Goal: Task Accomplishment & Management: Use online tool/utility

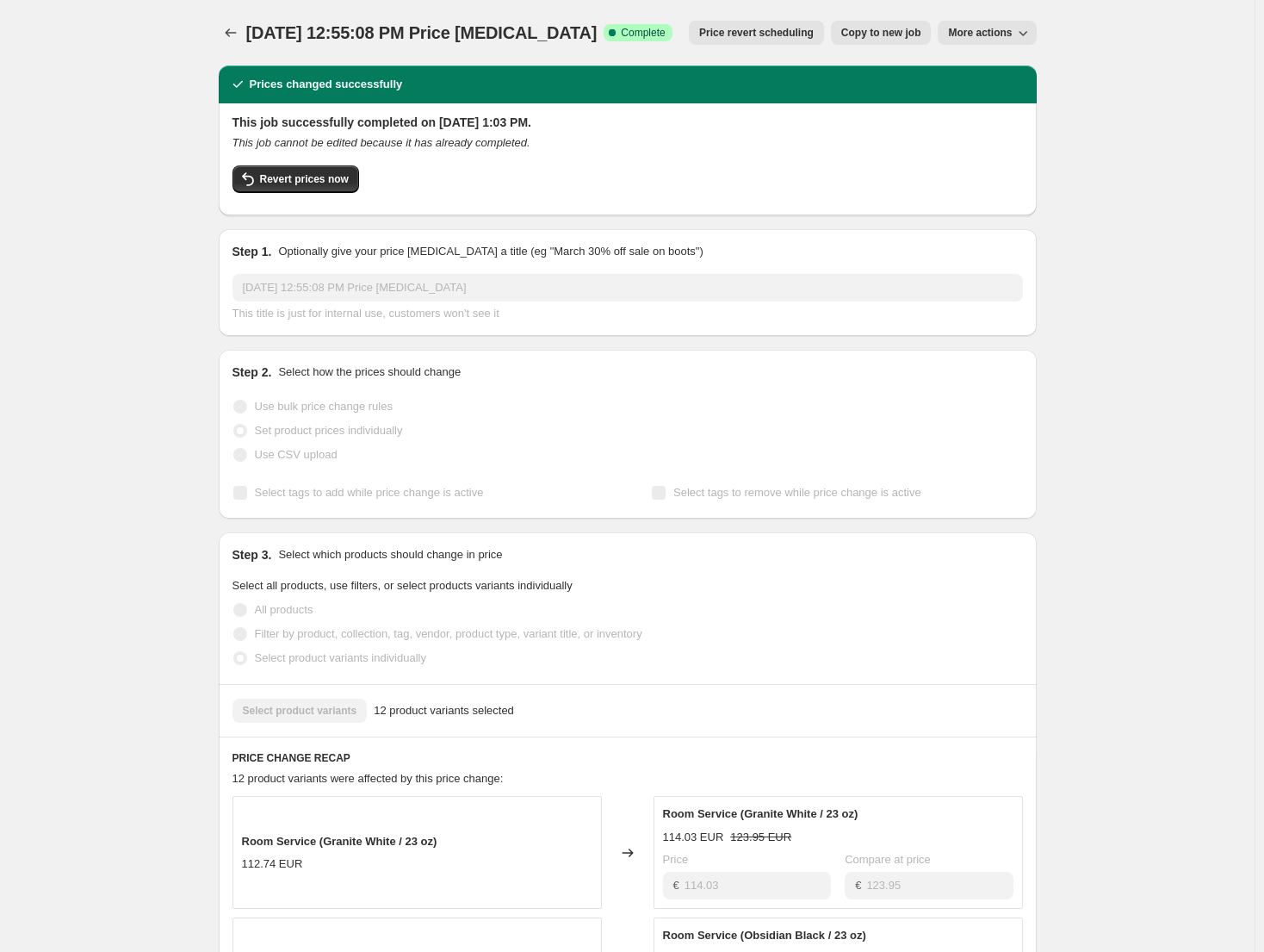
select select "52985987238"
click at [250, 30] on span "[DATE] 12:55:08 PM Price [MEDICAL_DATA]" at bounding box center [421, 32] width 351 height 19
click at [246, 30] on div at bounding box center [232, 32] width 28 height 24
click at [240, 30] on icon "Price change jobs" at bounding box center [231, 32] width 17 height 17
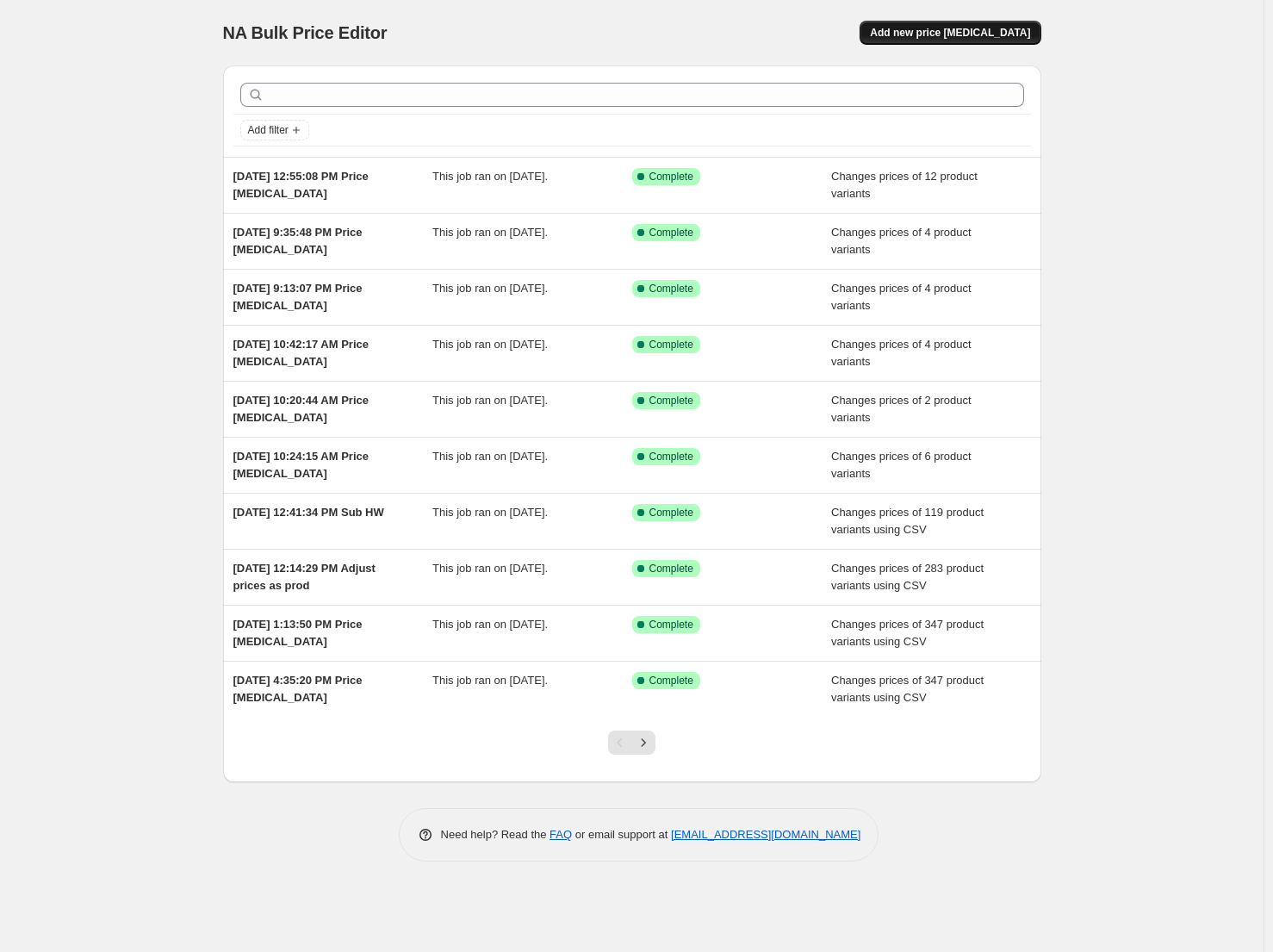
click at [971, 27] on span "Add new price [MEDICAL_DATA]" at bounding box center [950, 32] width 160 height 13
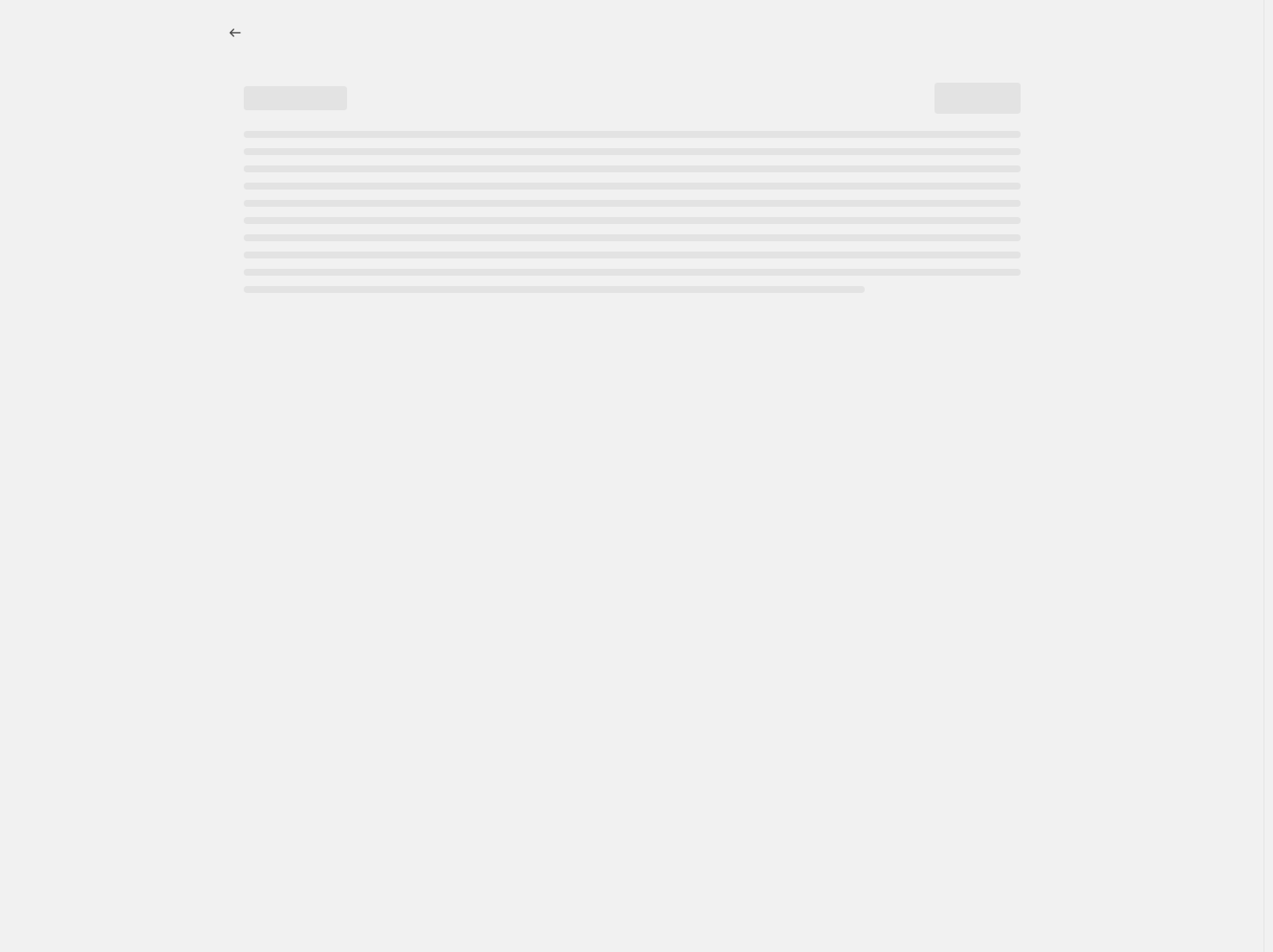
select select "percentage"
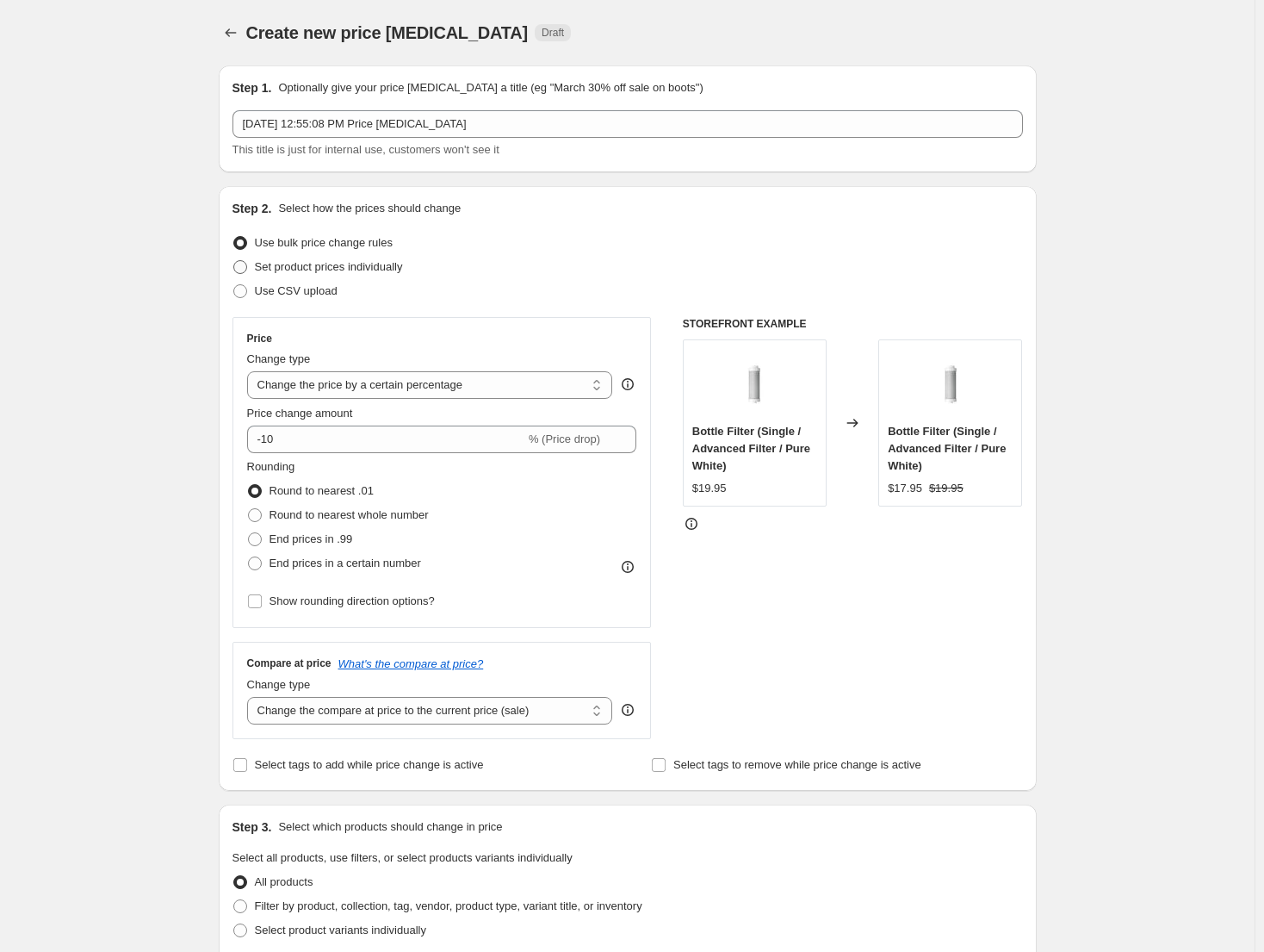
click at [354, 272] on span "Set product prices individually" at bounding box center [329, 266] width 148 height 13
click at [234, 261] on input "Set product prices individually" at bounding box center [233, 260] width 1 height 1
radio input "true"
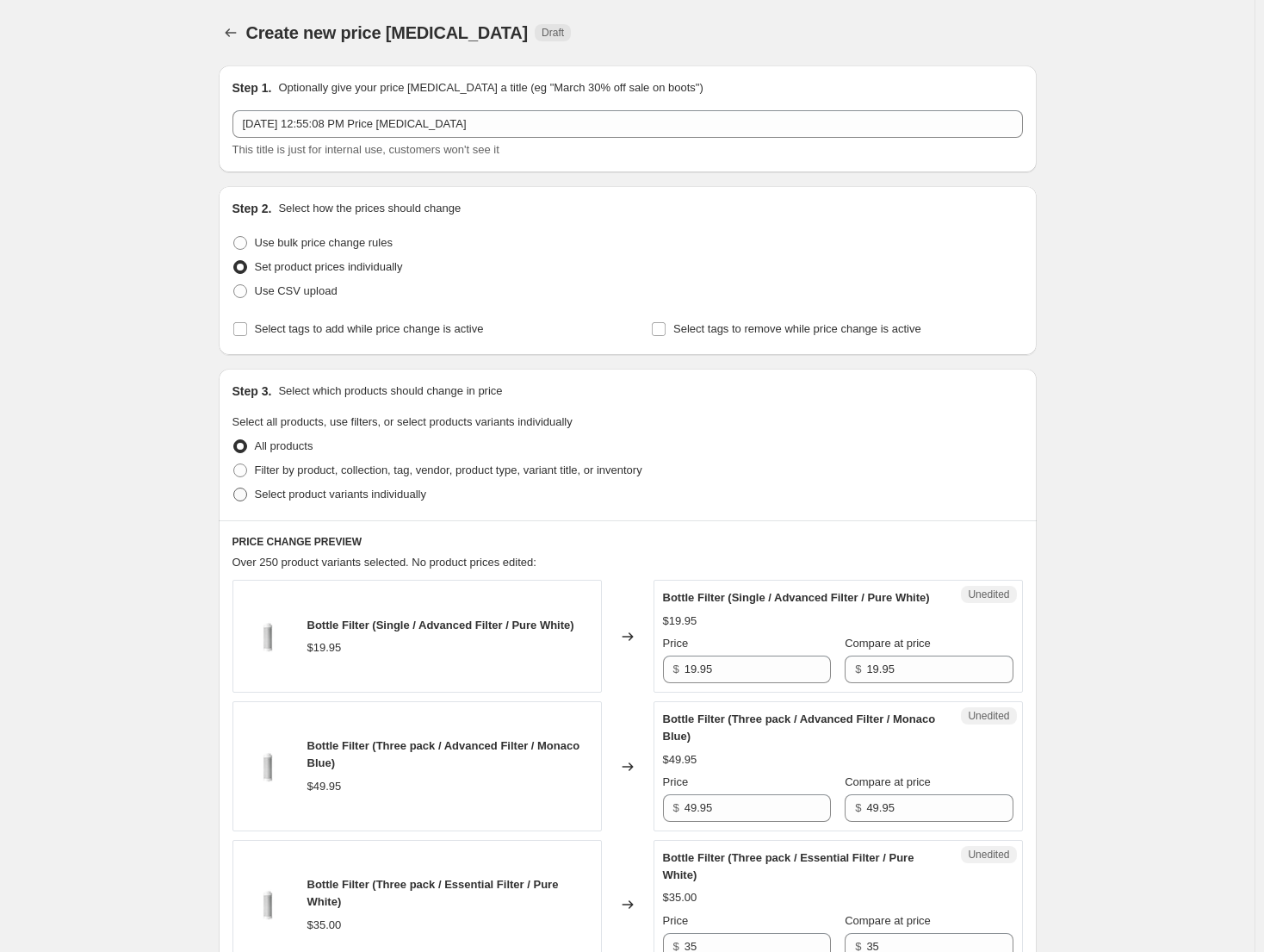
click at [372, 494] on span "Select product variants individually" at bounding box center [340, 495] width 171 height 13
click at [234, 488] on input "Select product variants individually" at bounding box center [233, 488] width 1 height 1
radio input "true"
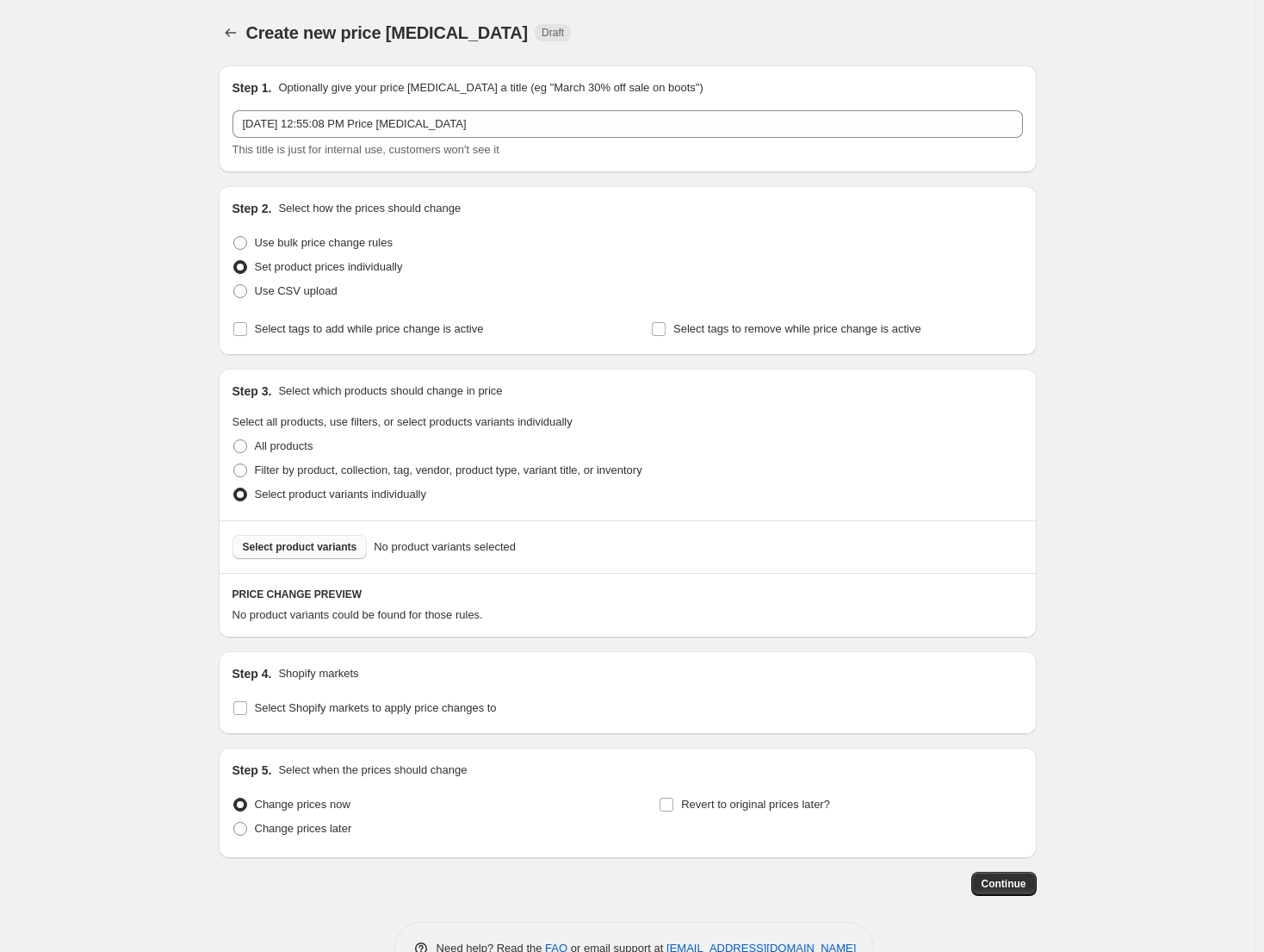
click at [329, 543] on span "Select product variants" at bounding box center [300, 547] width 114 height 13
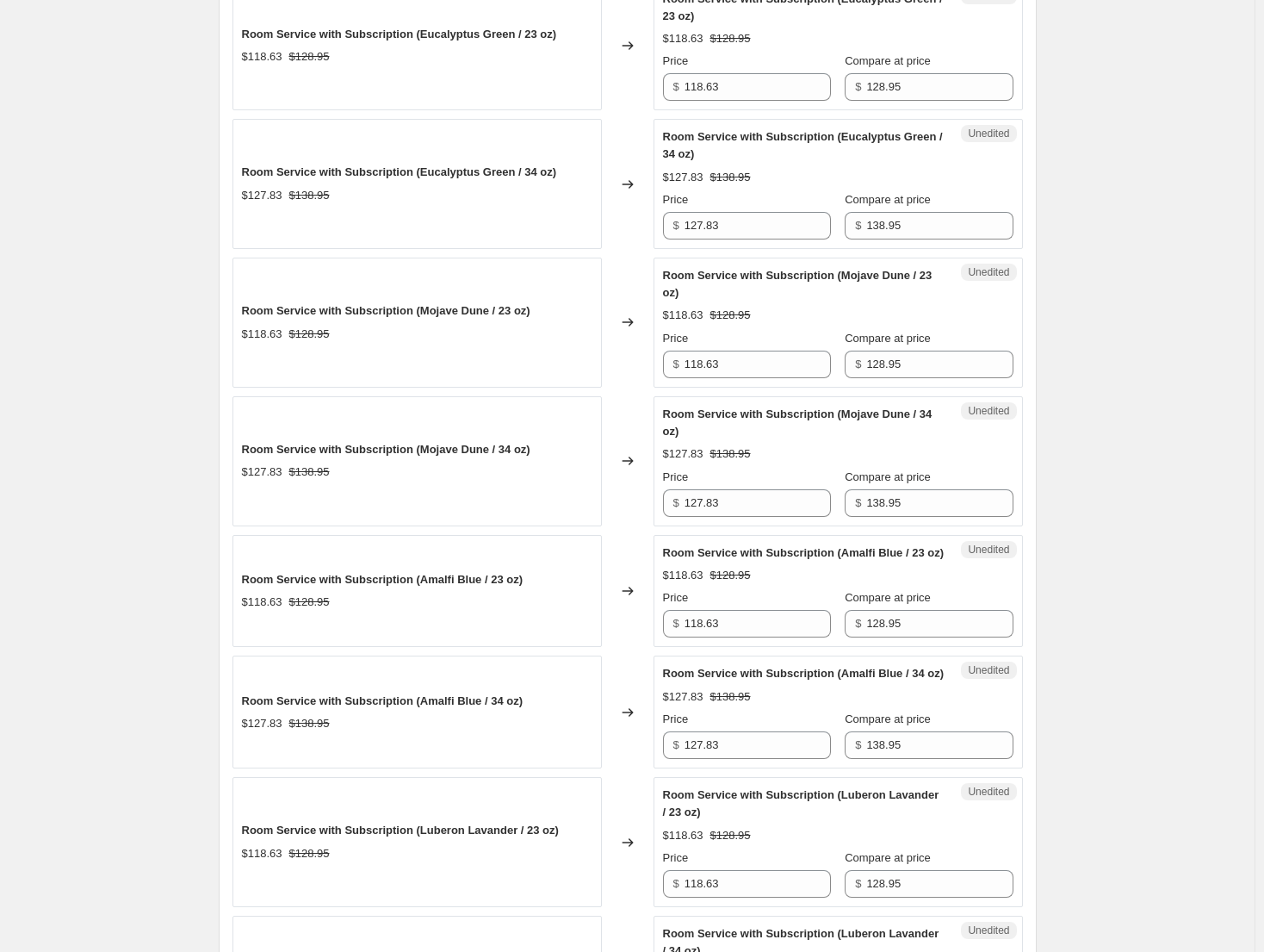
scroll to position [1749, 0]
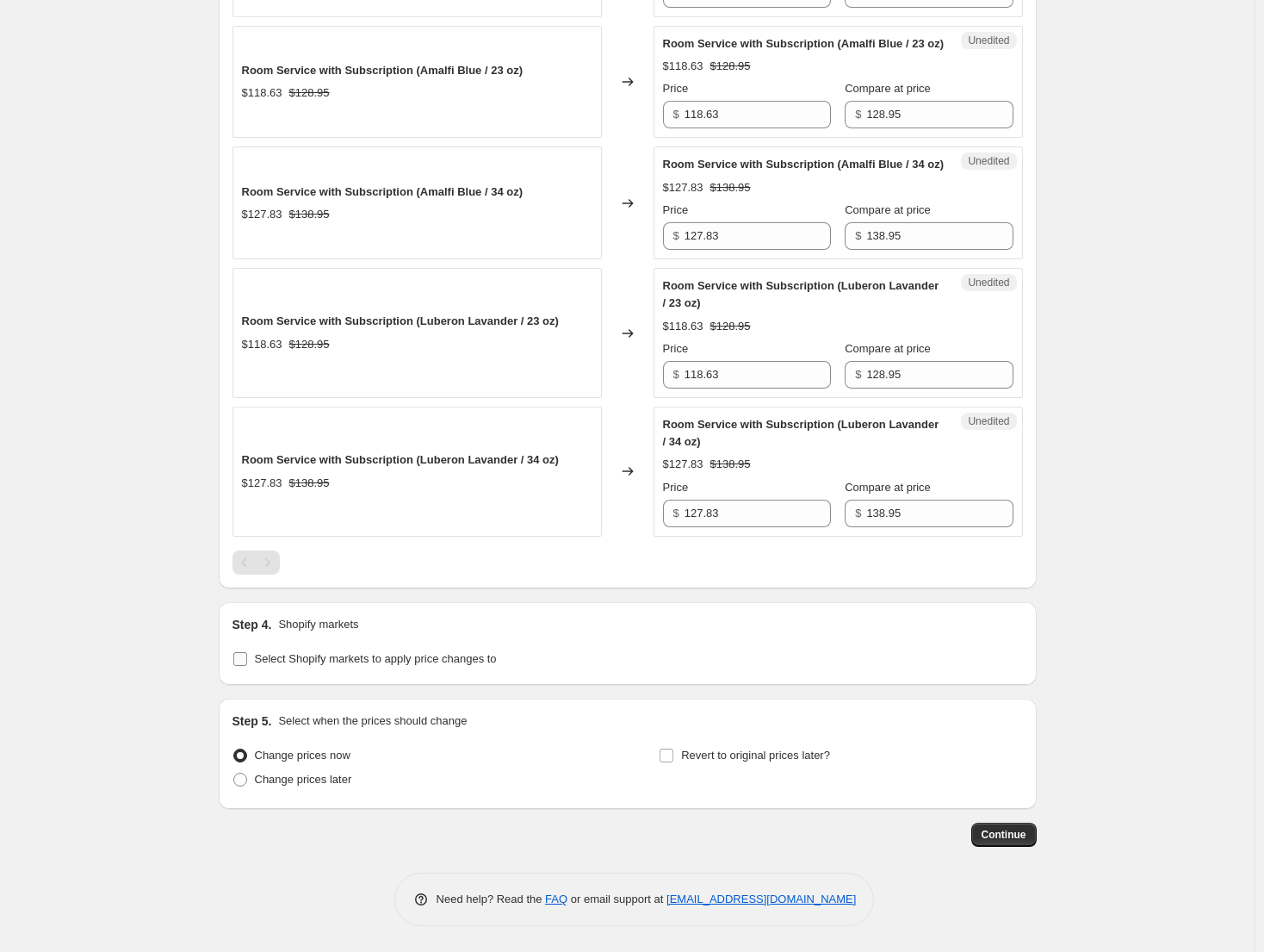
click at [417, 652] on span "Select Shopify markets to apply price changes to" at bounding box center [376, 659] width 242 height 13
click at [247, 652] on input "Select Shopify markets to apply price changes to" at bounding box center [240, 659] width 13 height 13
checkbox input "true"
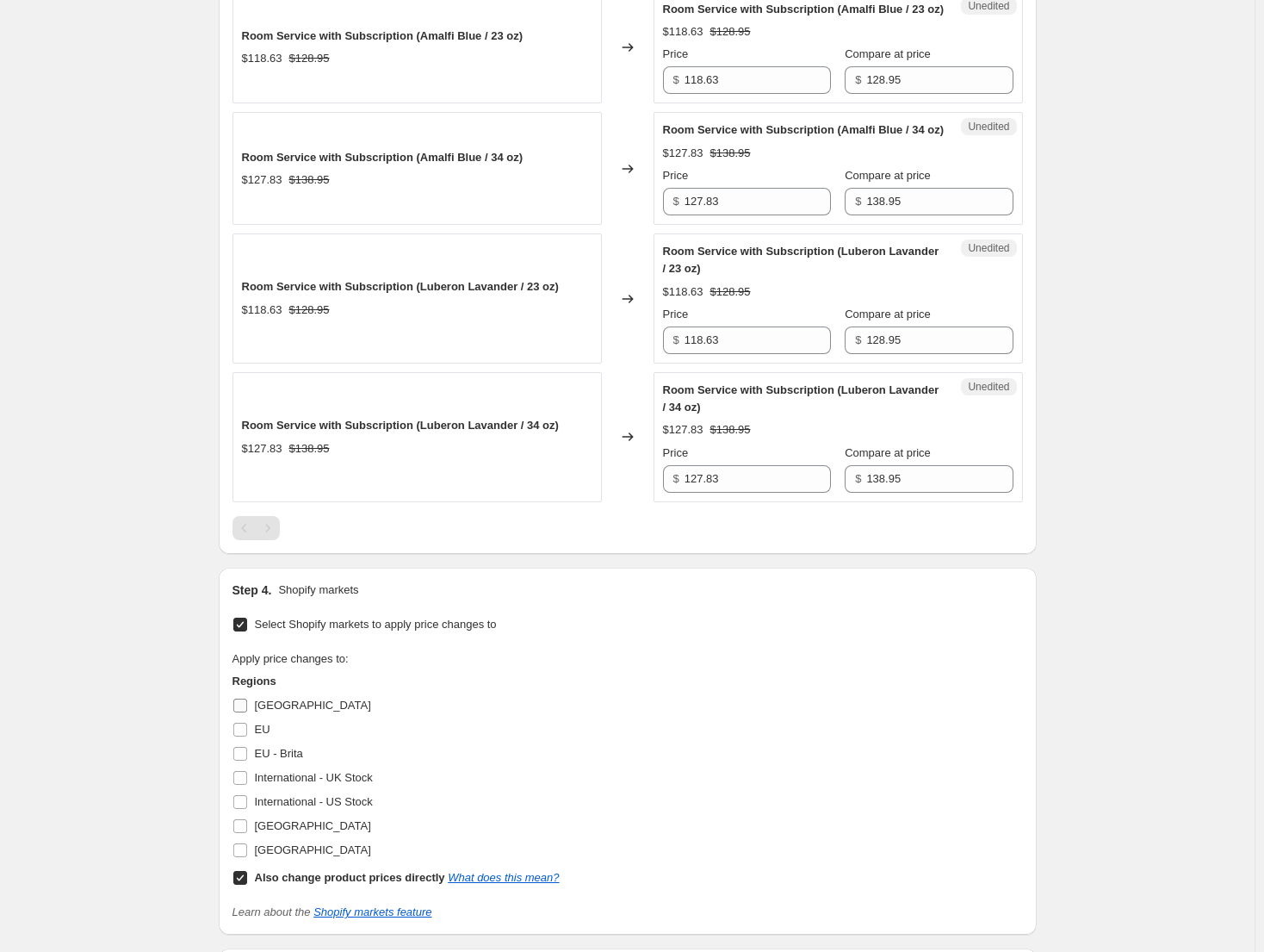
click at [285, 711] on span "[GEOGRAPHIC_DATA]" at bounding box center [313, 705] width 116 height 13
click at [247, 712] on input "[GEOGRAPHIC_DATA]" at bounding box center [240, 705] width 13 height 13
checkbox input "true"
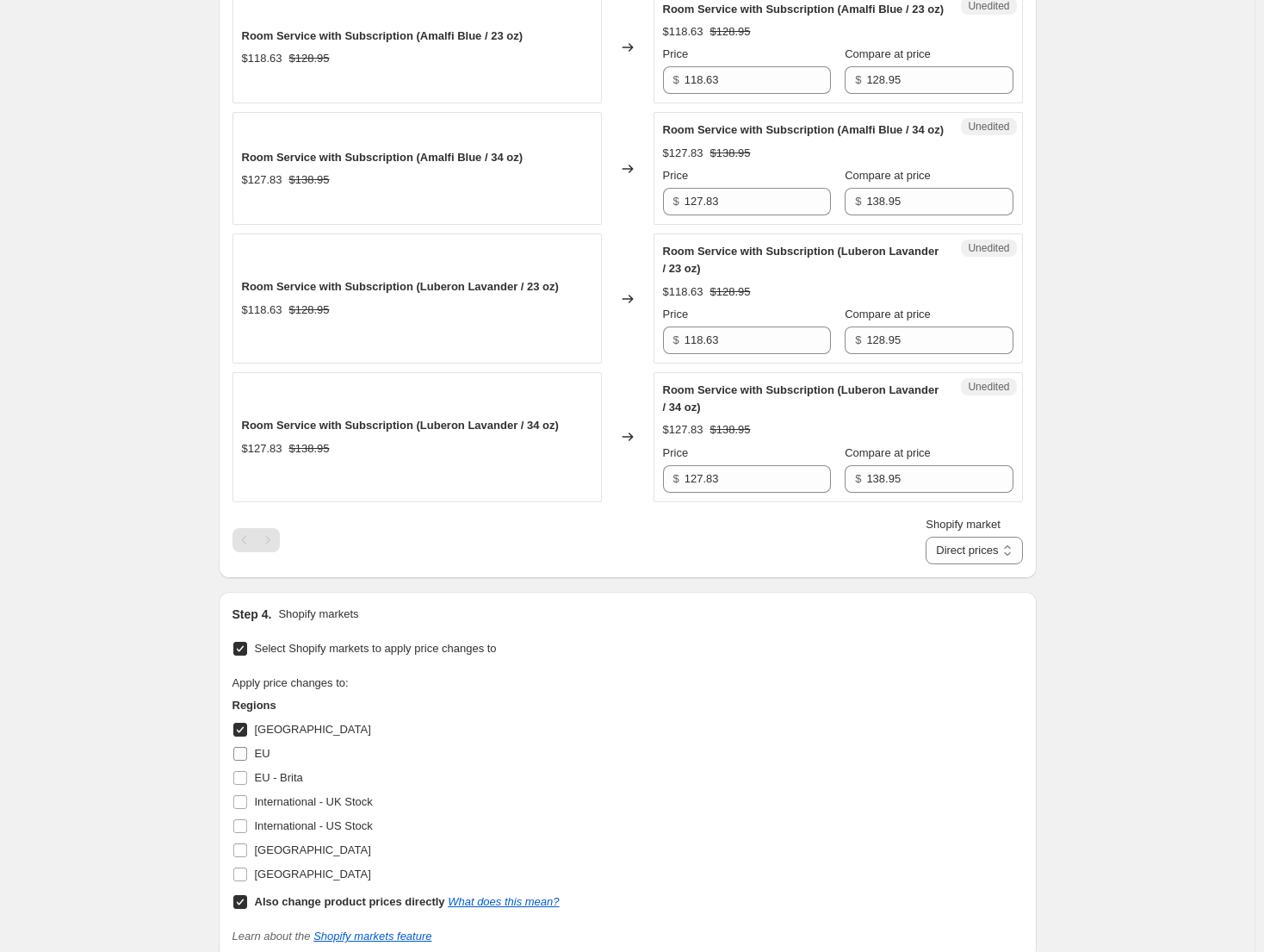
click at [260, 760] on span "EU" at bounding box center [263, 753] width 15 height 13
click at [247, 761] on input "EU" at bounding box center [240, 753] width 13 height 13
checkbox input "true"
click at [301, 784] on span "EU - Brita" at bounding box center [279, 778] width 49 height 13
click at [247, 785] on input "EU - Brita" at bounding box center [240, 778] width 13 height 13
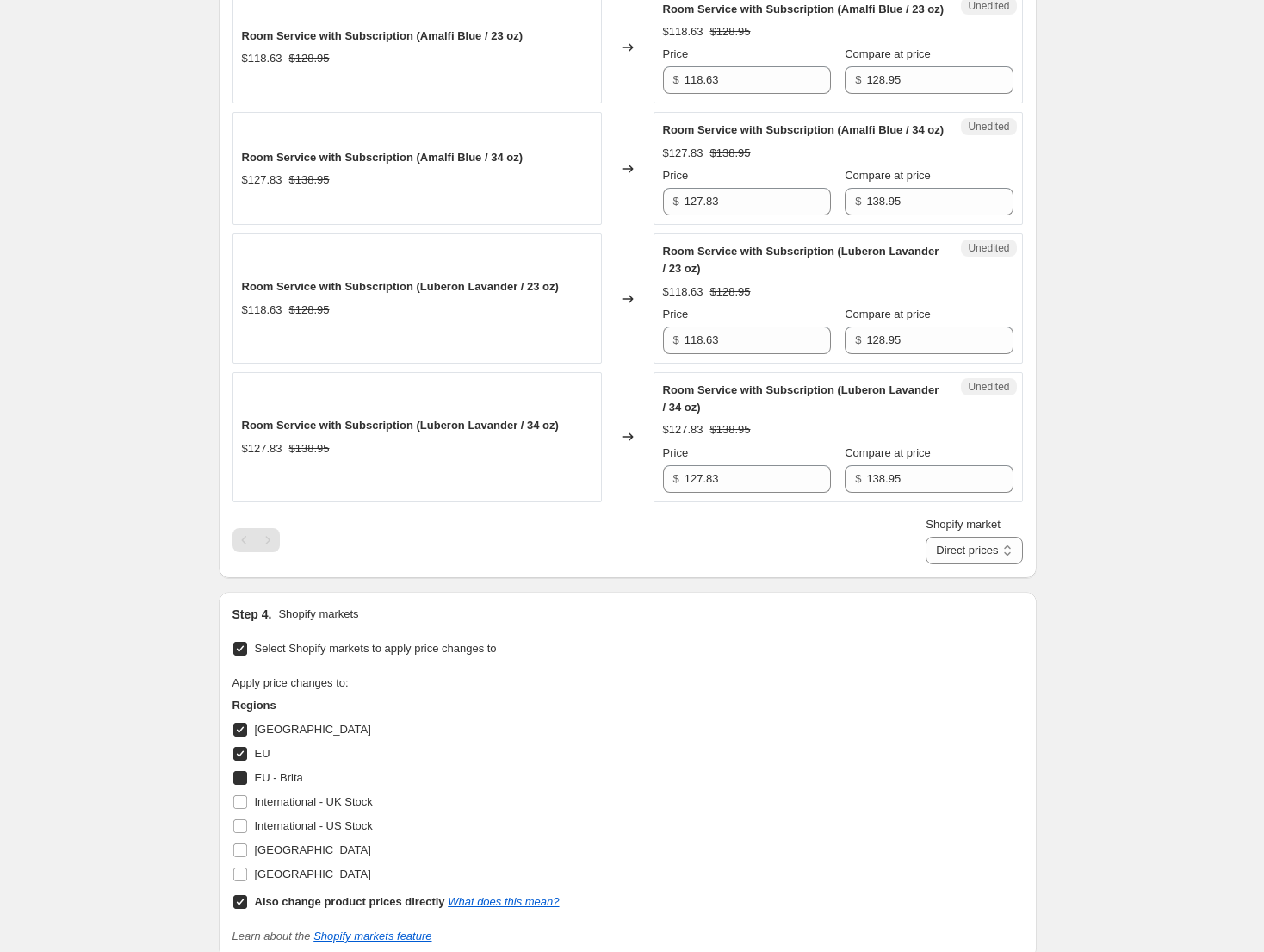
checkbox input "true"
click at [323, 856] on span "[GEOGRAPHIC_DATA]" at bounding box center [313, 850] width 116 height 13
click at [247, 857] on input "[GEOGRAPHIC_DATA]" at bounding box center [240, 850] width 13 height 13
checkbox input "true"
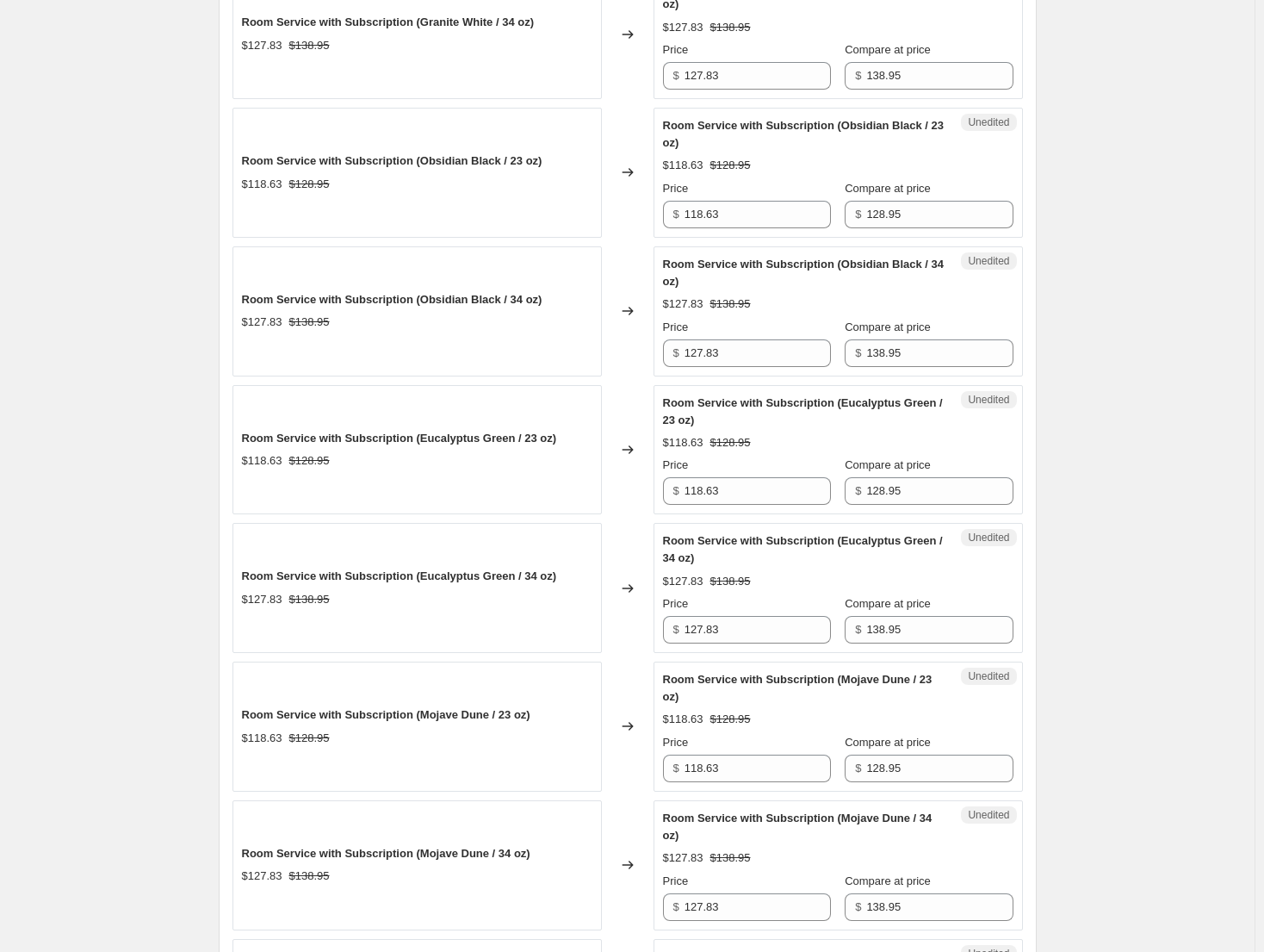
scroll to position [371, 0]
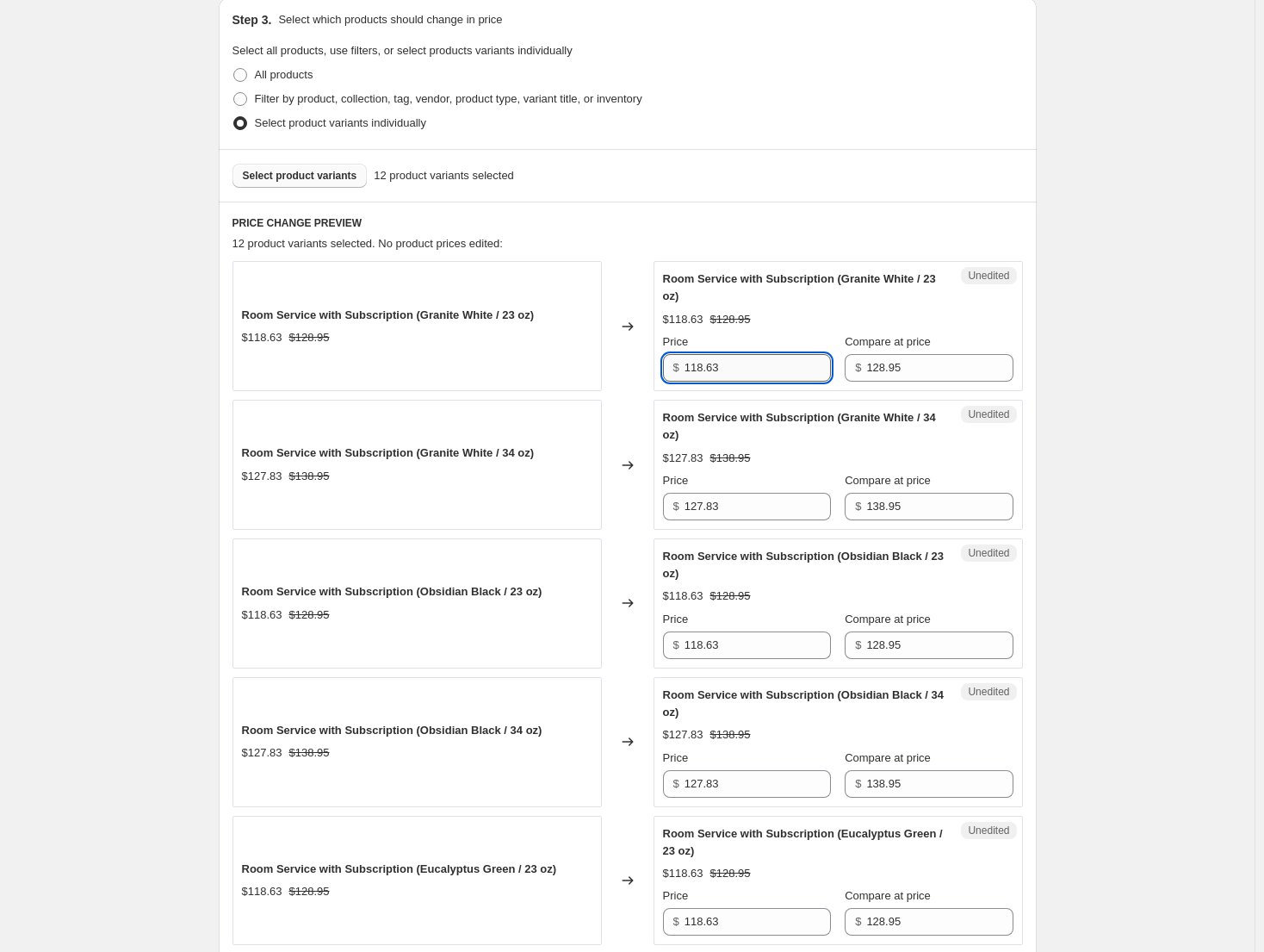
click at [759, 373] on input "118.63" at bounding box center [758, 367] width 146 height 28
type input "99.29"
click at [768, 515] on input "127.83" at bounding box center [758, 506] width 146 height 28
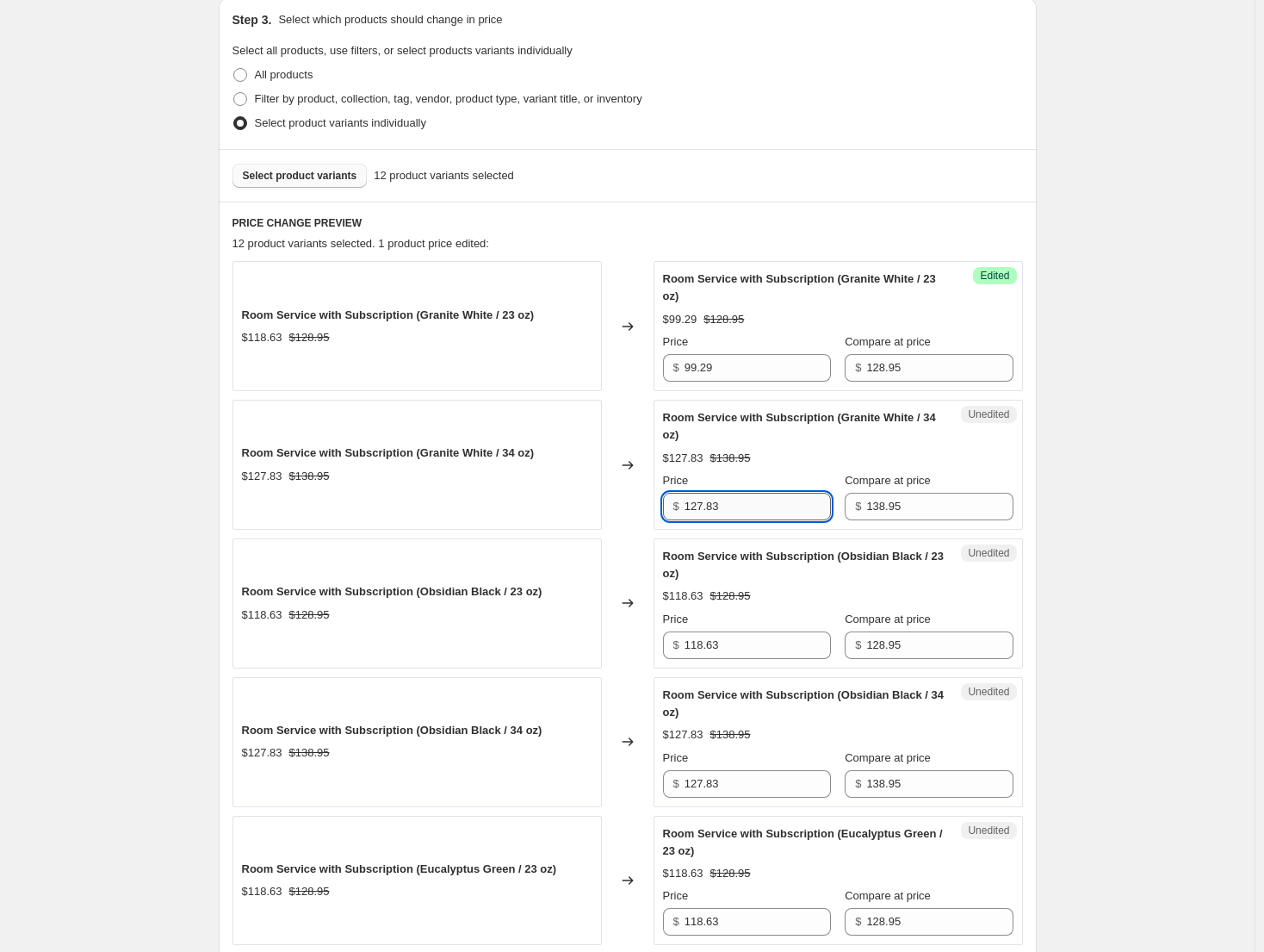
click at [768, 515] on input "127.83" at bounding box center [758, 506] width 146 height 28
drag, startPoint x: 767, startPoint y: 515, endPoint x: 632, endPoint y: 495, distance: 136.5
click at [632, 495] on div "Room Service with Subscription (Granite White / 34 oz) $127.83 $138.95 Changed …" at bounding box center [628, 464] width 790 height 130
type input "106.99"
click at [772, 787] on input "127.83" at bounding box center [758, 784] width 146 height 28
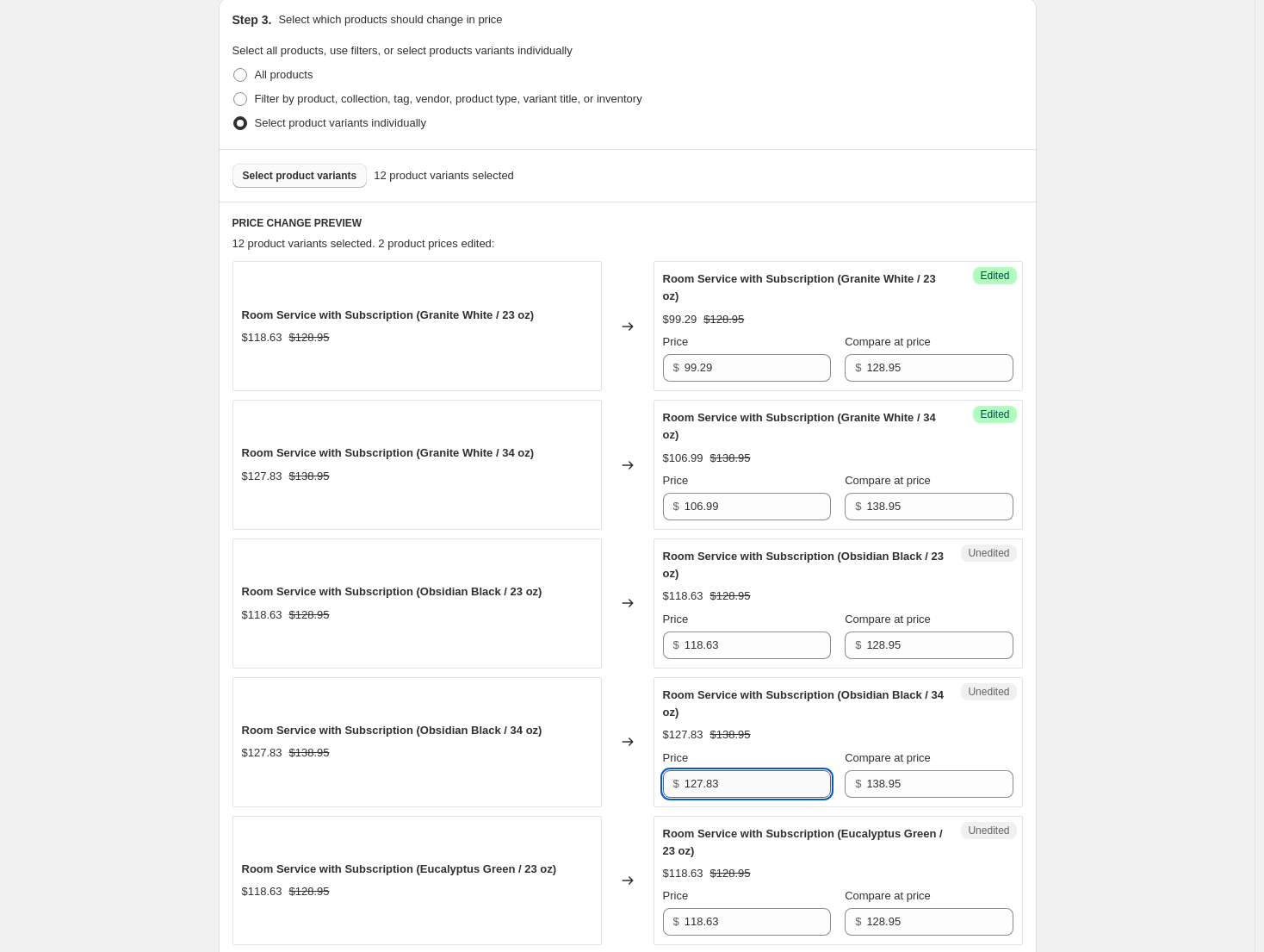
click at [772, 787] on input "127.83" at bounding box center [758, 784] width 146 height 28
paste input "06.99"
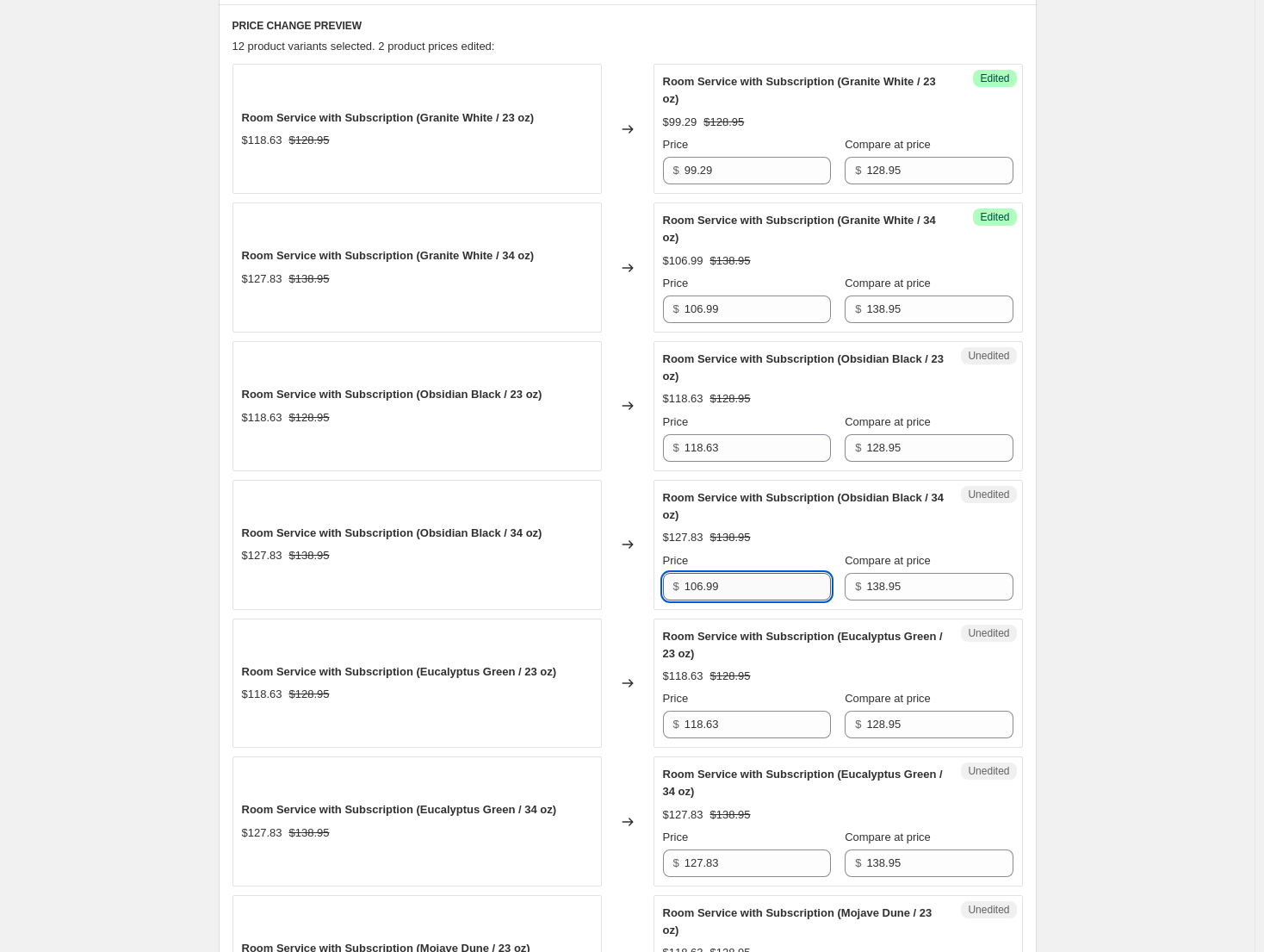
scroll to position [630, 0]
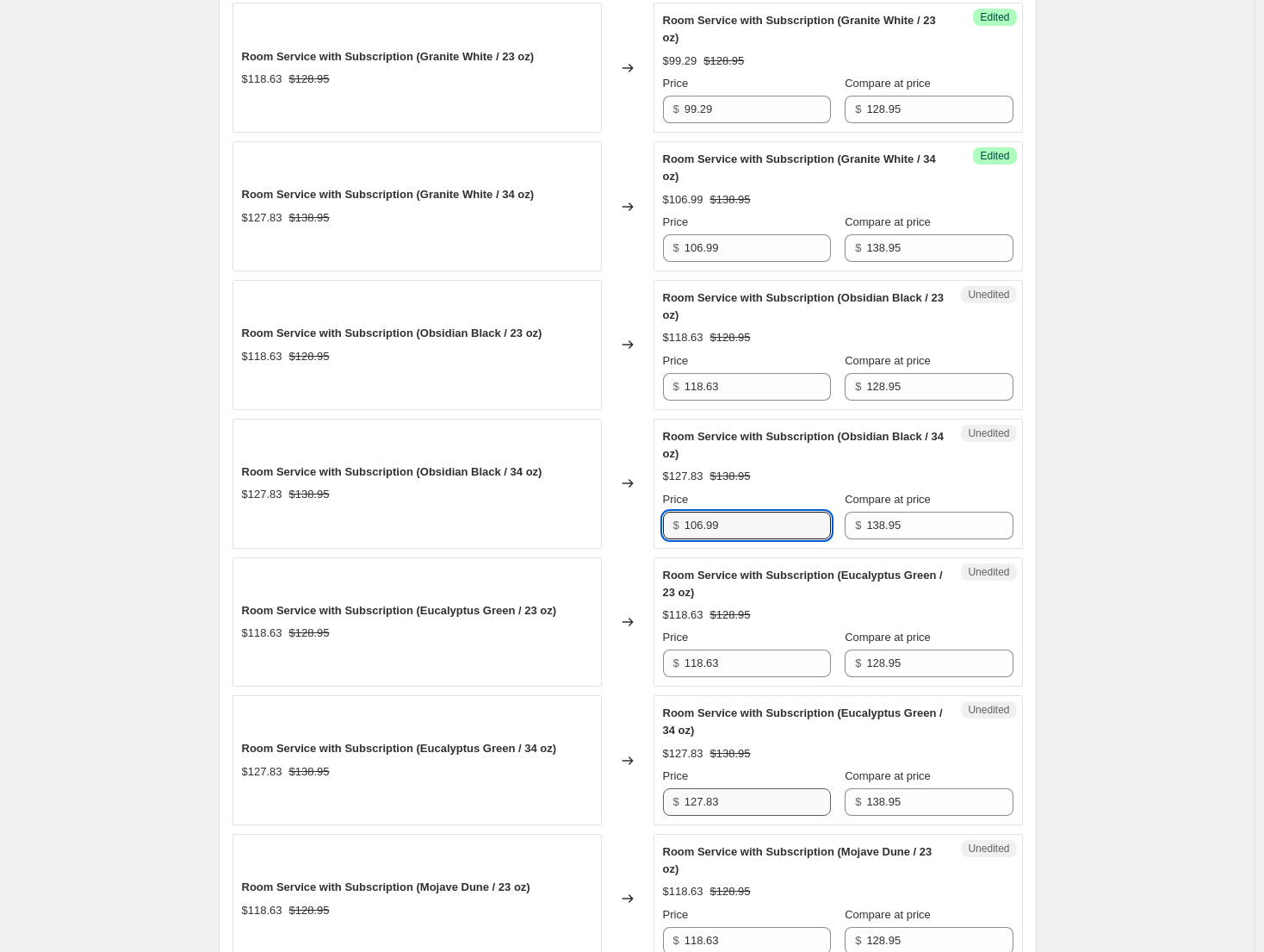
type input "106.99"
click at [767, 795] on input "127.83" at bounding box center [758, 802] width 146 height 28
paste input "06.99"
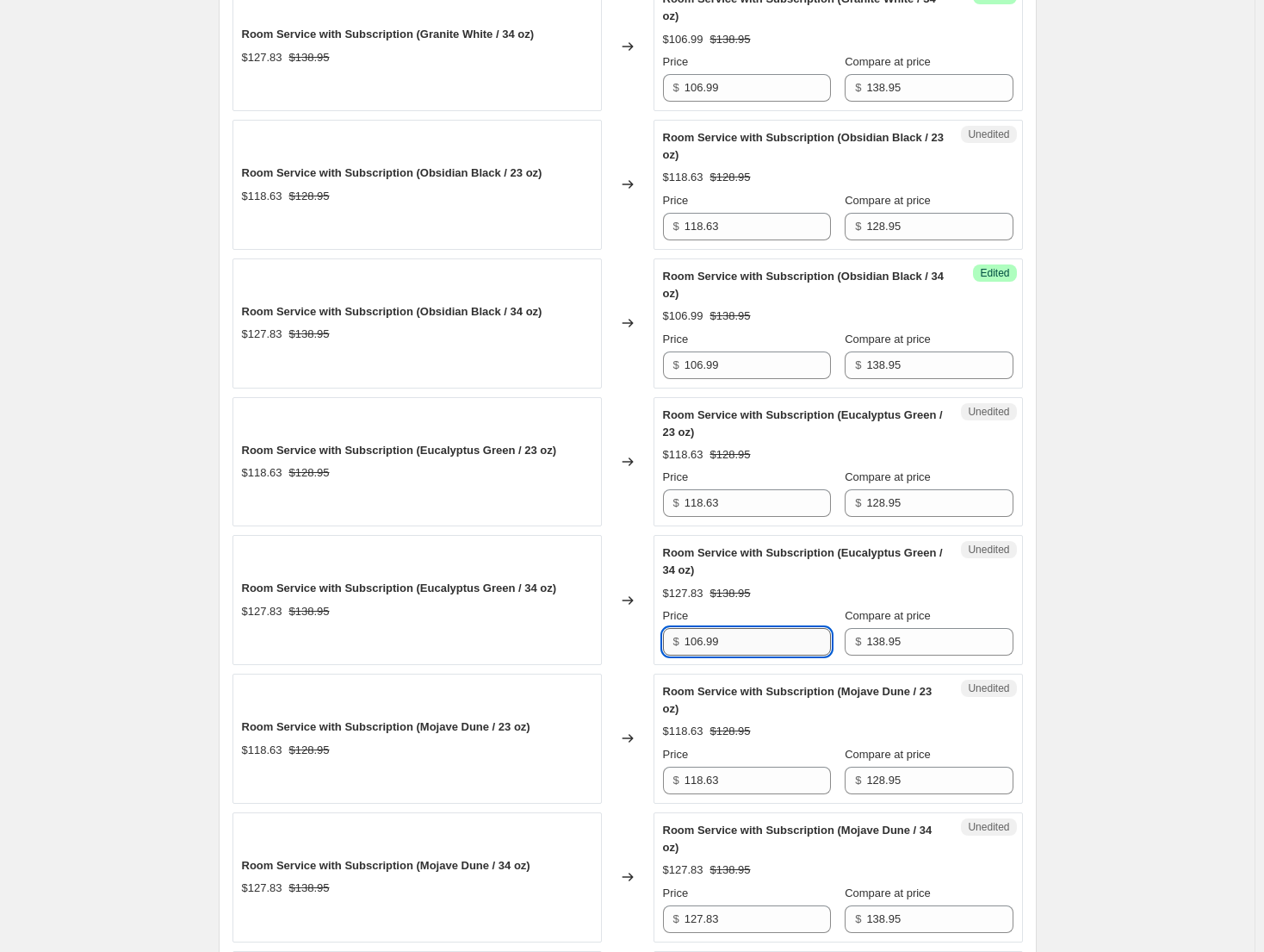
scroll to position [888, 0]
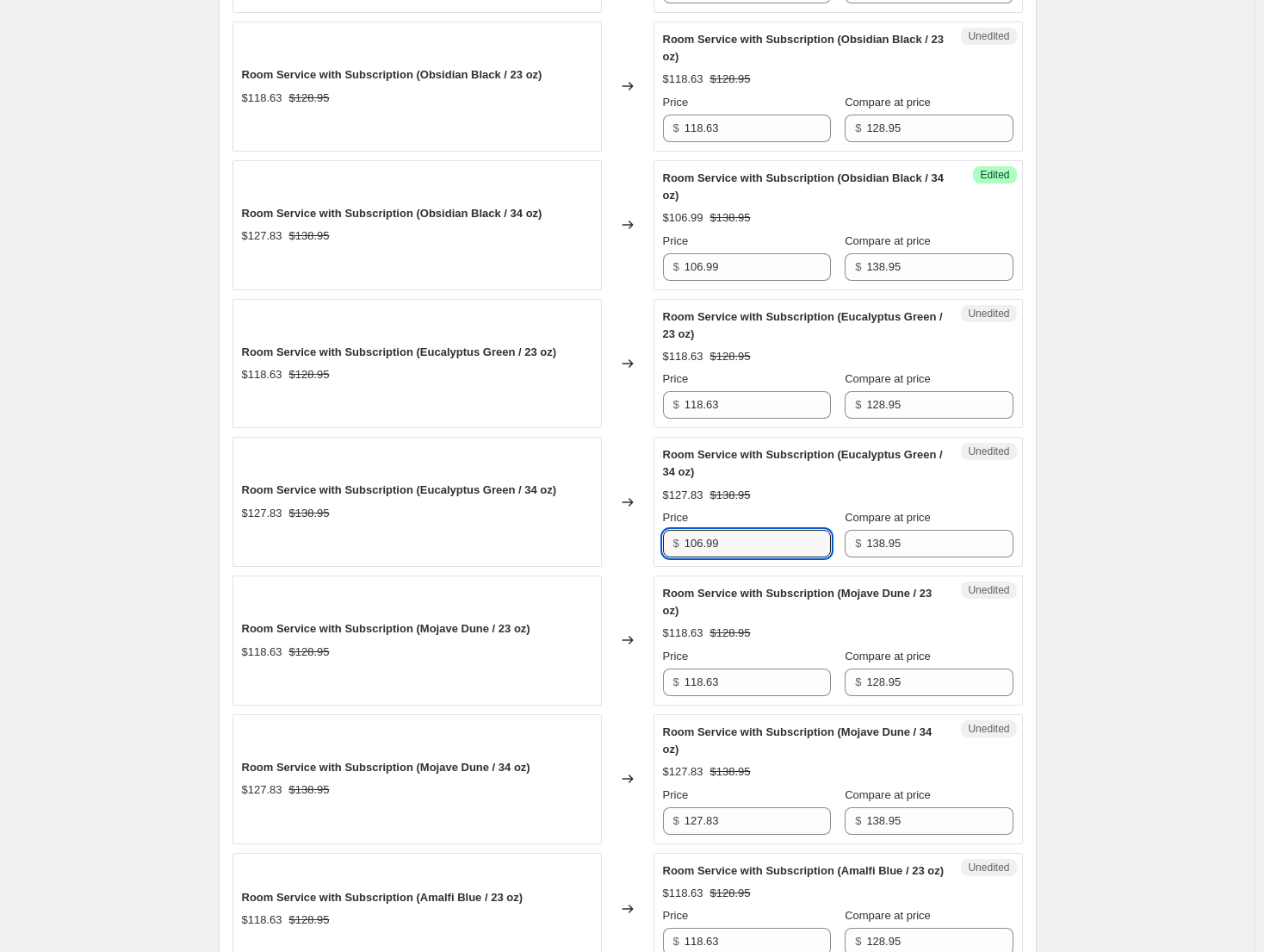
type input "106.99"
click at [766, 795] on div "Price" at bounding box center [747, 795] width 168 height 17
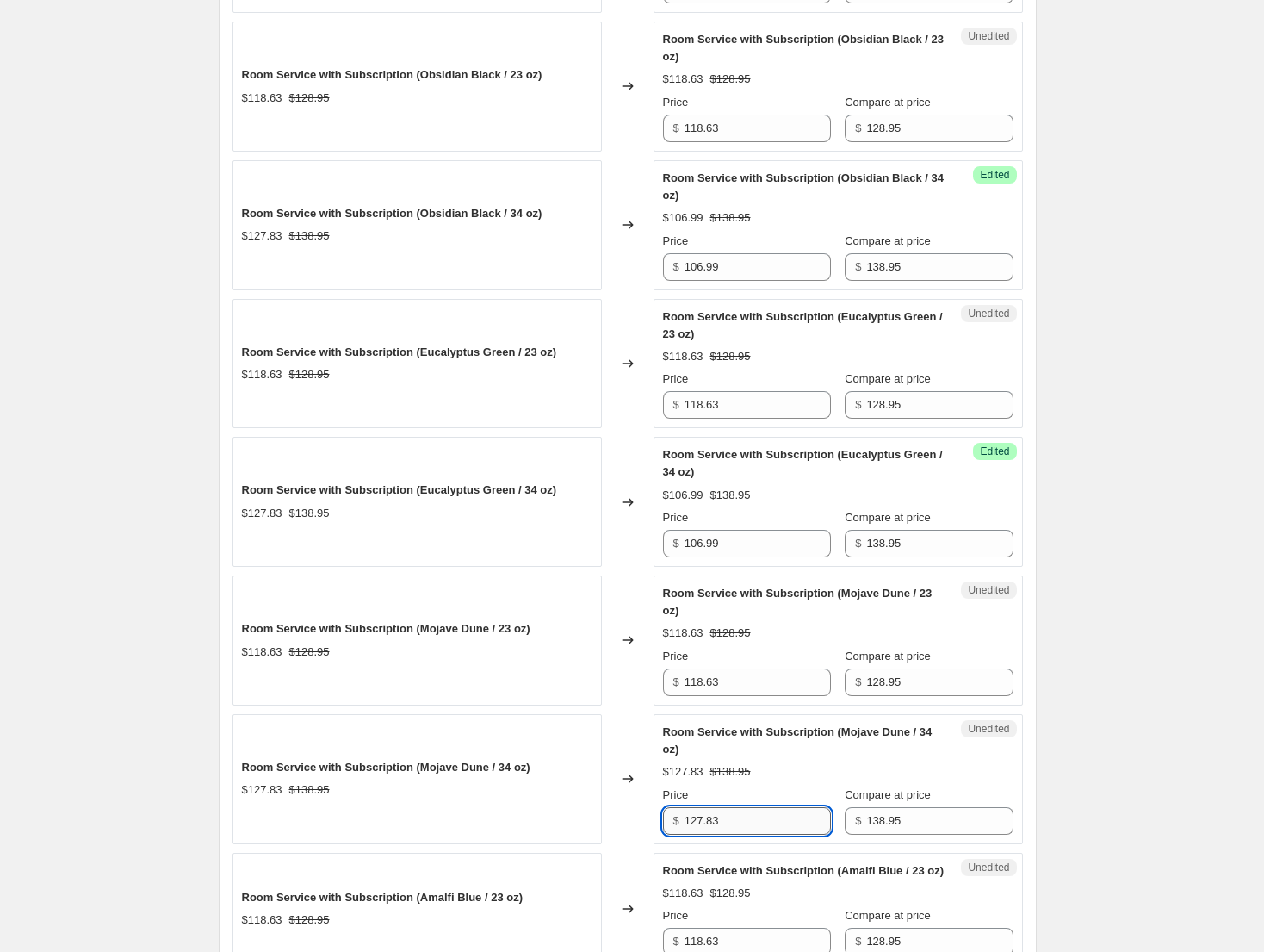
click at [762, 807] on input "127.83" at bounding box center [758, 821] width 146 height 28
paste input "06.99"
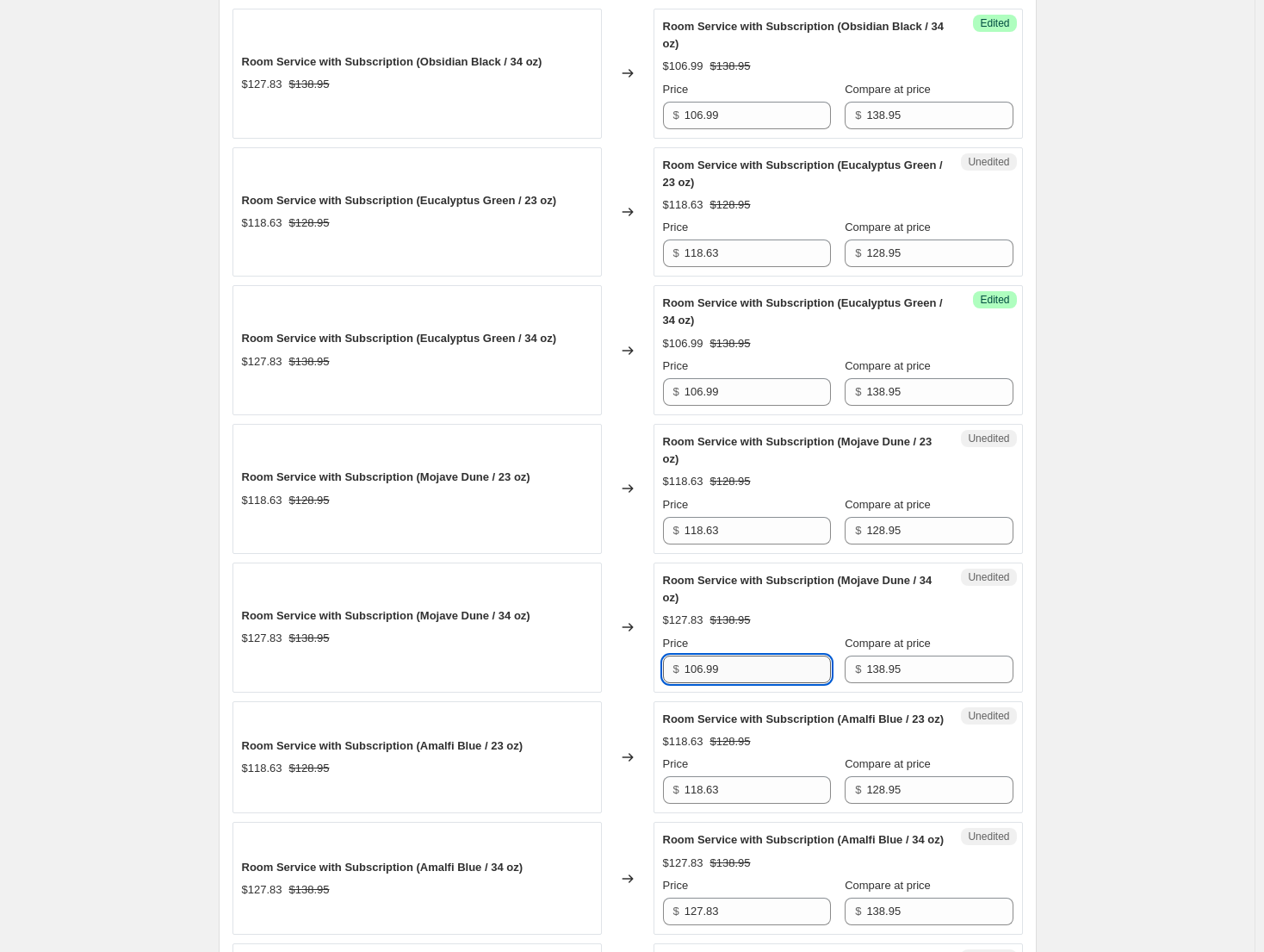
scroll to position [1146, 0]
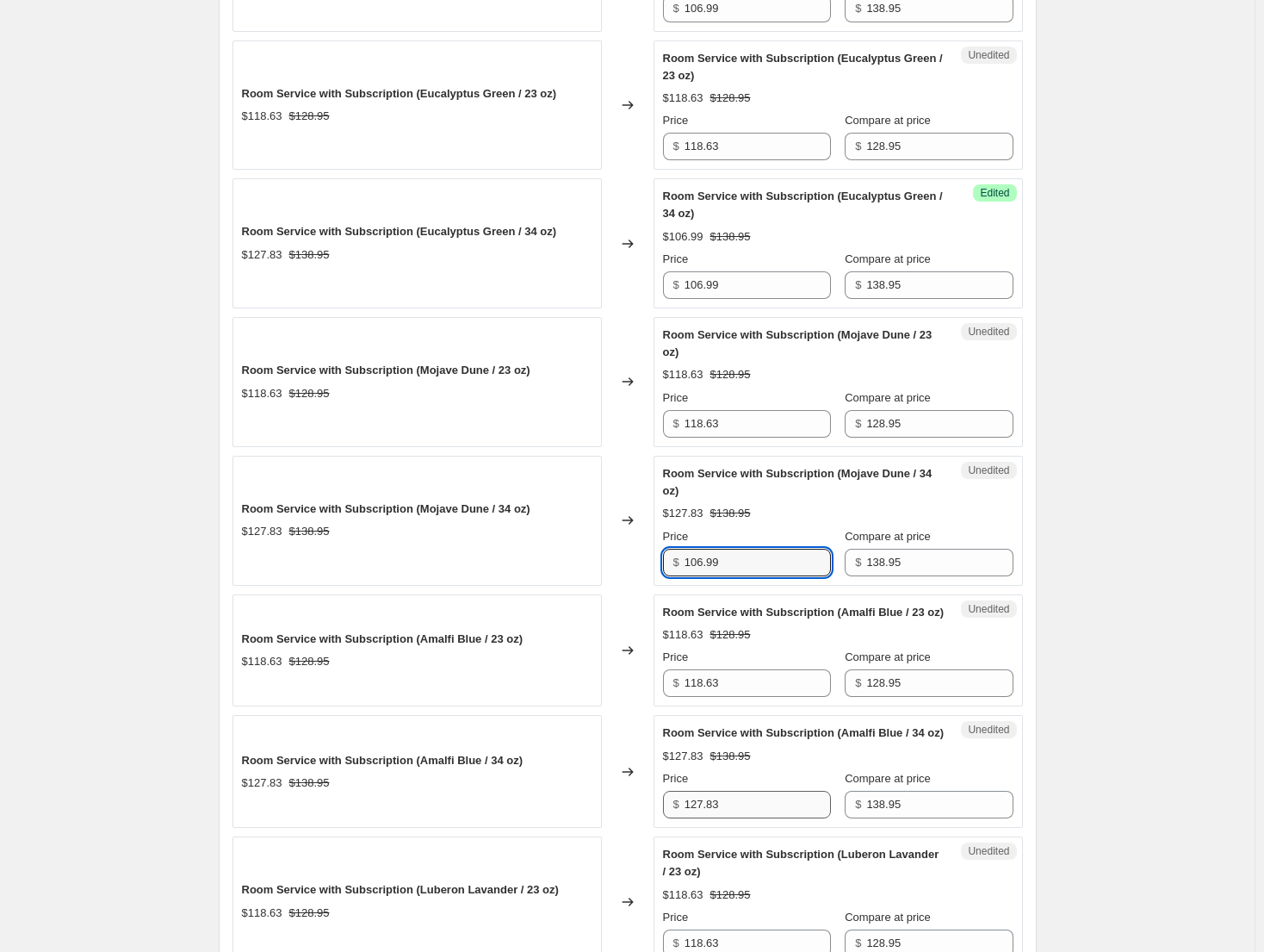
type input "106.99"
click at [744, 818] on input "127.83" at bounding box center [758, 804] width 146 height 28
paste input "06.99"
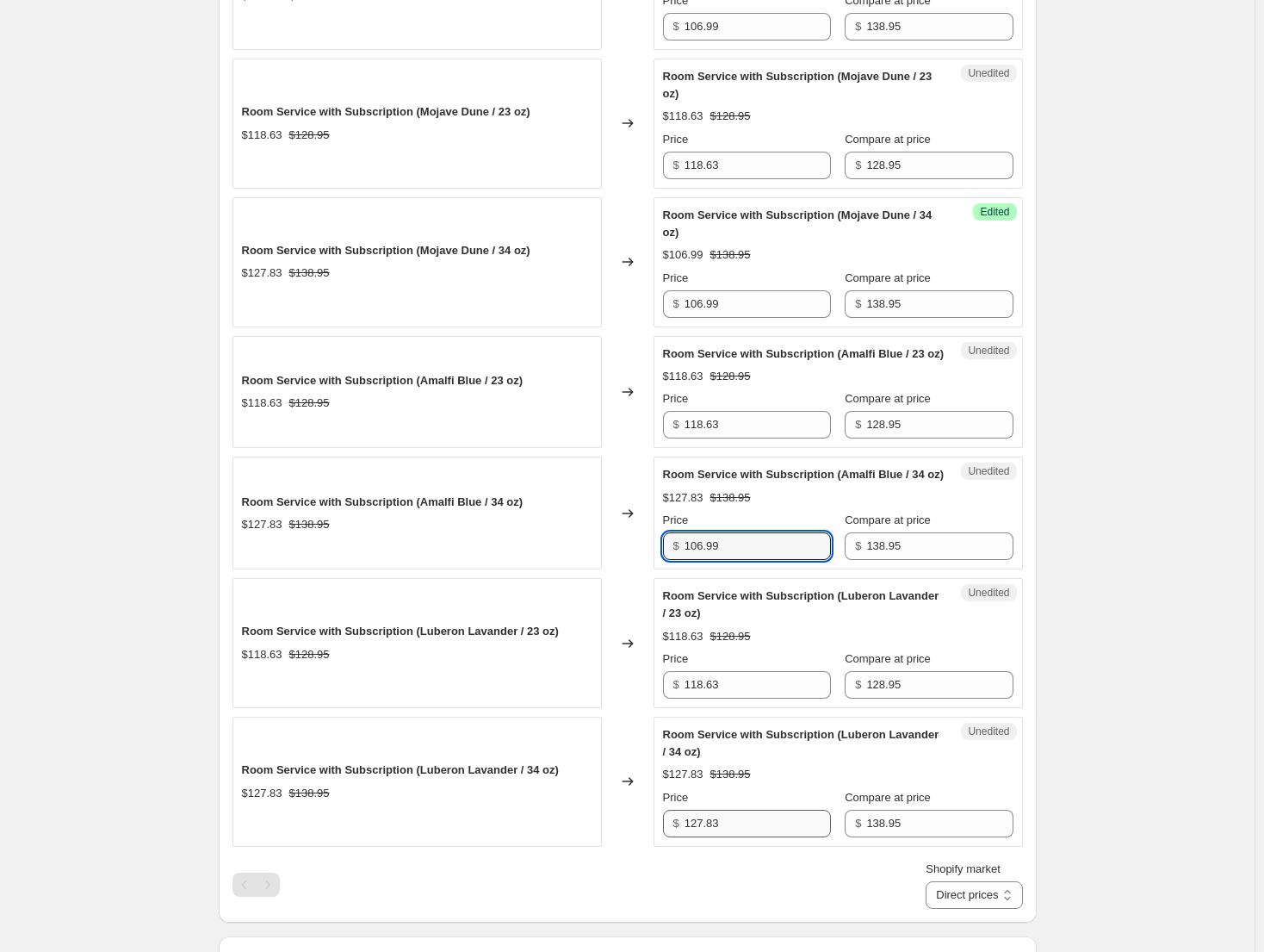
type input "106.99"
click at [744, 837] on input "127.83" at bounding box center [758, 823] width 146 height 28
paste input "06.99"
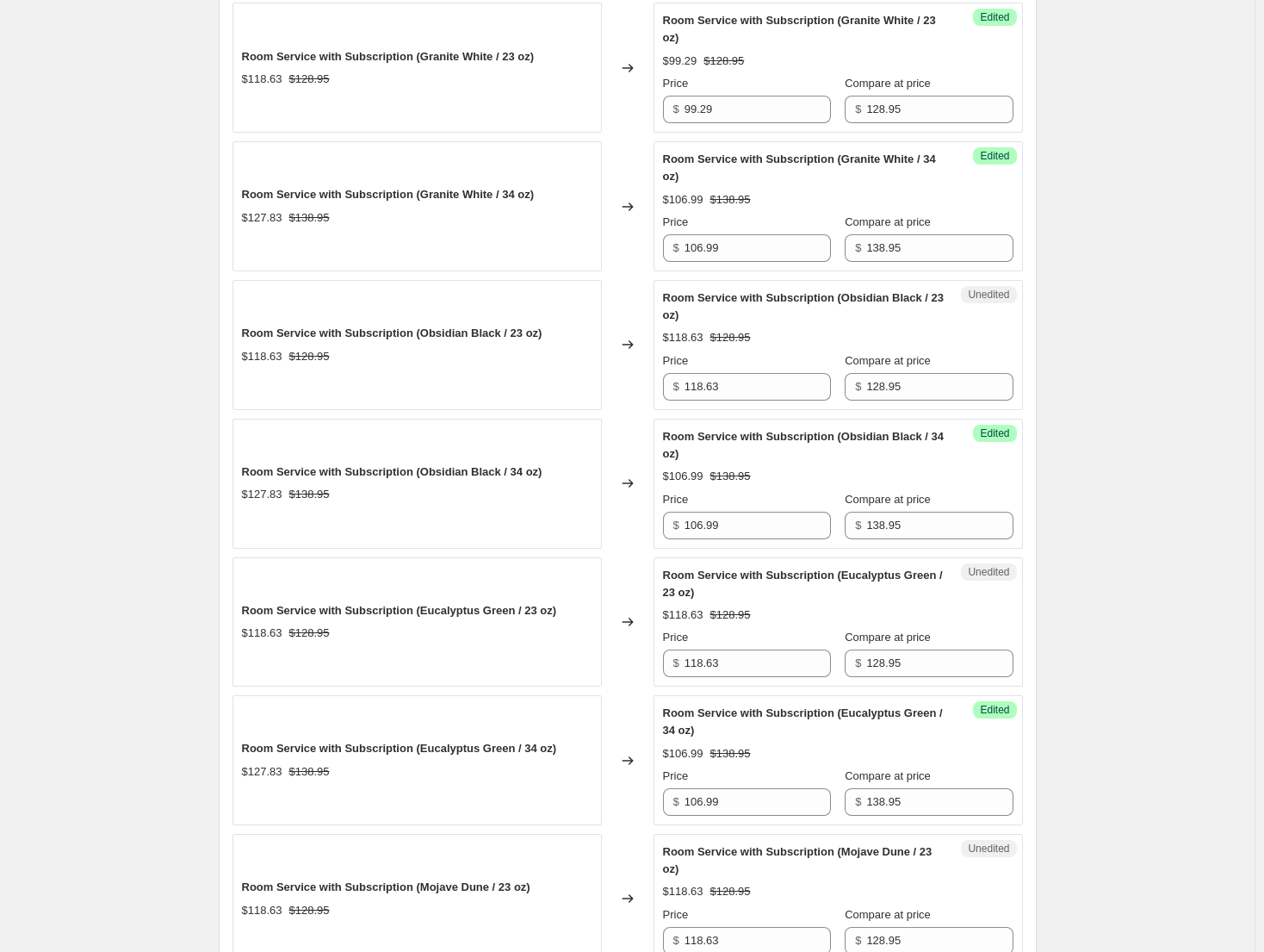
scroll to position [0, 0]
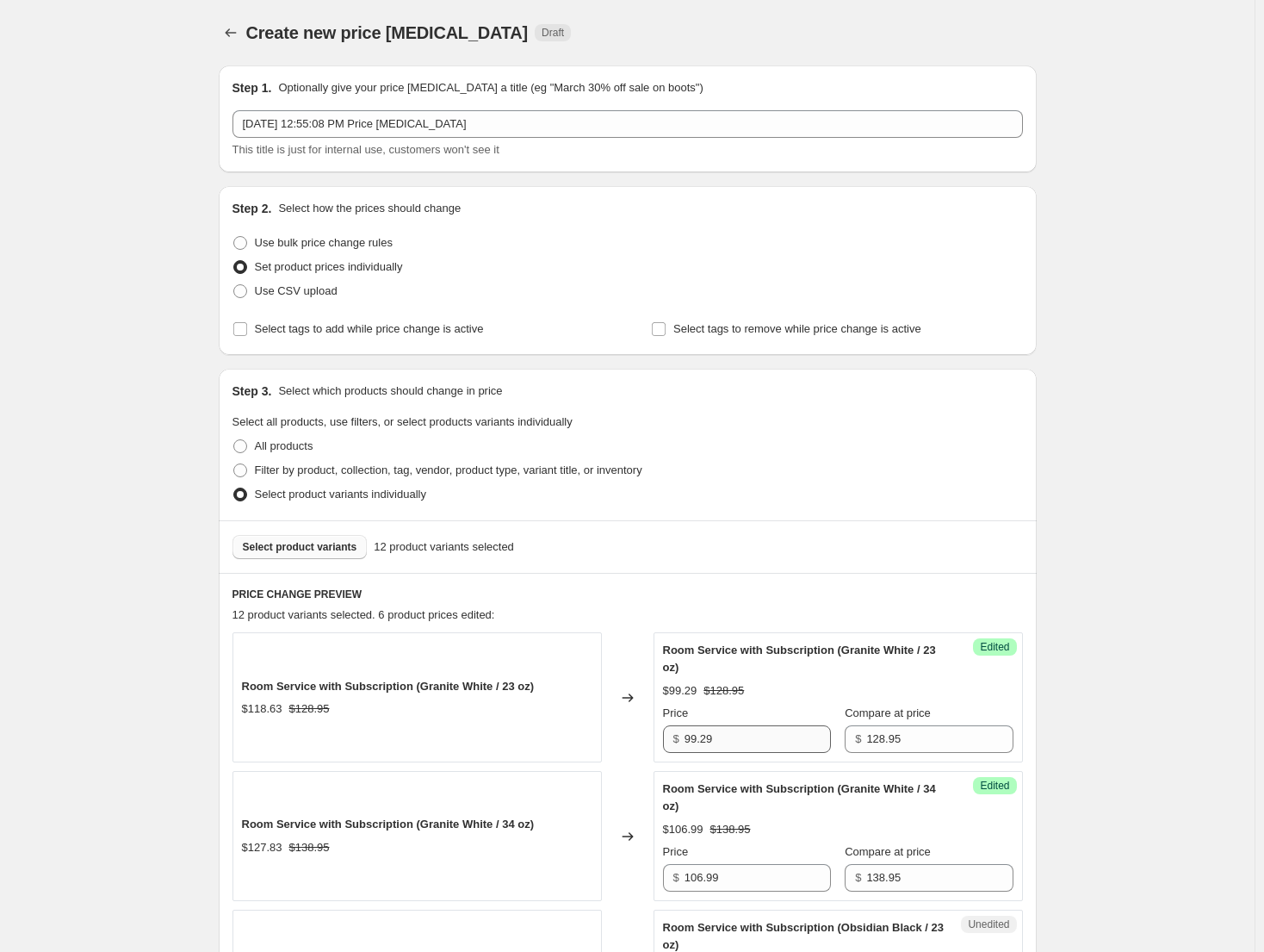
type input "106.99"
drag, startPoint x: 739, startPoint y: 741, endPoint x: 664, endPoint y: 747, distance: 75.2
click at [665, 747] on div "Success Edited Room Service with Subscription (Granite White / 23 oz) $99.29 $1…" at bounding box center [838, 697] width 370 height 130
paste input "106.9"
type input "99.29"
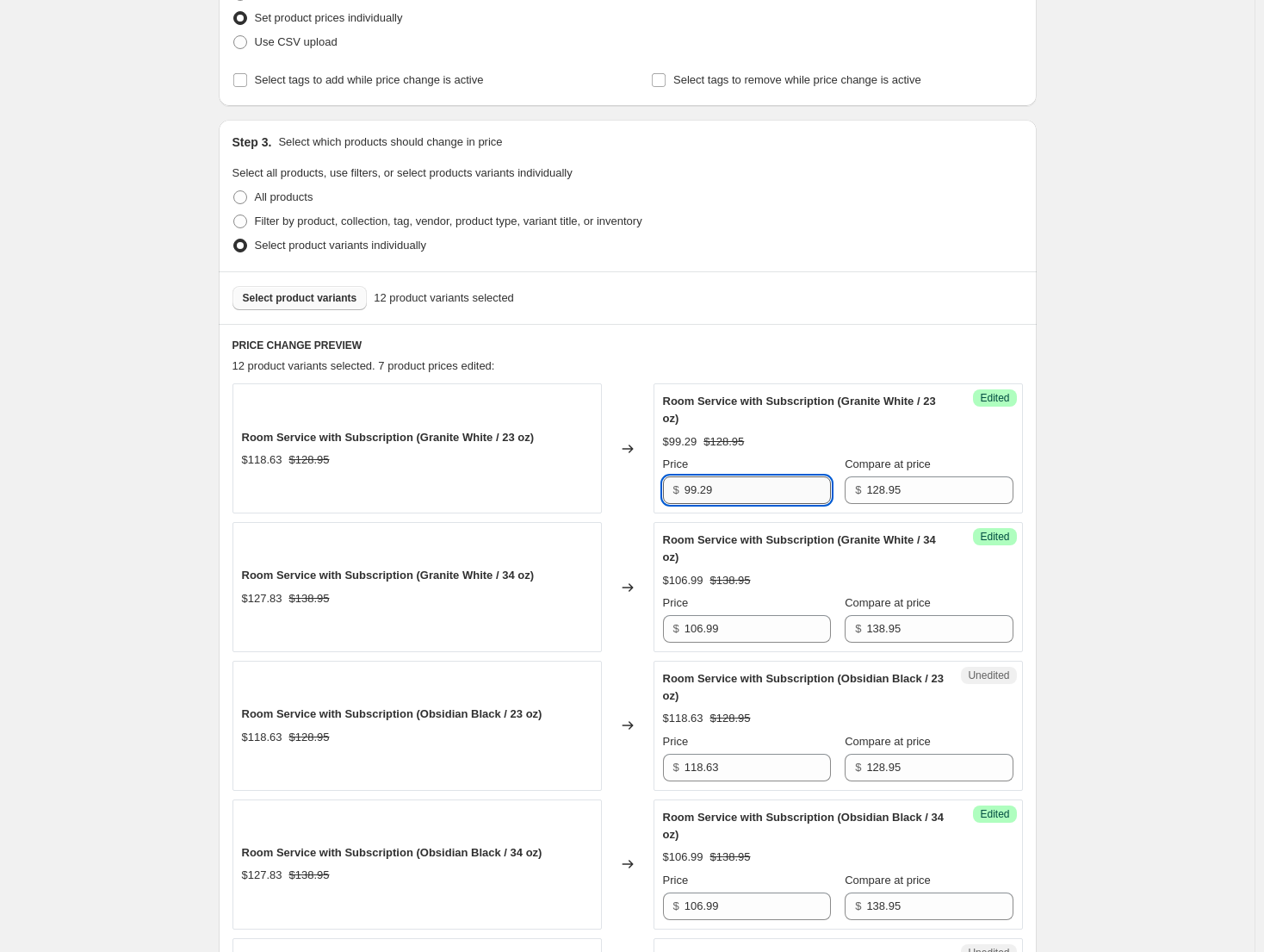
scroll to position [259, 0]
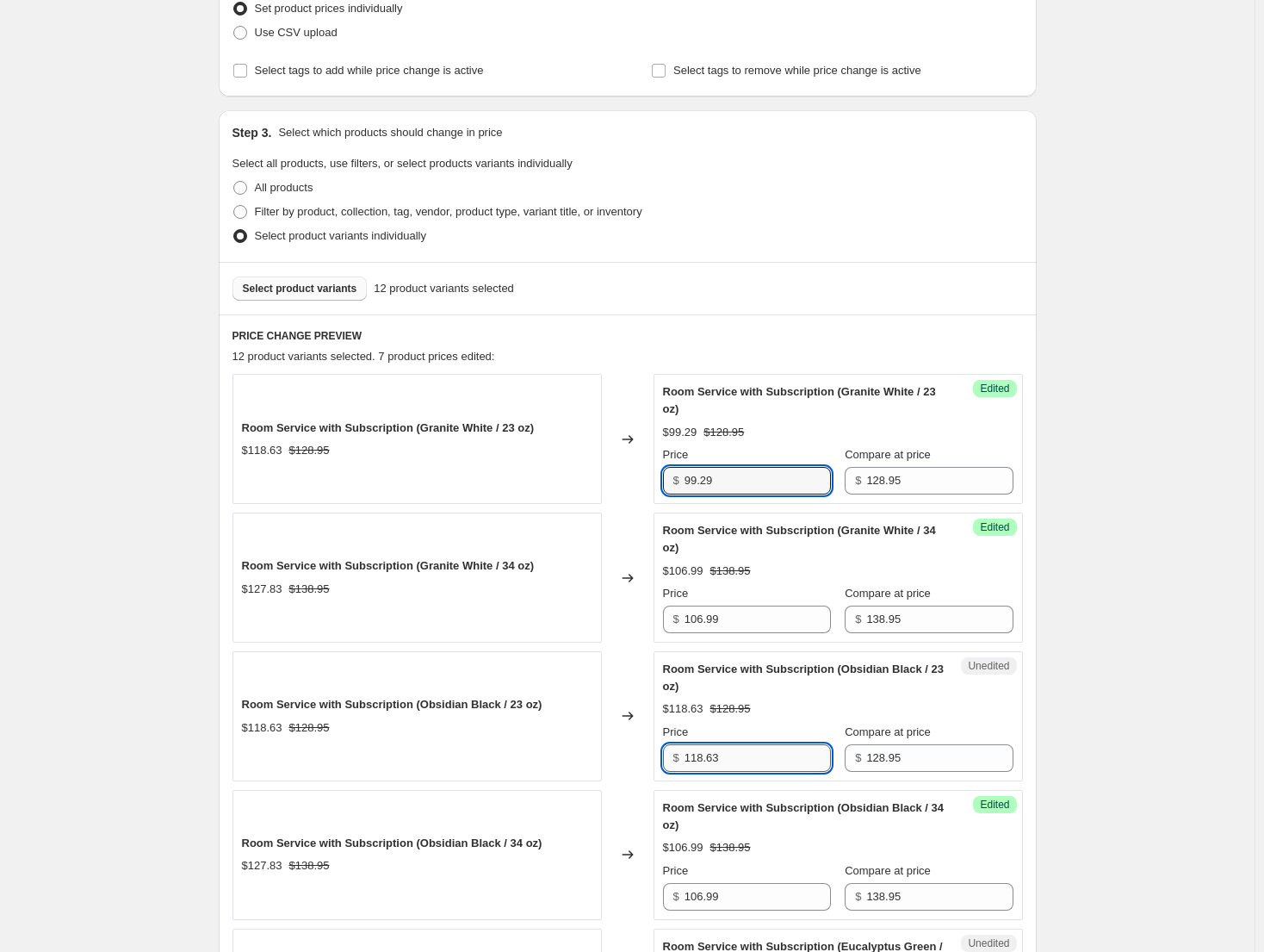
click at [733, 754] on input "118.63" at bounding box center [758, 757] width 146 height 28
paste input "99.29"
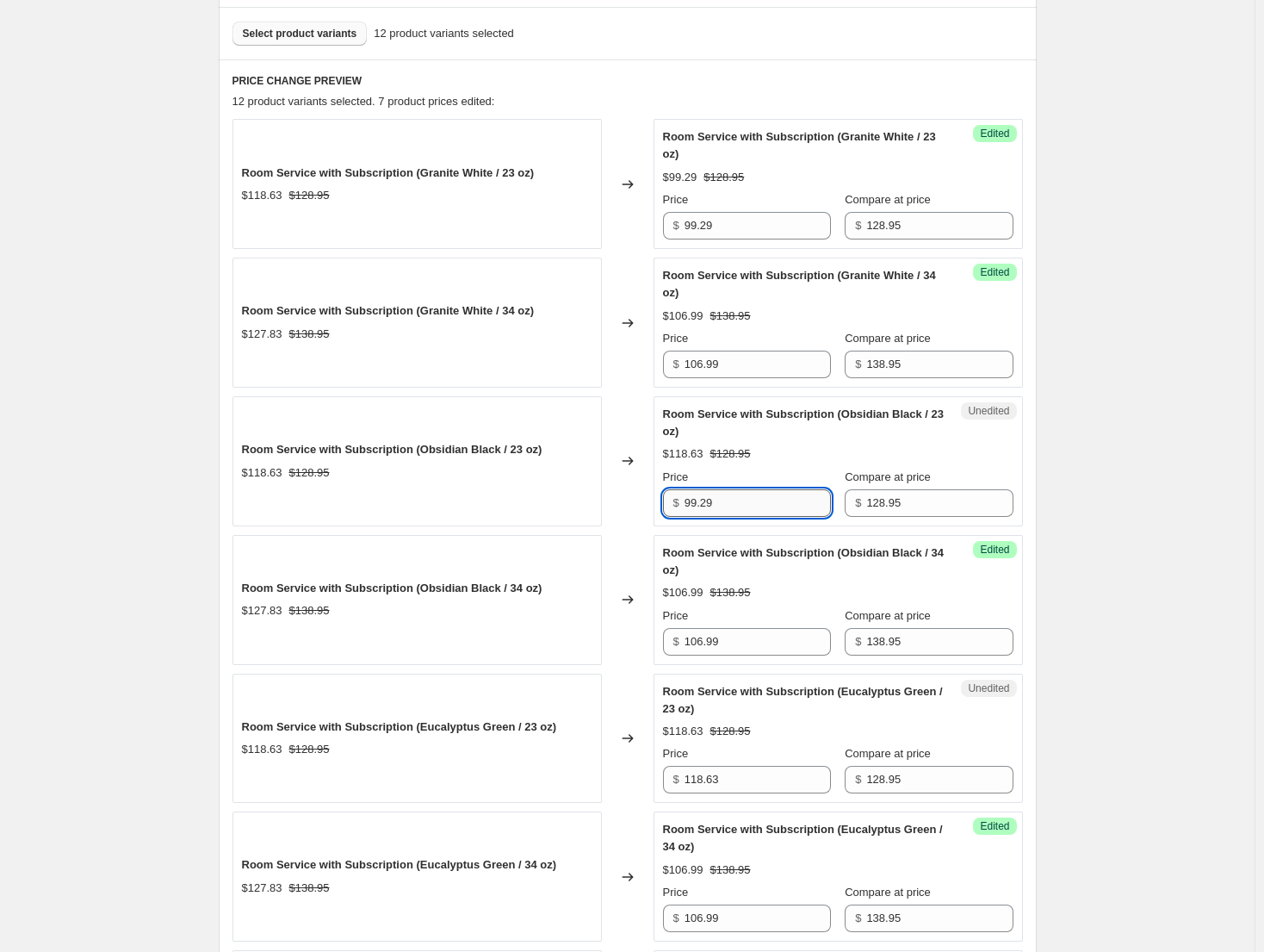
scroll to position [516, 0]
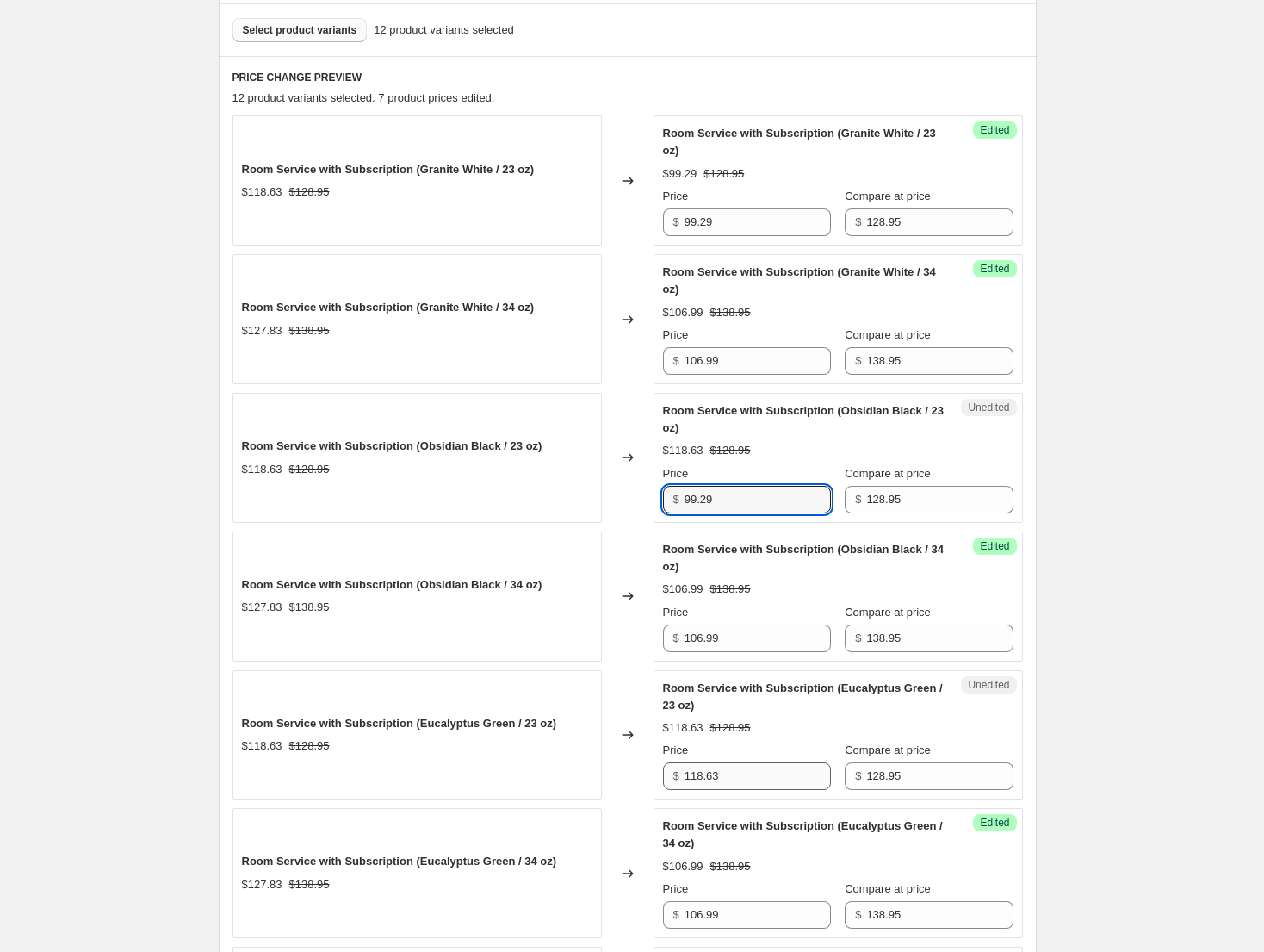
type input "99.29"
click at [744, 780] on input "118.63" at bounding box center [758, 775] width 146 height 28
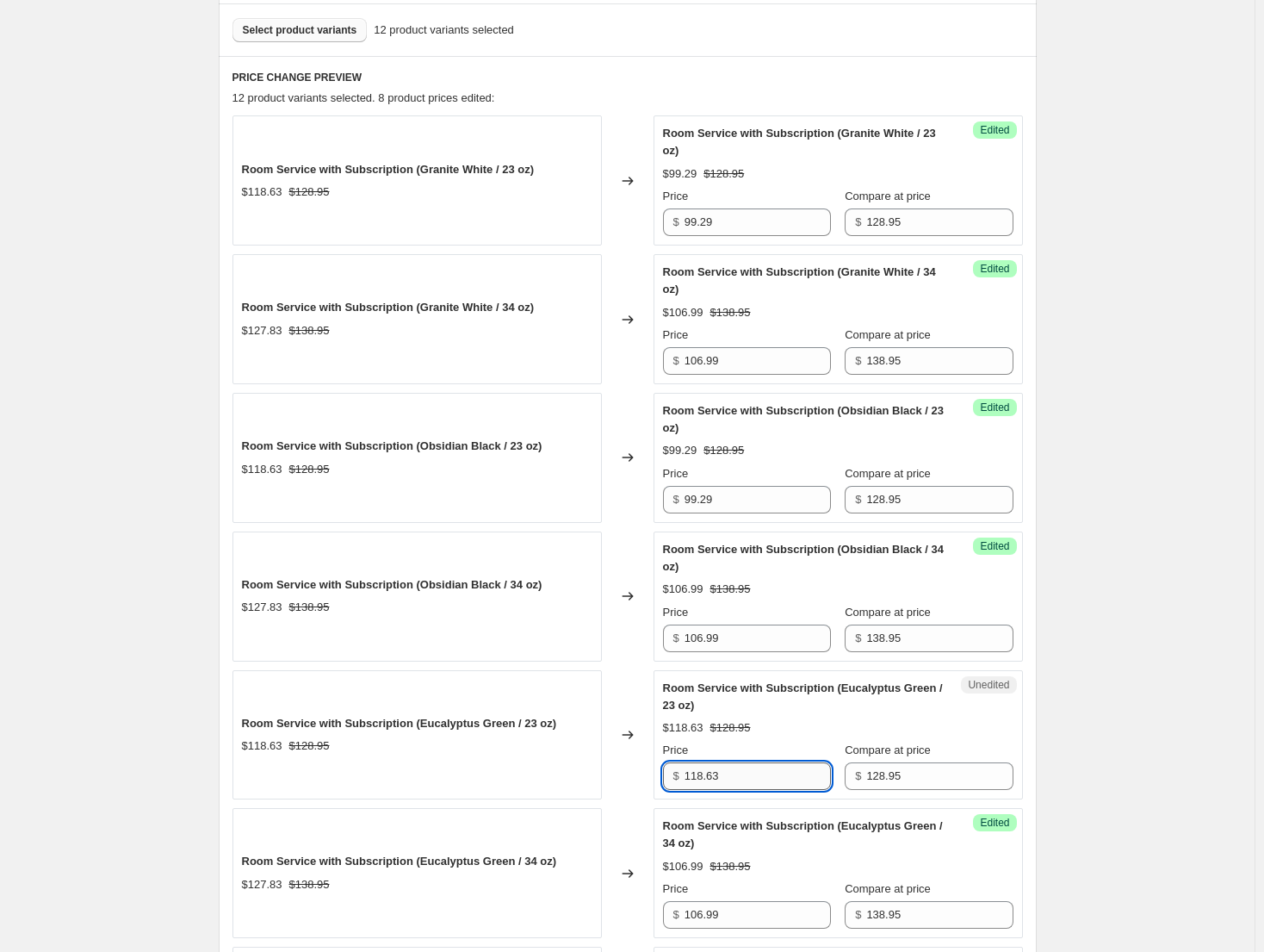
click at [744, 780] on input "118.63" at bounding box center [758, 775] width 146 height 28
paste input "99.29"
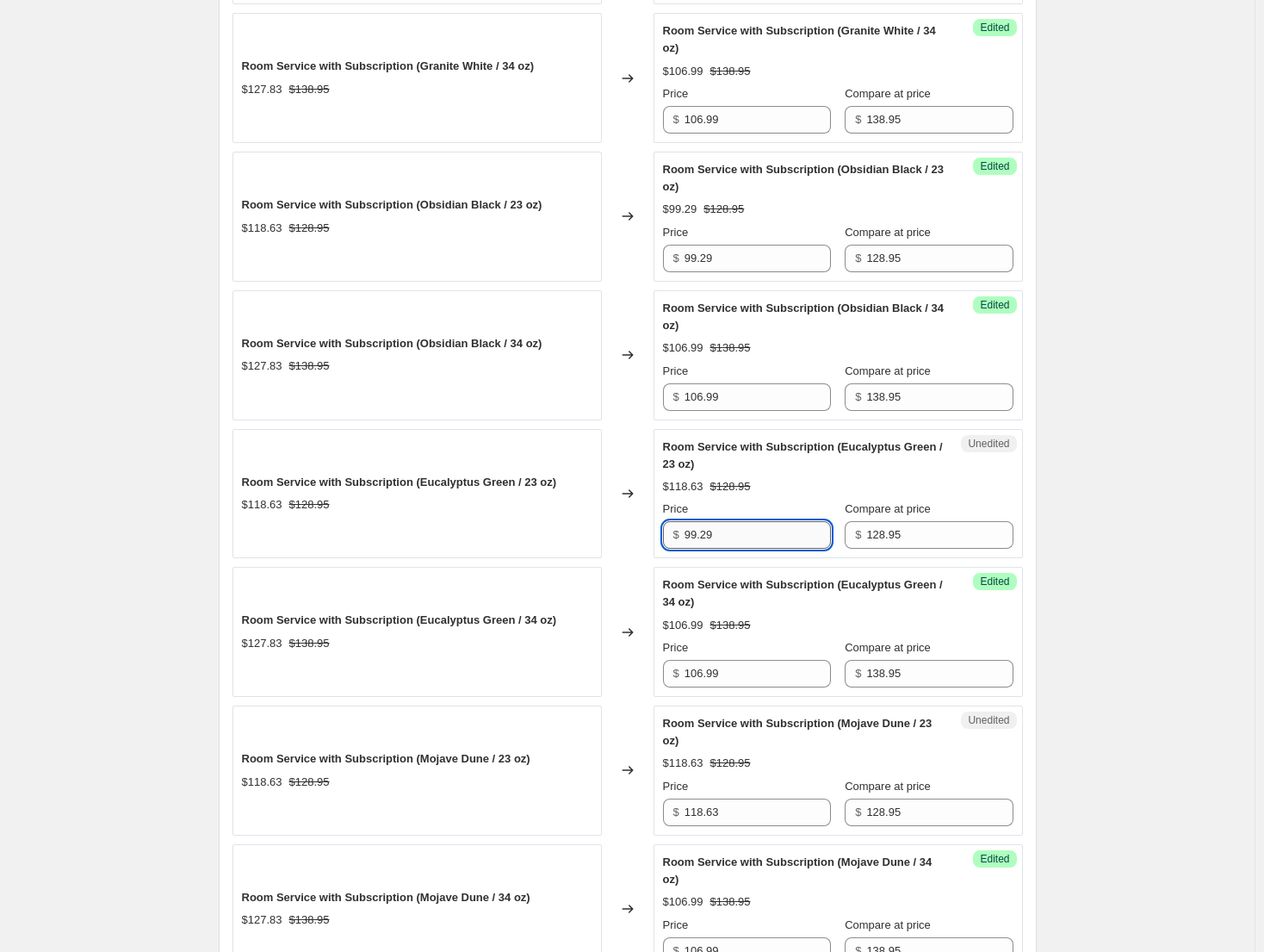
scroll to position [775, 0]
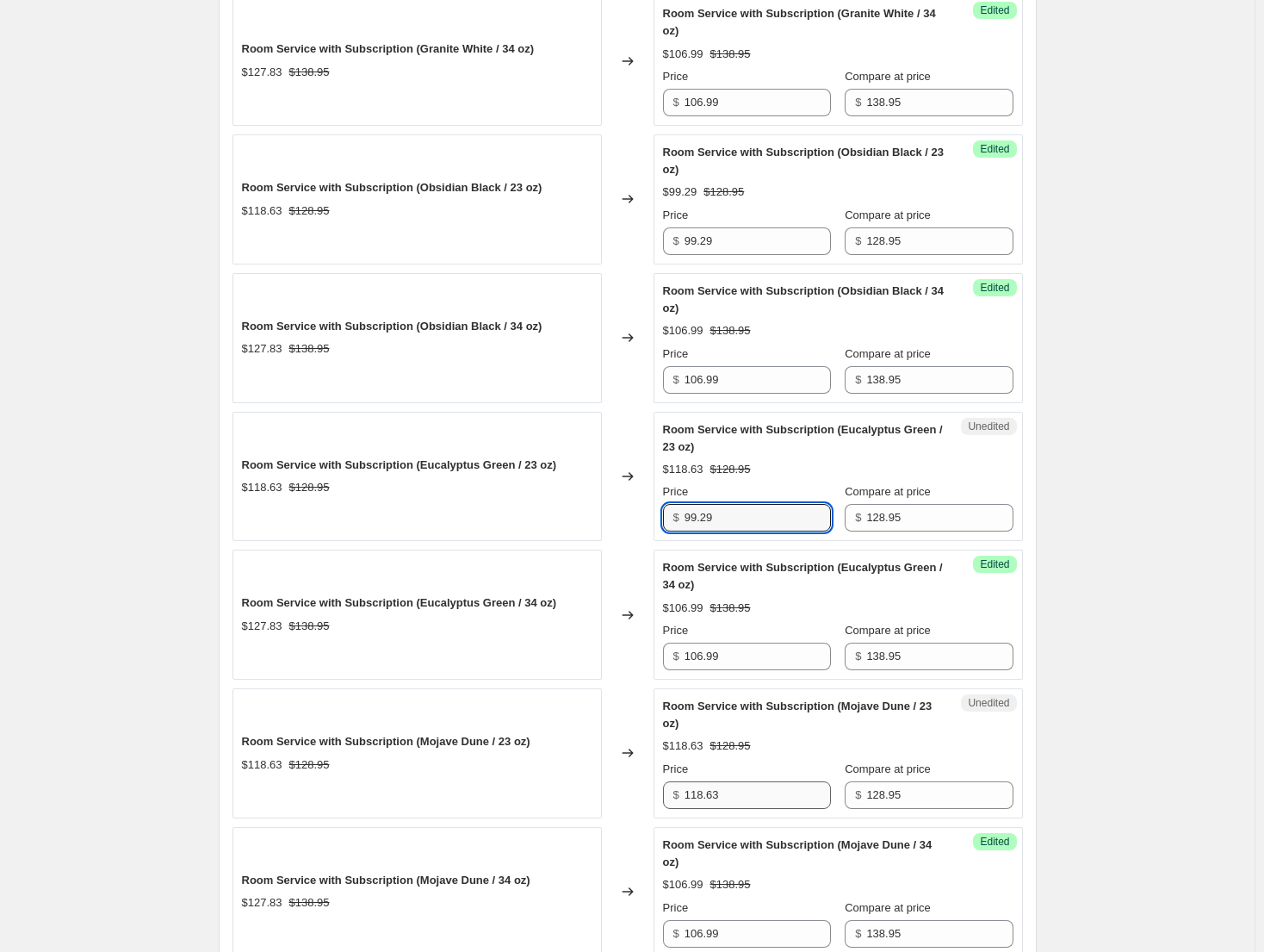
type input "99.29"
click at [742, 794] on input "118.63" at bounding box center [758, 794] width 146 height 28
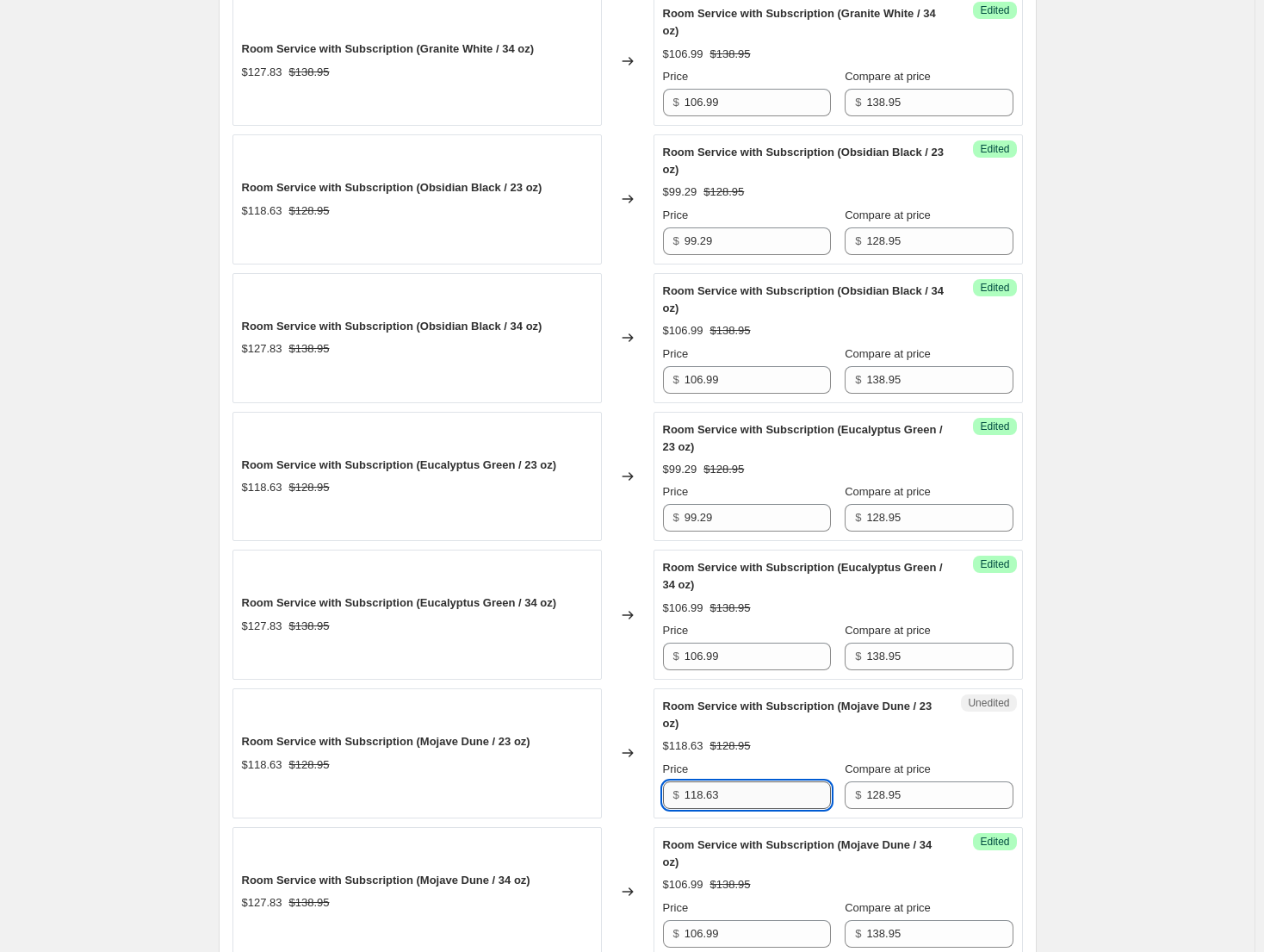
click at [742, 794] on input "118.63" at bounding box center [758, 794] width 146 height 28
paste input "99.29"
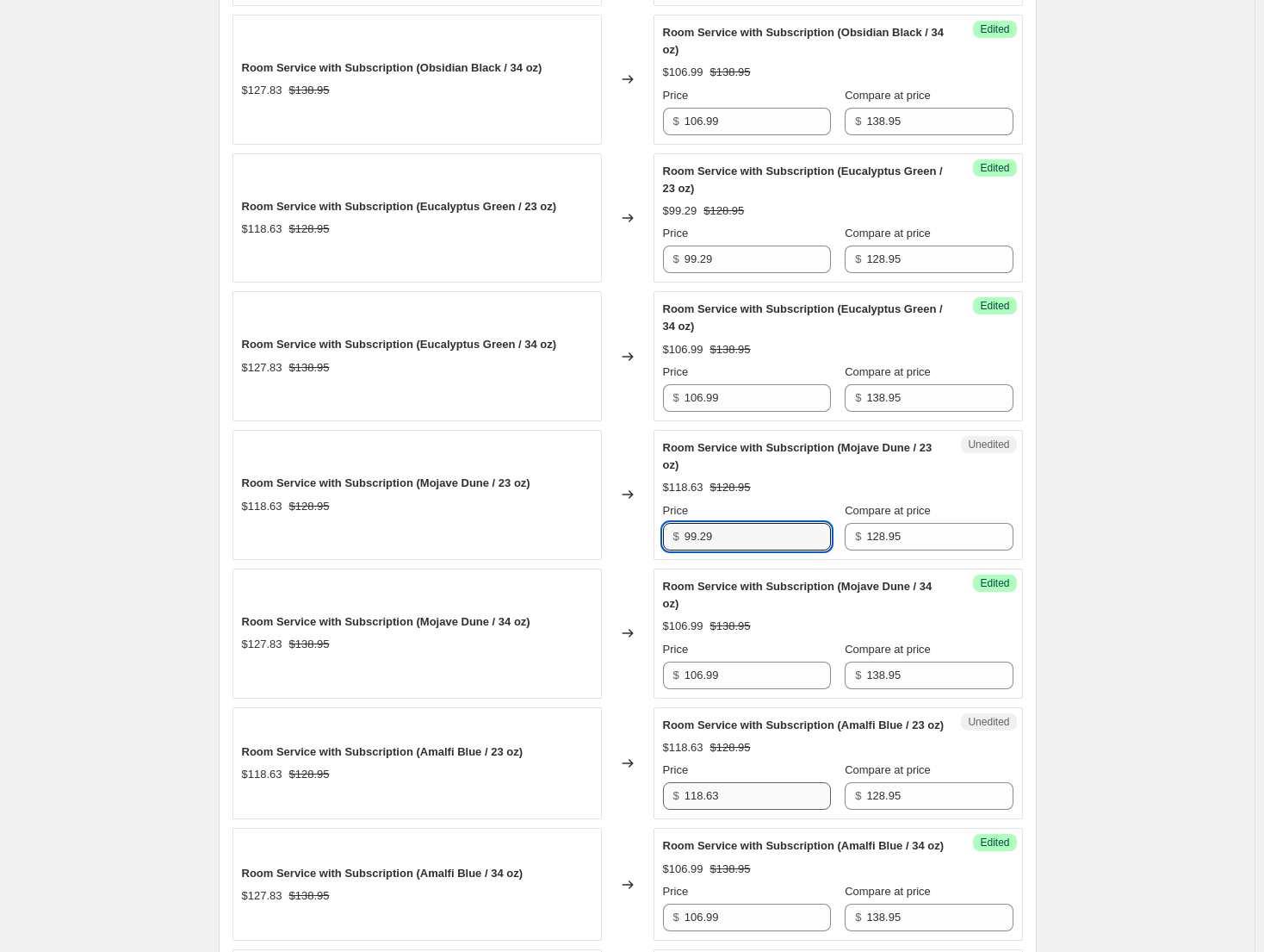
type input "99.29"
click at [734, 809] on input "118.63" at bounding box center [758, 795] width 146 height 28
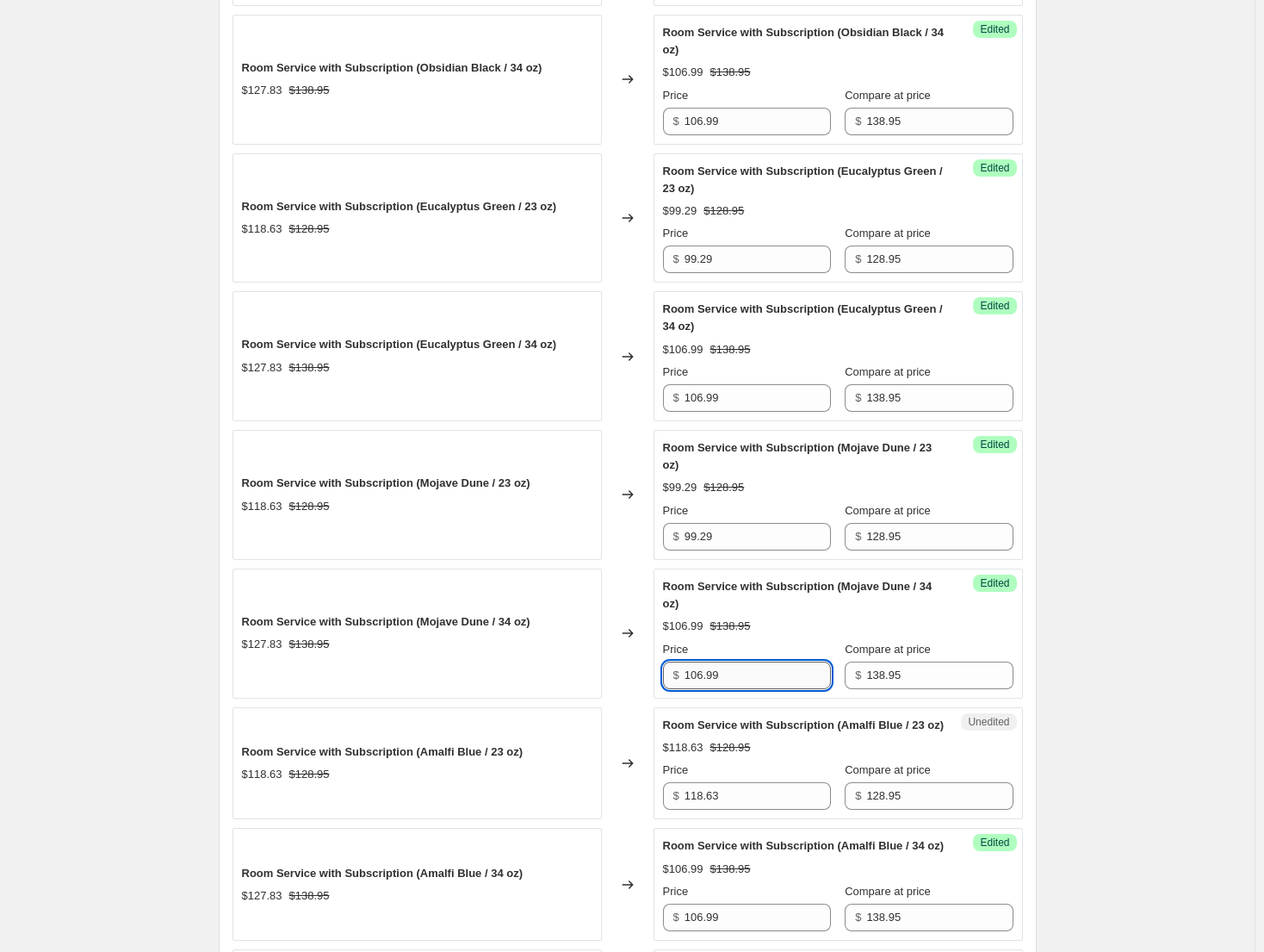
click at [743, 683] on input "106.99" at bounding box center [758, 674] width 146 height 28
click at [752, 809] on input "118.63" at bounding box center [758, 795] width 146 height 28
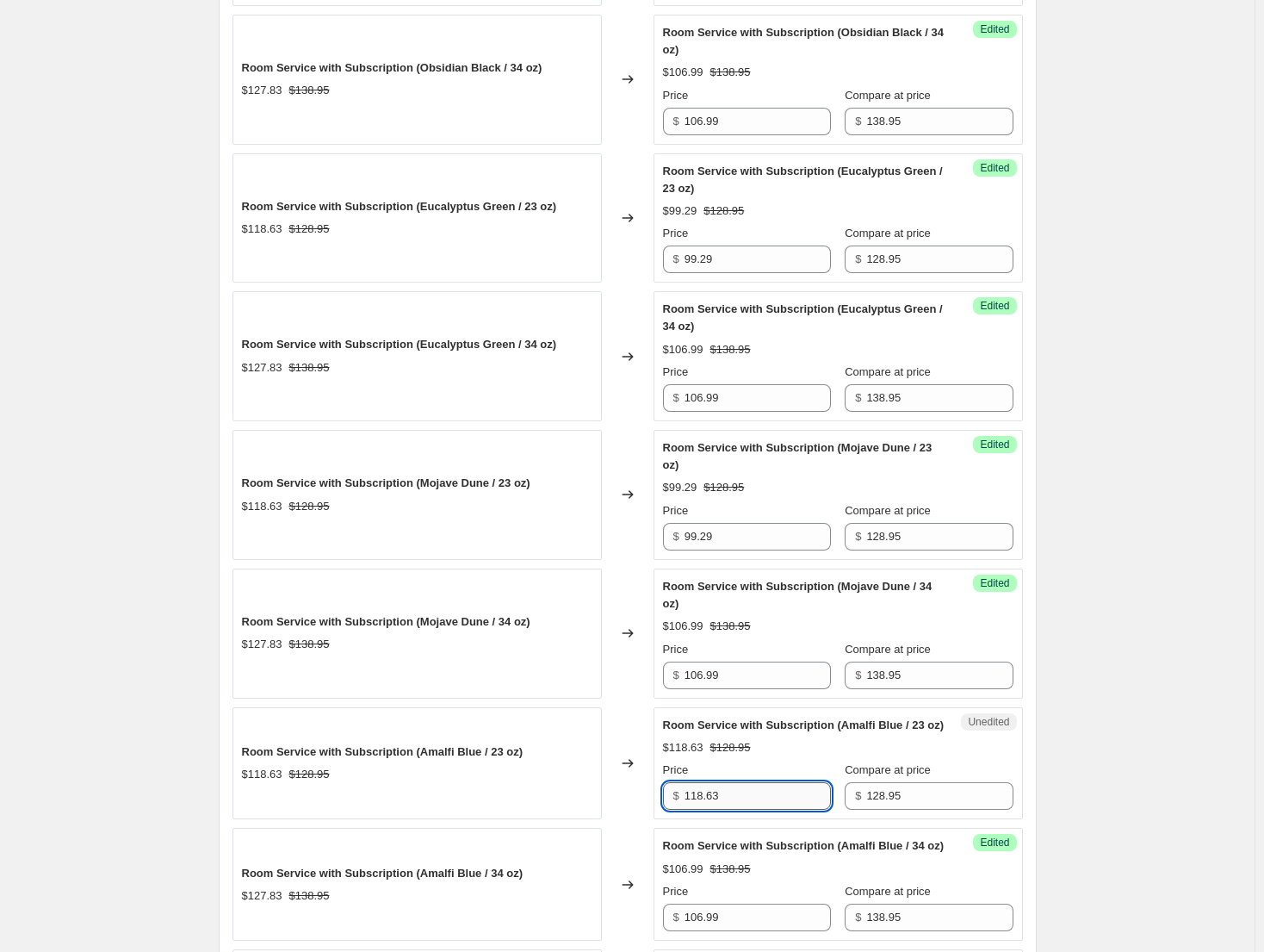
click at [752, 809] on input "118.63" at bounding box center [758, 795] width 146 height 28
paste input "99.29"
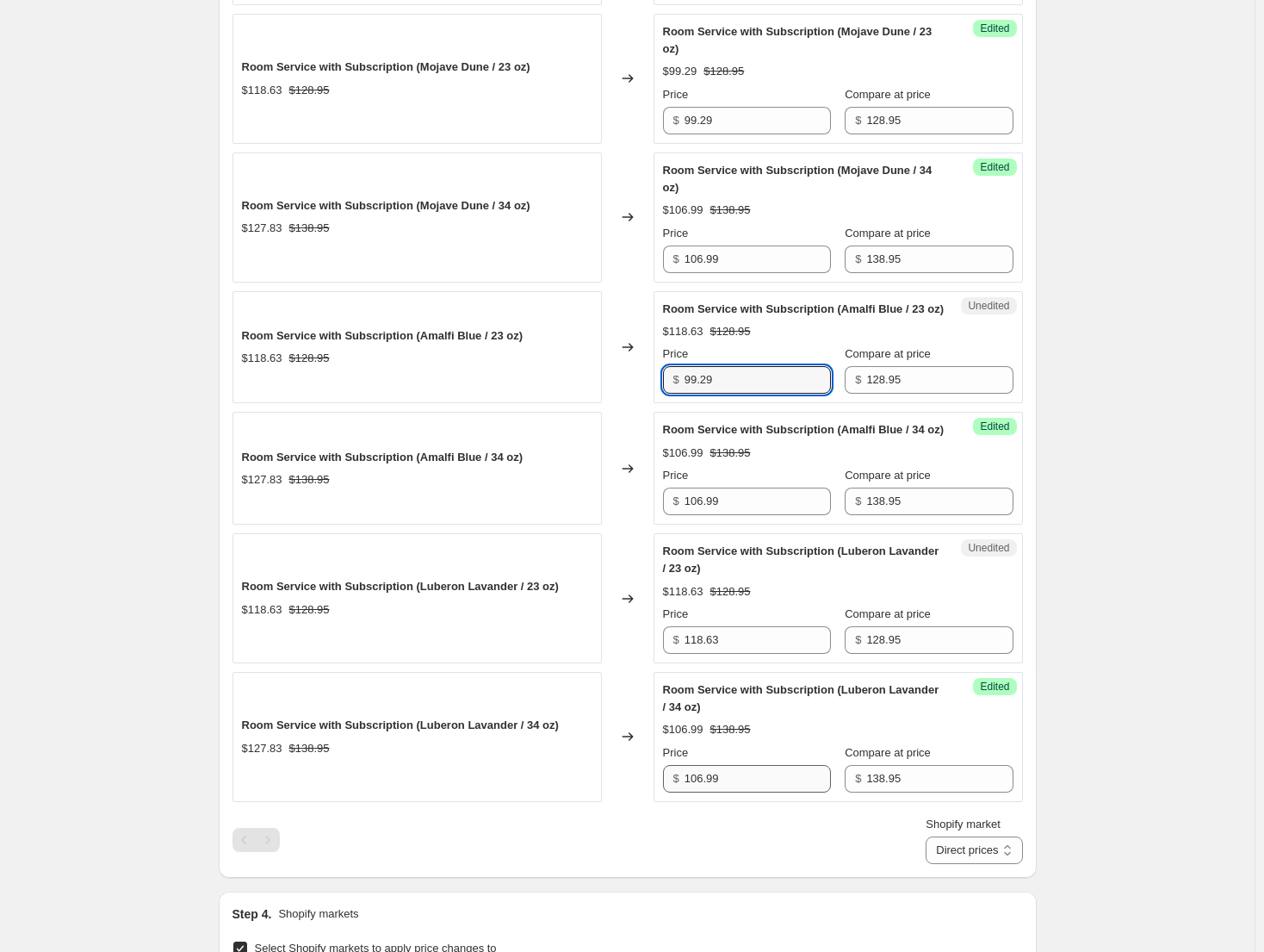
scroll to position [1465, 0]
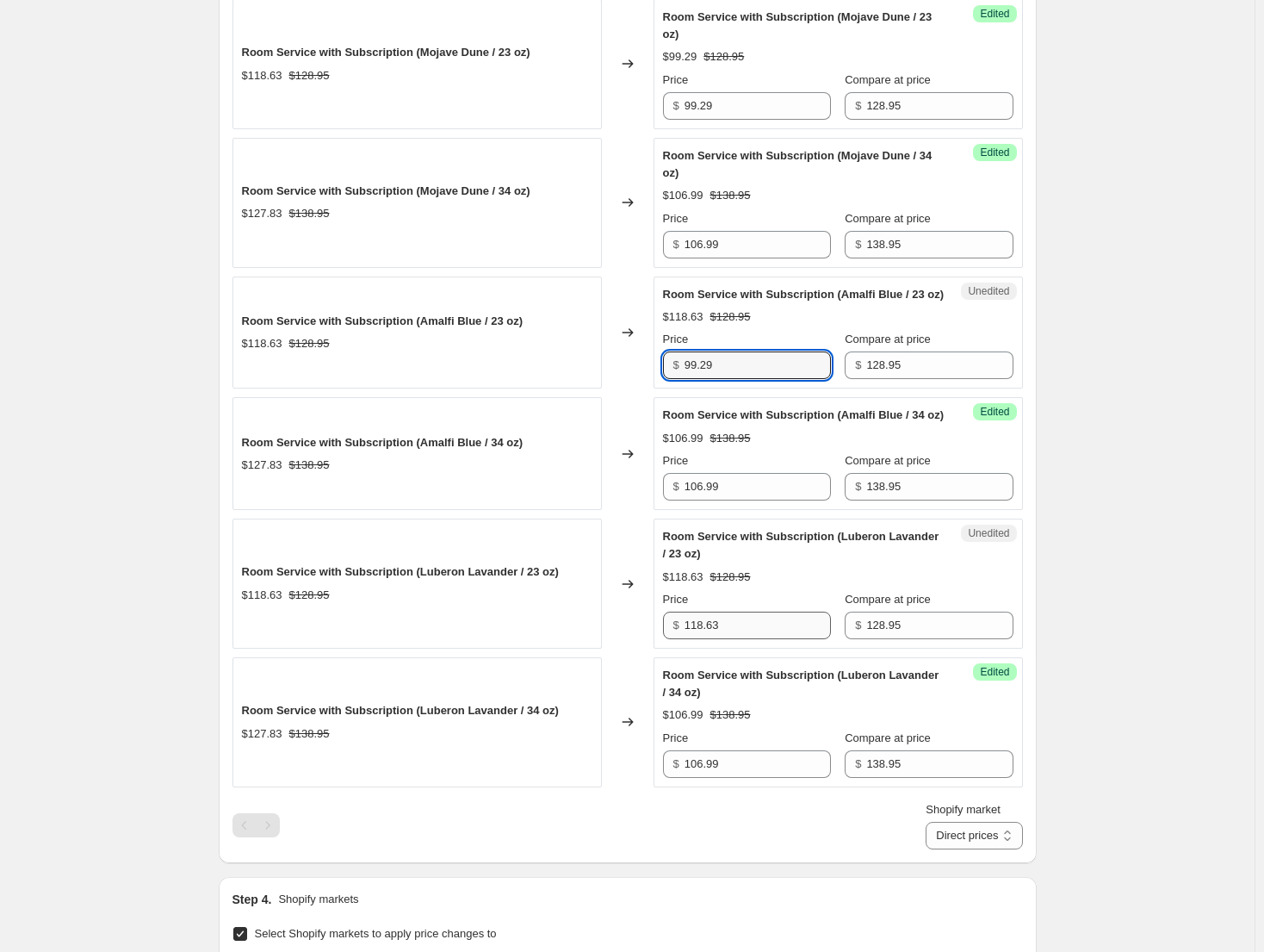
type input "99.29"
click at [747, 639] on input "118.63" at bounding box center [758, 625] width 146 height 28
paste input "99.29"
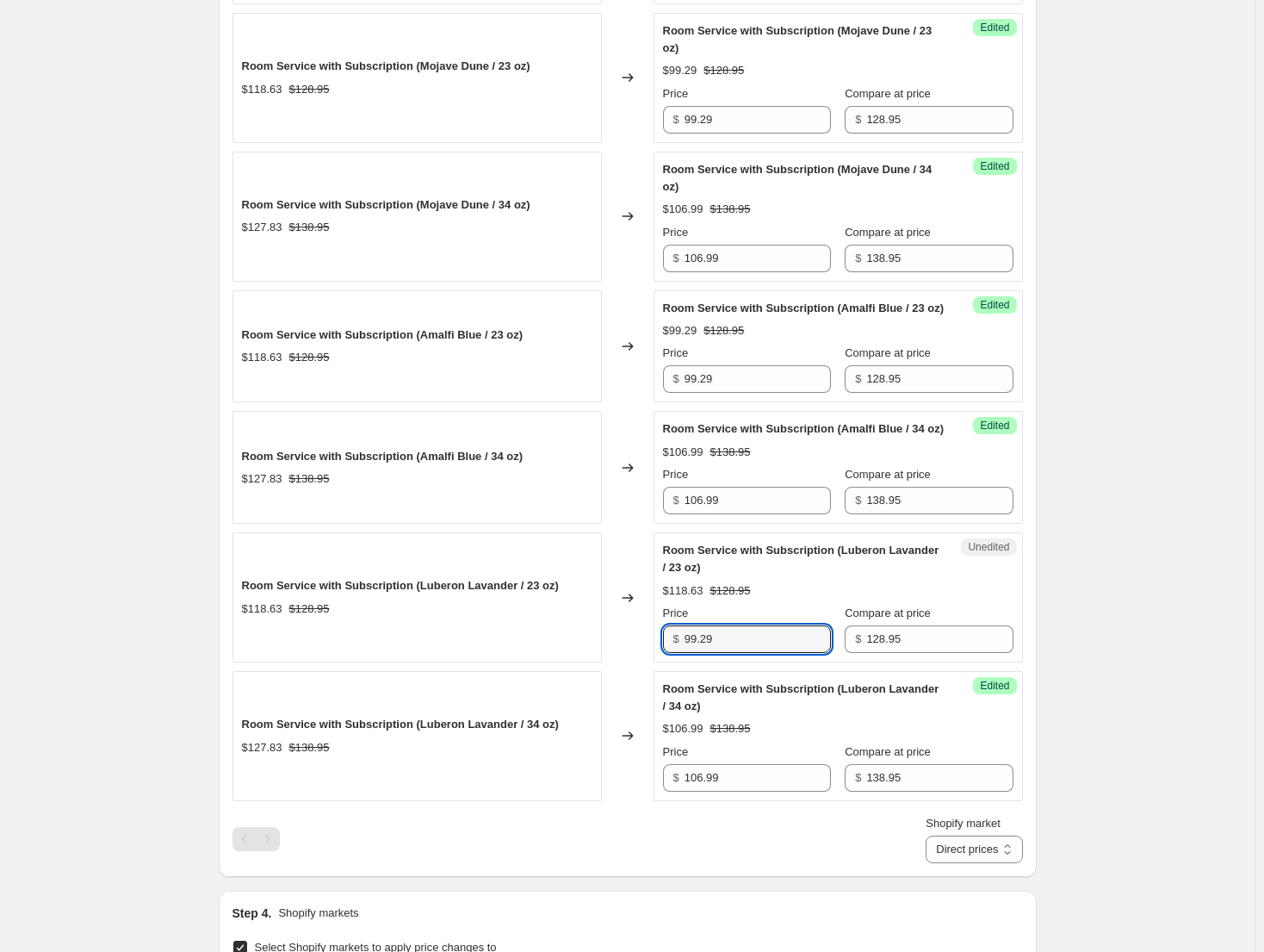
scroll to position [1439, 0]
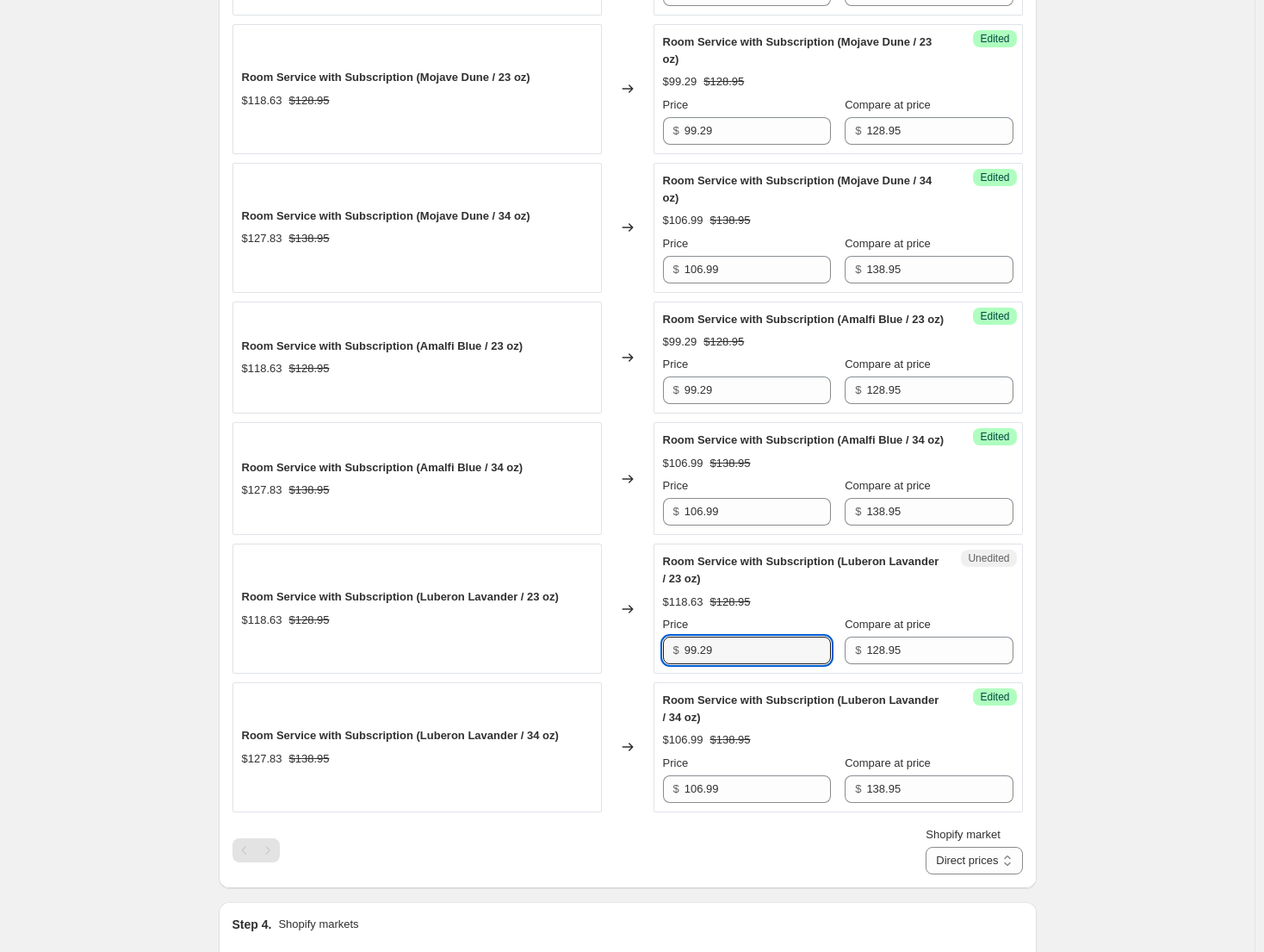
type input "99.29"
click at [990, 874] on select "Direct prices [GEOGRAPHIC_DATA] [GEOGRAPHIC_DATA] [GEOGRAPHIC_DATA] - Brita [GE…" at bounding box center [974, 860] width 96 height 28
click at [952, 874] on select "Direct prices [GEOGRAPHIC_DATA] [GEOGRAPHIC_DATA] [GEOGRAPHIC_DATA] - Brita [GE…" at bounding box center [974, 860] width 96 height 28
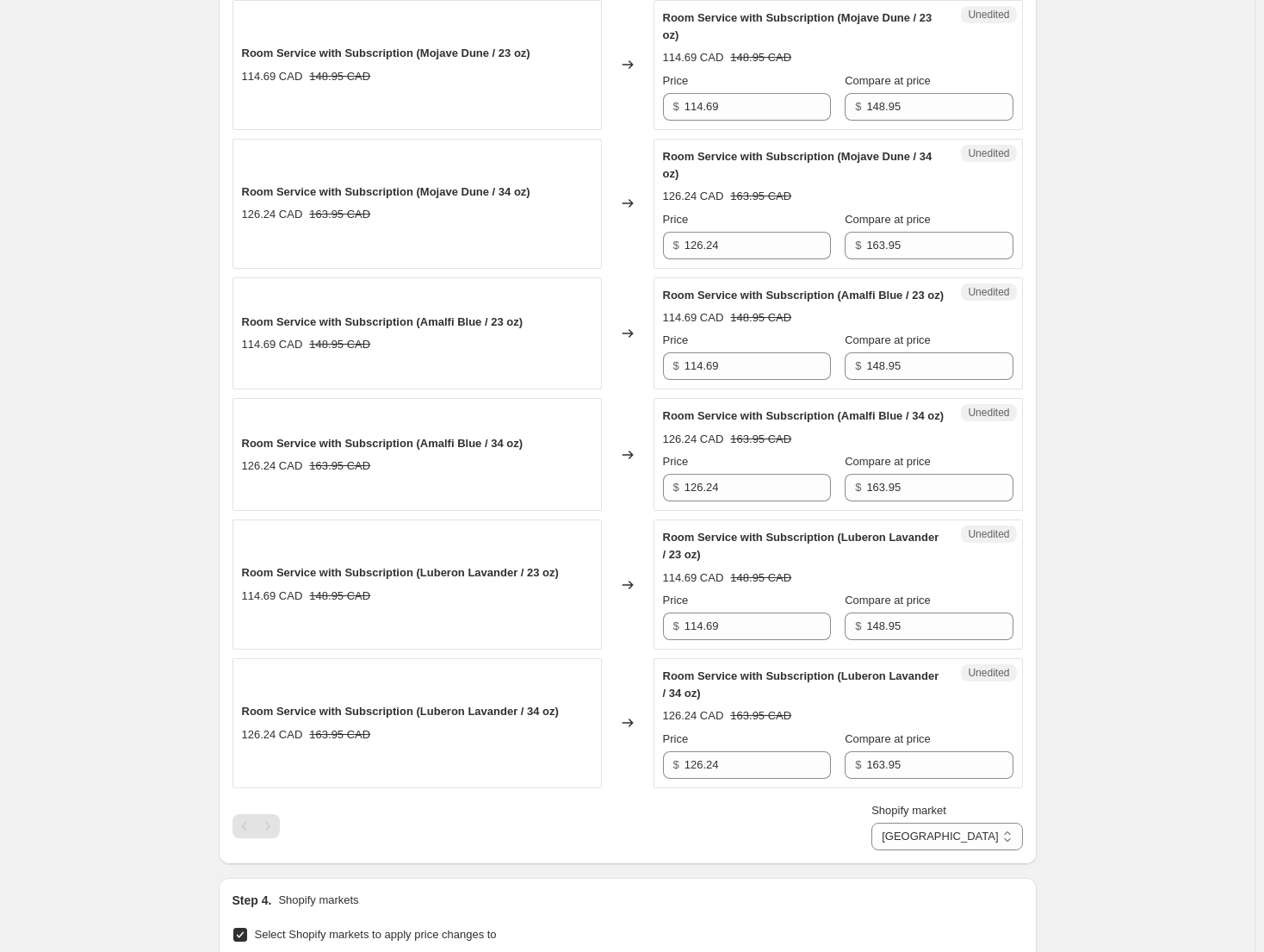
scroll to position [1525, 0]
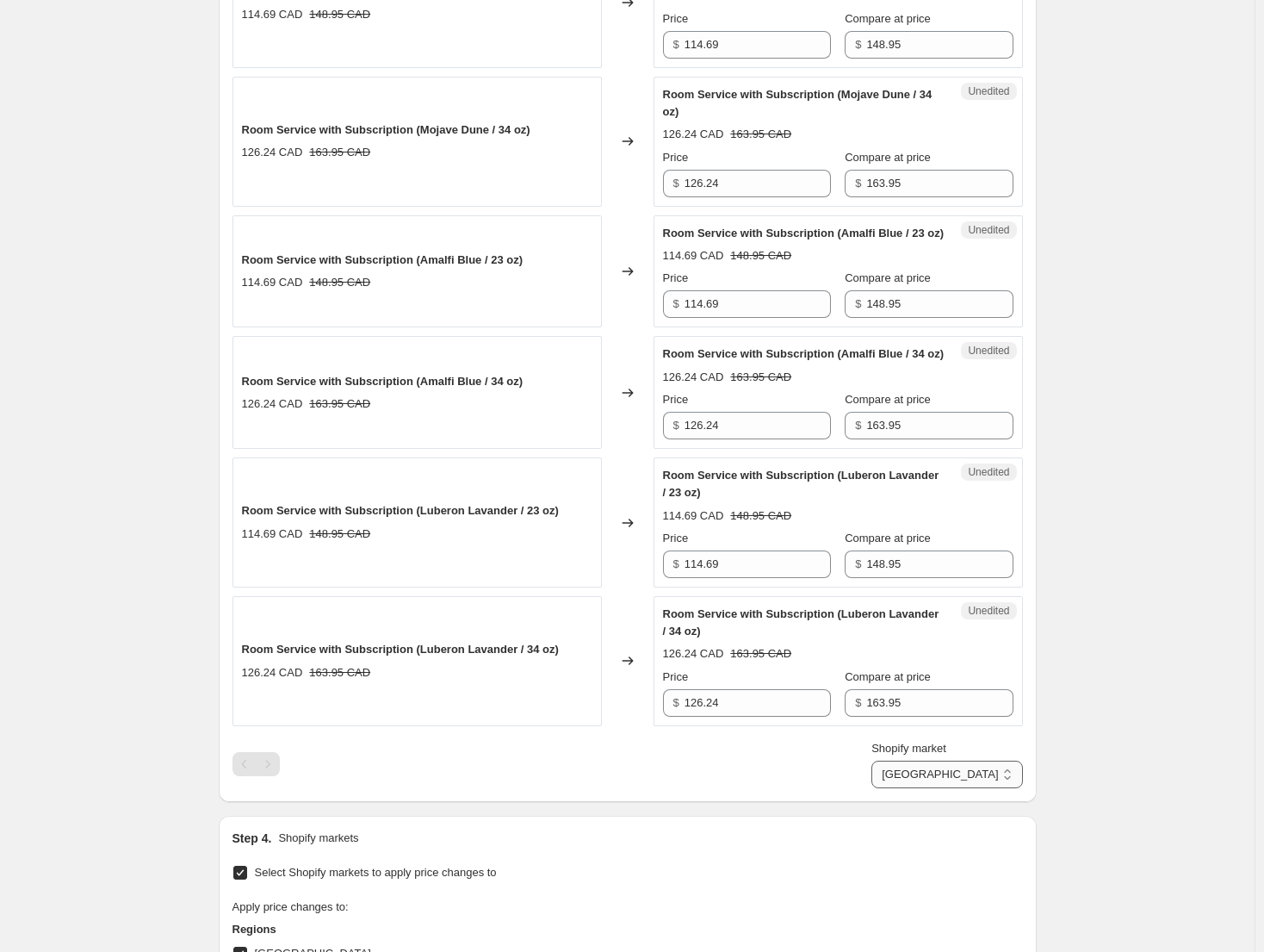
click at [988, 788] on select "Direct prices [GEOGRAPHIC_DATA] [GEOGRAPHIC_DATA] [GEOGRAPHIC_DATA] - Brita [GE…" at bounding box center [946, 774] width 150 height 28
select select "49780818086"
click at [952, 788] on select "Direct prices [GEOGRAPHIC_DATA] [GEOGRAPHIC_DATA] [GEOGRAPHIC_DATA] - Brita [GE…" at bounding box center [946, 774] width 150 height 28
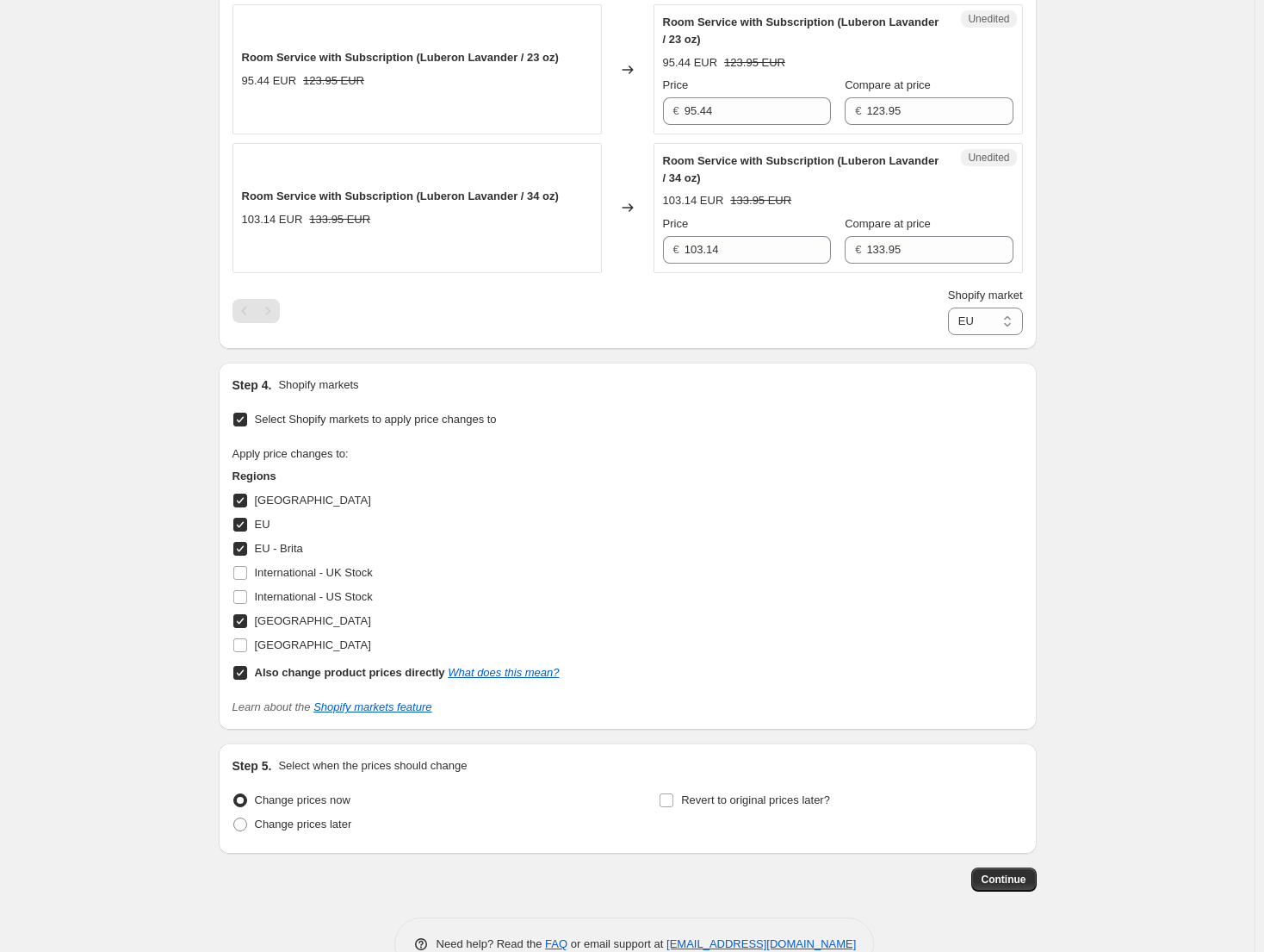
scroll to position [1981, 0]
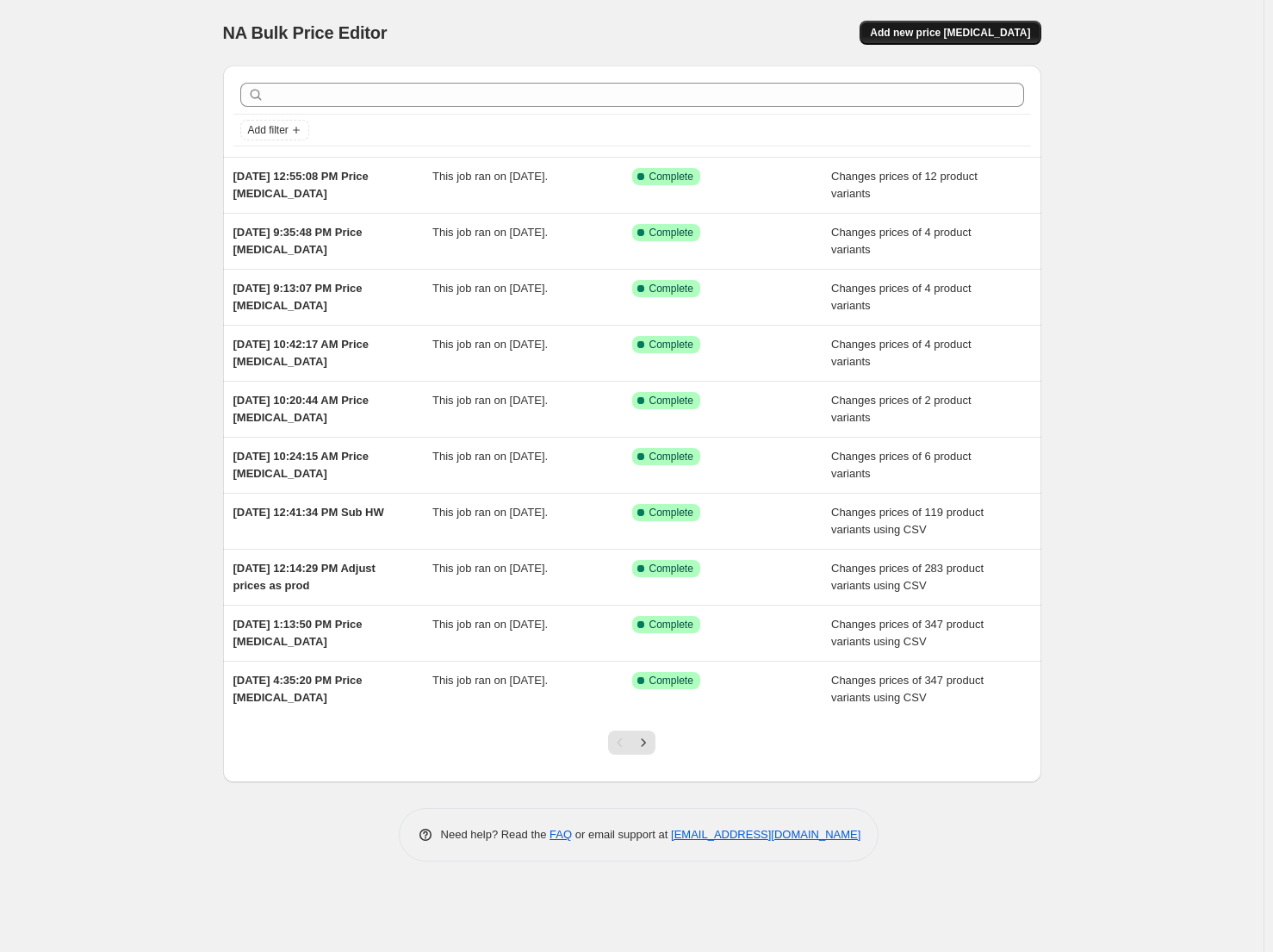
click at [1000, 39] on span "Add new price [MEDICAL_DATA]" at bounding box center [950, 32] width 160 height 13
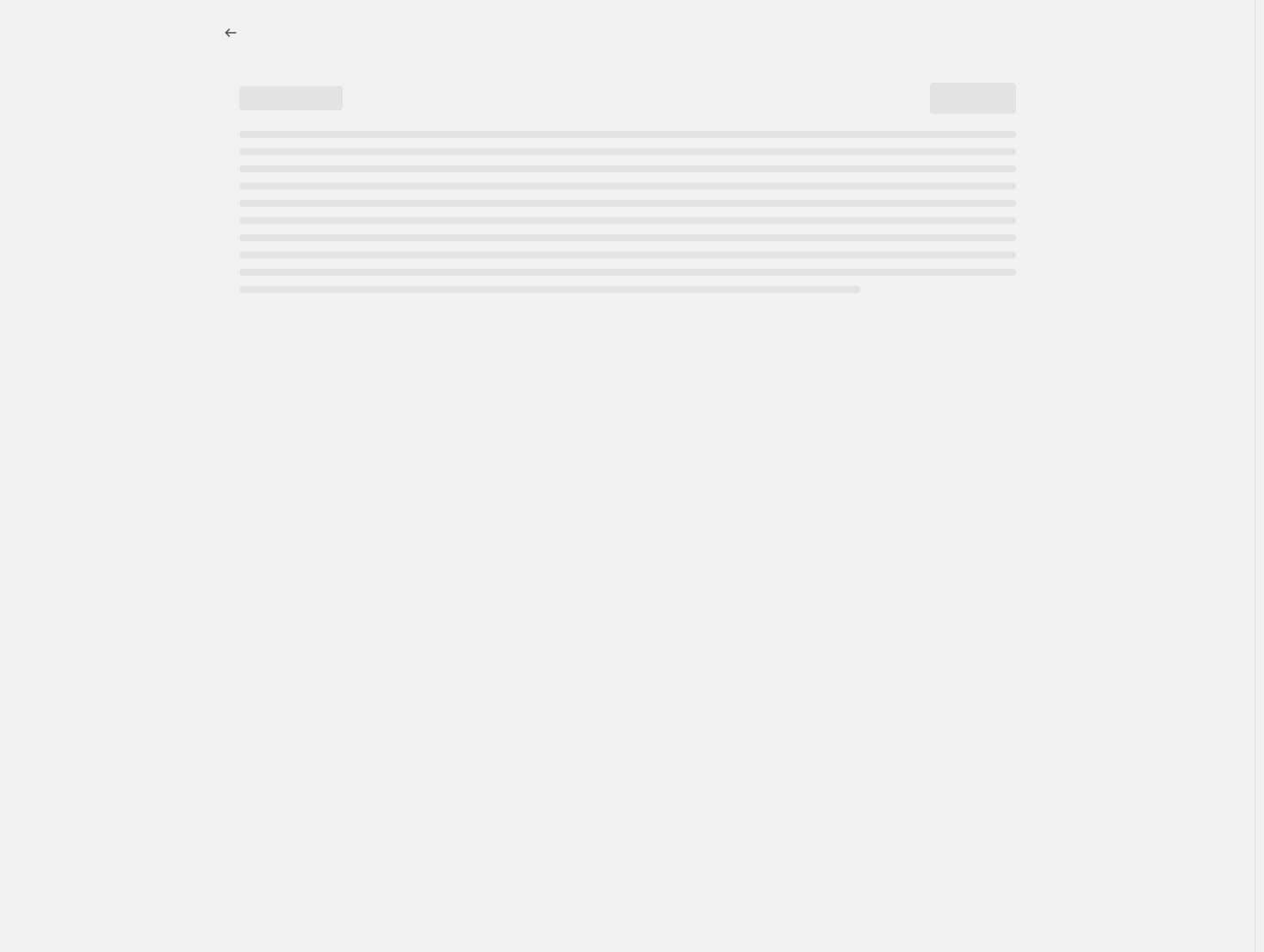
select select "percentage"
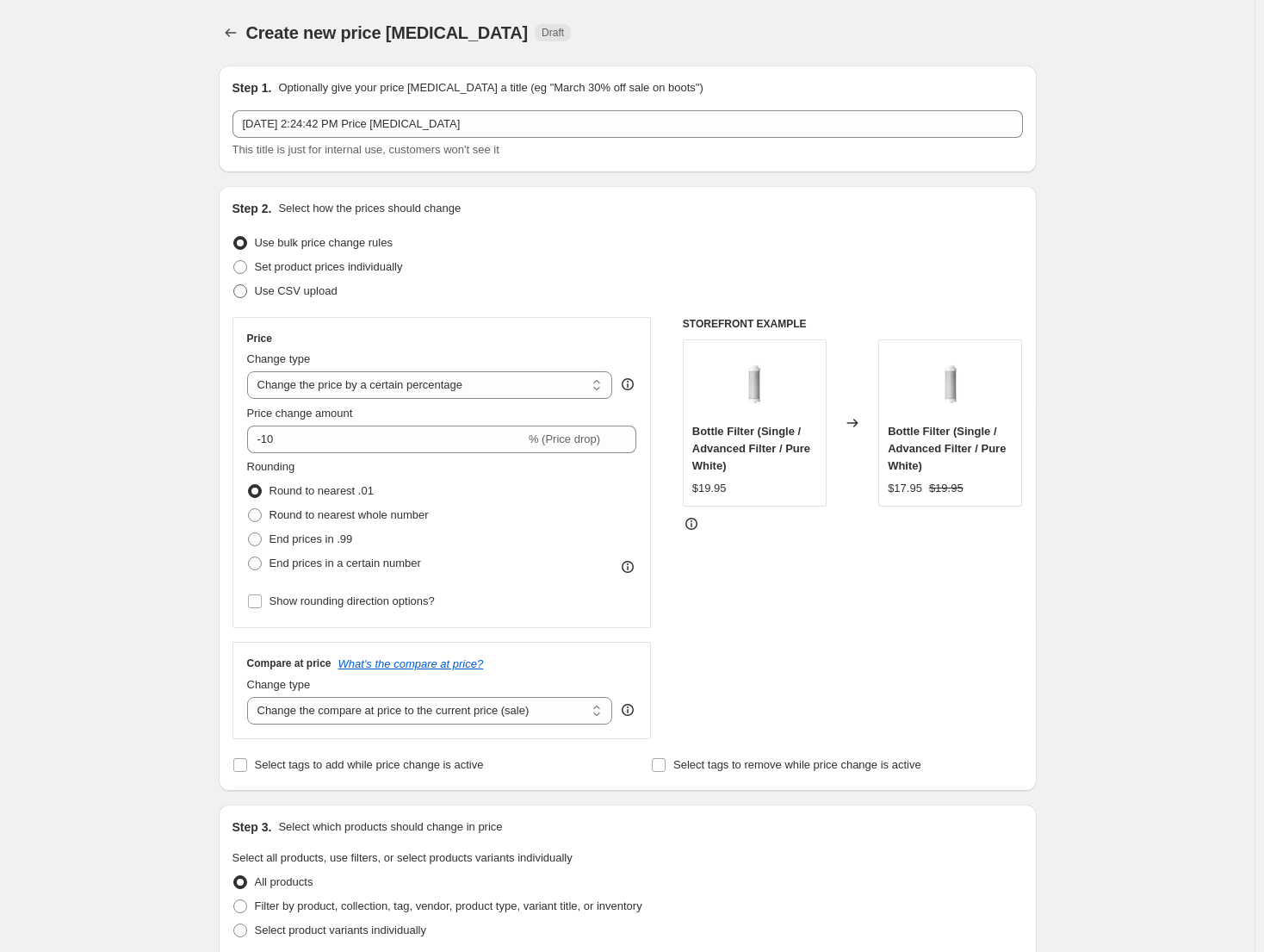
click at [324, 294] on span "Use CSV upload" at bounding box center [296, 291] width 83 height 13
click at [234, 285] on input "Use CSV upload" at bounding box center [233, 284] width 1 height 1
radio input "true"
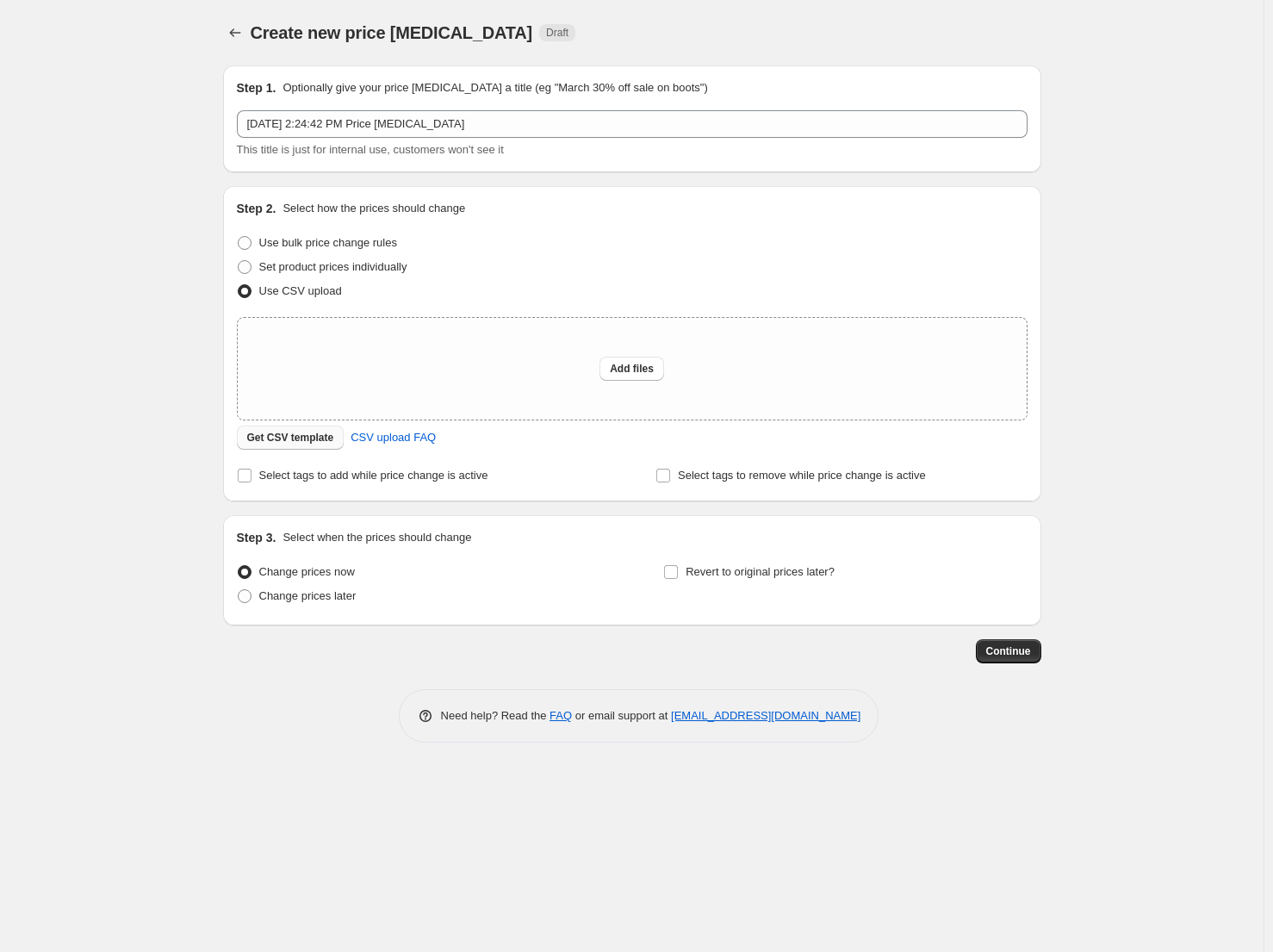
click at [317, 445] on button "Get CSV template" at bounding box center [290, 437] width 108 height 24
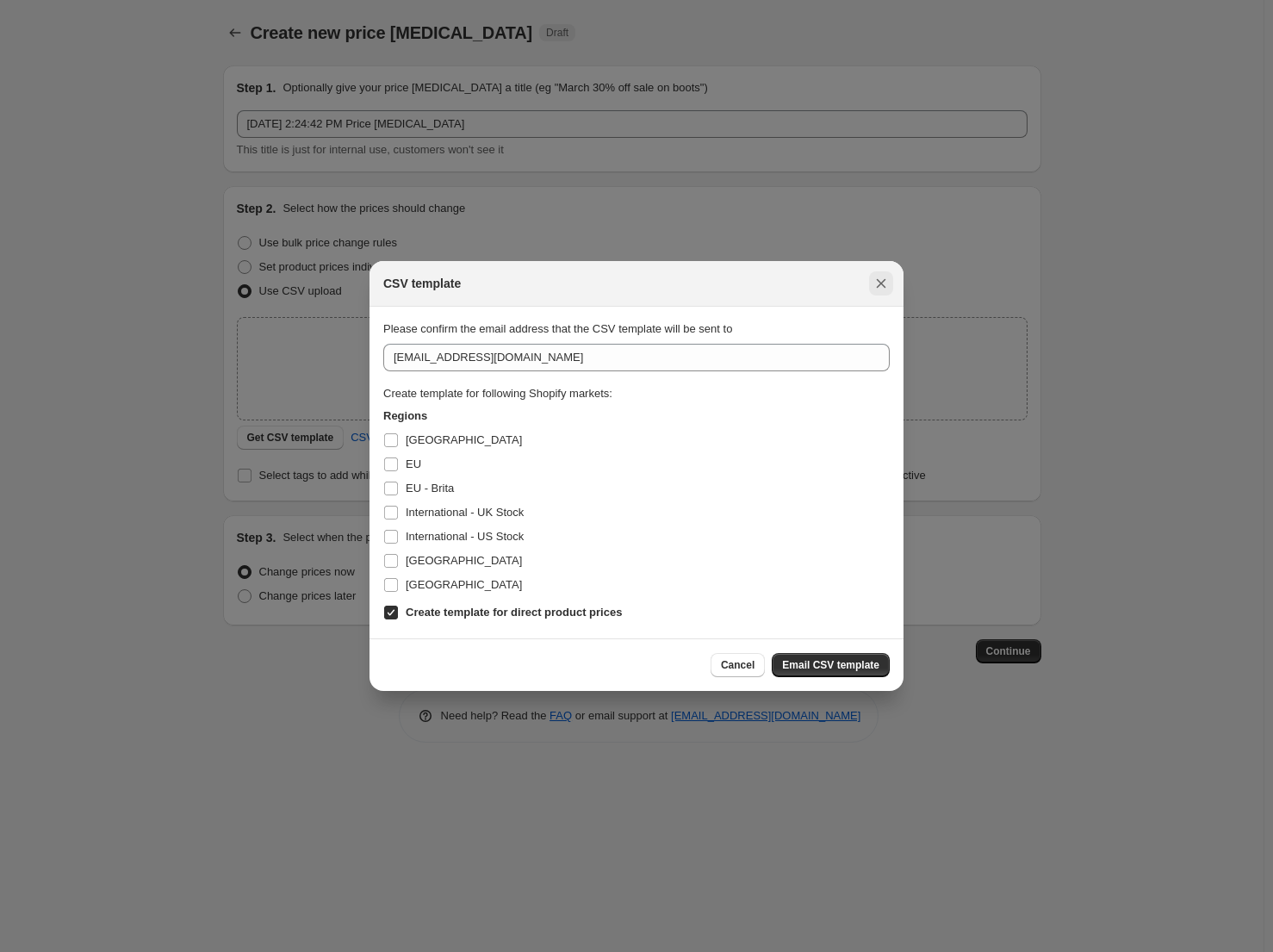
click at [882, 285] on icon "Close" at bounding box center [882, 283] width 10 height 10
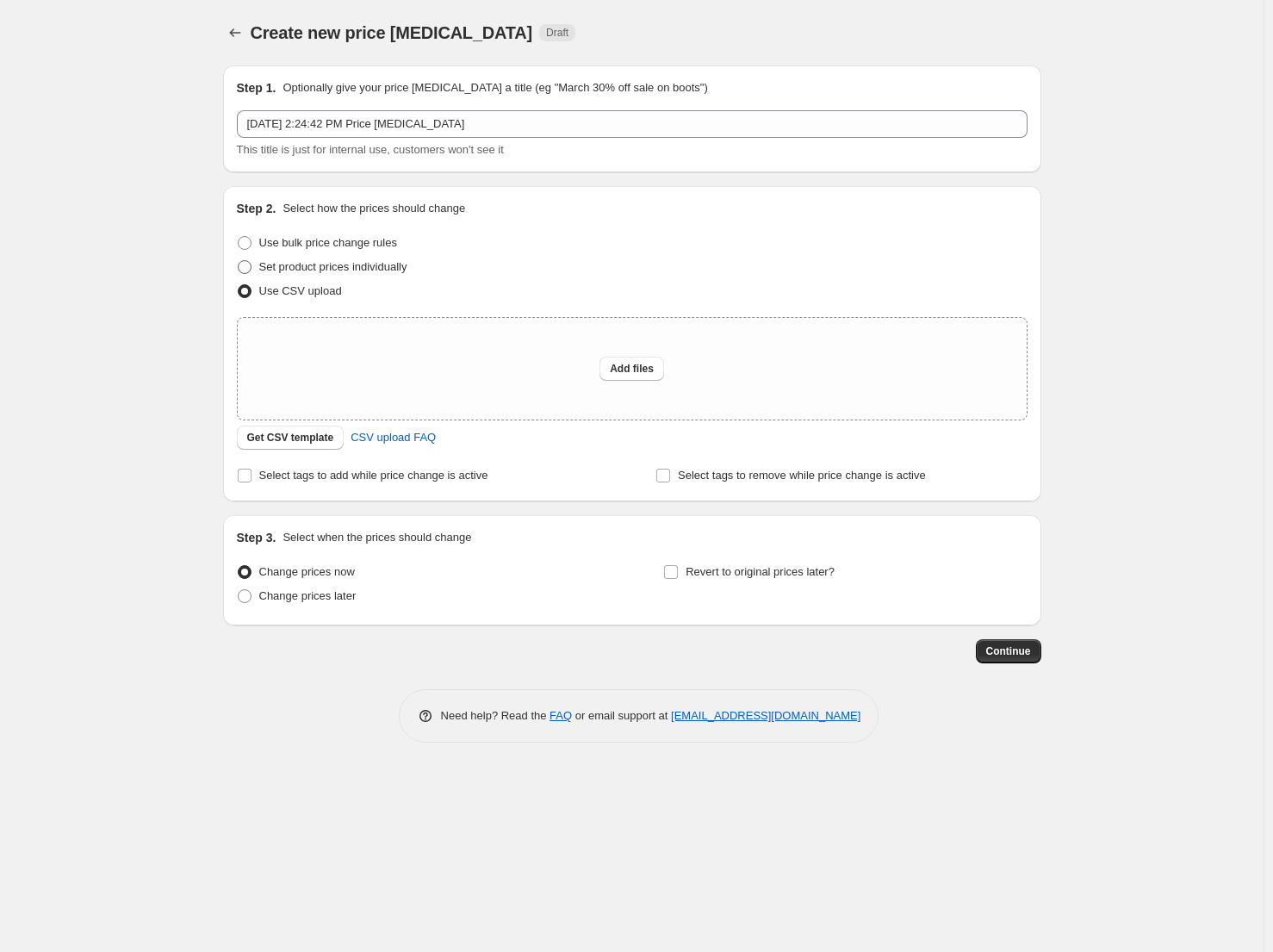
click at [373, 262] on span "Set product prices individually" at bounding box center [334, 266] width 148 height 13
click at [239, 261] on input "Set product prices individually" at bounding box center [238, 260] width 1 height 1
radio input "true"
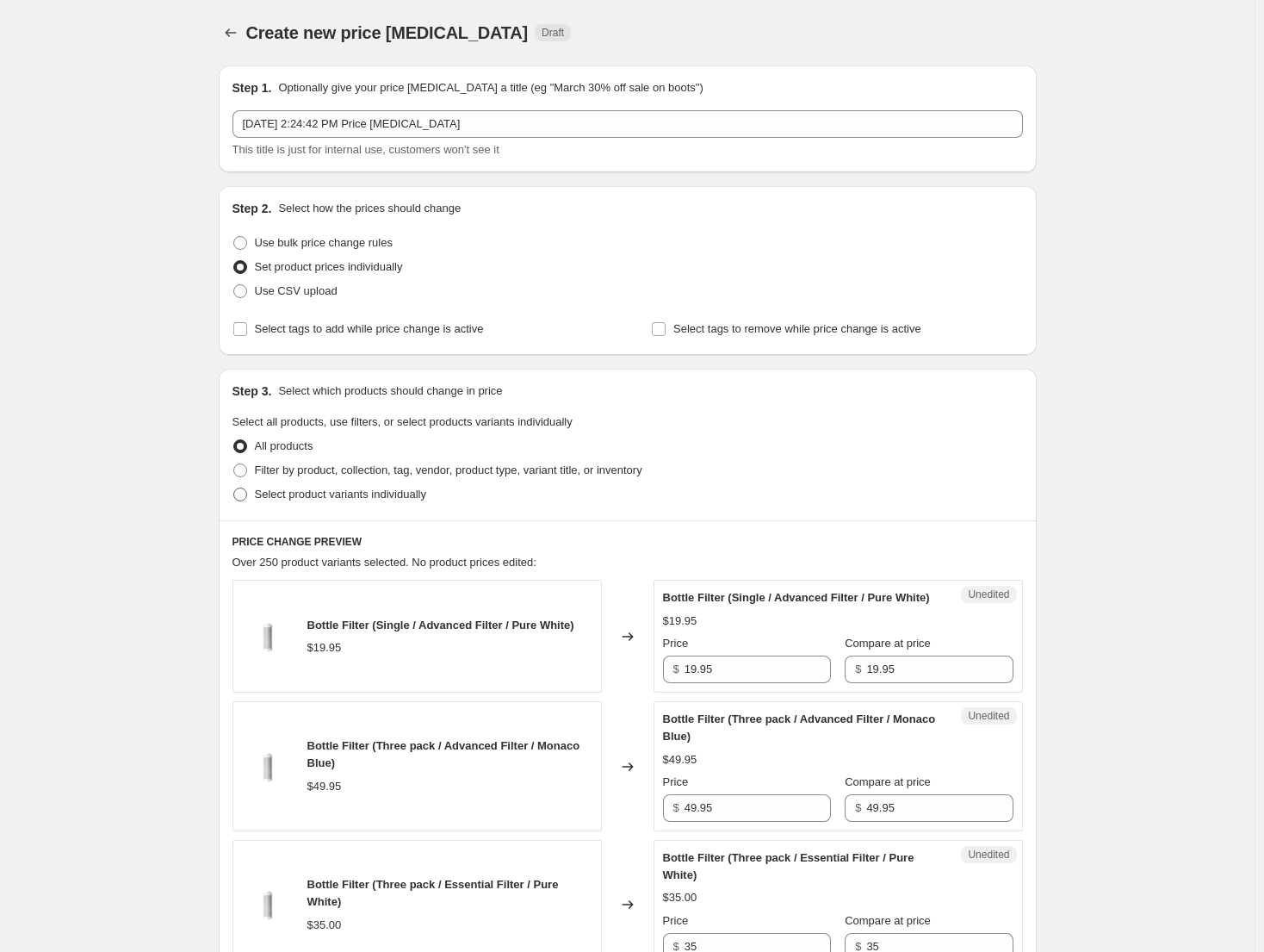
click at [390, 493] on span "Select product variants individually" at bounding box center [340, 495] width 171 height 13
click at [234, 488] on input "Select product variants individually" at bounding box center [233, 488] width 1 height 1
radio input "true"
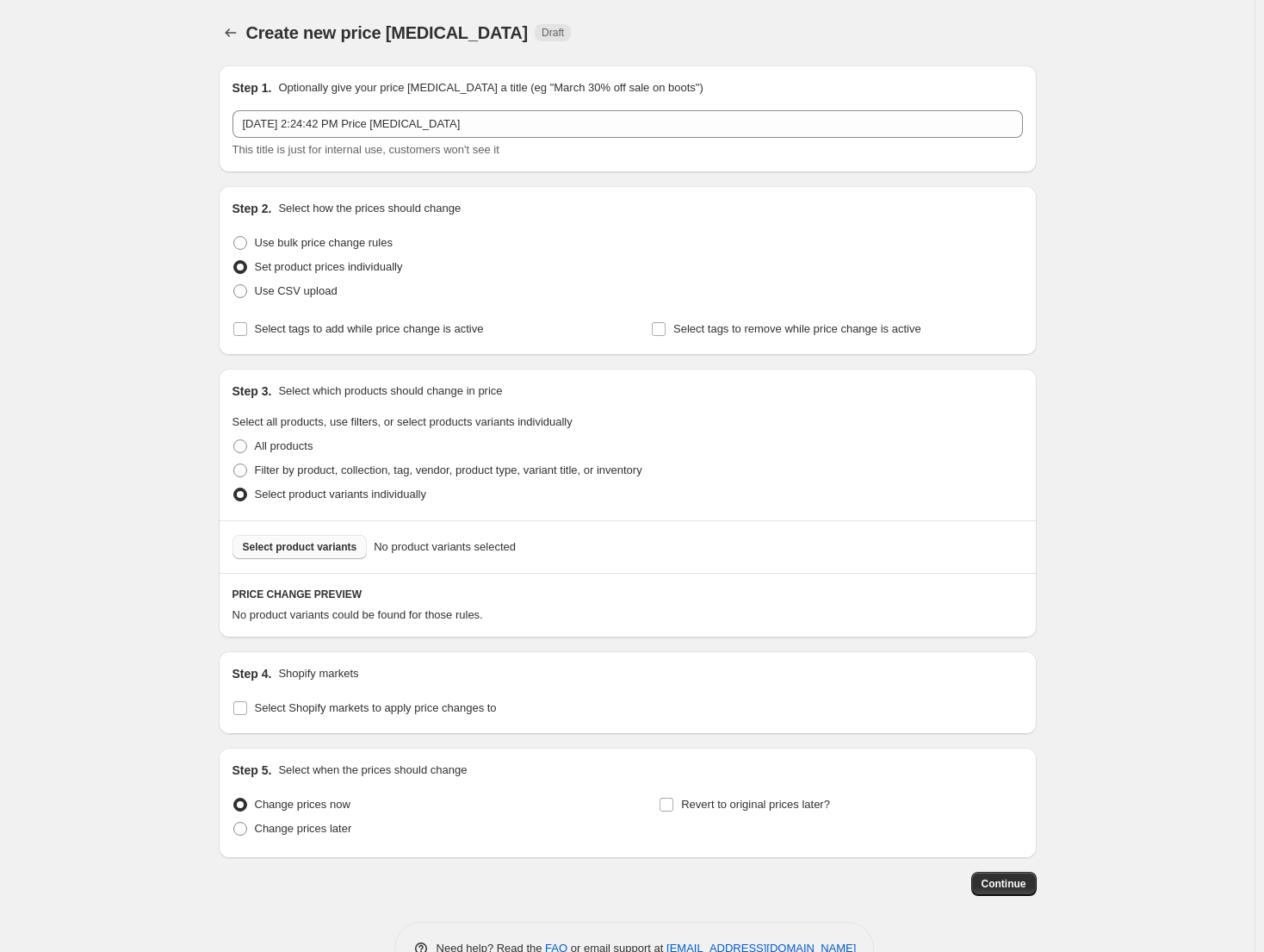
click at [341, 548] on span "Select product variants" at bounding box center [300, 547] width 114 height 13
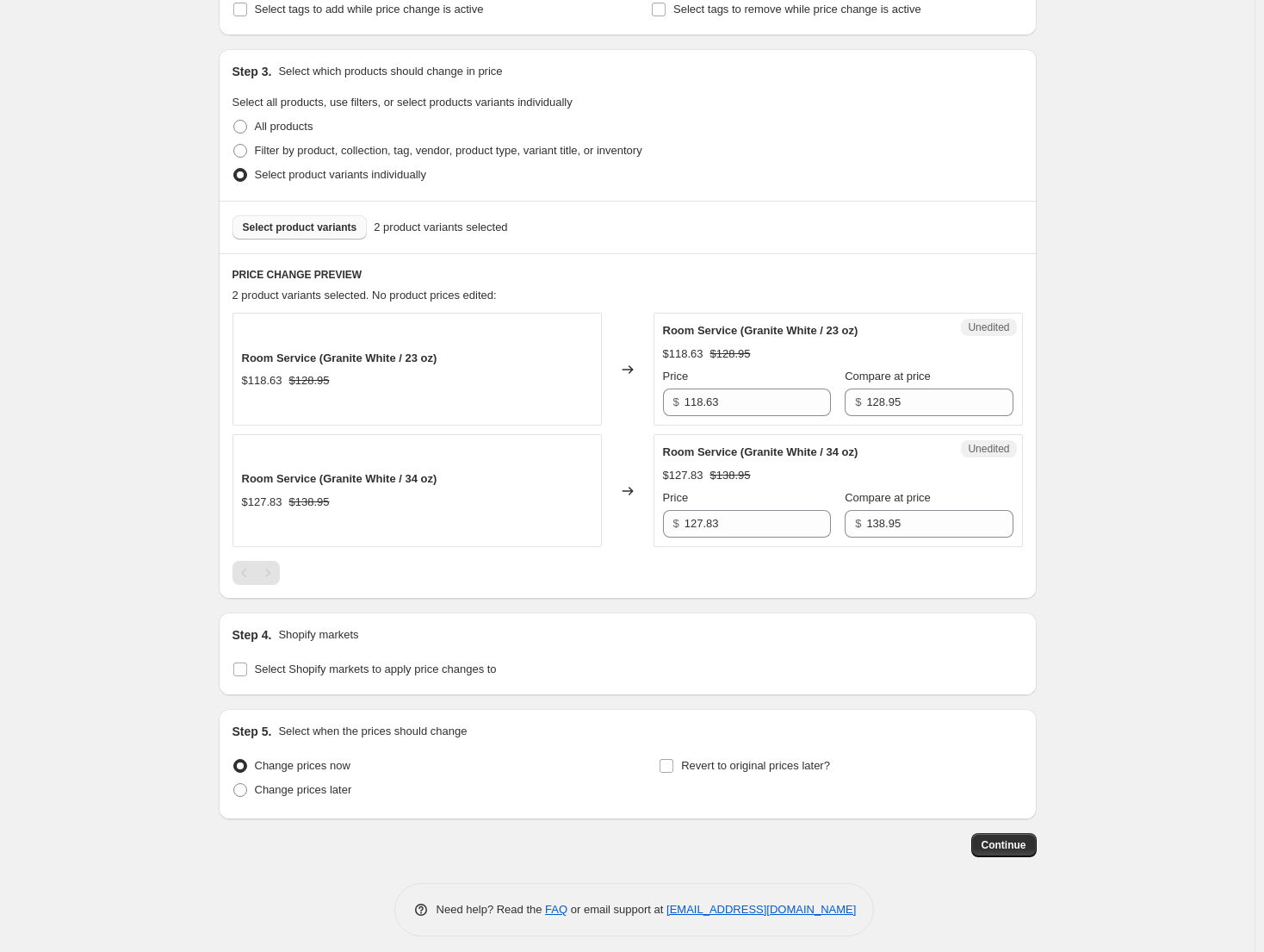
scroll to position [330, 0]
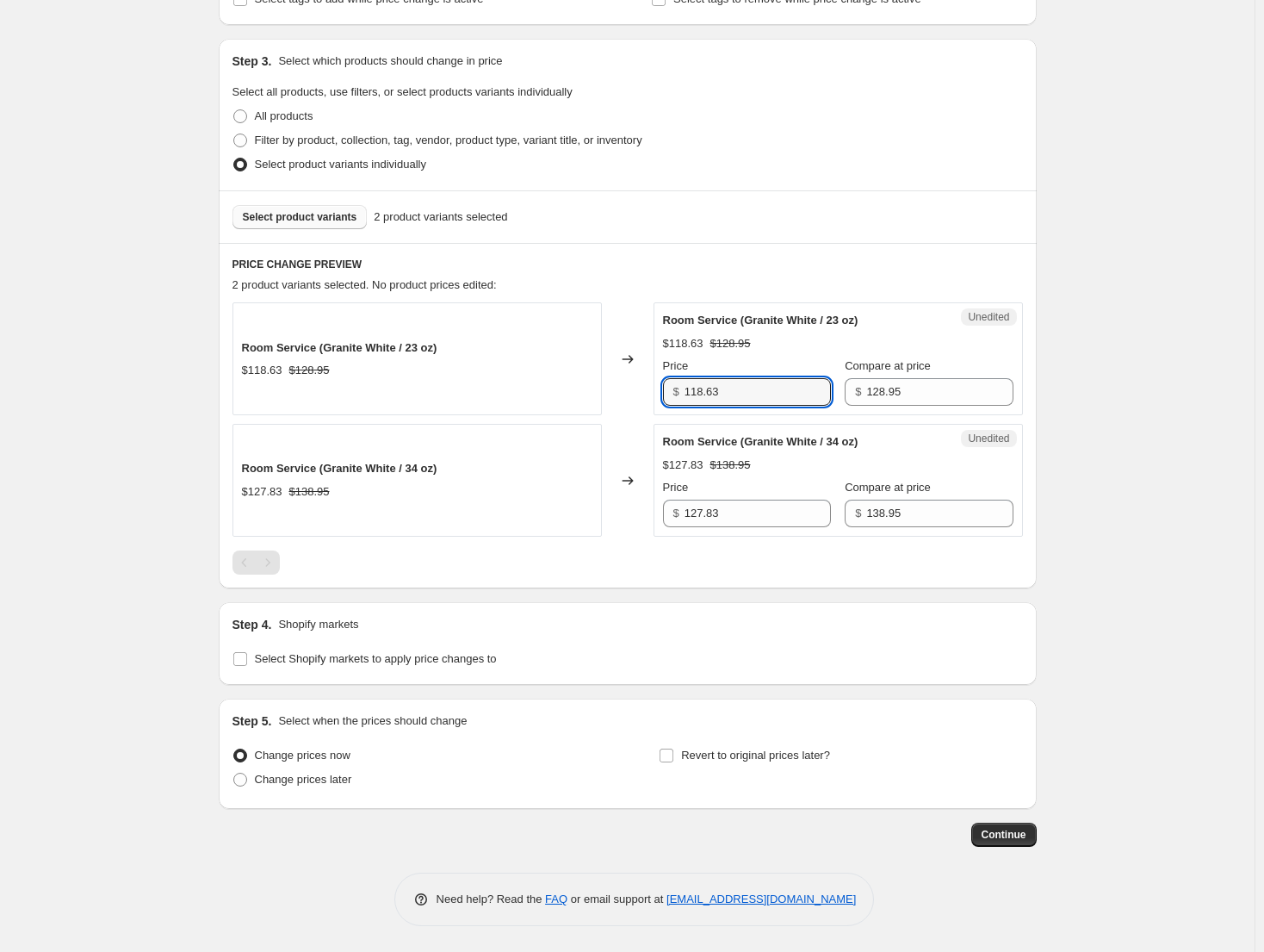
drag, startPoint x: 751, startPoint y: 395, endPoint x: 649, endPoint y: 390, distance: 102.1
click at [649, 390] on div "Room Service (Granite White / 23 oz) $118.63 $128.95 Changed to Unedited Room S…" at bounding box center [628, 359] width 790 height 113
drag, startPoint x: 786, startPoint y: 511, endPoint x: 634, endPoint y: 504, distance: 152.2
click at [634, 504] on div "Room Service (Granite White / 34 oz) $127.83 $138.95 Changed to Unedited Room S…" at bounding box center [628, 480] width 790 height 113
click at [304, 661] on span "Select Shopify markets to apply price changes to" at bounding box center [376, 659] width 242 height 13
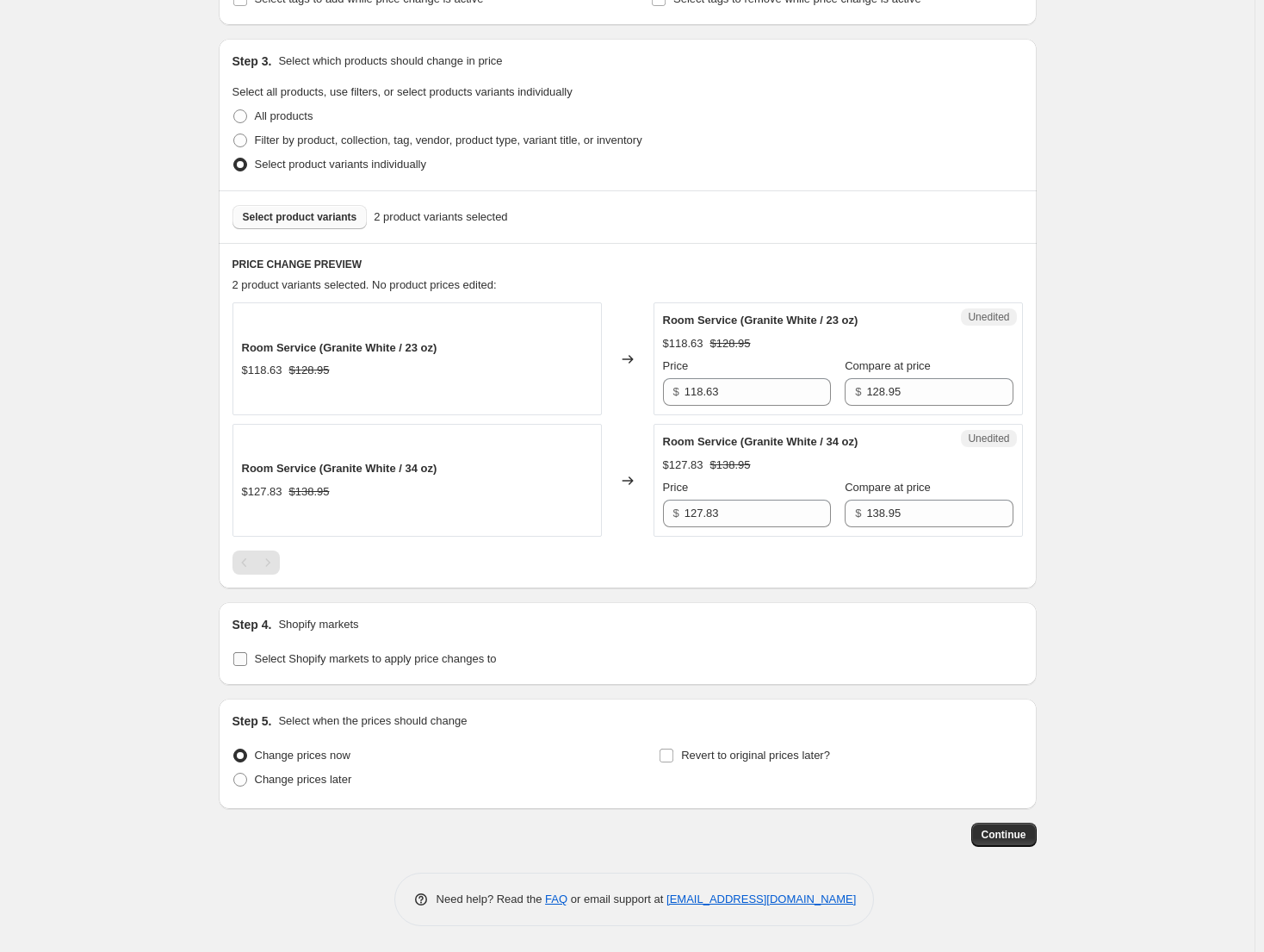
click at [247, 661] on input "Select Shopify markets to apply price changes to" at bounding box center [240, 659] width 13 height 13
checkbox input "true"
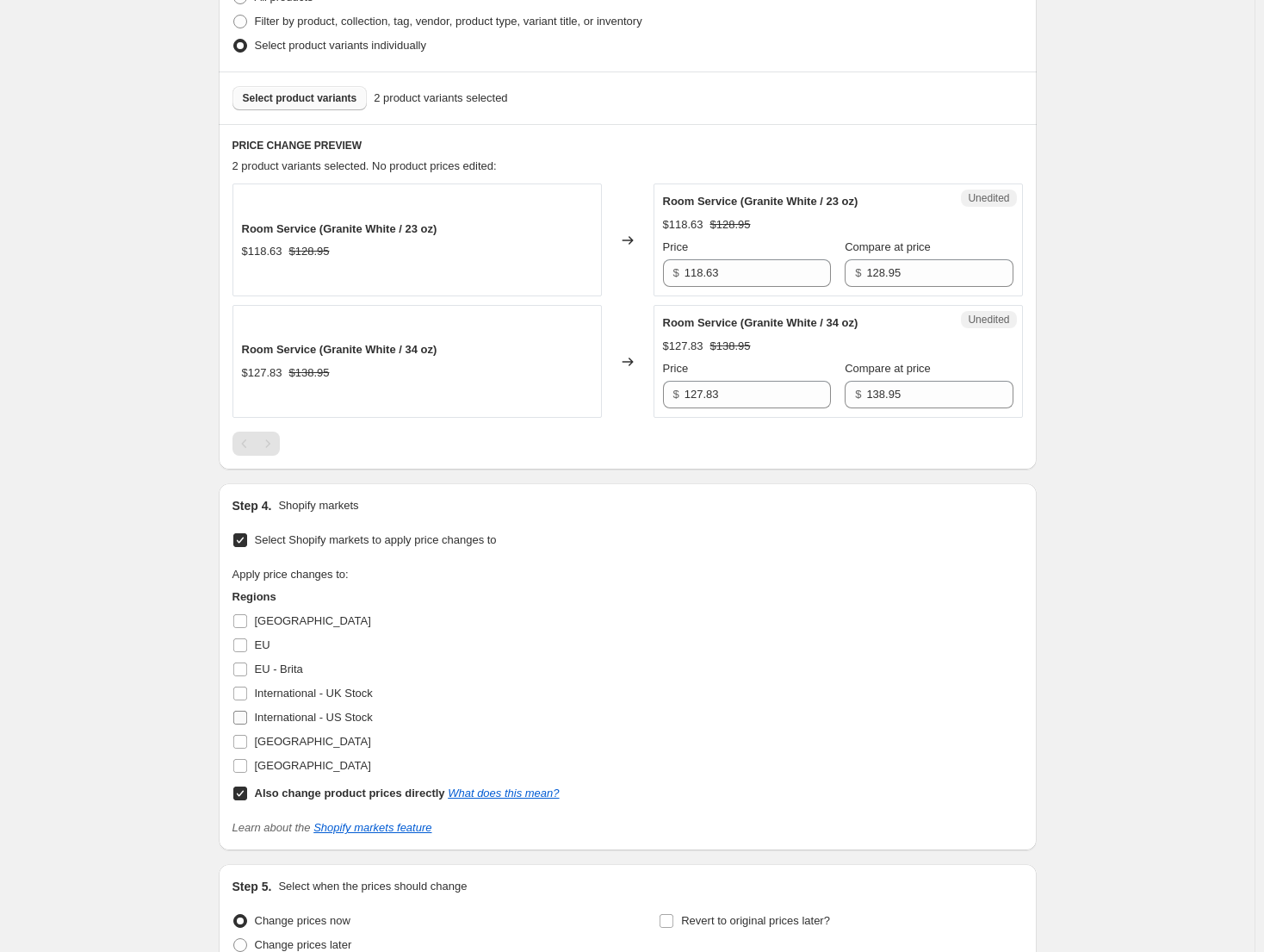
scroll to position [502, 0]
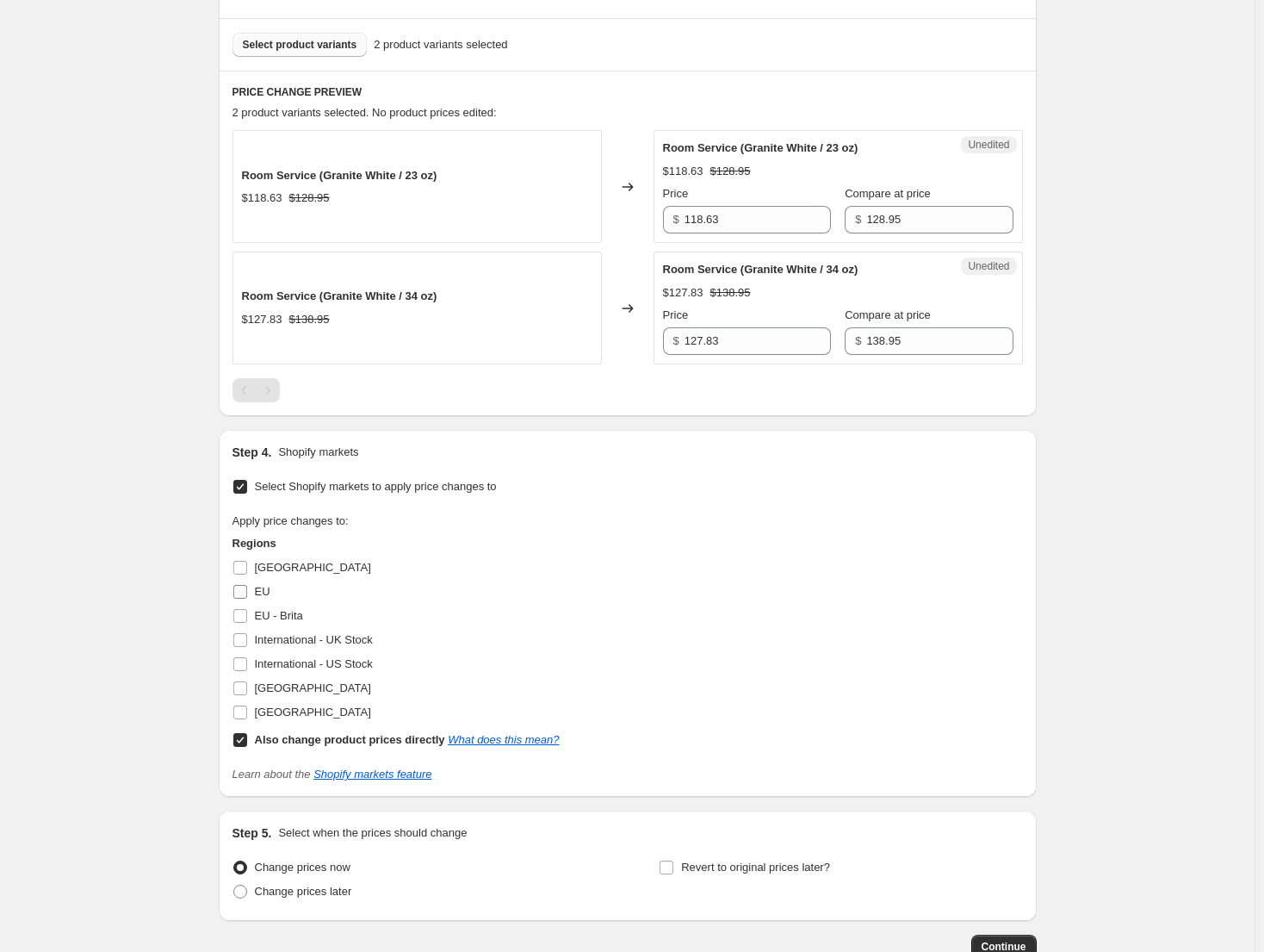
click at [260, 593] on span "EU" at bounding box center [263, 592] width 15 height 13
click at [247, 593] on input "EU" at bounding box center [240, 592] width 13 height 13
checkbox input "true"
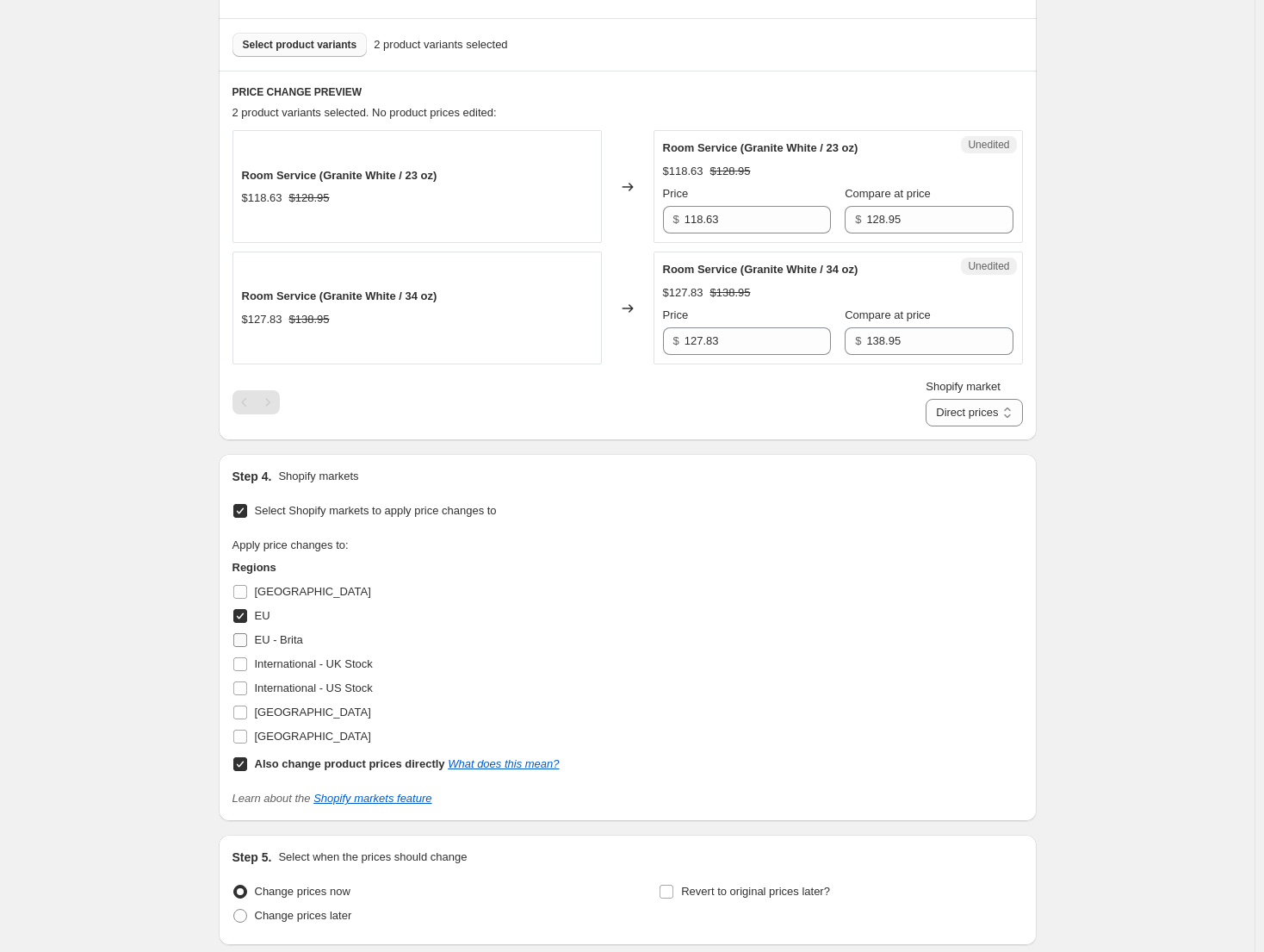
click at [262, 631] on span "EU - Brita" at bounding box center [279, 640] width 49 height 17
click at [247, 633] on input "EU - Brita" at bounding box center [240, 640] width 13 height 13
checkbox input "true"
click at [269, 594] on span "[GEOGRAPHIC_DATA]" at bounding box center [313, 592] width 116 height 13
click at [247, 594] on input "[GEOGRAPHIC_DATA]" at bounding box center [240, 592] width 13 height 13
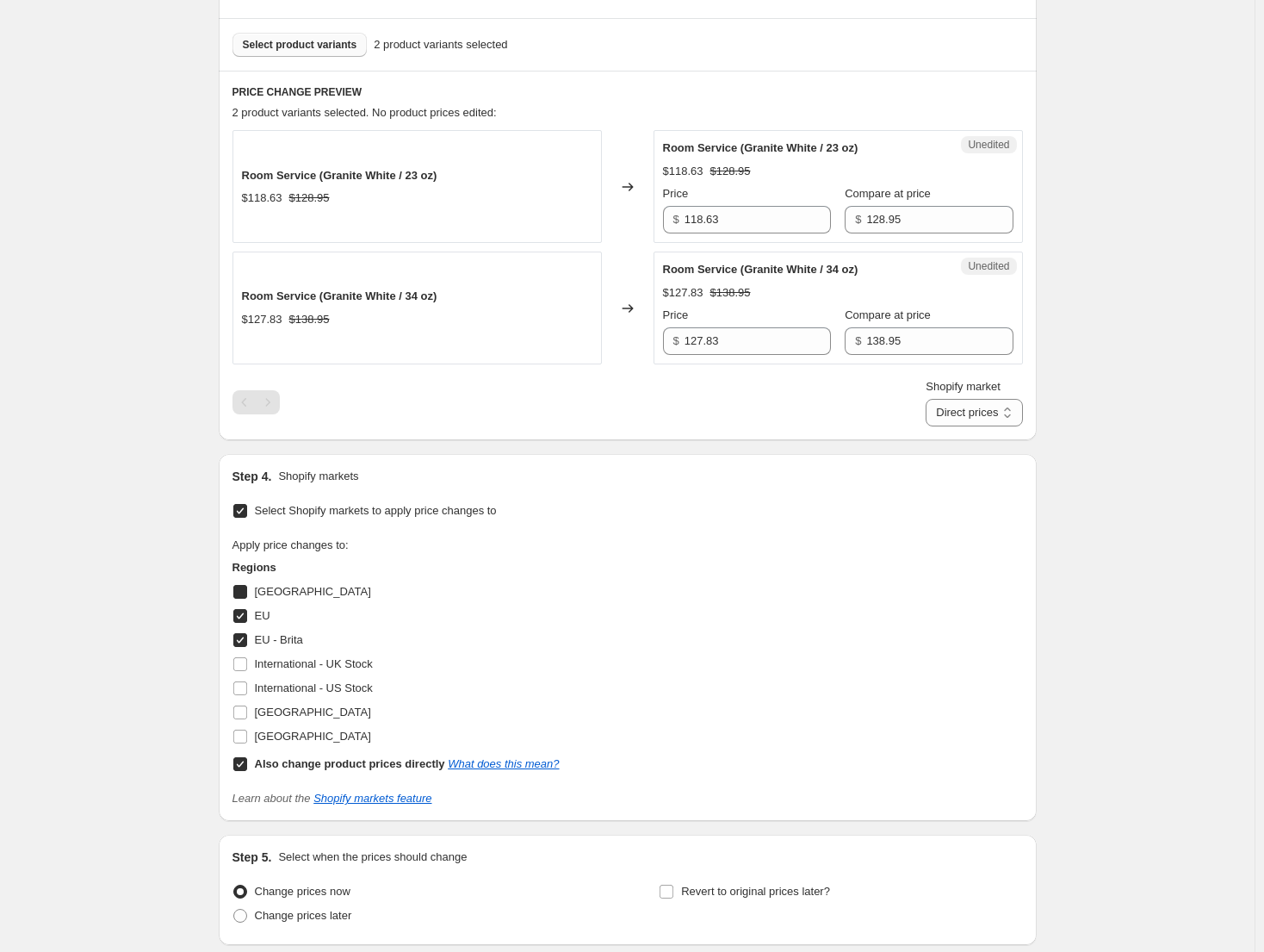
checkbox input "true"
click at [317, 713] on span "[GEOGRAPHIC_DATA]" at bounding box center [313, 712] width 116 height 13
click at [247, 713] on input "[GEOGRAPHIC_DATA]" at bounding box center [240, 712] width 13 height 13
checkbox input "true"
click at [1001, 426] on div "PRICE CHANGE PREVIEW 2 product variants selected. No product prices edited: Roo…" at bounding box center [628, 255] width 818 height 370
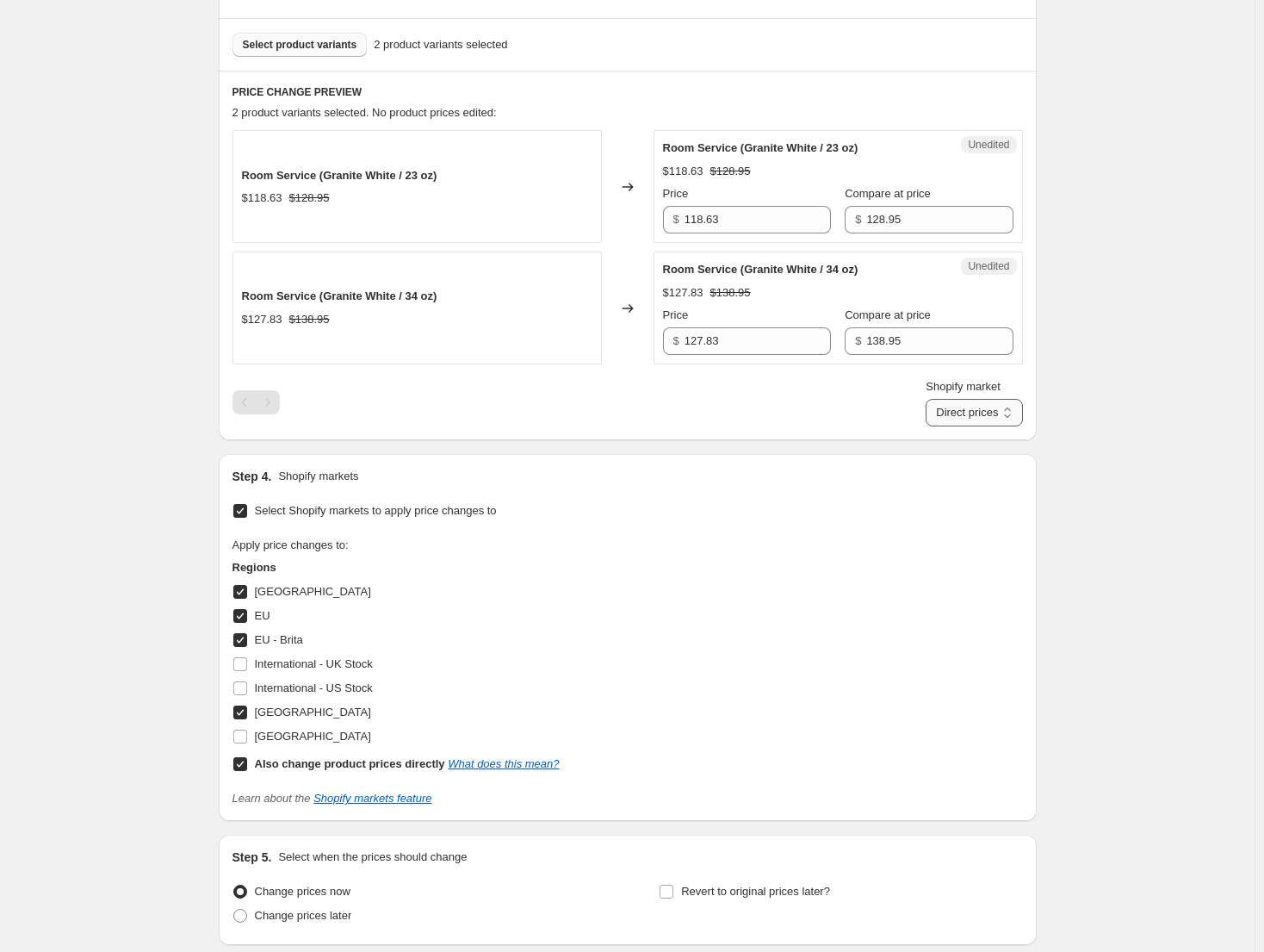
click at [1002, 419] on select "Direct prices [GEOGRAPHIC_DATA] [GEOGRAPHIC_DATA] [GEOGRAPHIC_DATA] - Brita [GE…" at bounding box center [974, 412] width 96 height 28
click at [952, 426] on select "Direct prices [GEOGRAPHIC_DATA] [GEOGRAPHIC_DATA] [GEOGRAPHIC_DATA] - Brita [GE…" at bounding box center [974, 412] width 96 height 28
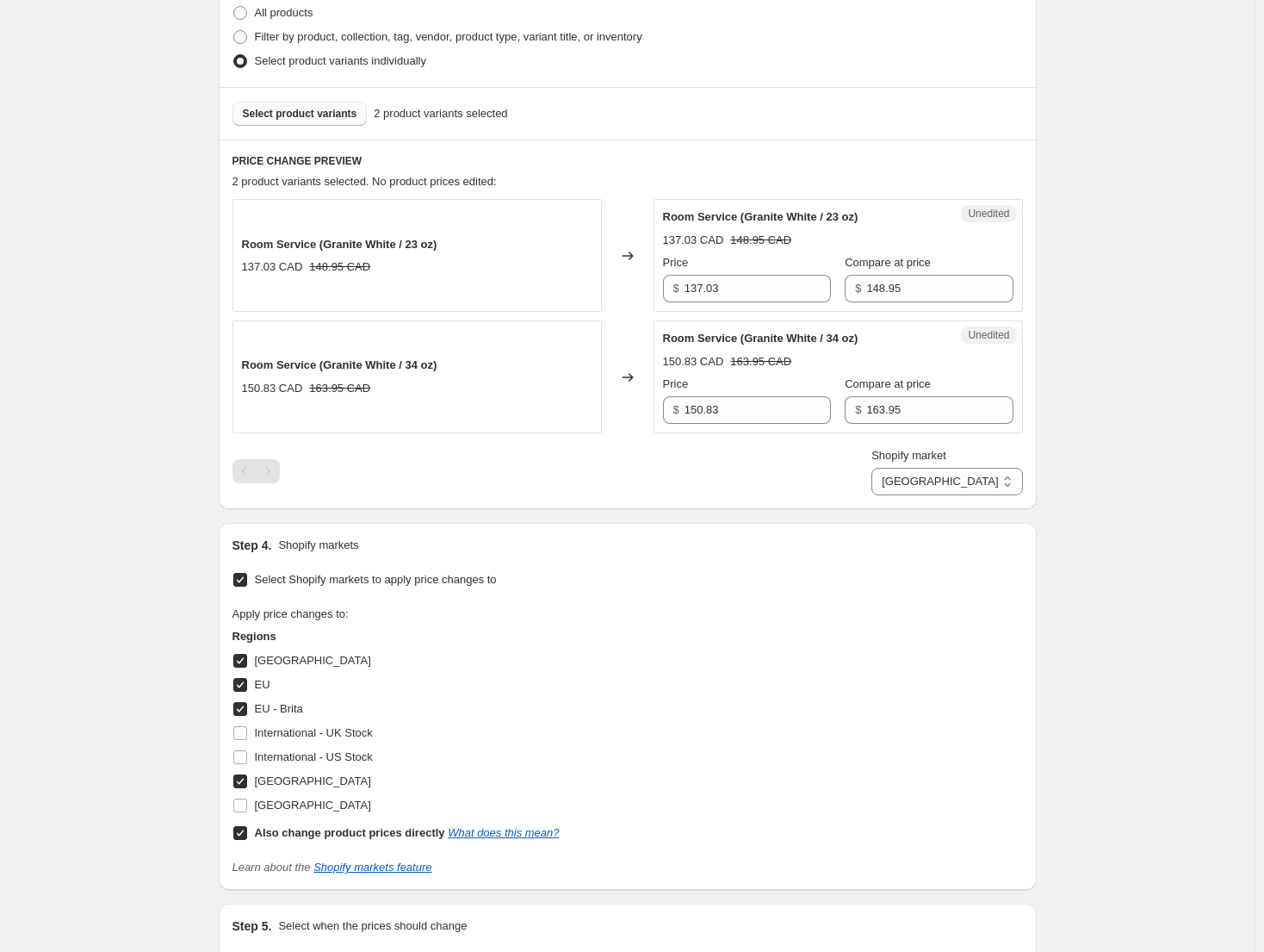
scroll to position [431, 0]
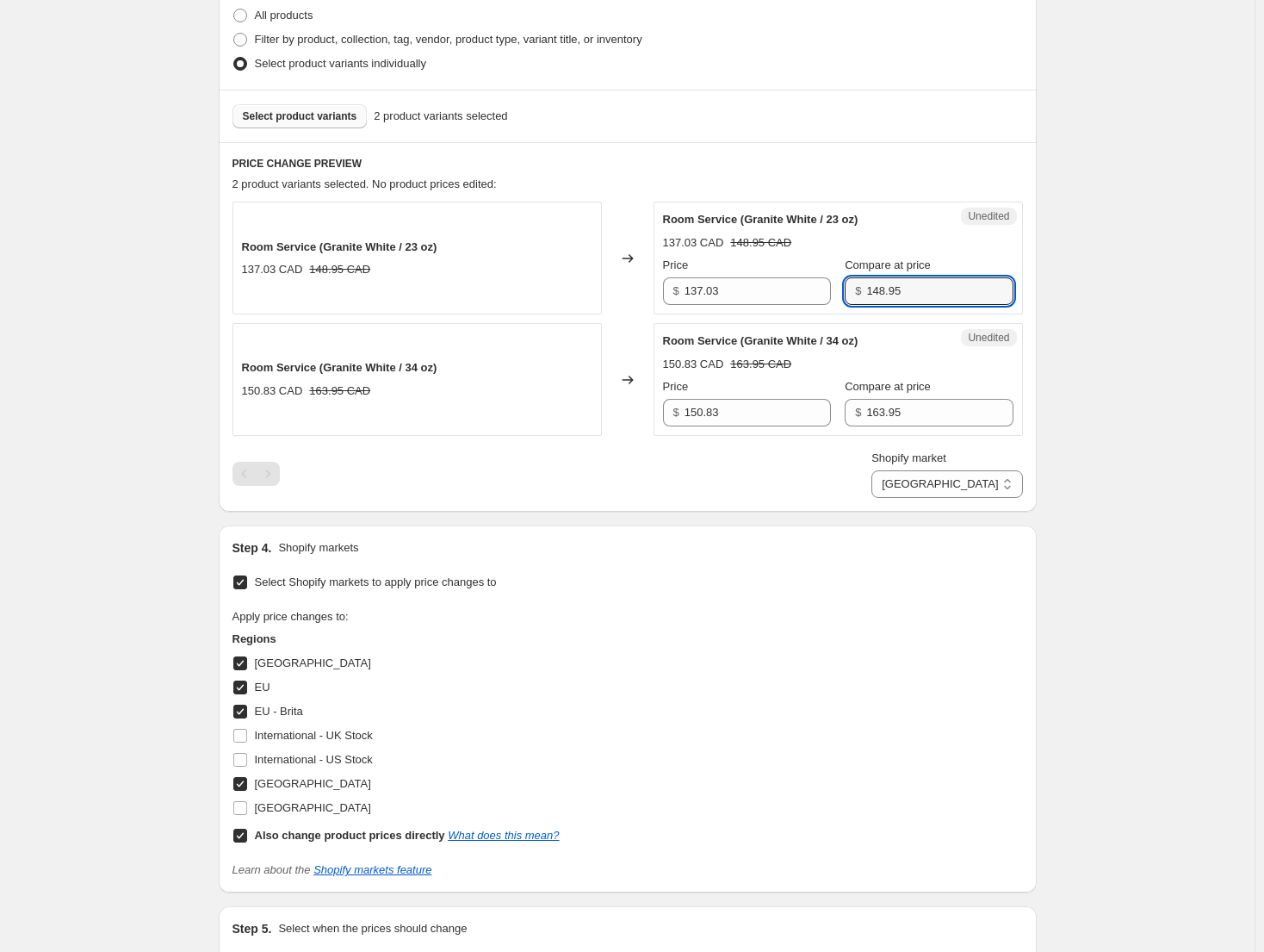
drag, startPoint x: 935, startPoint y: 295, endPoint x: 820, endPoint y: 287, distance: 115.3
click at [820, 287] on div "Price $ 137.03 Compare at price $ 148.95" at bounding box center [838, 281] width 351 height 49
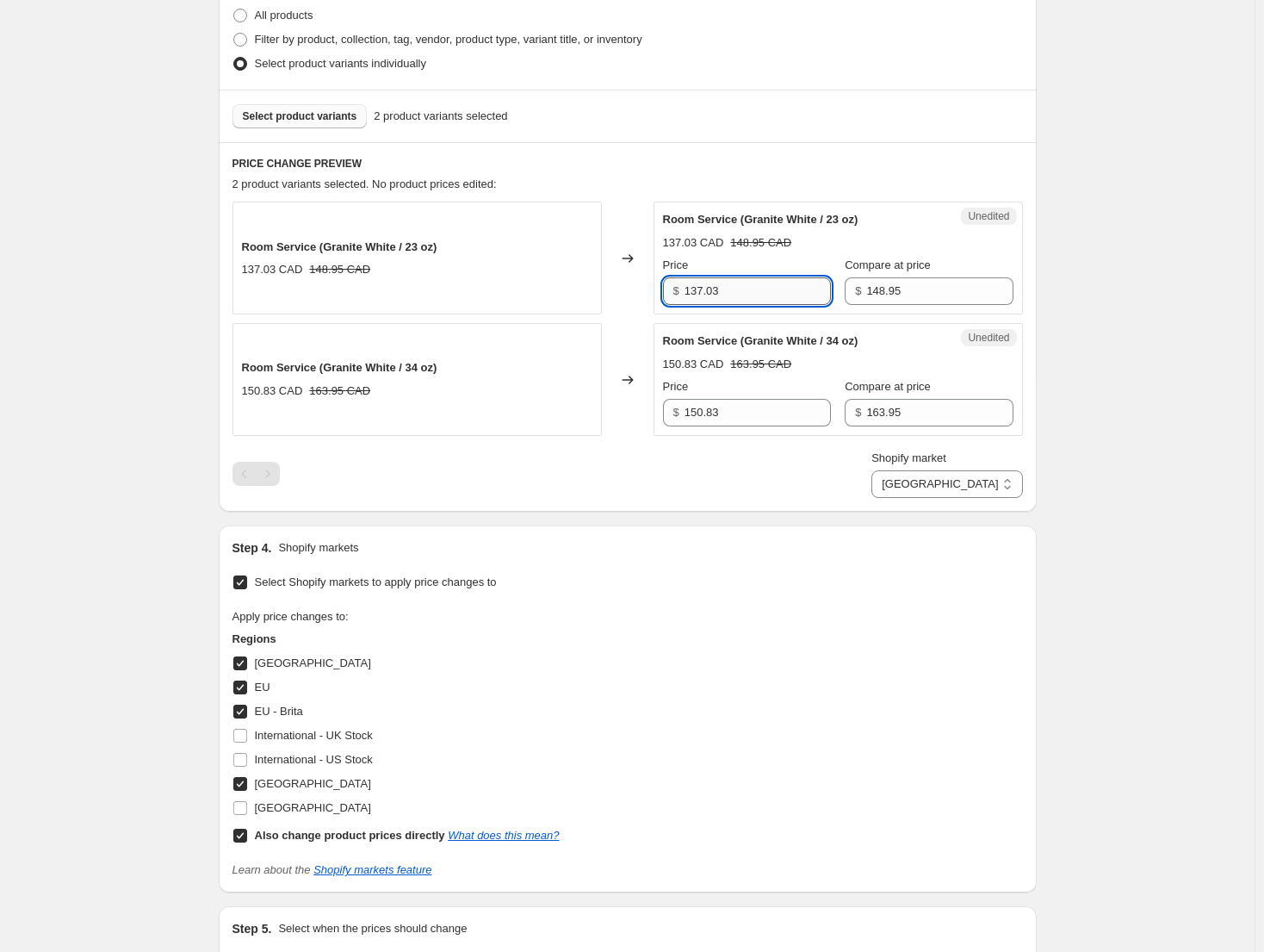
click at [801, 305] on input "137.03" at bounding box center [758, 291] width 146 height 28
drag, startPoint x: 744, startPoint y: 289, endPoint x: 644, endPoint y: 284, distance: 100.1
click at [646, 284] on div "Room Service (Granite White / 23 oz) 137.03 CAD 148.95 CAD Changed to Unedited …" at bounding box center [628, 258] width 790 height 113
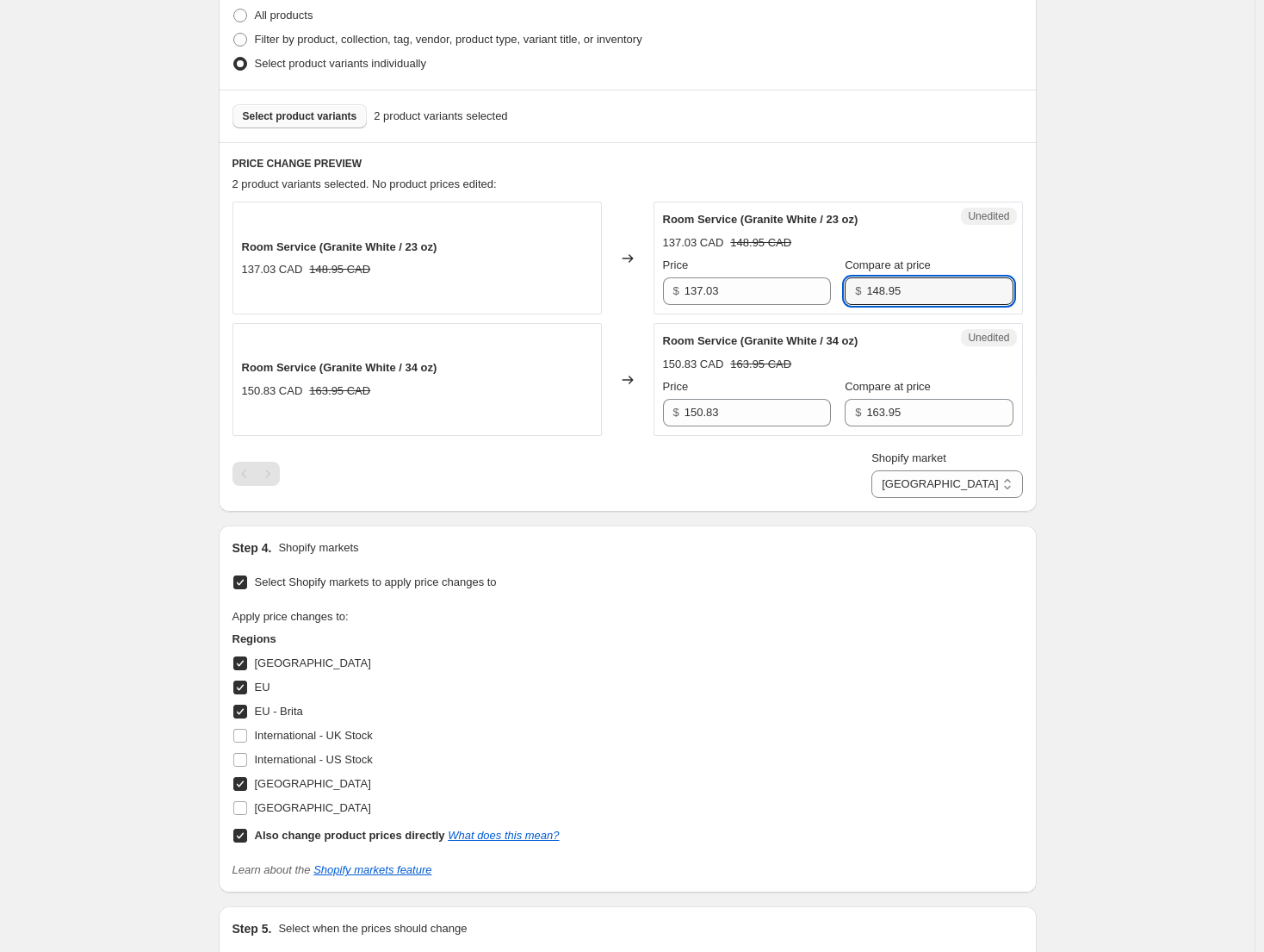
drag, startPoint x: 935, startPoint y: 297, endPoint x: 820, endPoint y: 282, distance: 116.0
click at [820, 282] on div "Price $ 137.03 Compare at price $ 148.95" at bounding box center [838, 281] width 351 height 49
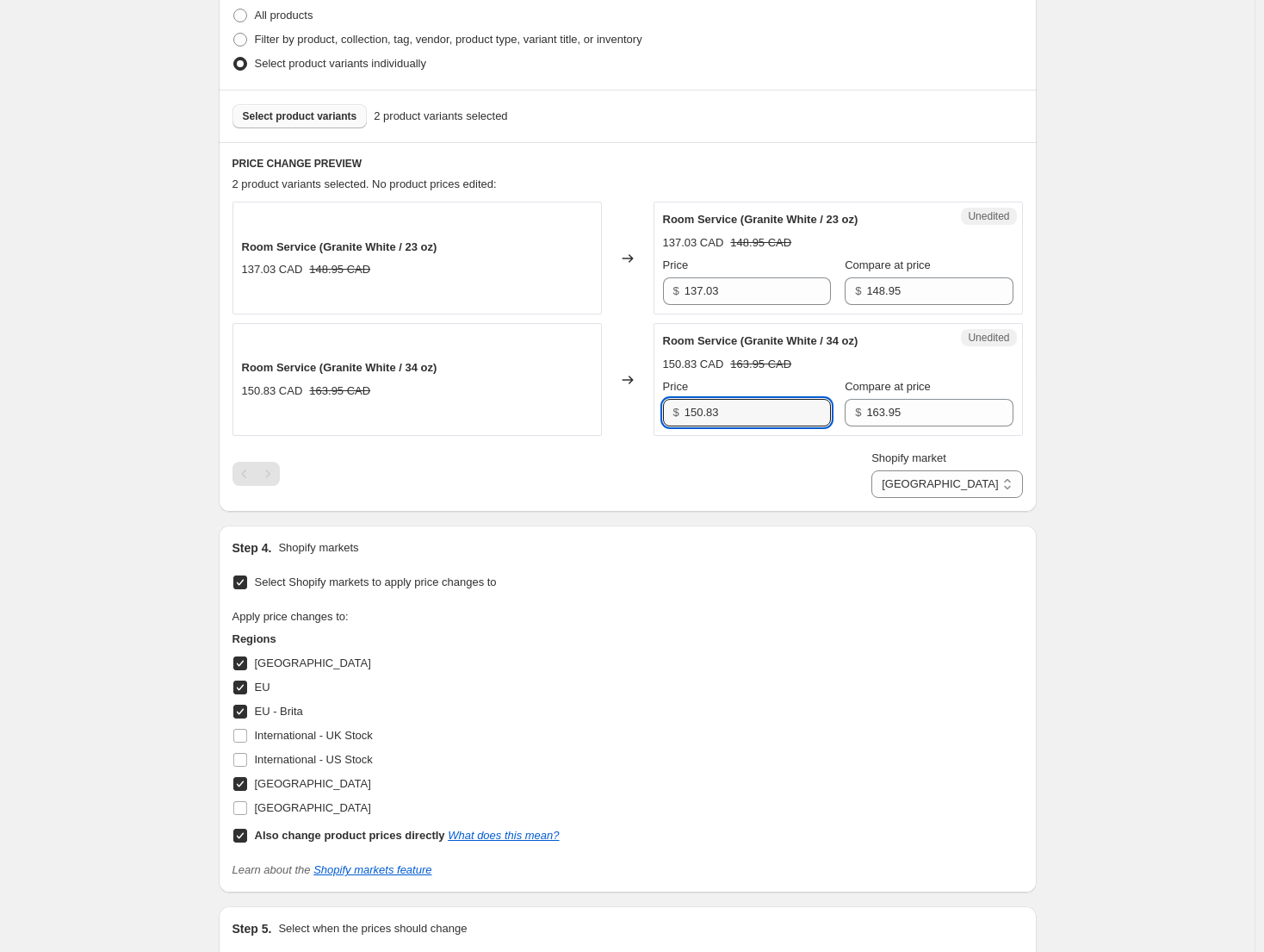
drag, startPoint x: 759, startPoint y: 418, endPoint x: 631, endPoint y: 406, distance: 128.6
click at [631, 406] on div "Room Service (Granite White / 34 oz) 150.83 CAD 163.95 CAD Changed to Unedited …" at bounding box center [628, 379] width 790 height 113
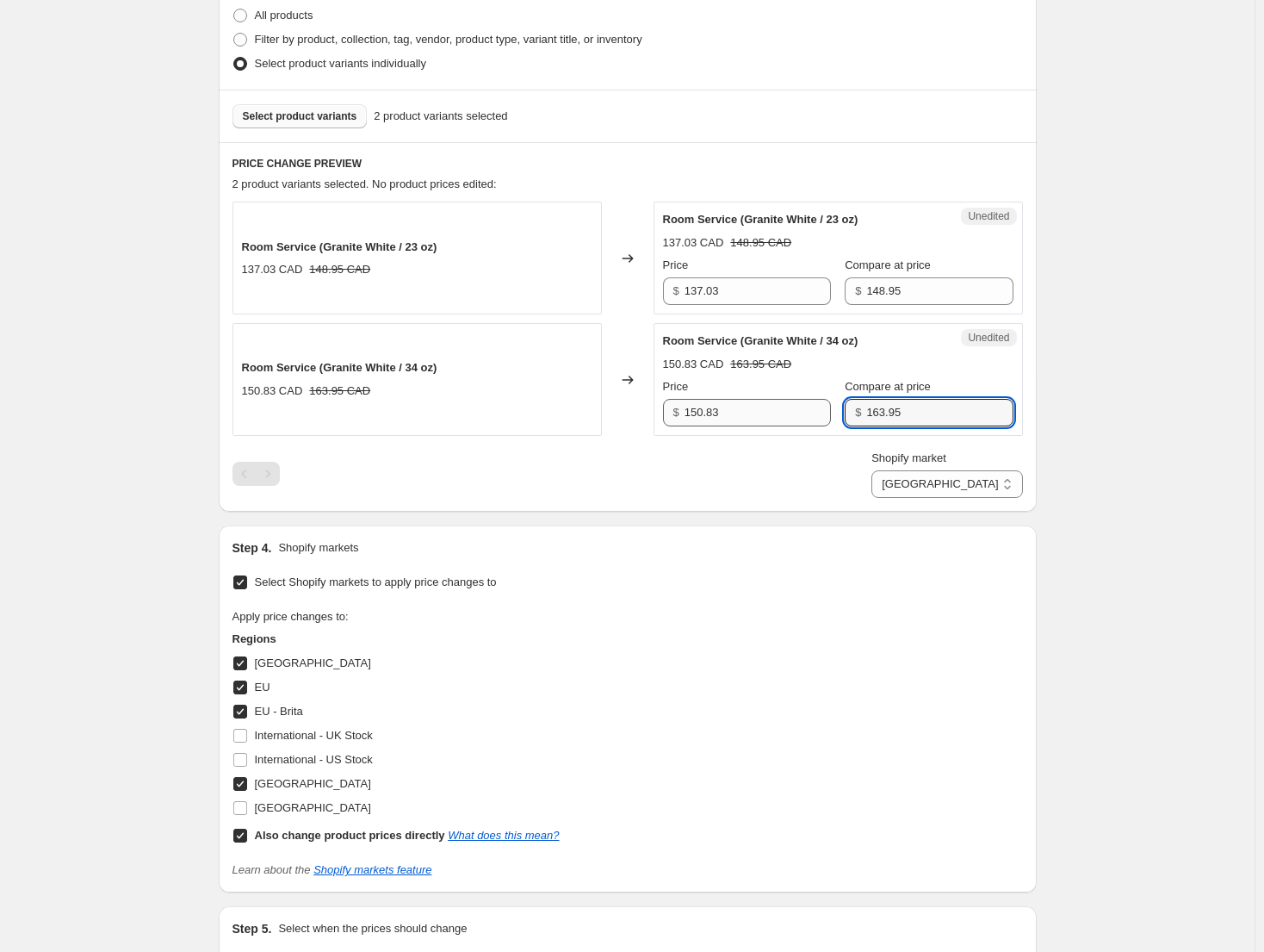
drag, startPoint x: 885, startPoint y: 414, endPoint x: 805, endPoint y: 411, distance: 80.1
click at [805, 411] on div "Price $ 150.83 Compare at price $ 163.95" at bounding box center [838, 402] width 351 height 49
click at [1005, 494] on select "Direct prices [GEOGRAPHIC_DATA] [GEOGRAPHIC_DATA] [GEOGRAPHIC_DATA] - Brita [GE…" at bounding box center [946, 483] width 150 height 28
select select "49780818086"
click at [952, 497] on select "Direct prices [GEOGRAPHIC_DATA] [GEOGRAPHIC_DATA] [GEOGRAPHIC_DATA] - Brita [GE…" at bounding box center [946, 483] width 150 height 28
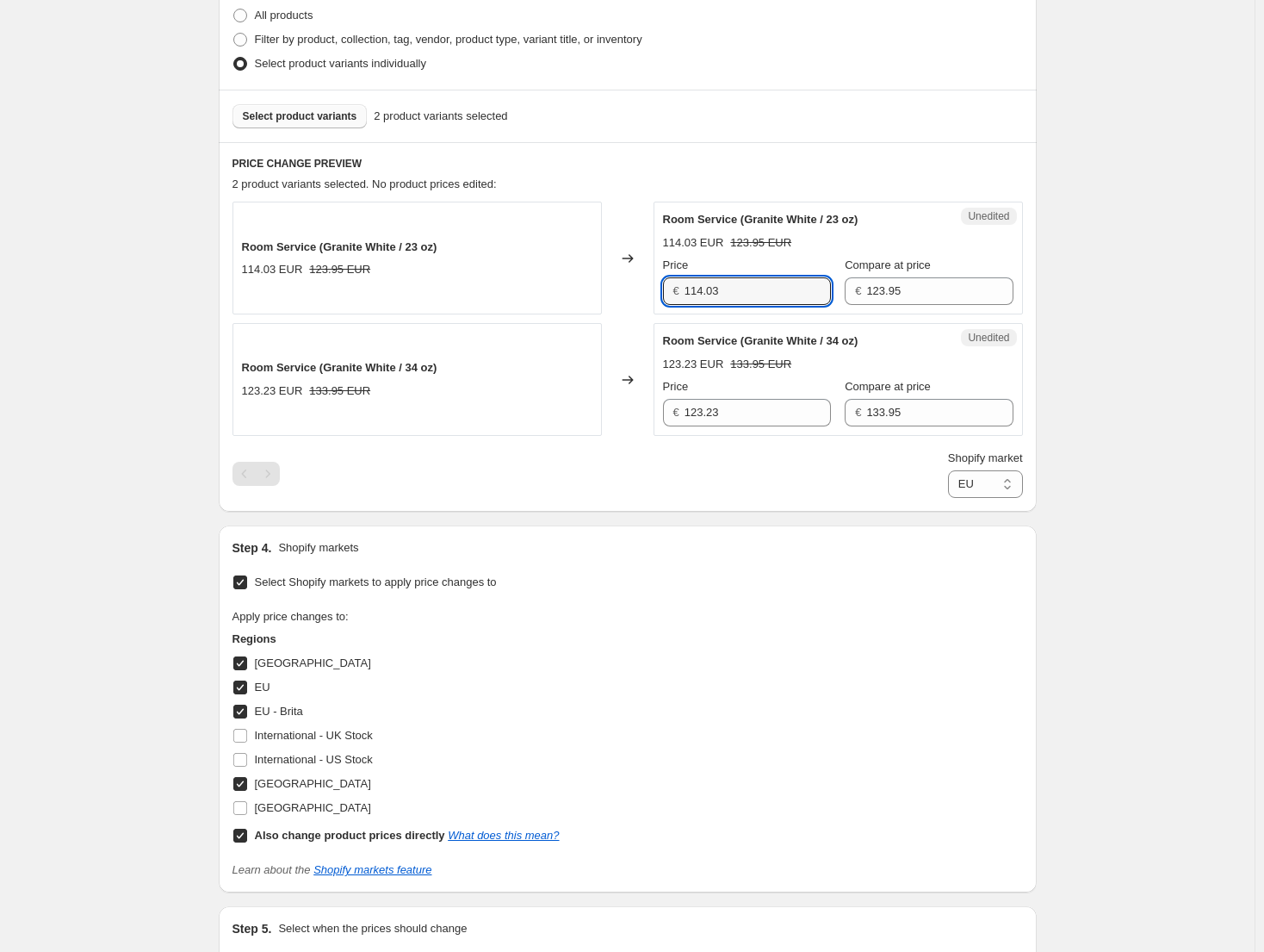
drag, startPoint x: 766, startPoint y: 292, endPoint x: 621, endPoint y: 281, distance: 145.4
click at [621, 281] on div "Room Service (Granite White / 23 oz) 114.03 EUR 123.95 EUR Changed to Unedited …" at bounding box center [628, 258] width 790 height 113
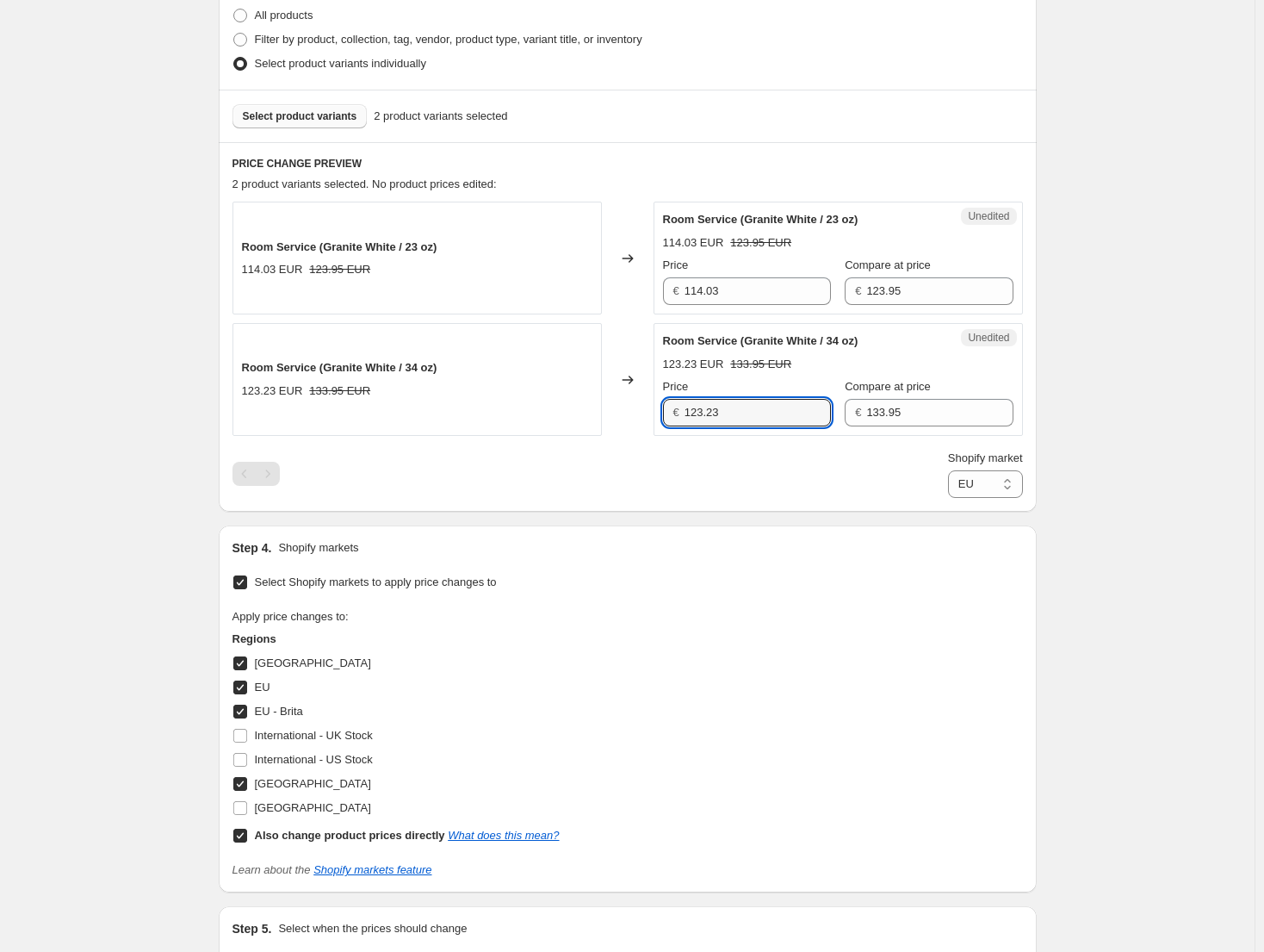
drag, startPoint x: 752, startPoint y: 410, endPoint x: 646, endPoint y: 403, distance: 106.2
click at [647, 403] on div "Room Service (Granite White / 34 oz) 123.23 EUR 133.95 EUR Changed to Unedited …" at bounding box center [628, 379] width 790 height 113
paste input "14.0"
type input "123.23"
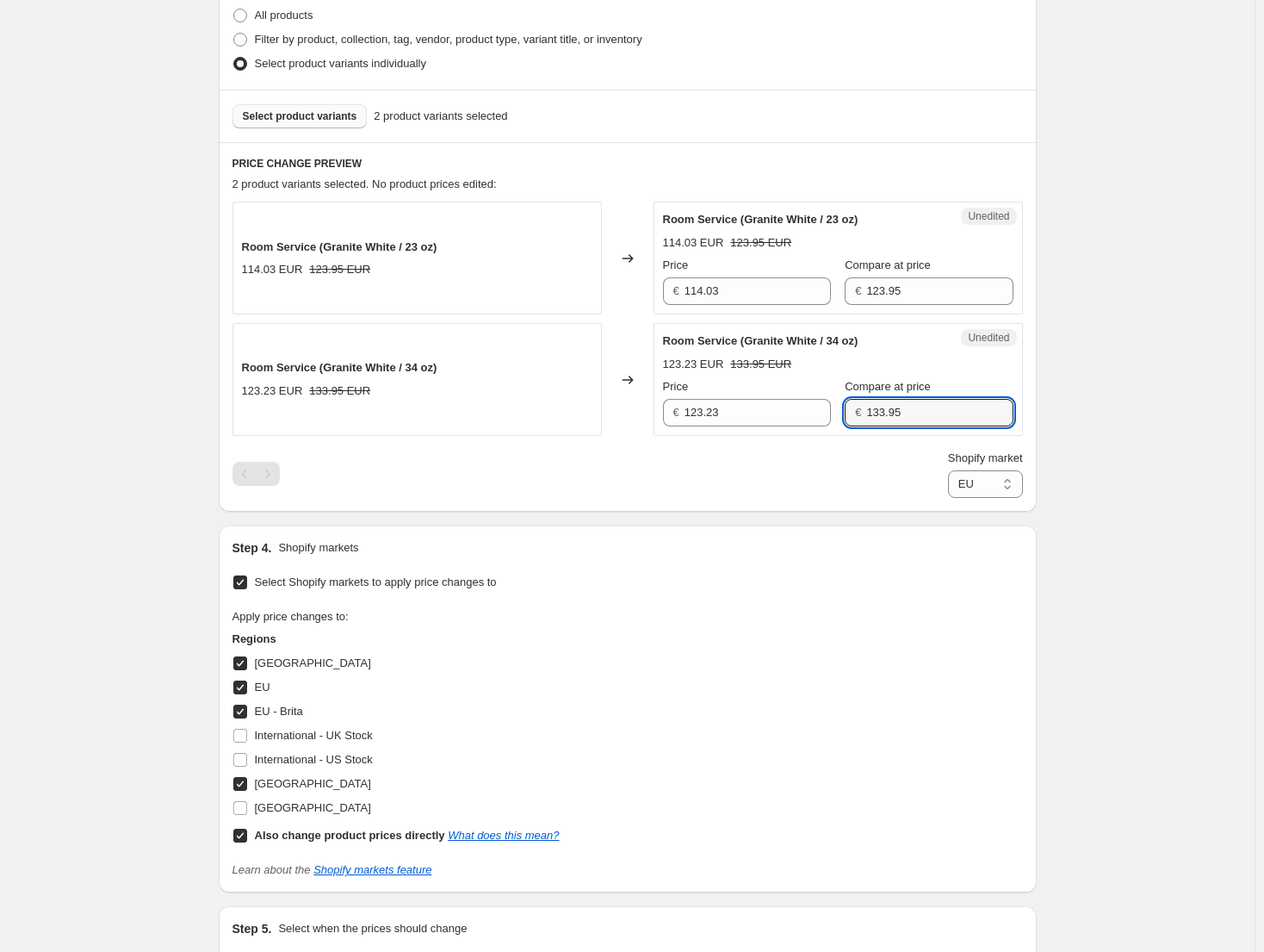
drag, startPoint x: 880, startPoint y: 411, endPoint x: 832, endPoint y: 408, distance: 48.1
click at [845, 408] on div "€ 133.95" at bounding box center [928, 412] width 168 height 28
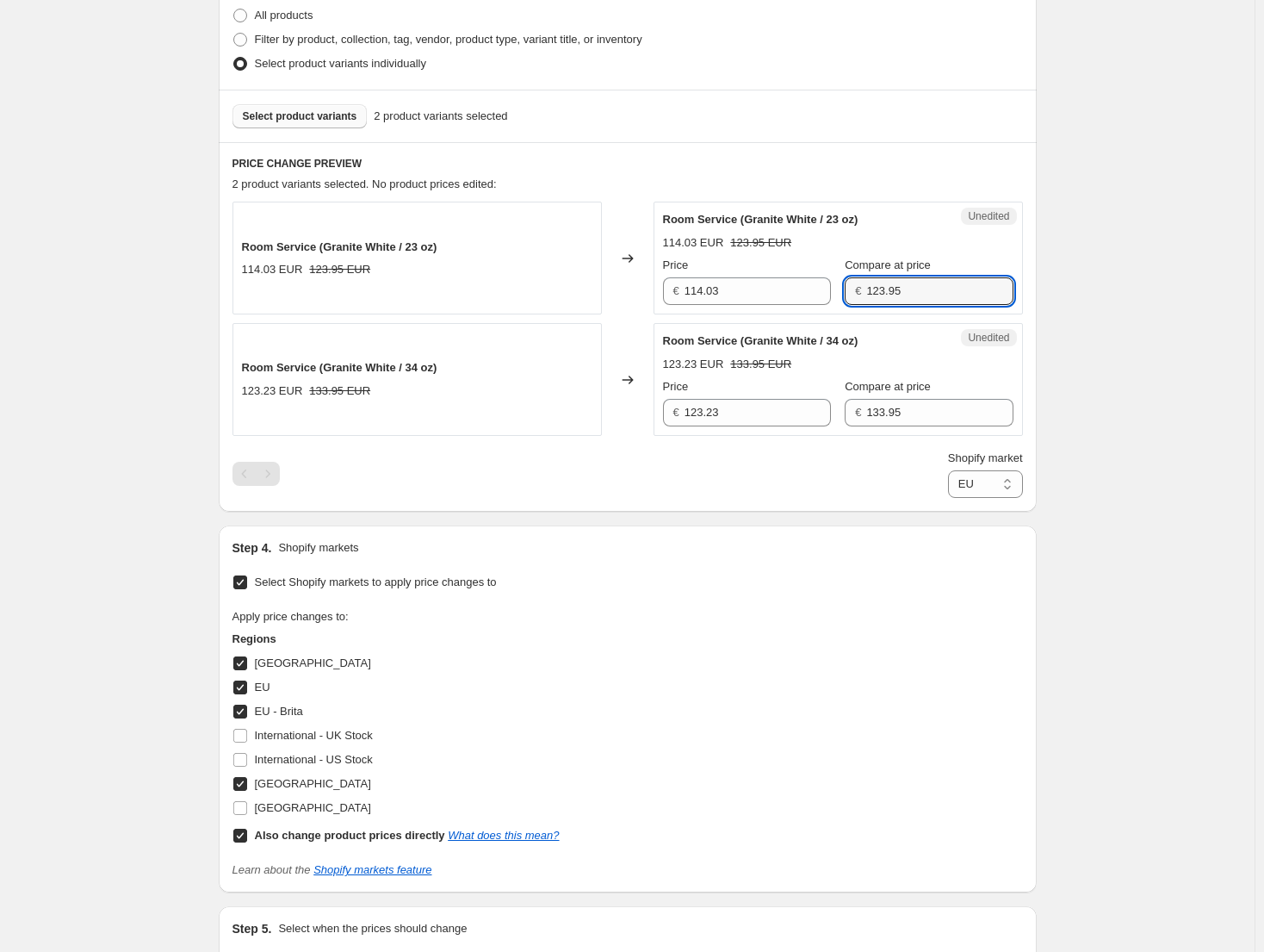
drag, startPoint x: 917, startPoint y: 303, endPoint x: 852, endPoint y: 299, distance: 65.1
click at [852, 299] on div "€ 123.95" at bounding box center [928, 291] width 168 height 28
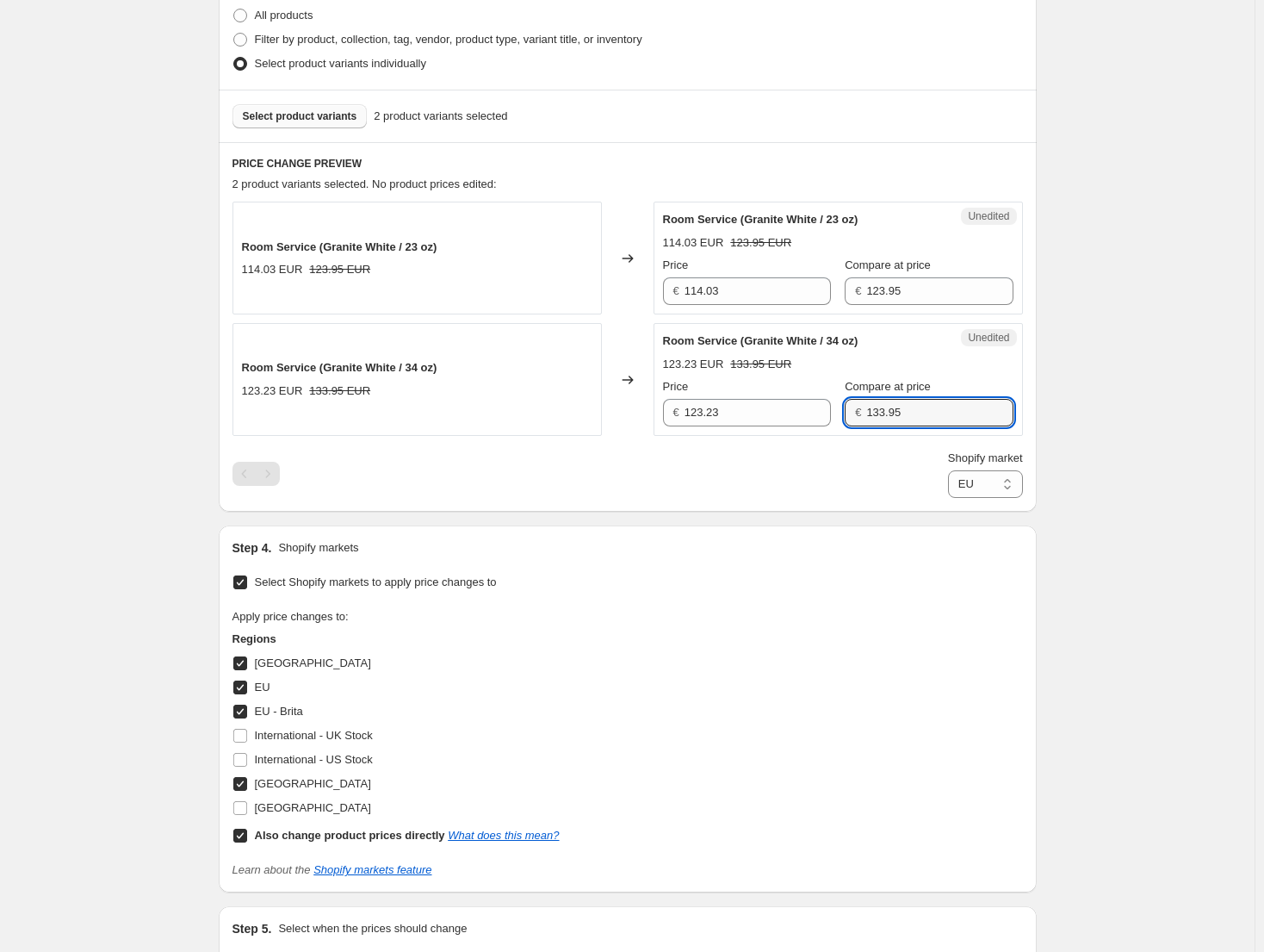
drag, startPoint x: 924, startPoint y: 415, endPoint x: 842, endPoint y: 411, distance: 82.1
click at [845, 411] on div "€ 133.95" at bounding box center [928, 412] width 168 height 28
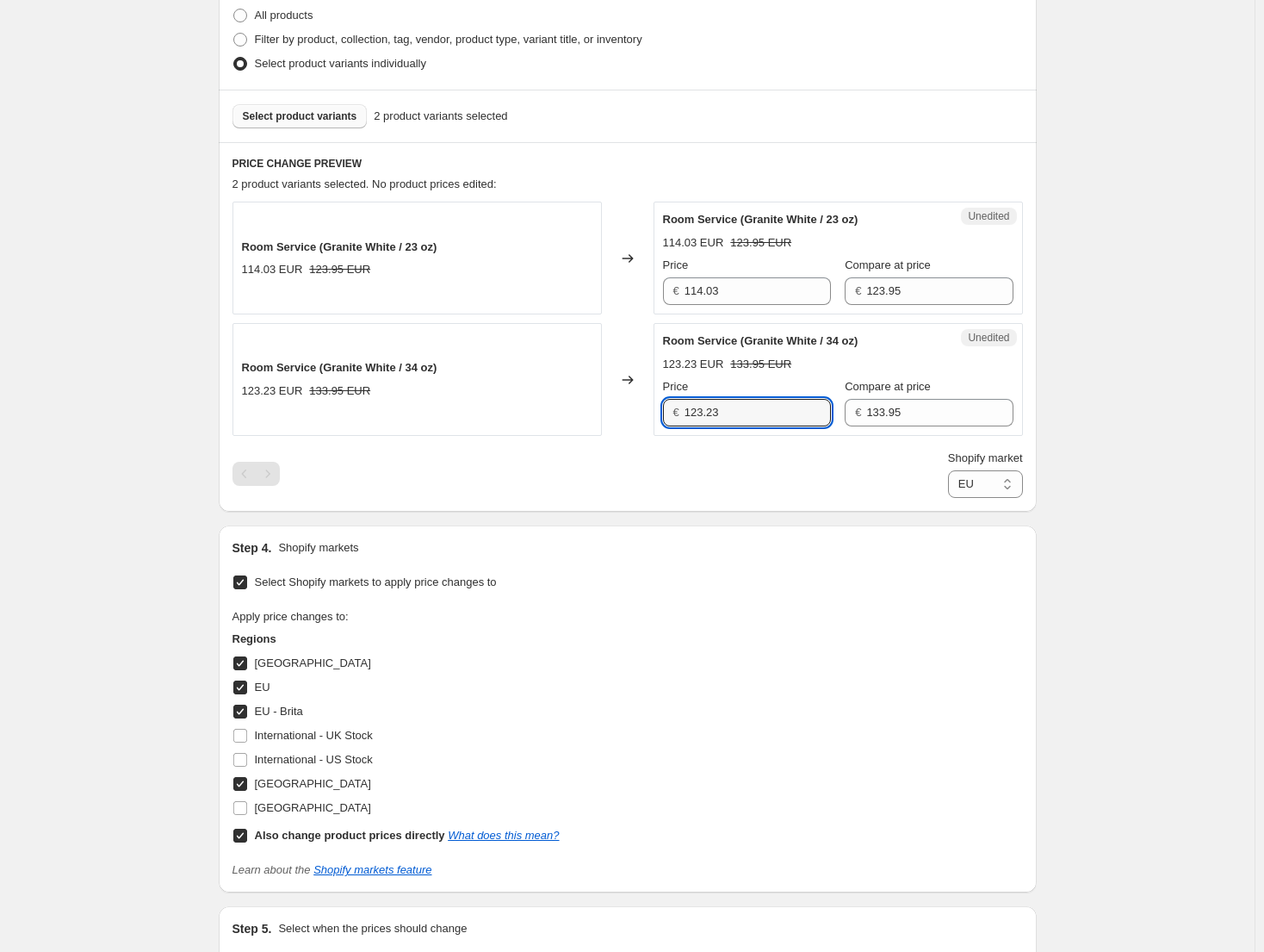
drag, startPoint x: 756, startPoint y: 421, endPoint x: 676, endPoint y: 415, distance: 80.2
click at [676, 415] on div "€ 123.23" at bounding box center [747, 412] width 168 height 28
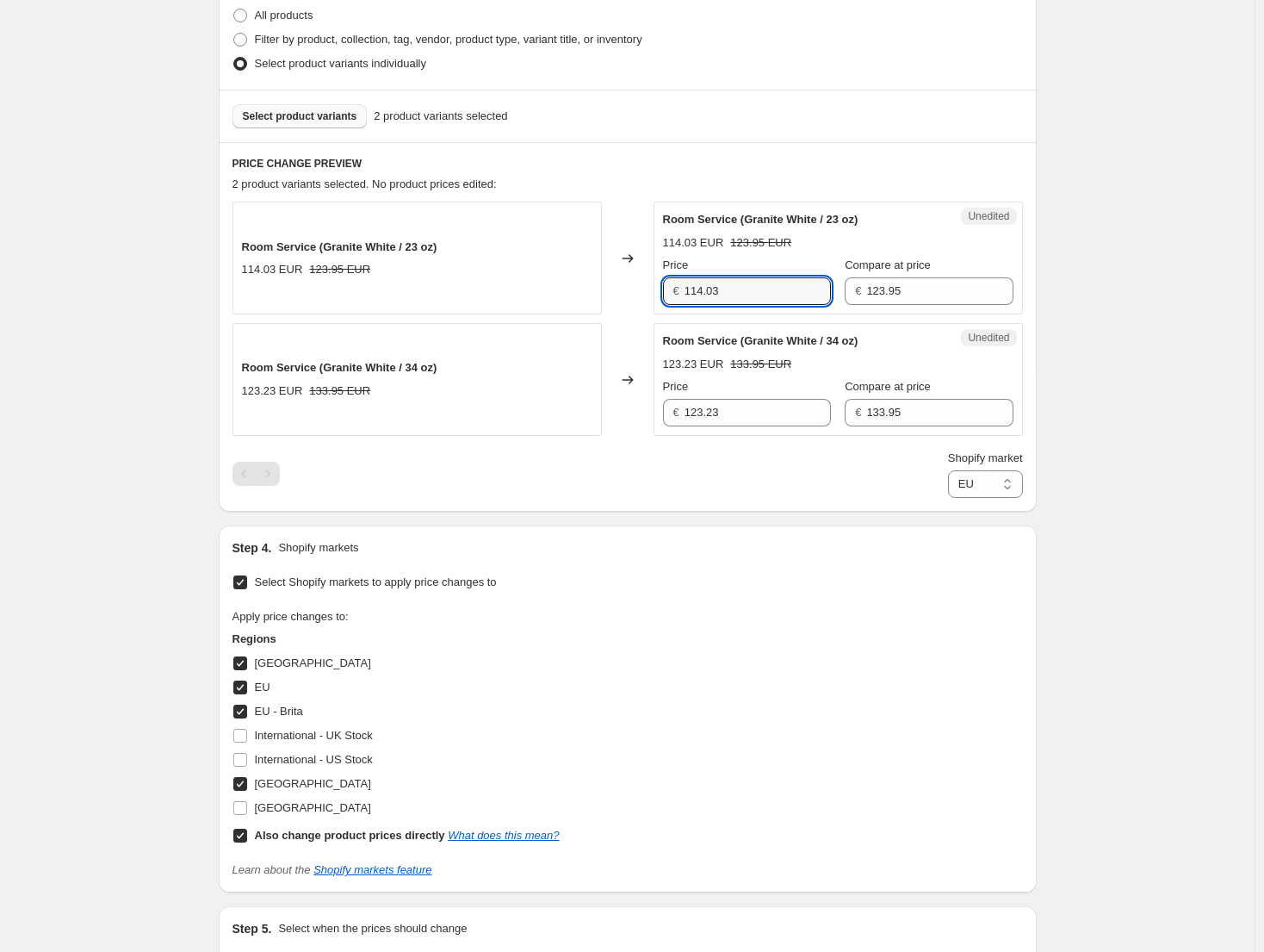
drag, startPoint x: 667, startPoint y: 284, endPoint x: 653, endPoint y: 283, distance: 14.0
click at [653, 283] on div "Room Service (Granite White / 23 oz) 114.03 EUR 123.95 EUR Changed to Unedited …" at bounding box center [628, 258] width 790 height 113
click at [995, 493] on select "Direct prices [GEOGRAPHIC_DATA] [GEOGRAPHIC_DATA] [GEOGRAPHIC_DATA] - Brita [GE…" at bounding box center [985, 483] width 75 height 28
select select "49780687014"
click at [948, 497] on select "Direct prices [GEOGRAPHIC_DATA] [GEOGRAPHIC_DATA] [GEOGRAPHIC_DATA] - Brita [GE…" at bounding box center [985, 483] width 75 height 28
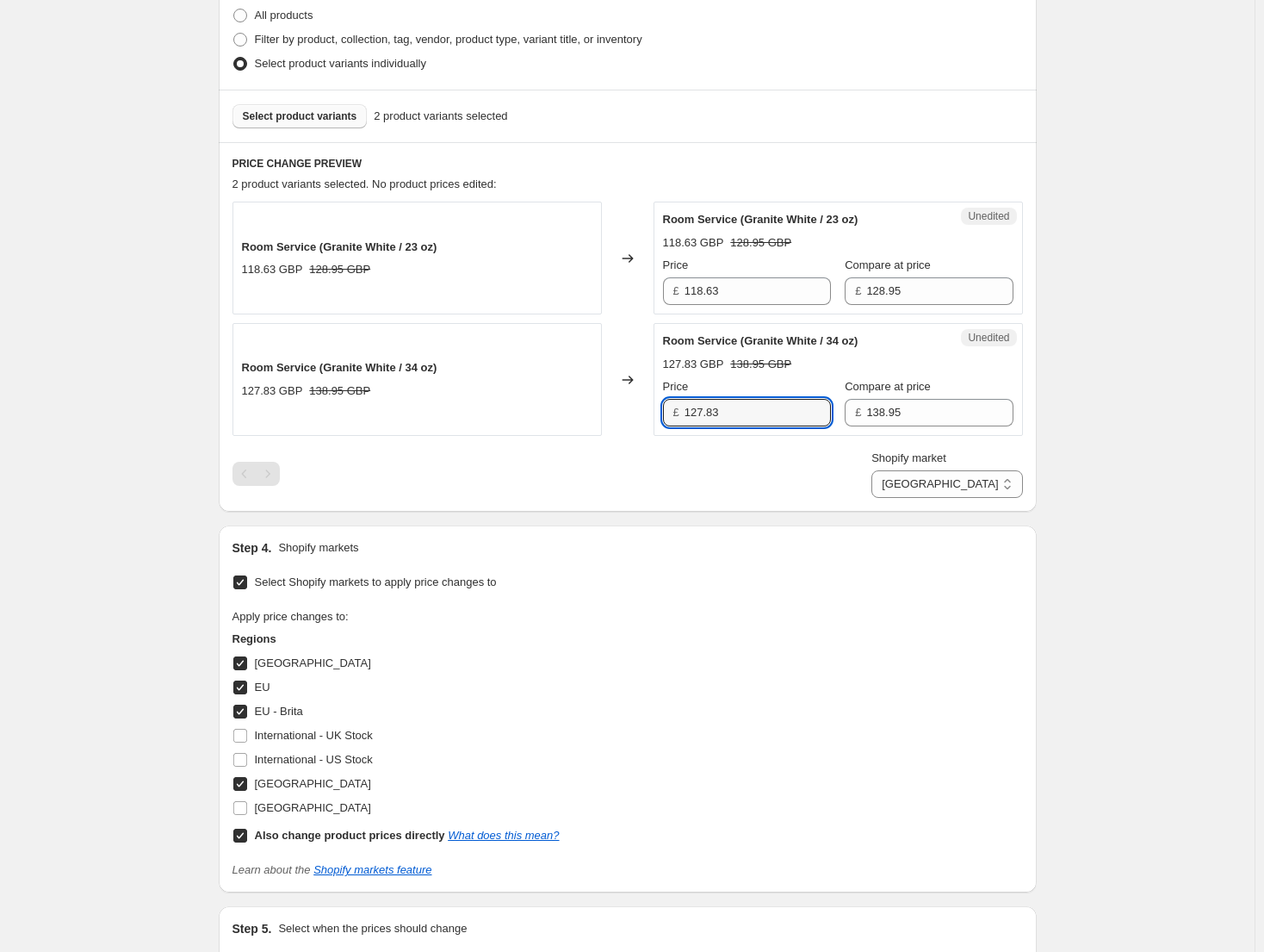
drag, startPoint x: 707, startPoint y: 406, endPoint x: 658, endPoint y: 405, distance: 49.0
click at [658, 405] on div "Unedited Room Service (Granite White / 34 oz) 127.83 GBP 138.95 GBP Price £ 127…" at bounding box center [838, 379] width 370 height 113
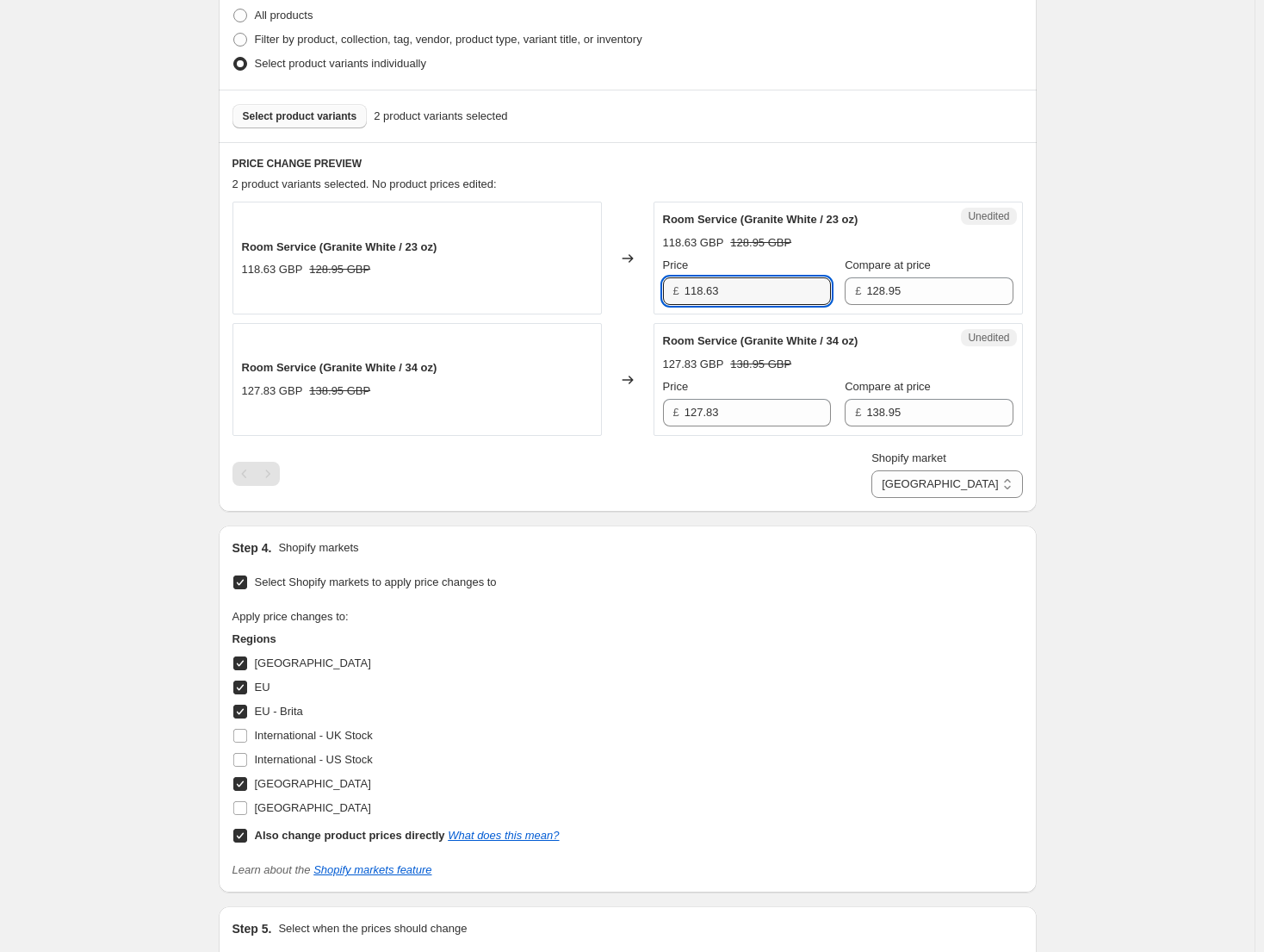
drag, startPoint x: 766, startPoint y: 297, endPoint x: 679, endPoint y: 289, distance: 87.4
click at [682, 289] on div "£ 118.63" at bounding box center [747, 291] width 168 height 28
paste input "27.8"
type input "118.63"
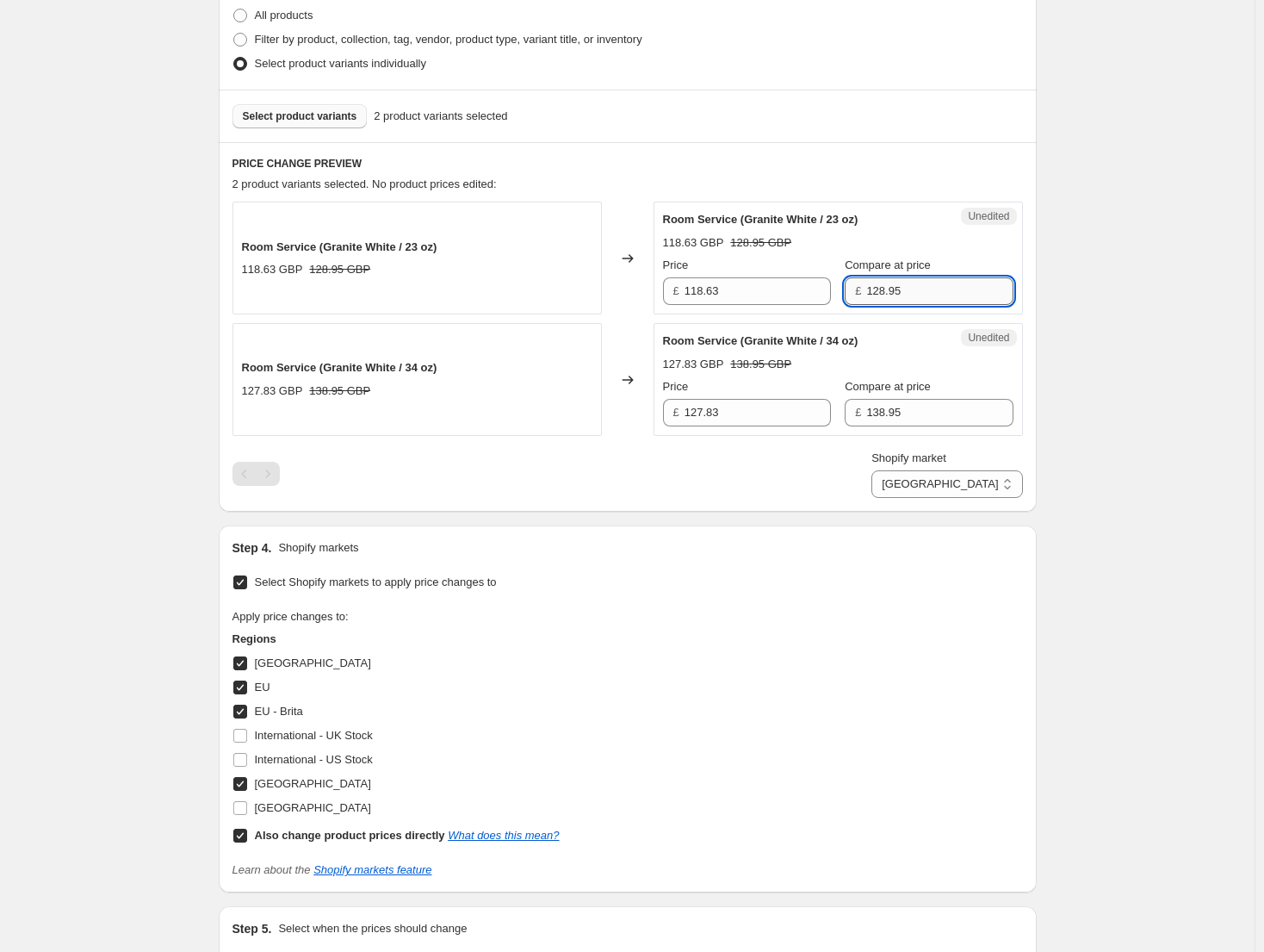
drag, startPoint x: 903, startPoint y: 293, endPoint x: 854, endPoint y: 291, distance: 49.0
click at [866, 291] on input "128.95" at bounding box center [940, 291] width 146 height 28
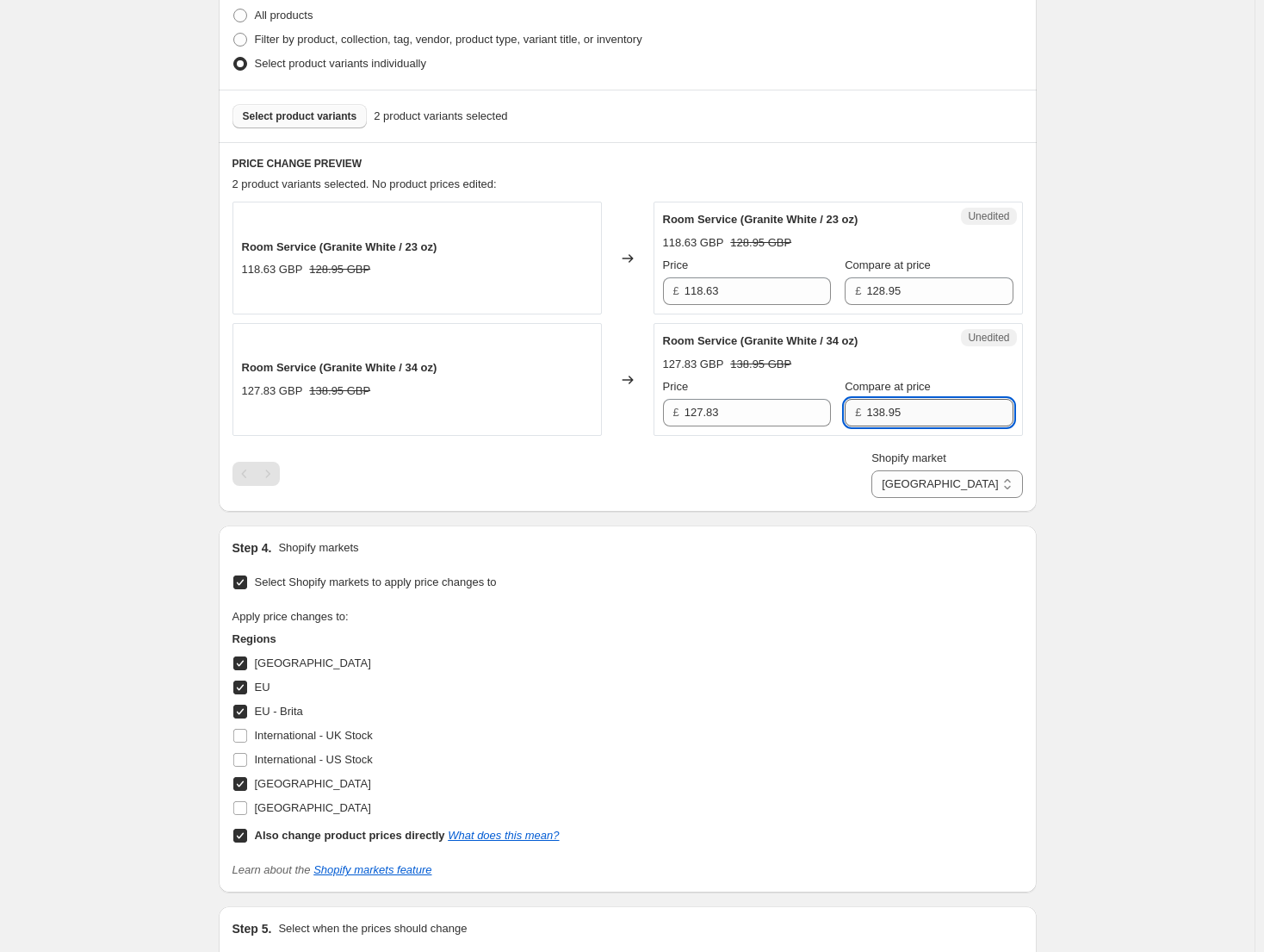
click at [931, 412] on input "138.95" at bounding box center [940, 412] width 146 height 28
drag, startPoint x: 925, startPoint y: 424, endPoint x: 830, endPoint y: 413, distance: 95.6
click at [830, 413] on div "Price £ 127.83 Compare at price £ 138.95" at bounding box center [838, 402] width 351 height 49
click at [305, 120] on span "Select product variants" at bounding box center [300, 116] width 114 height 13
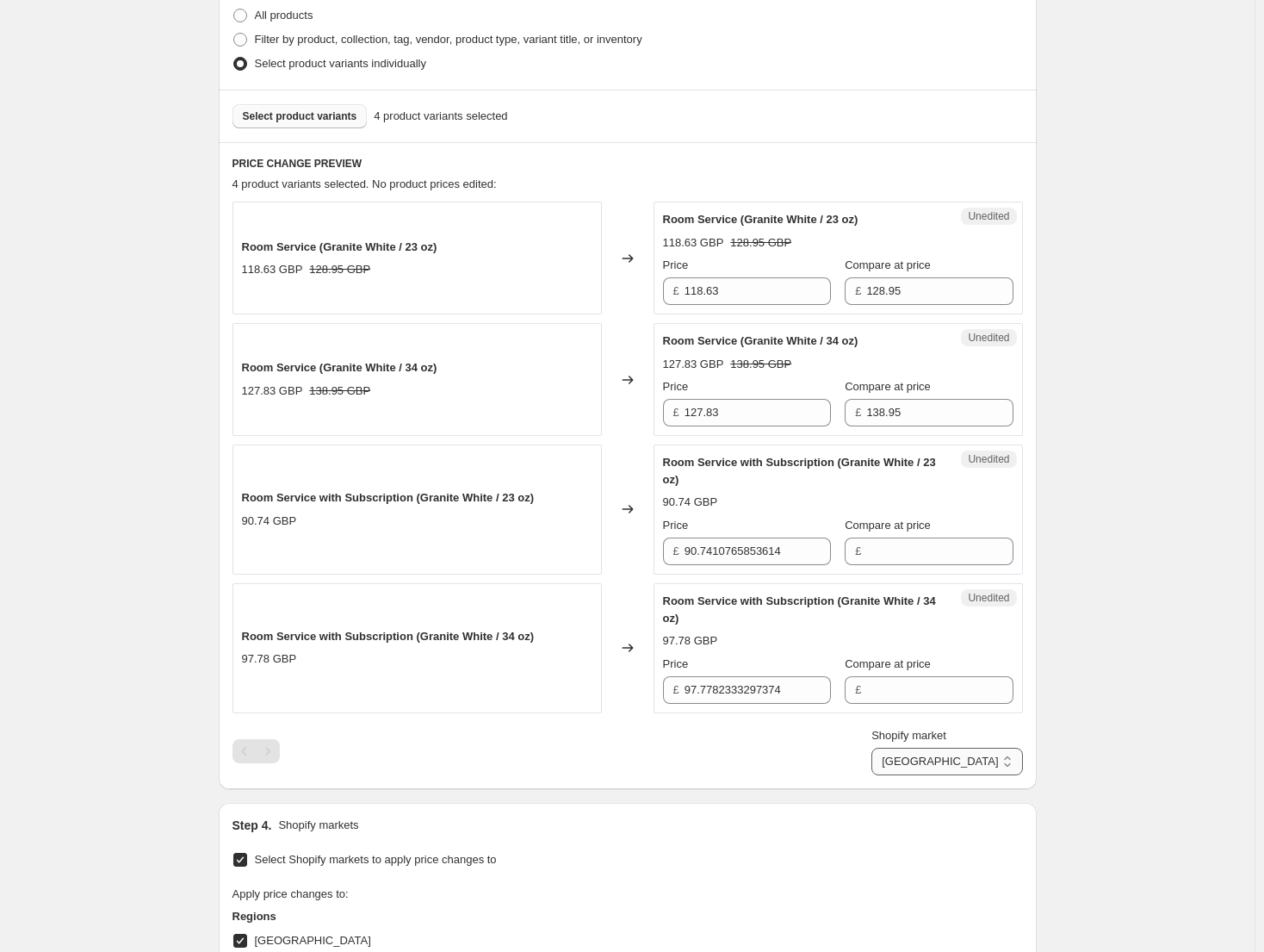
click at [985, 768] on select "Direct prices [GEOGRAPHIC_DATA] [GEOGRAPHIC_DATA] [GEOGRAPHIC_DATA] - Brita [GE…" at bounding box center [946, 761] width 150 height 28
select select "direct"
click at [931, 775] on select "Direct prices [GEOGRAPHIC_DATA] [GEOGRAPHIC_DATA] [GEOGRAPHIC_DATA] - Brita [GE…" at bounding box center [946, 761] width 150 height 28
click at [333, 120] on span "Select product variants" at bounding box center [300, 116] width 114 height 13
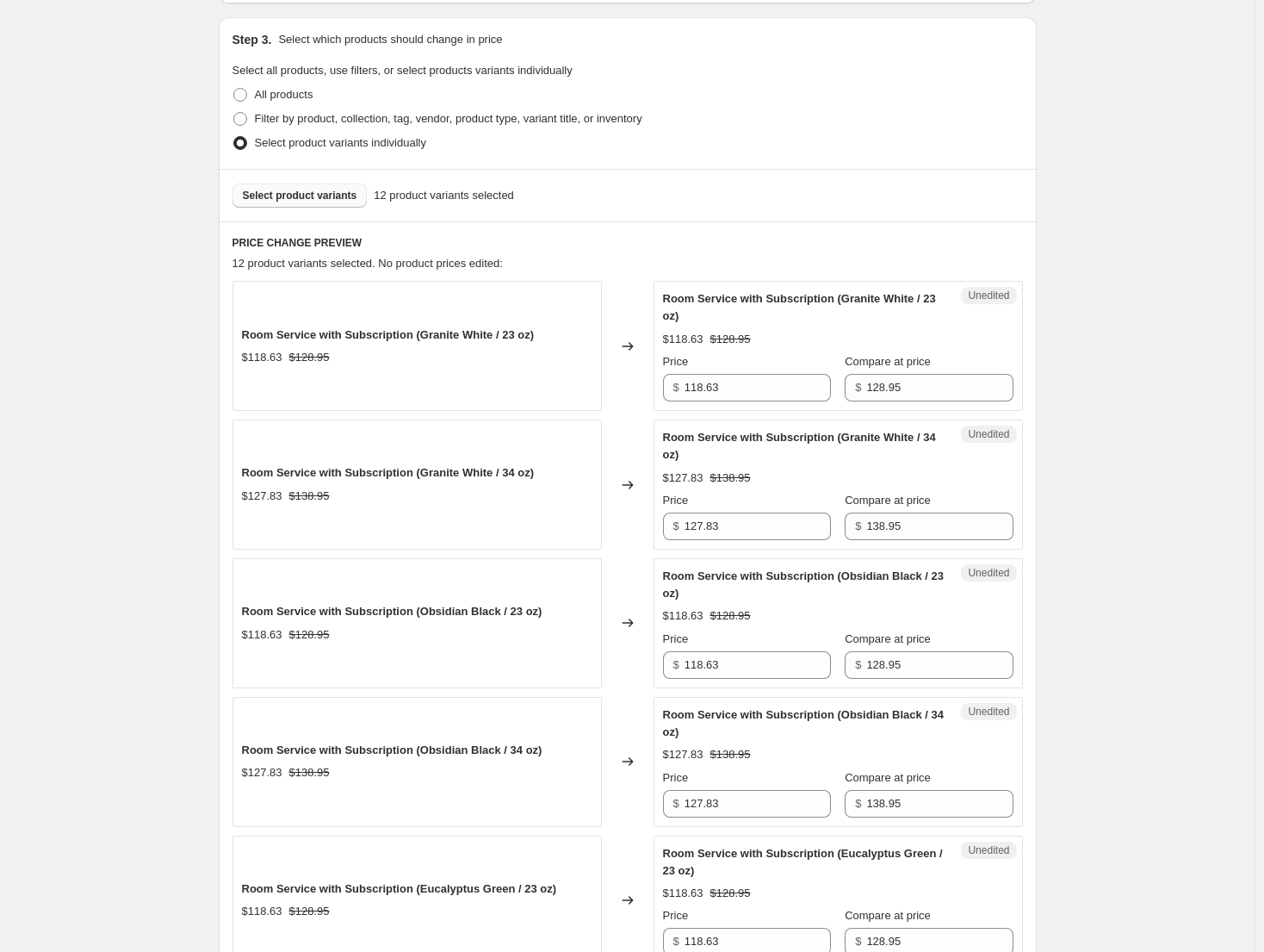
scroll to position [344, 0]
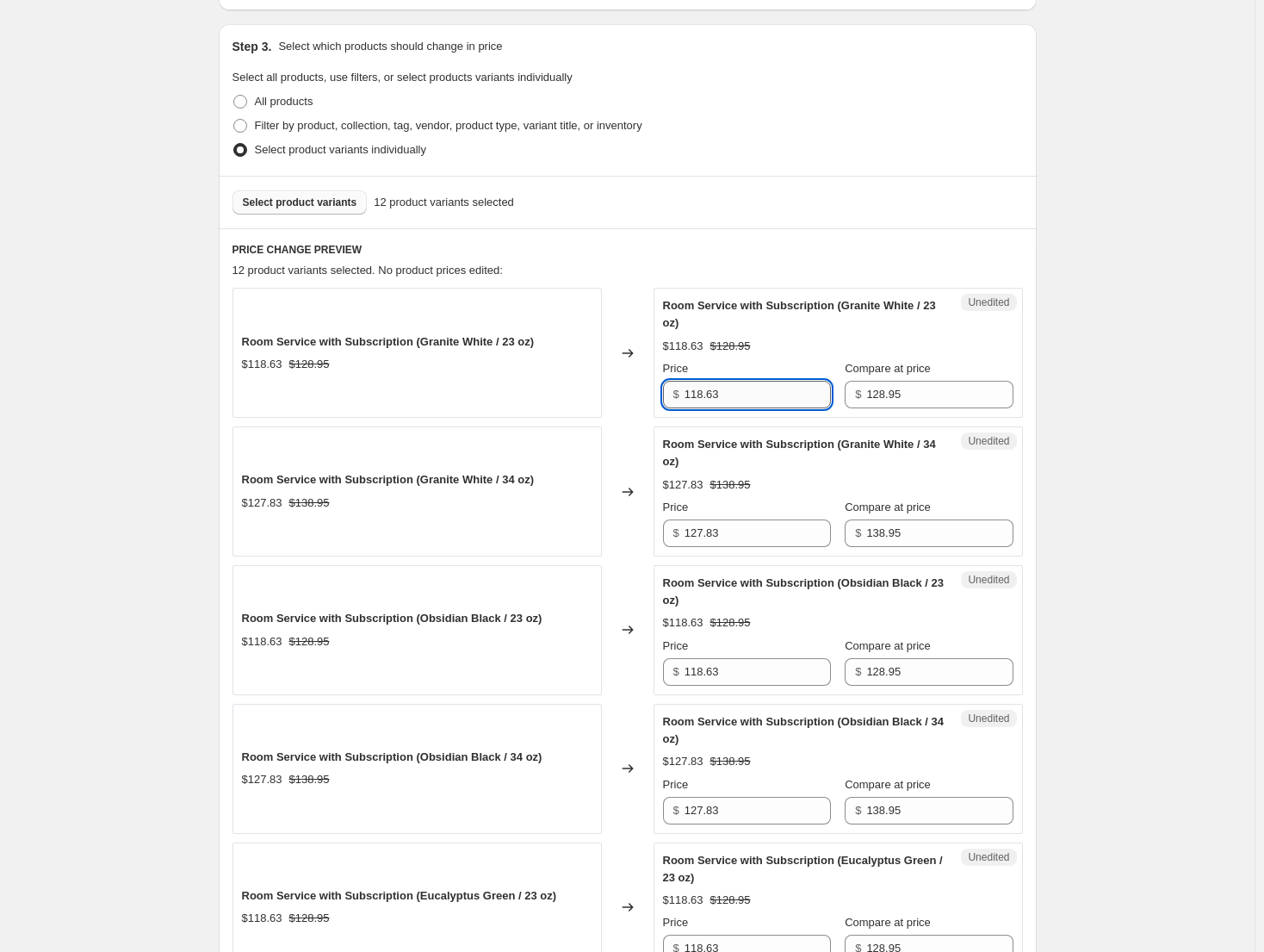
click at [750, 397] on input "118.63" at bounding box center [758, 394] width 146 height 28
type input "99.29"
click at [754, 538] on input "127.83" at bounding box center [758, 533] width 146 height 28
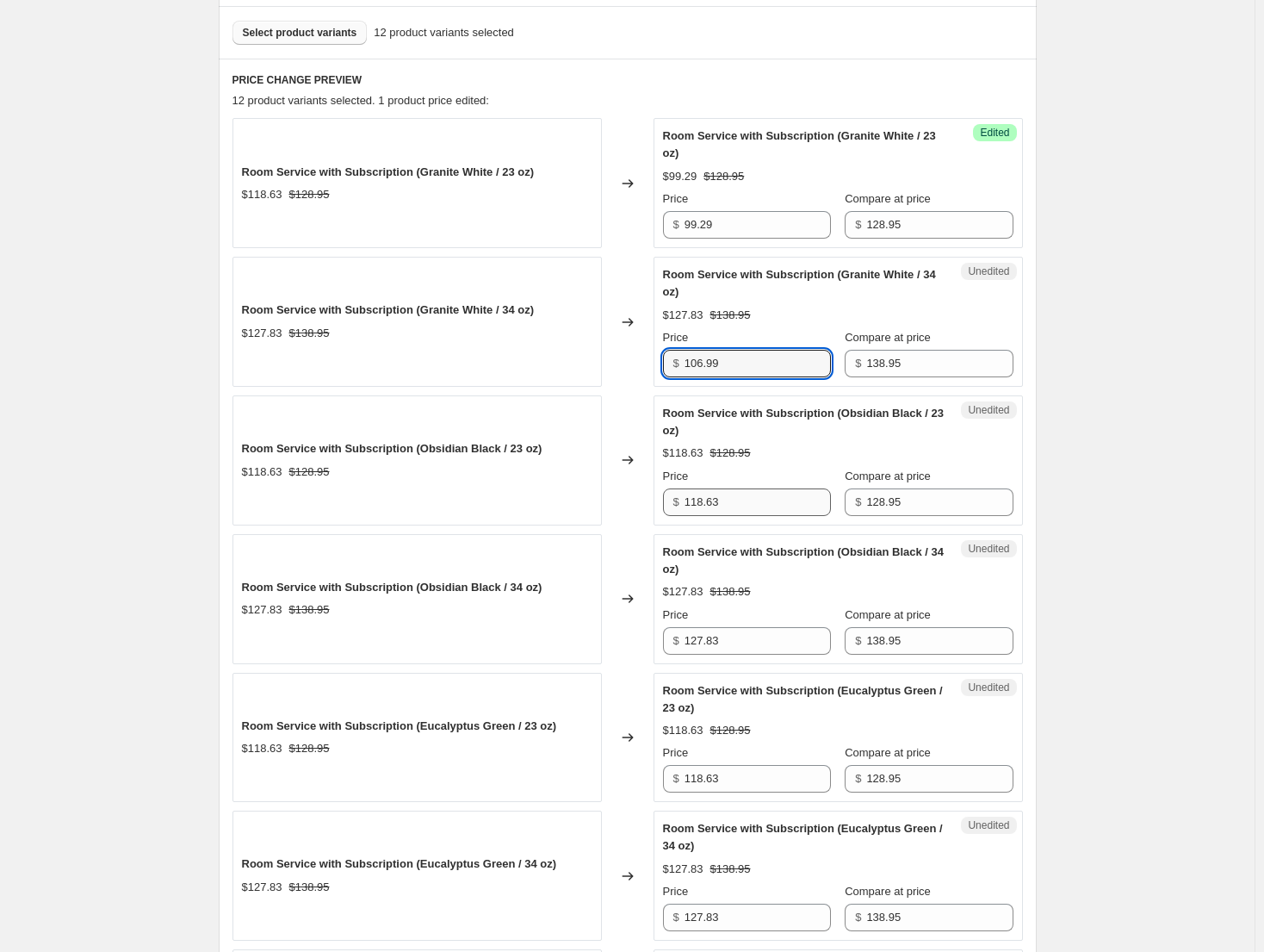
scroll to position [516, 0]
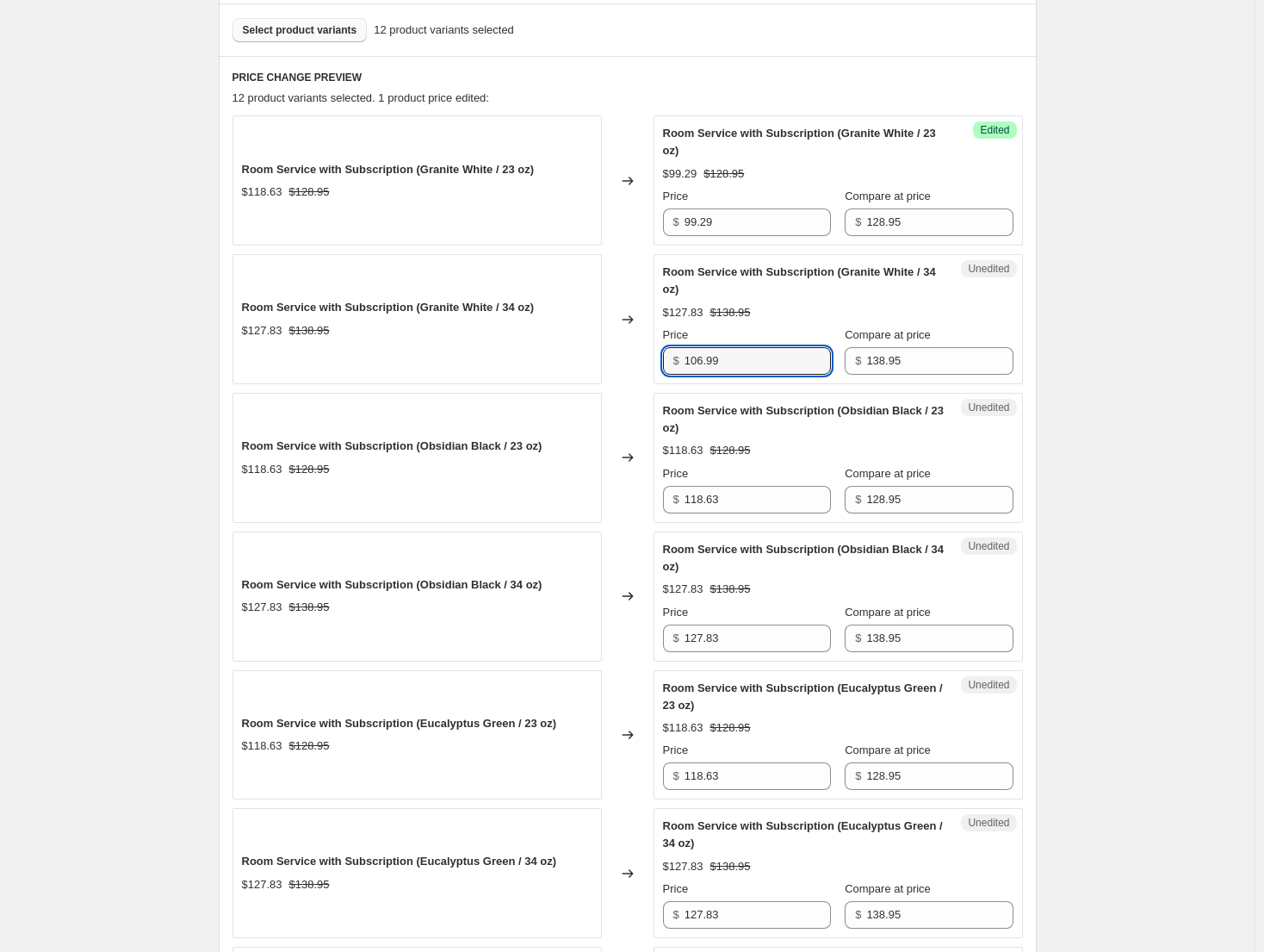
drag, startPoint x: 751, startPoint y: 361, endPoint x: 658, endPoint y: 360, distance: 93.0
click at [646, 360] on div "Room Service with Subscription (Granite White / 34 oz) $127.83 $138.95 Changed …" at bounding box center [628, 319] width 790 height 130
type input "106.99"
click at [746, 638] on input "127.83" at bounding box center [758, 638] width 146 height 28
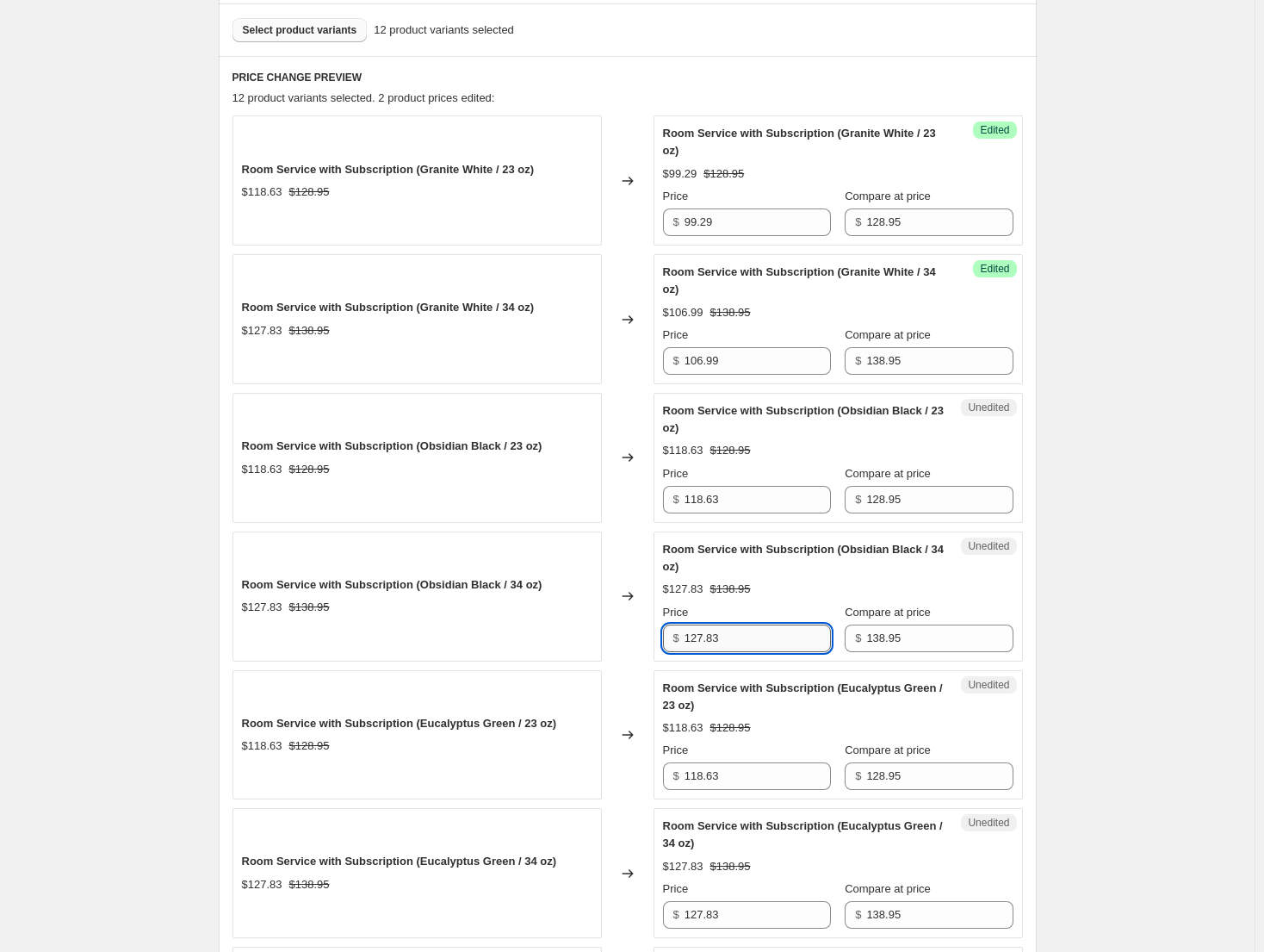
paste input "06.99"
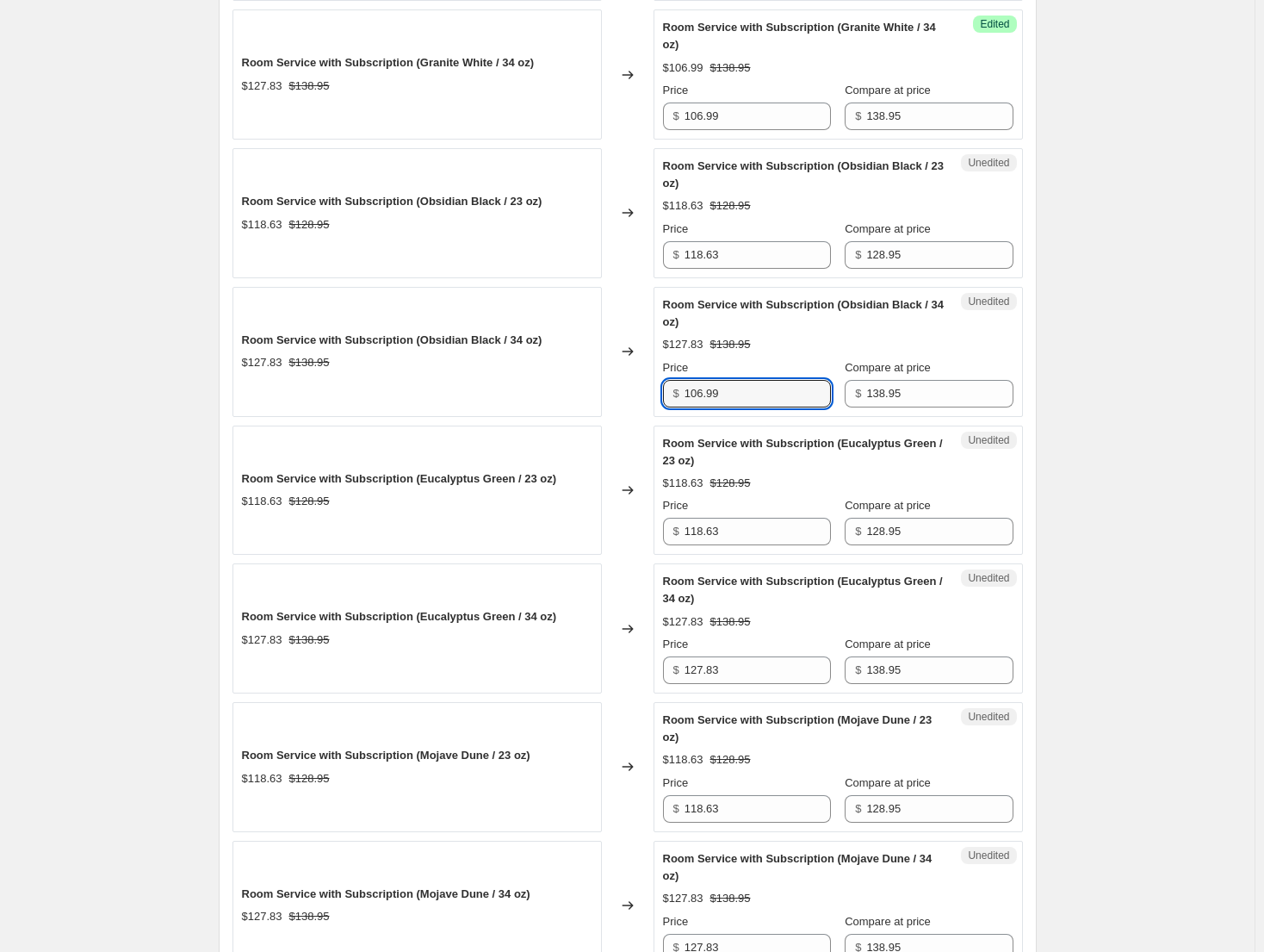
scroll to position [775, 0]
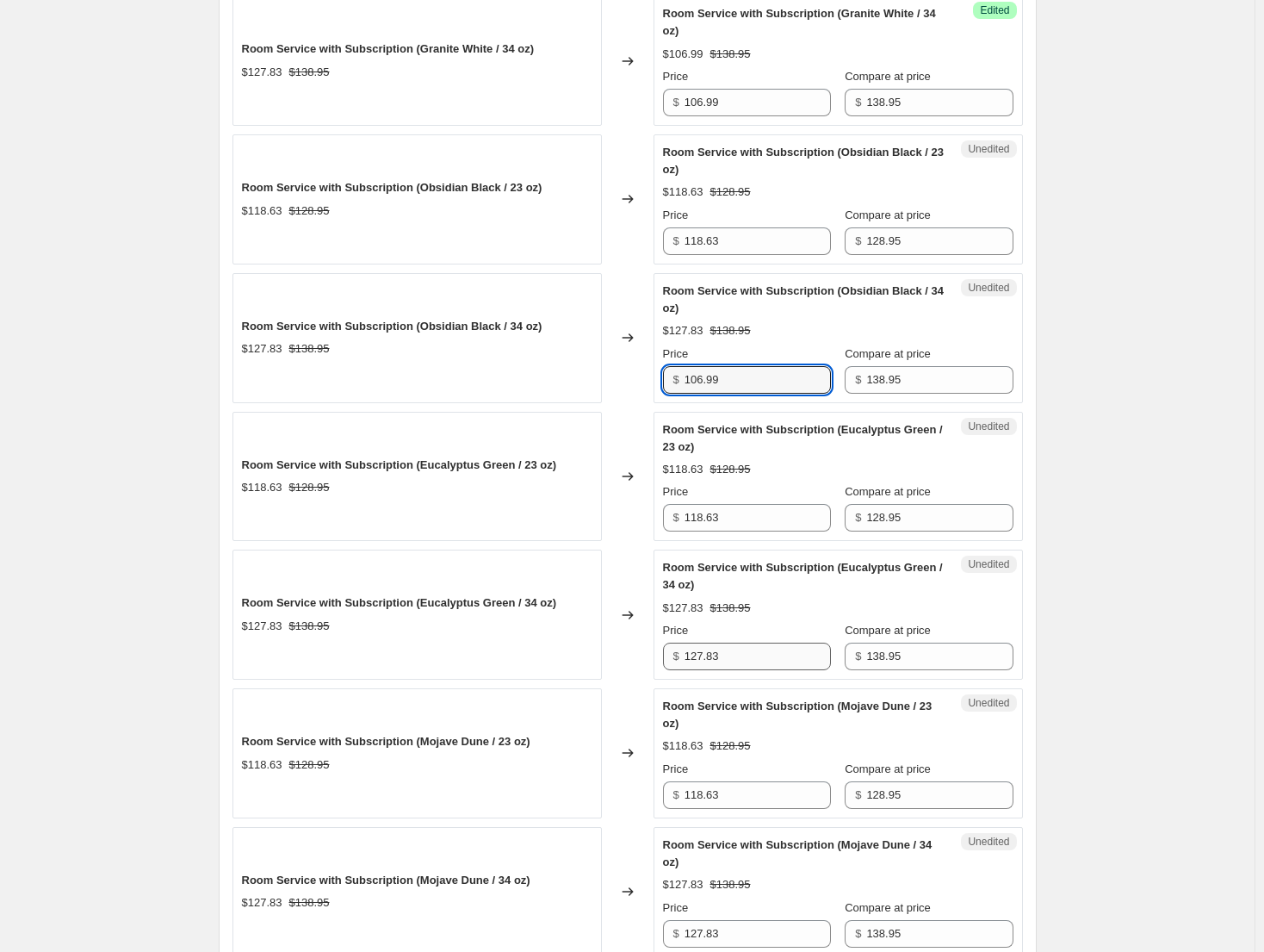
type input "106.99"
click at [760, 659] on input "127.83" at bounding box center [758, 656] width 146 height 28
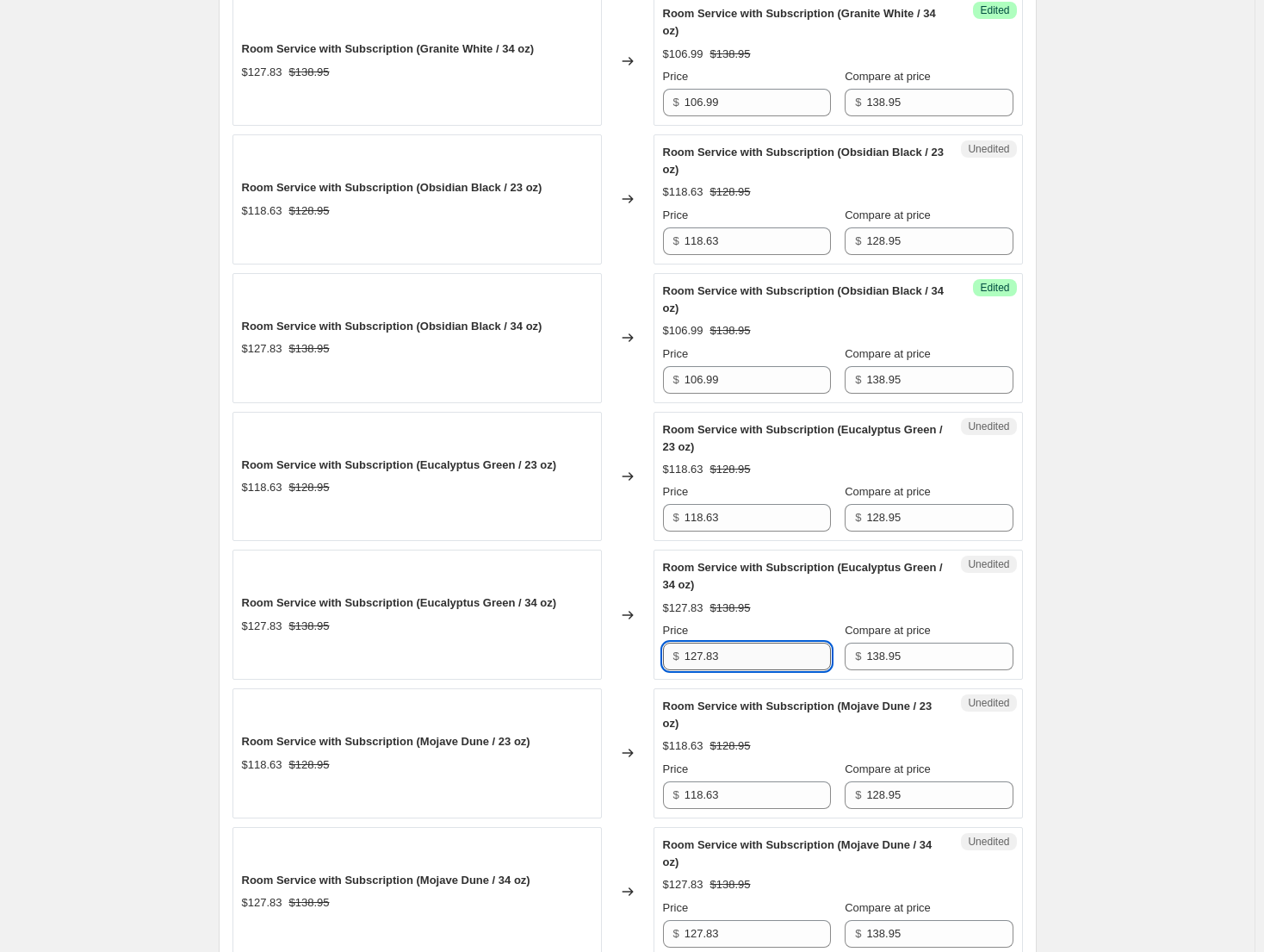
click at [760, 659] on input "127.83" at bounding box center [758, 656] width 146 height 28
paste input "06.99"
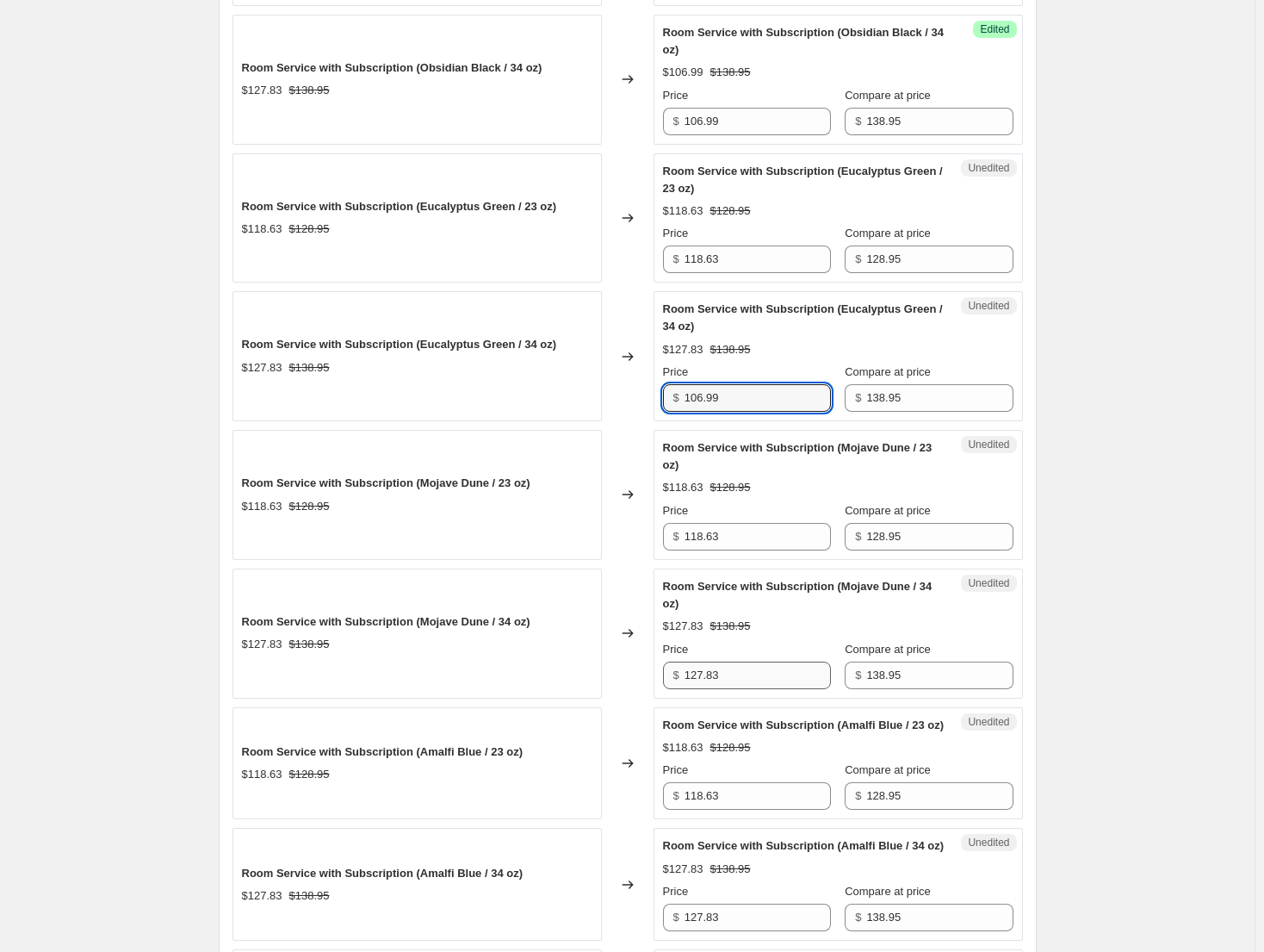
type input "106.99"
click at [739, 678] on input "127.83" at bounding box center [758, 674] width 146 height 28
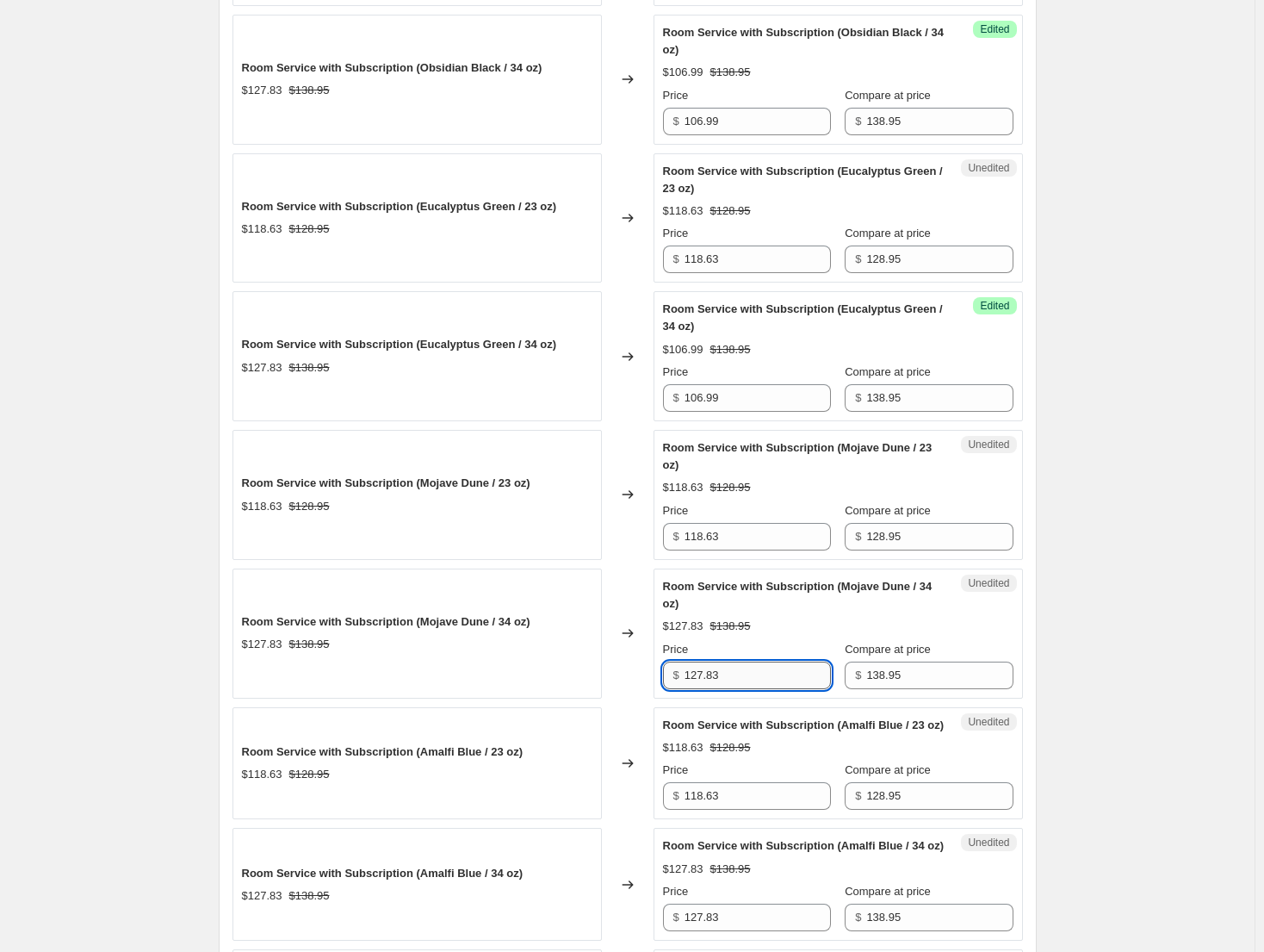
paste input "06.99"
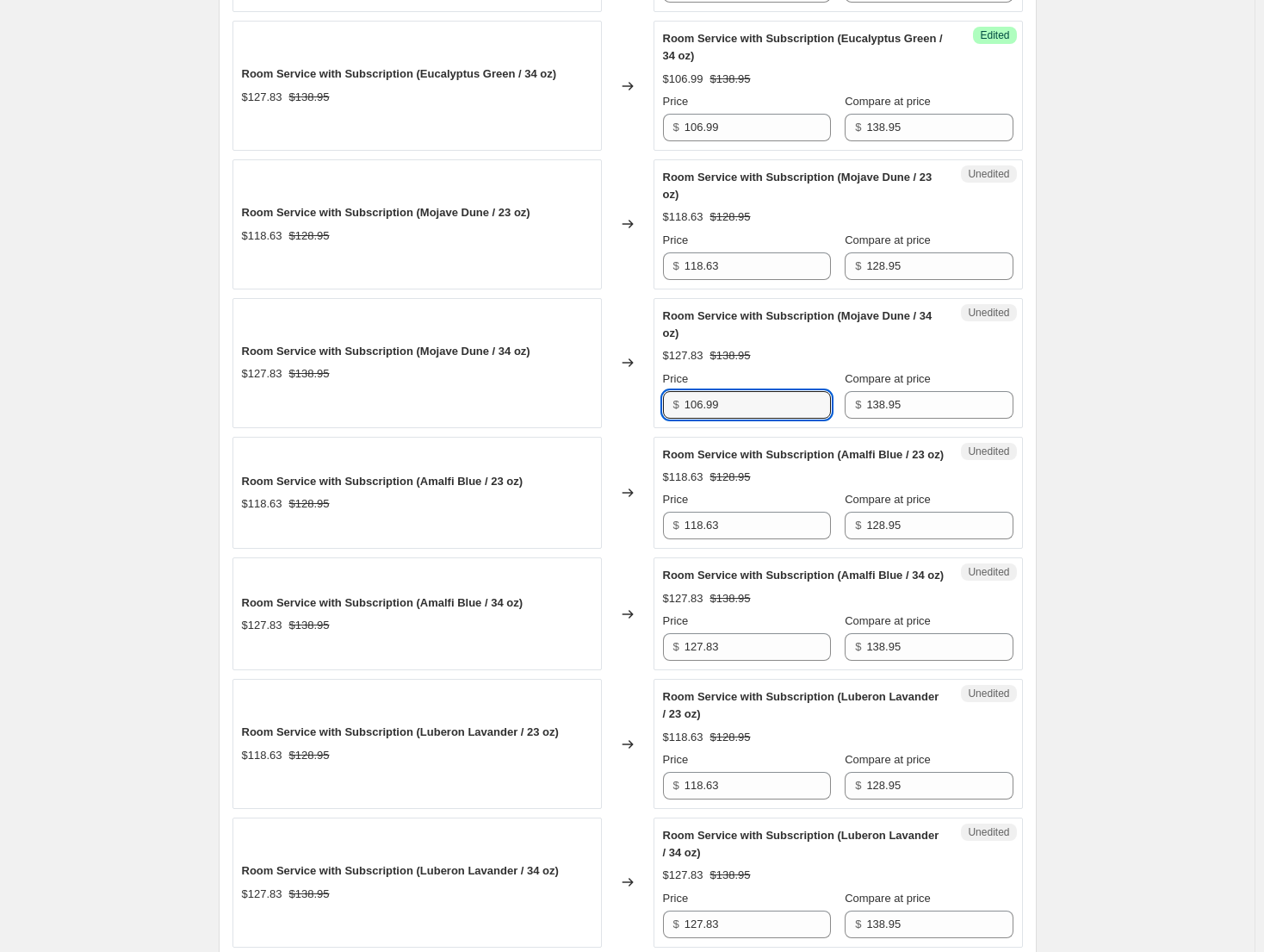
scroll to position [1378, 0]
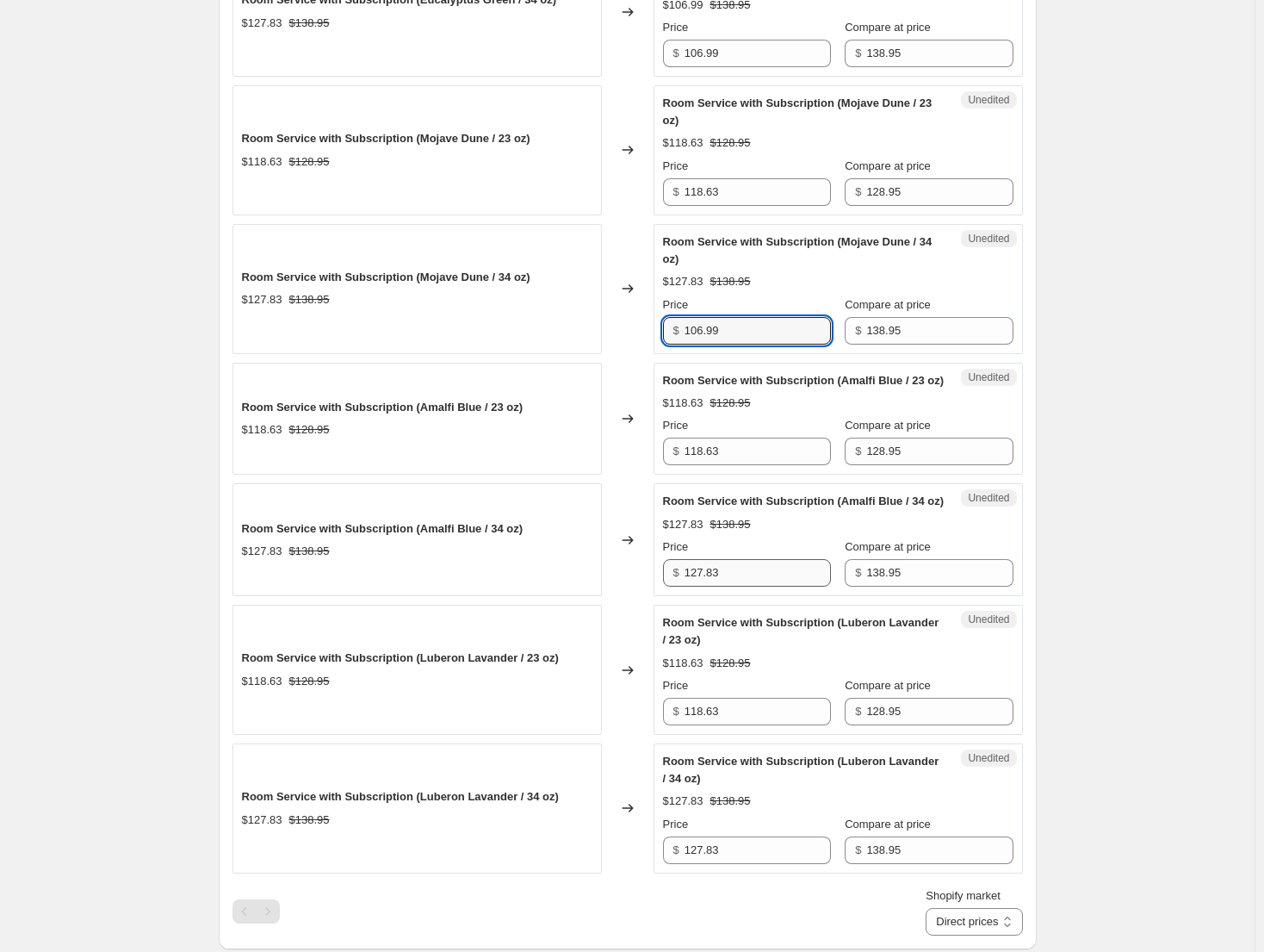
type input "106.99"
click at [741, 587] on input "127.83" at bounding box center [758, 573] width 146 height 28
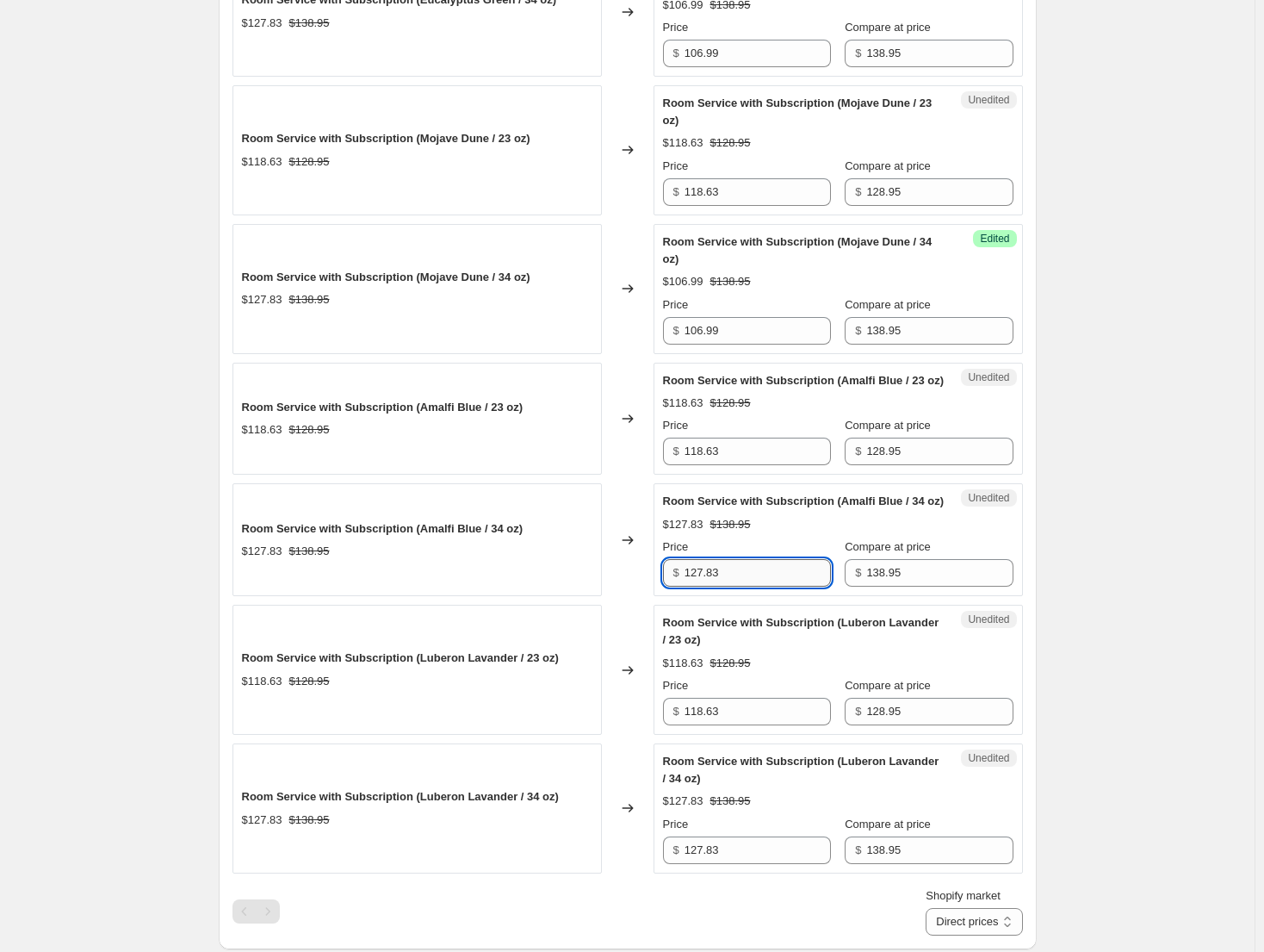
paste input "06.99"
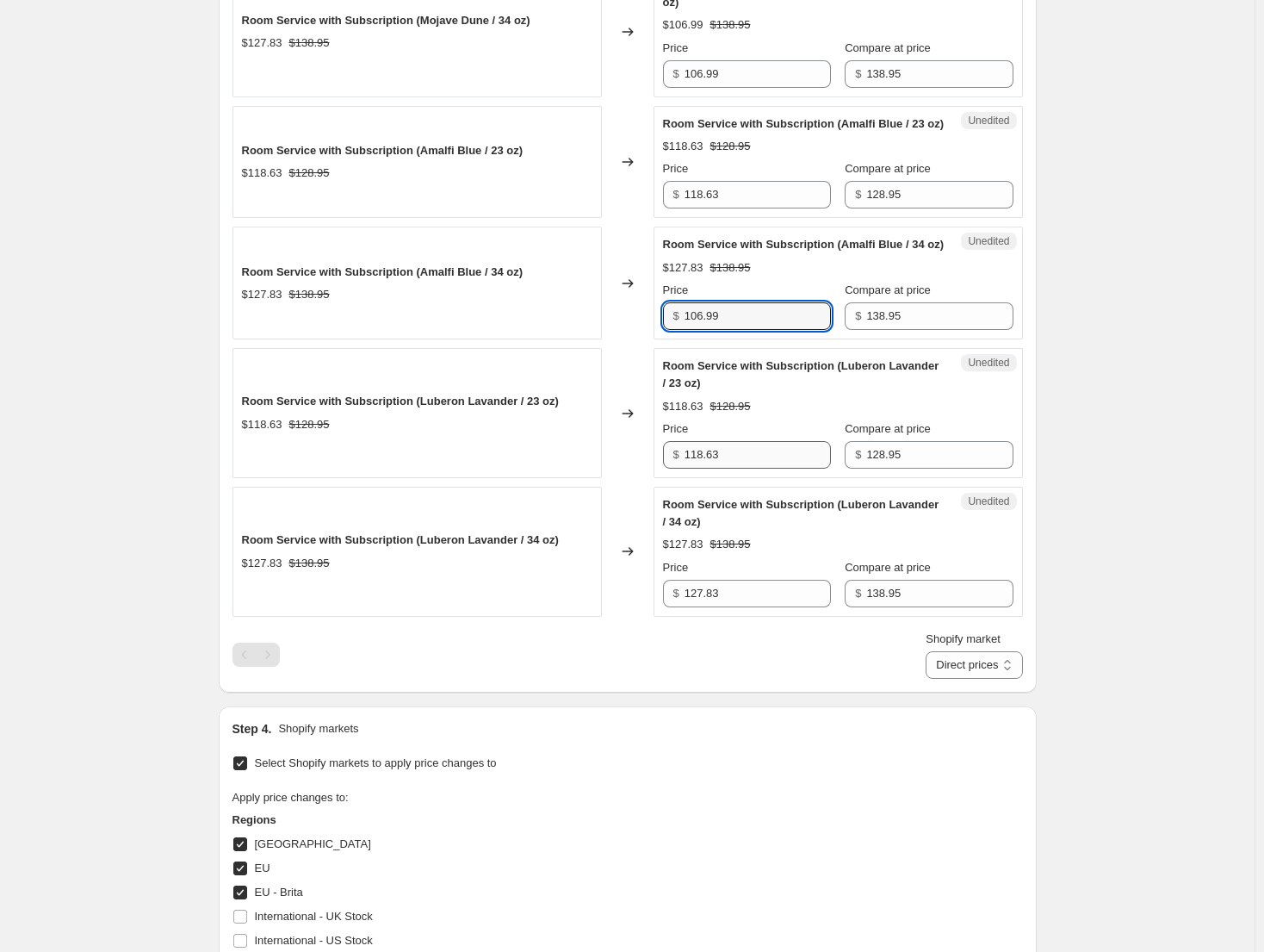
scroll to position [1637, 0]
type input "106.99"
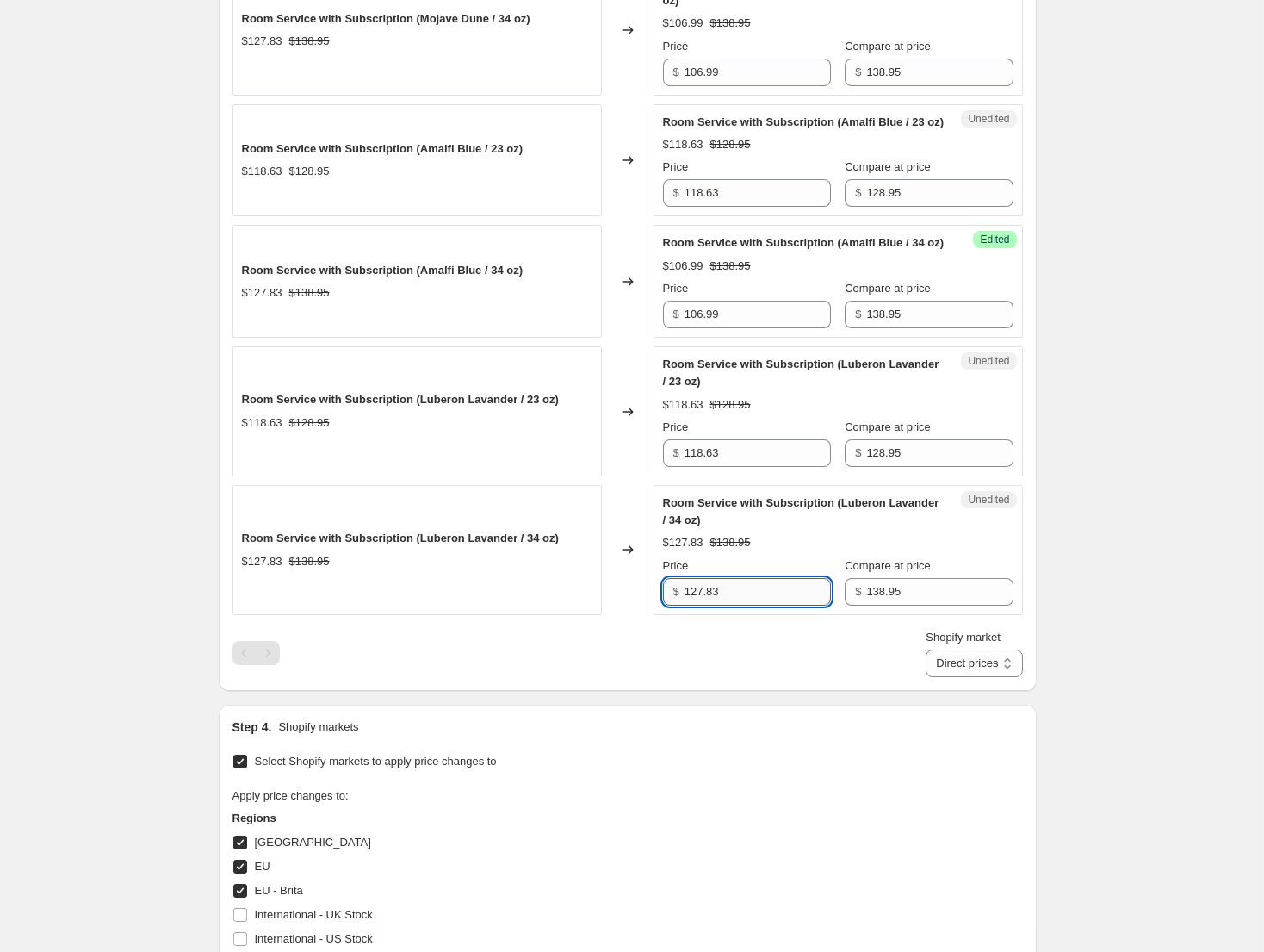
click at [743, 606] on input "127.83" at bounding box center [758, 592] width 146 height 28
paste input "06.99"
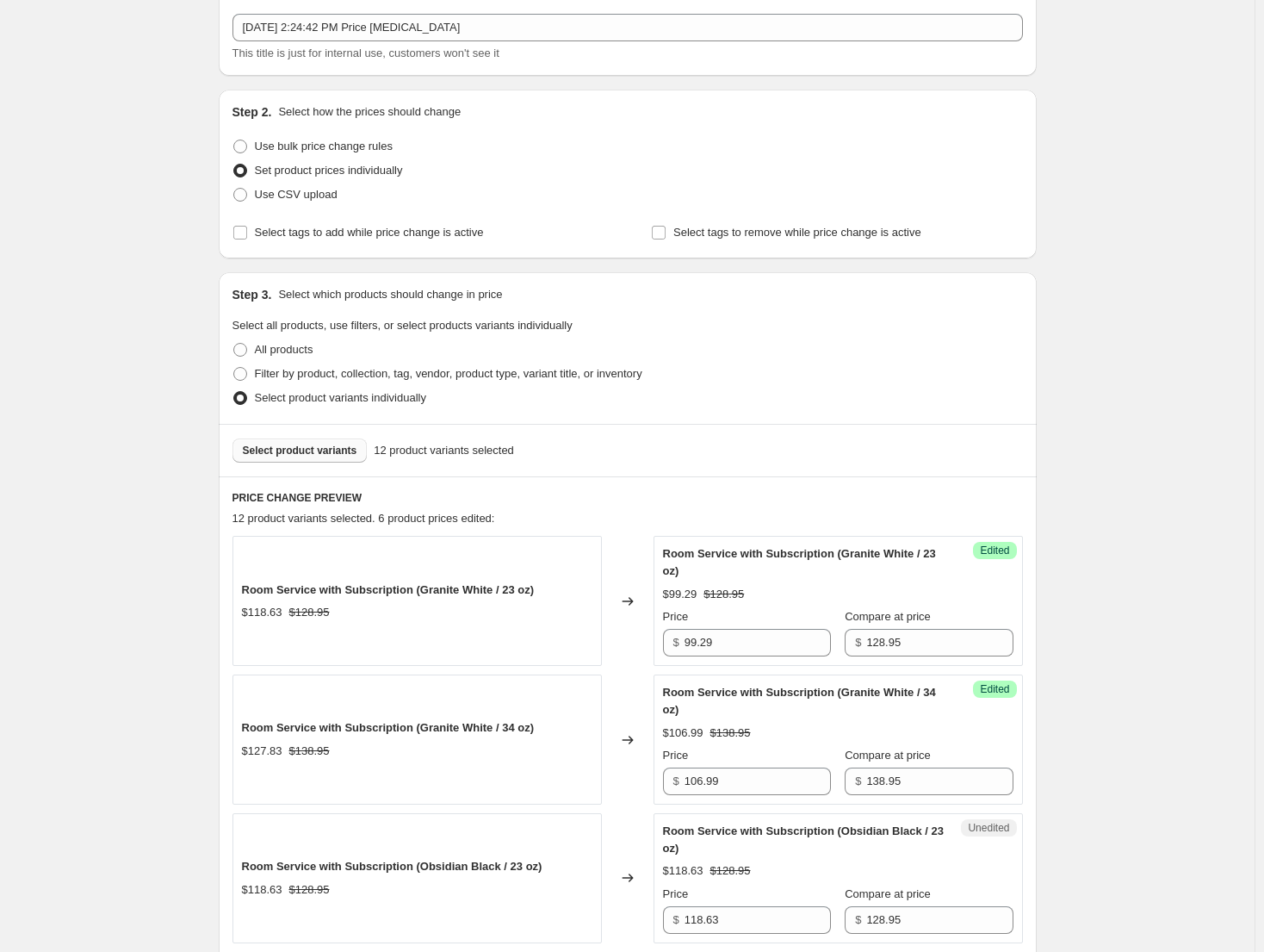
scroll to position [87, 0]
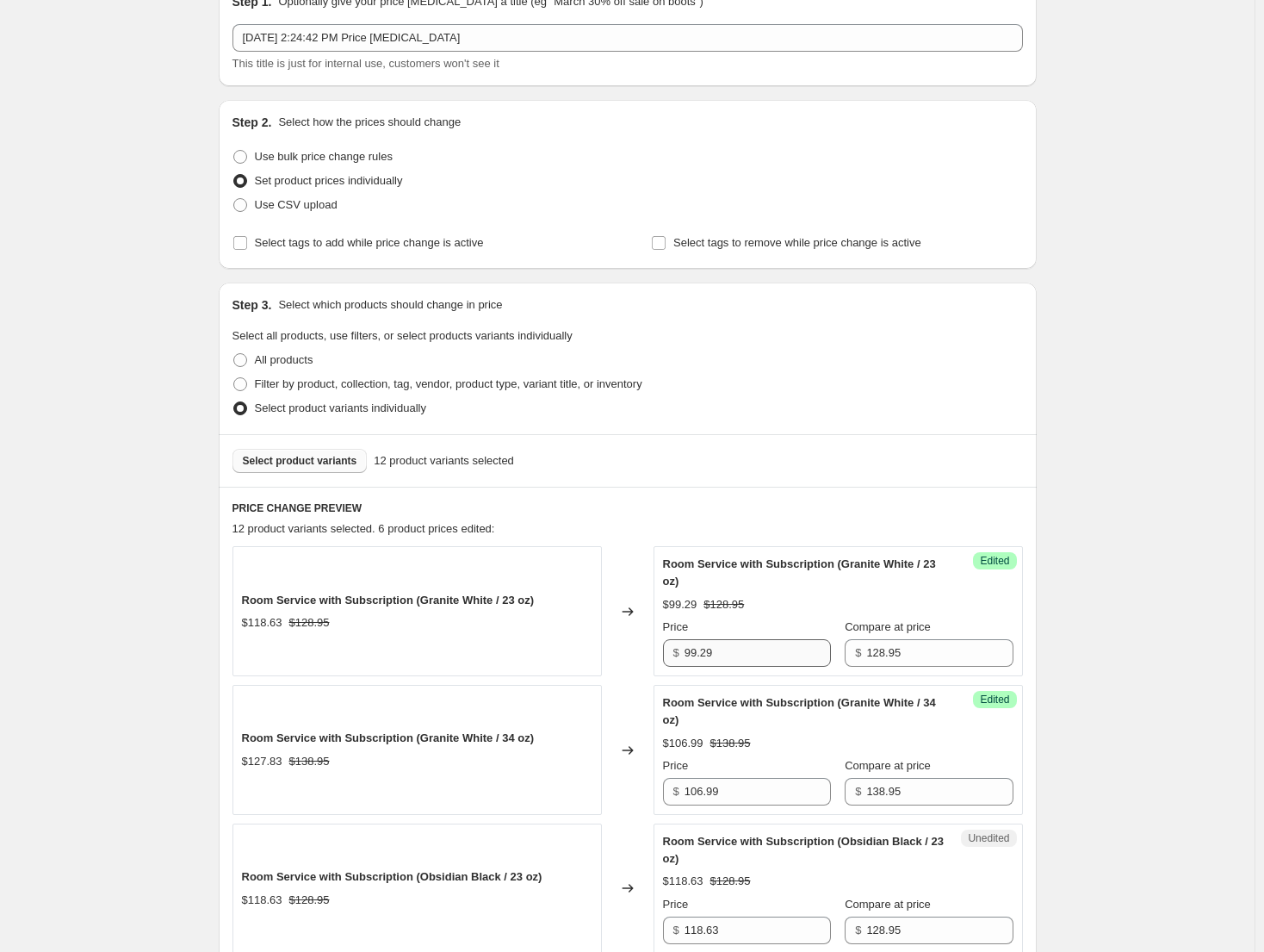
type input "106.99"
drag, startPoint x: 730, startPoint y: 652, endPoint x: 661, endPoint y: 650, distance: 69.0
click at [661, 650] on div "Success Edited Room Service with Subscription (Granite White / 23 oz) $99.29 $1…" at bounding box center [838, 611] width 370 height 130
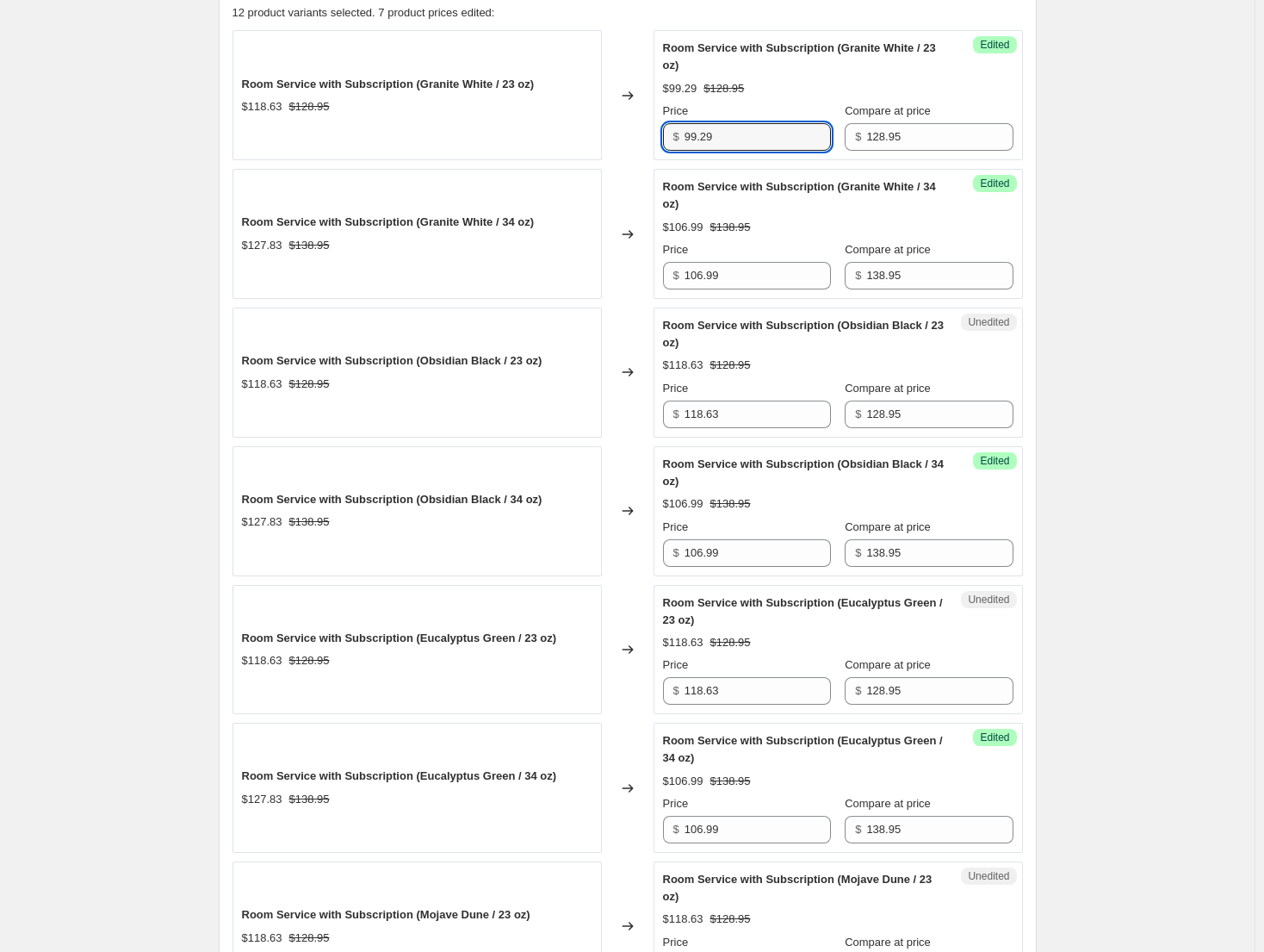
scroll to position [603, 0]
click at [766, 418] on input "118.63" at bounding box center [758, 413] width 146 height 28
paste input "99.29"
type input "99.29"
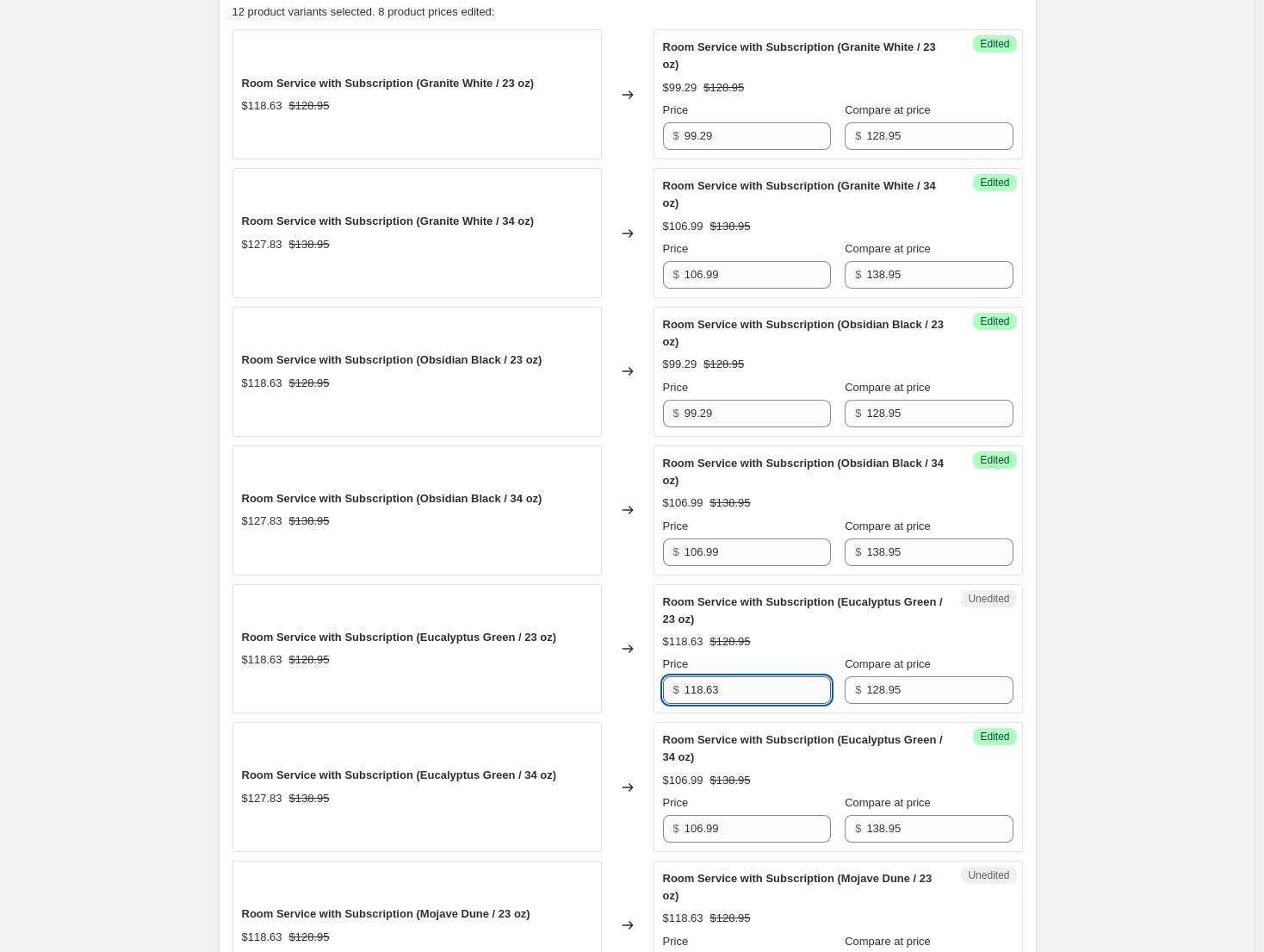
click at [736, 697] on input "118.63" at bounding box center [758, 690] width 146 height 28
paste input "99.29"
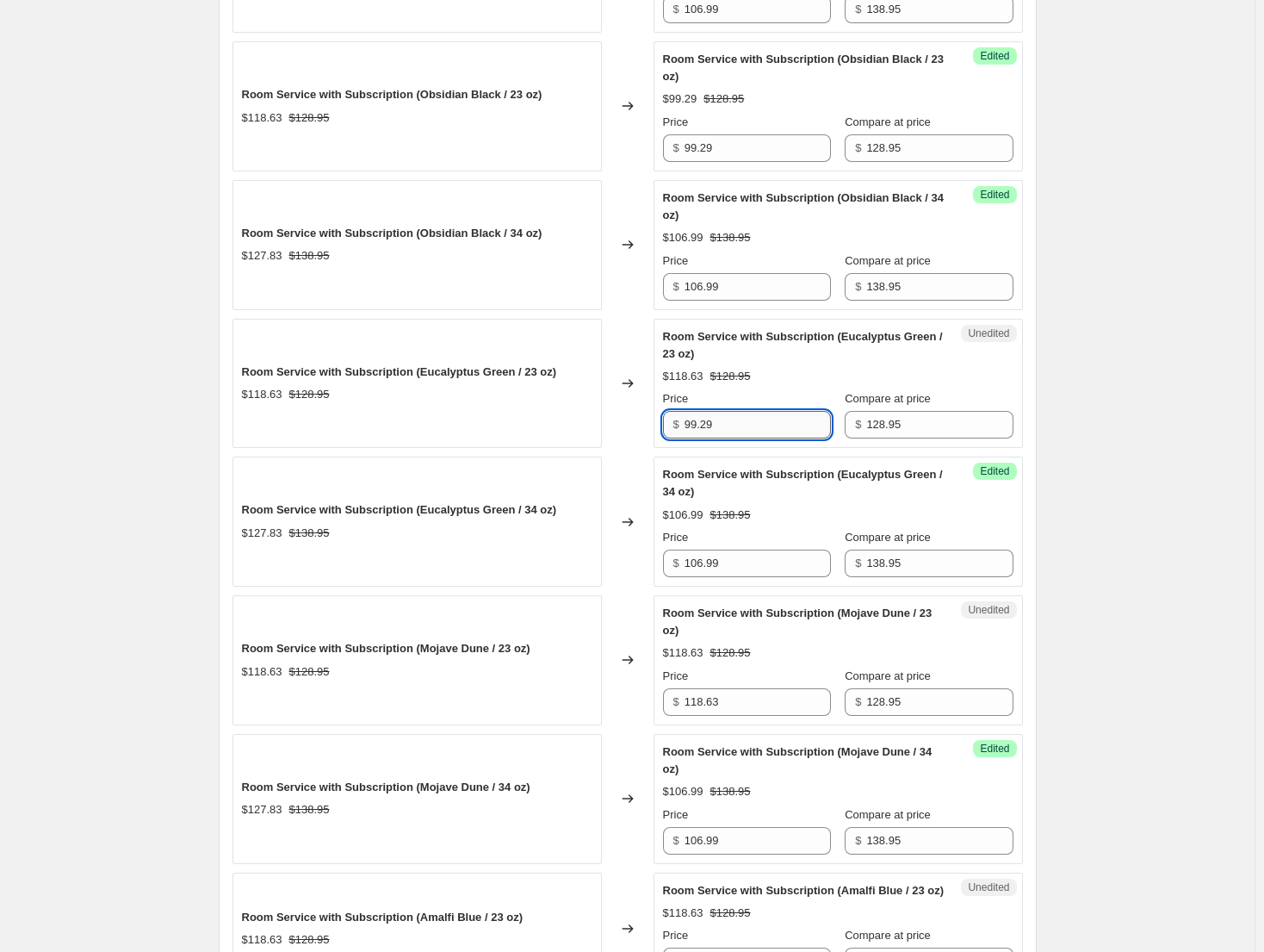
scroll to position [947, 0]
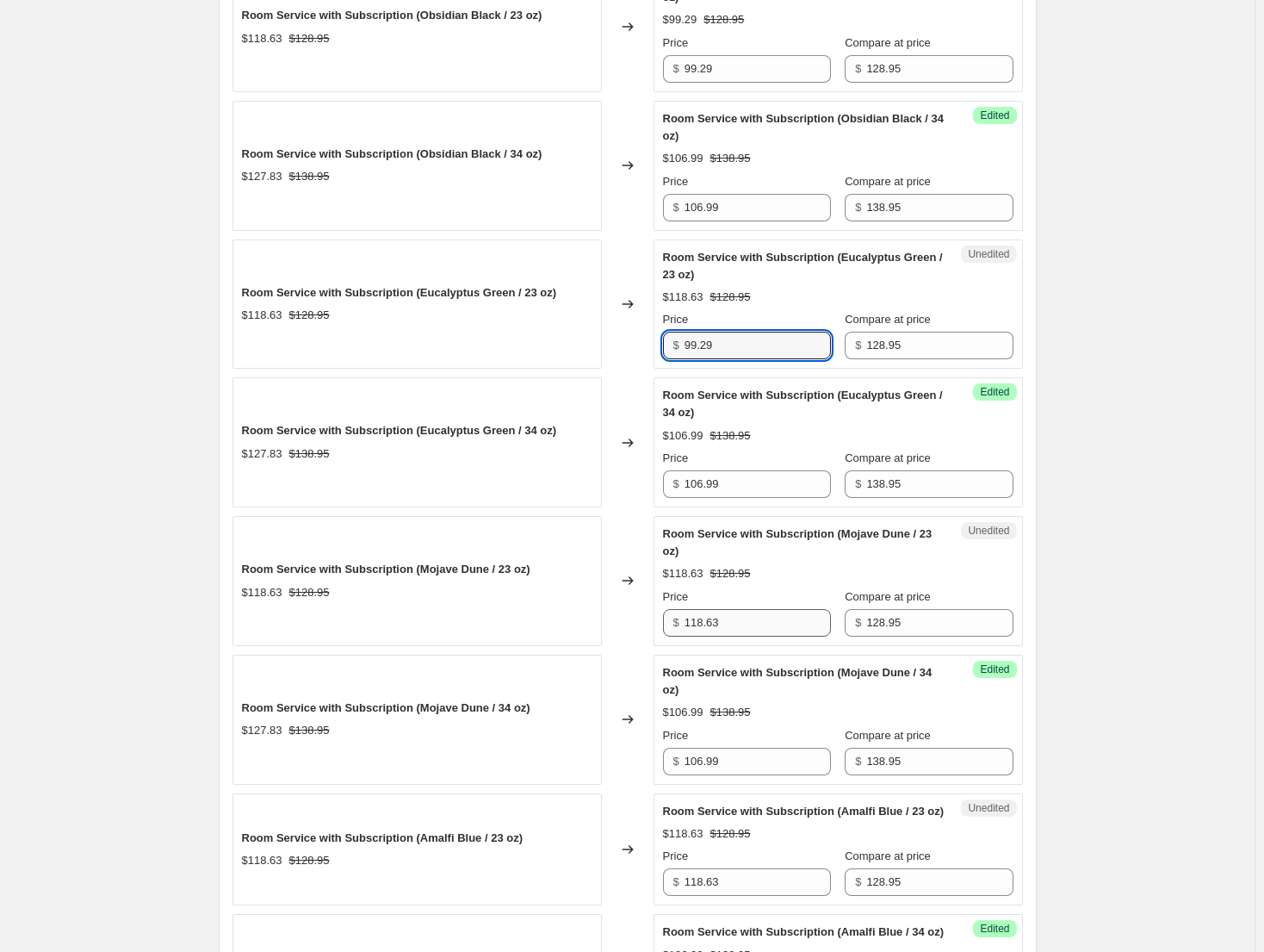
type input "99.29"
click at [750, 634] on input "118.63" at bounding box center [758, 622] width 146 height 28
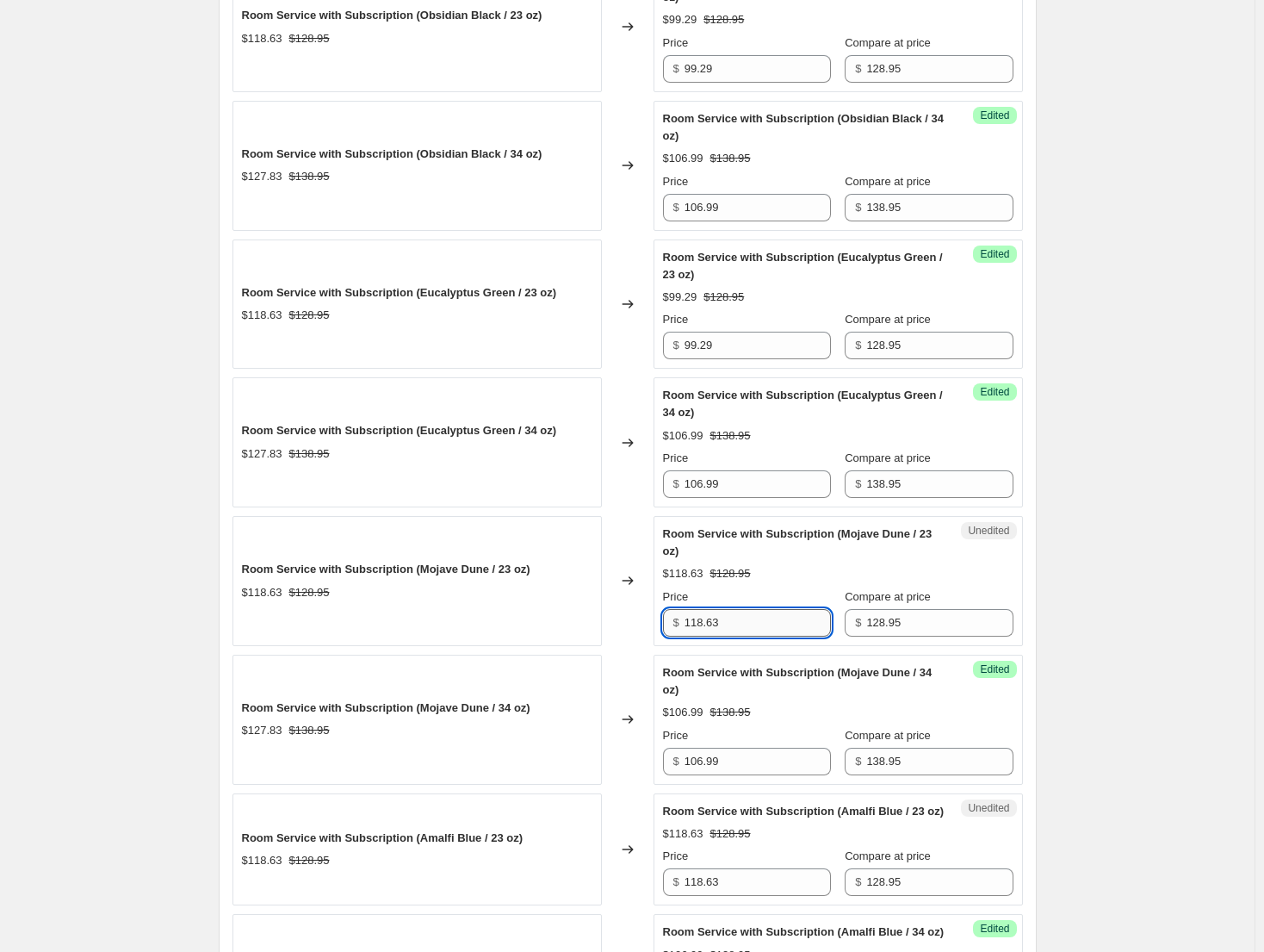
click at [750, 634] on input "118.63" at bounding box center [758, 622] width 146 height 28
paste input "99.29"
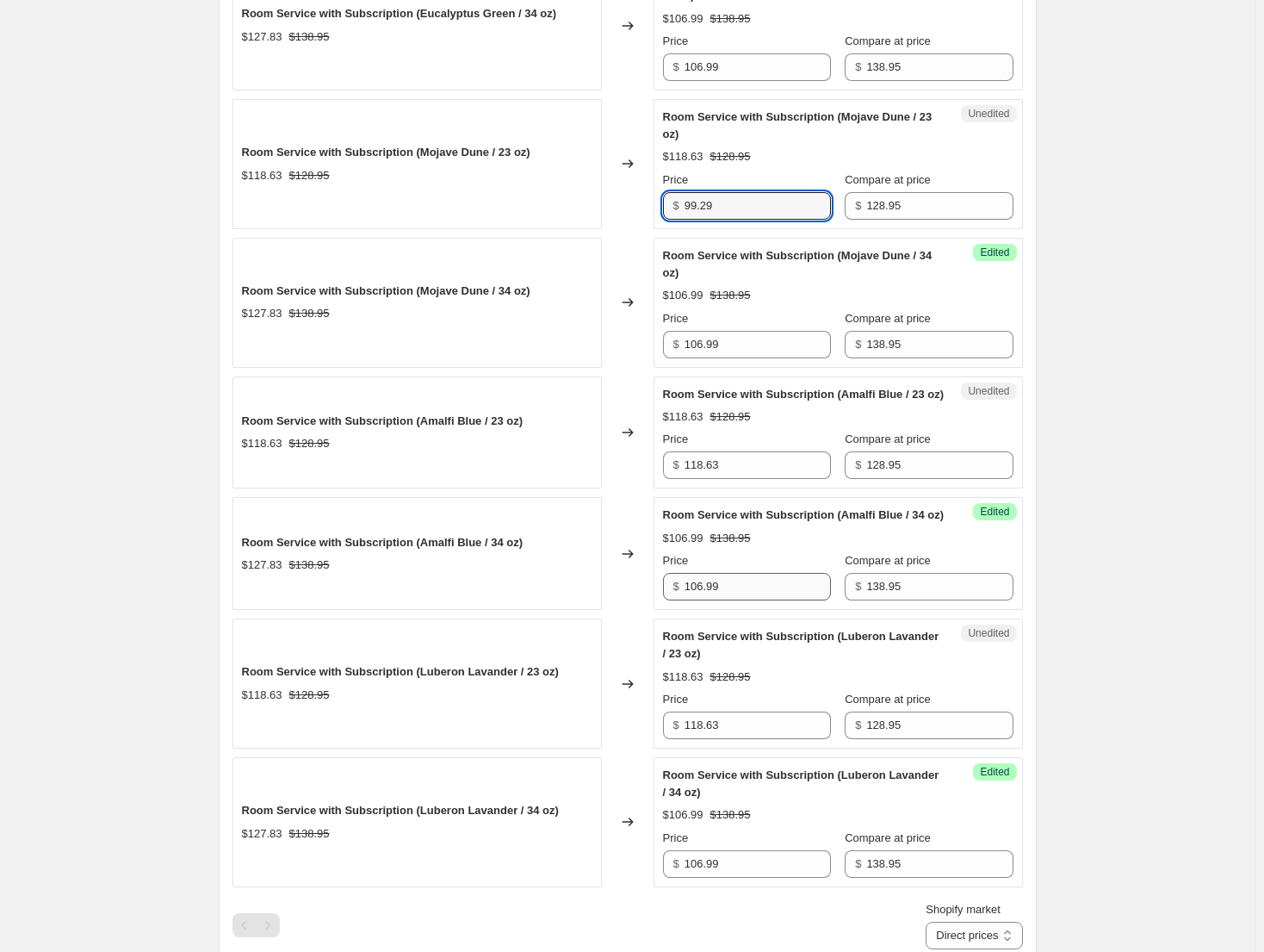
scroll to position [1378, 0]
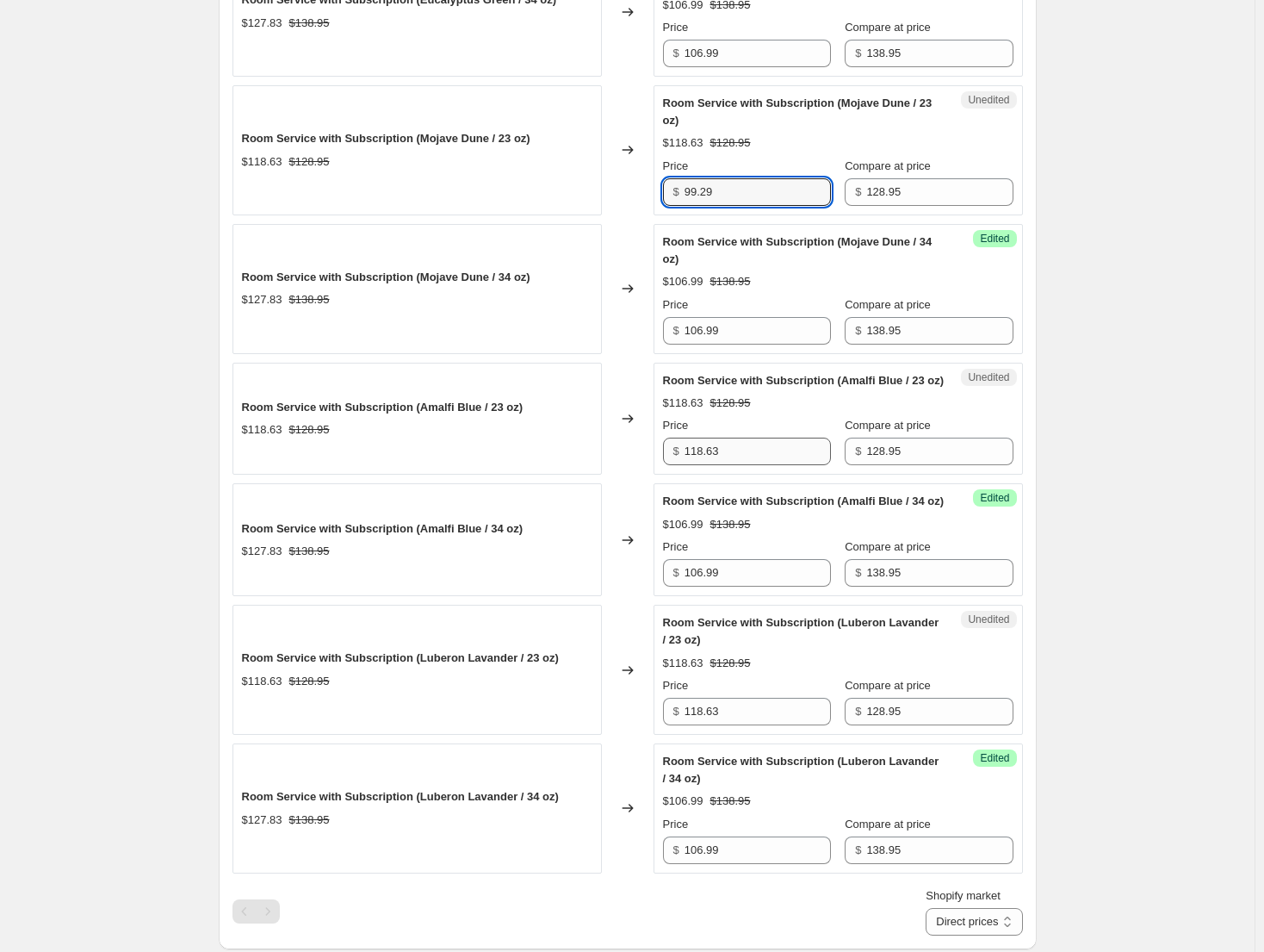
type input "99.29"
click at [745, 465] on input "118.63" at bounding box center [758, 451] width 146 height 28
paste input "99.29"
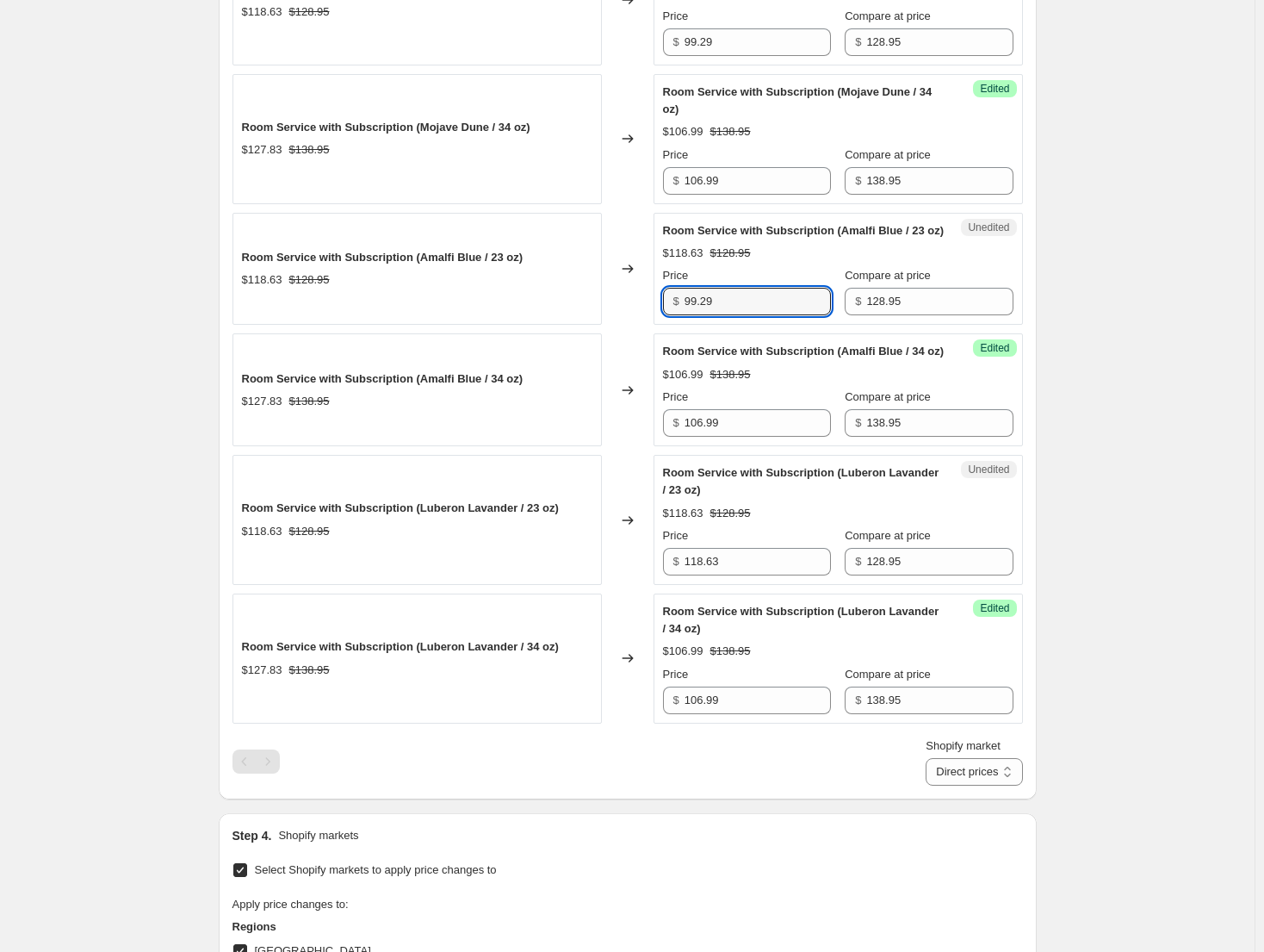
scroll to position [1550, 0]
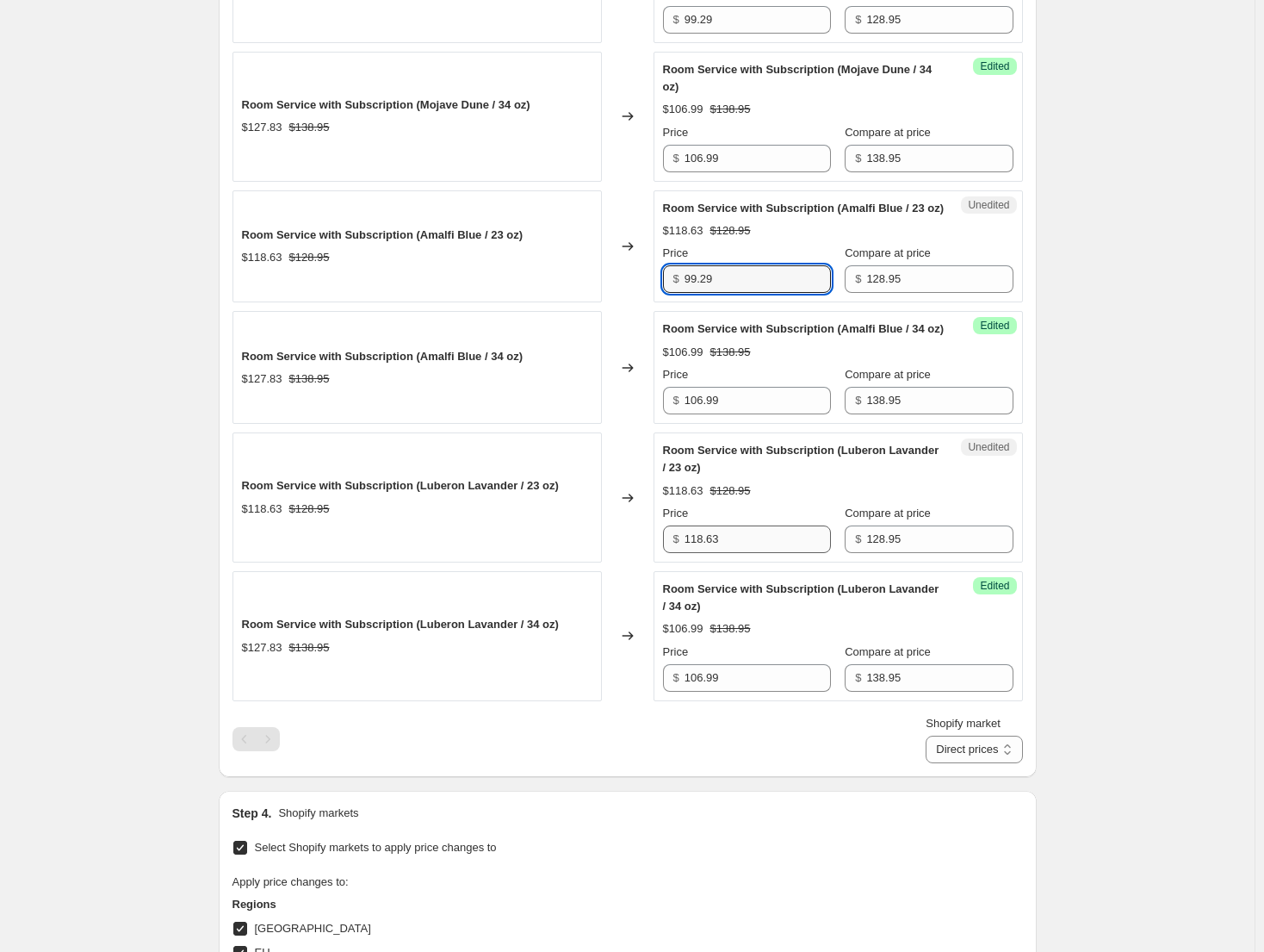
type input "99.29"
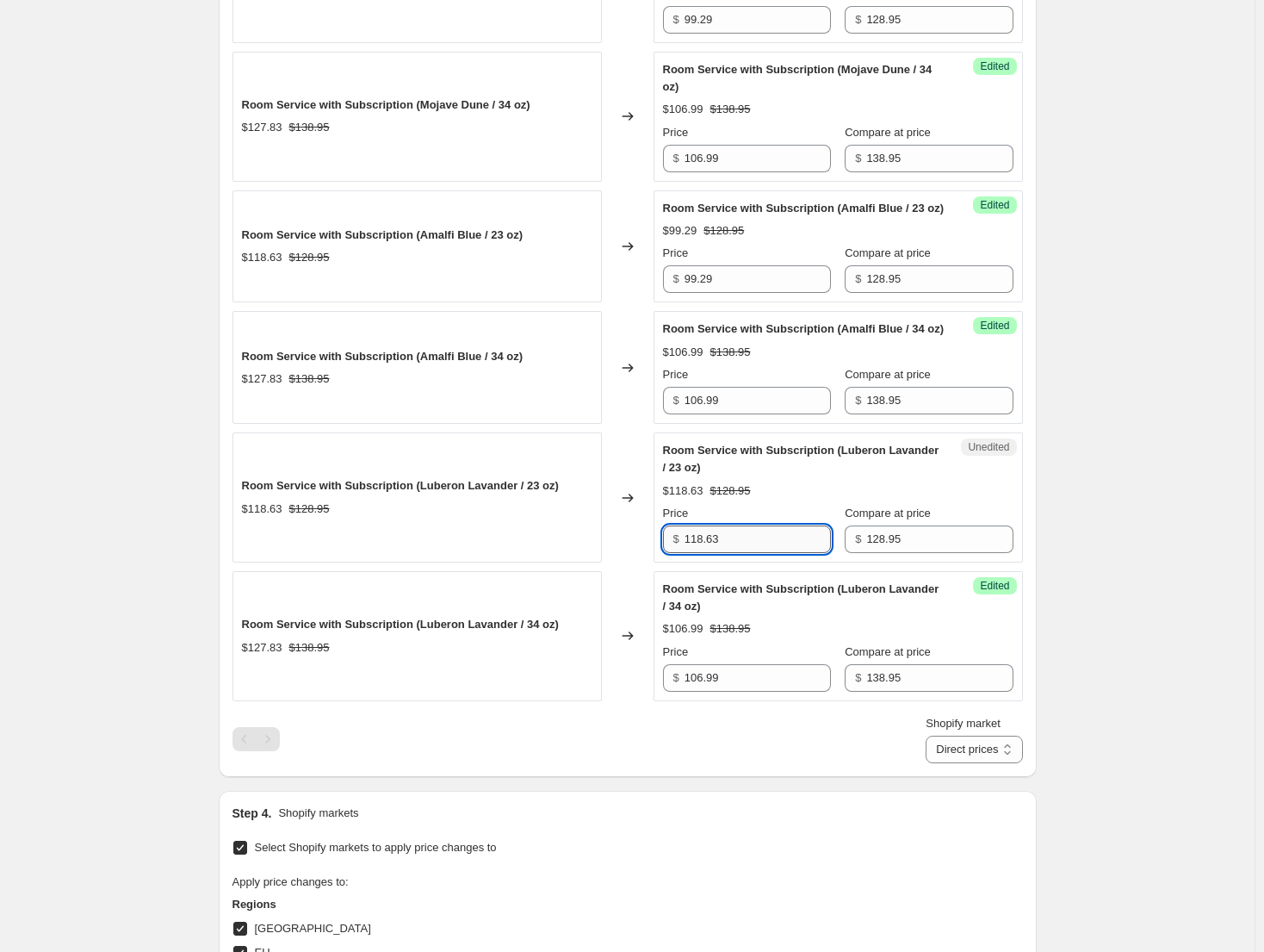
click at [750, 553] on input "118.63" at bounding box center [758, 538] width 146 height 28
paste input "99.29"
type input "99.29"
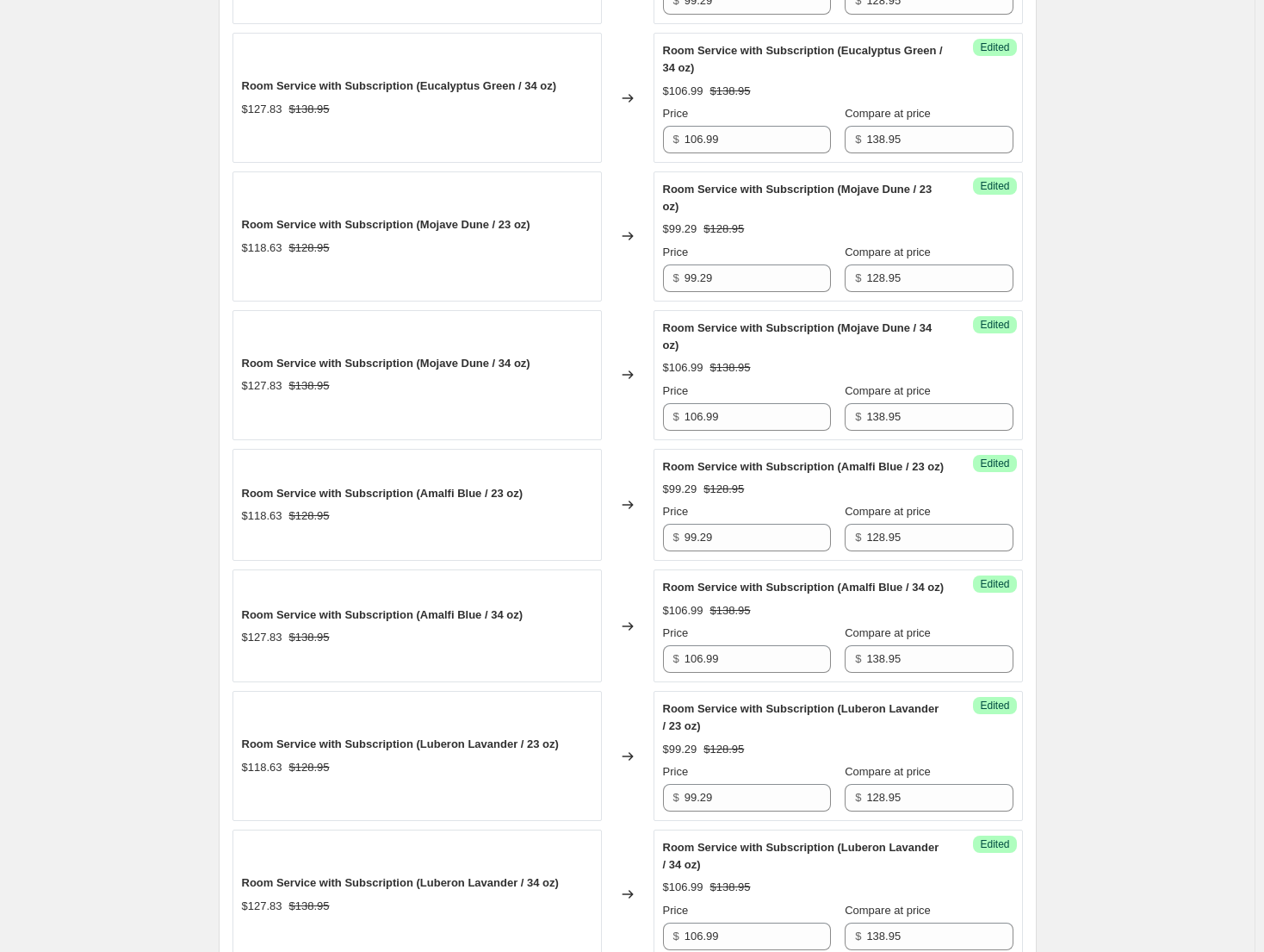
scroll to position [1722, 0]
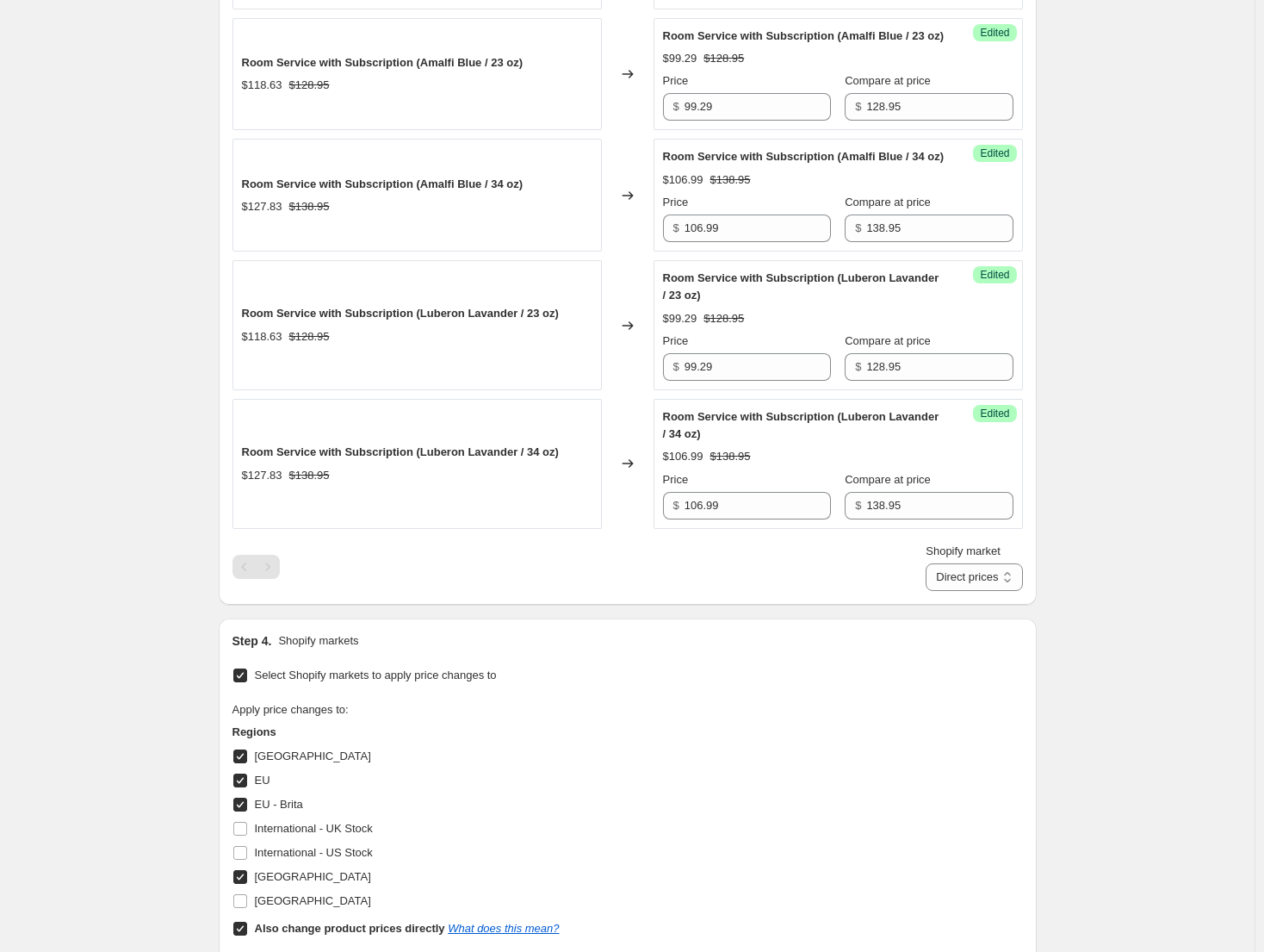
click at [999, 591] on select "Direct prices [GEOGRAPHIC_DATA] [GEOGRAPHIC_DATA] [GEOGRAPHIC_DATA] - Brita [GE…" at bounding box center [974, 576] width 96 height 28
select select "49780687014"
click at [926, 591] on select "Direct prices [GEOGRAPHIC_DATA] [GEOGRAPHIC_DATA] [GEOGRAPHIC_DATA] - Brita [GE…" at bounding box center [974, 576] width 96 height 28
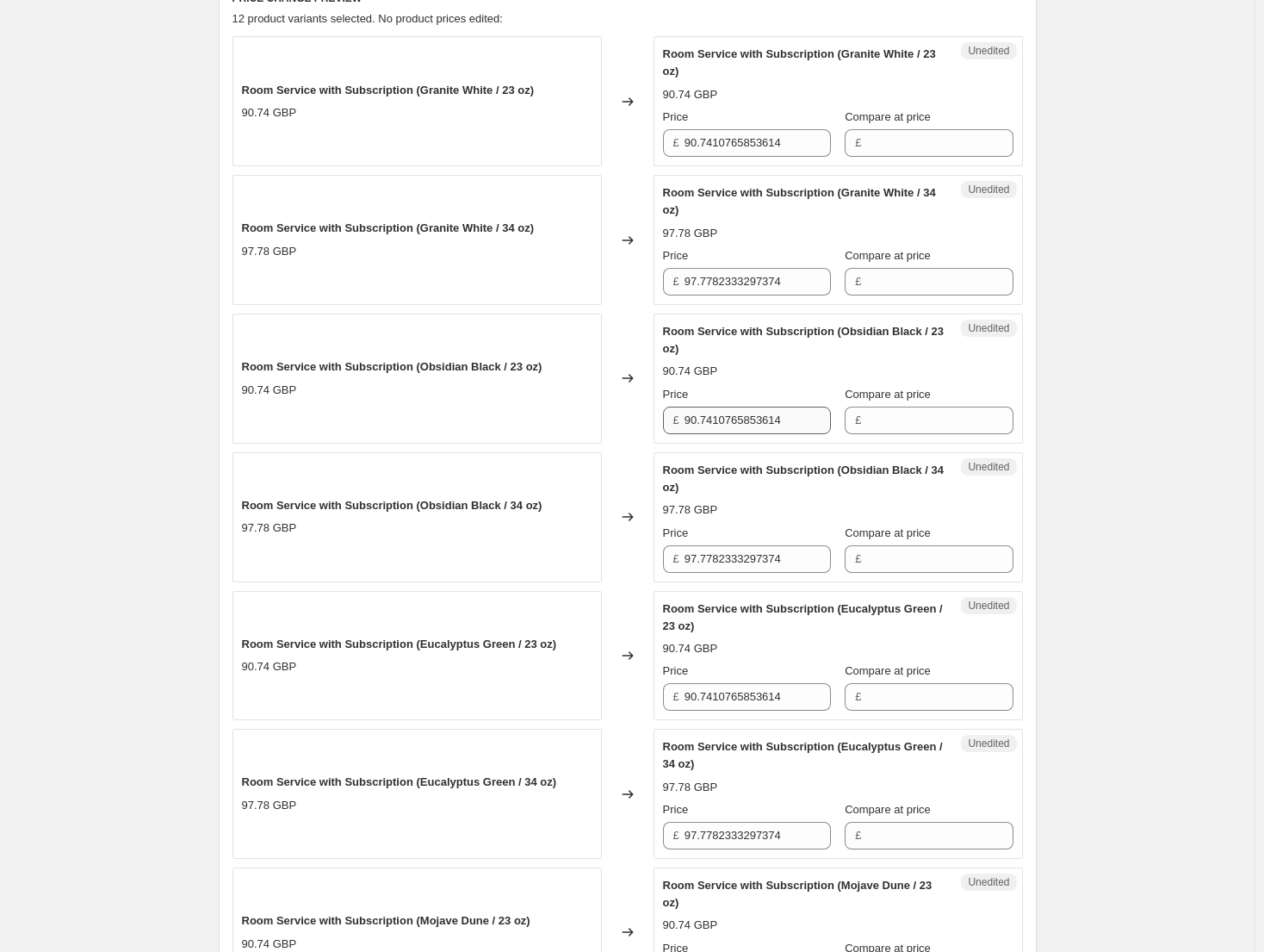
scroll to position [516, 0]
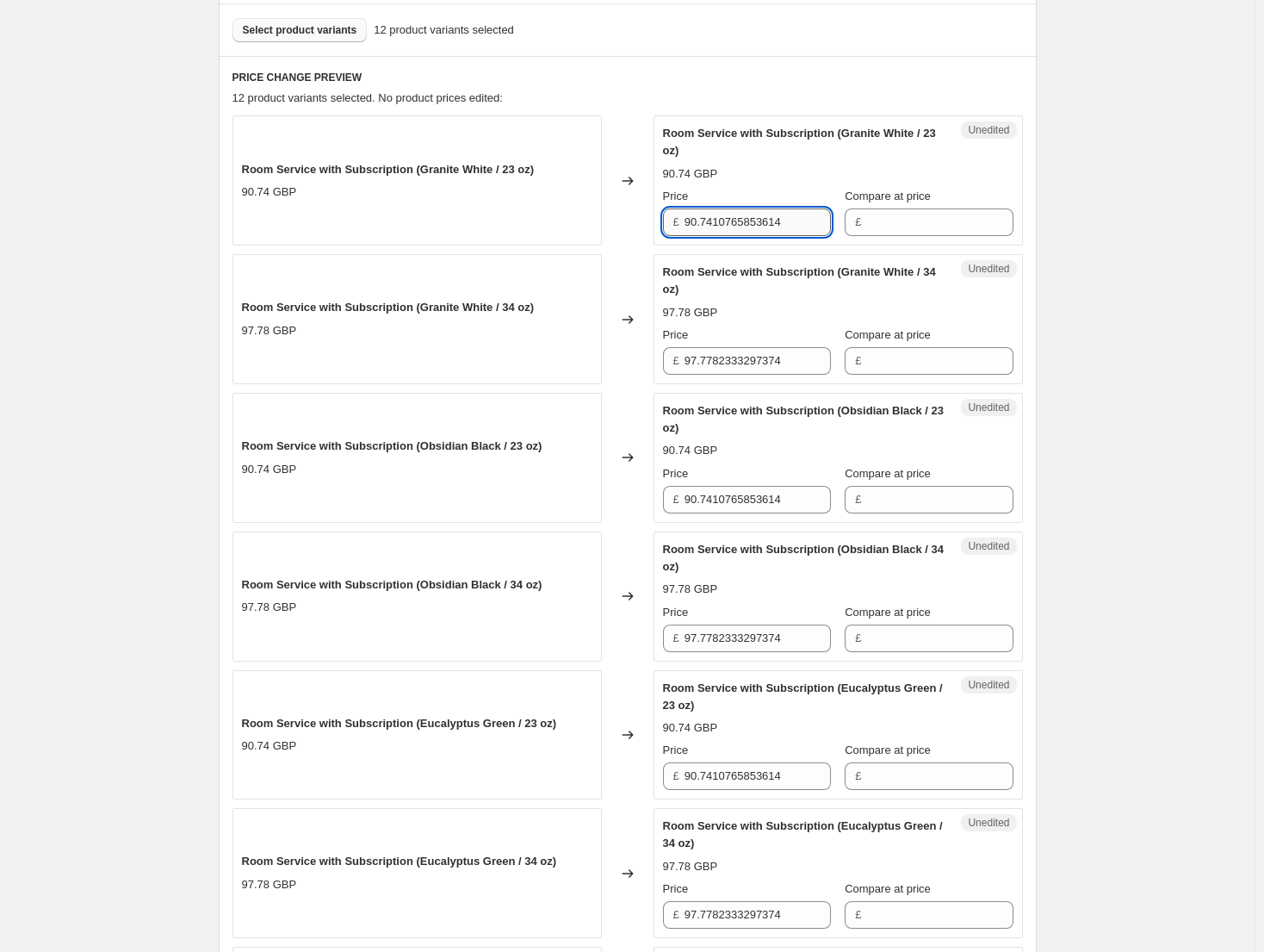
click at [743, 233] on input "90.7410765853614" at bounding box center [758, 222] width 146 height 28
paste input "9.29"
type input "99.29"
click at [767, 490] on input "90.7410765853614" at bounding box center [758, 499] width 146 height 28
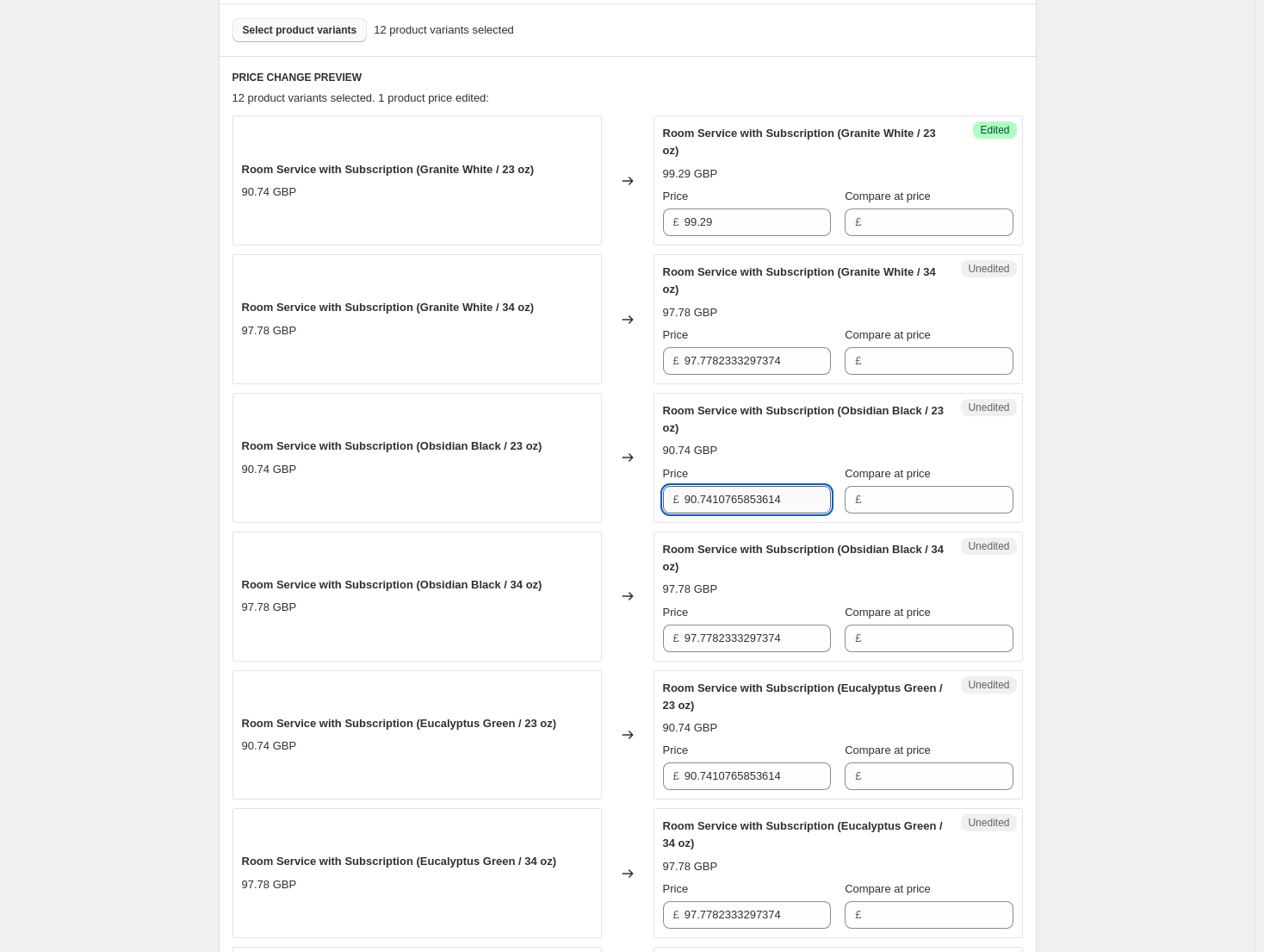
click at [767, 490] on input "90.7410765853614" at bounding box center [758, 499] width 146 height 28
paste input "9.29"
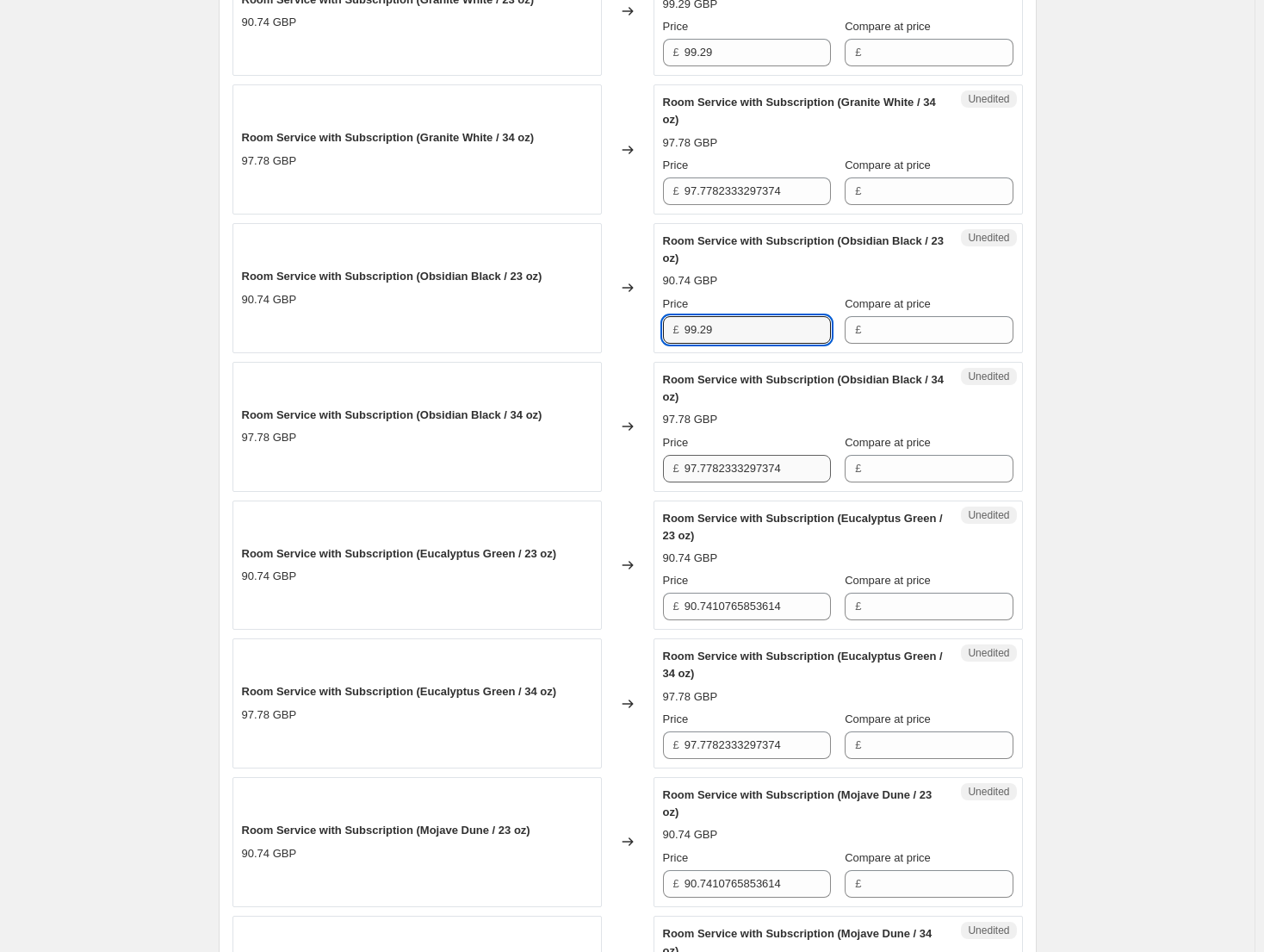
scroll to position [689, 0]
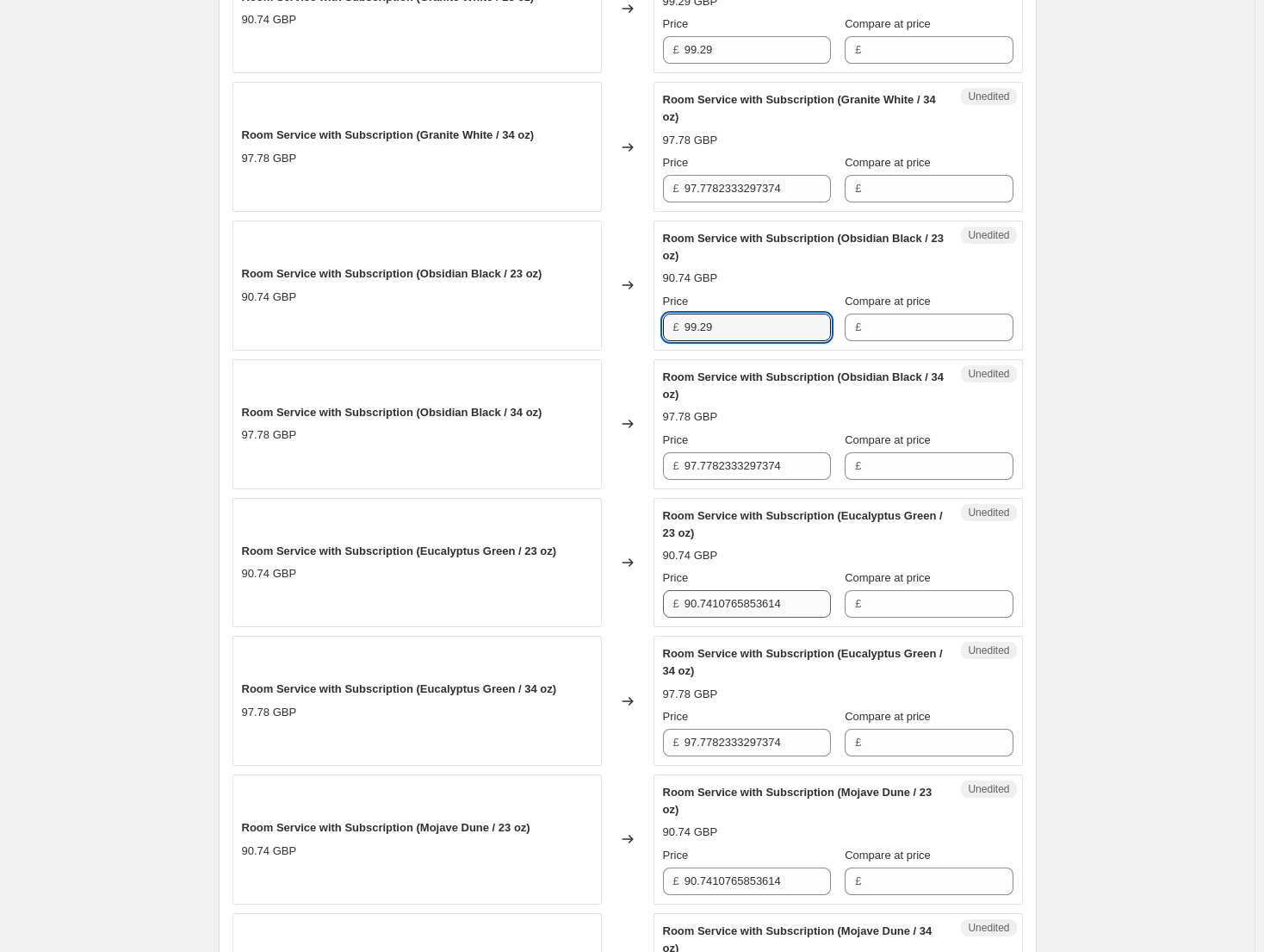
type input "99.29"
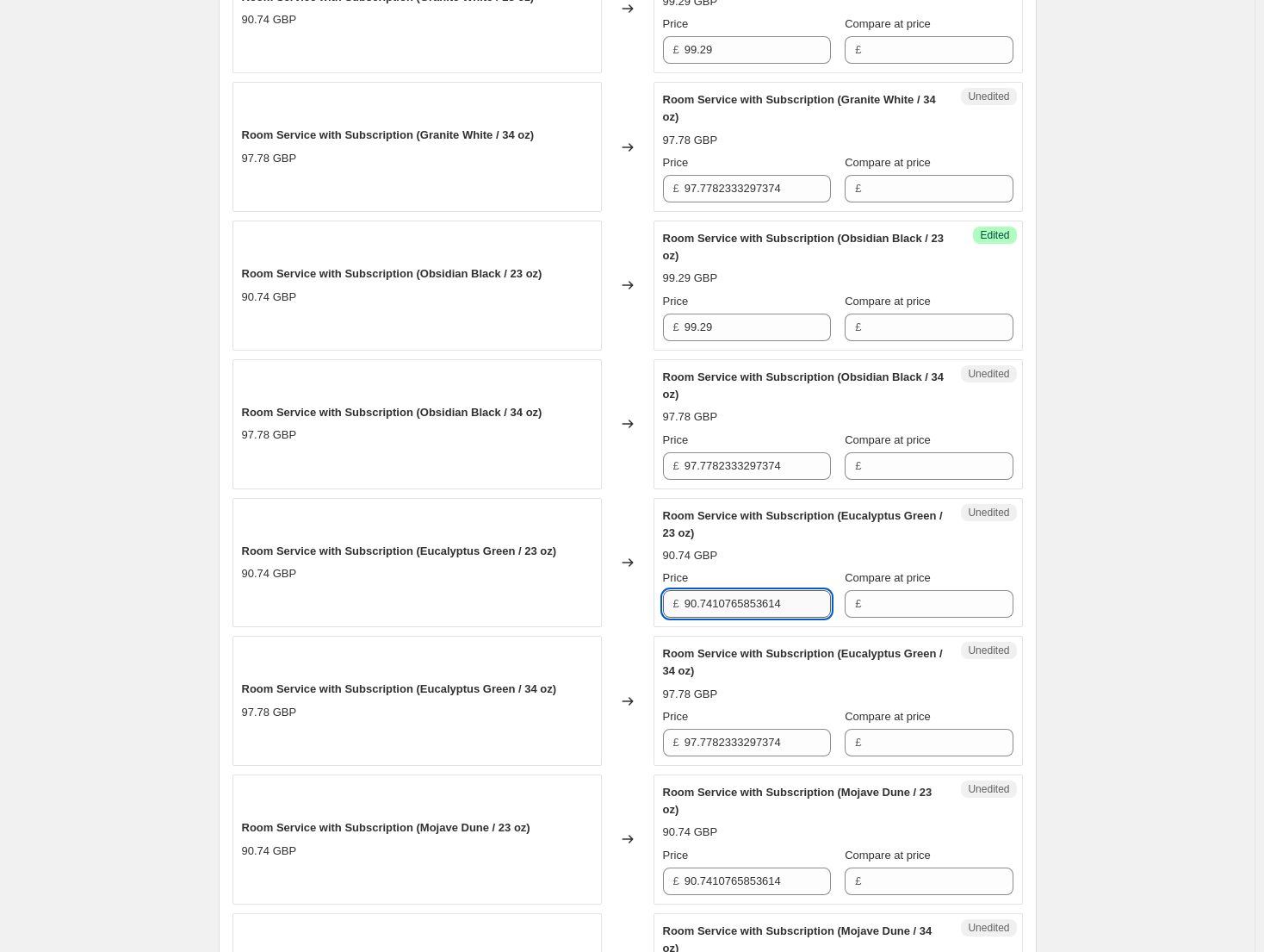
click at [770, 612] on input "90.7410765853614" at bounding box center [758, 603] width 146 height 28
paste input "9.29"
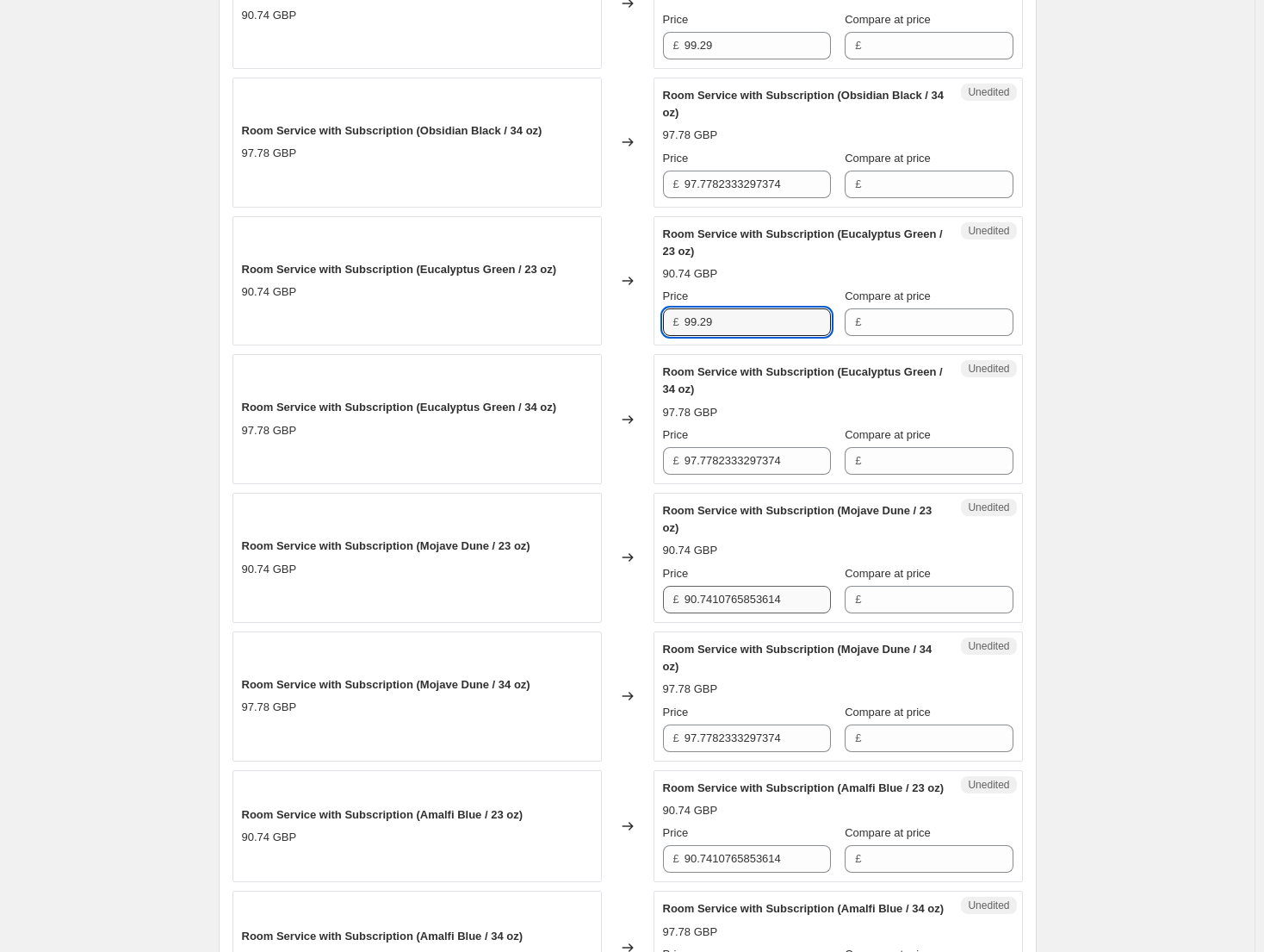
scroll to position [947, 0]
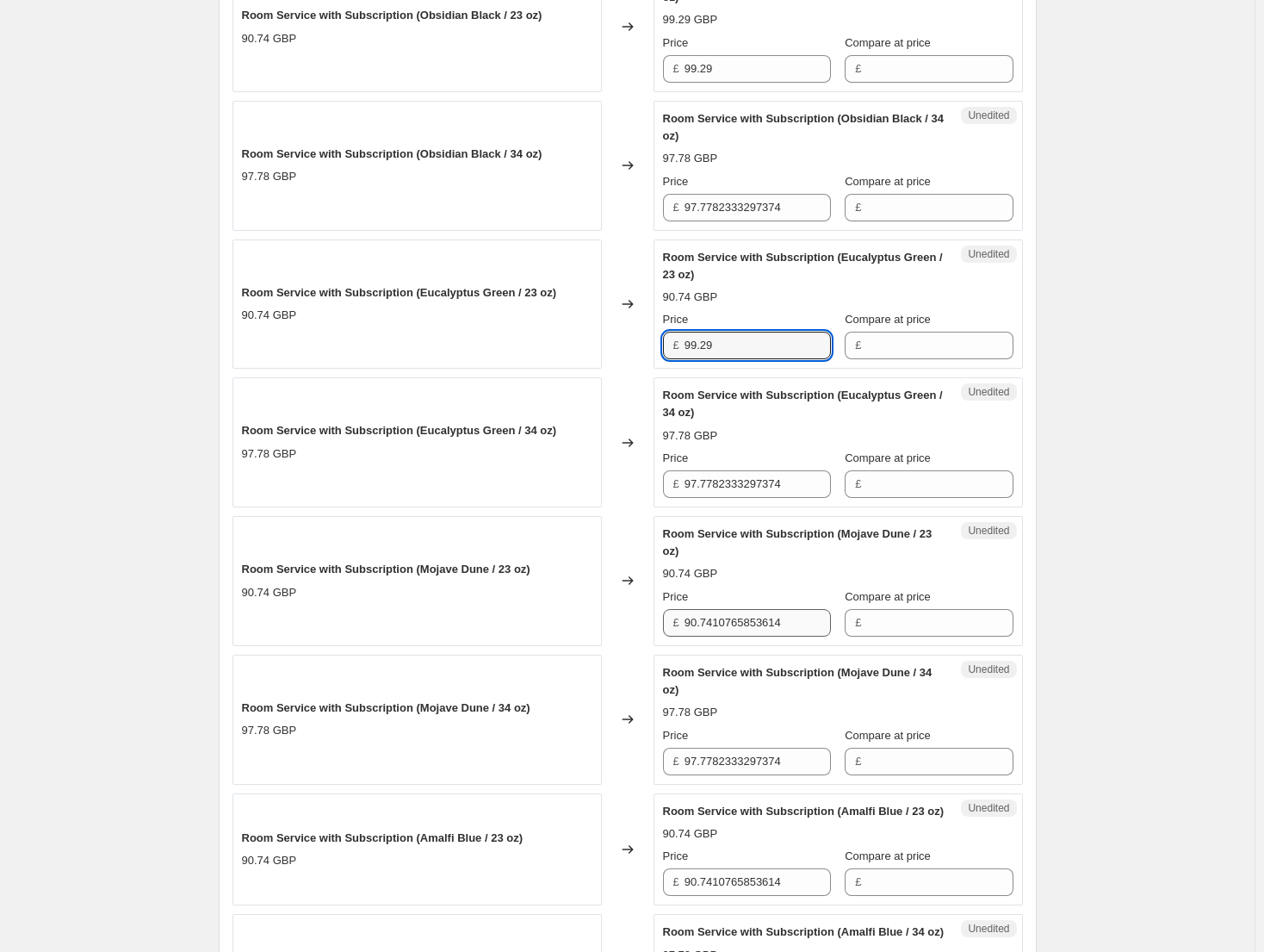
type input "99.29"
click at [767, 621] on input "90.7410765853614" at bounding box center [758, 622] width 146 height 28
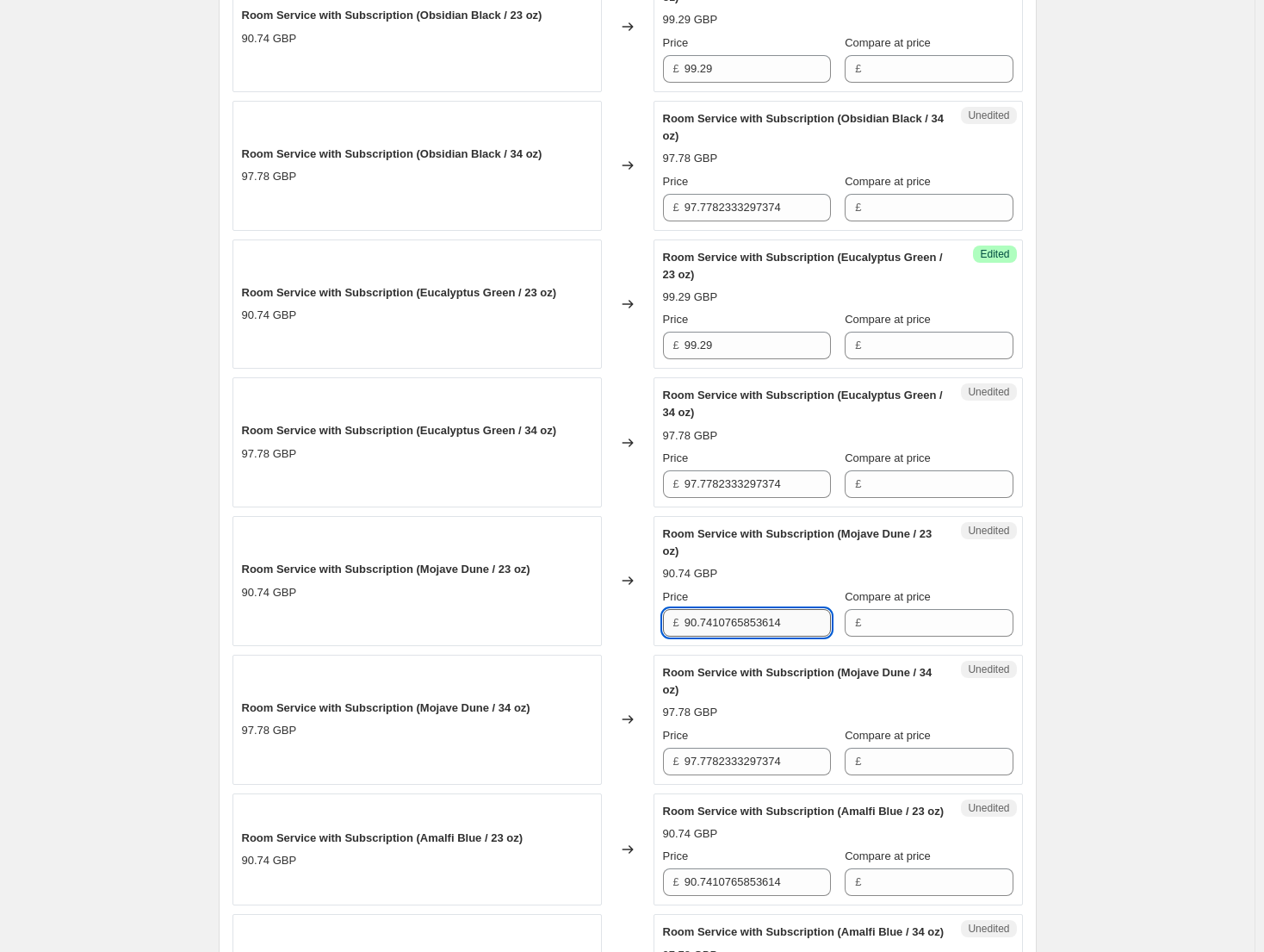
click at [767, 621] on input "90.7410765853614" at bounding box center [758, 622] width 146 height 28
paste input "9.29"
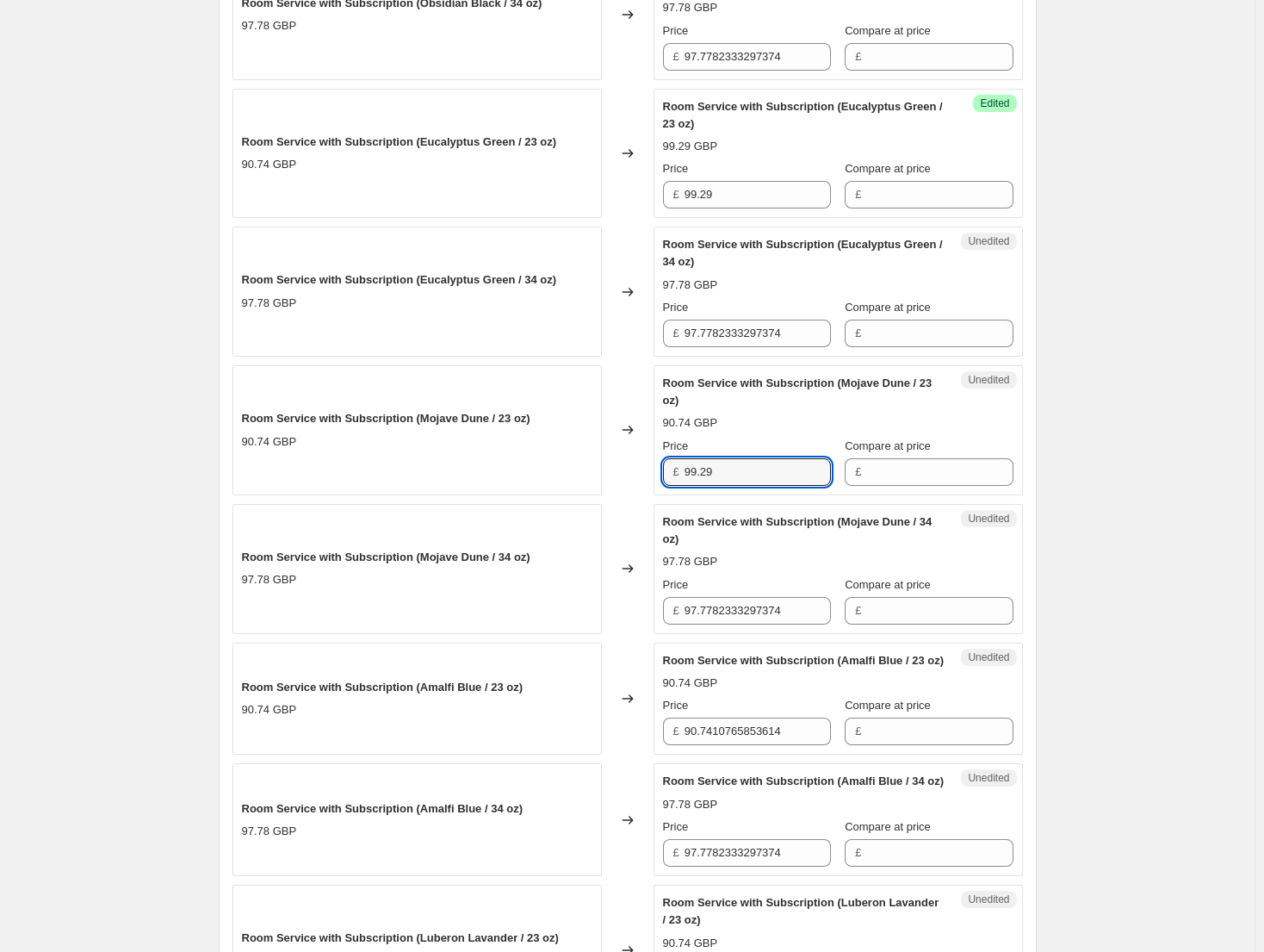
scroll to position [1206, 0]
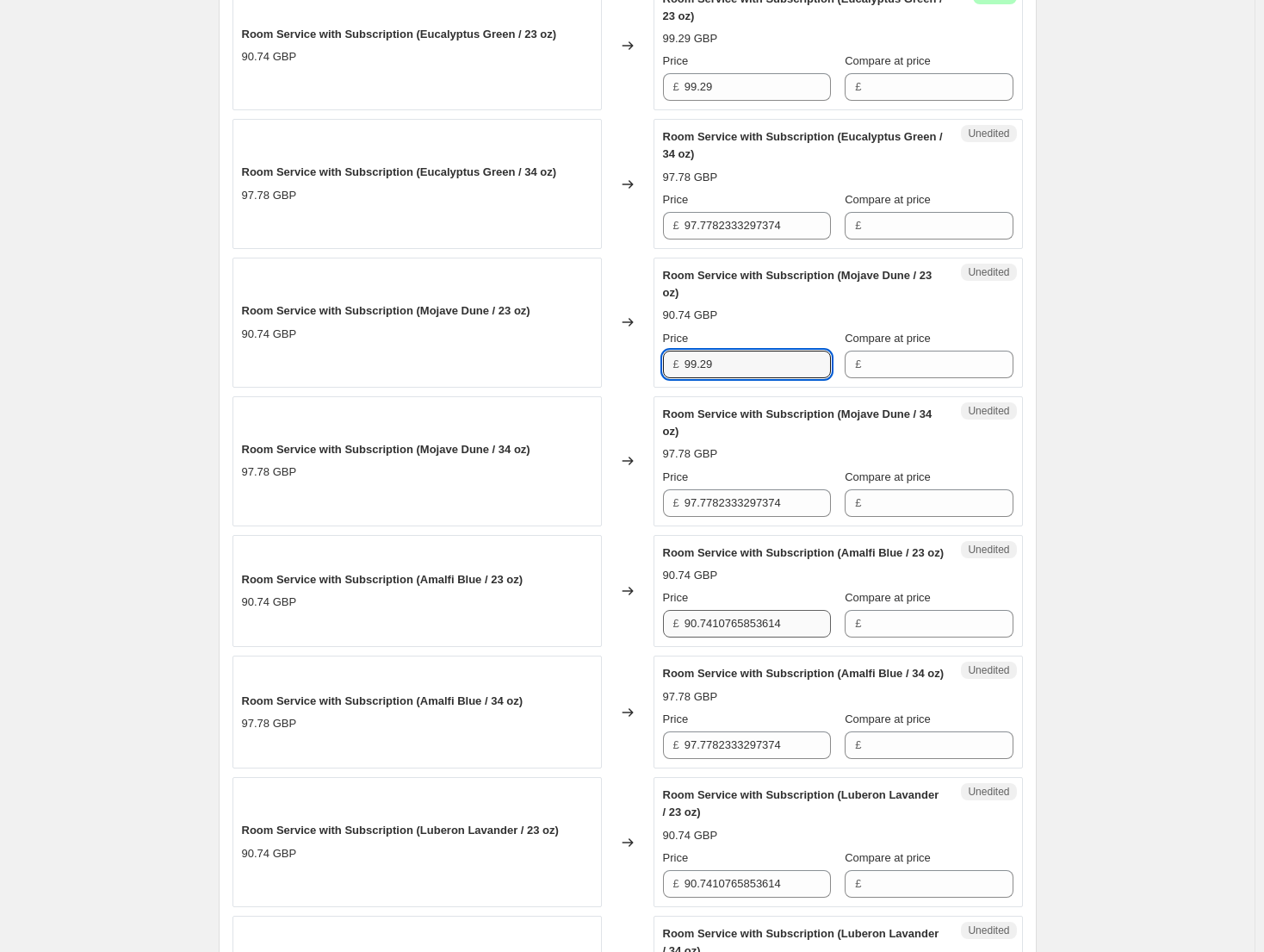
type input "99.29"
click at [770, 637] on input "90.7410765853614" at bounding box center [758, 623] width 146 height 28
paste input "9.29"
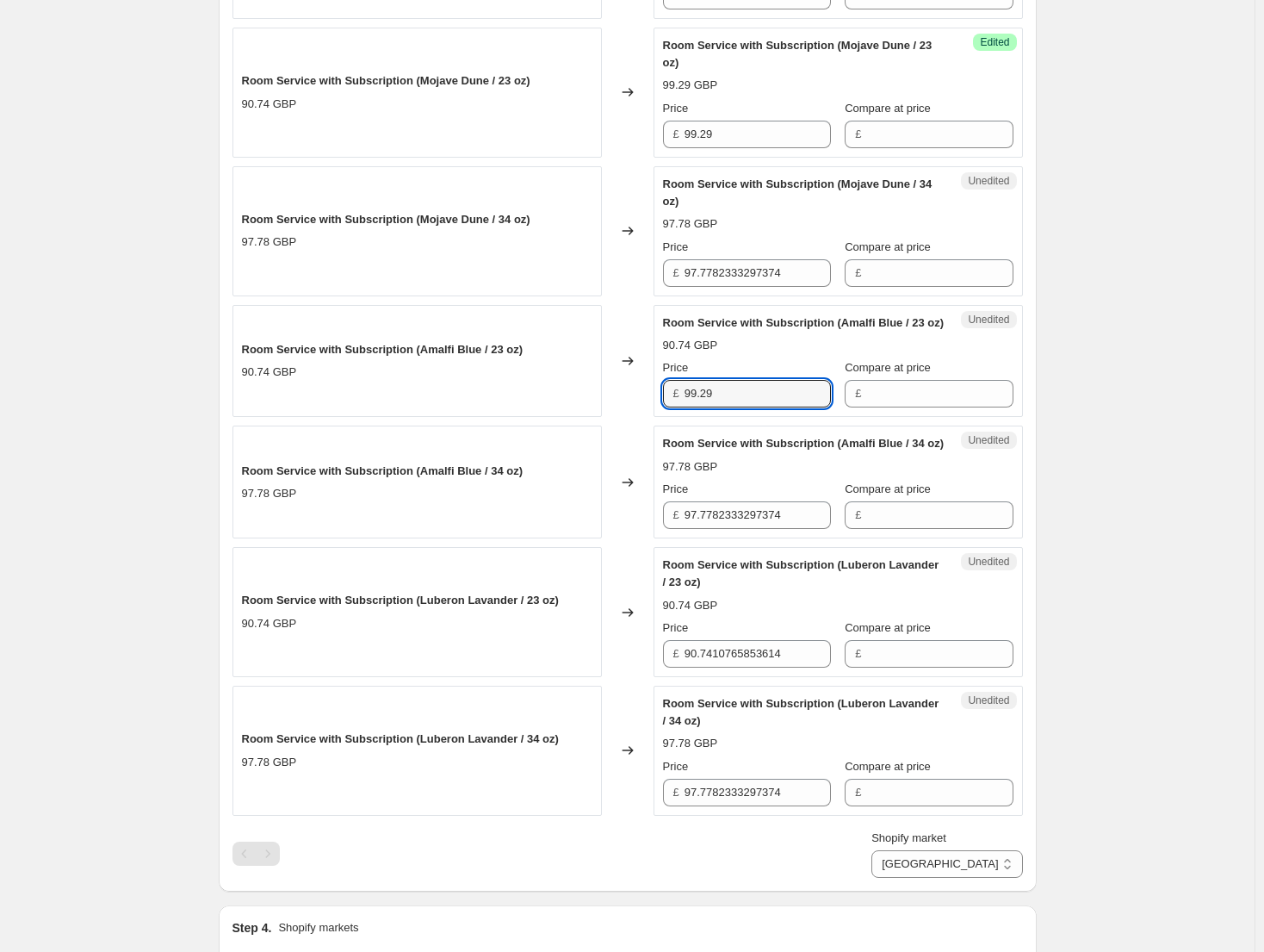
scroll to position [1465, 0]
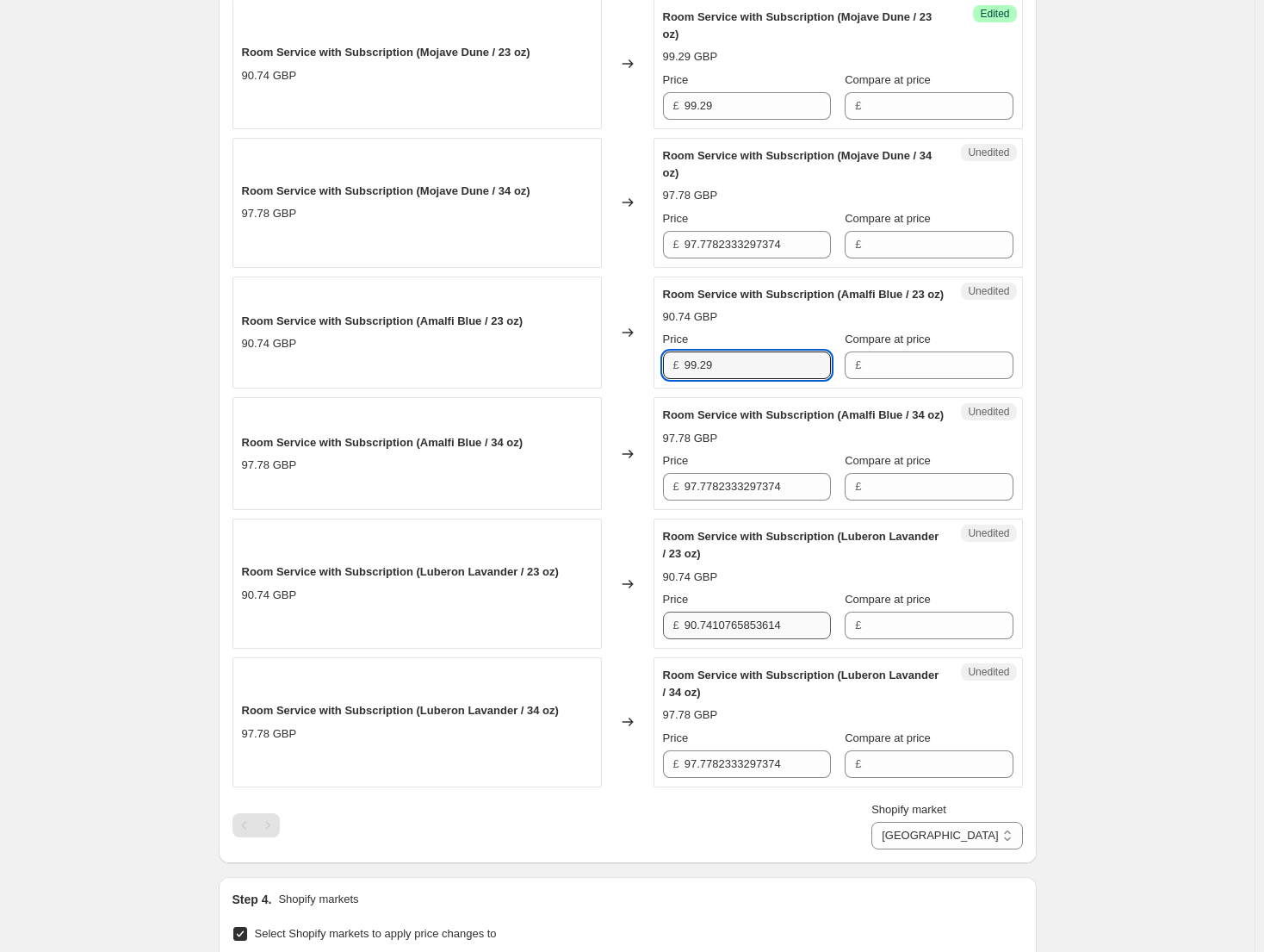
type input "99.29"
click at [768, 639] on input "90.7410765853614" at bounding box center [758, 625] width 146 height 28
paste input "9.29"
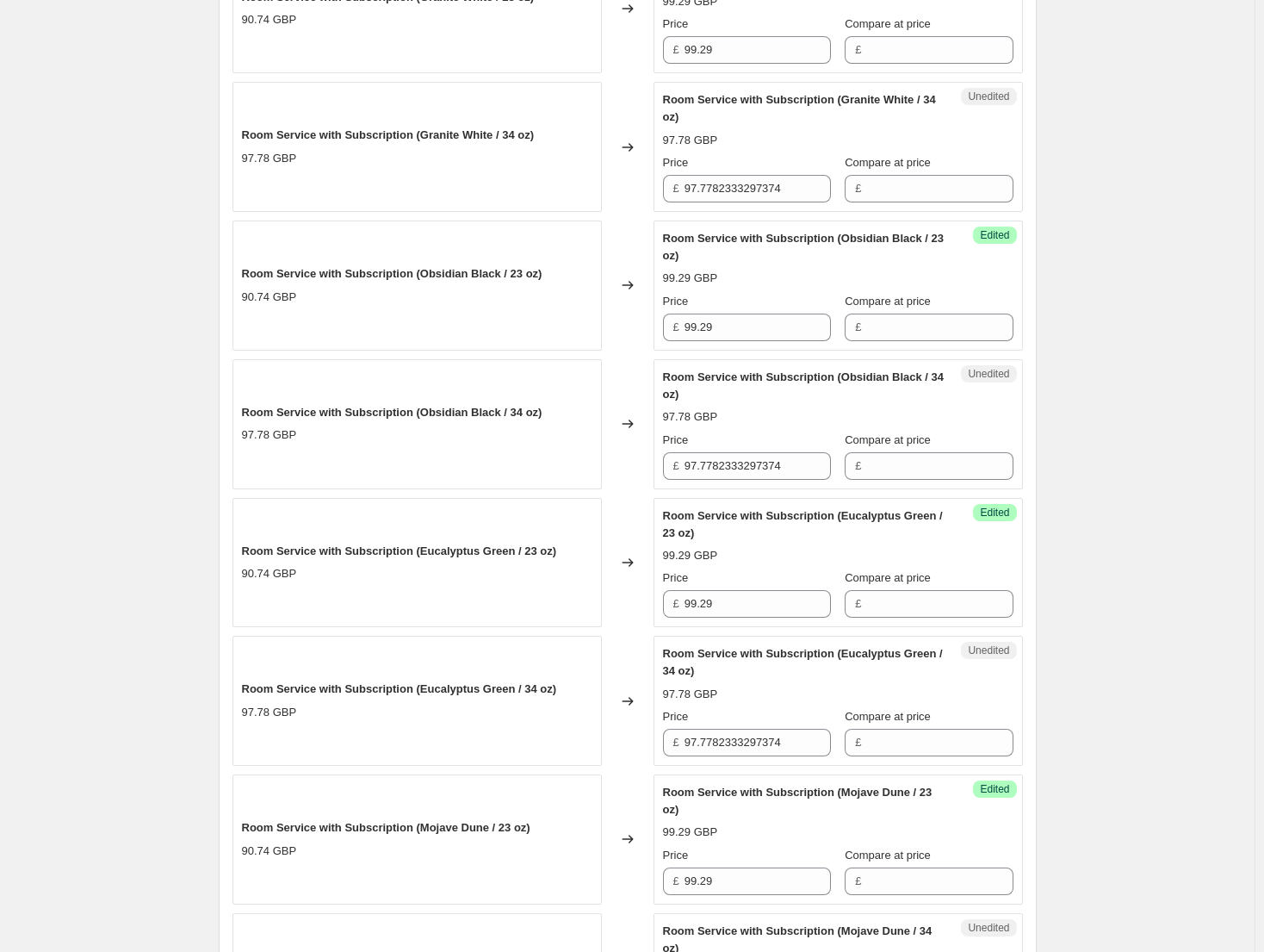
scroll to position [259, 0]
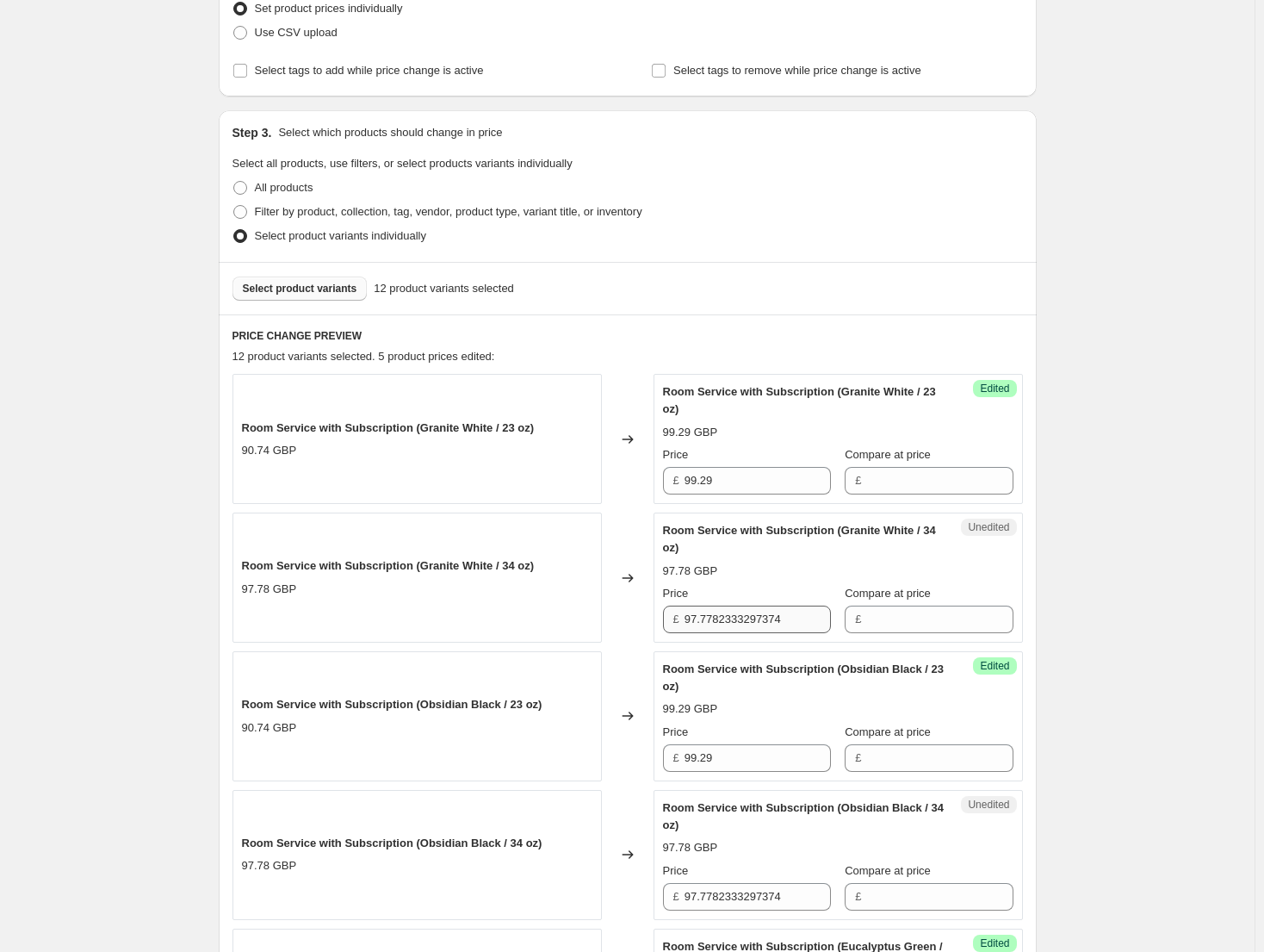
type input "99.29"
click at [740, 630] on input "97.7782333297374" at bounding box center [758, 619] width 146 height 28
drag, startPoint x: 735, startPoint y: 615, endPoint x: 680, endPoint y: 610, distance: 55.2
click at [680, 610] on div "£ 106.99" at bounding box center [747, 619] width 168 height 28
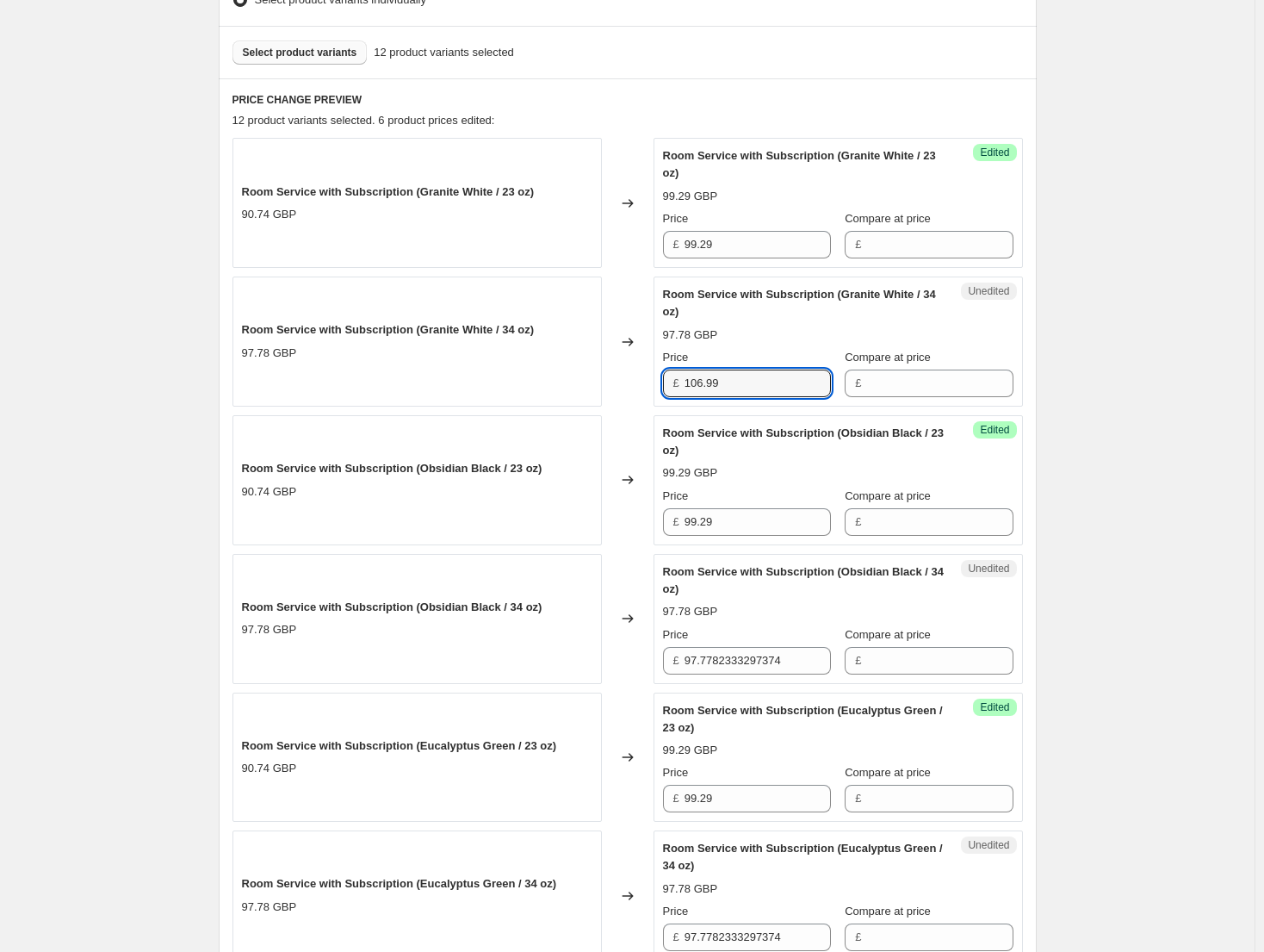
scroll to position [516, 0]
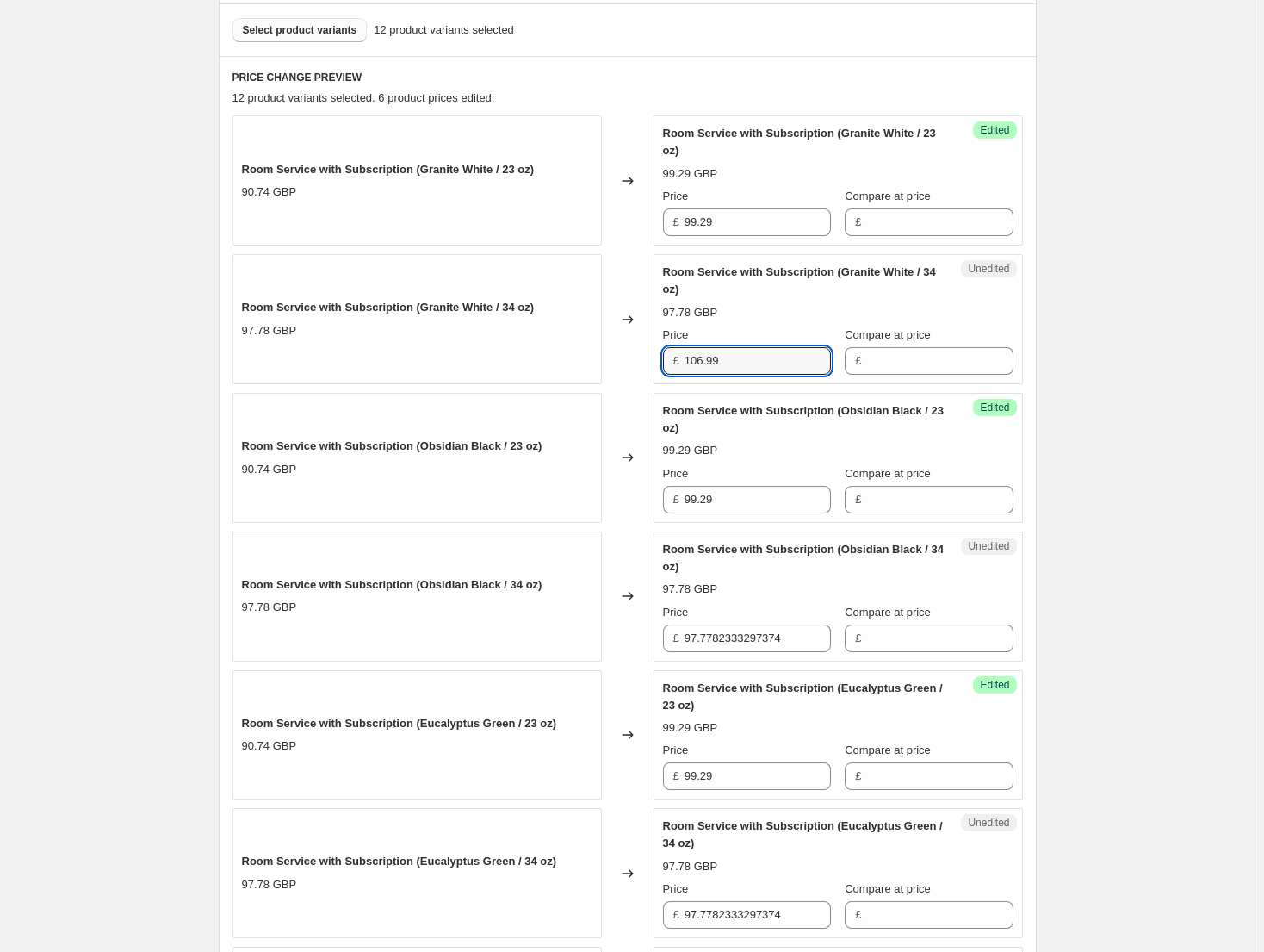
type input "106.99"
click at [765, 621] on div "Price £ 97.7782333297374" at bounding box center [747, 628] width 168 height 49
click at [755, 631] on input "97.7782333297374" at bounding box center [758, 638] width 146 height 28
paste input "106.99"
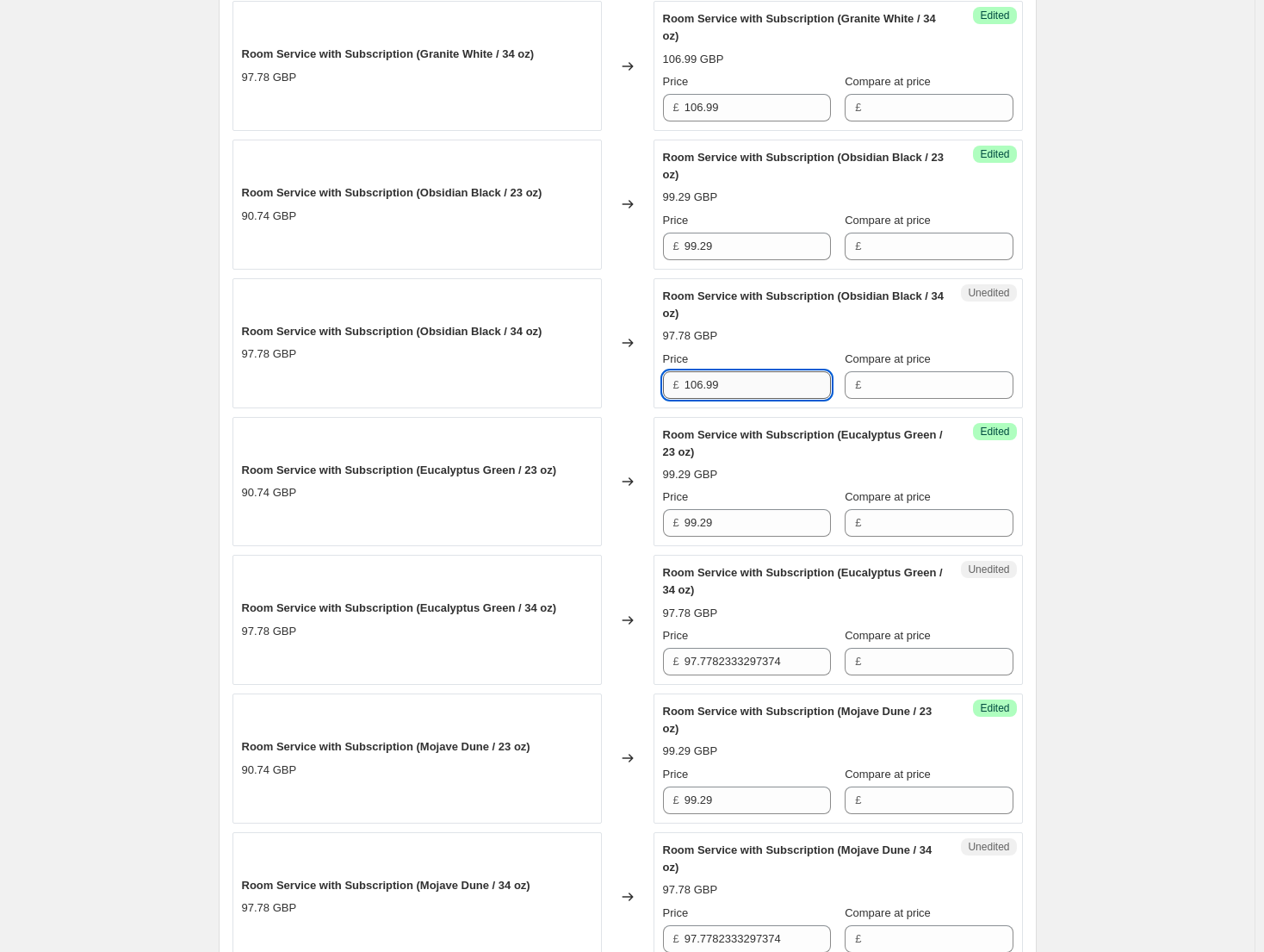
scroll to position [775, 0]
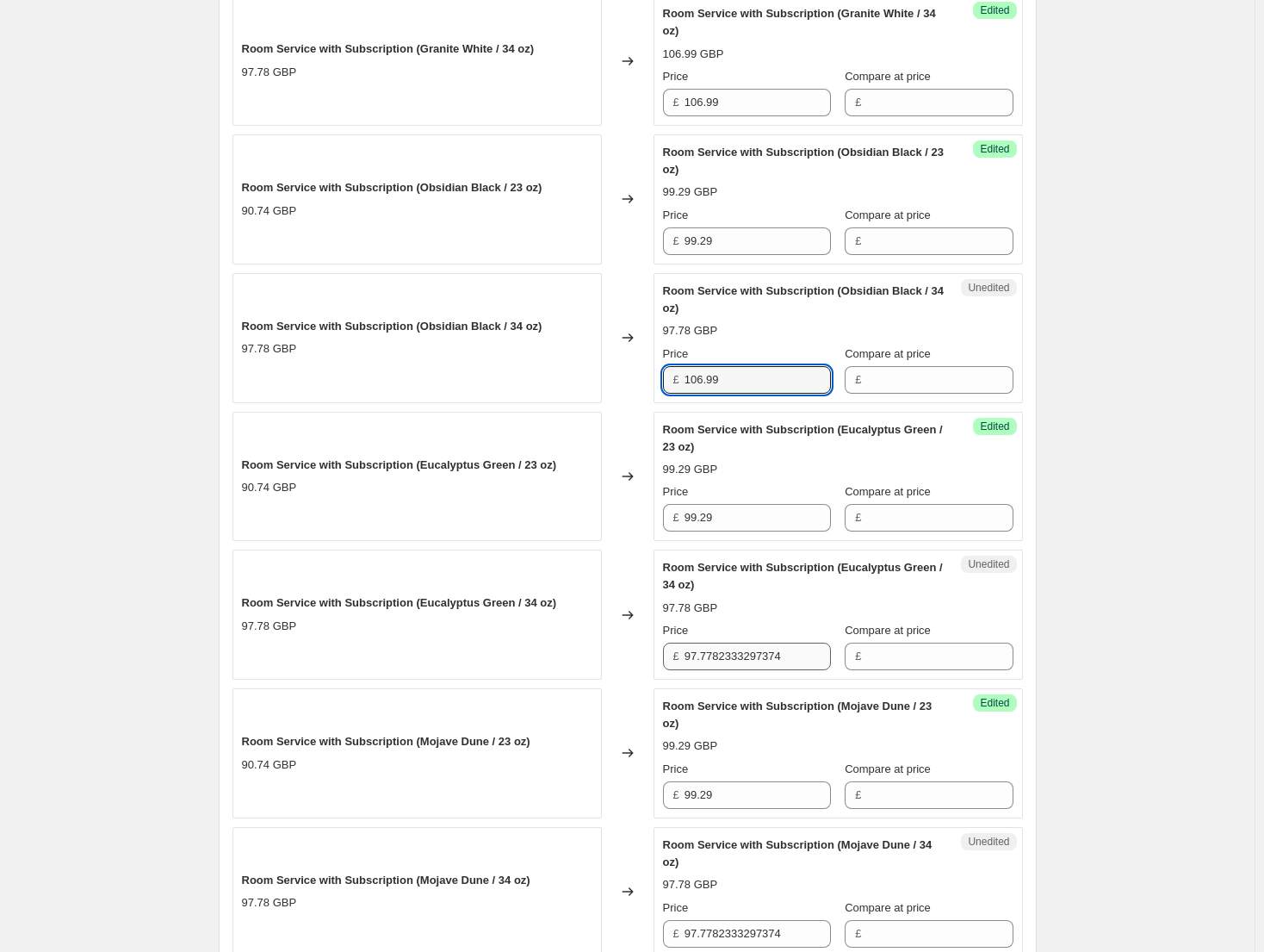
type input "106.99"
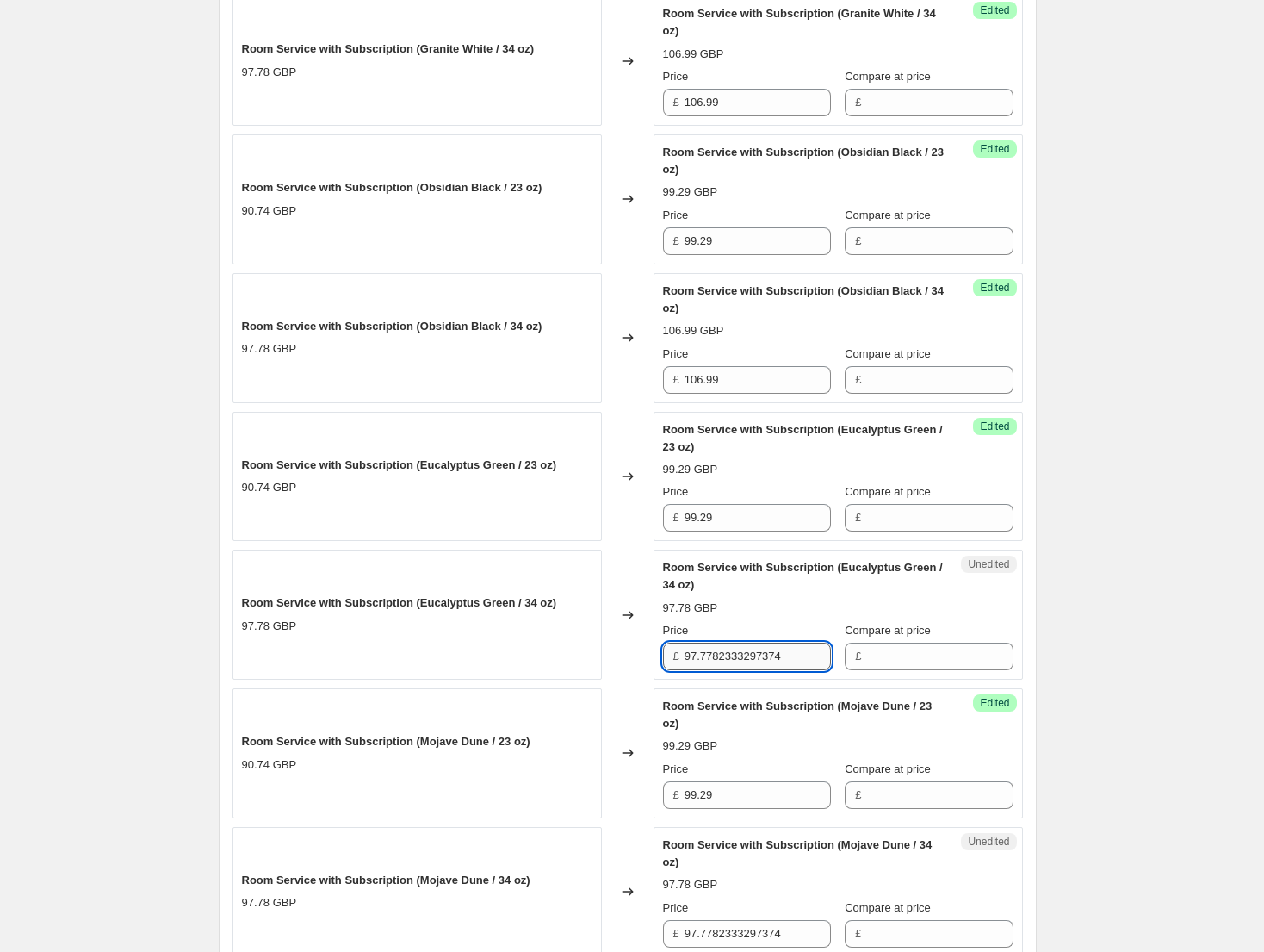
click at [749, 664] on input "97.7782333297374" at bounding box center [758, 656] width 146 height 28
paste input "106.99"
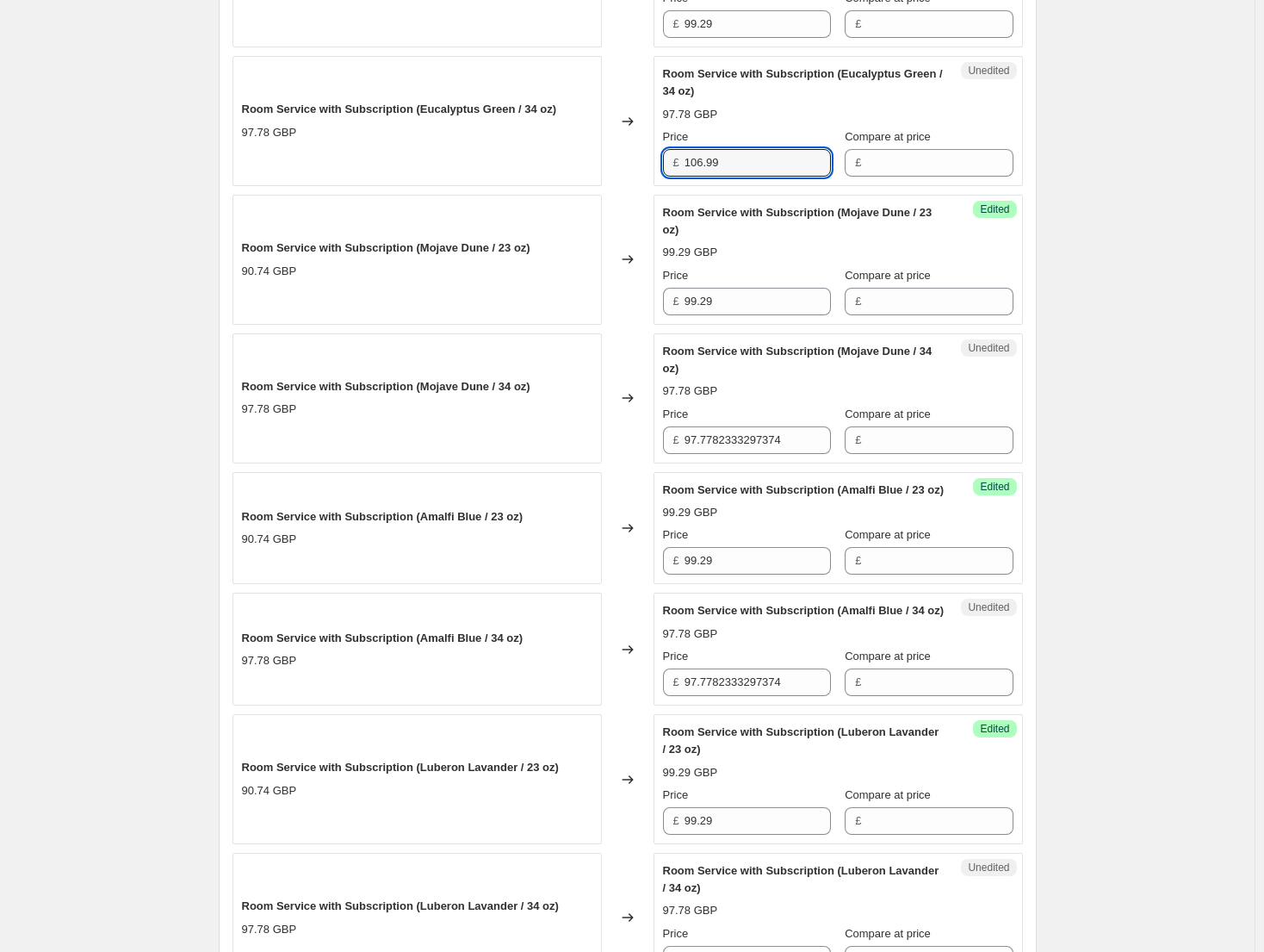
scroll to position [1292, 0]
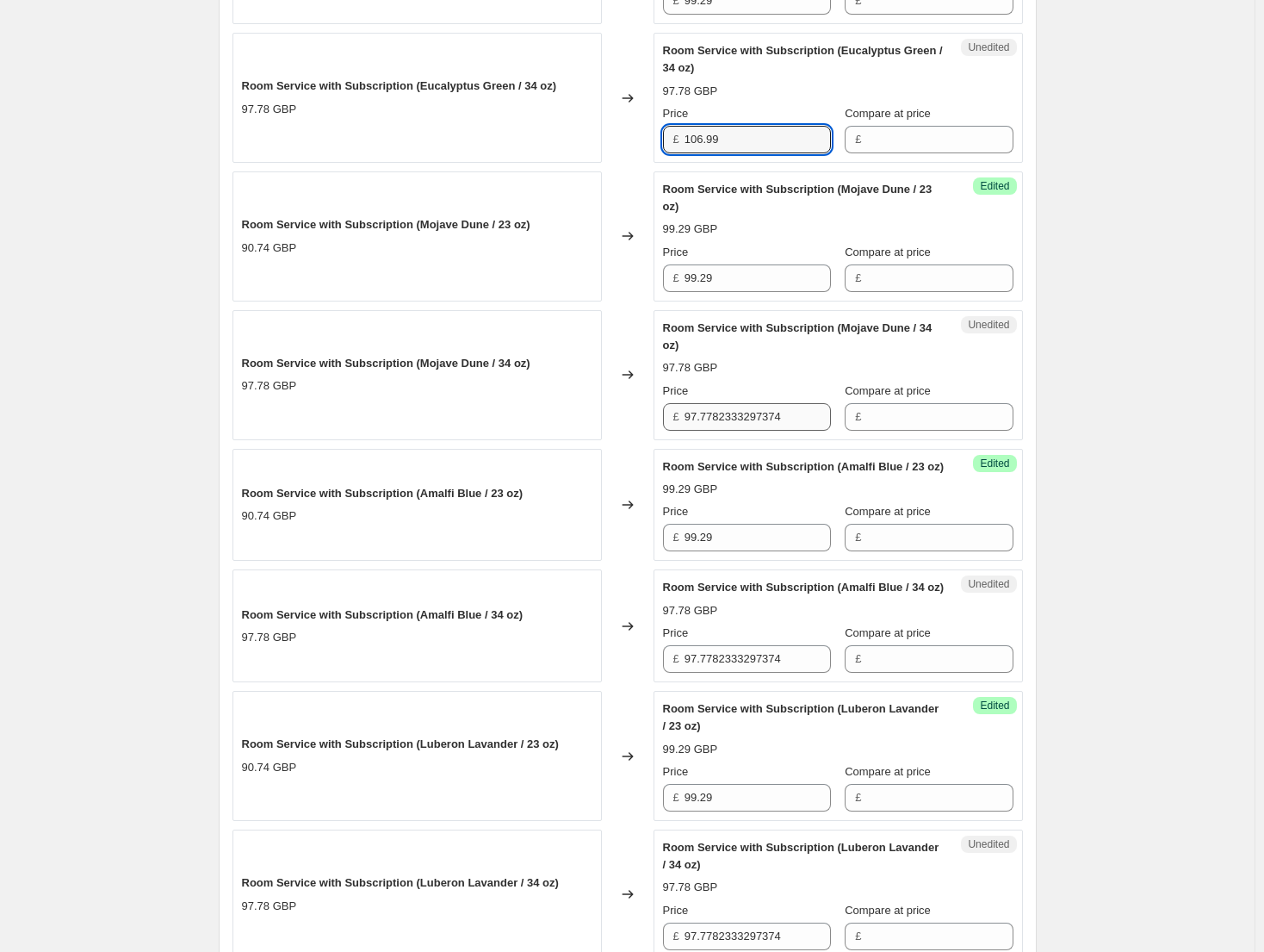
type input "106.99"
click at [764, 415] on input "97.7782333297374" at bounding box center [758, 417] width 146 height 28
paste input "106.99"
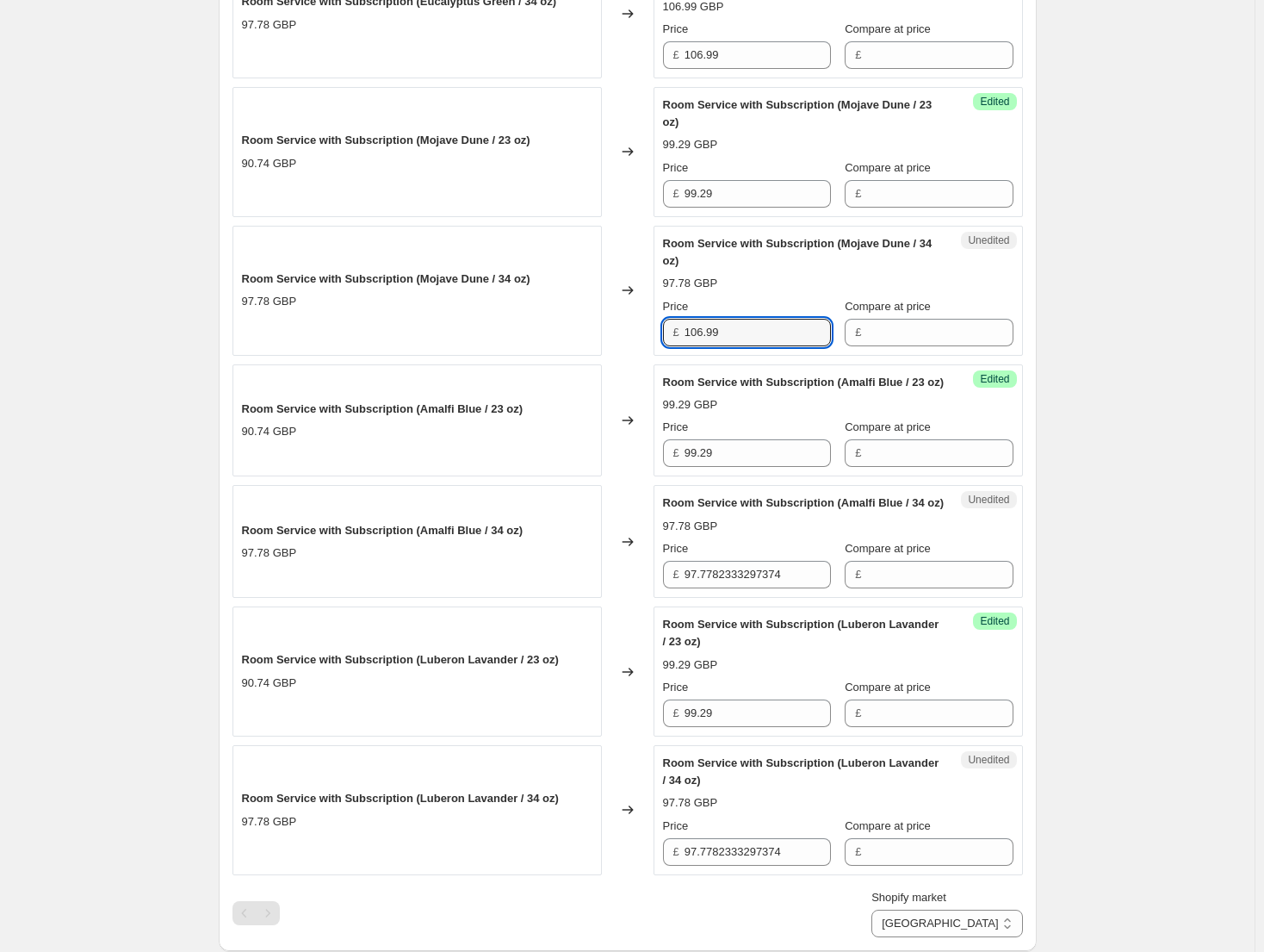
scroll to position [1465, 0]
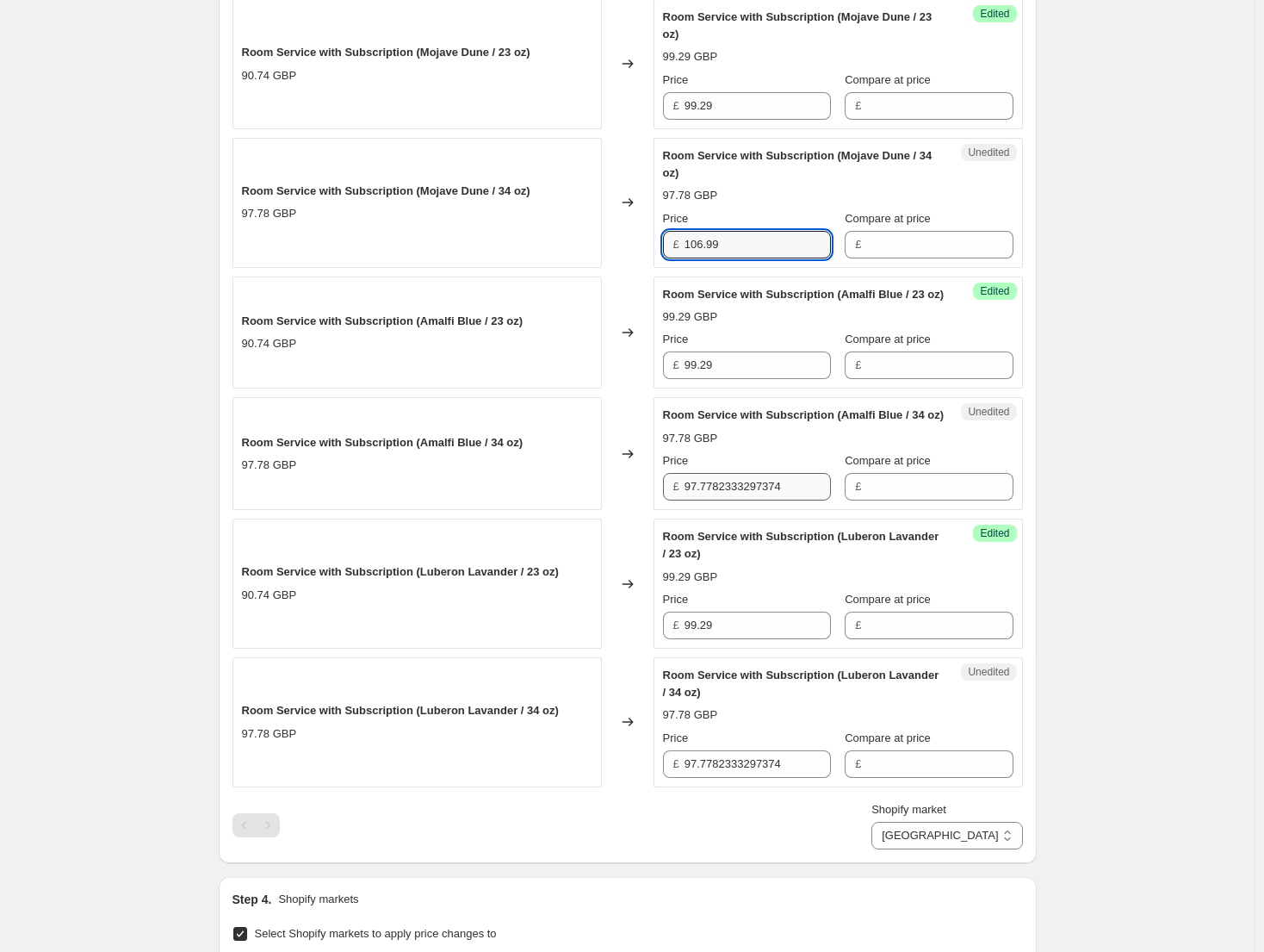
type input "106.99"
click at [752, 500] on input "97.7782333297374" at bounding box center [758, 486] width 146 height 28
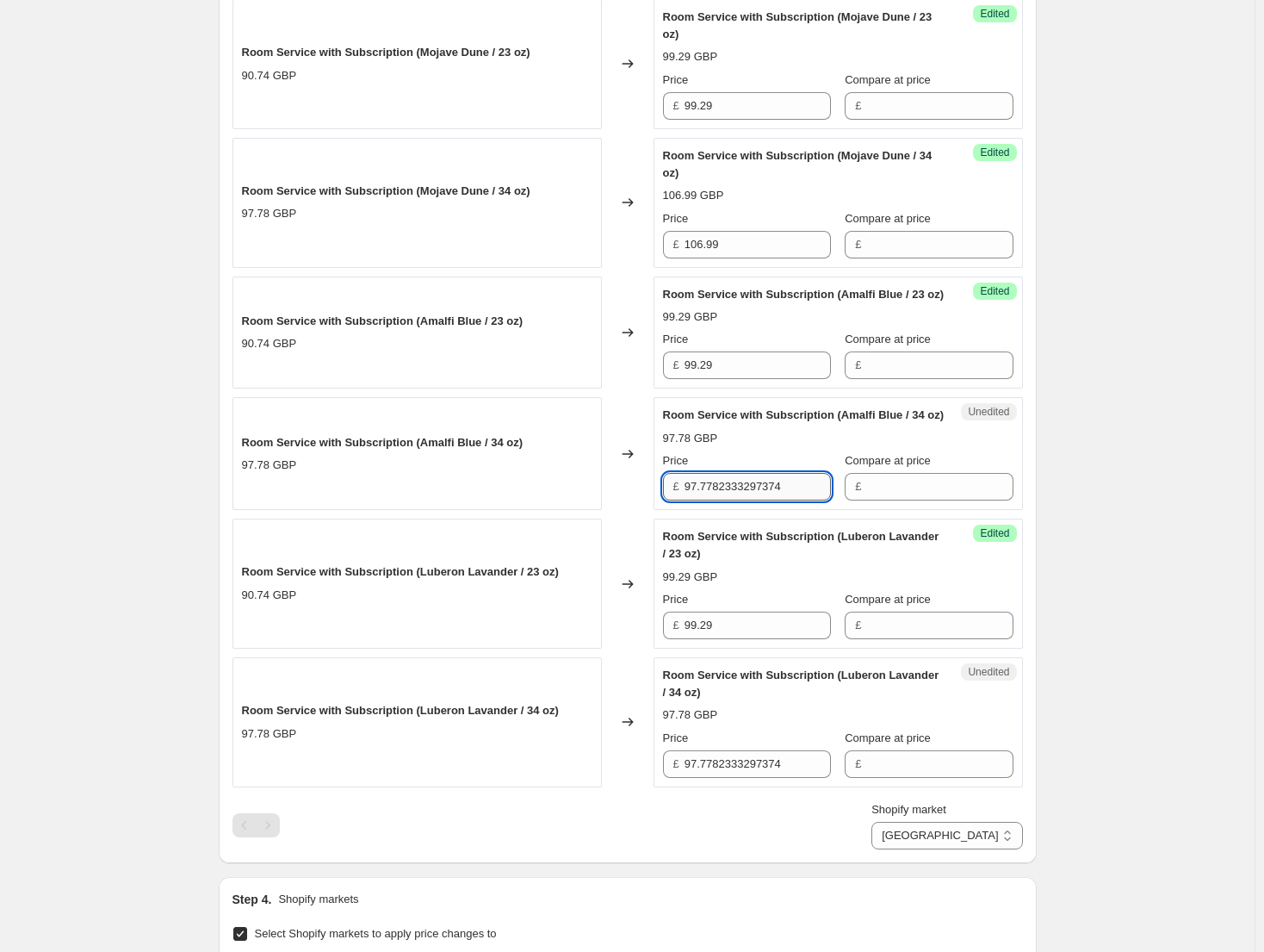
click at [752, 500] on input "97.7782333297374" at bounding box center [758, 486] width 146 height 28
paste input "106.99"
type input "106.99"
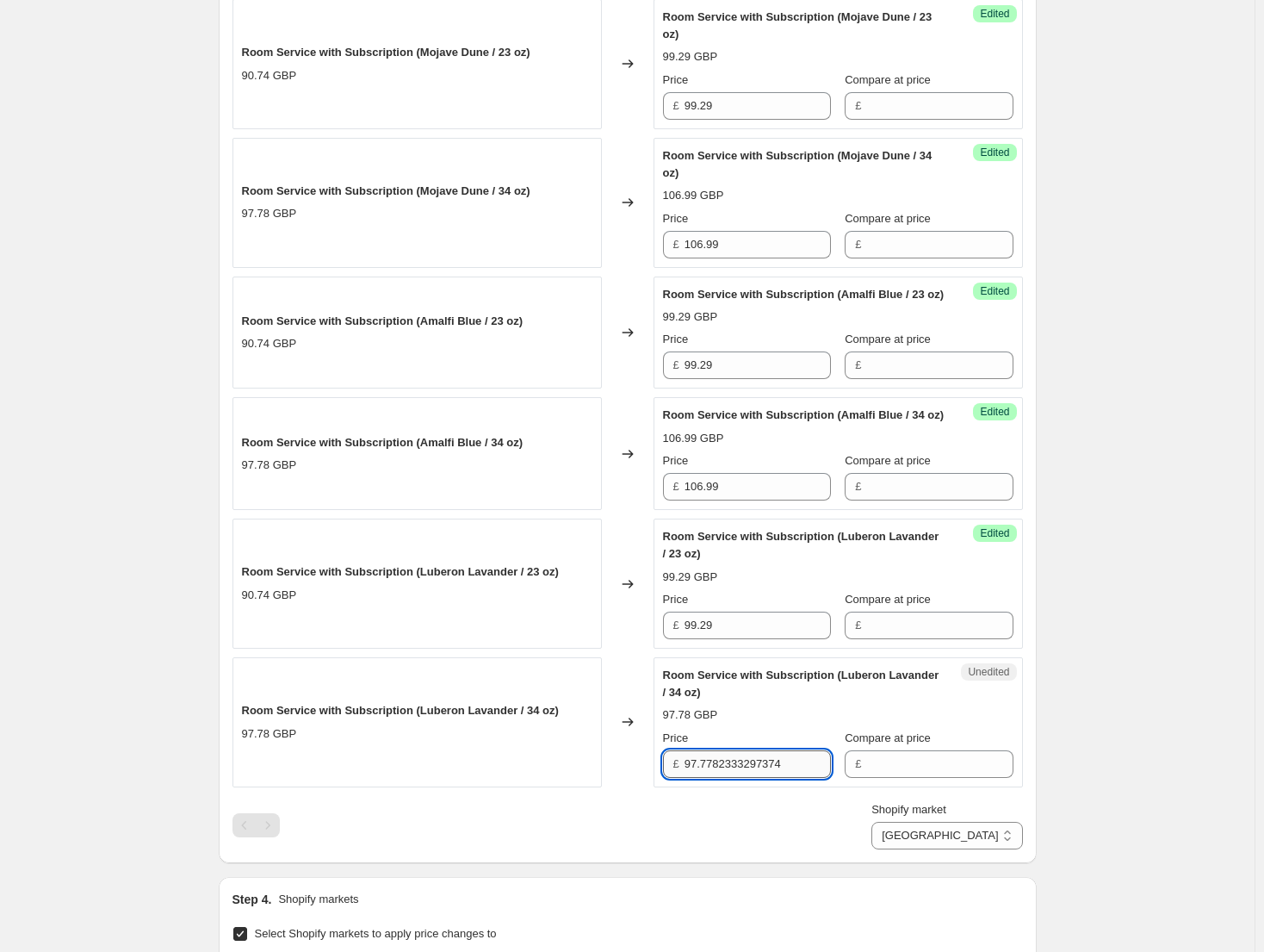
click at [748, 778] on input "97.7782333297374" at bounding box center [758, 764] width 146 height 28
paste input "106.99"
type input "106.99"
click at [1068, 660] on div "Create new price change job. This page is ready Create new price change job Dra…" at bounding box center [627, 23] width 1254 height 2975
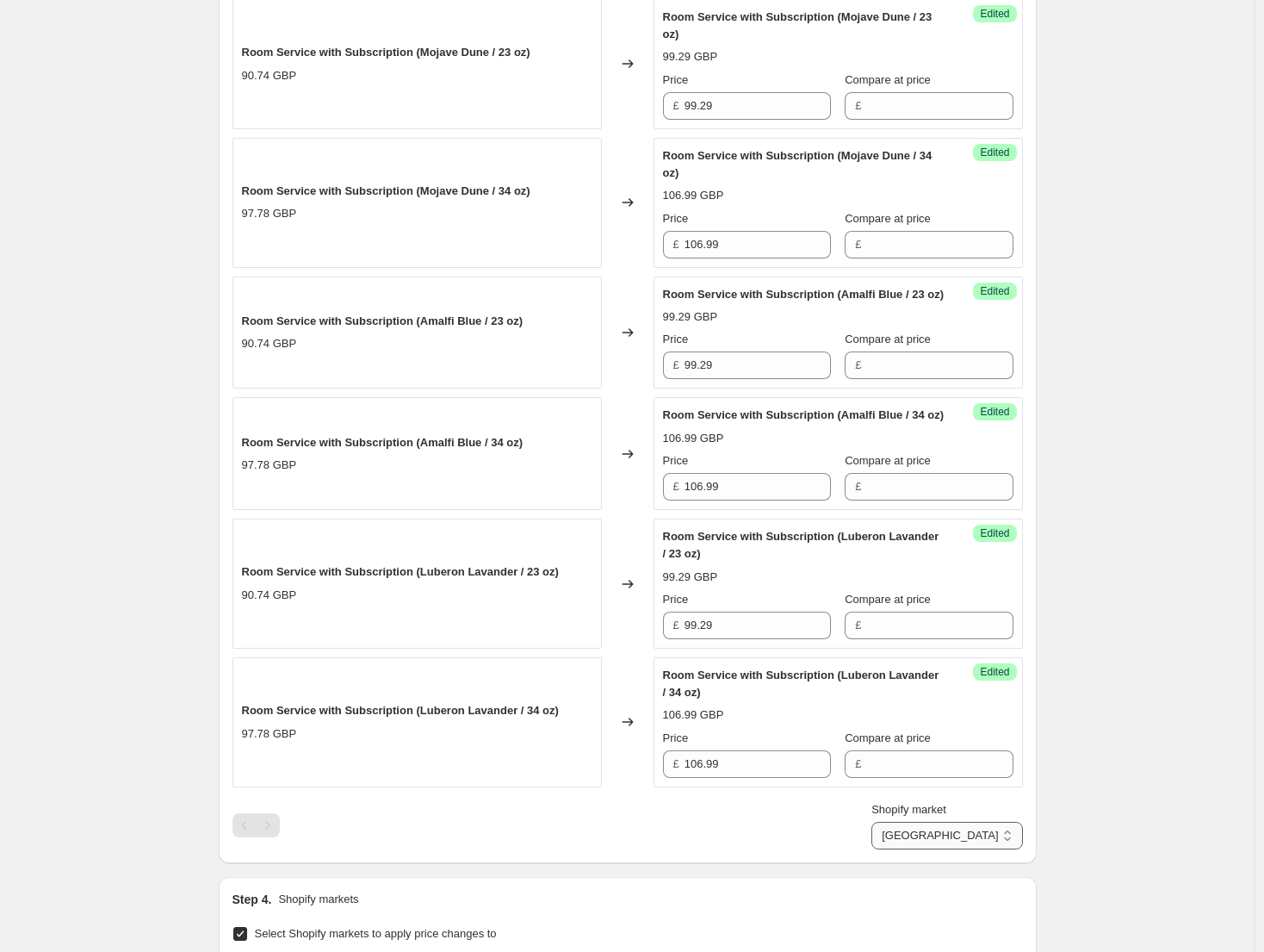
click at [986, 849] on select "Direct prices [GEOGRAPHIC_DATA] [GEOGRAPHIC_DATA] [GEOGRAPHIC_DATA] - Brita [GE…" at bounding box center [946, 835] width 150 height 28
click at [1076, 621] on div "Create new price change job. This page is ready Create new price change job Dra…" at bounding box center [627, 23] width 1254 height 2975
click at [894, 778] on input "Compare at price" at bounding box center [940, 764] width 146 height 28
type input "163.95"
click at [941, 639] on input "Compare at price" at bounding box center [940, 625] width 146 height 28
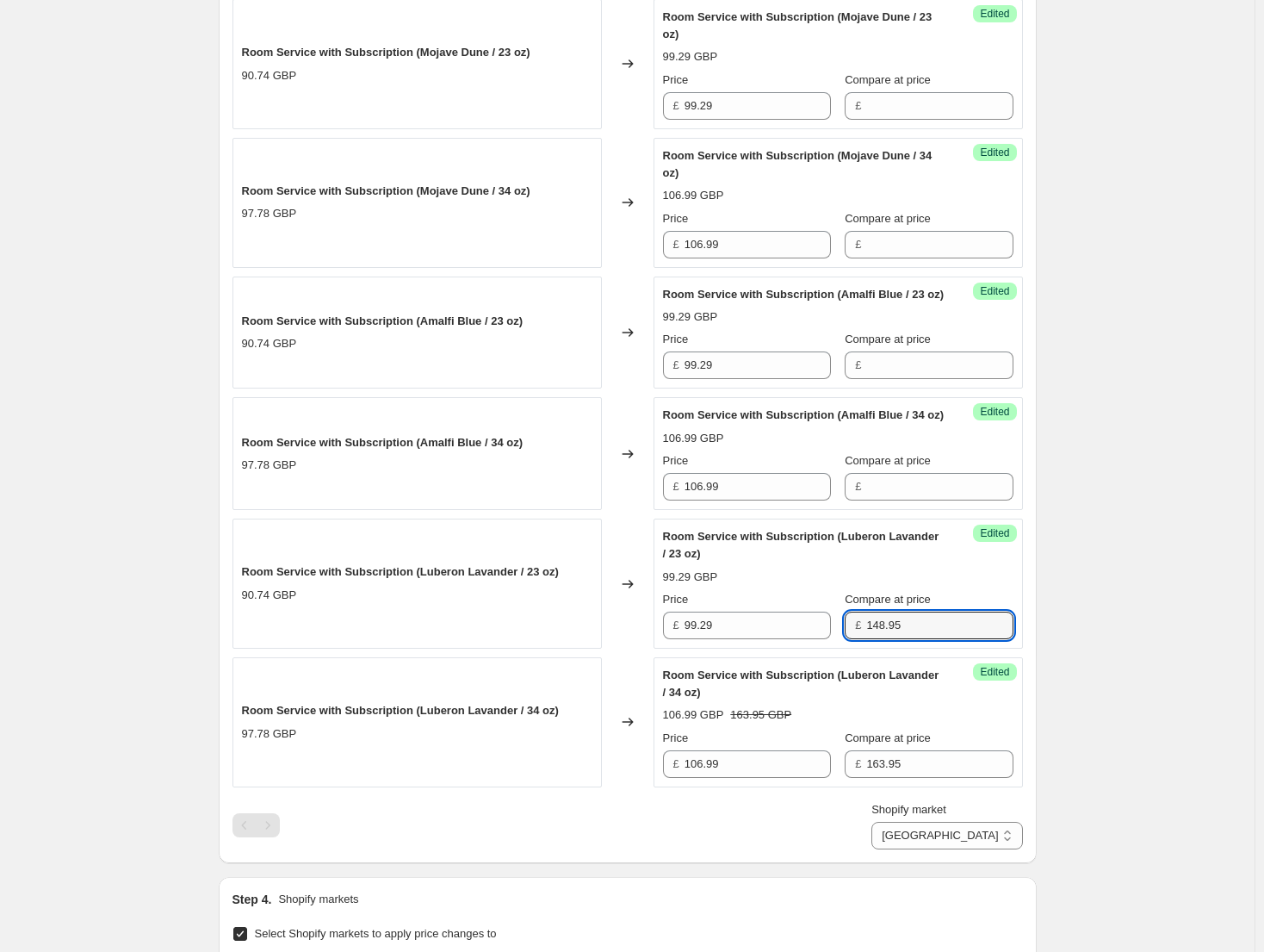
drag, startPoint x: 924, startPoint y: 655, endPoint x: 839, endPoint y: 654, distance: 85.0
click at [845, 639] on div "£ 148.95" at bounding box center [928, 625] width 168 height 28
type input "148.95"
click at [916, 379] on input "Compare at price" at bounding box center [940, 364] width 146 height 28
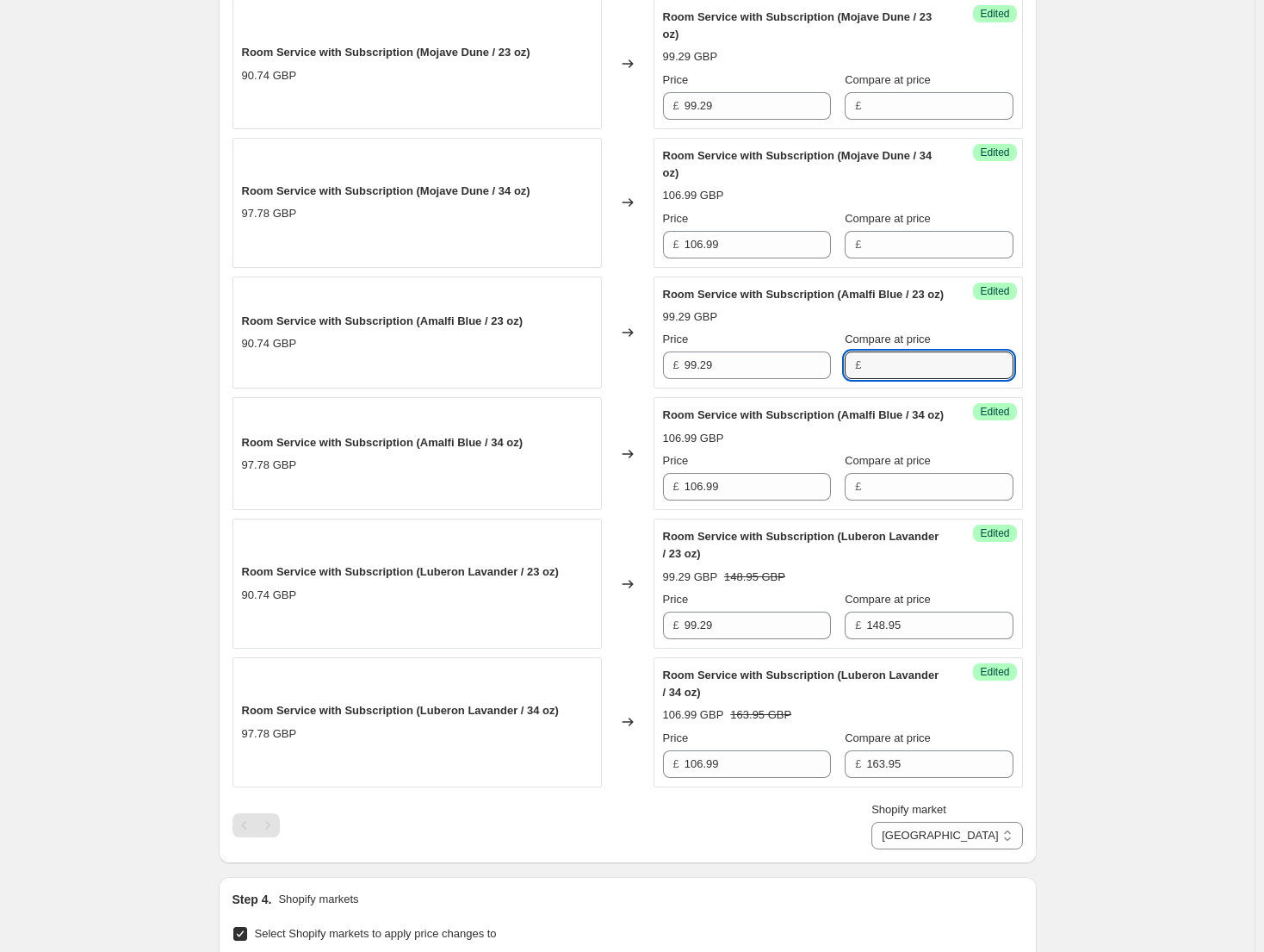
paste input "148.95"
type input "148.95"
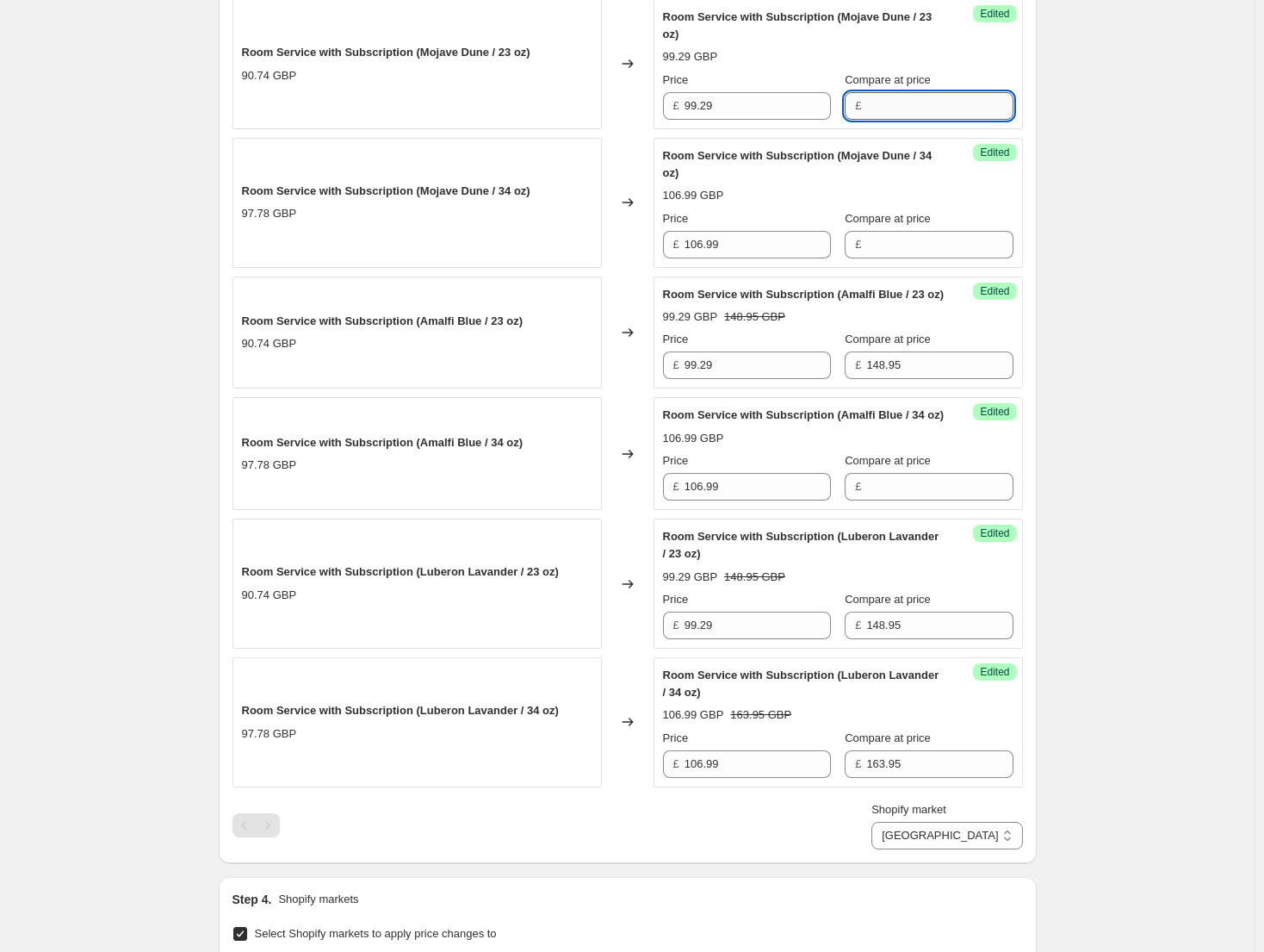
click at [902, 111] on input "Compare at price" at bounding box center [940, 106] width 146 height 28
paste input "148.95"
type input "148.95"
drag, startPoint x: 914, startPoint y: 796, endPoint x: 820, endPoint y: 792, distance: 94.1
click at [820, 778] on div "Price £ 106.99 Compare at price £ 163.95" at bounding box center [838, 753] width 351 height 49
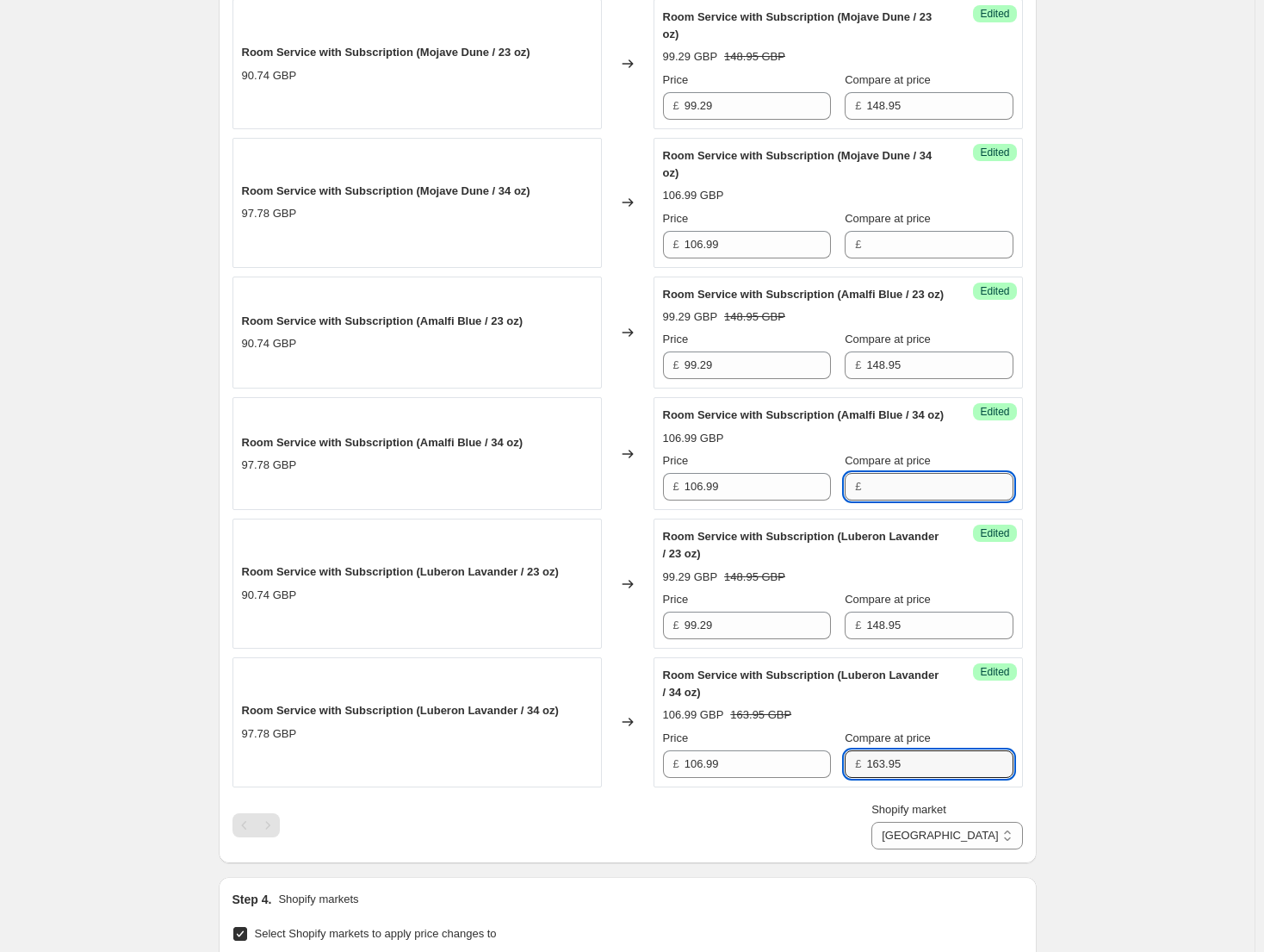
click at [923, 500] on input "Compare at price" at bounding box center [940, 486] width 146 height 28
paste input "163.95"
type input "163.95"
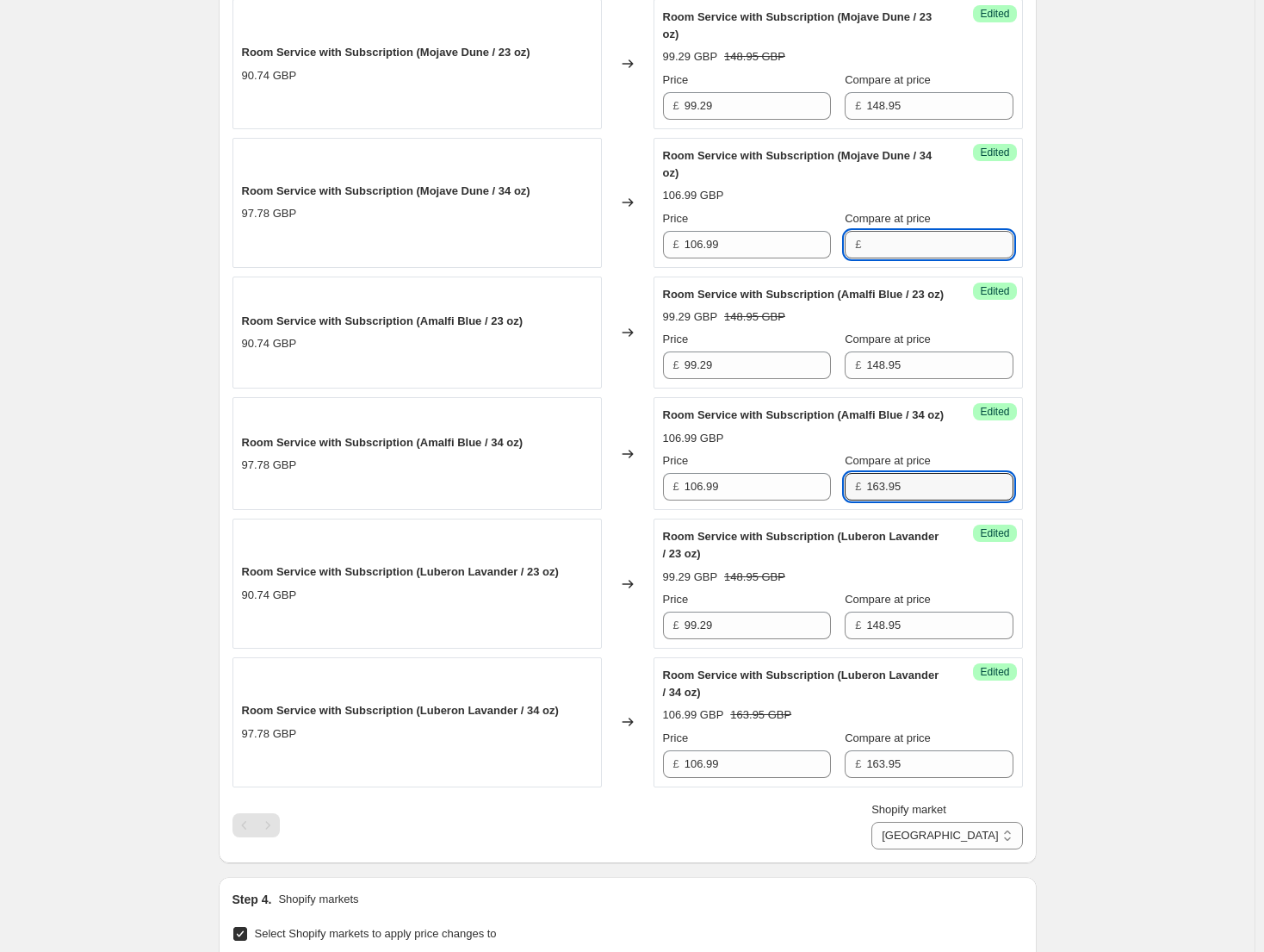
click at [906, 256] on input "Compare at price" at bounding box center [940, 244] width 146 height 28
paste input "163.95"
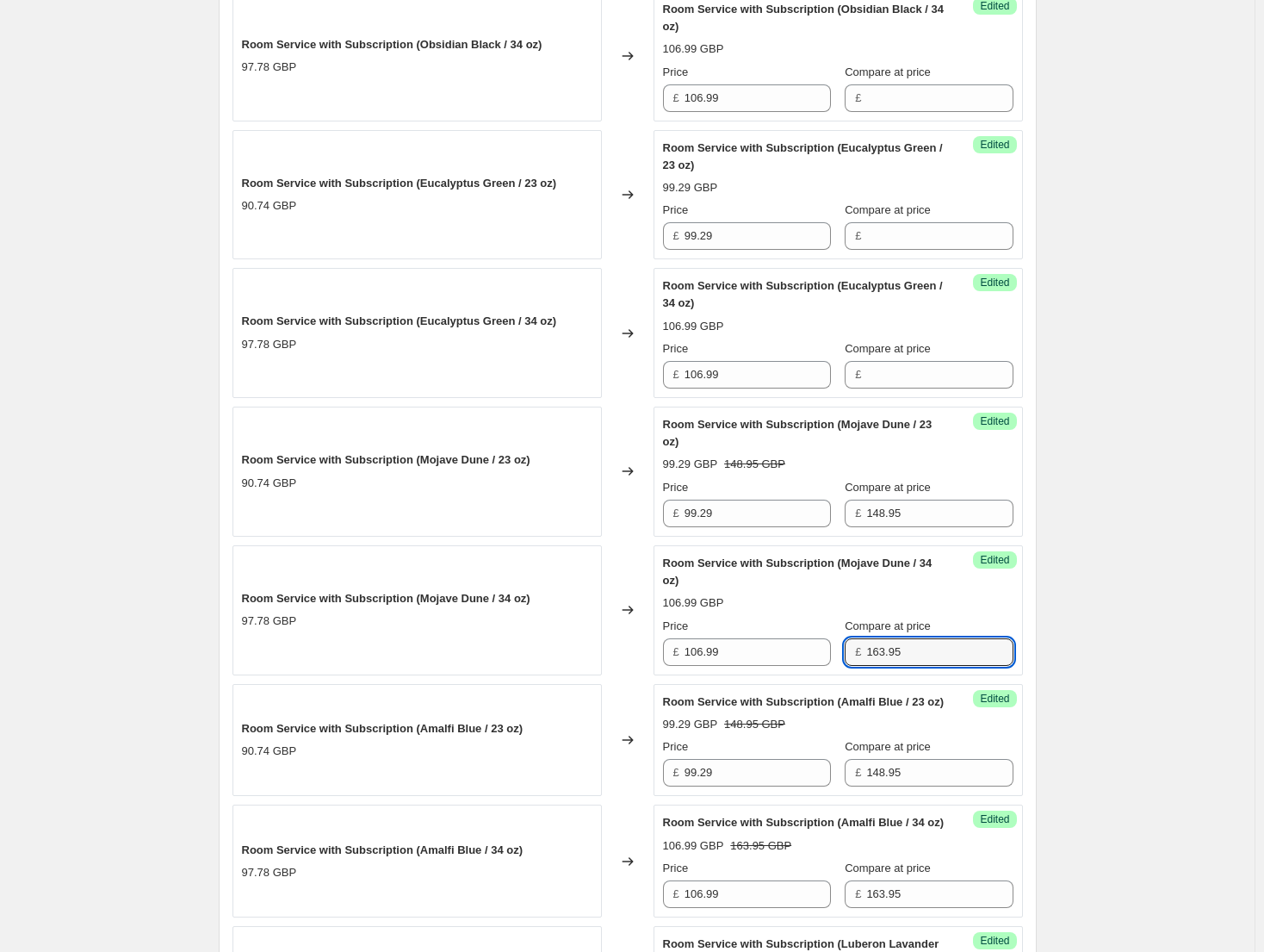
scroll to position [1034, 0]
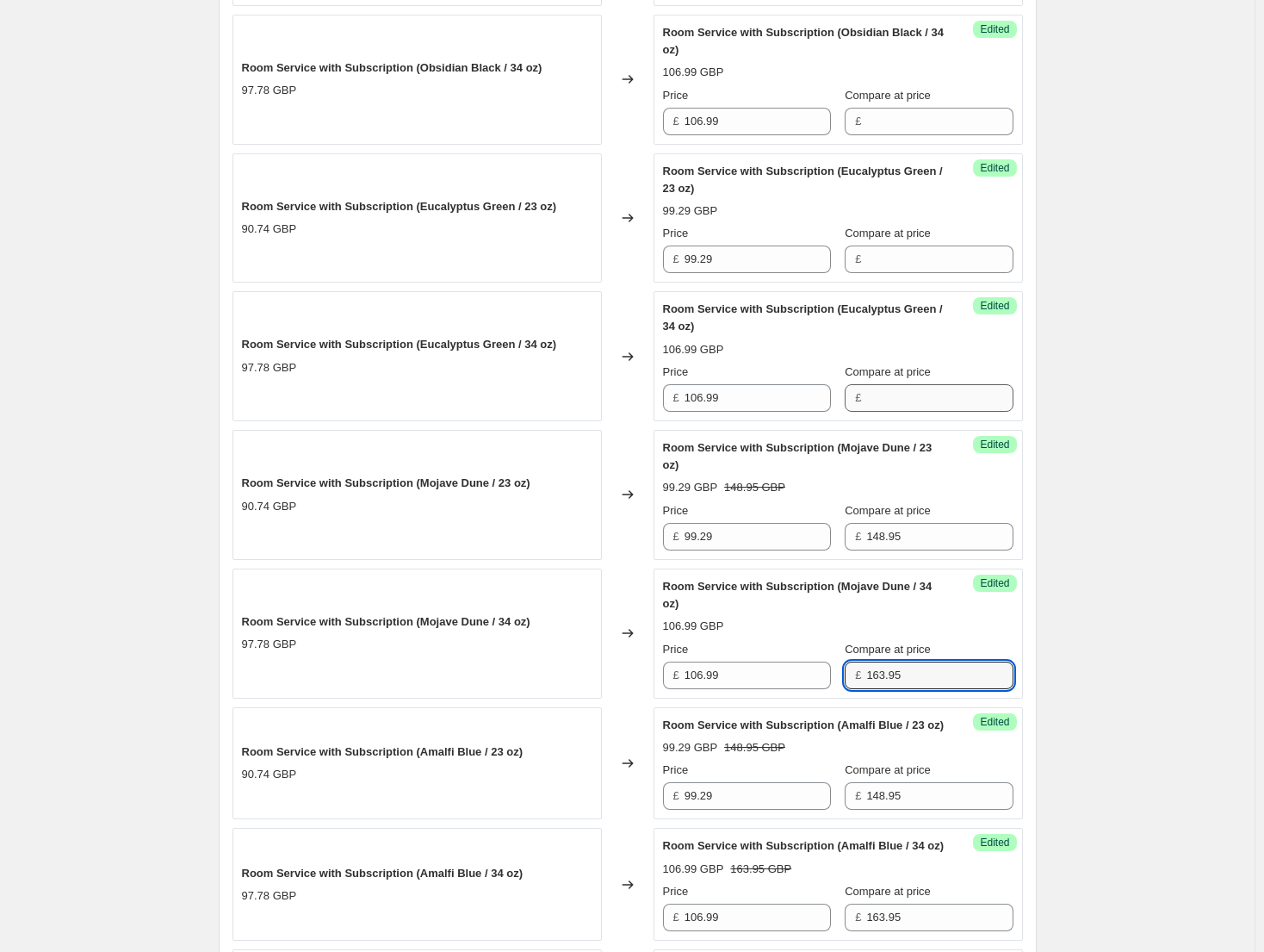
type input "163.95"
click at [926, 401] on input "Compare at price" at bounding box center [940, 398] width 146 height 28
paste input "163.95"
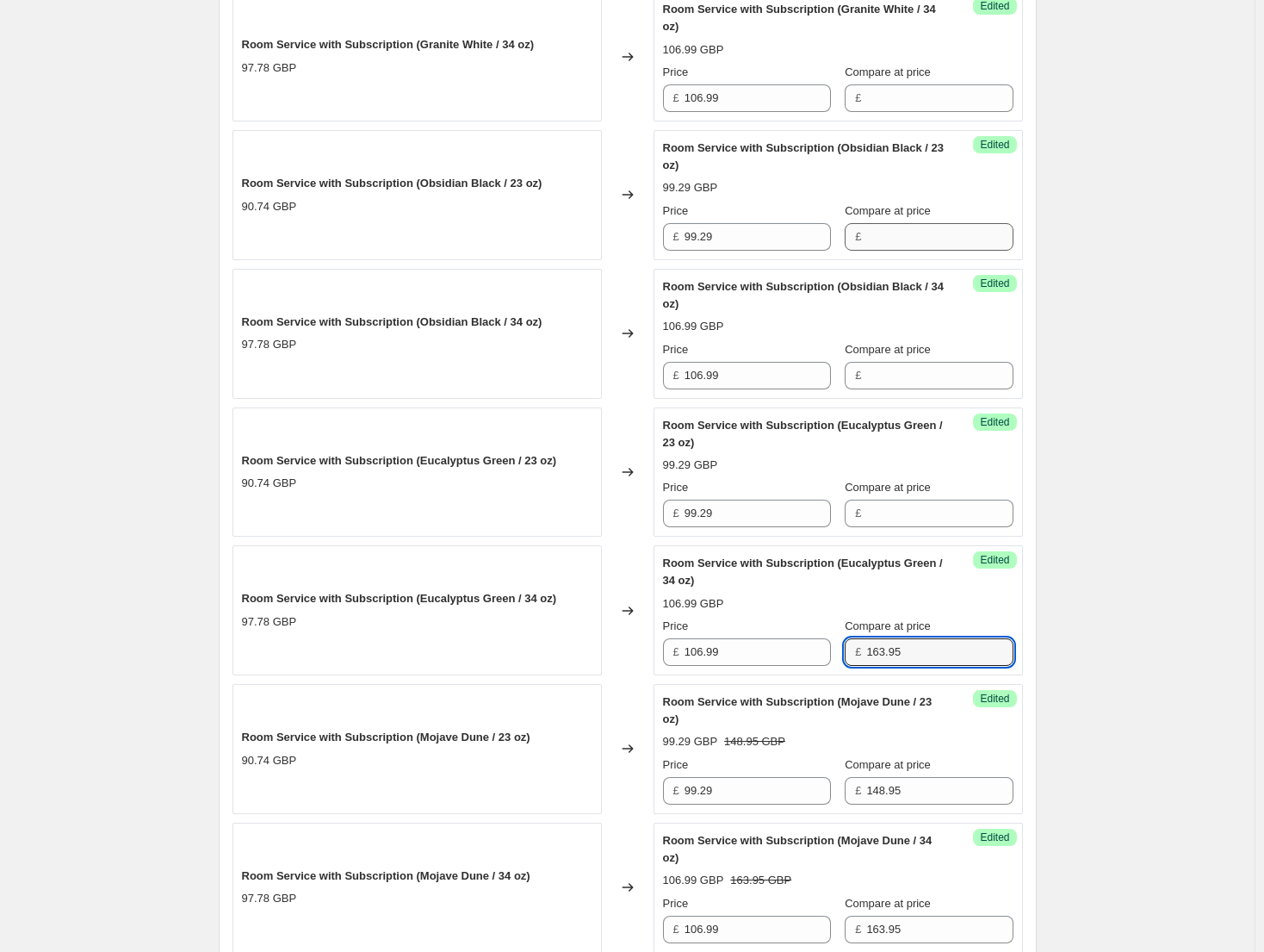
scroll to position [775, 0]
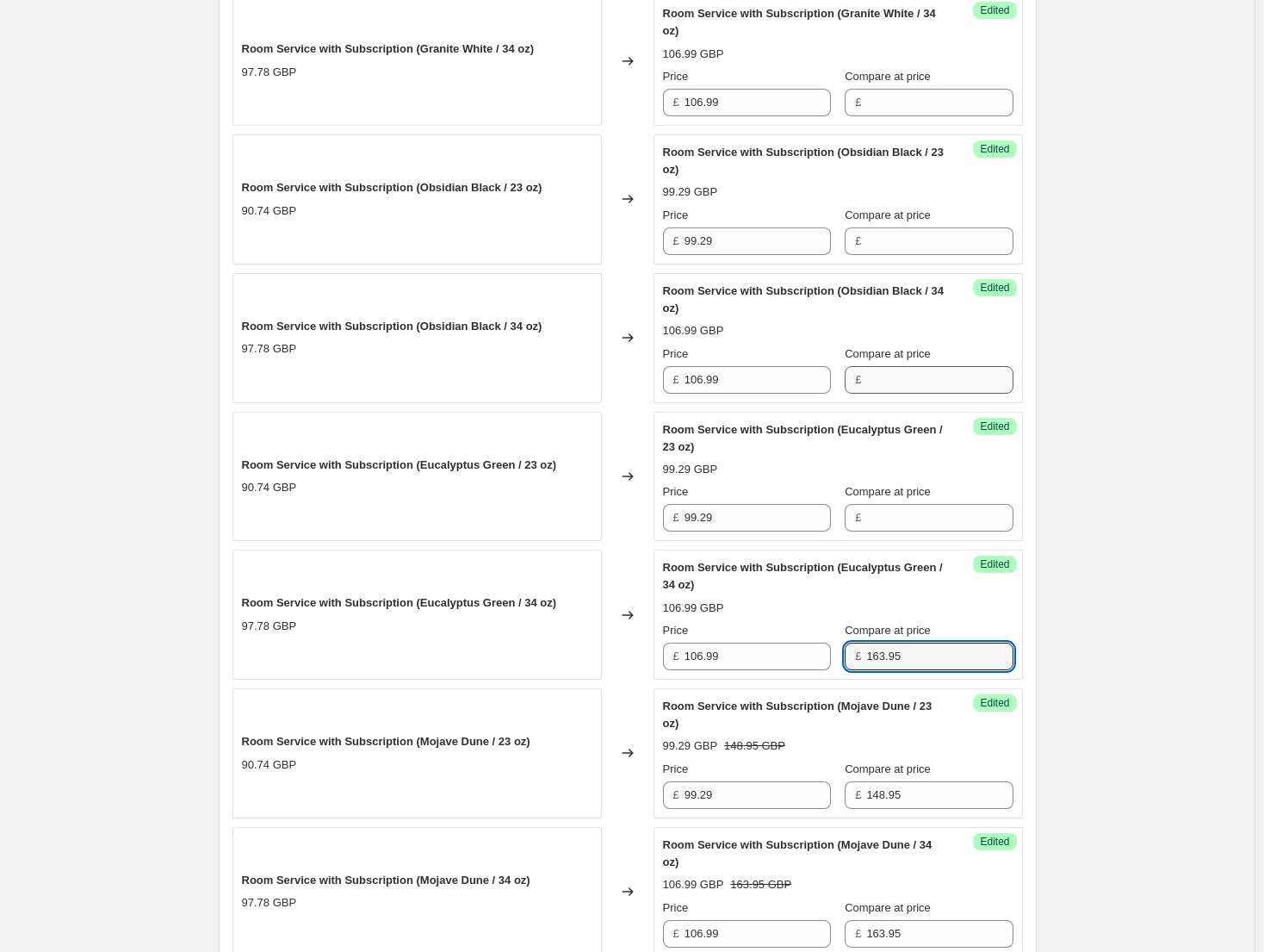
type input "163.95"
click at [912, 376] on input "Compare at price" at bounding box center [940, 379] width 146 height 28
paste input "163.95"
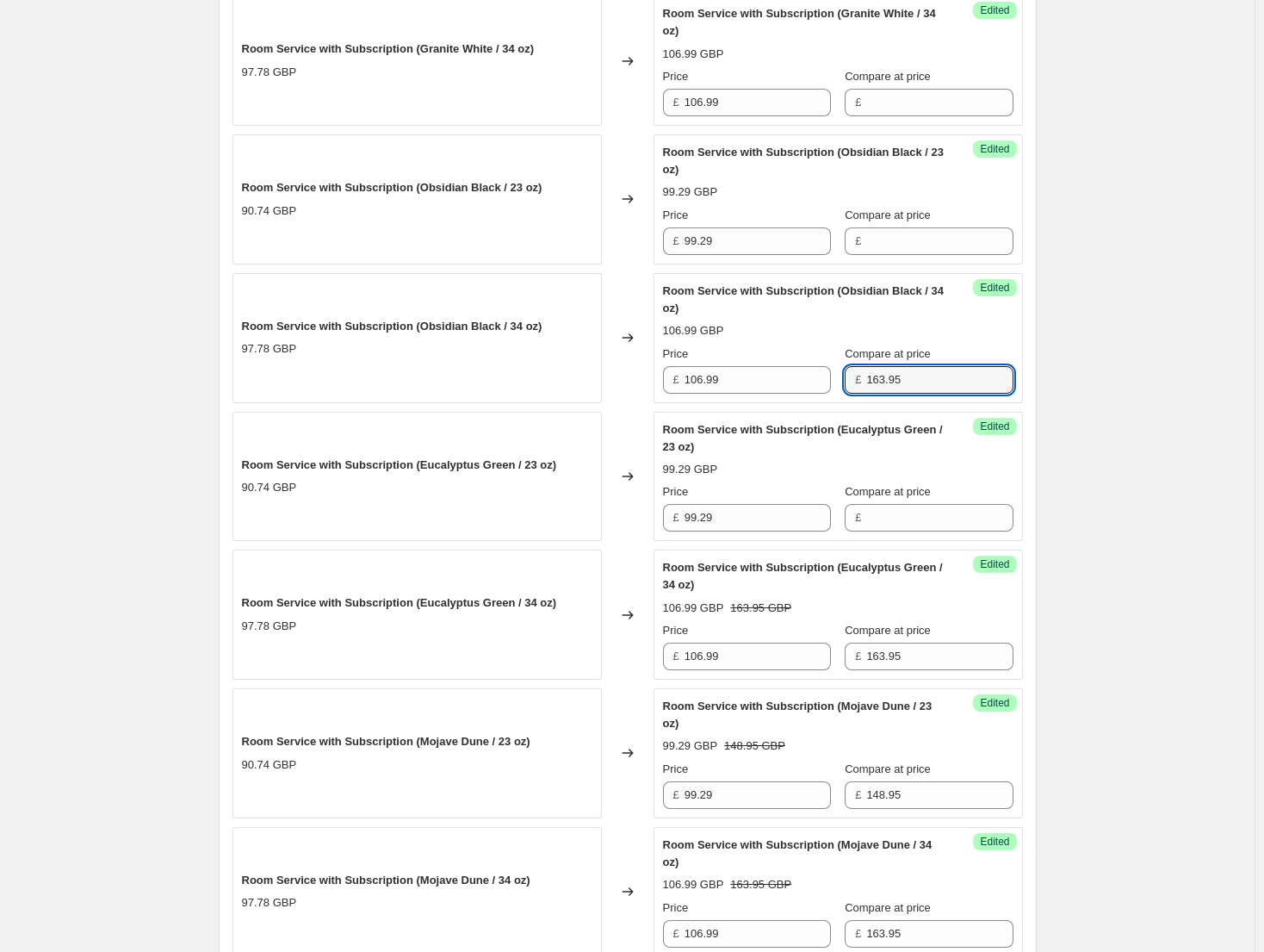
scroll to position [603, 0]
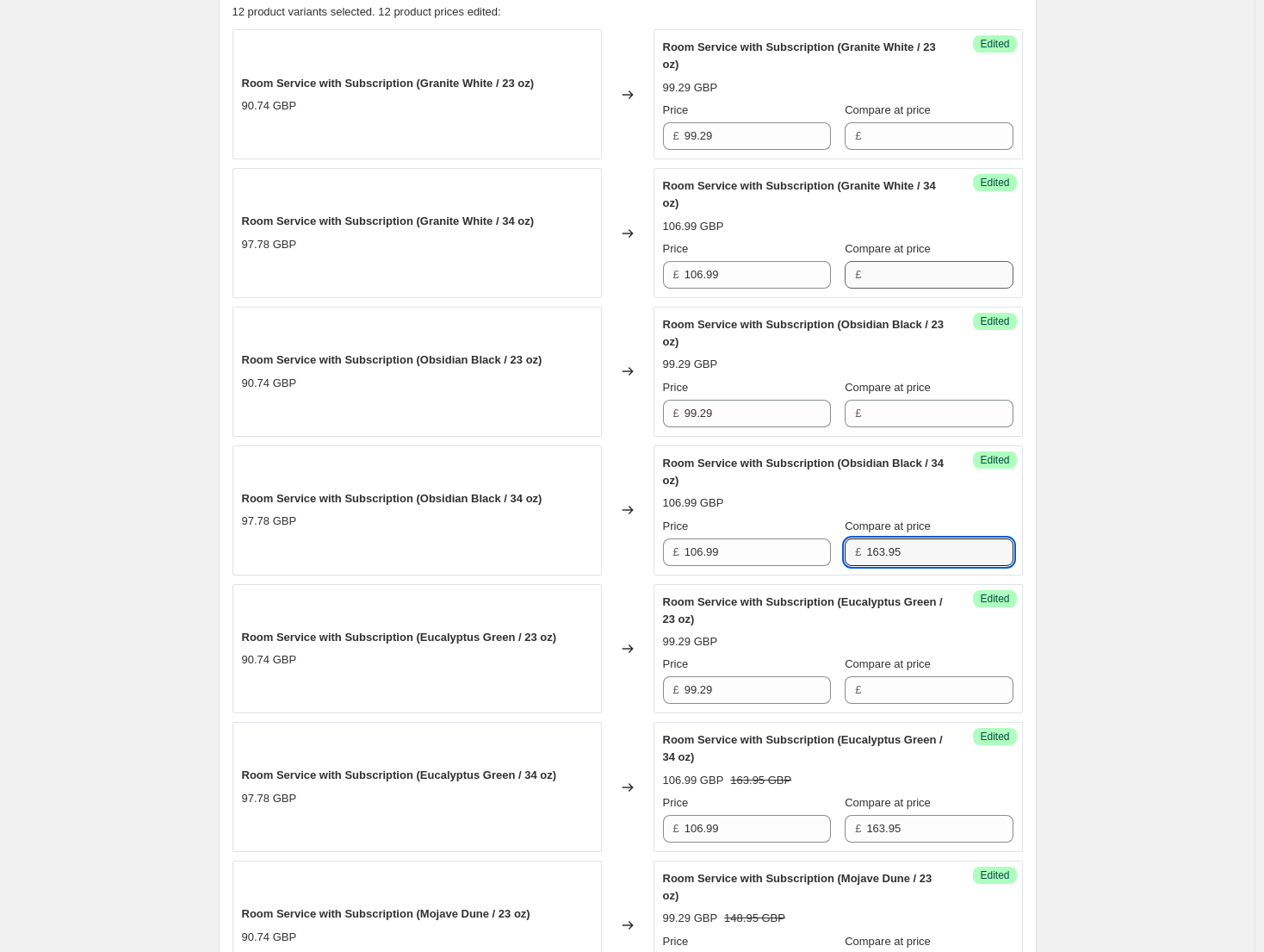
type input "163.95"
click at [912, 267] on input "Compare at price" at bounding box center [940, 274] width 146 height 28
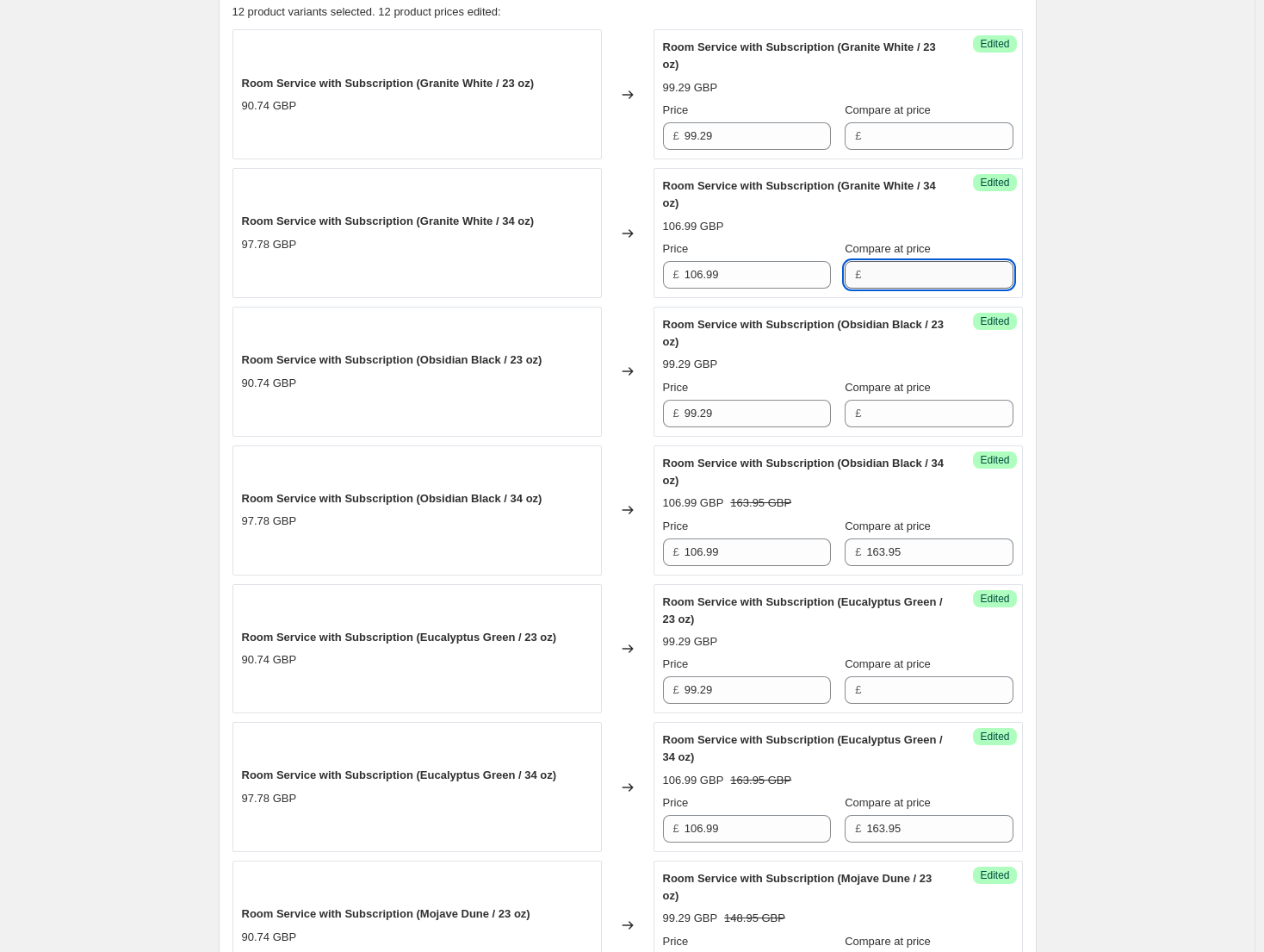
paste input "163.95"
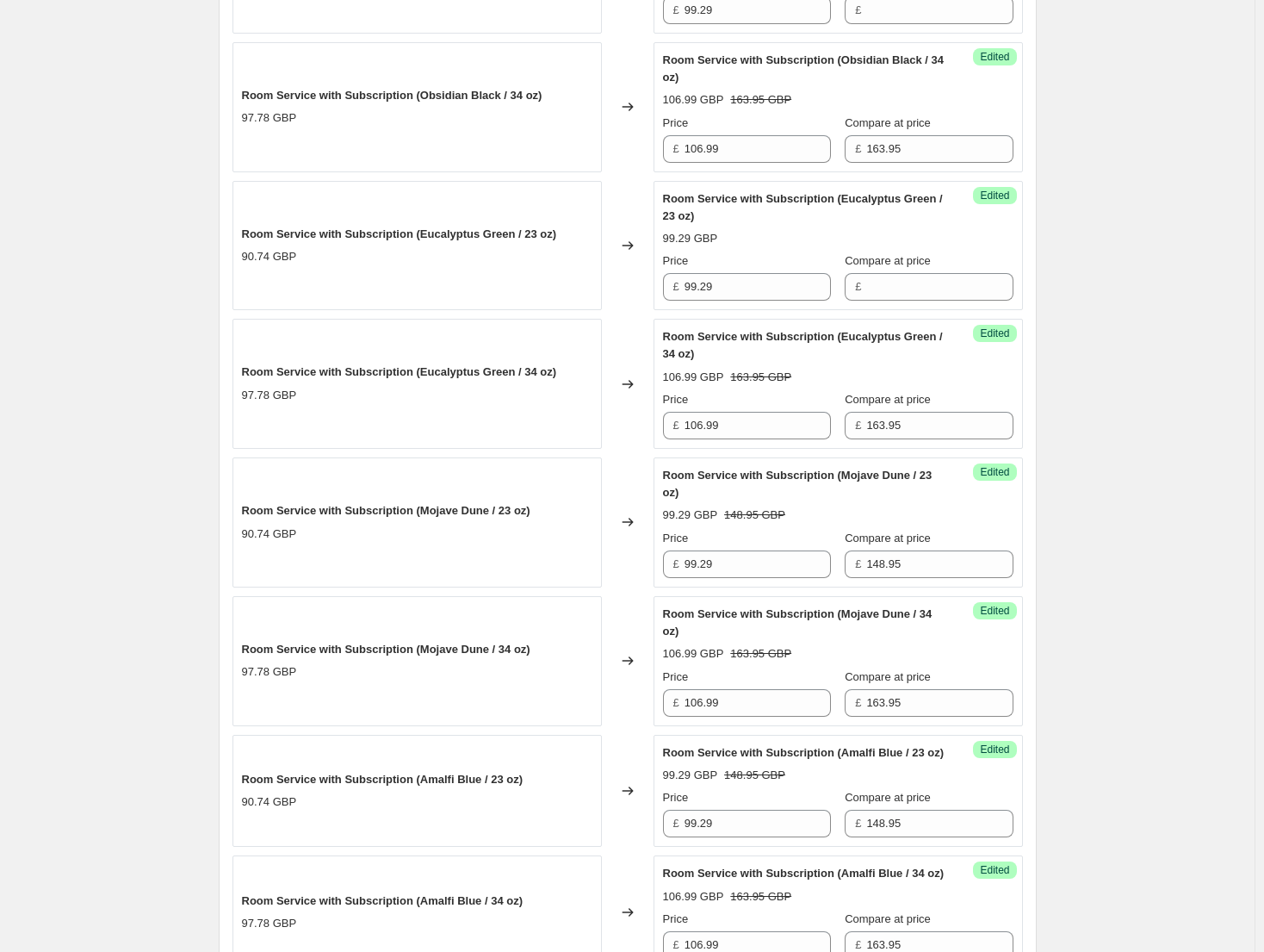
scroll to position [1034, 0]
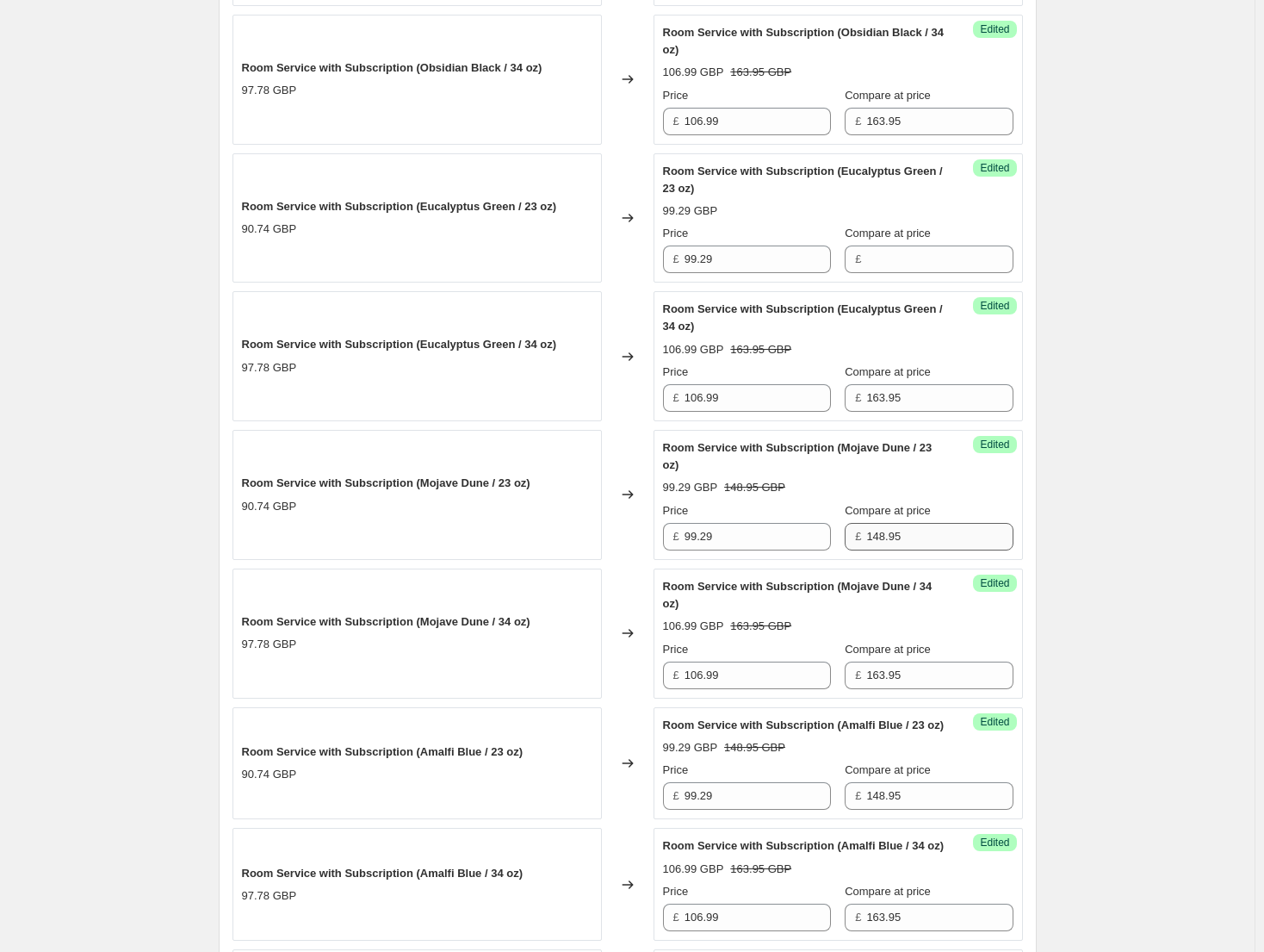
type input "163.95"
click at [927, 539] on input "148.95" at bounding box center [940, 536] width 146 height 28
click at [905, 260] on input "Compare at price" at bounding box center [940, 259] width 146 height 28
paste input "148.95"
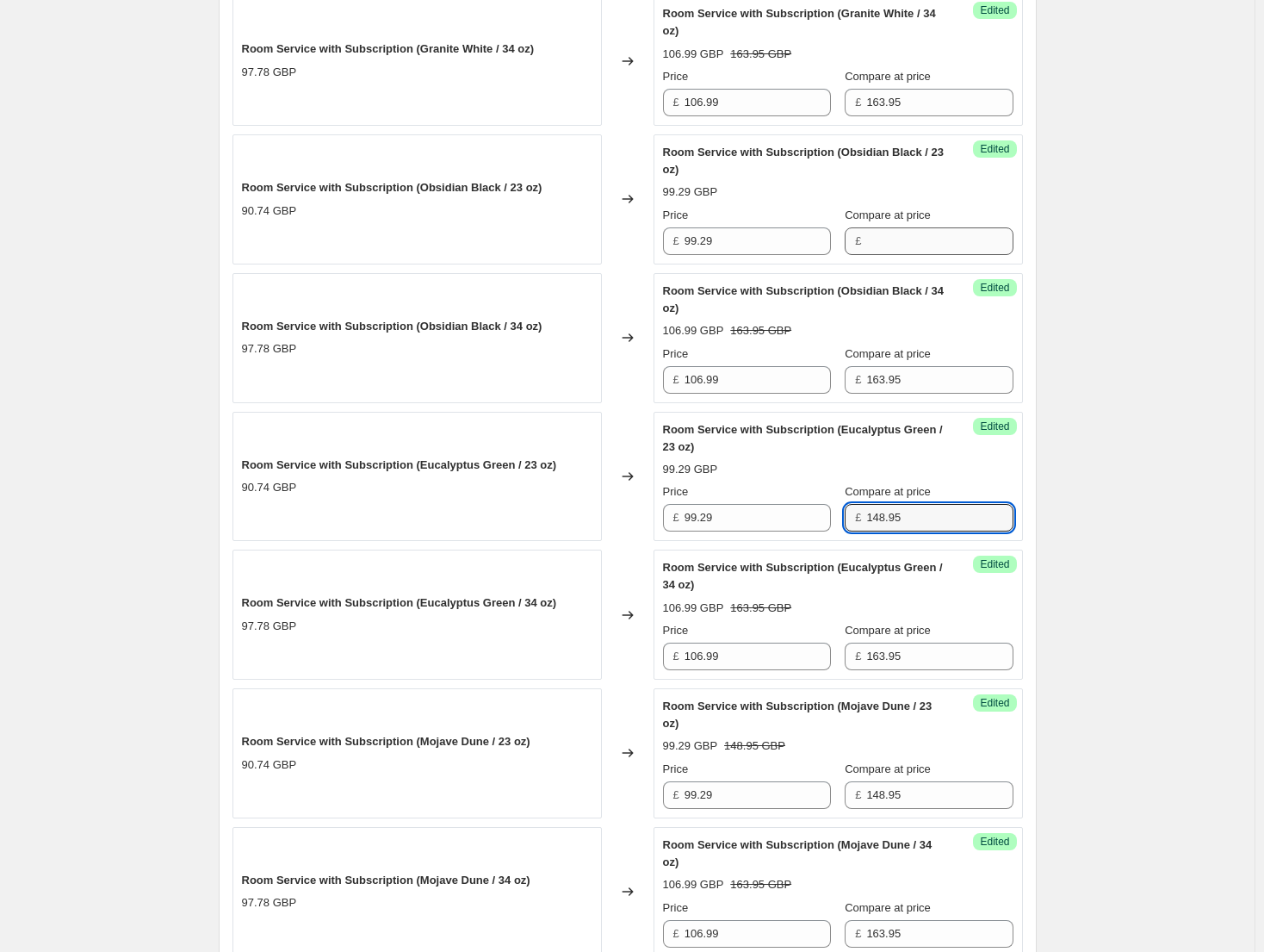
type input "148.95"
click at [923, 244] on input "Compare at price" at bounding box center [940, 241] width 146 height 28
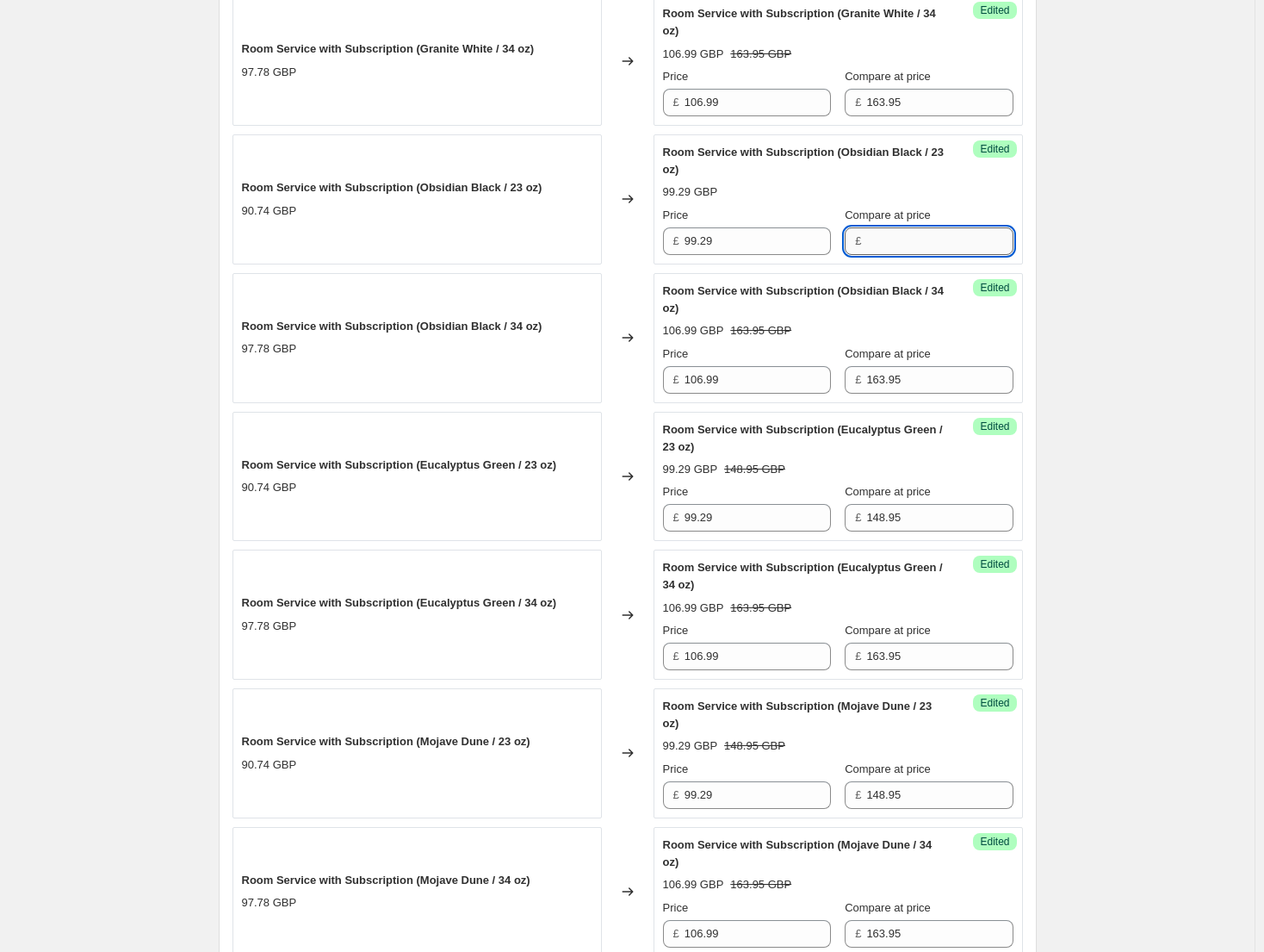
paste input "148.95"
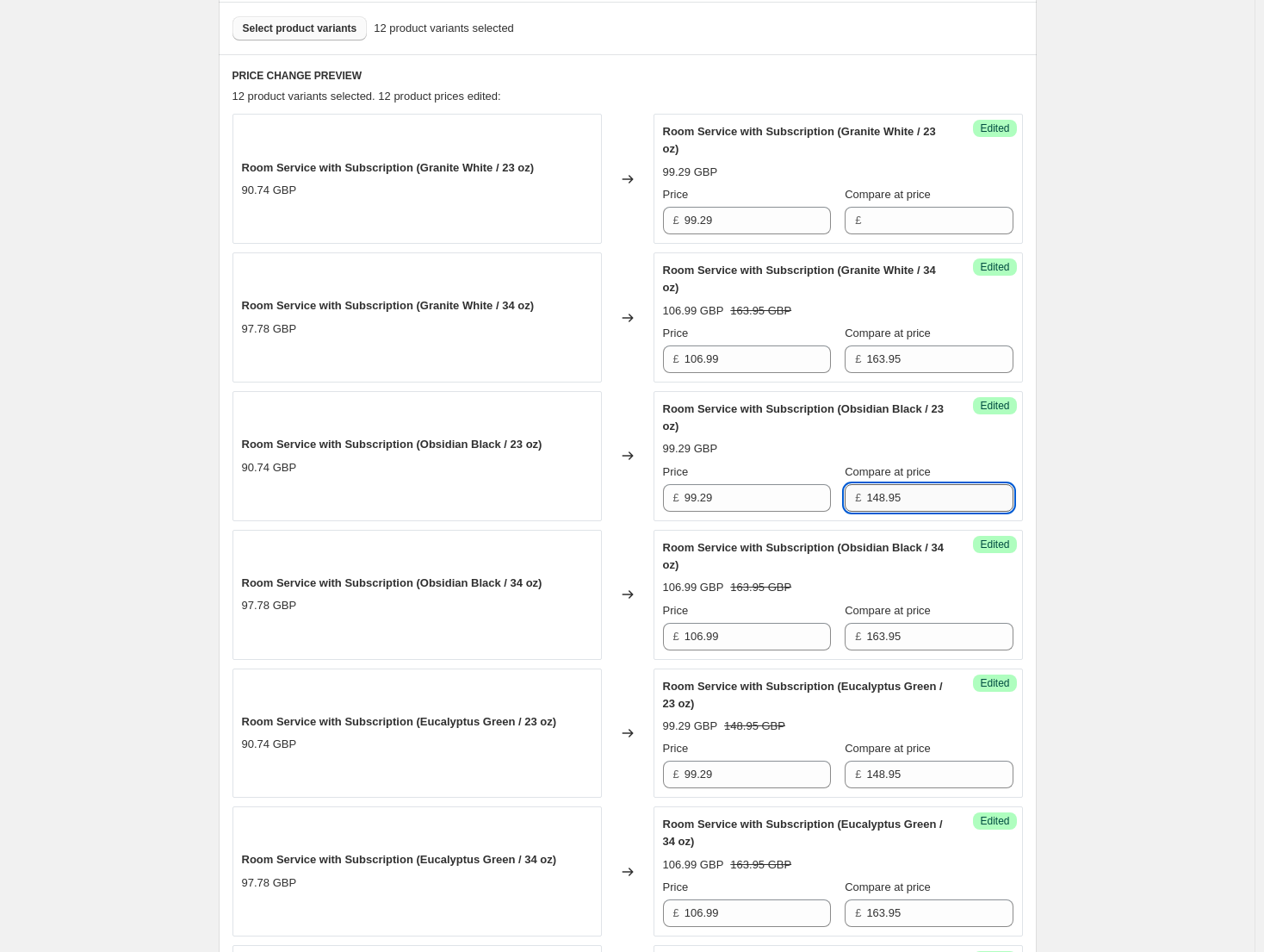
scroll to position [516, 0]
type input "148.95"
click at [937, 228] on input "Compare at price" at bounding box center [940, 222] width 146 height 28
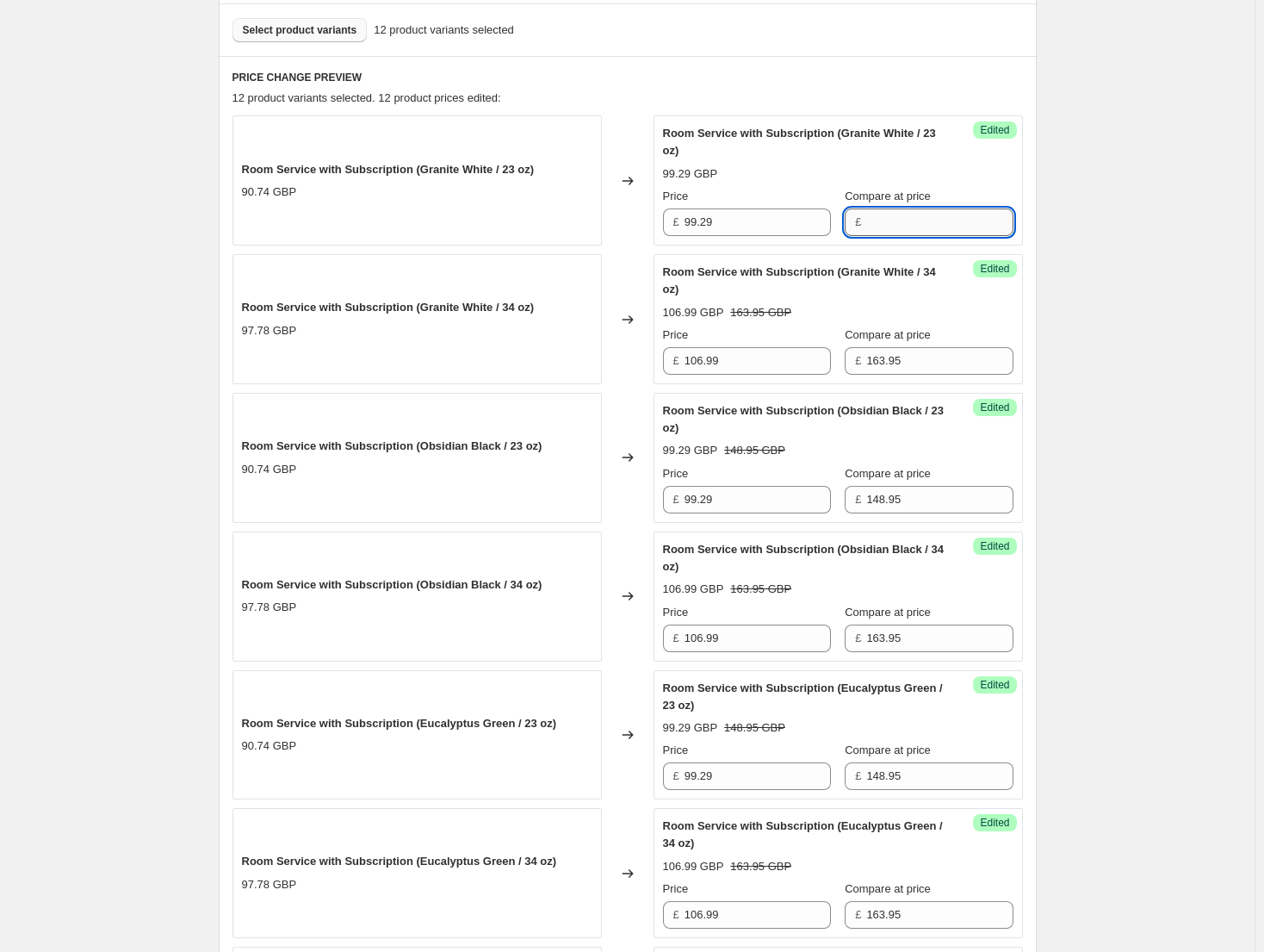
paste input "148.95"
type input "148.95"
click at [1063, 324] on div "Create new price change job. This page is ready Create new price change job Dra…" at bounding box center [627, 971] width 1254 height 2975
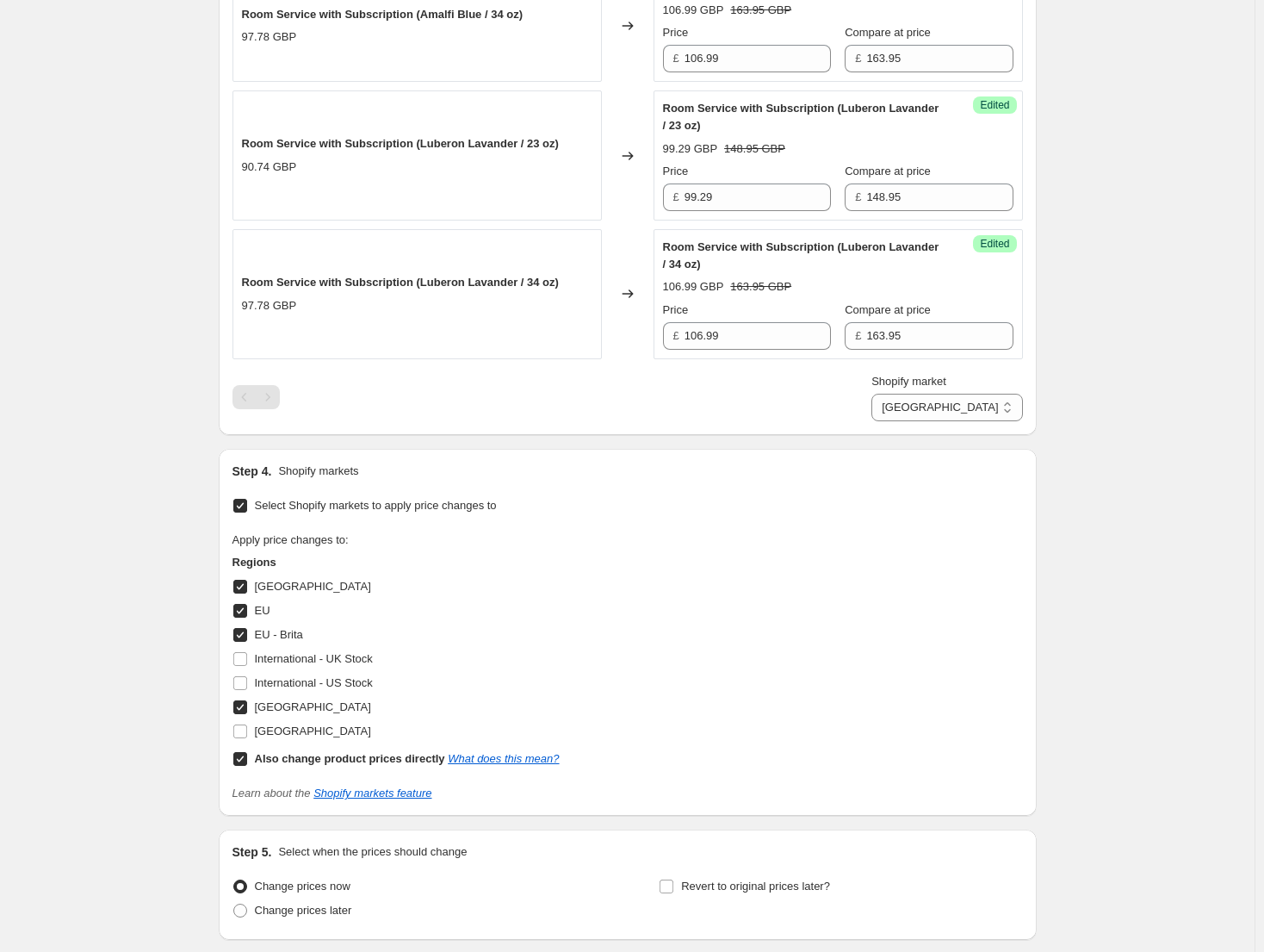
scroll to position [1894, 0]
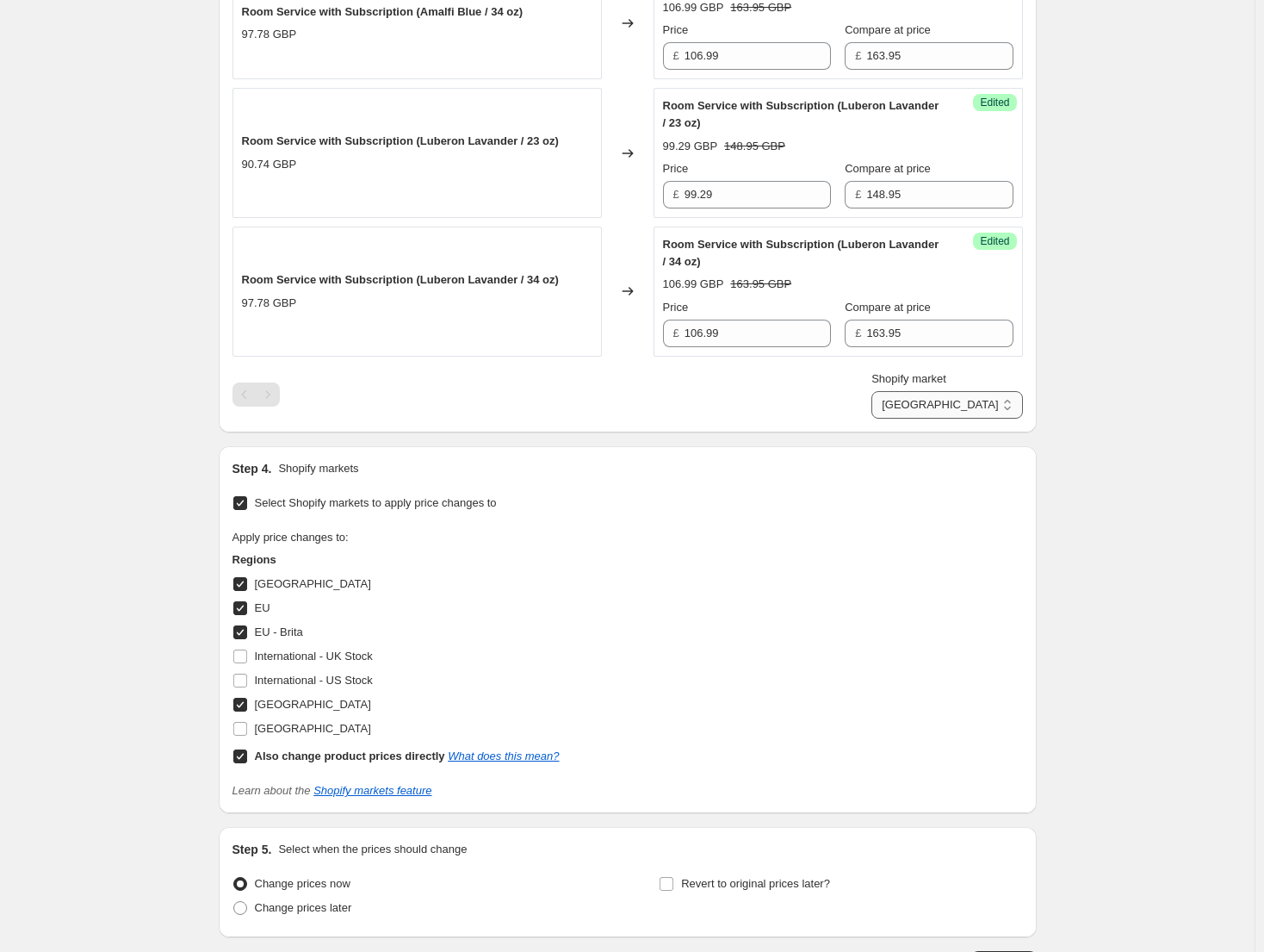
click at [992, 418] on select "Direct prices [GEOGRAPHIC_DATA] [GEOGRAPHIC_DATA] [GEOGRAPHIC_DATA] - Brita [GE…" at bounding box center [946, 404] width 150 height 28
select select "49780818086"
click at [952, 418] on select "Direct prices [GEOGRAPHIC_DATA] [GEOGRAPHIC_DATA] [GEOGRAPHIC_DATA] - Brita [GE…" at bounding box center [946, 404] width 150 height 28
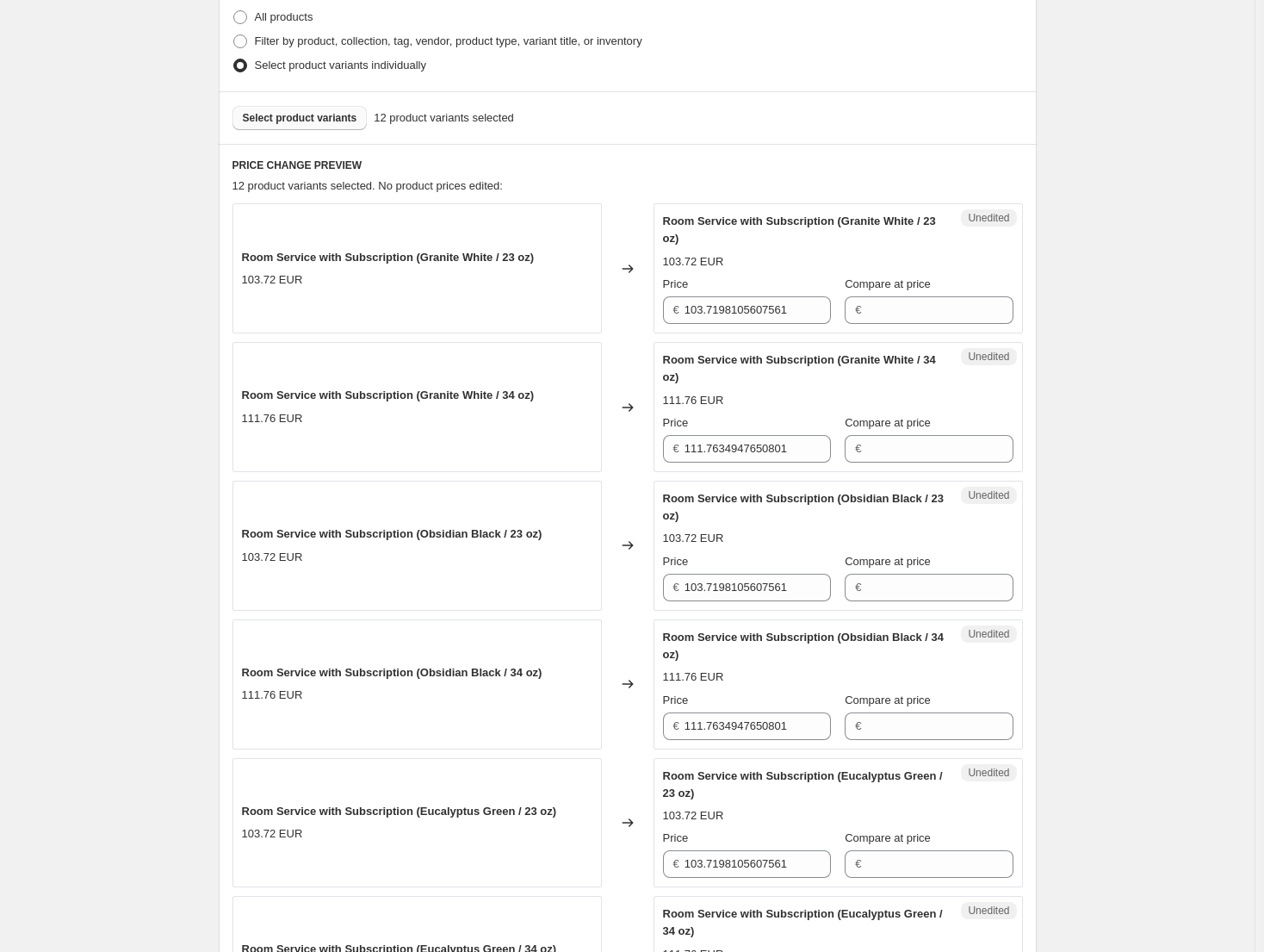
scroll to position [421, 0]
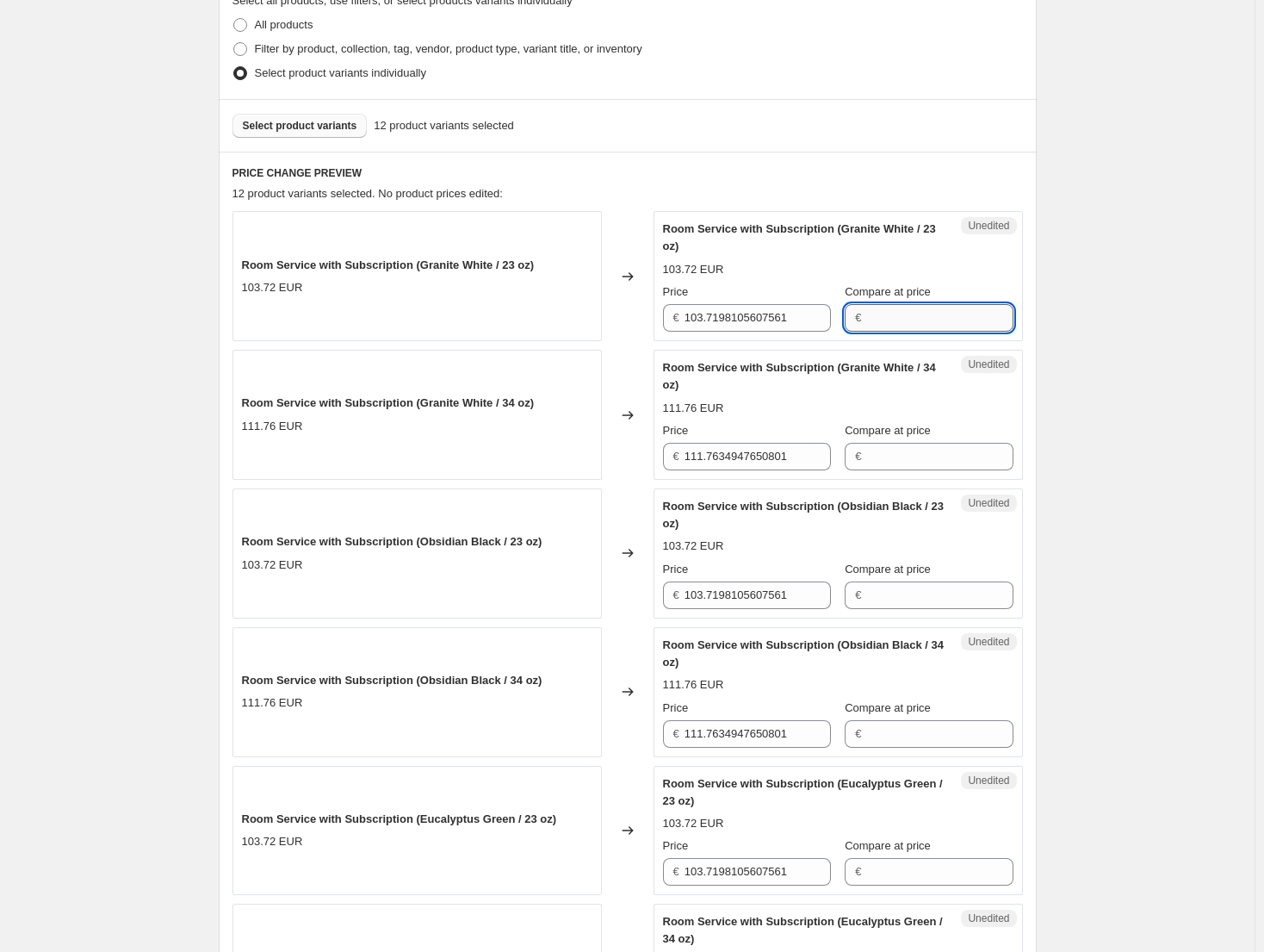
click at [899, 304] on input "Compare at price" at bounding box center [940, 318] width 146 height 28
type input "1"
drag, startPoint x: 926, startPoint y: 323, endPoint x: 813, endPoint y: 324, distance: 113.0
click at [813, 324] on div "Price € 103.7198105607561 Compare at price € 148.95" at bounding box center [838, 307] width 351 height 49
type input "148.95"
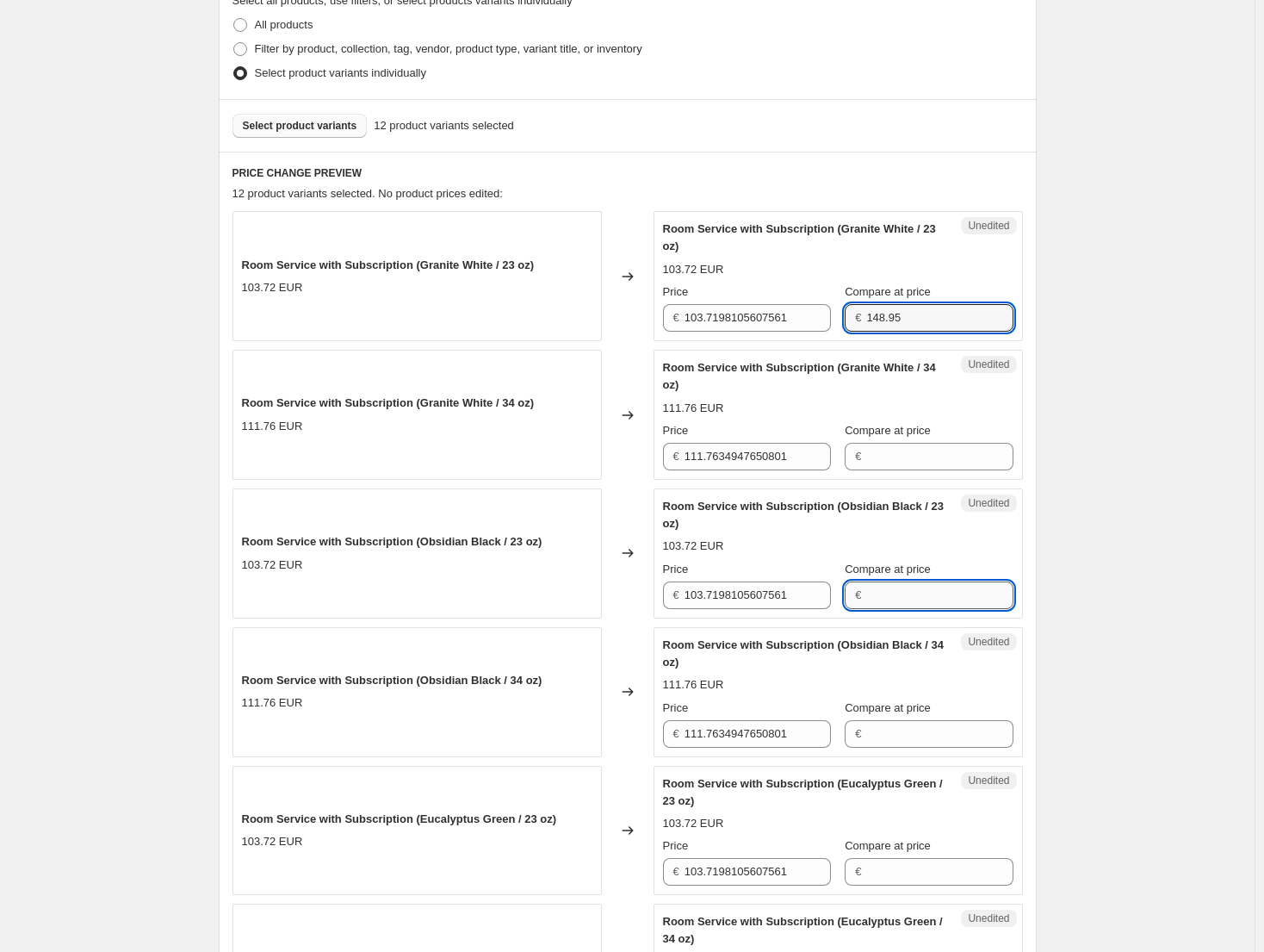
click at [889, 597] on input "Compare at price" at bounding box center [940, 594] width 146 height 28
paste input "148.95"
type input "148.95"
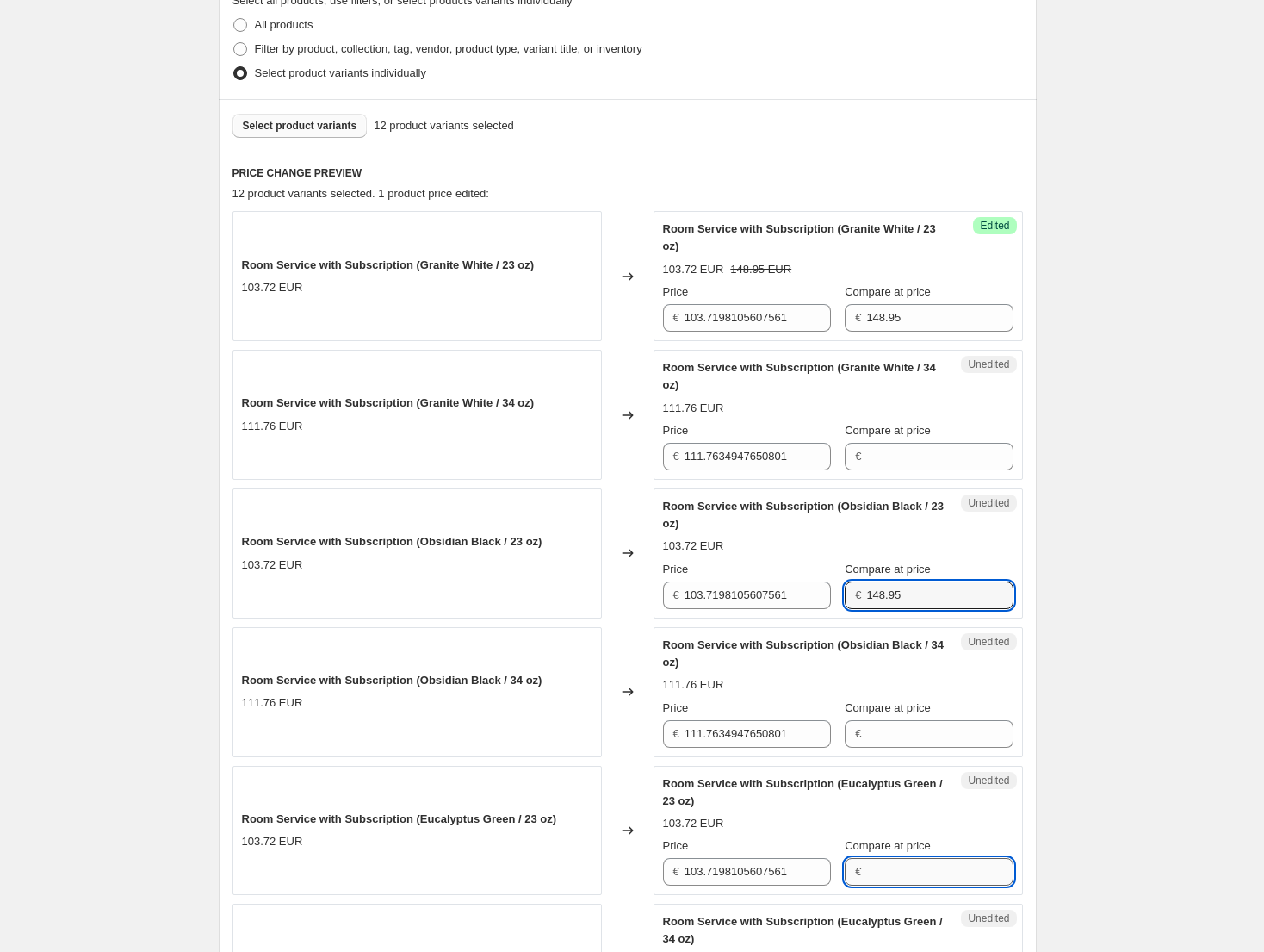
click at [913, 860] on input "Compare at price" at bounding box center [940, 871] width 146 height 28
paste input "148.95"
type input "148.95"
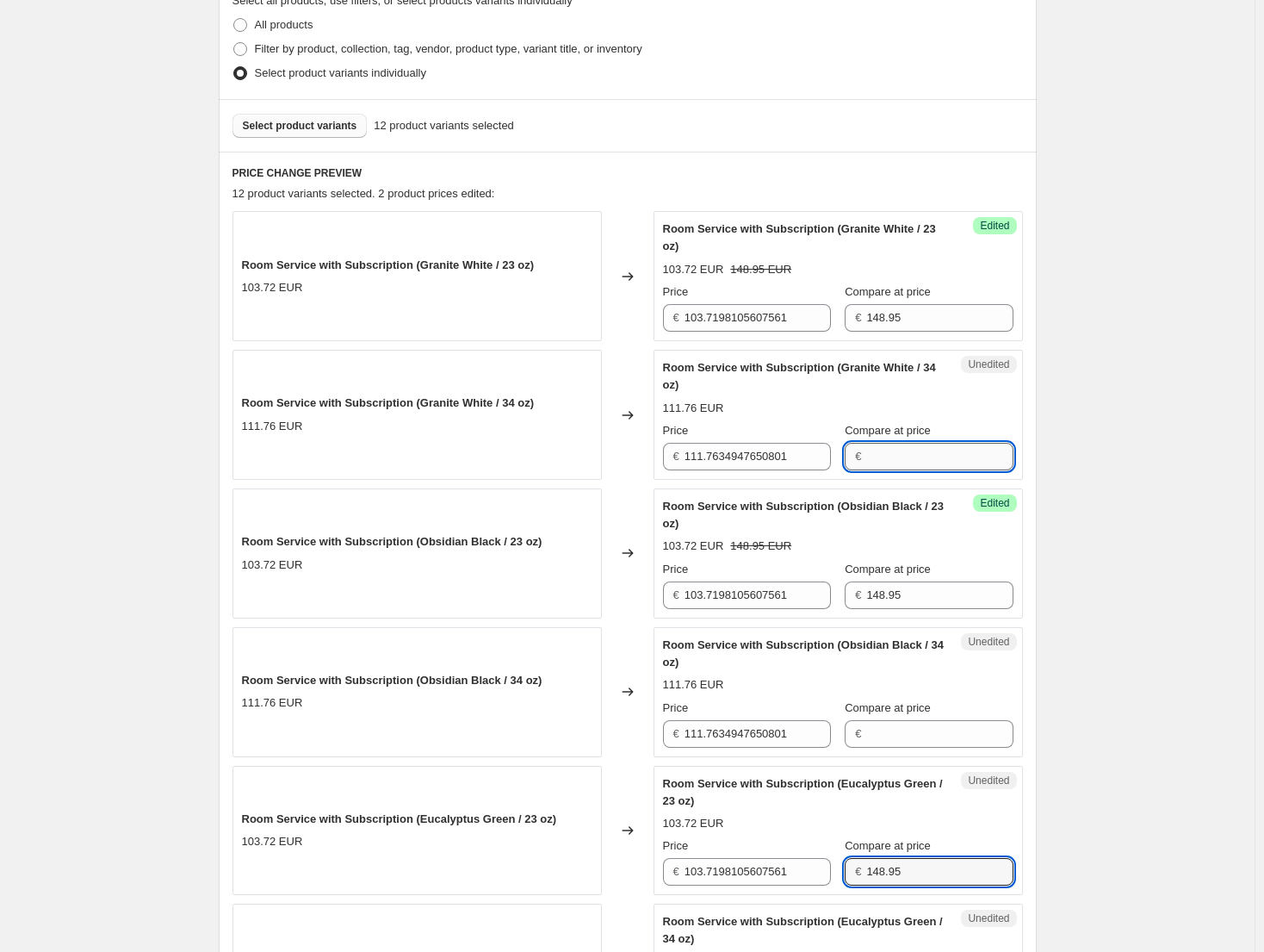
click at [895, 461] on input "Compare at price" at bounding box center [940, 456] width 146 height 28
type input "16"
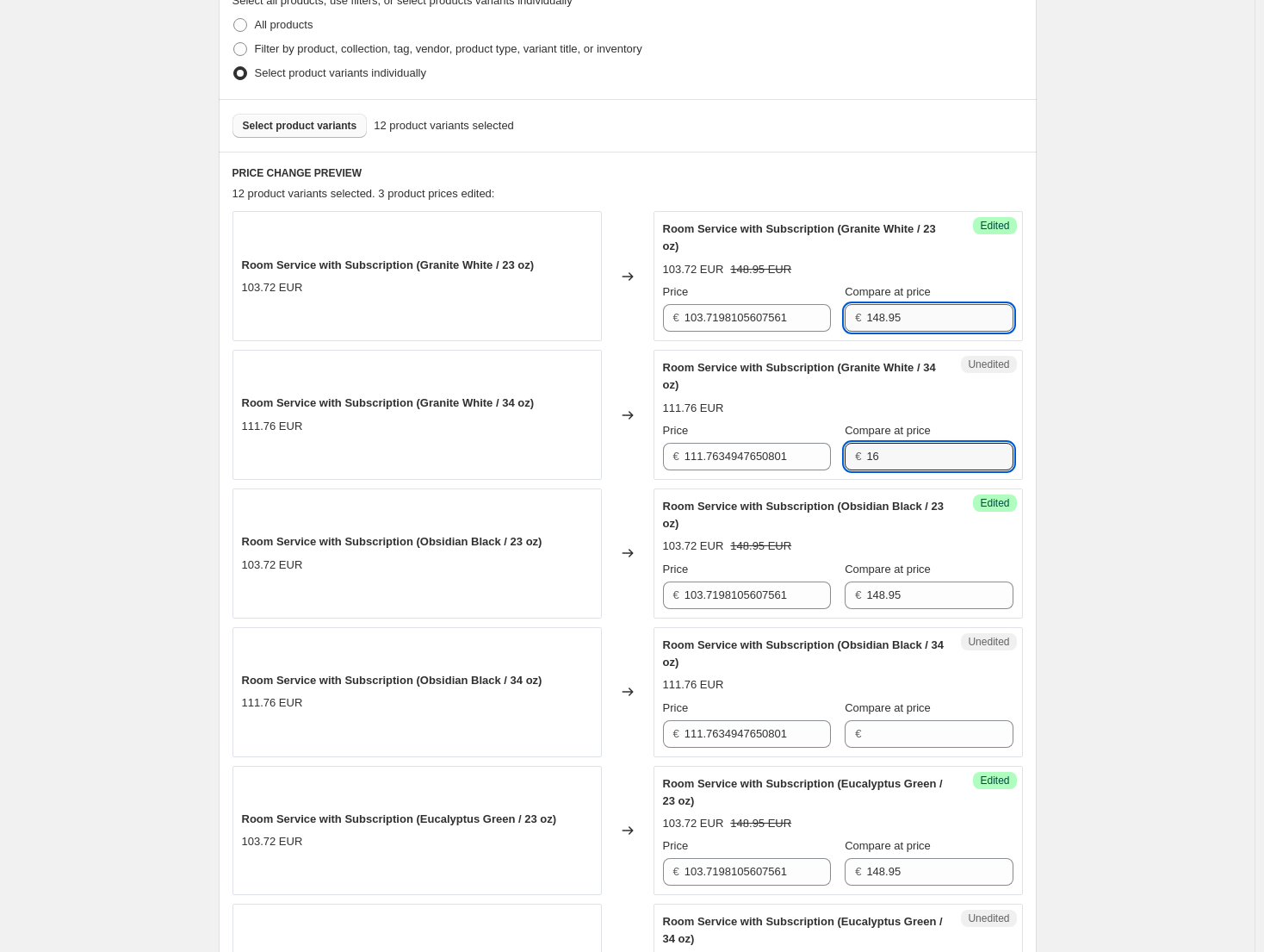
click at [919, 327] on input "148.95" at bounding box center [940, 318] width 146 height 28
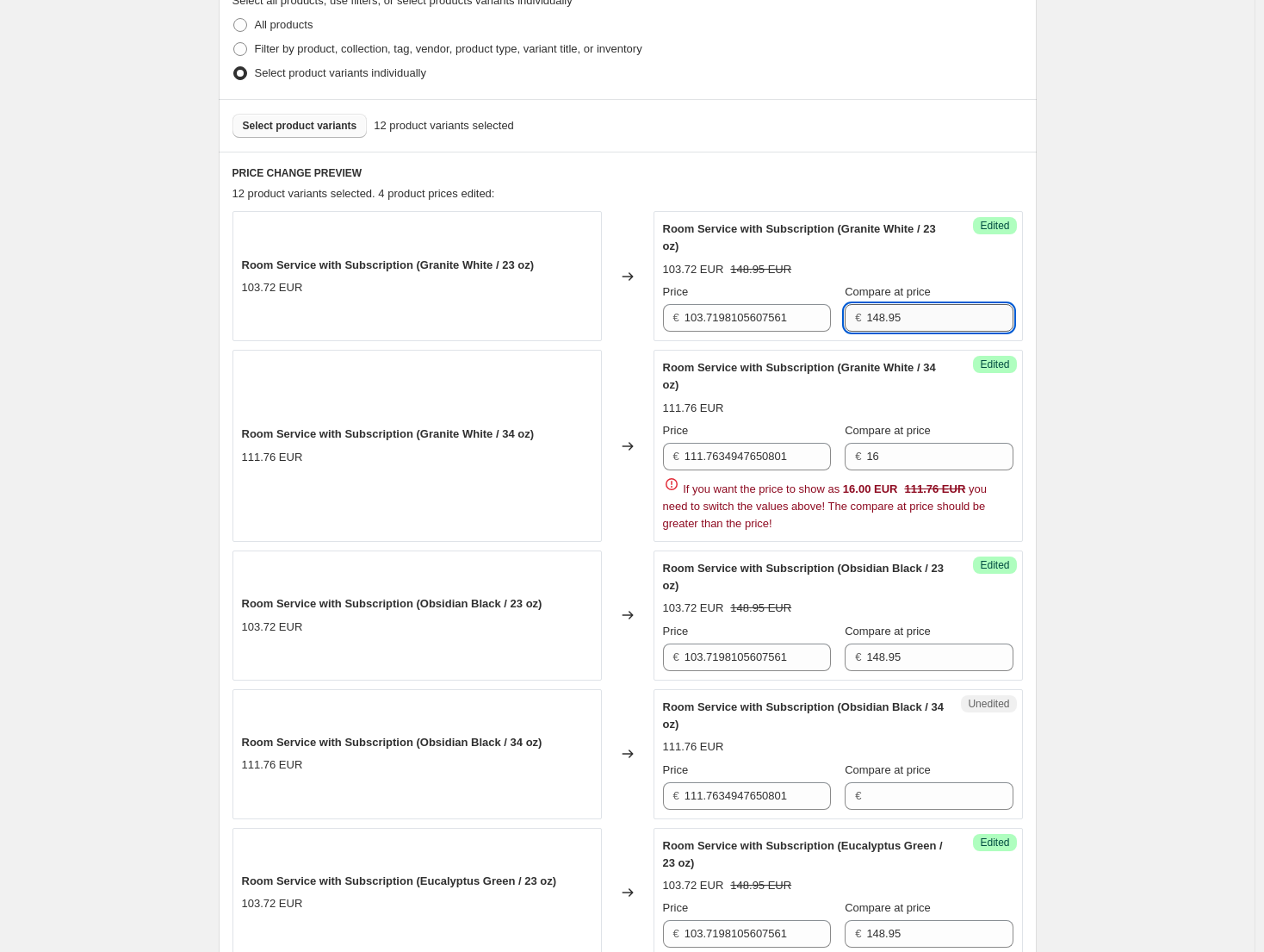
click at [919, 327] on input "148.95" at bounding box center [940, 318] width 146 height 28
type input "123.95"
click at [912, 450] on input "16" at bounding box center [940, 456] width 146 height 28
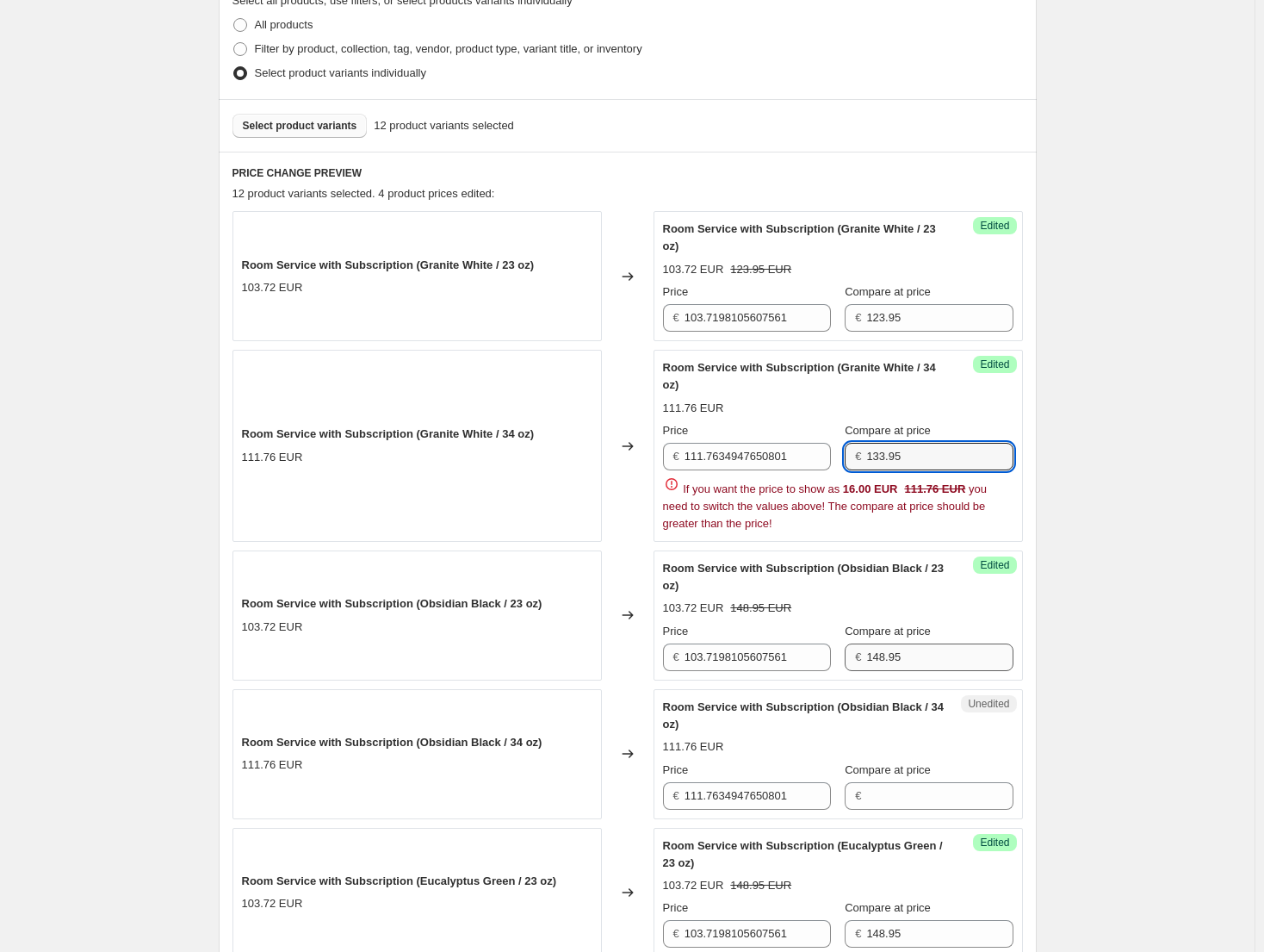
type input "133.95"
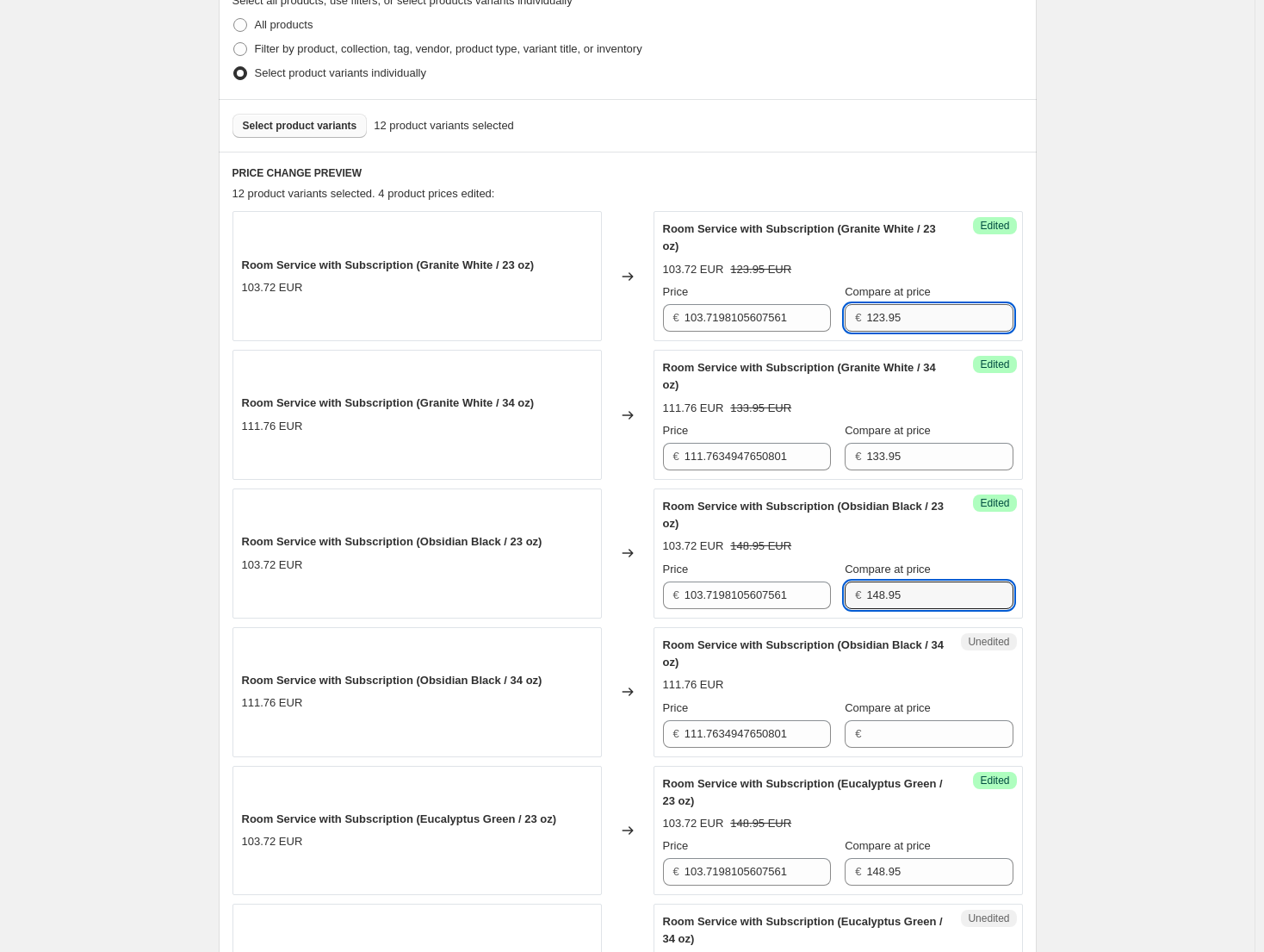
click at [910, 332] on input "123.95" at bounding box center [940, 318] width 146 height 28
click at [909, 599] on input "148.95" at bounding box center [940, 594] width 146 height 28
paste input "23"
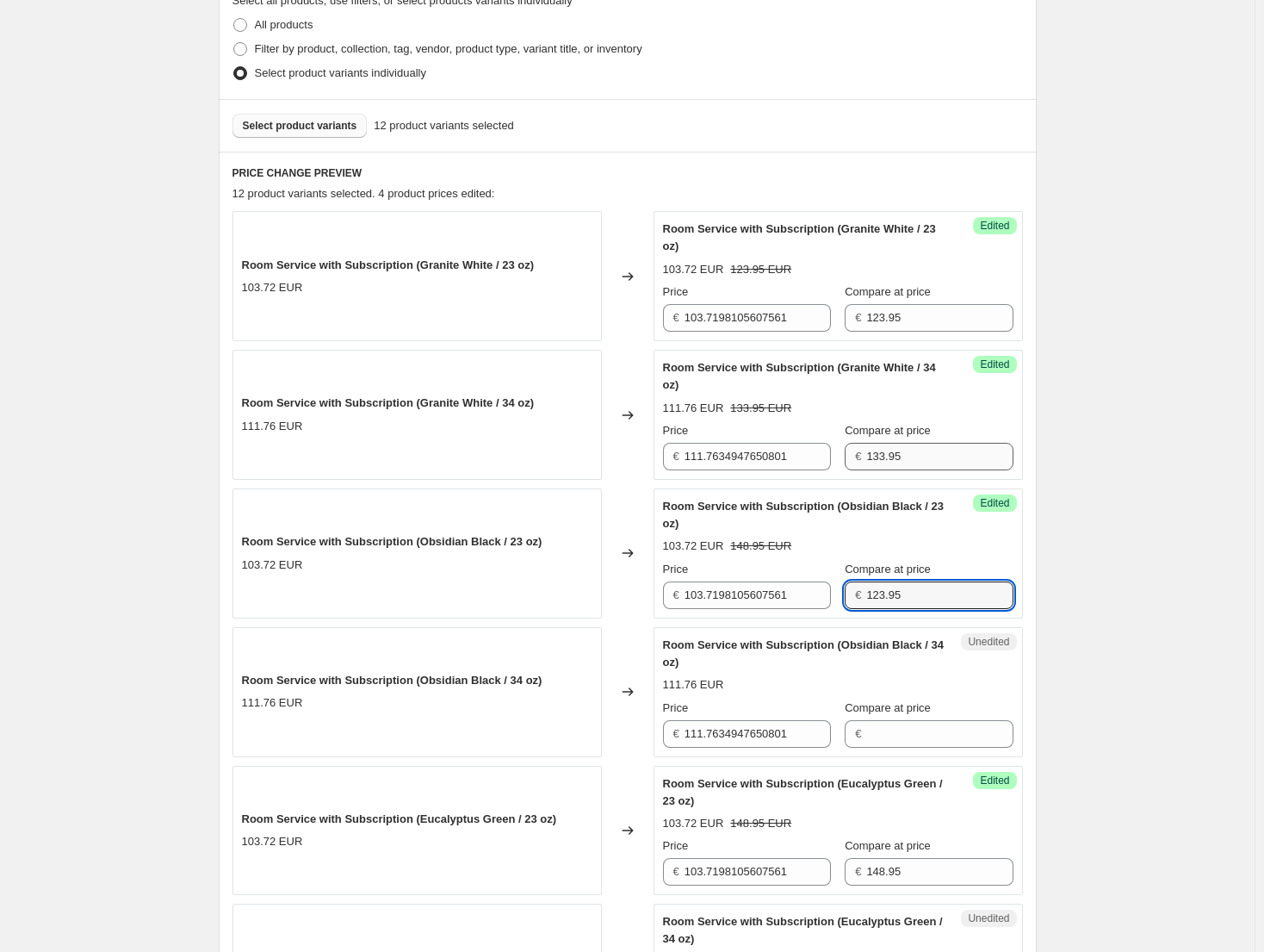
type input "123.95"
click at [905, 452] on input "133.95" at bounding box center [940, 456] width 146 height 28
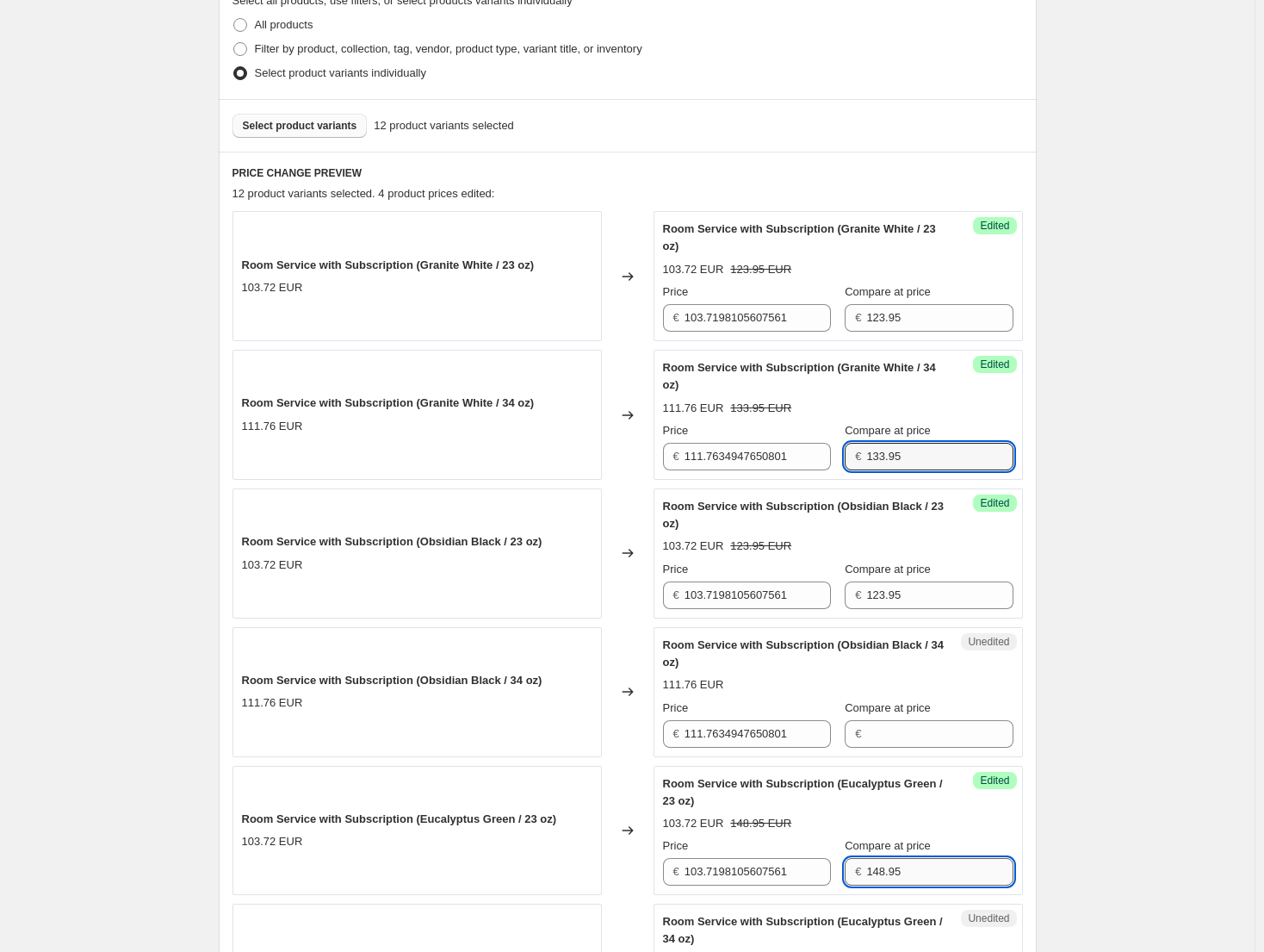
click at [913, 865] on input "148.95" at bounding box center [940, 871] width 146 height 28
paste input "23"
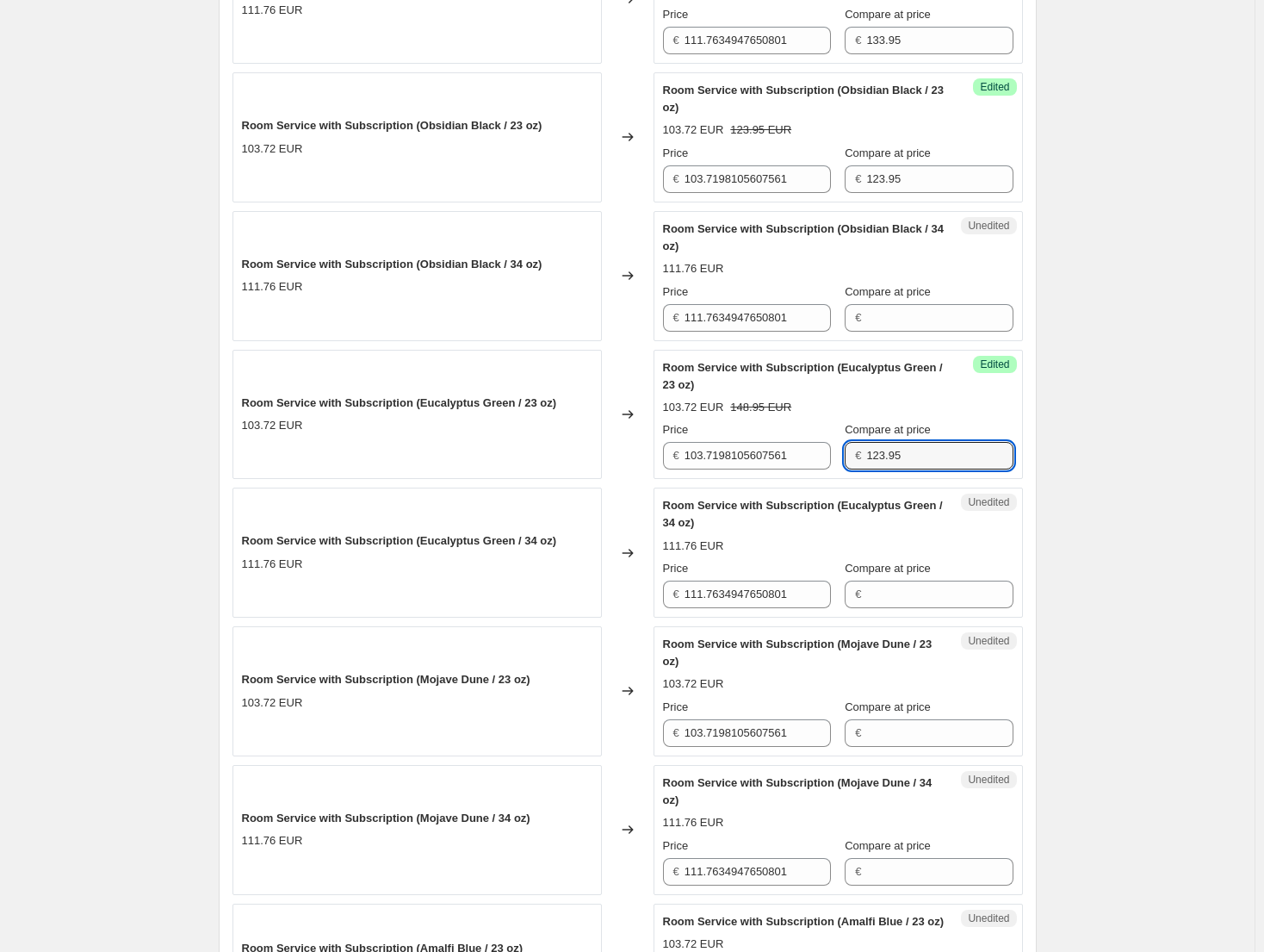
scroll to position [852, 0]
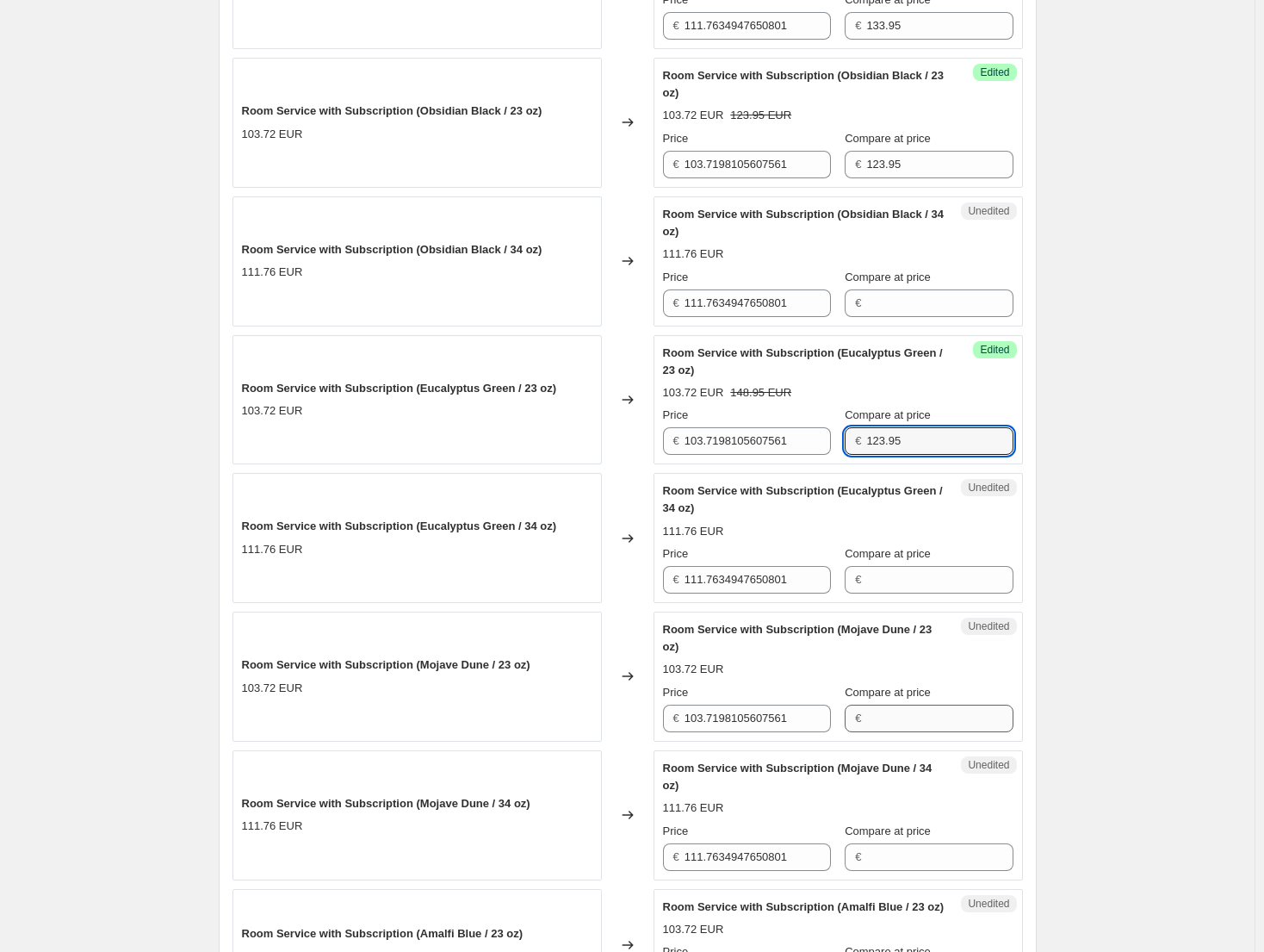
type input "123.95"
click at [927, 716] on input "Compare at price" at bounding box center [940, 718] width 146 height 28
paste input "123.95"
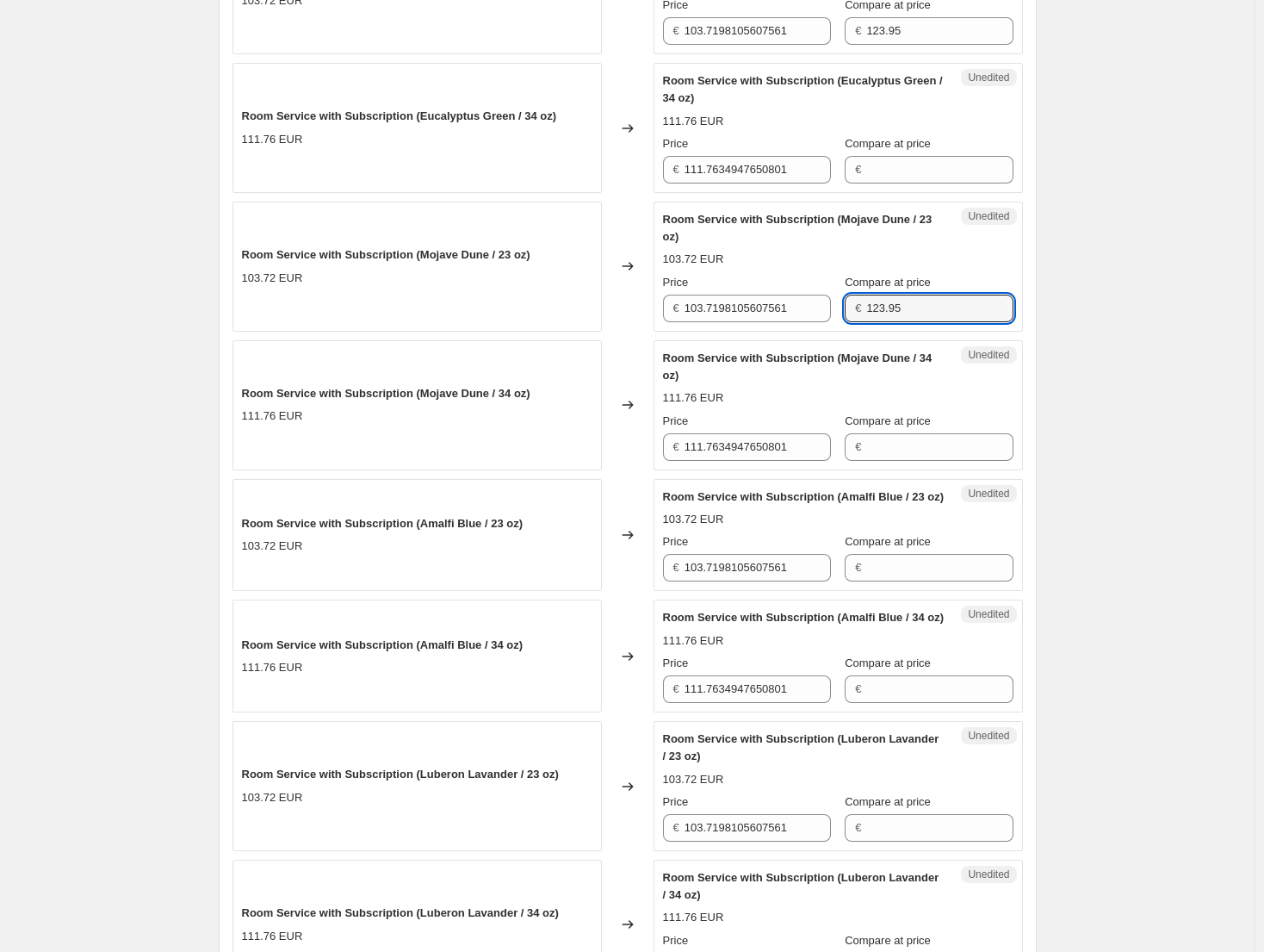
scroll to position [1282, 0]
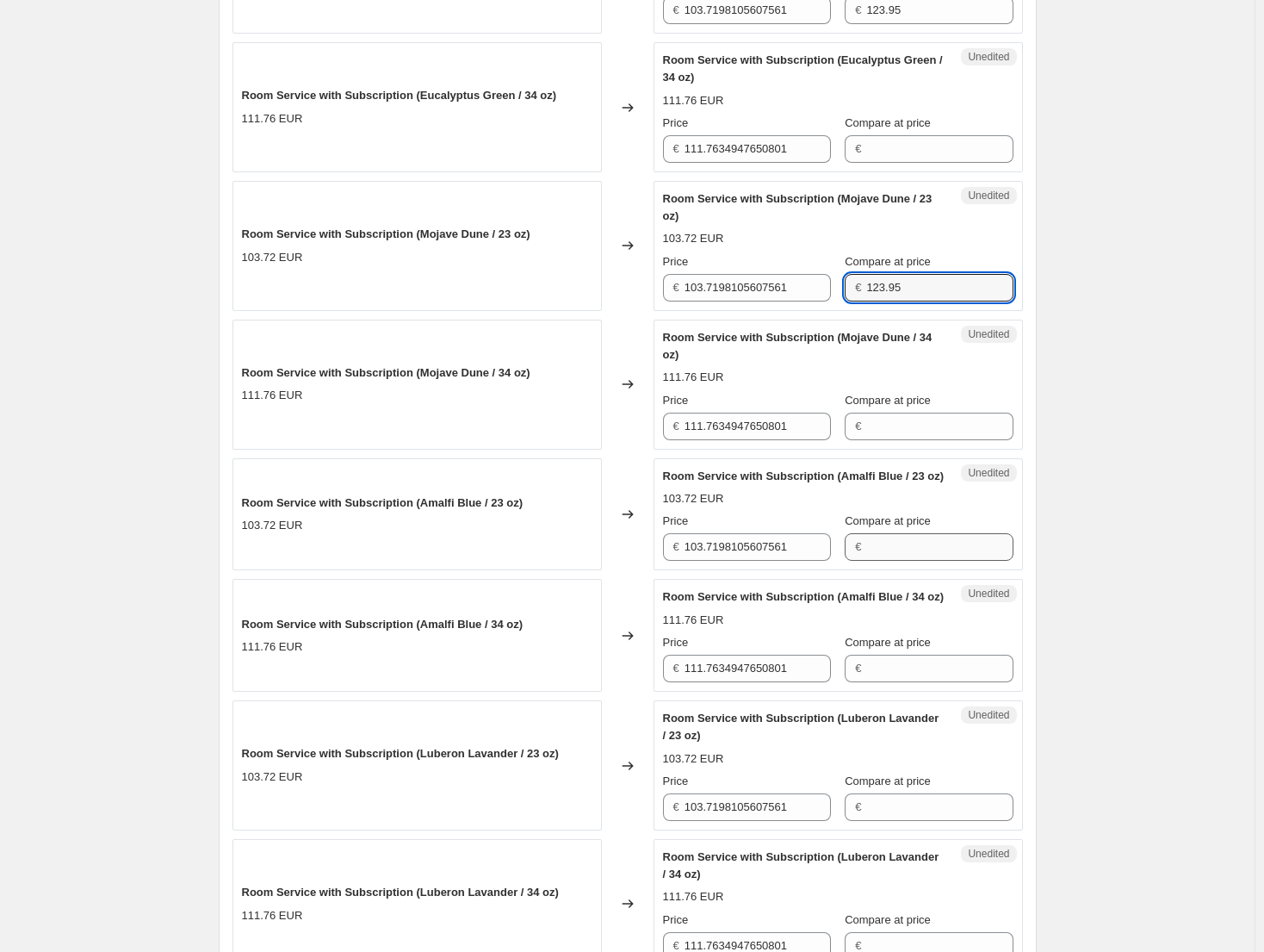
type input "123.95"
click at [911, 561] on input "Compare at price" at bounding box center [940, 547] width 146 height 28
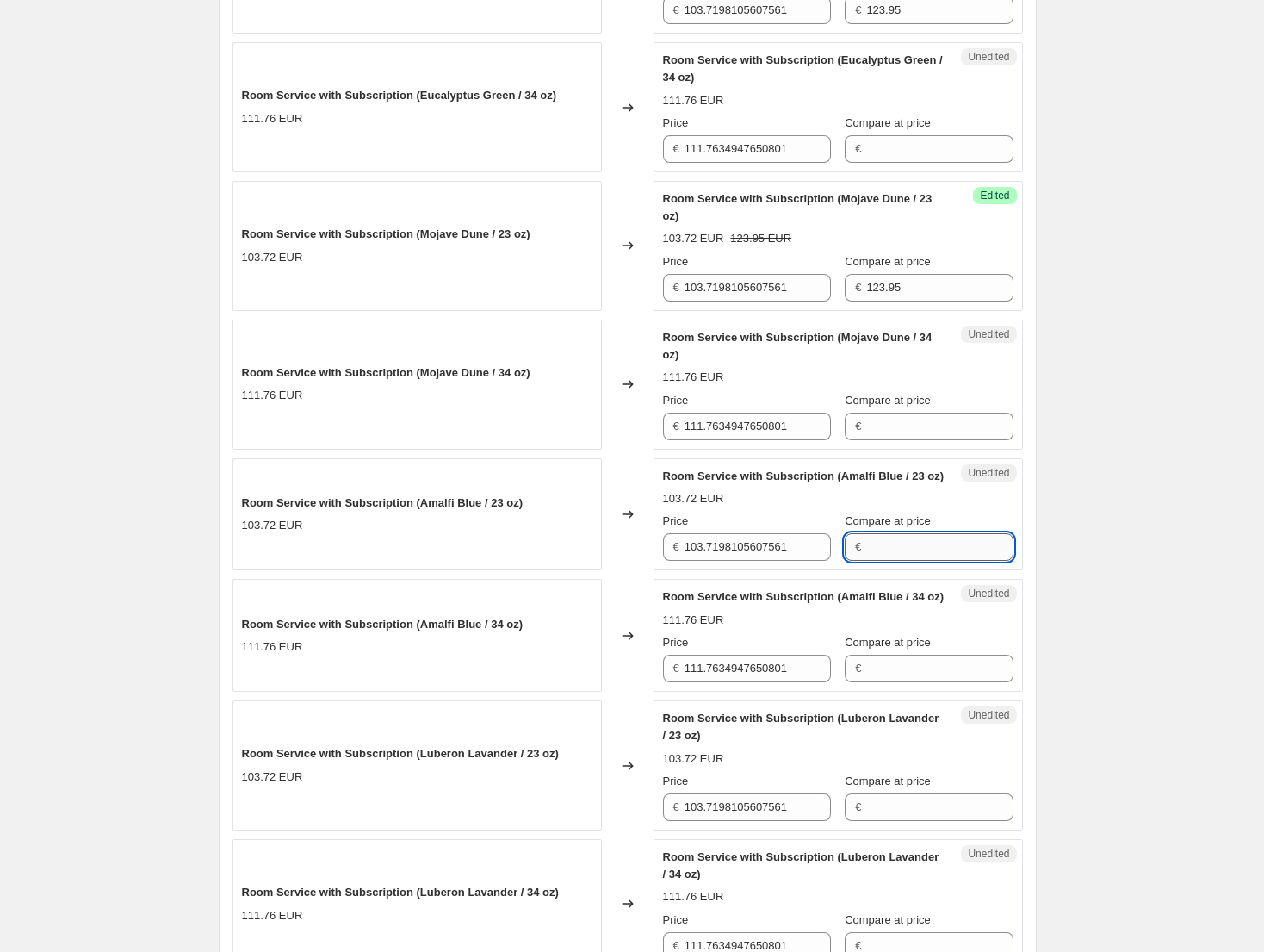
paste input "123.95"
type input "123.95"
click at [889, 789] on label "Compare at price" at bounding box center [887, 781] width 87 height 17
click at [889, 821] on input "Compare at price" at bounding box center [940, 806] width 146 height 28
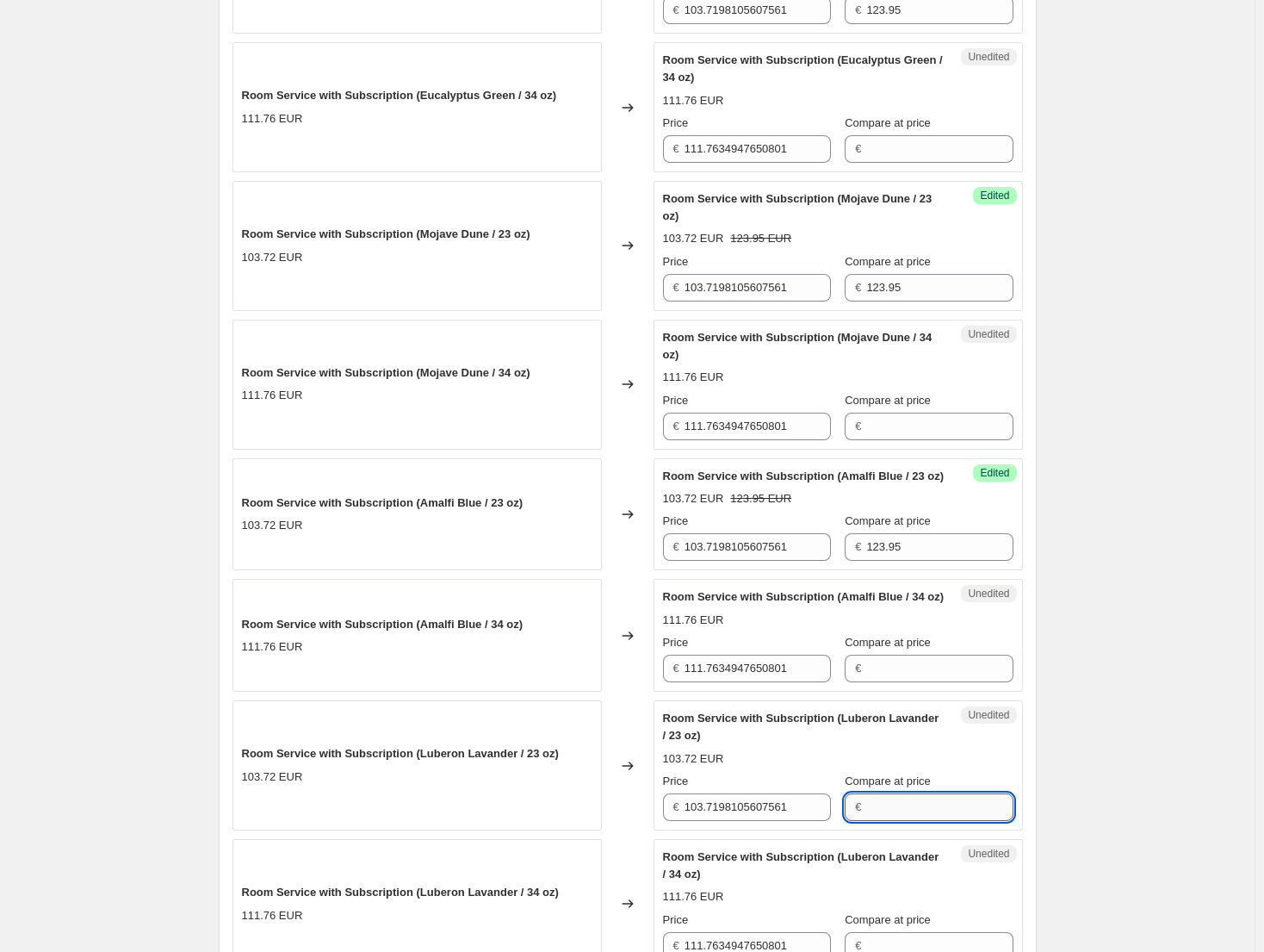
click at [886, 821] on input "Compare at price" at bounding box center [940, 806] width 146 height 28
paste input "123.95"
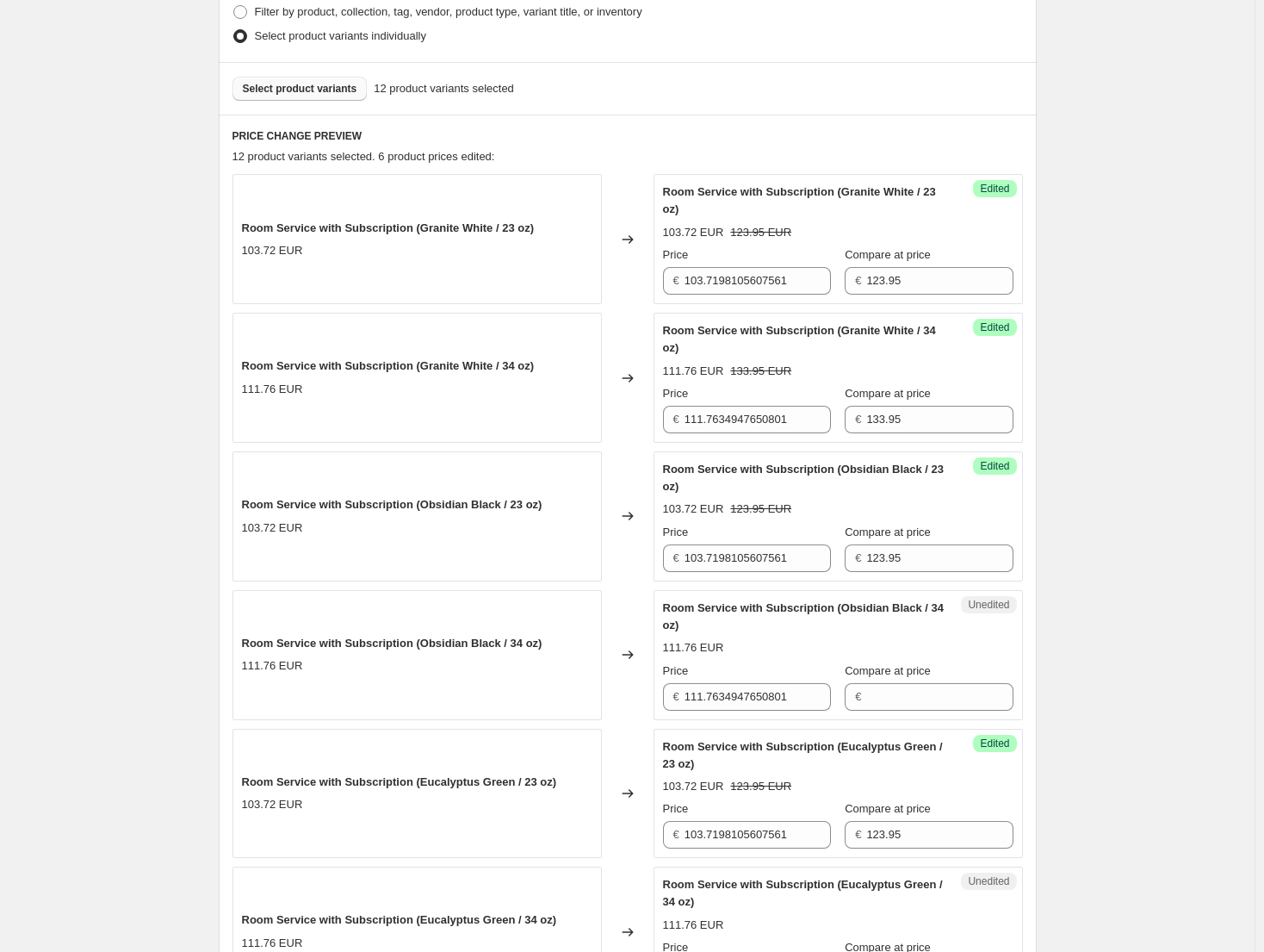
scroll to position [421, 0]
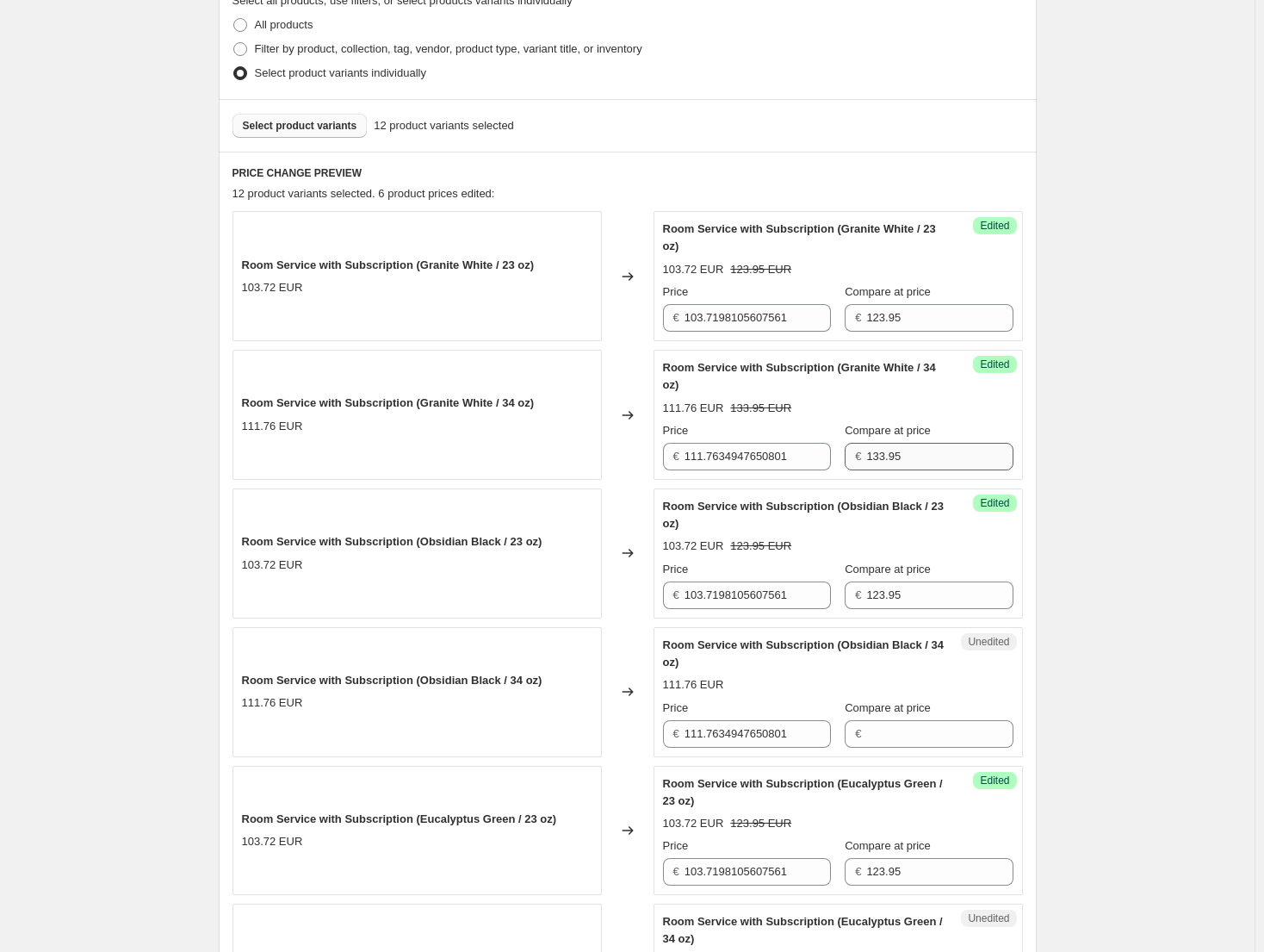
type input "123.95"
drag, startPoint x: 911, startPoint y: 461, endPoint x: 829, endPoint y: 459, distance: 82.0
click at [845, 459] on div "€ 133.95" at bounding box center [928, 456] width 168 height 28
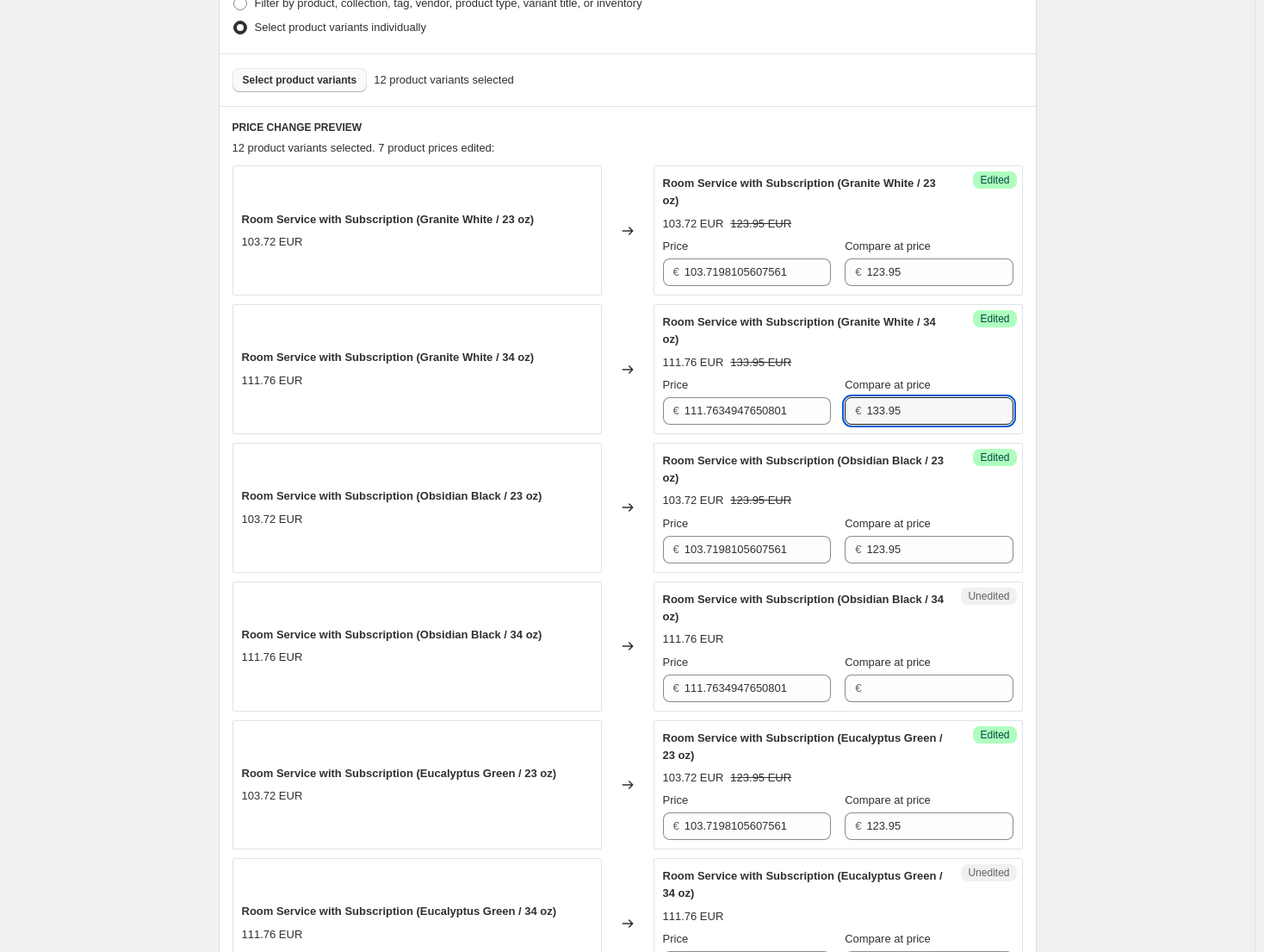
scroll to position [593, 0]
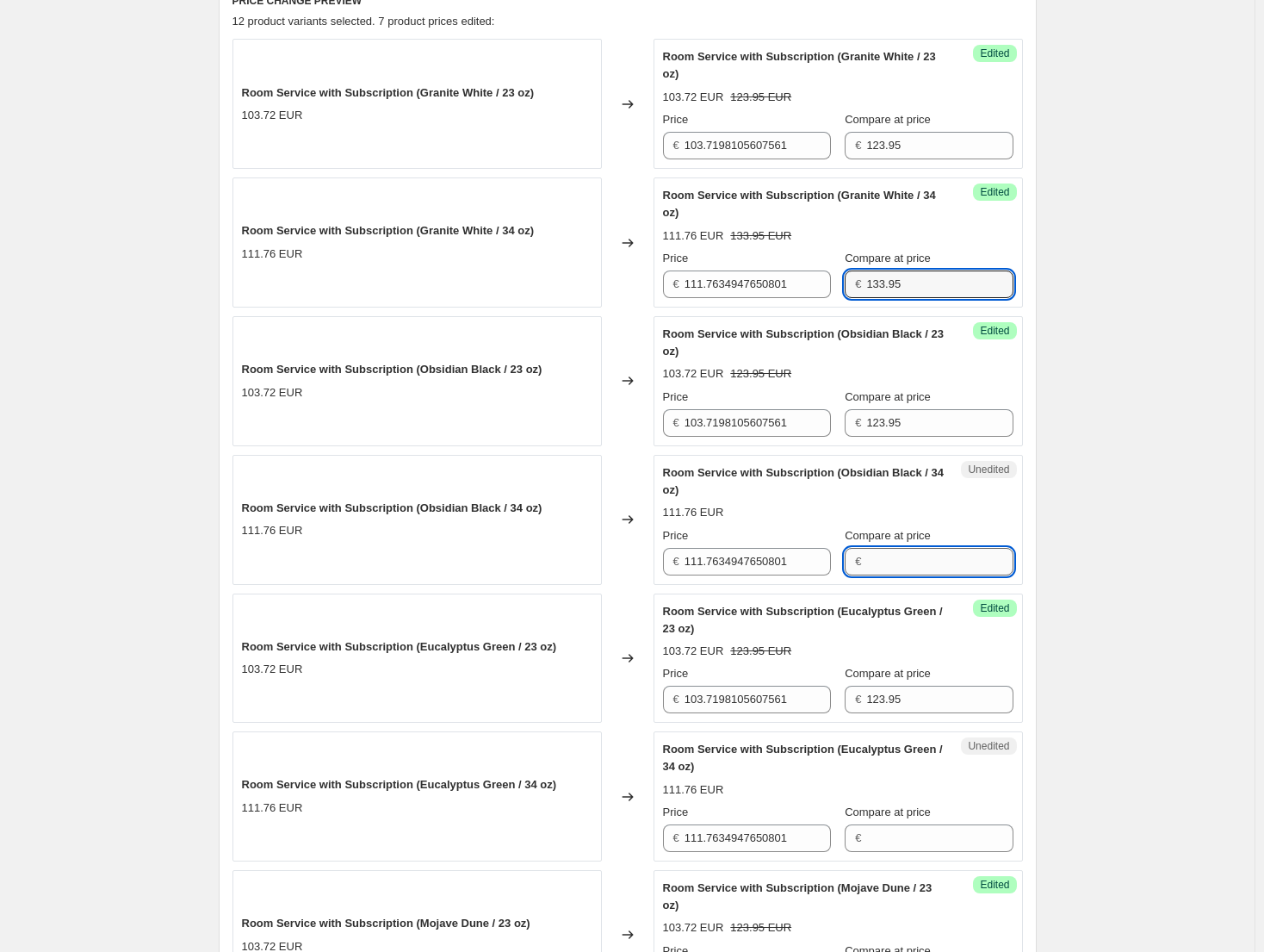
click at [899, 571] on input "Compare at price" at bounding box center [940, 561] width 146 height 28
paste input "133.95"
type input "133.95"
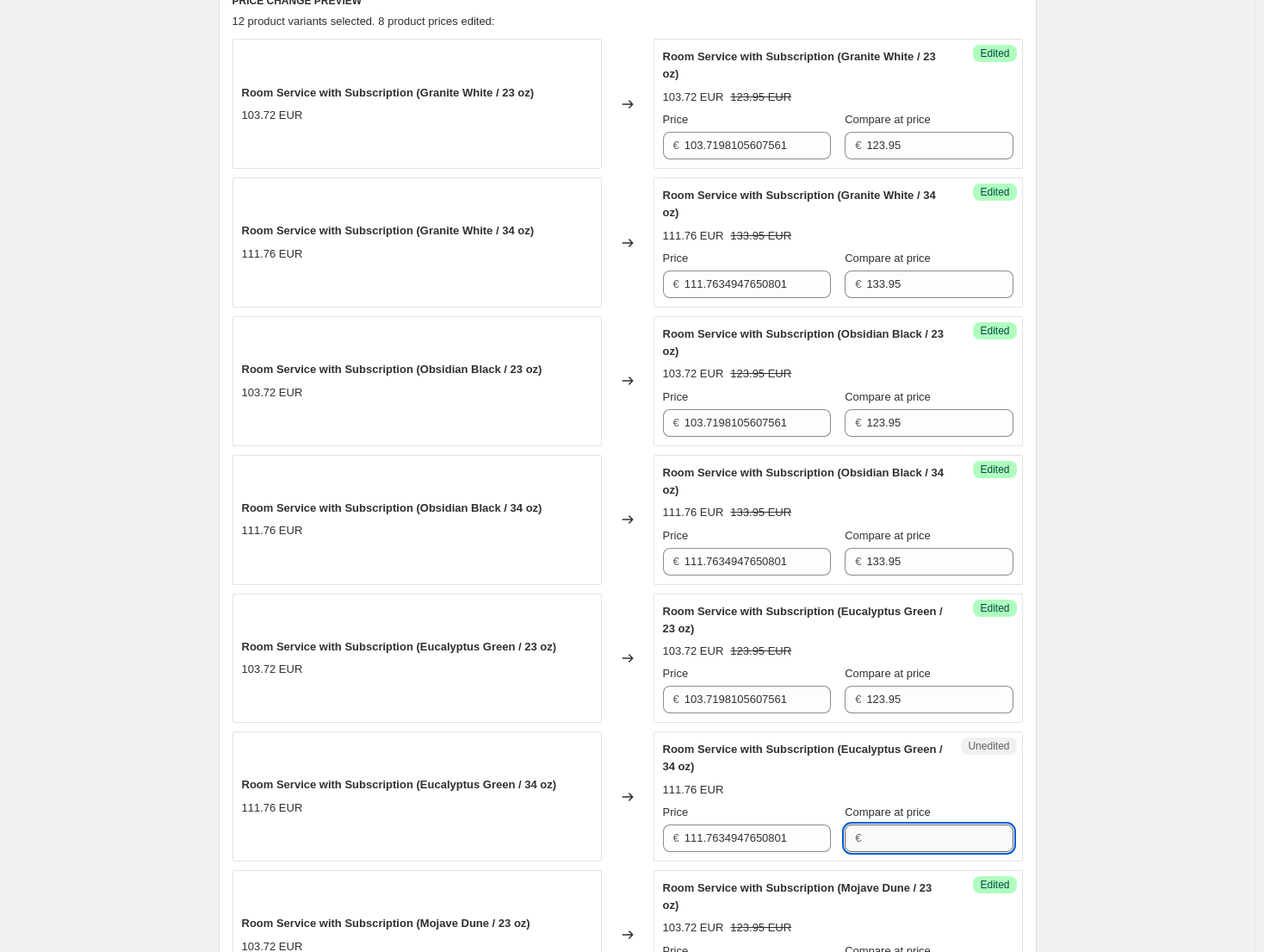
click at [902, 849] on input "Compare at price" at bounding box center [940, 838] width 146 height 28
paste input "133.95"
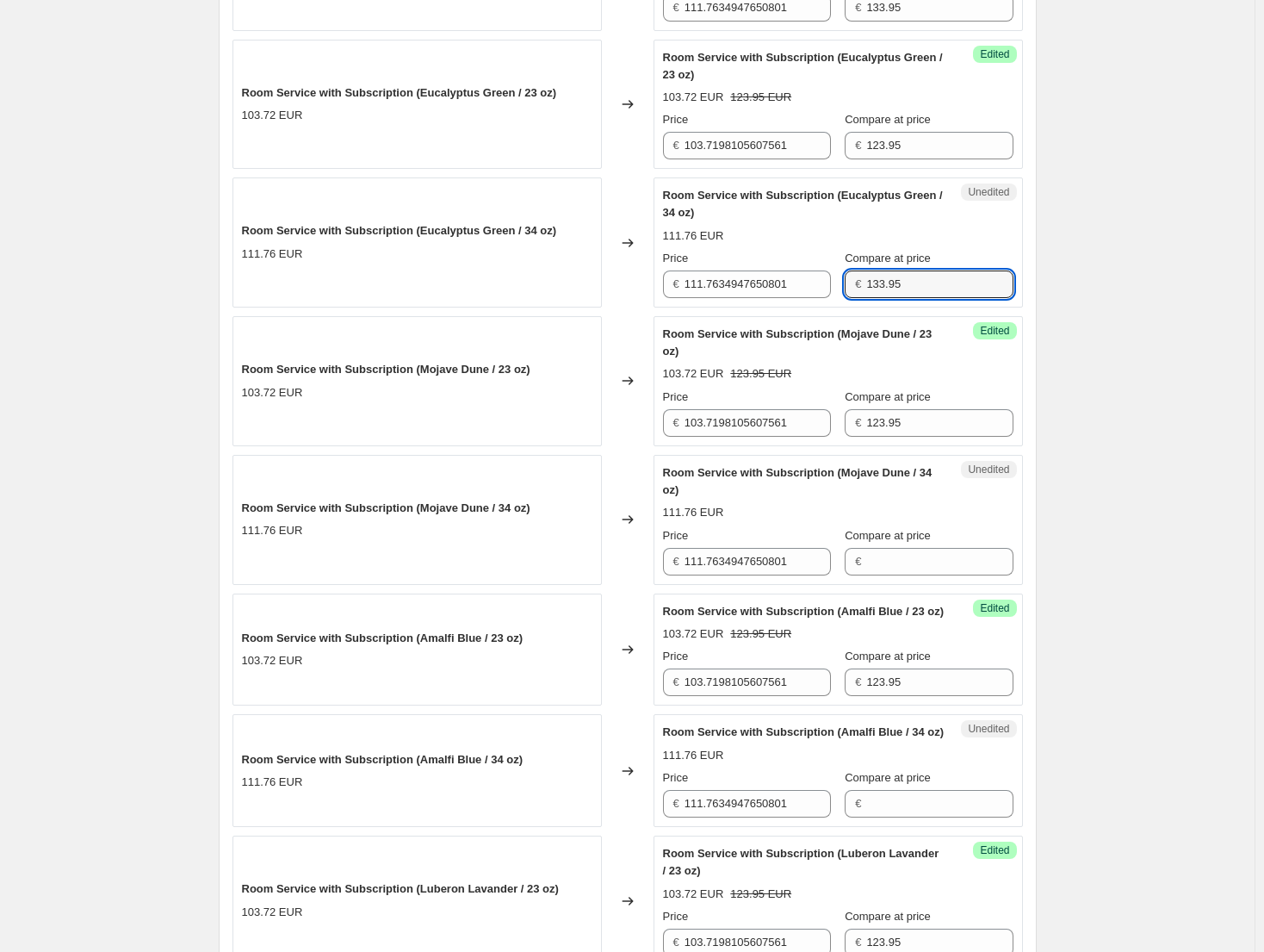
scroll to position [1198, 0]
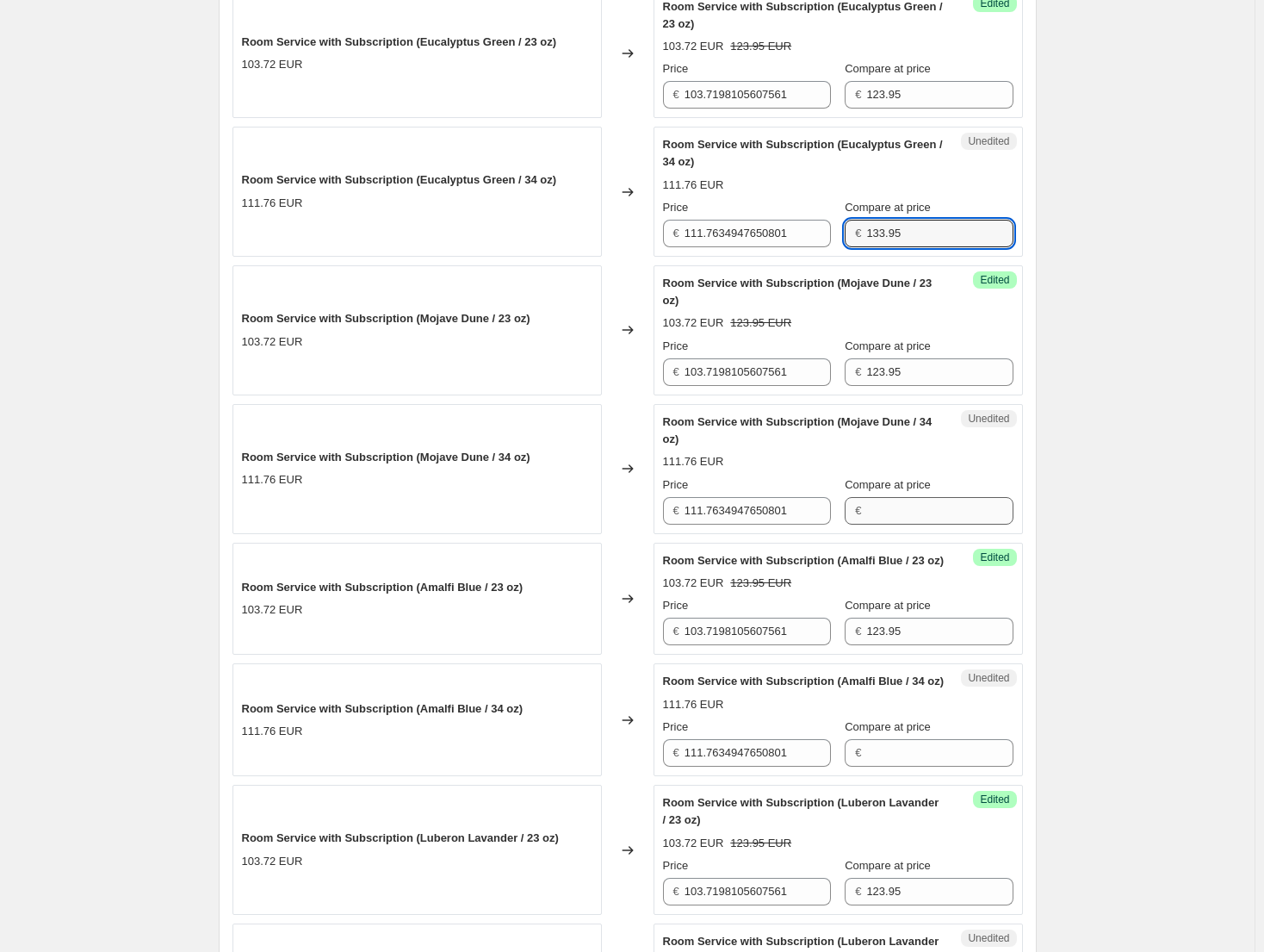
type input "133.95"
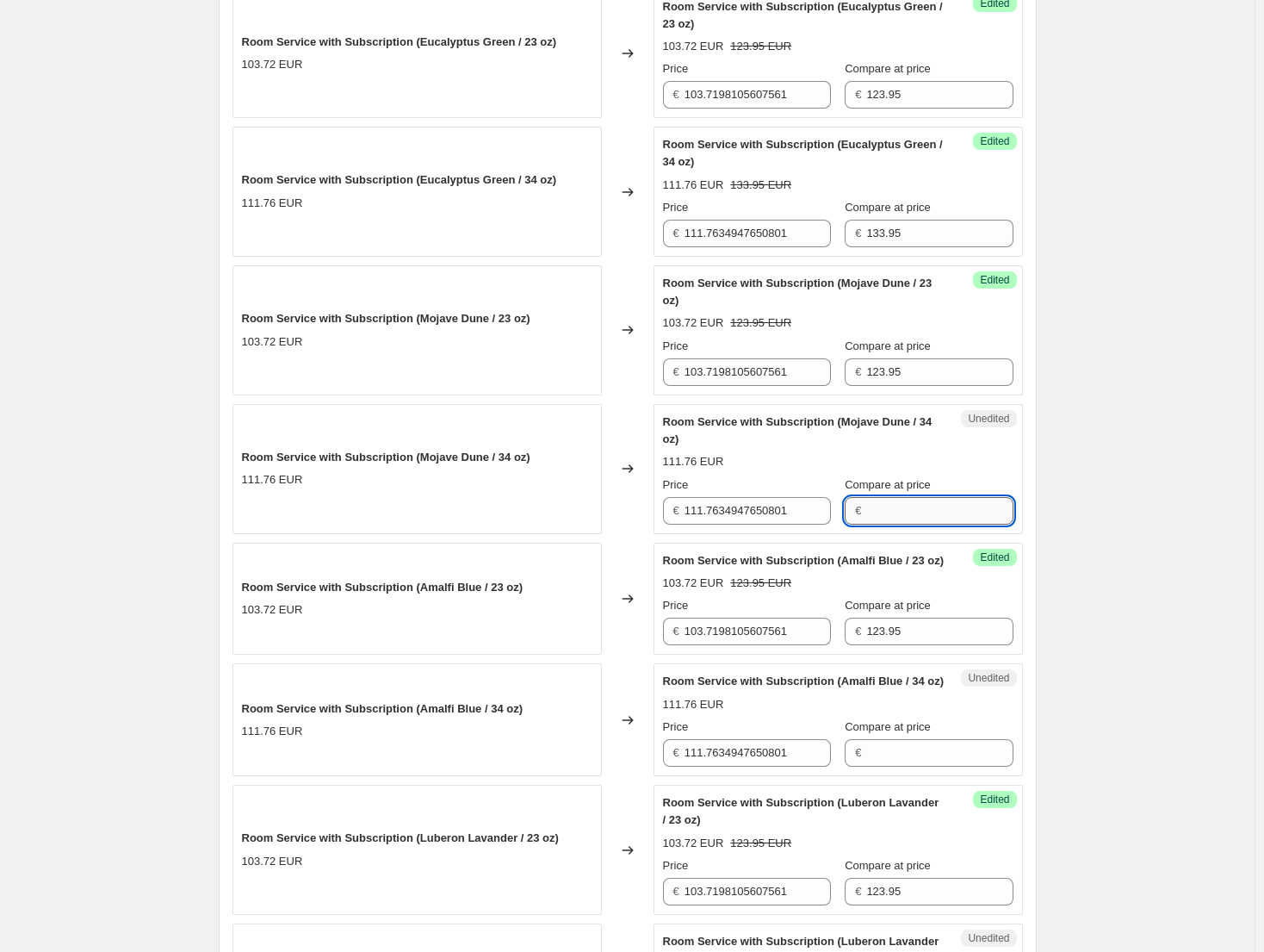
click at [929, 516] on input "Compare at price" at bounding box center [940, 511] width 146 height 28
paste input "133.95"
type input "133.95"
click at [924, 767] on input "Compare at price" at bounding box center [940, 752] width 146 height 28
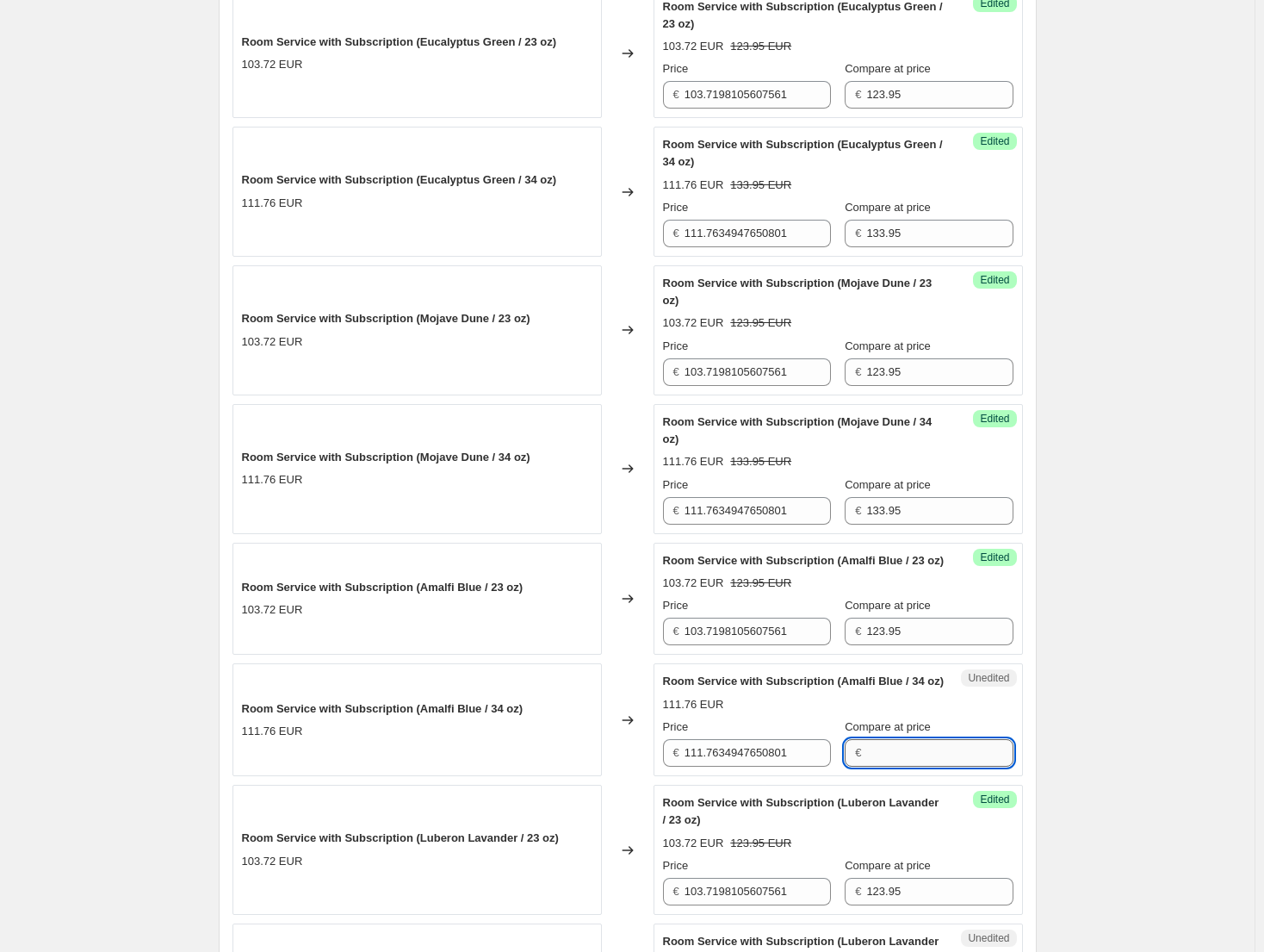
paste input "133.95"
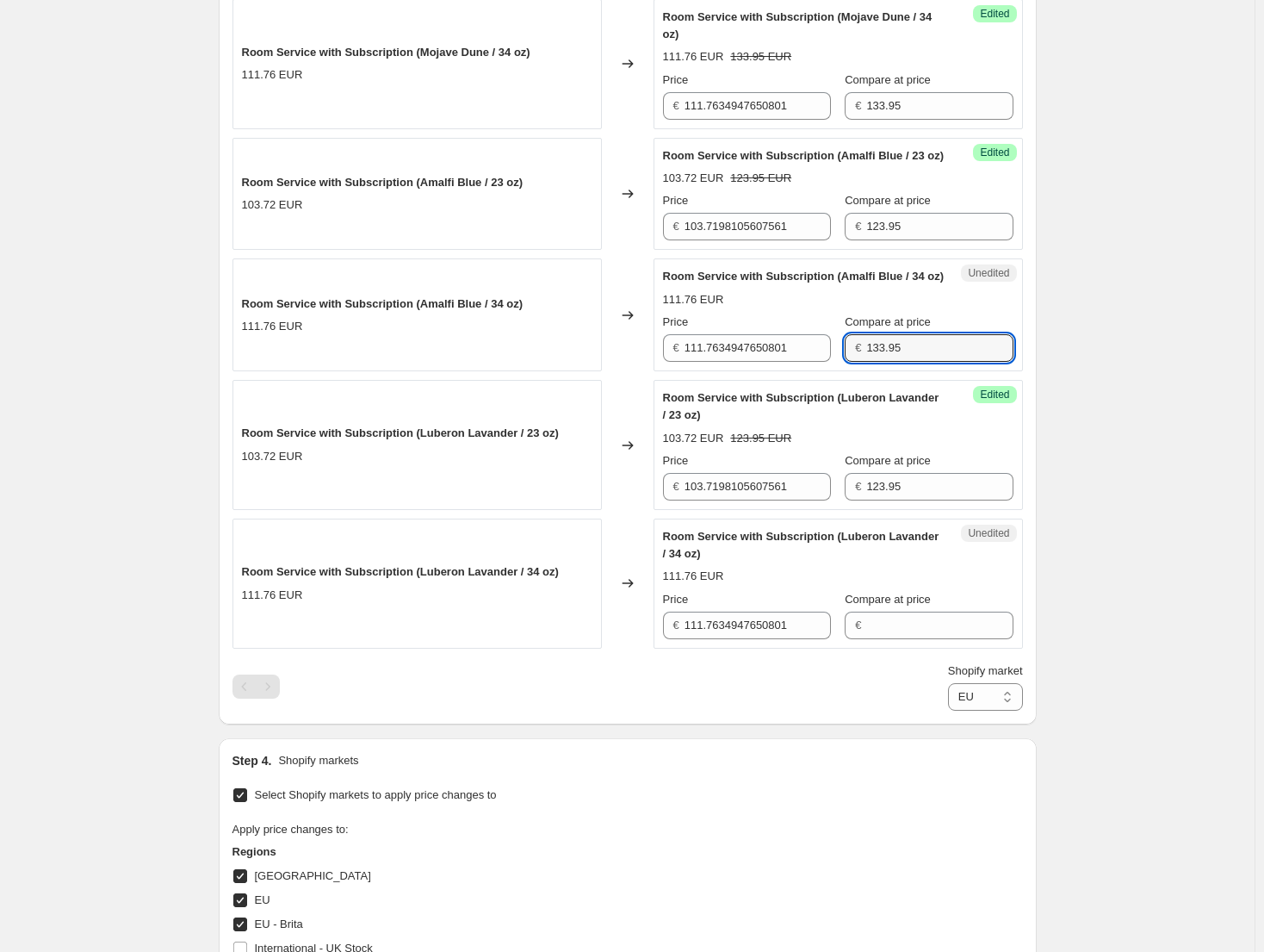
scroll to position [1628, 0]
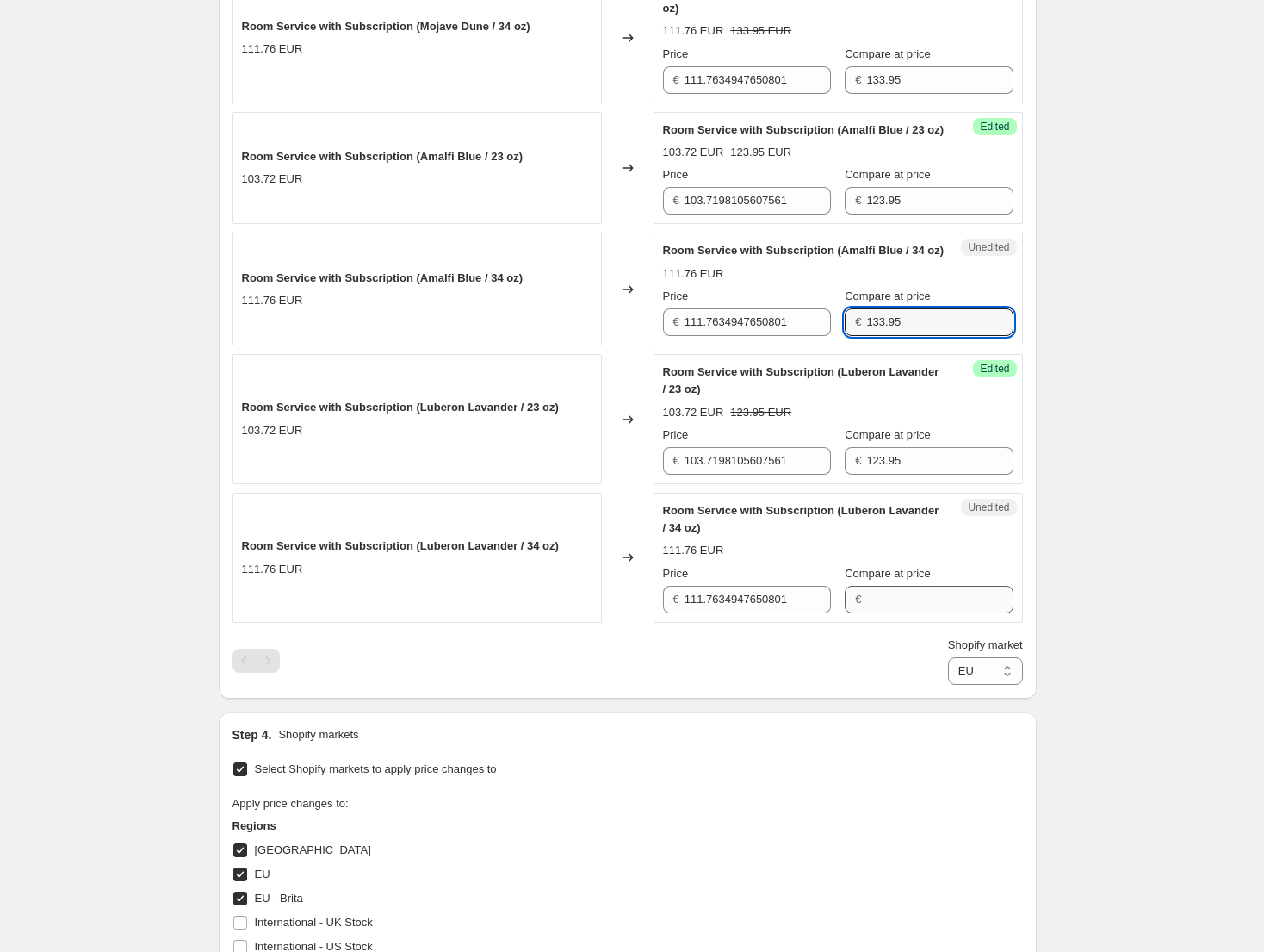
type input "133.95"
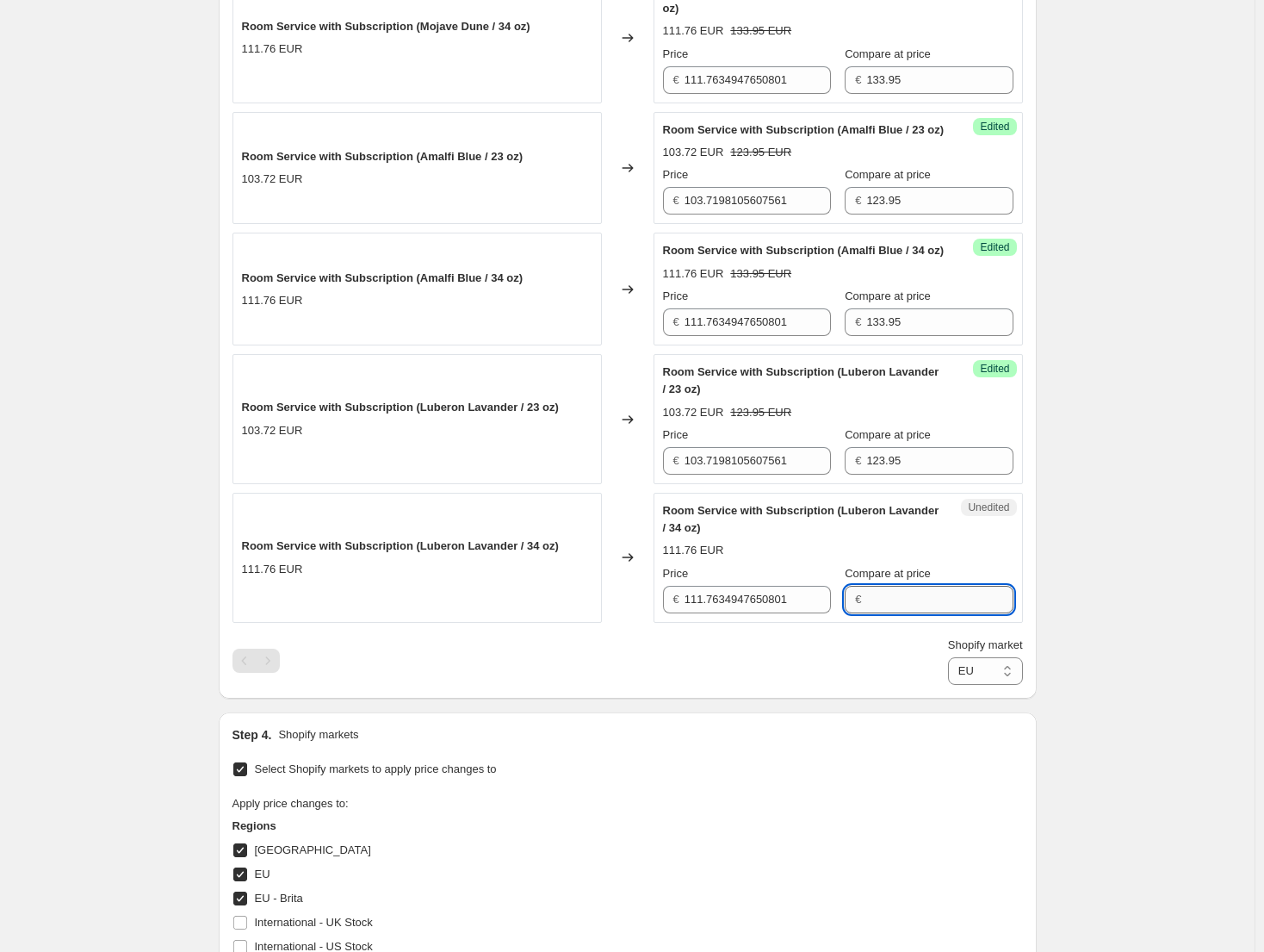
click at [930, 613] on input "Compare at price" at bounding box center [940, 599] width 146 height 28
paste input "133.95"
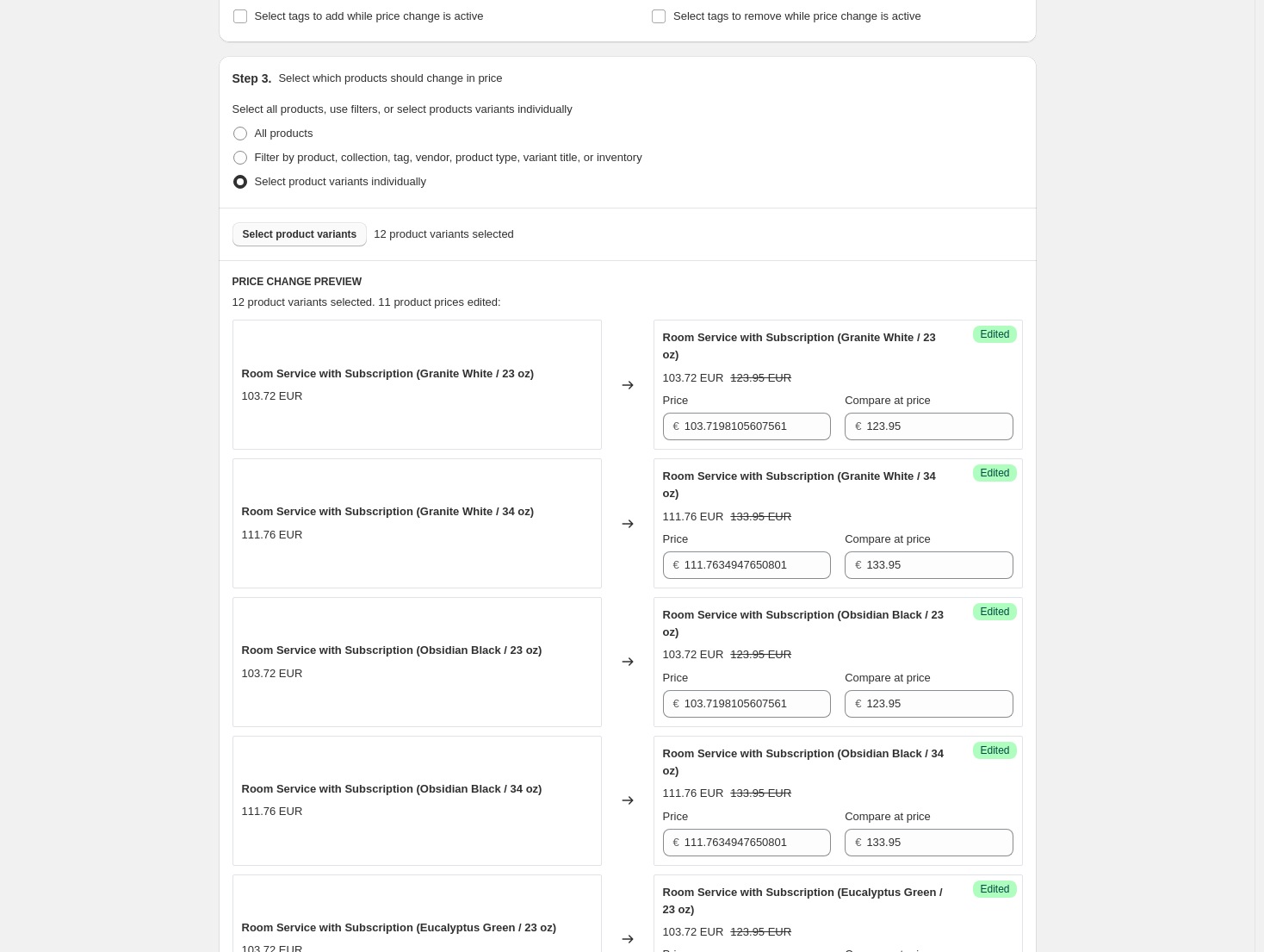
scroll to position [335, 0]
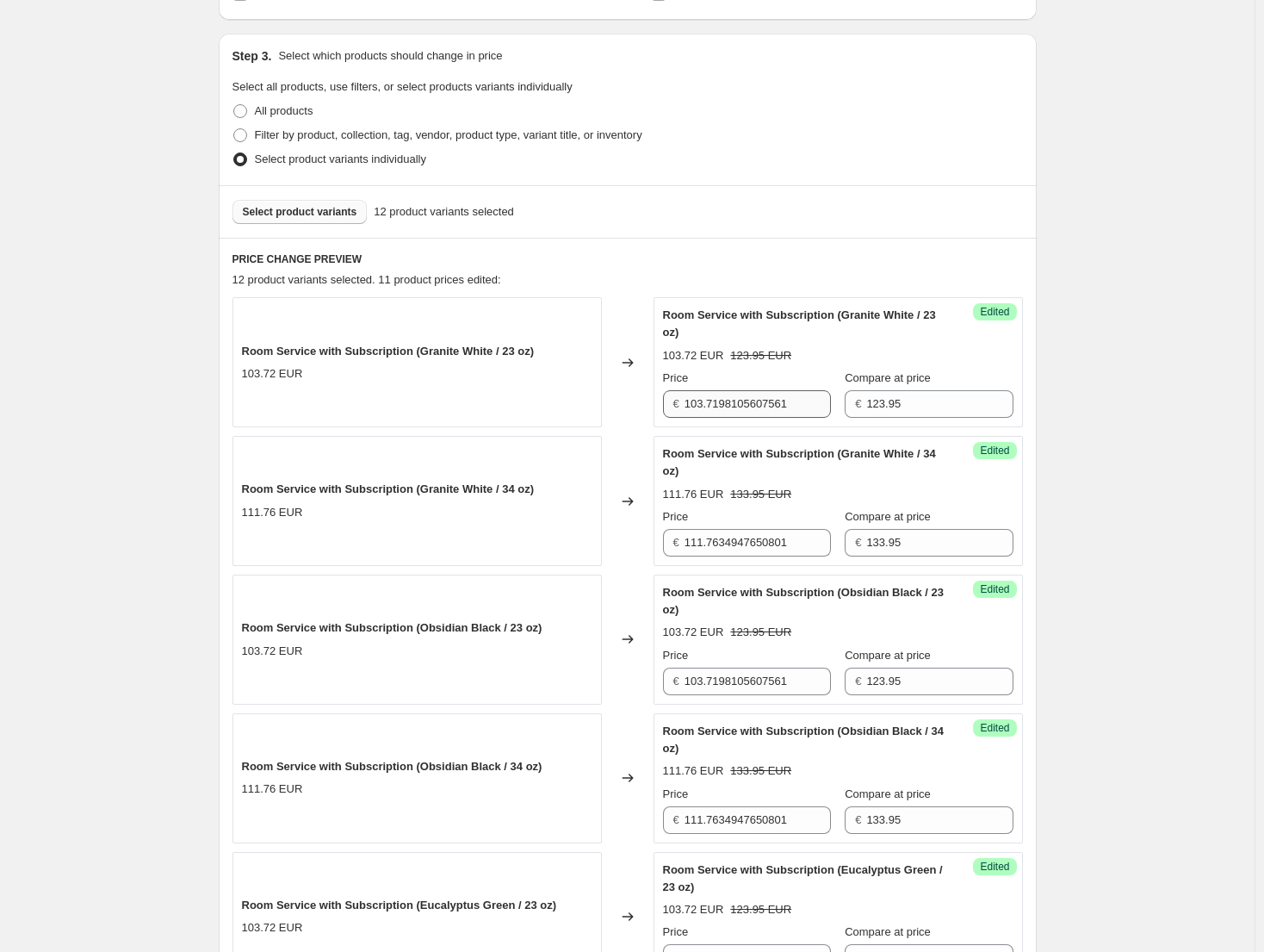
type input "133.95"
click at [788, 416] on input "103.7198105607561" at bounding box center [758, 403] width 146 height 28
type input "95.44"
click at [710, 545] on input "111.7634947650801" at bounding box center [758, 542] width 146 height 28
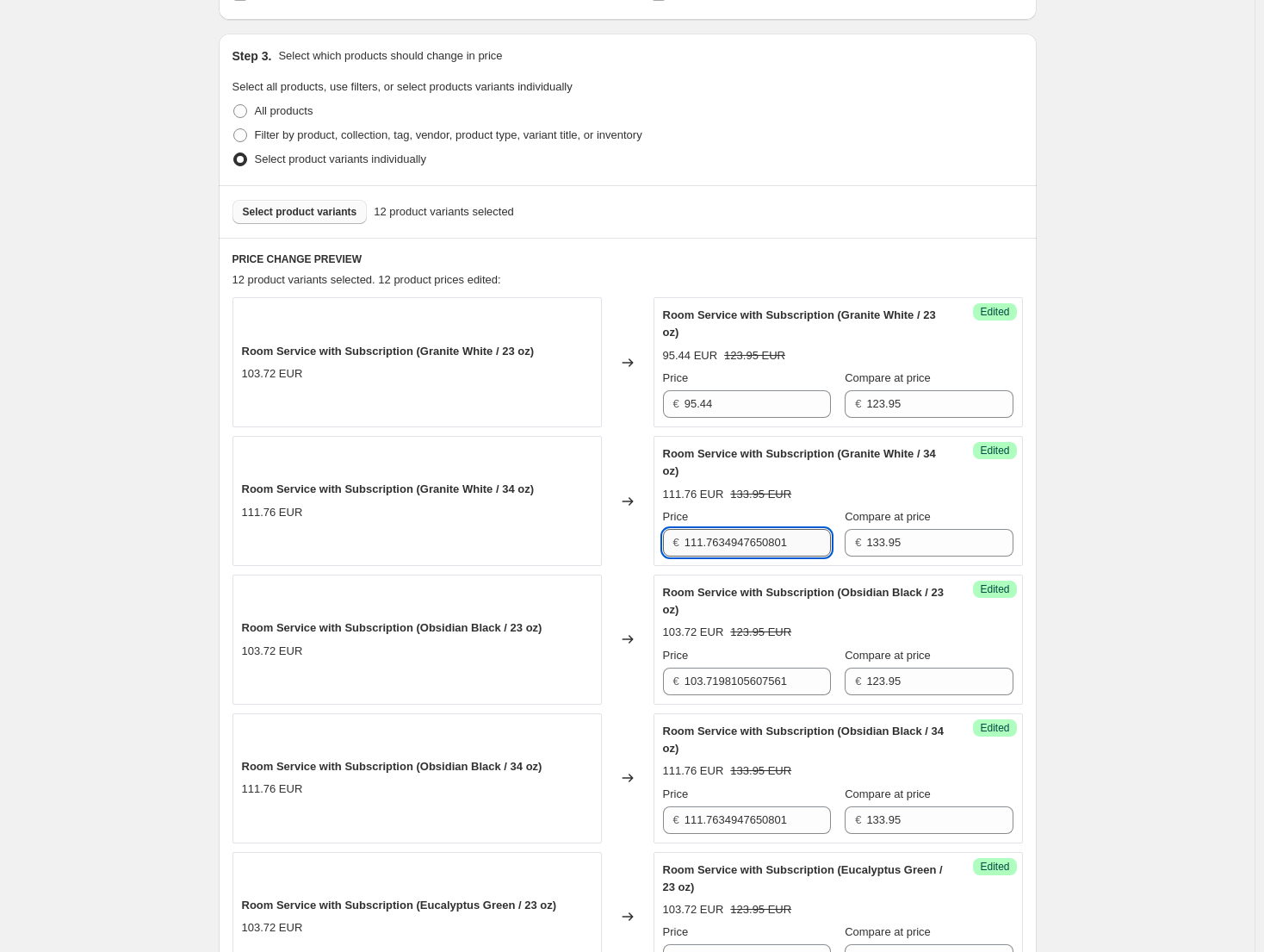
click at [710, 545] on input "111.7634947650801" at bounding box center [758, 542] width 146 height 28
type input "103.14"
click at [718, 406] on input "95.44" at bounding box center [758, 403] width 146 height 28
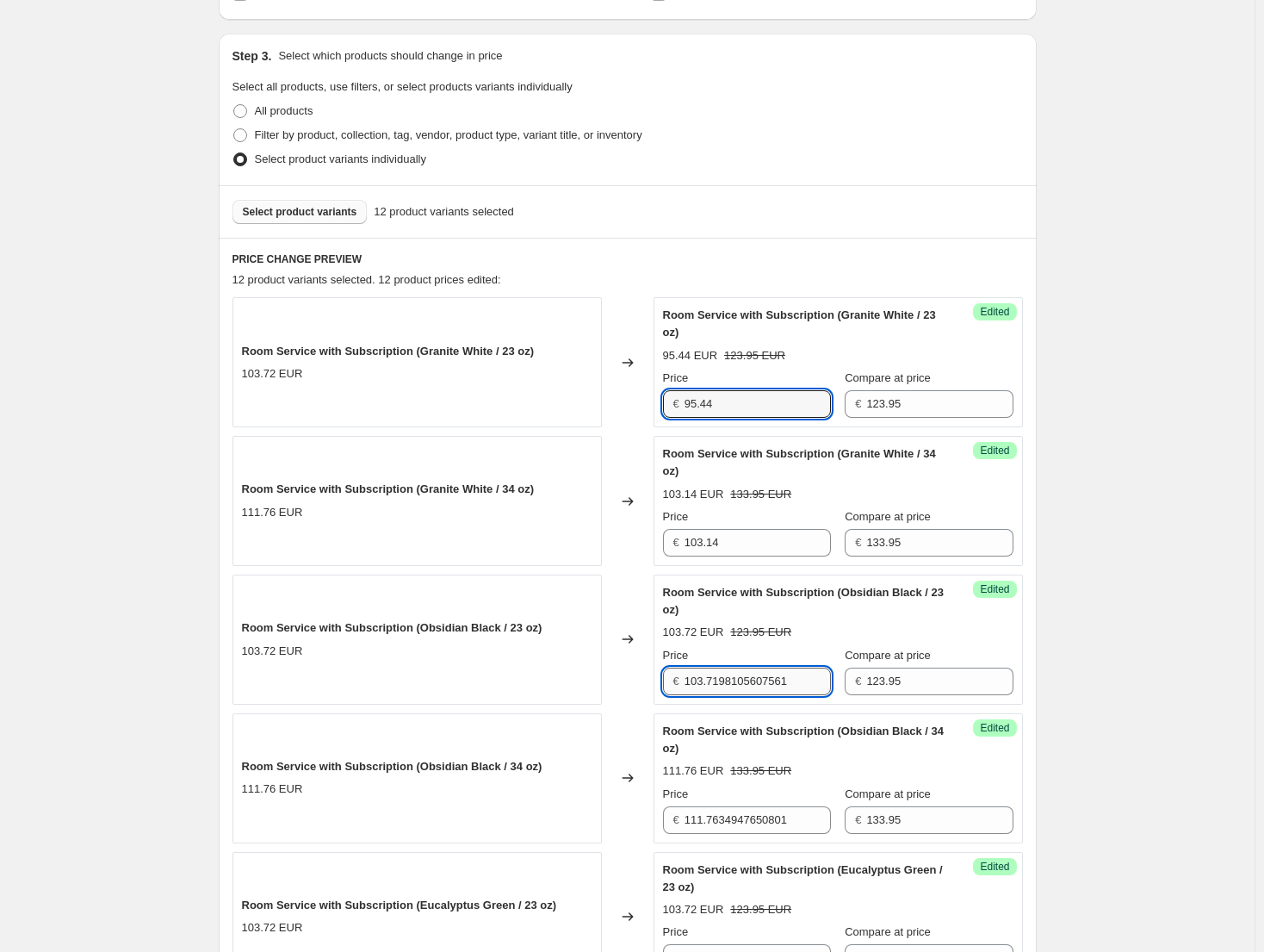
click at [766, 671] on input "103.7198105607561" at bounding box center [758, 681] width 146 height 28
paste input "95.44"
click at [723, 683] on input "103.71981056095.447561" at bounding box center [758, 681] width 146 height 28
paste input "95.44"
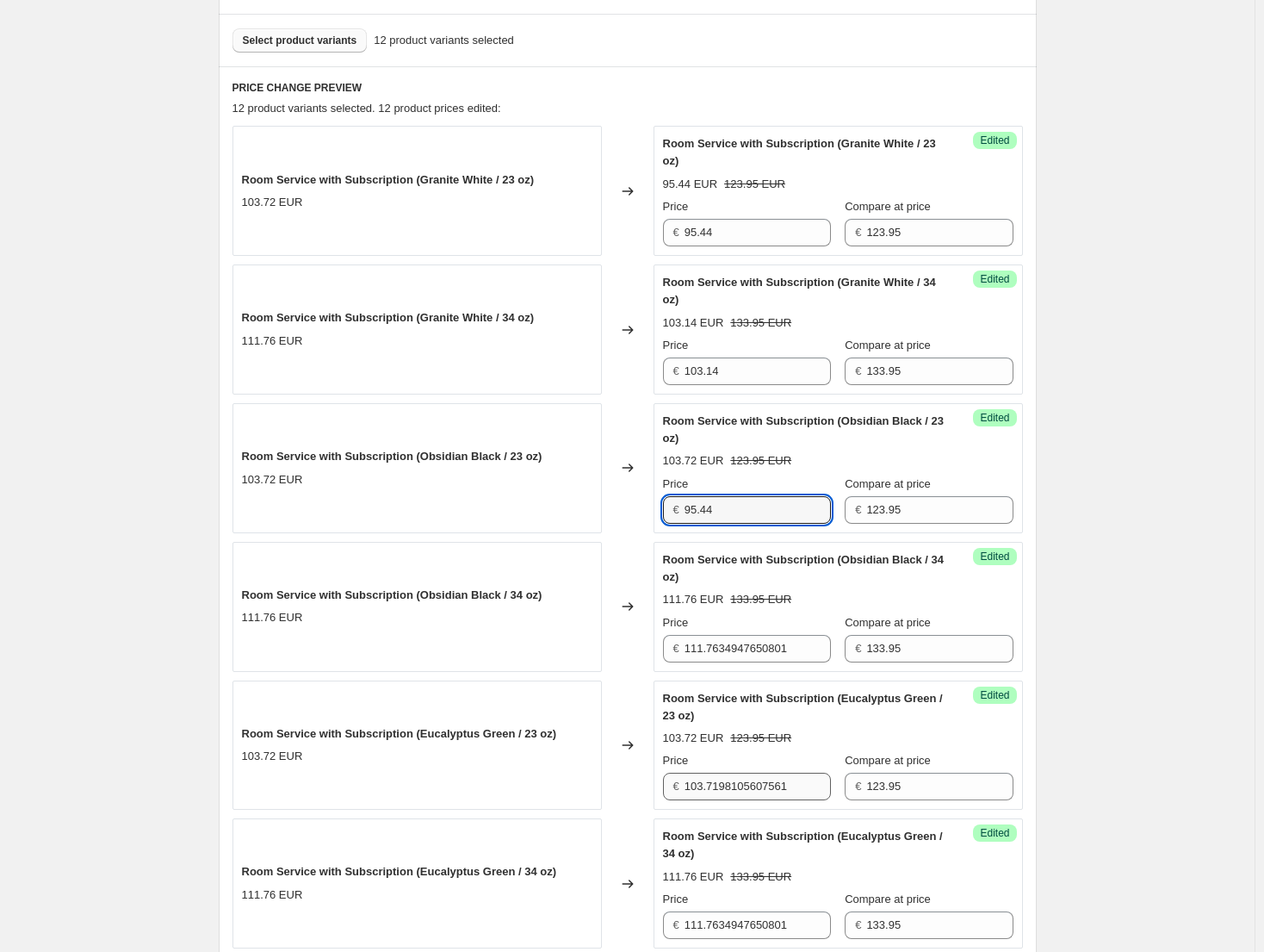
scroll to position [507, 0]
type input "95.44"
click at [740, 780] on input "103.7198105607561" at bounding box center [758, 785] width 146 height 28
paste input "95.44"
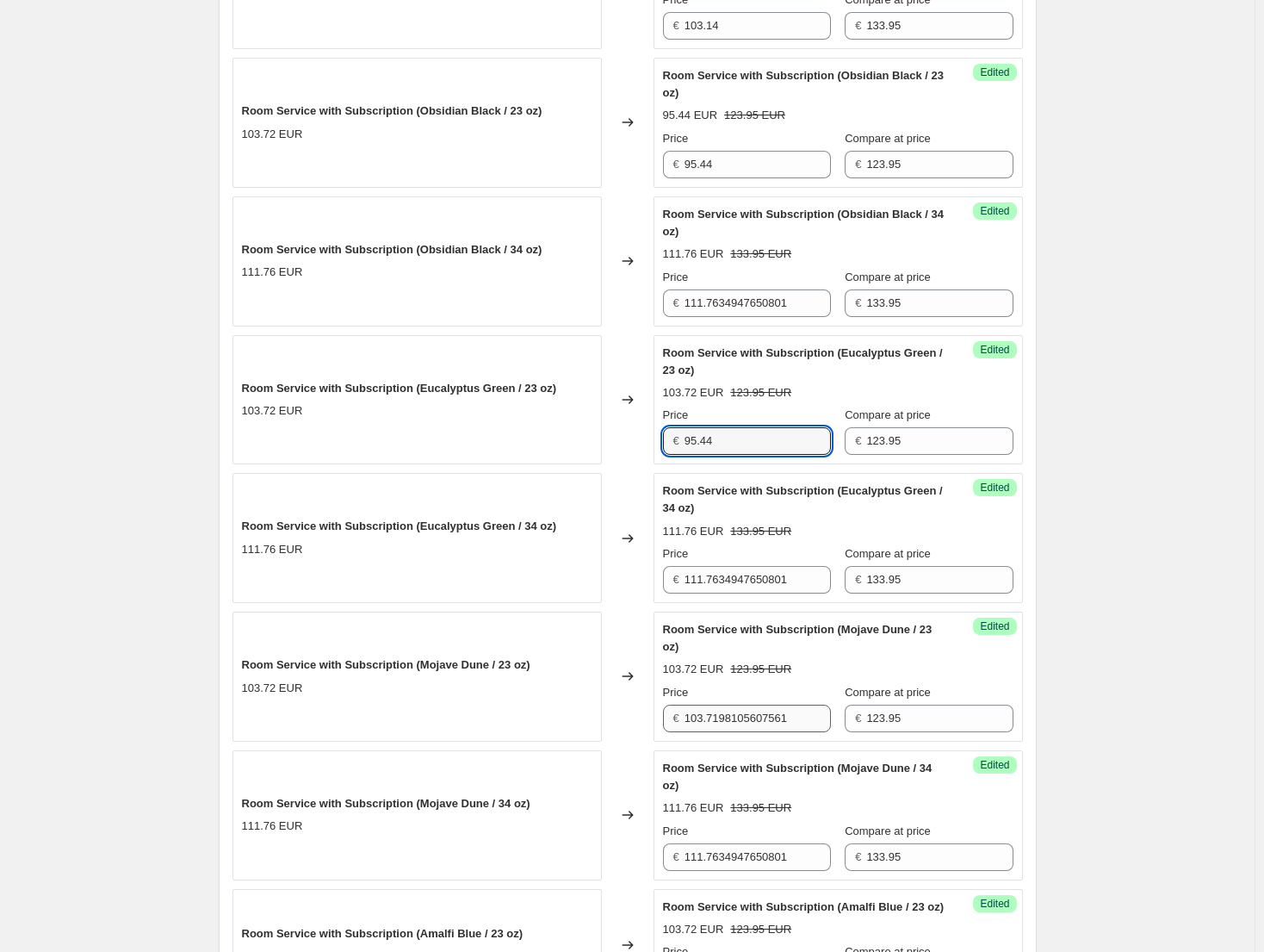
type input "95.44"
click at [742, 722] on input "103.7198105607561" at bounding box center [758, 718] width 146 height 28
paste input "95.44"
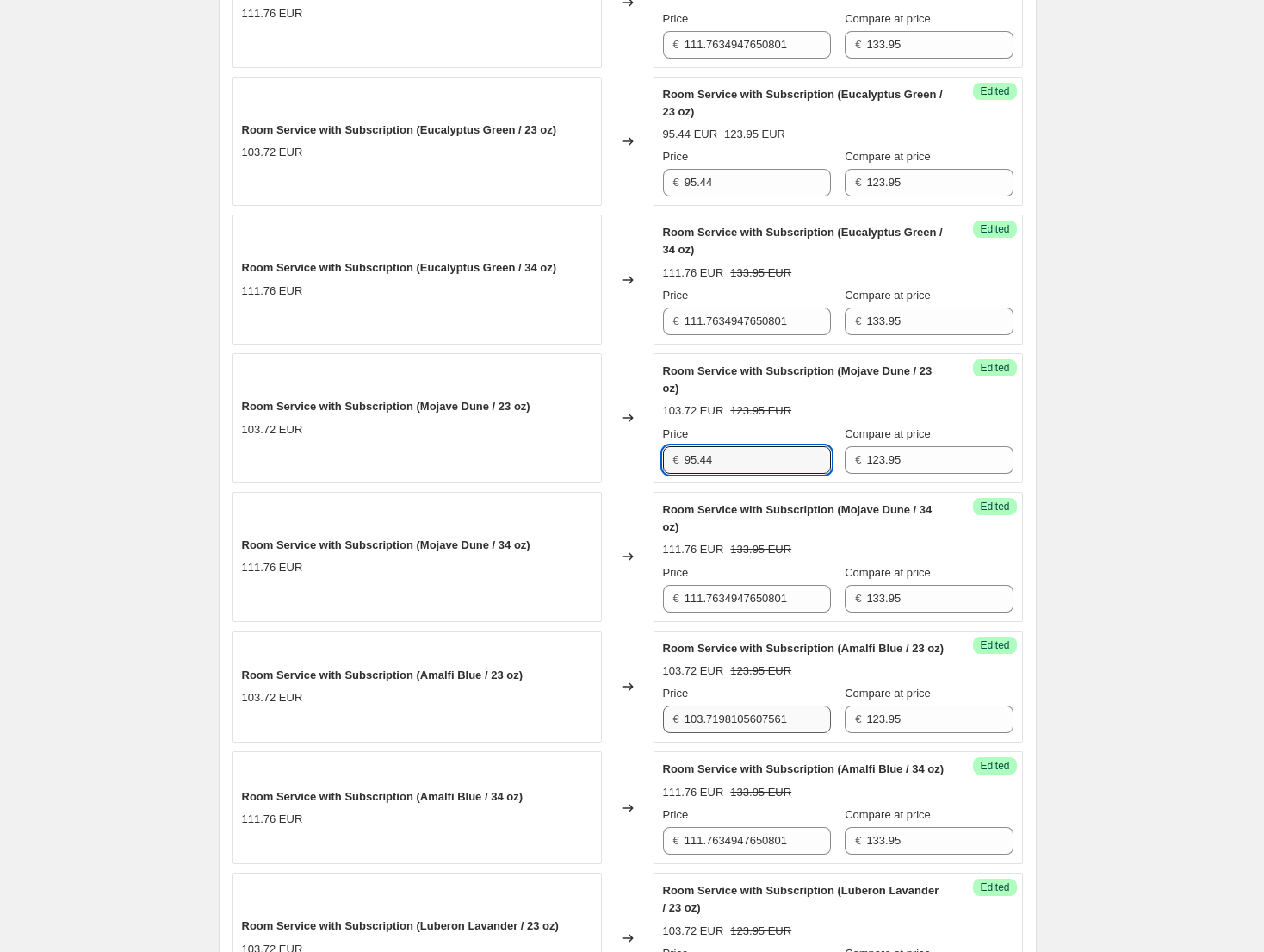
type input "95.44"
click at [746, 733] on input "103.7198105607561" at bounding box center [758, 719] width 146 height 28
paste input "95.44"
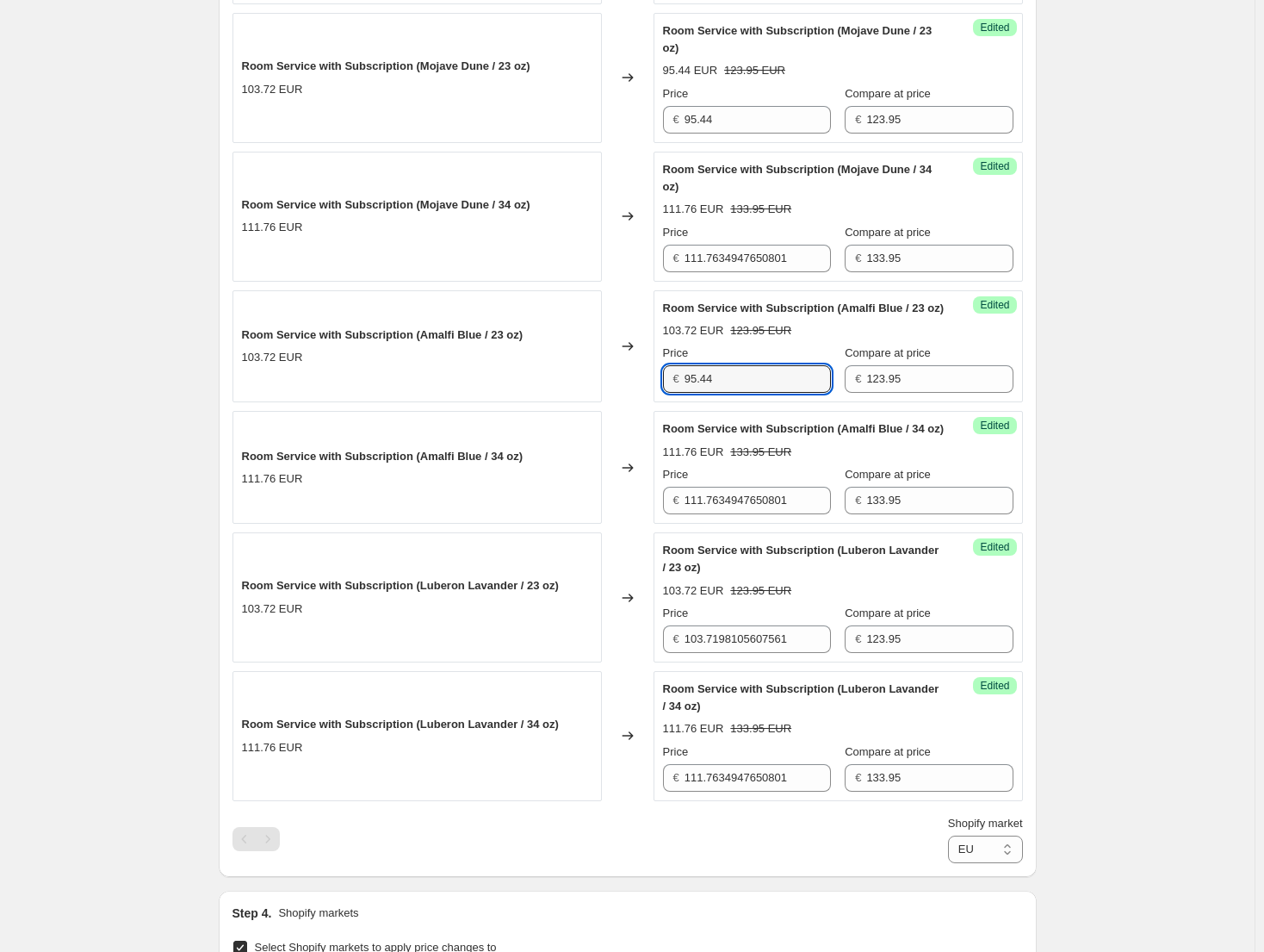
scroll to position [1455, 0]
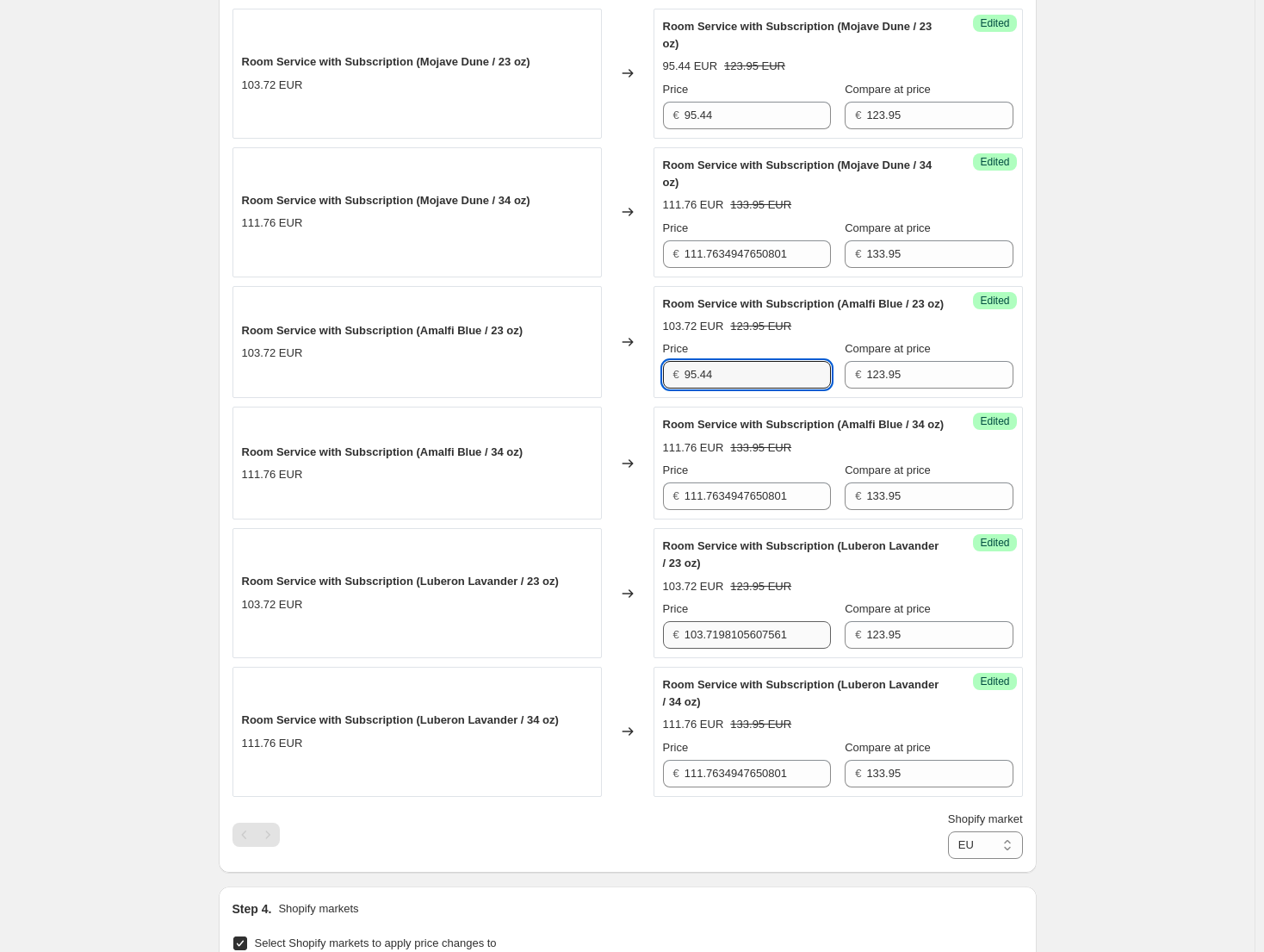
type input "95.44"
click at [738, 649] on input "103.7198105607561" at bounding box center [758, 634] width 146 height 28
paste input "95.44"
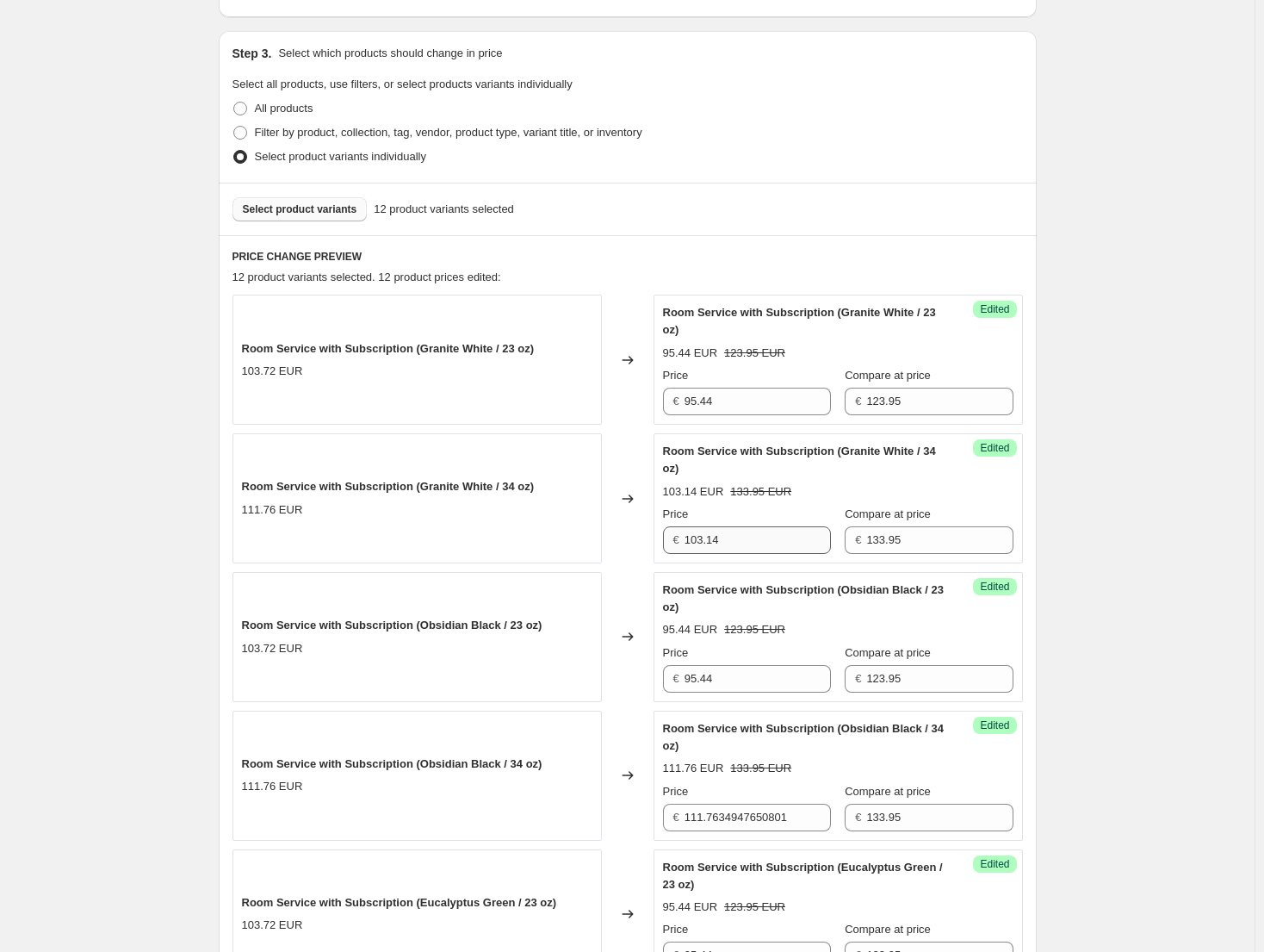
scroll to position [335, 0]
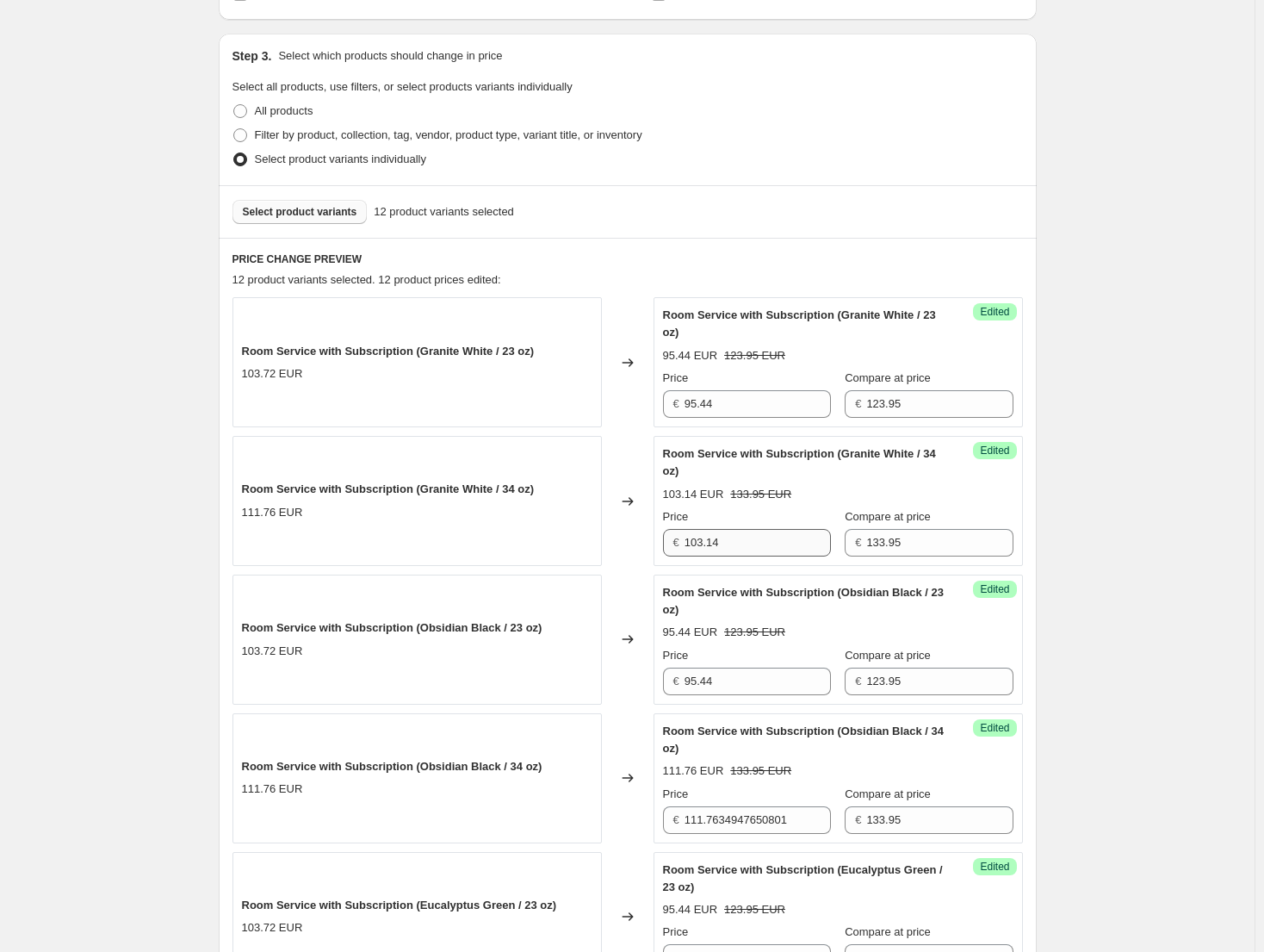
type input "95.44"
drag, startPoint x: 774, startPoint y: 548, endPoint x: 665, endPoint y: 542, distance: 109.2
click at [666, 543] on div "Success Edited Room Service with Subscription (Granite White / 34 oz) 103.14 EU…" at bounding box center [838, 500] width 370 height 130
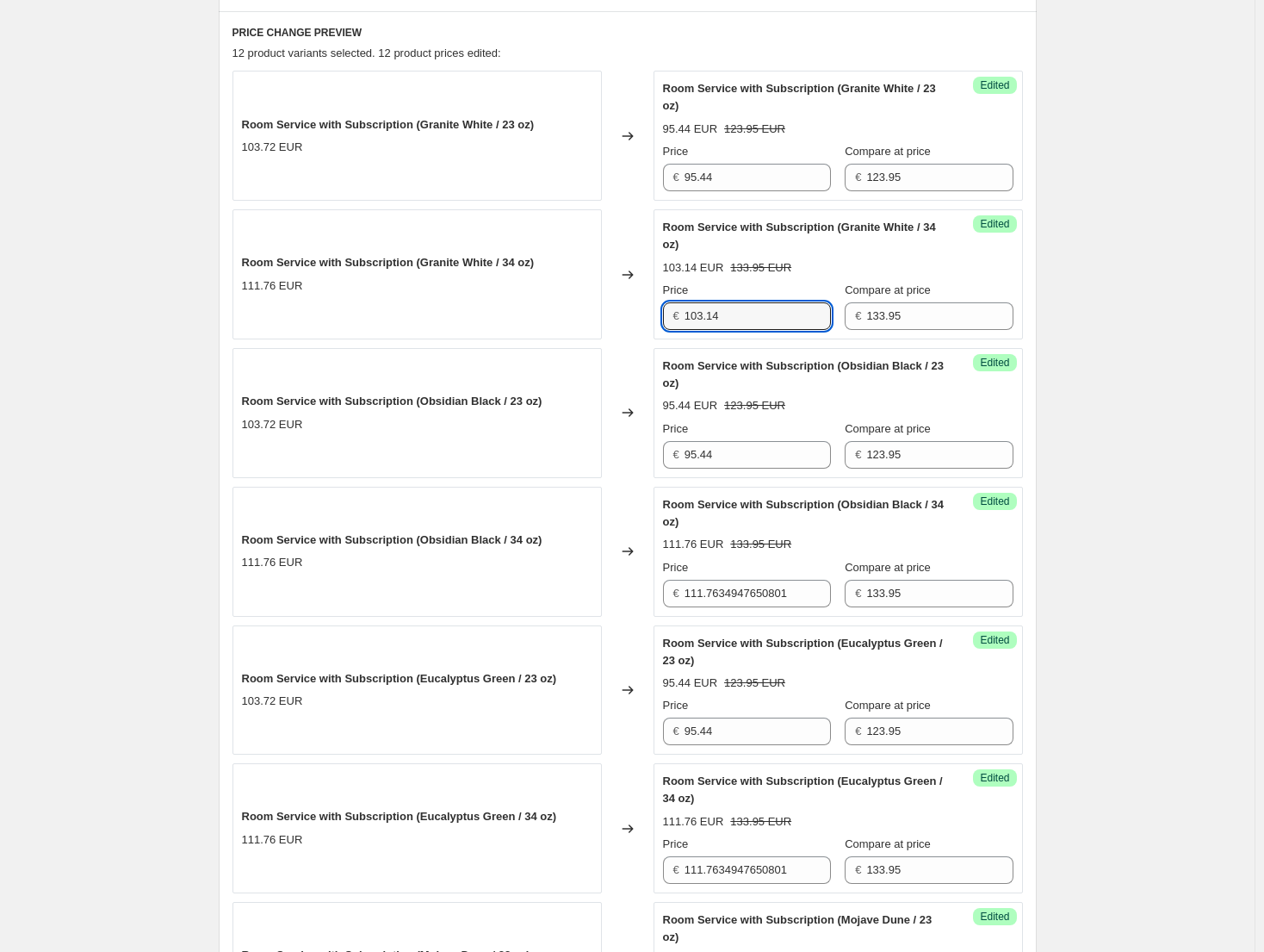
scroll to position [593, 0]
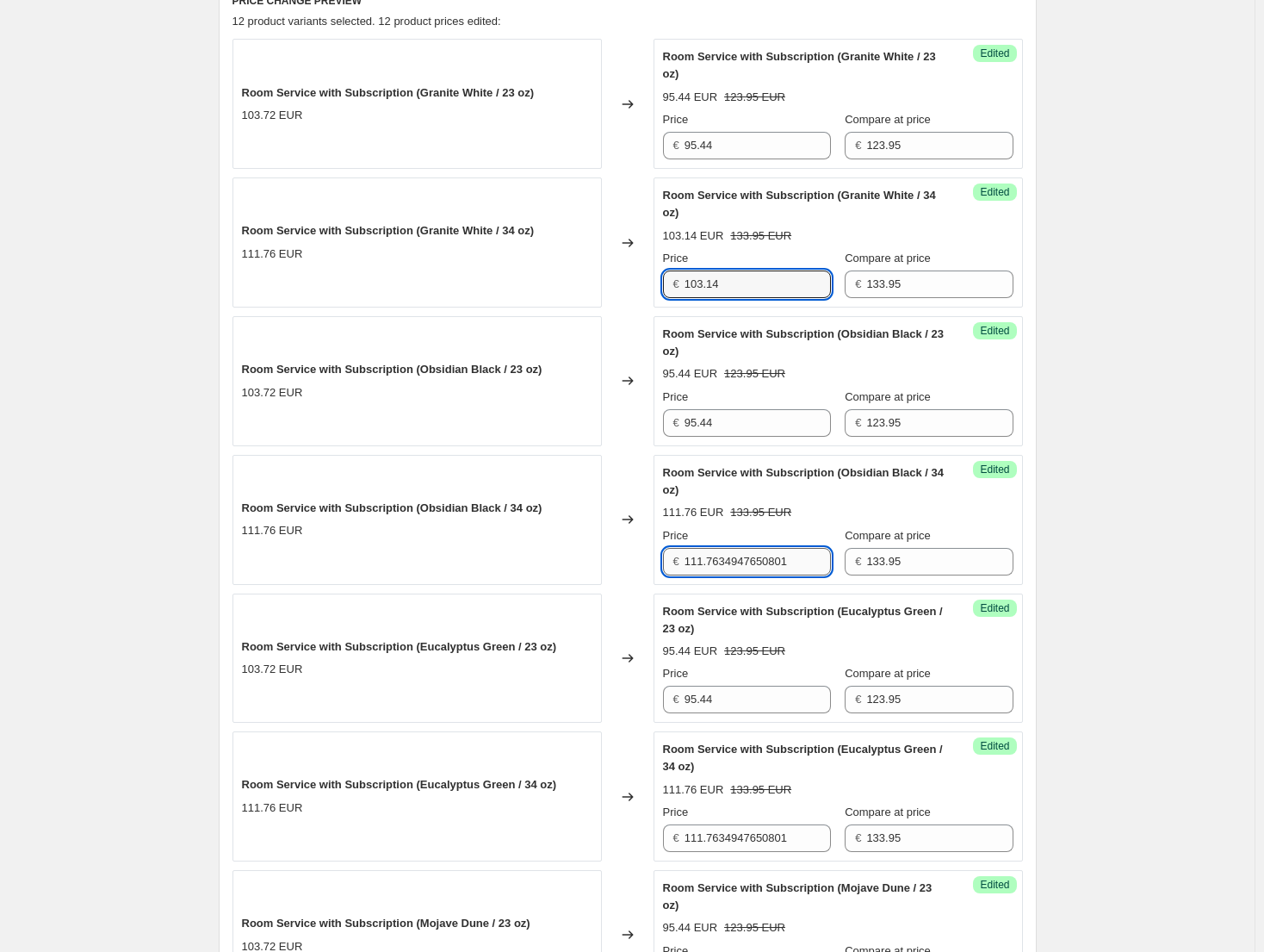
click at [761, 554] on input "111.7634947650801" at bounding box center [758, 561] width 146 height 28
paste input "03.14"
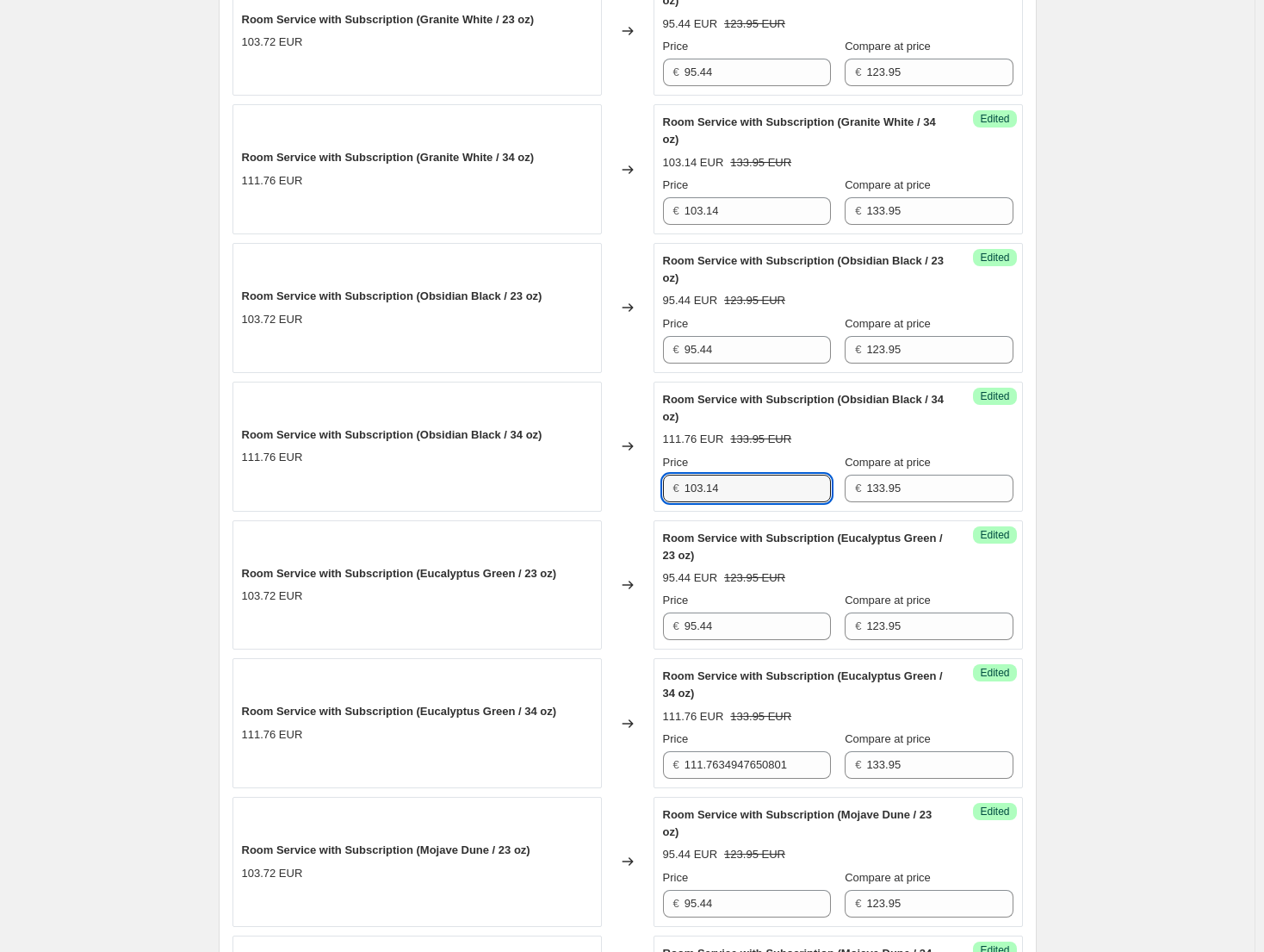
scroll to position [852, 0]
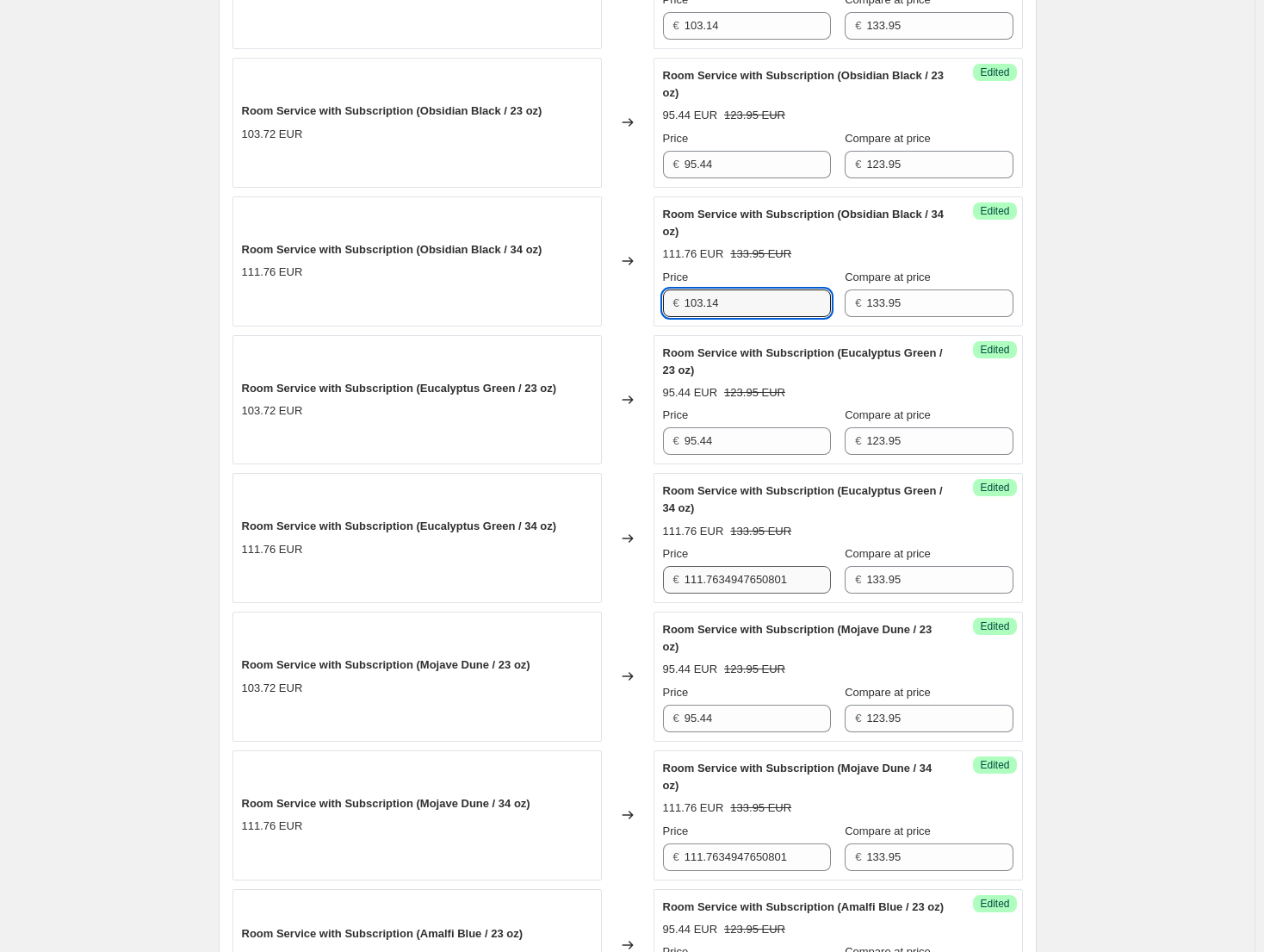
type input "103.14"
click at [746, 589] on input "111.7634947650801" at bounding box center [758, 579] width 146 height 28
paste input "03.14"
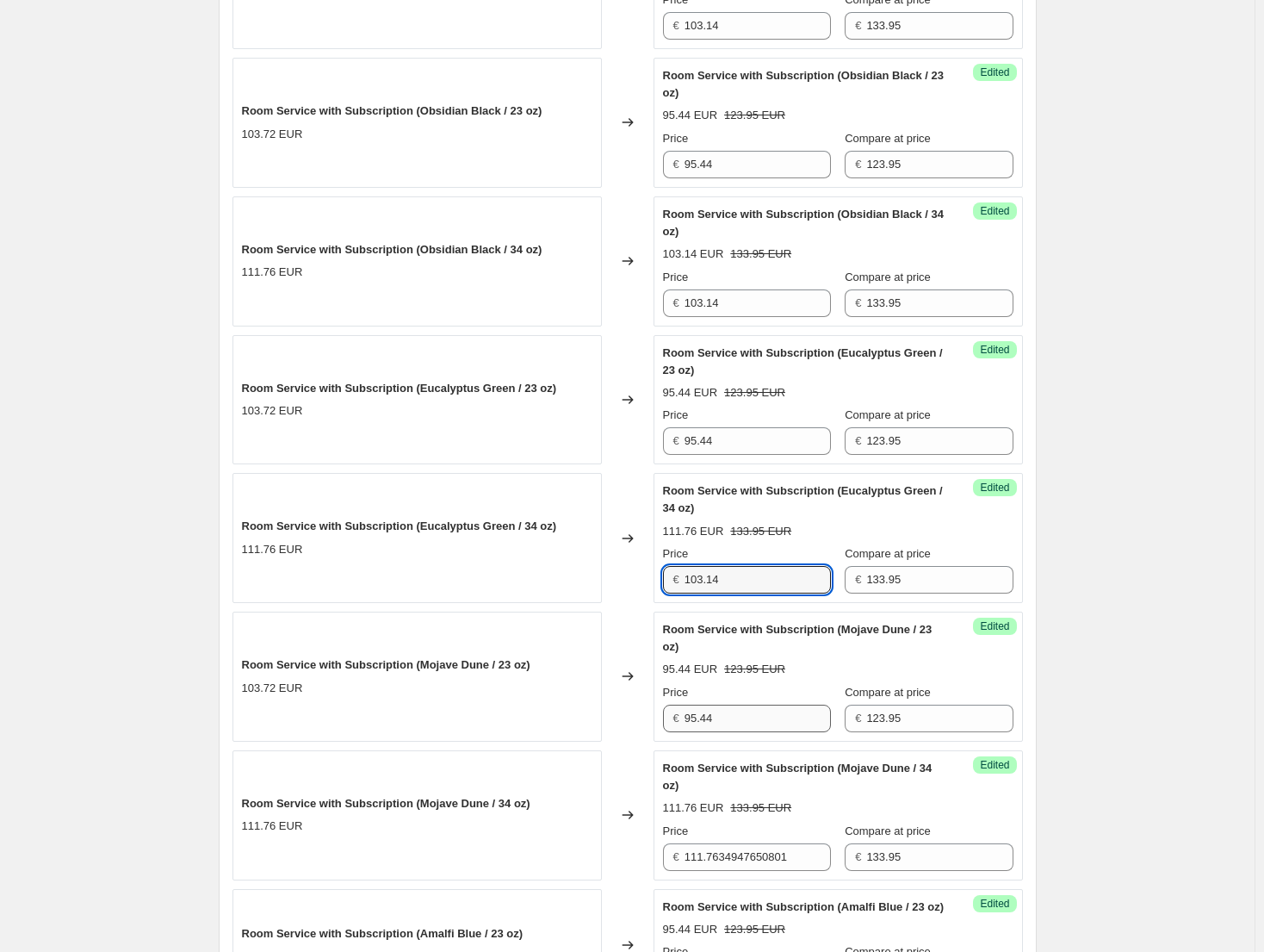
scroll to position [1024, 0]
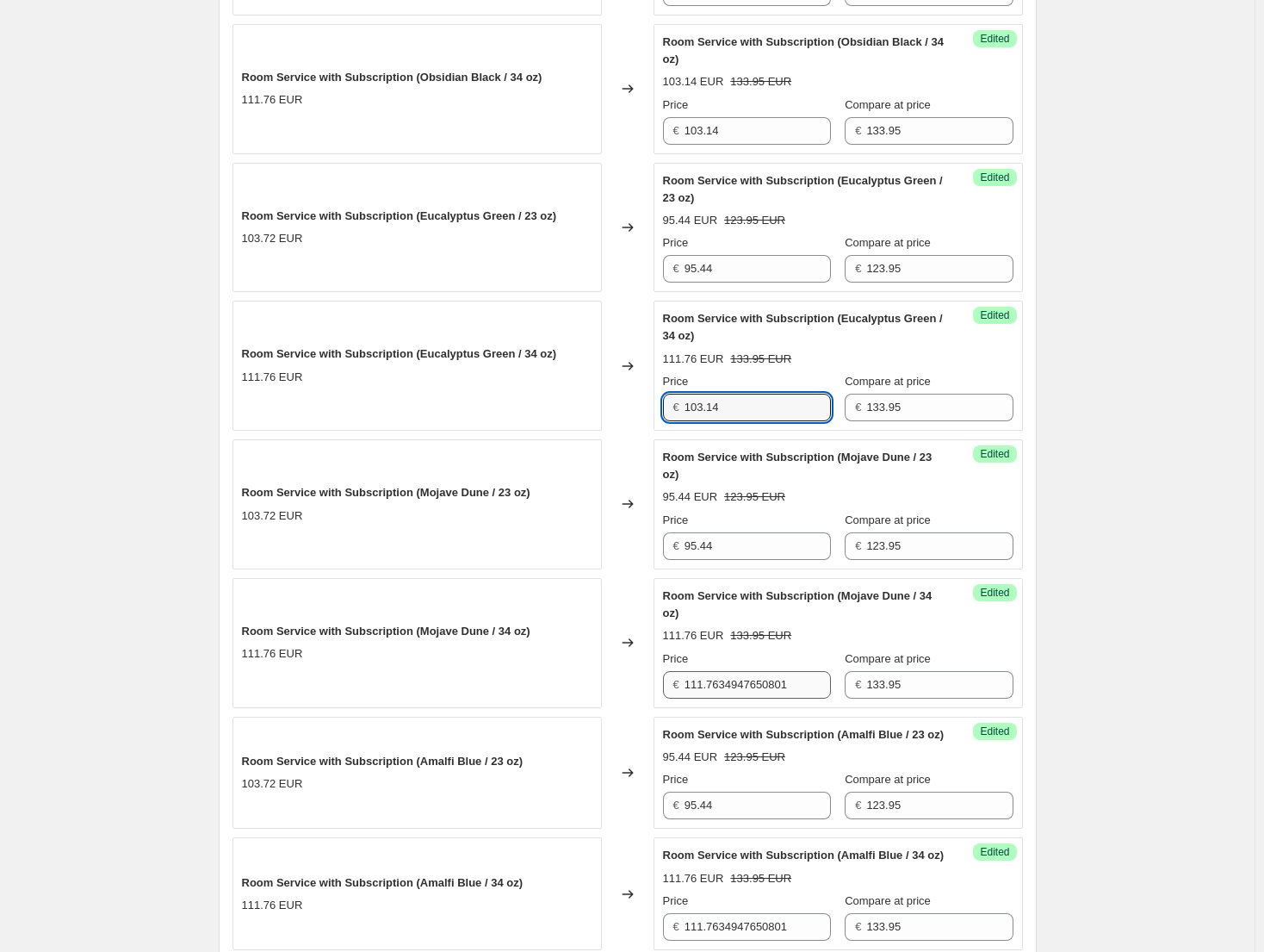
type input "103.14"
click at [762, 679] on input "111.7634947650801" at bounding box center [758, 684] width 146 height 28
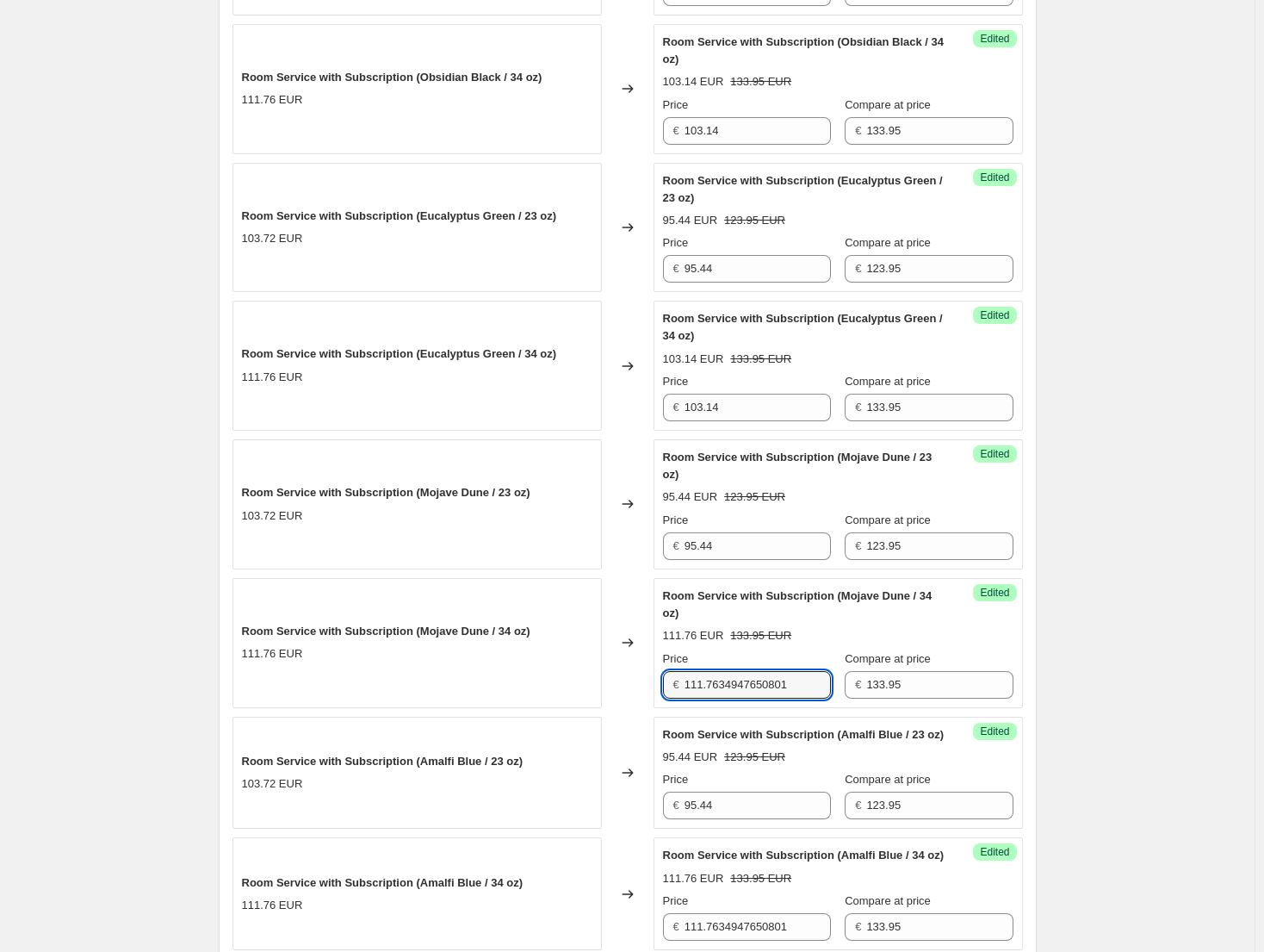
paste input "03.14"
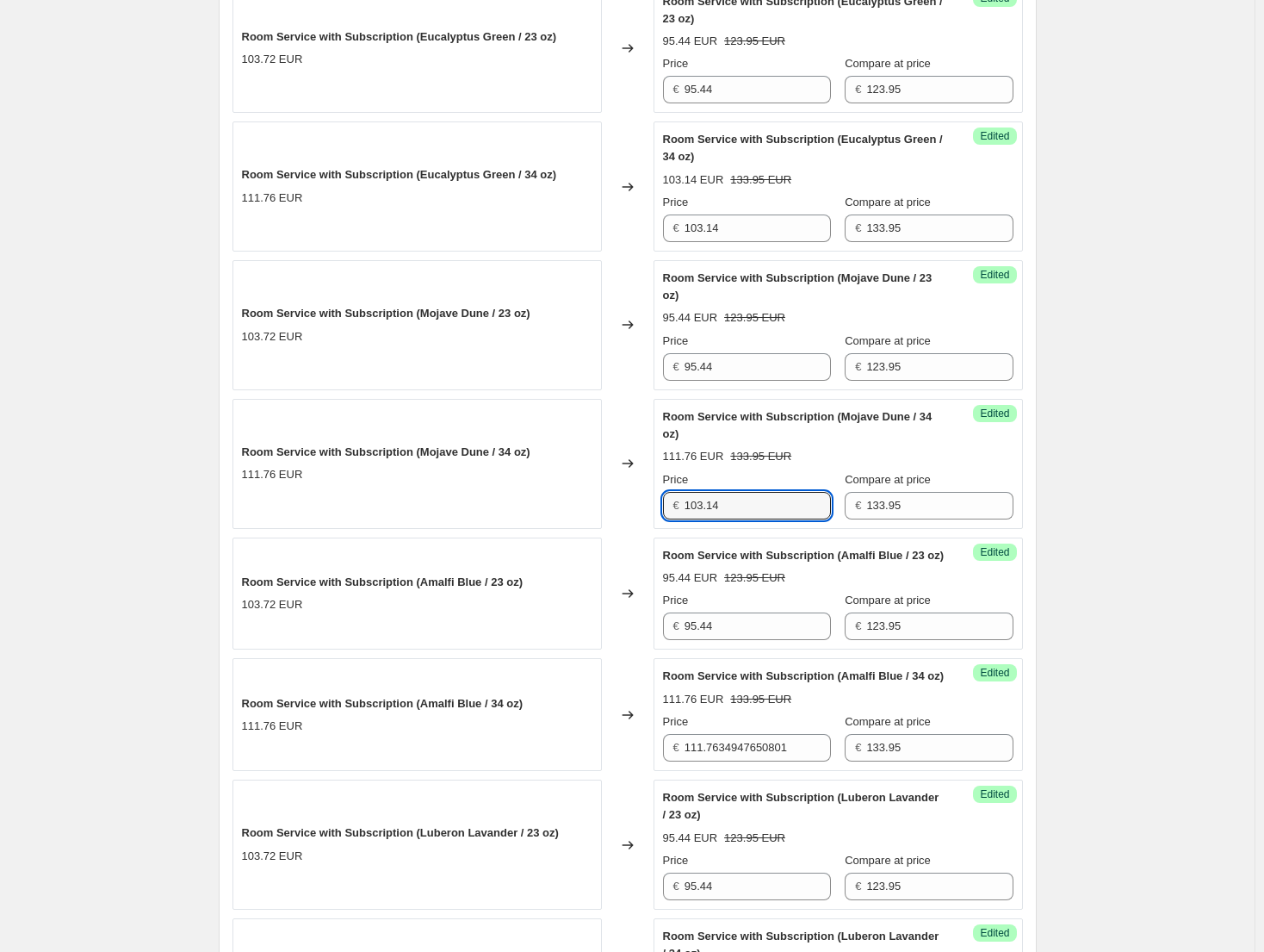
scroll to position [1282, 0]
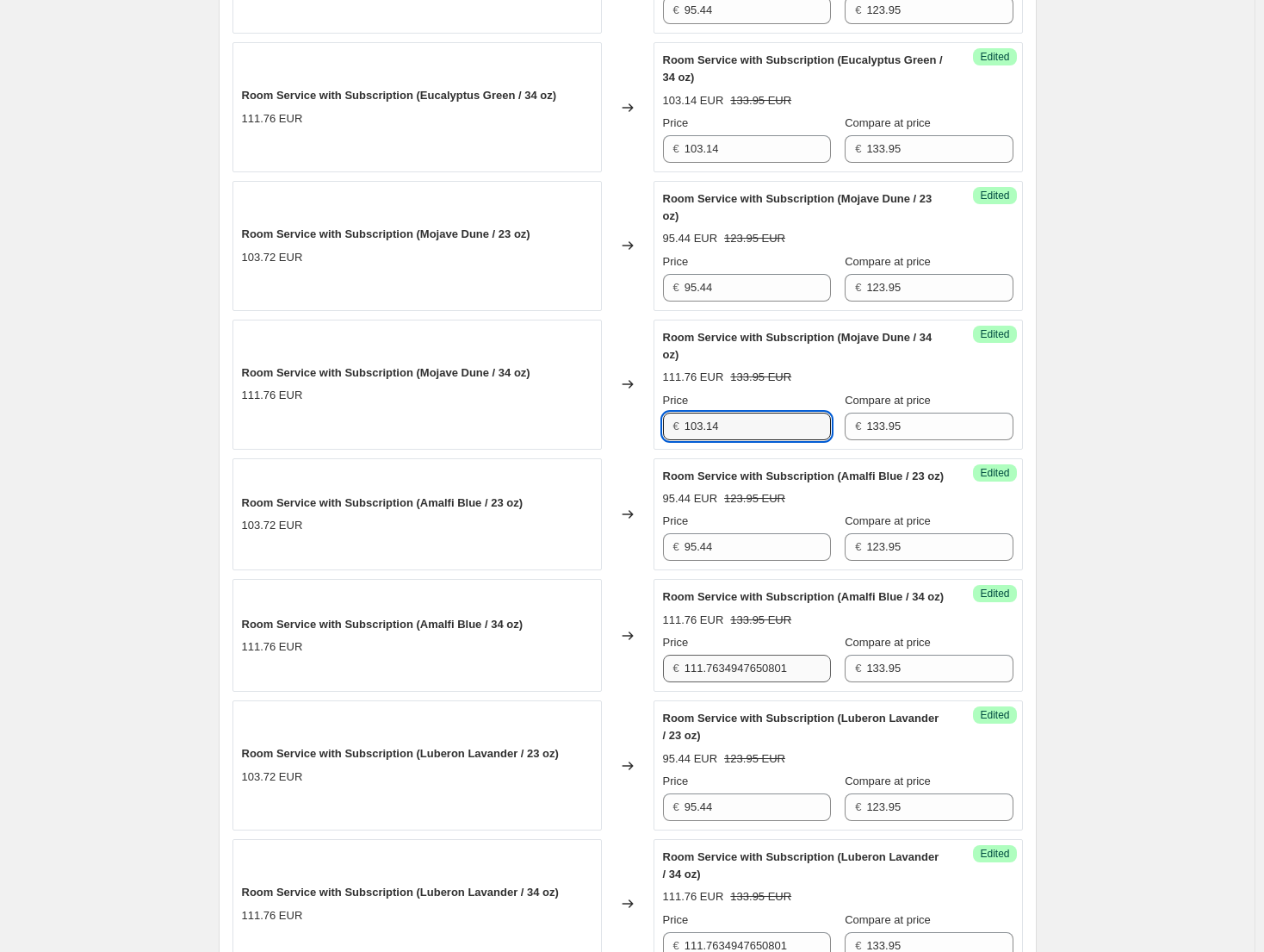
type input "103.14"
click at [762, 682] on input "111.7634947650801" at bounding box center [758, 668] width 146 height 28
paste input "03.14"
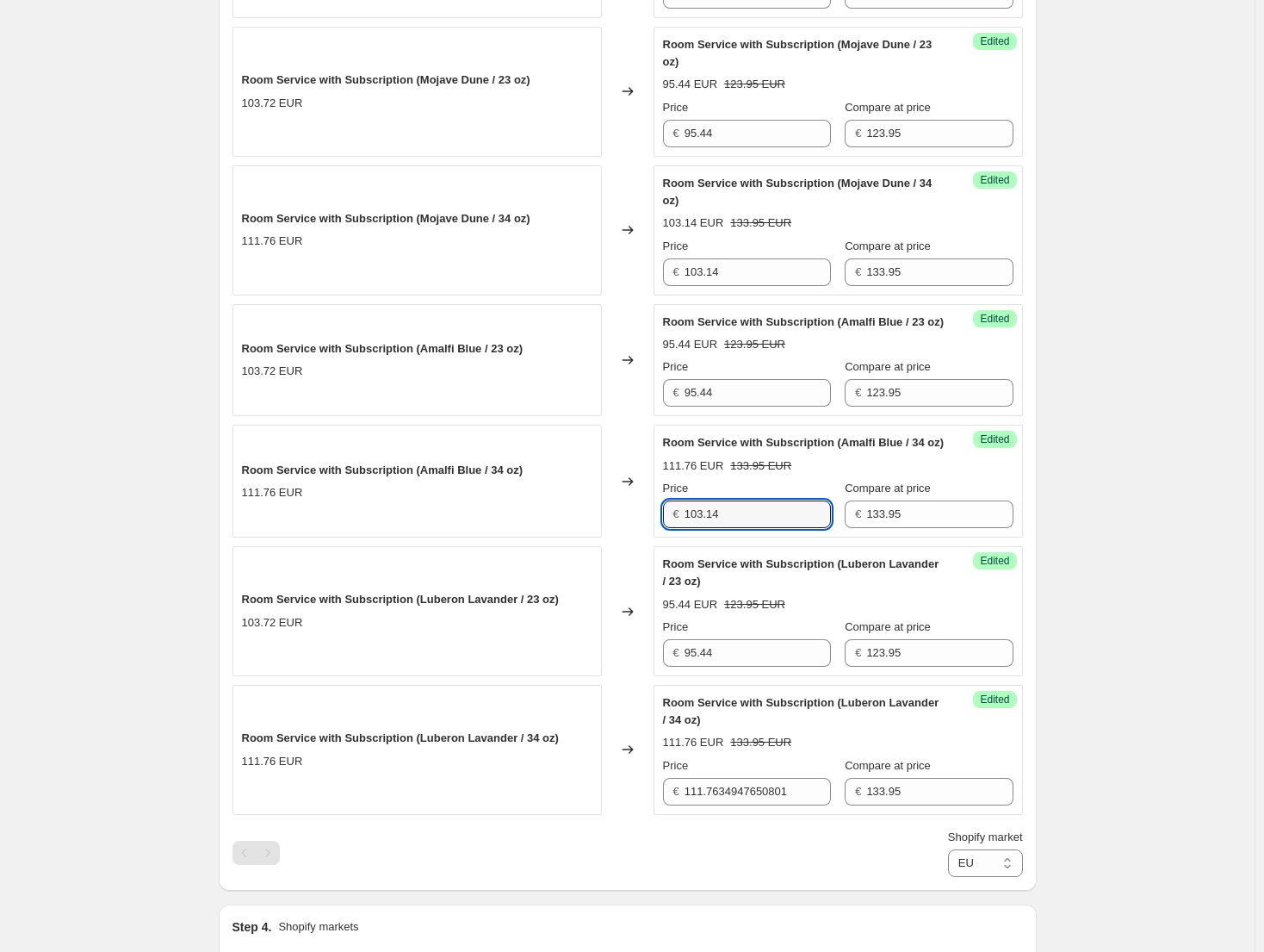
scroll to position [1541, 0]
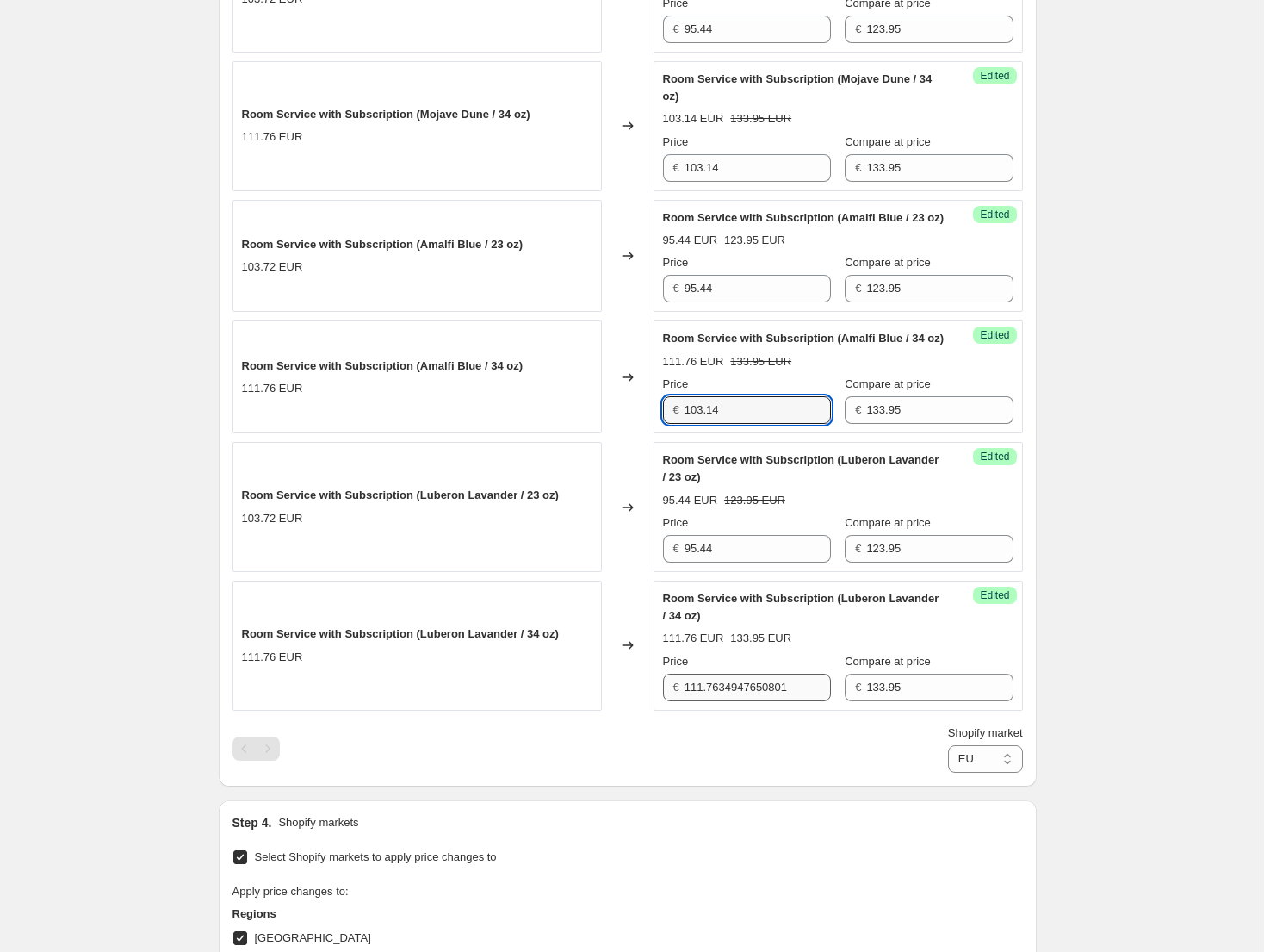
type input "103.14"
click at [766, 701] on input "111.7634947650801" at bounding box center [758, 687] width 146 height 28
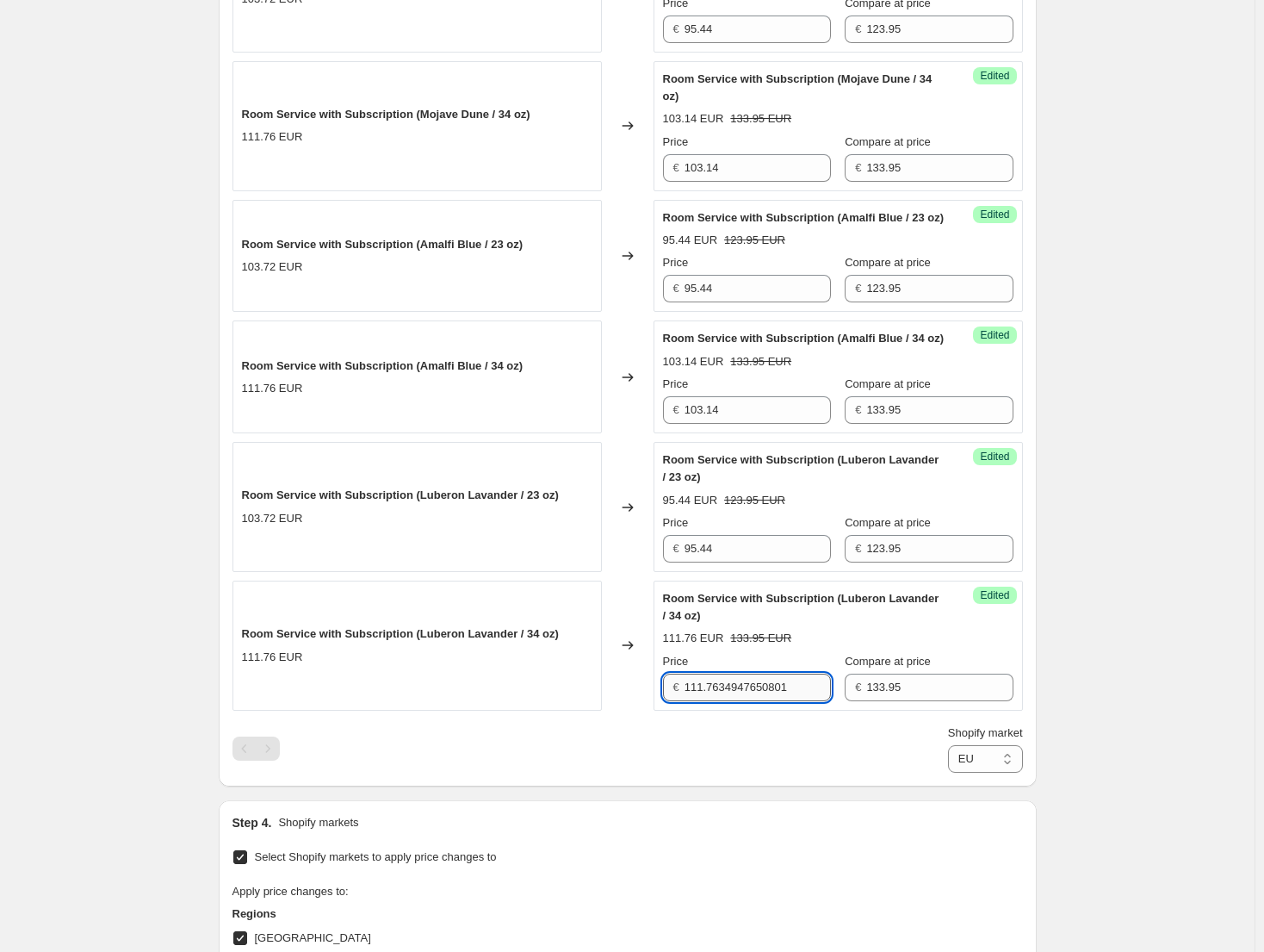
paste input "03.14"
type input "103.14"
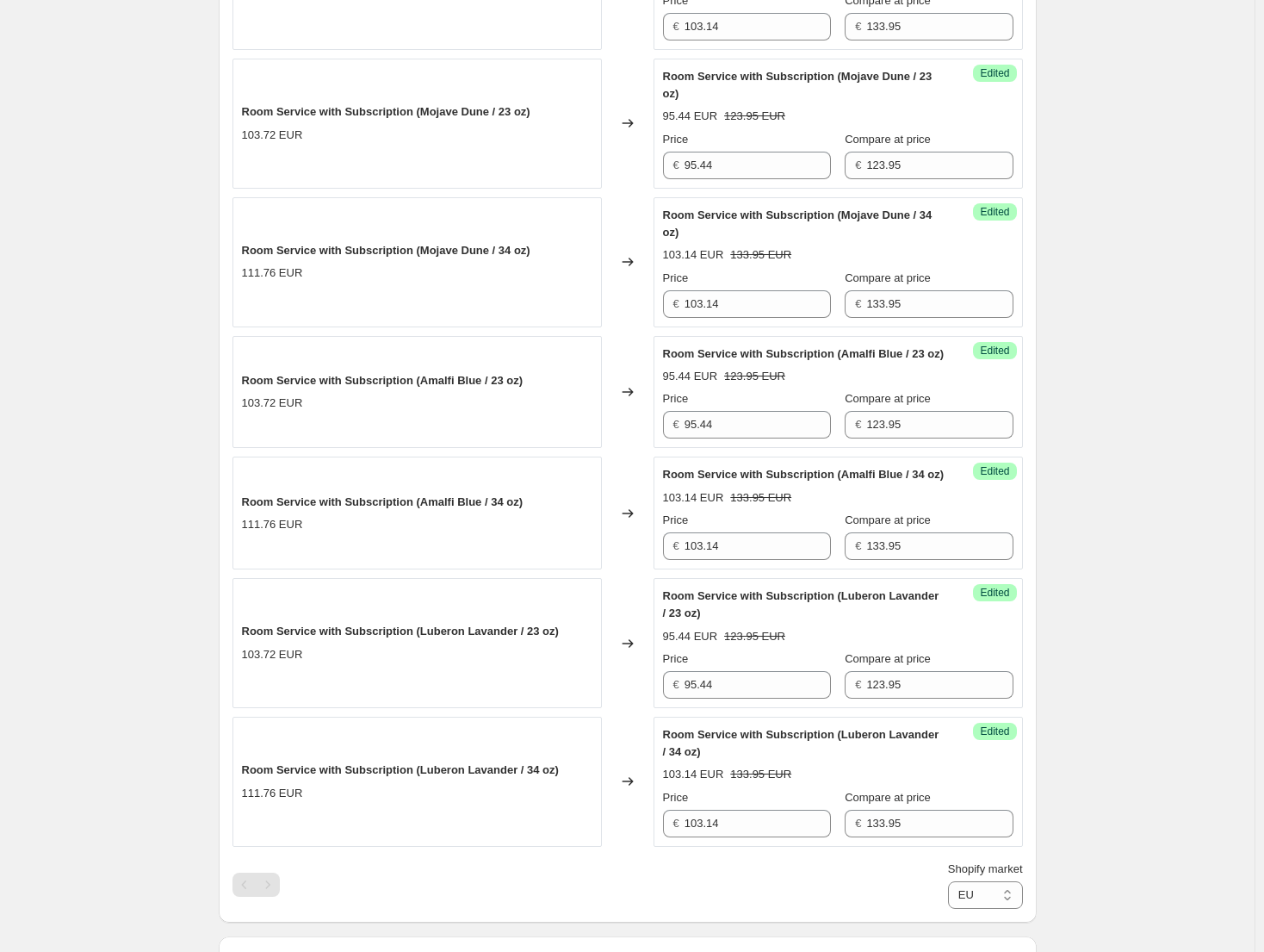
scroll to position [1455, 0]
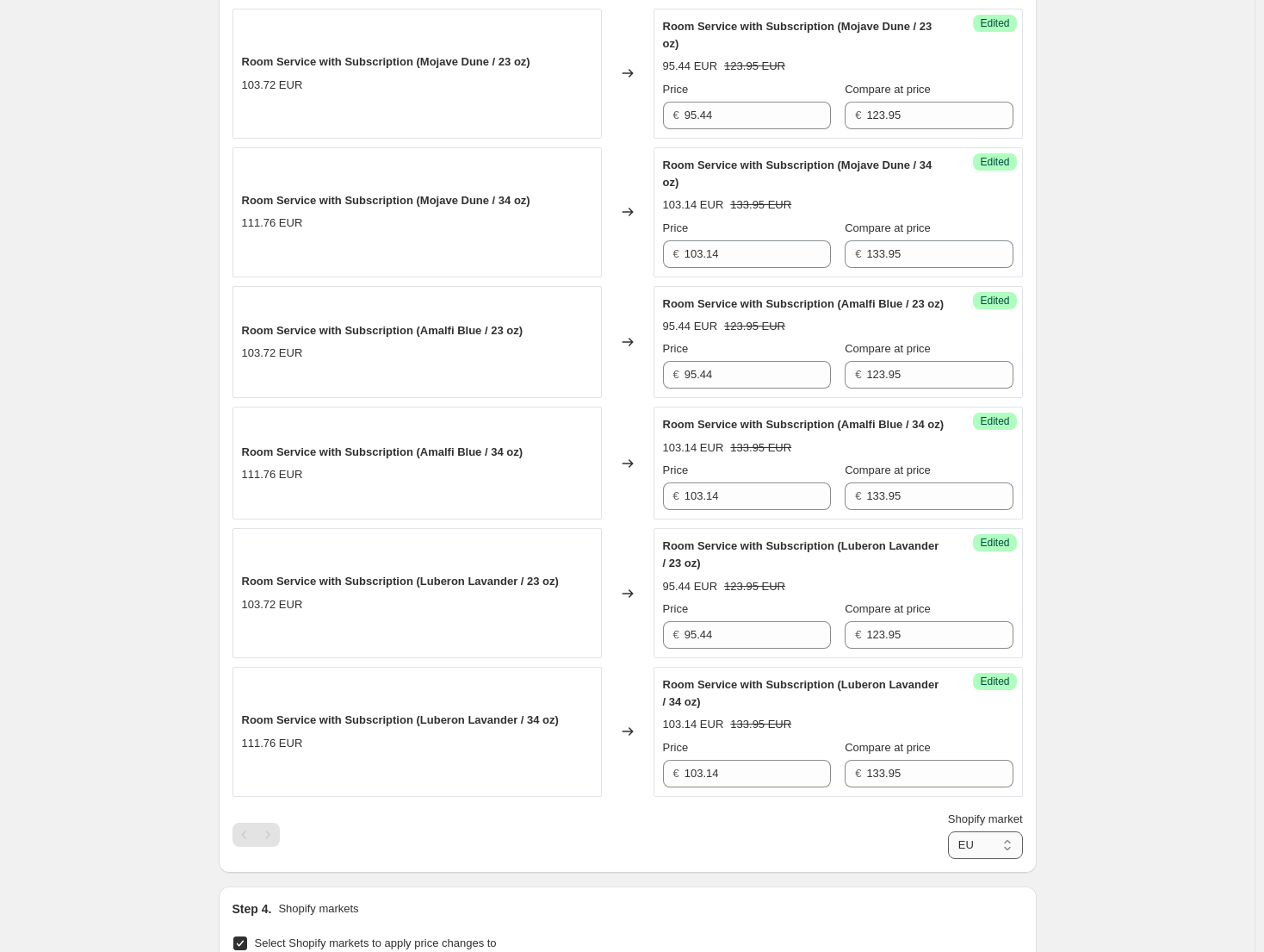
click at [996, 859] on select "Direct prices [GEOGRAPHIC_DATA] [GEOGRAPHIC_DATA] [GEOGRAPHIC_DATA] - Brita [GE…" at bounding box center [985, 845] width 75 height 28
select select "52985987238"
click at [948, 859] on select "Direct prices [GEOGRAPHIC_DATA] [GEOGRAPHIC_DATA] [GEOGRAPHIC_DATA] - Brita [GE…" at bounding box center [985, 845] width 75 height 28
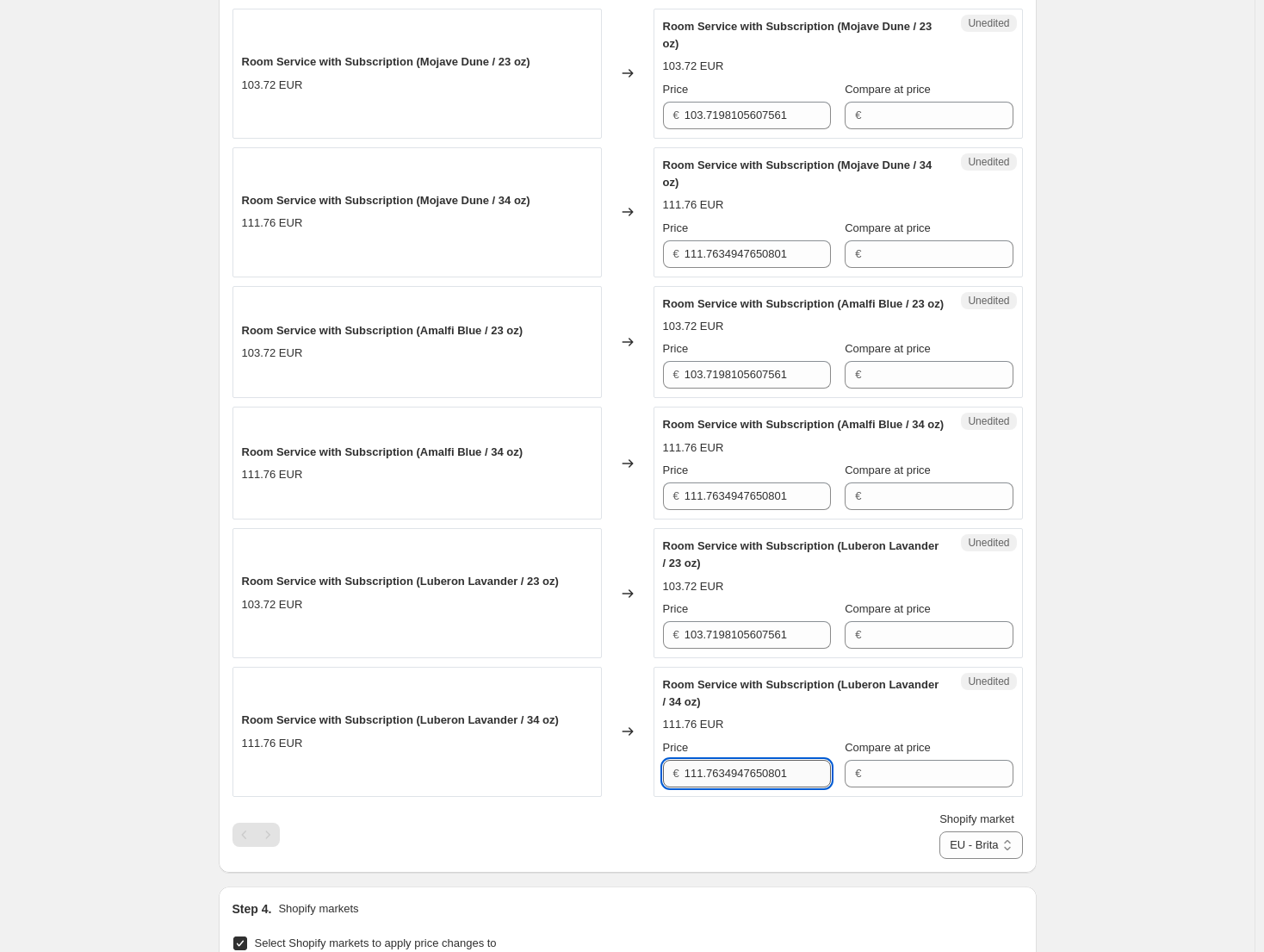
click at [737, 787] on input "111.7634947650801" at bounding box center [758, 773] width 146 height 28
paste input "03.14"
type input "103.14"
click at [749, 510] on input "111.7634947650801" at bounding box center [758, 495] width 146 height 28
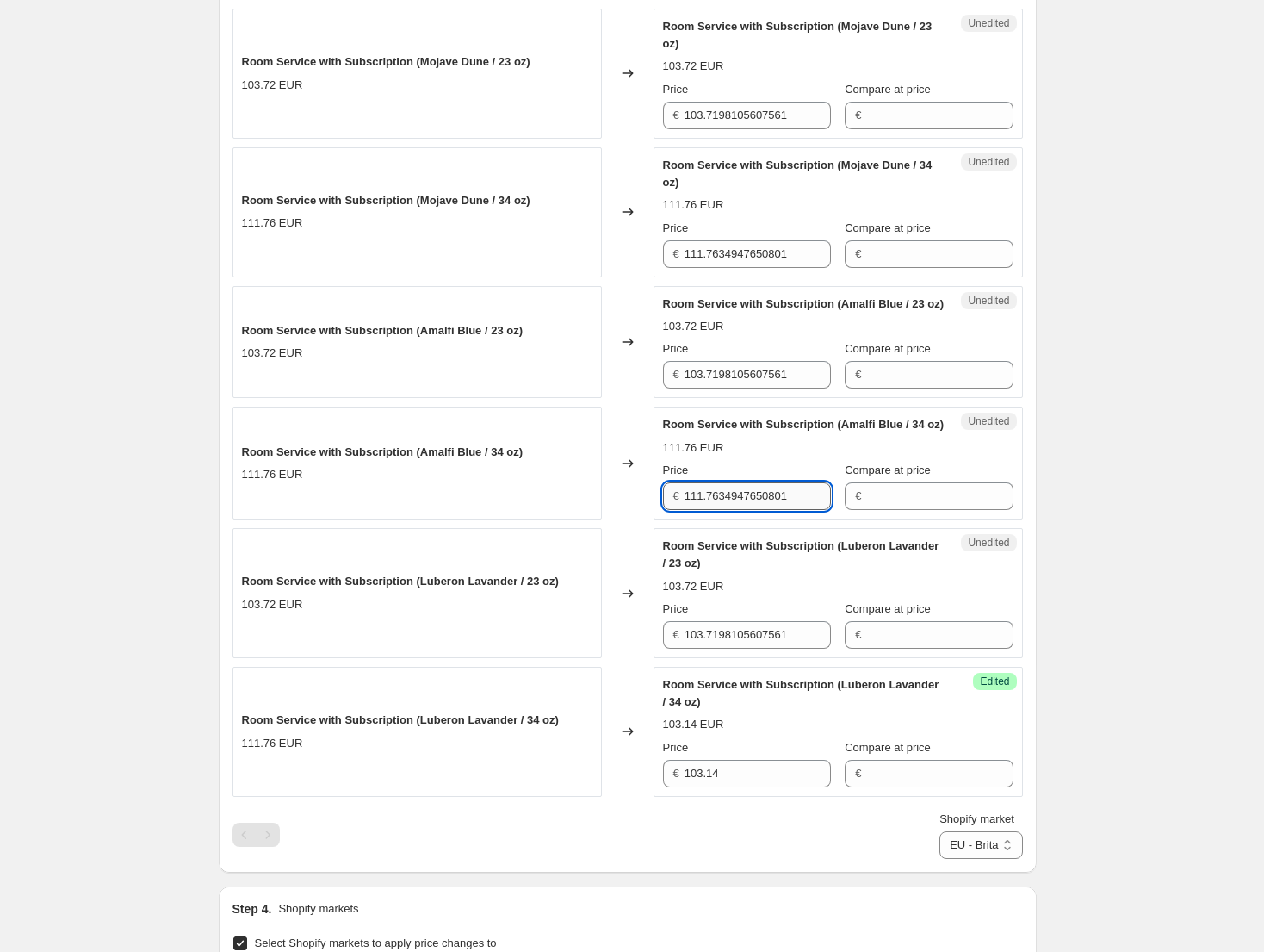
click at [749, 510] on input "111.7634947650801" at bounding box center [758, 495] width 146 height 28
paste input "03.14"
type input "103.14"
click at [740, 262] on input "111.7634947650801" at bounding box center [758, 254] width 146 height 28
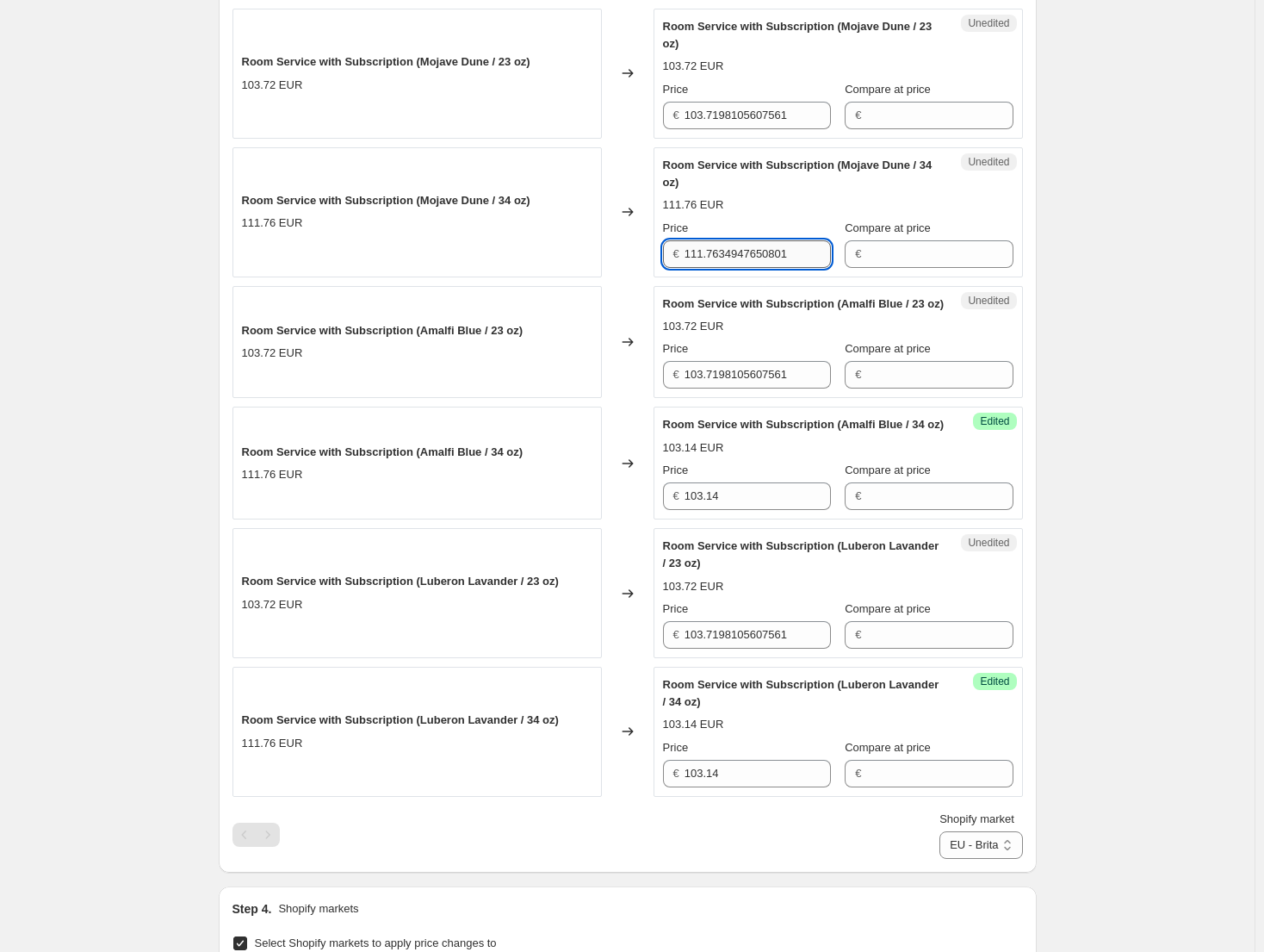
click at [740, 262] on input "111.7634947650801" at bounding box center [758, 254] width 146 height 28
paste input "03.14"
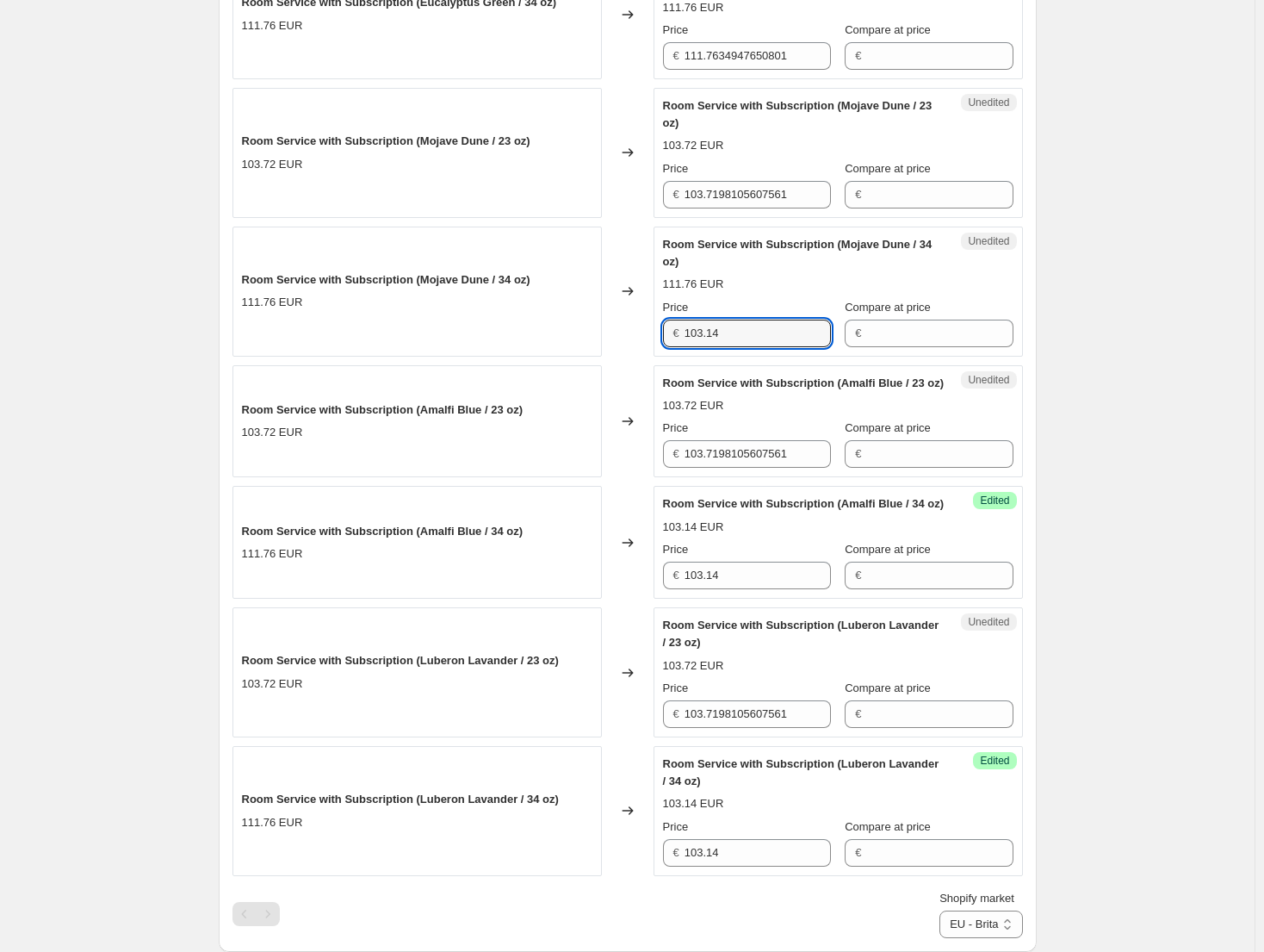
scroll to position [1196, 0]
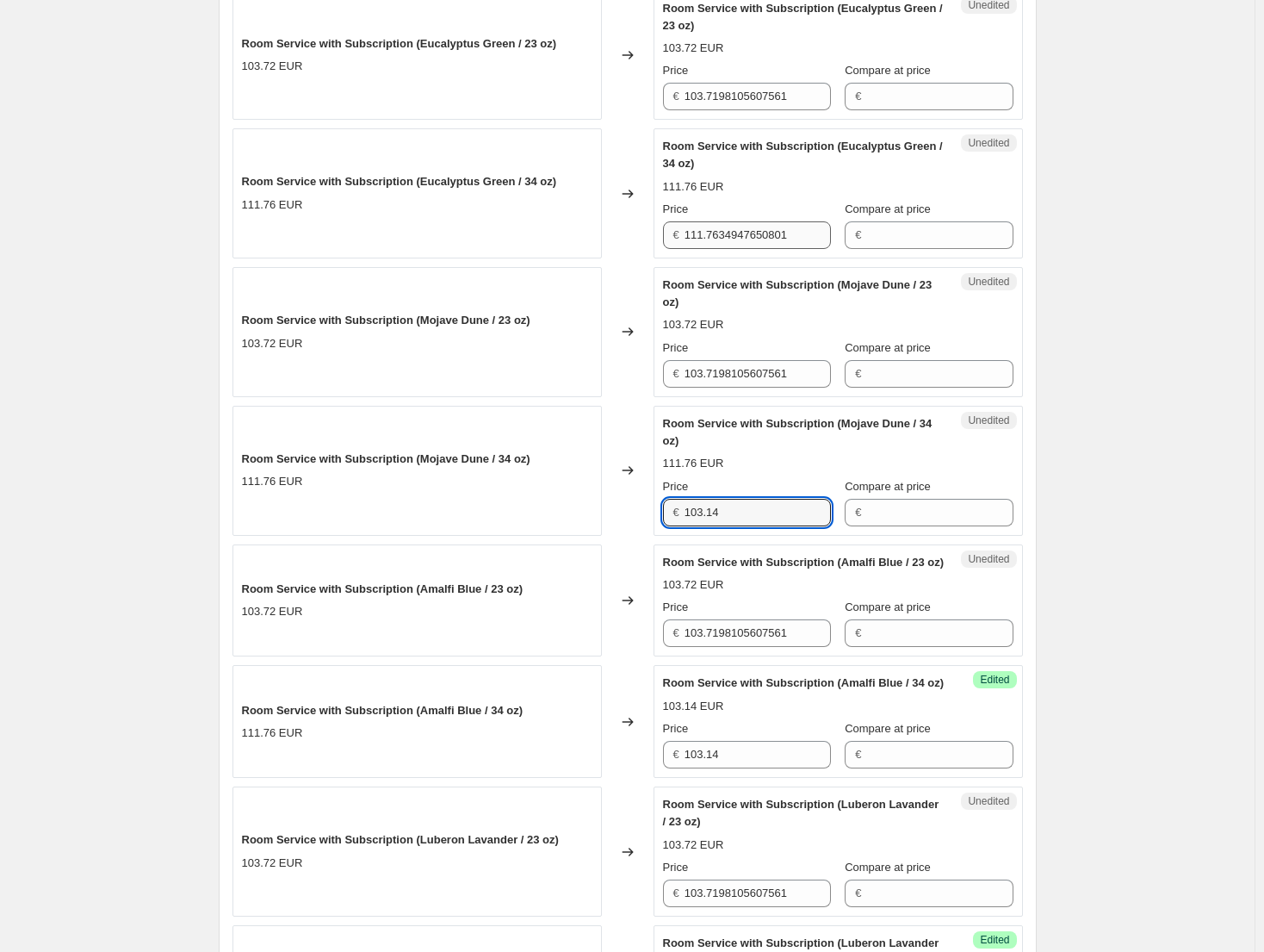
type input "103.14"
click at [748, 243] on input "111.7634947650801" at bounding box center [758, 235] width 146 height 28
click at [728, 219] on div "Price € 111.7634947650801" at bounding box center [747, 224] width 168 height 49
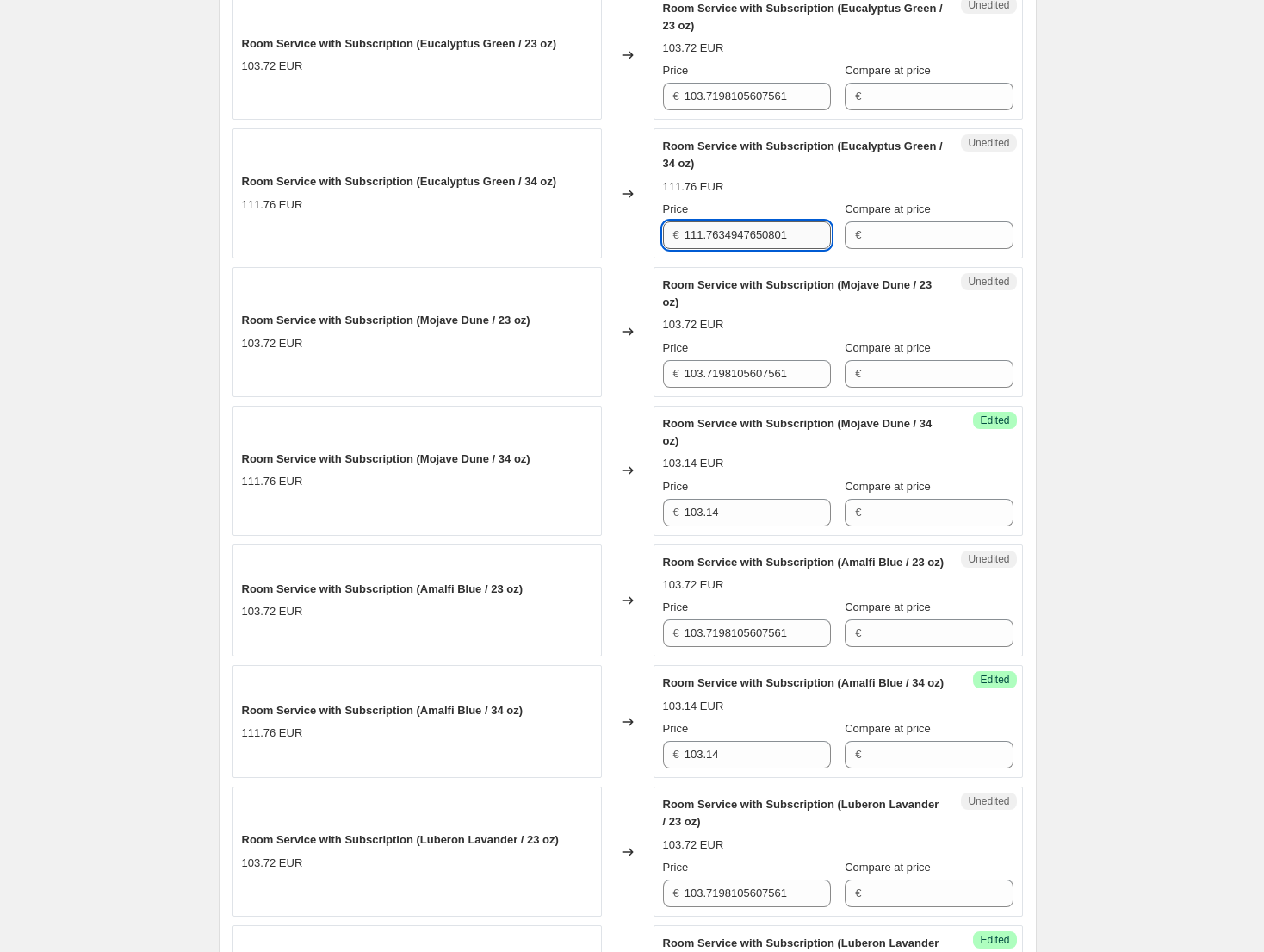
click at [726, 223] on input "111.7634947650801" at bounding box center [758, 235] width 146 height 28
click at [726, 225] on input "111.7634947650801" at bounding box center [758, 235] width 146 height 28
paste input "03.14"
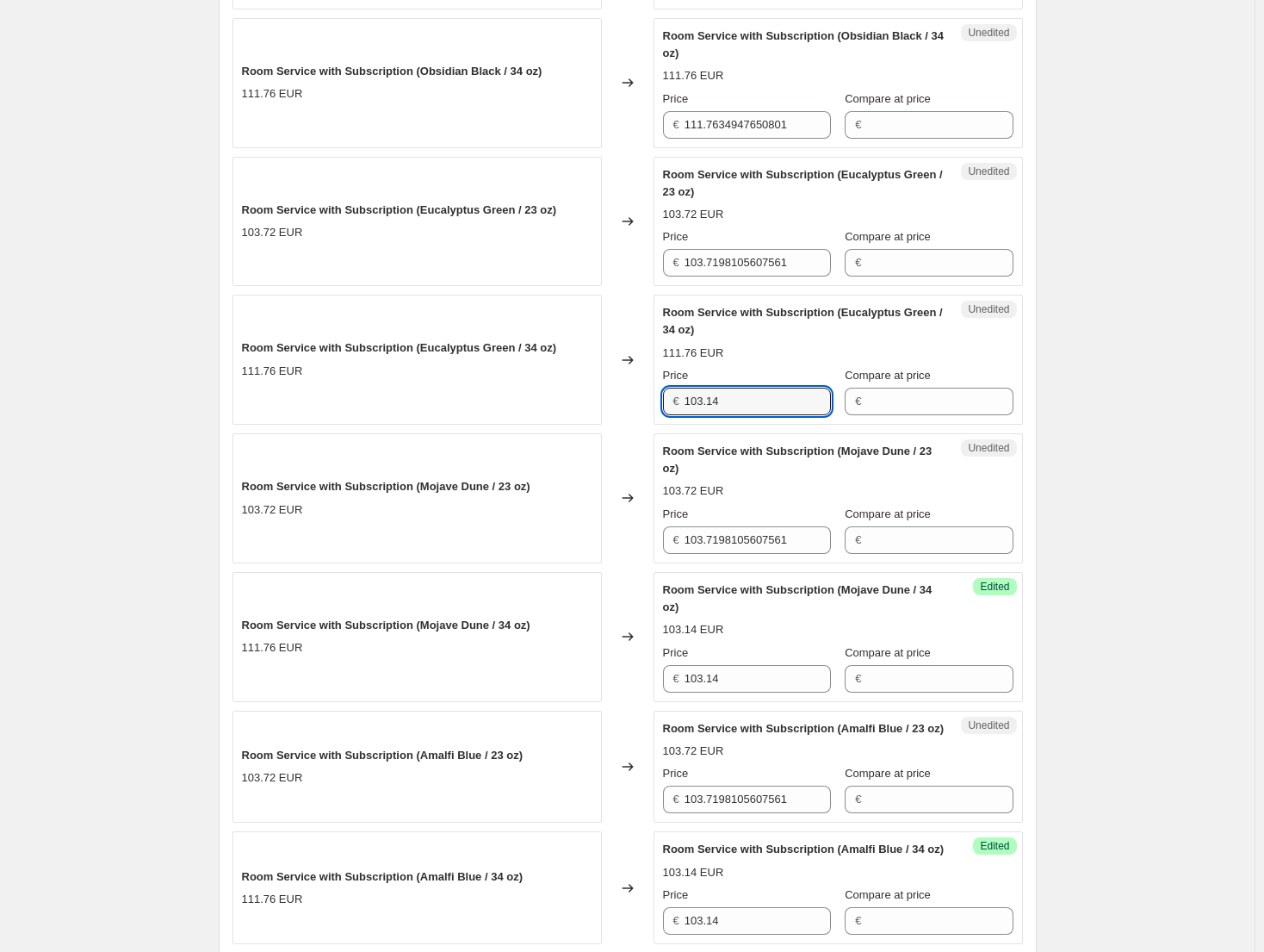
scroll to position [1024, 0]
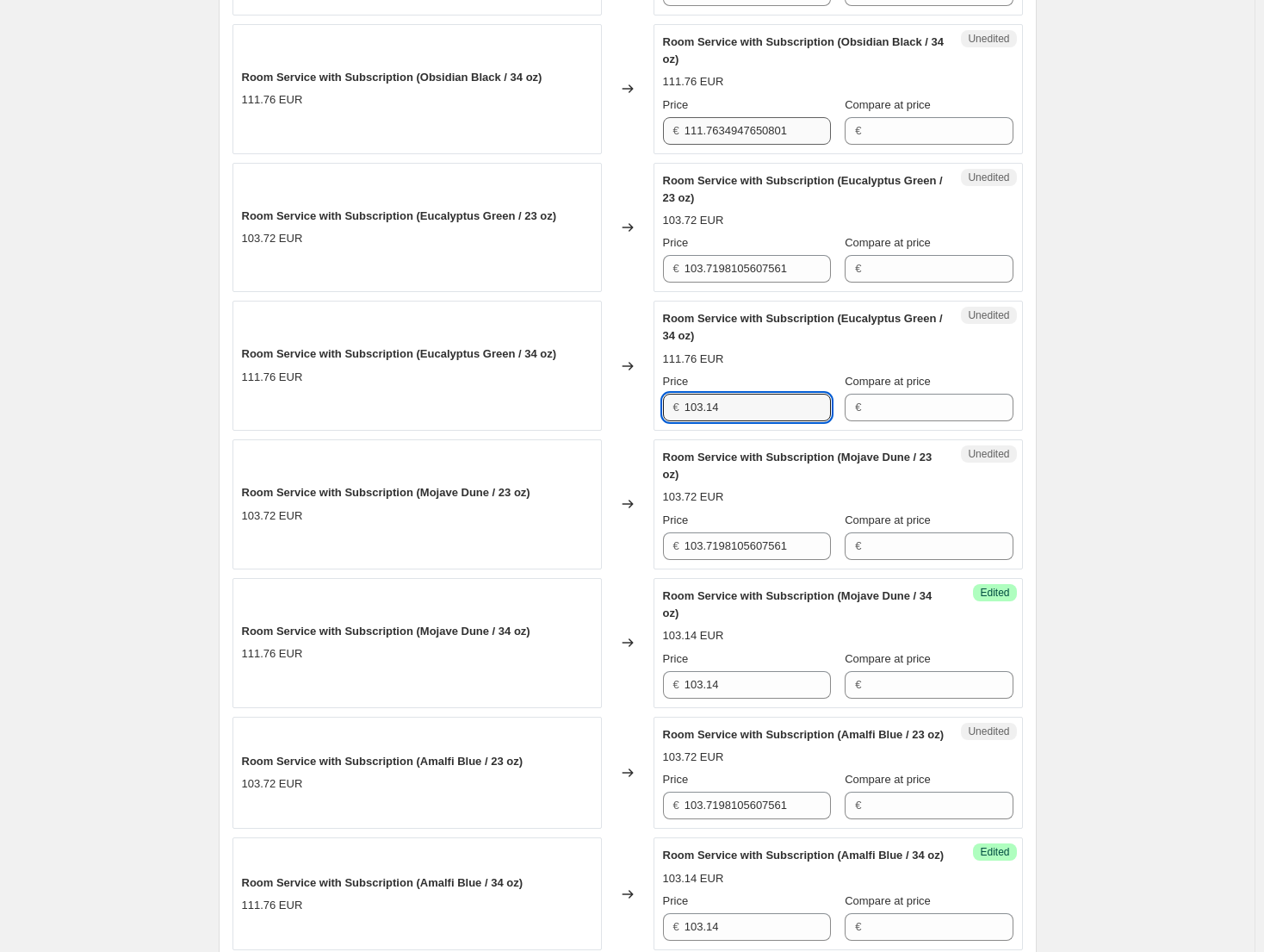
type input "103.14"
click at [743, 118] on input "111.7634947650801" at bounding box center [758, 130] width 146 height 28
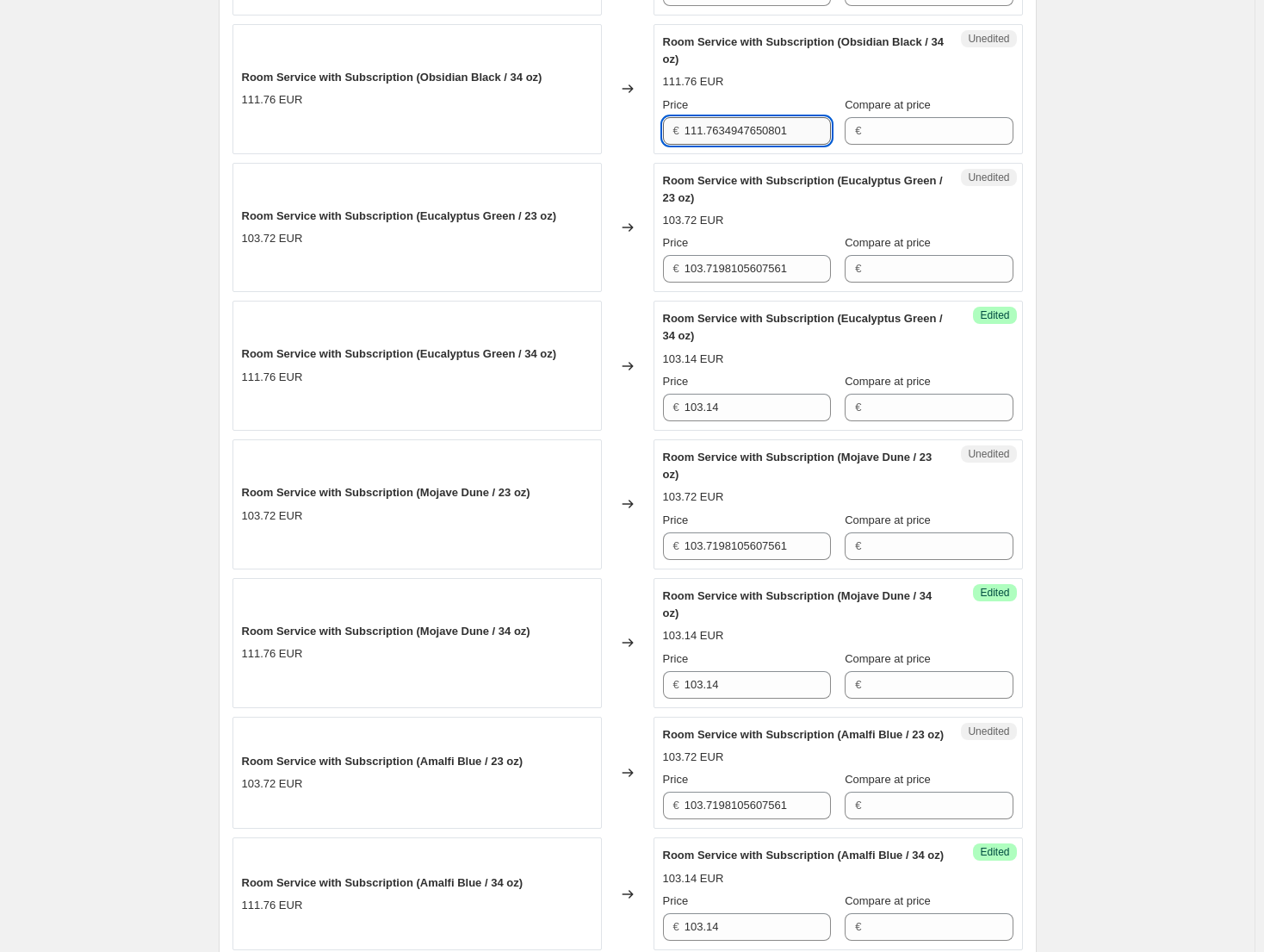
click at [743, 118] on input "111.7634947650801" at bounding box center [758, 130] width 146 height 28
paste input "03.14"
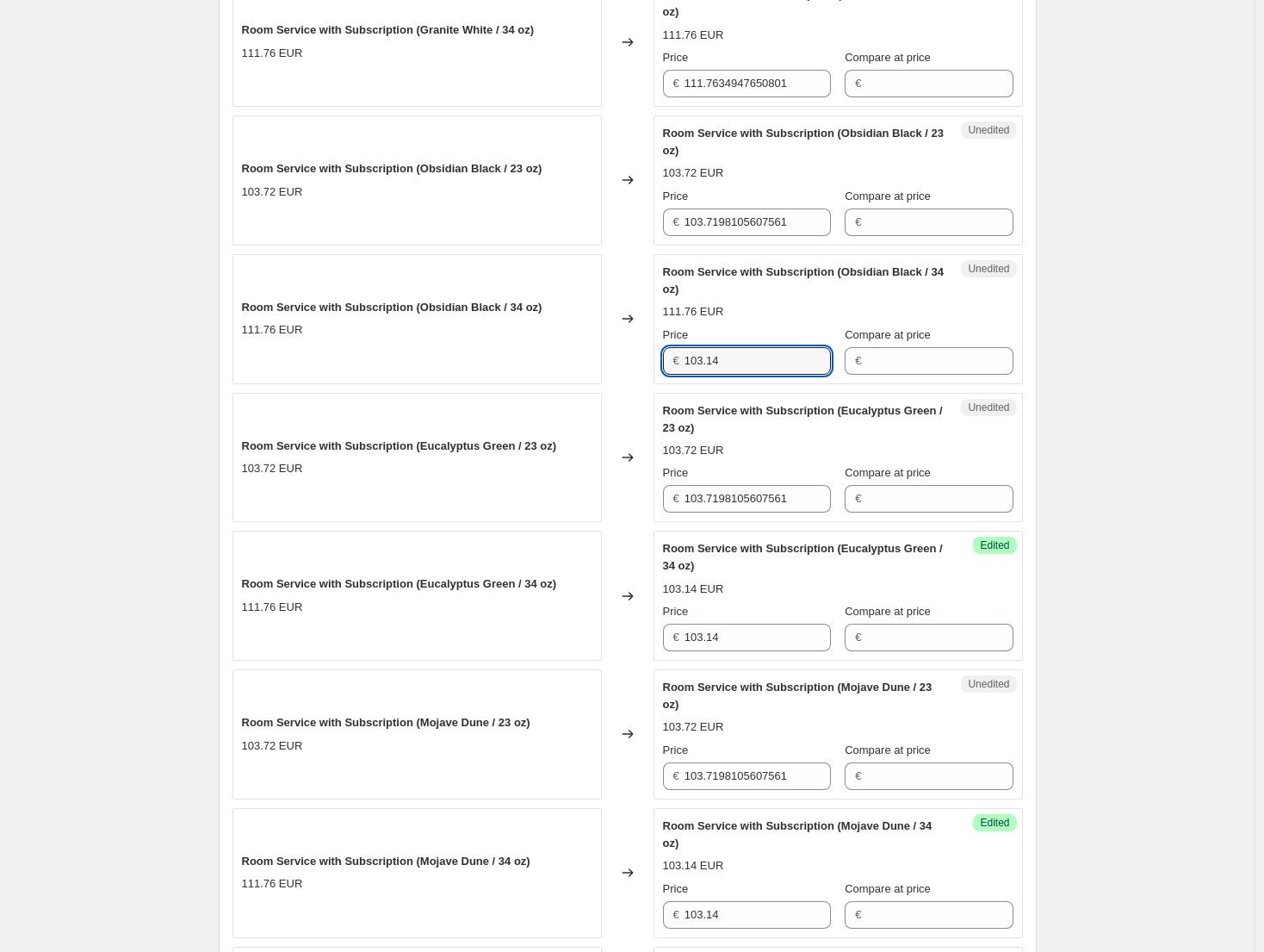
scroll to position [766, 0]
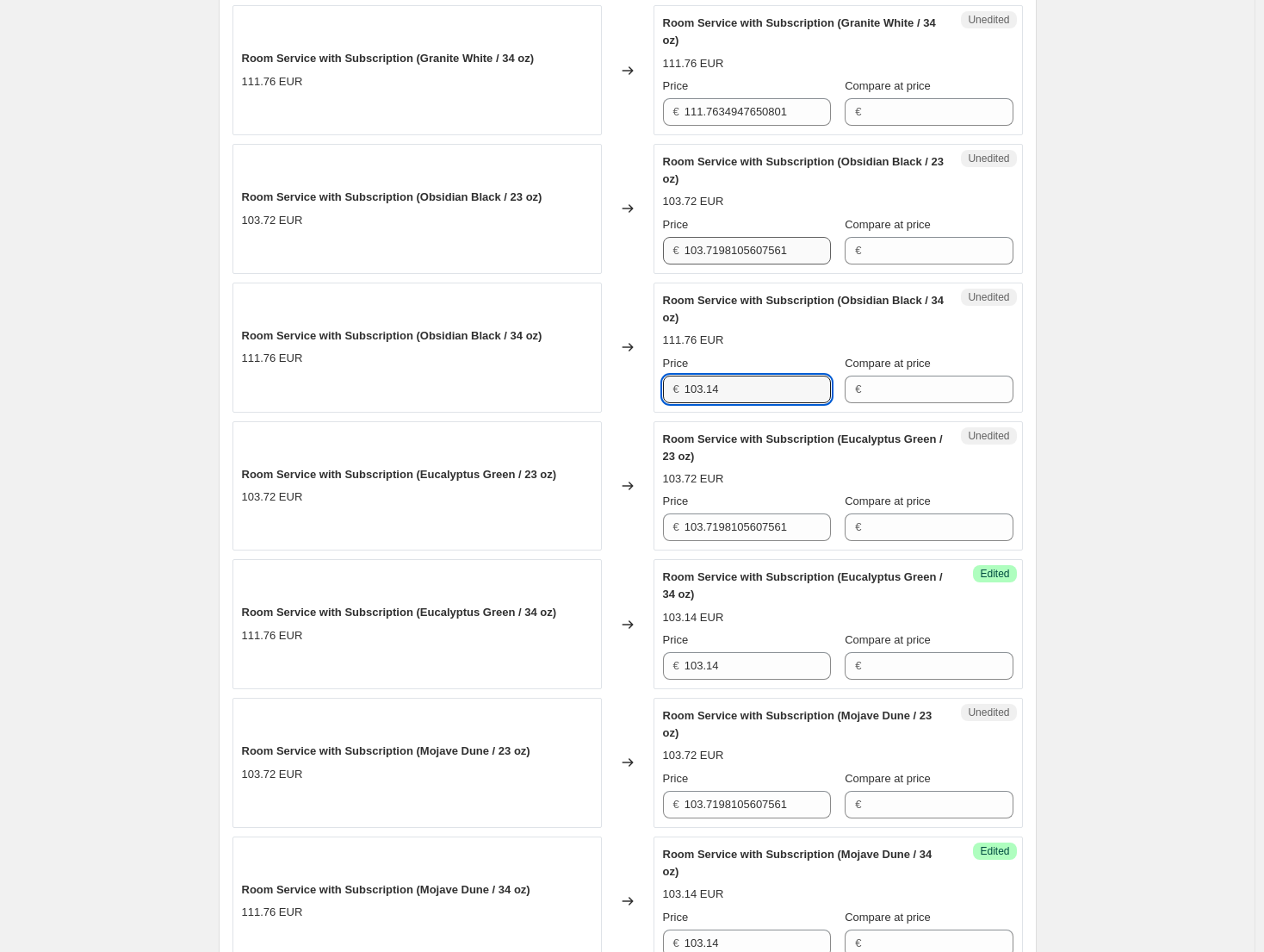
type input "103.14"
click at [752, 257] on input "103.7198105607561" at bounding box center [758, 250] width 146 height 28
paste input "14"
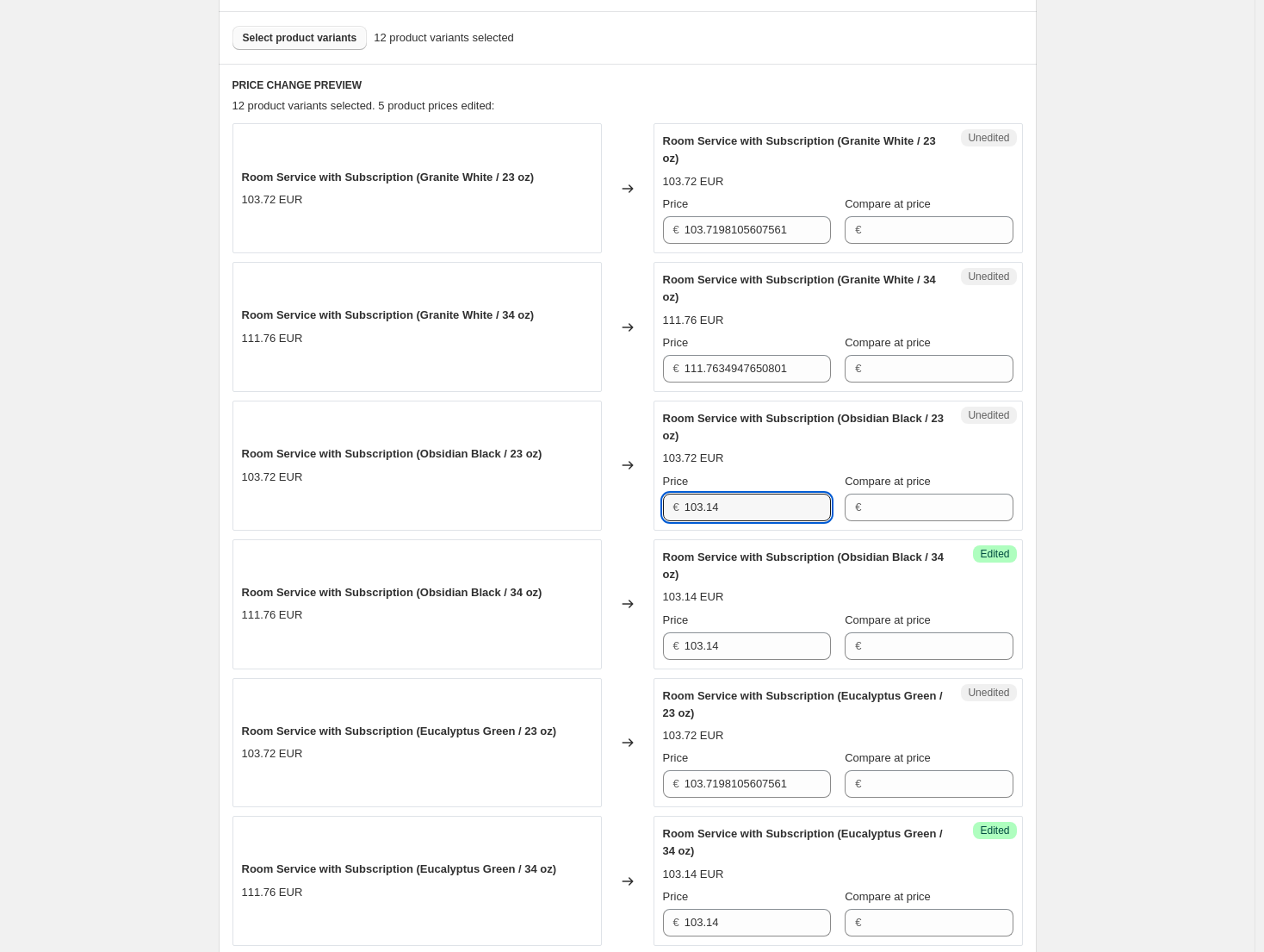
scroll to position [507, 0]
type input "103.14"
click at [729, 367] on input "111.7634947650801" at bounding box center [758, 370] width 146 height 28
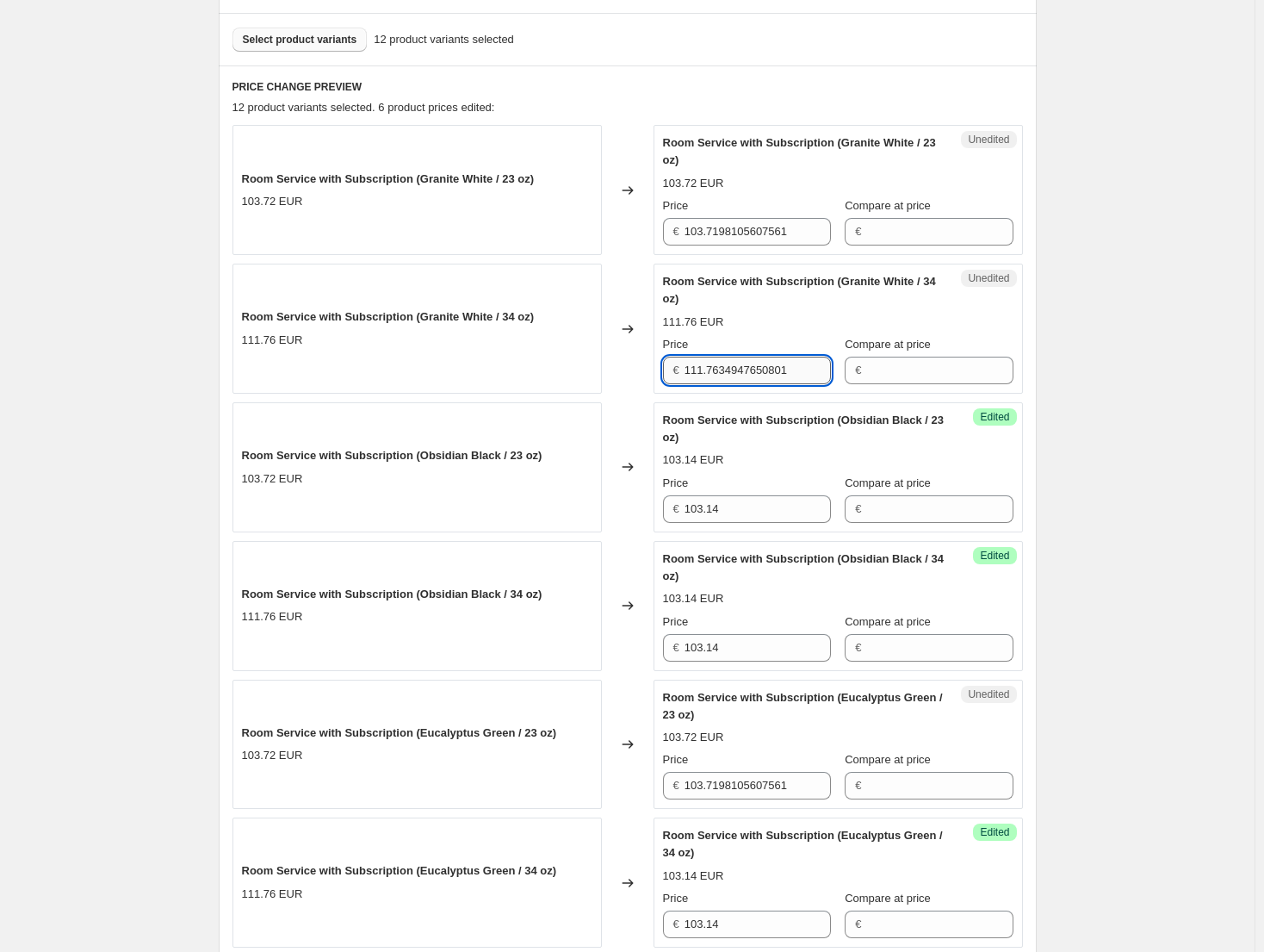
click at [729, 367] on input "111.7634947650801" at bounding box center [758, 370] width 146 height 28
paste input "03.14"
type input "103.14"
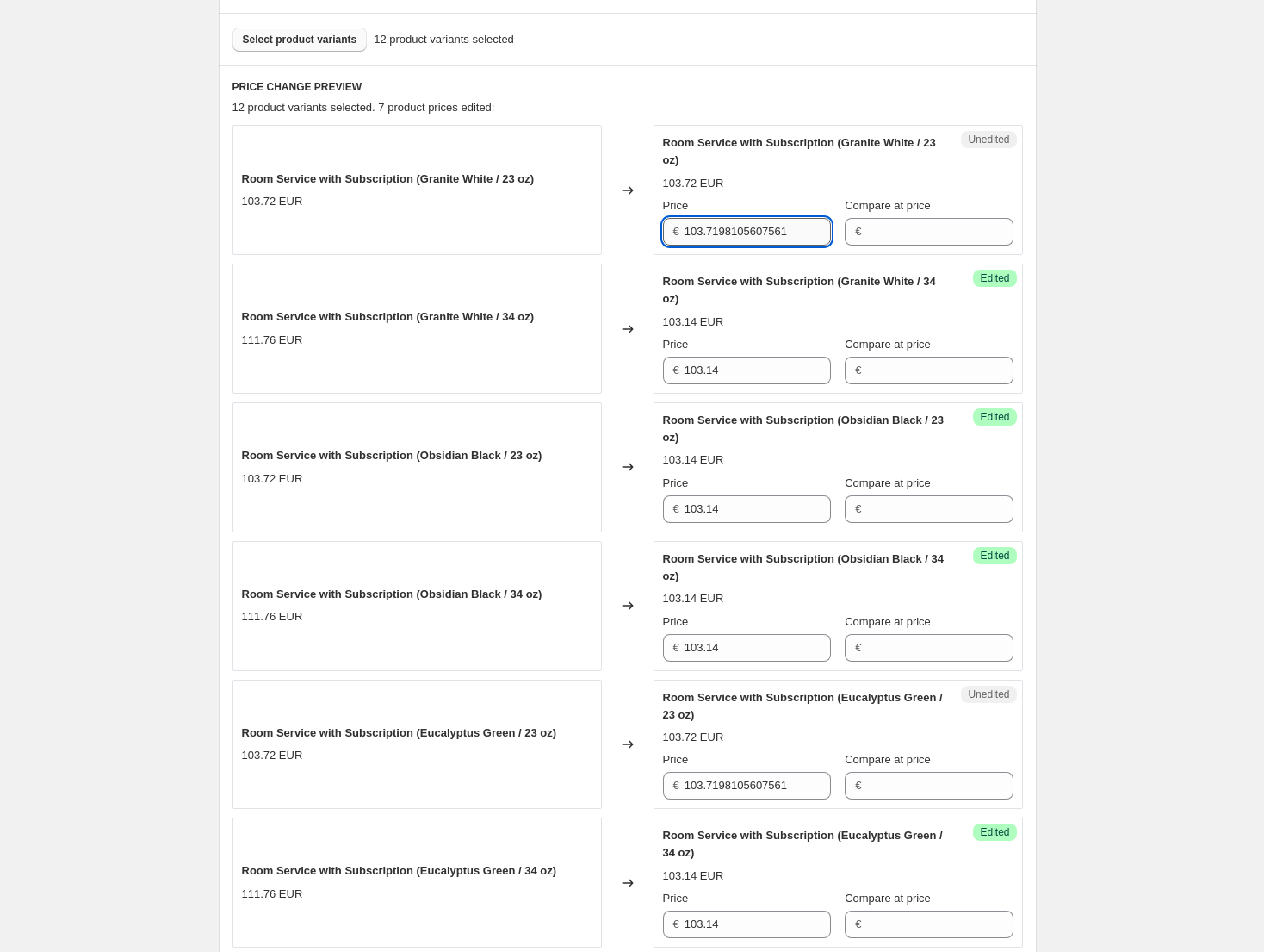
click at [800, 235] on input "103.7198105607561" at bounding box center [758, 231] width 146 height 28
drag, startPoint x: 763, startPoint y: 230, endPoint x: 647, endPoint y: 220, distance: 116.4
click at [647, 220] on div "Room Service with Subscription (Granite White / 23 oz) 103.72 EUR Changed to Un…" at bounding box center [628, 189] width 790 height 130
type input "95.44"
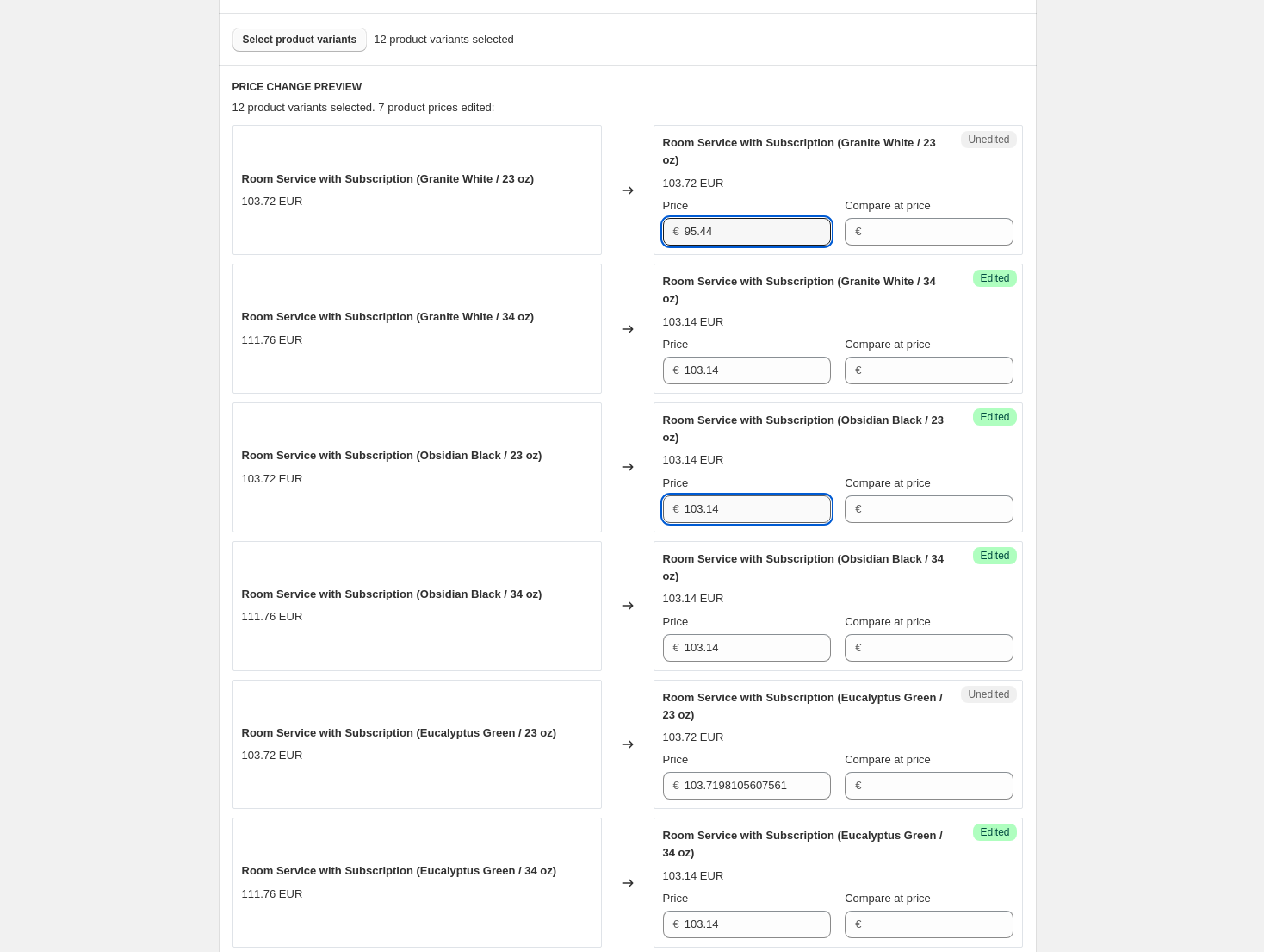
click at [757, 517] on input "103.14" at bounding box center [758, 509] width 146 height 28
paste input "95.44"
type input "103.14"
click at [752, 767] on div "Price" at bounding box center [747, 760] width 168 height 17
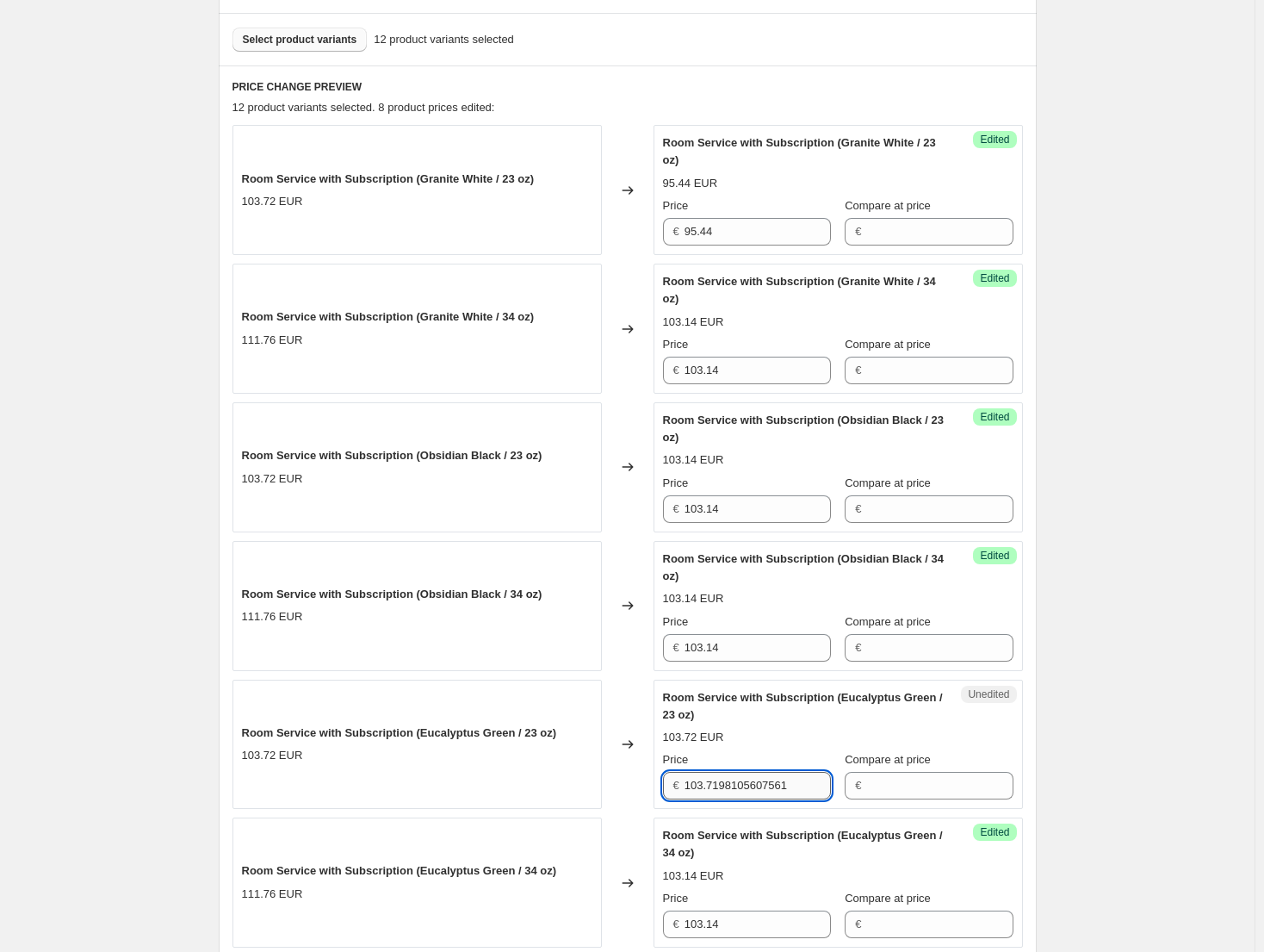
click at [762, 783] on input "103.7198105607561" at bounding box center [758, 785] width 146 height 28
paste input "95.44"
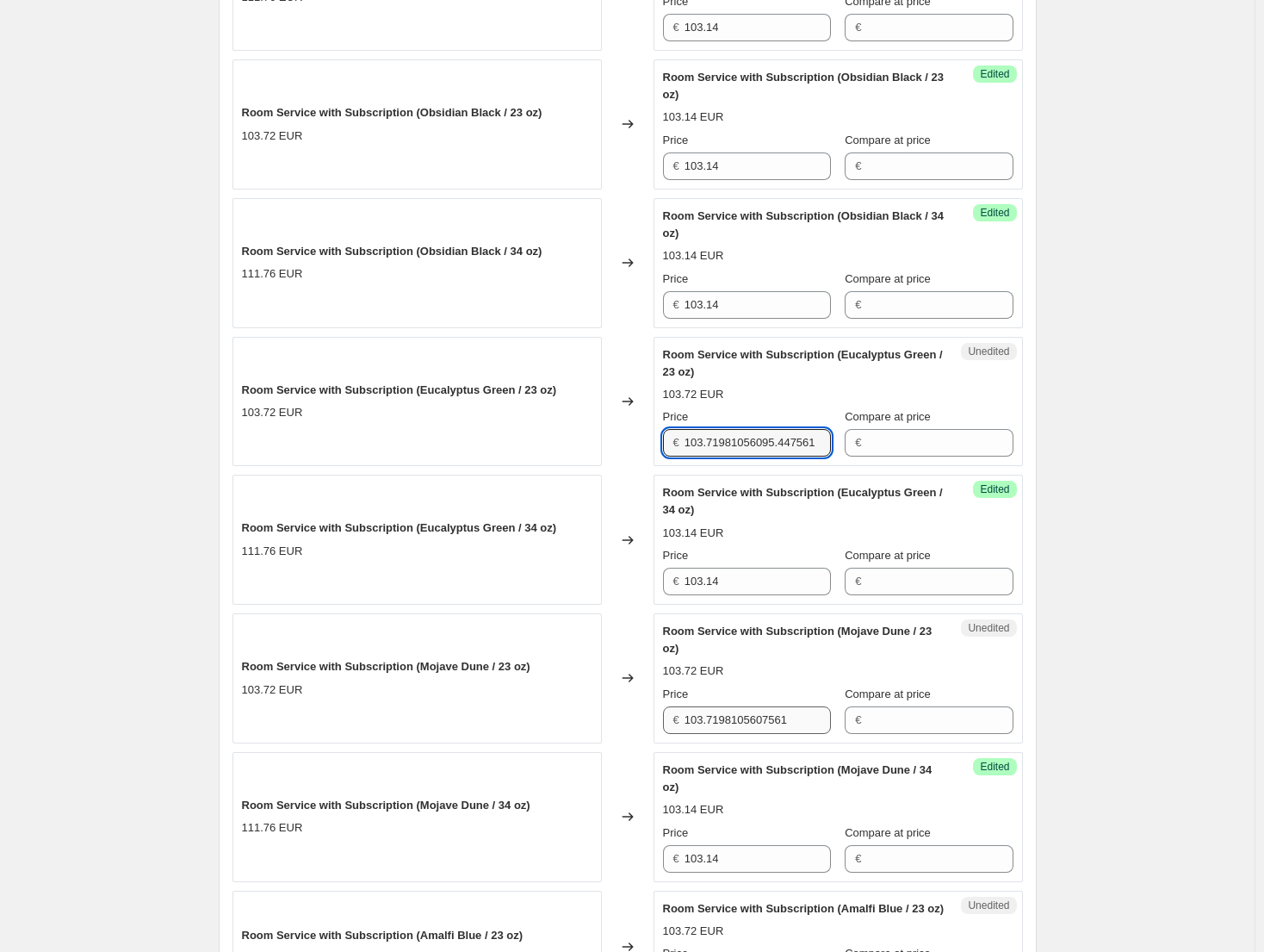
scroll to position [852, 0]
type input "103.7198105607561"
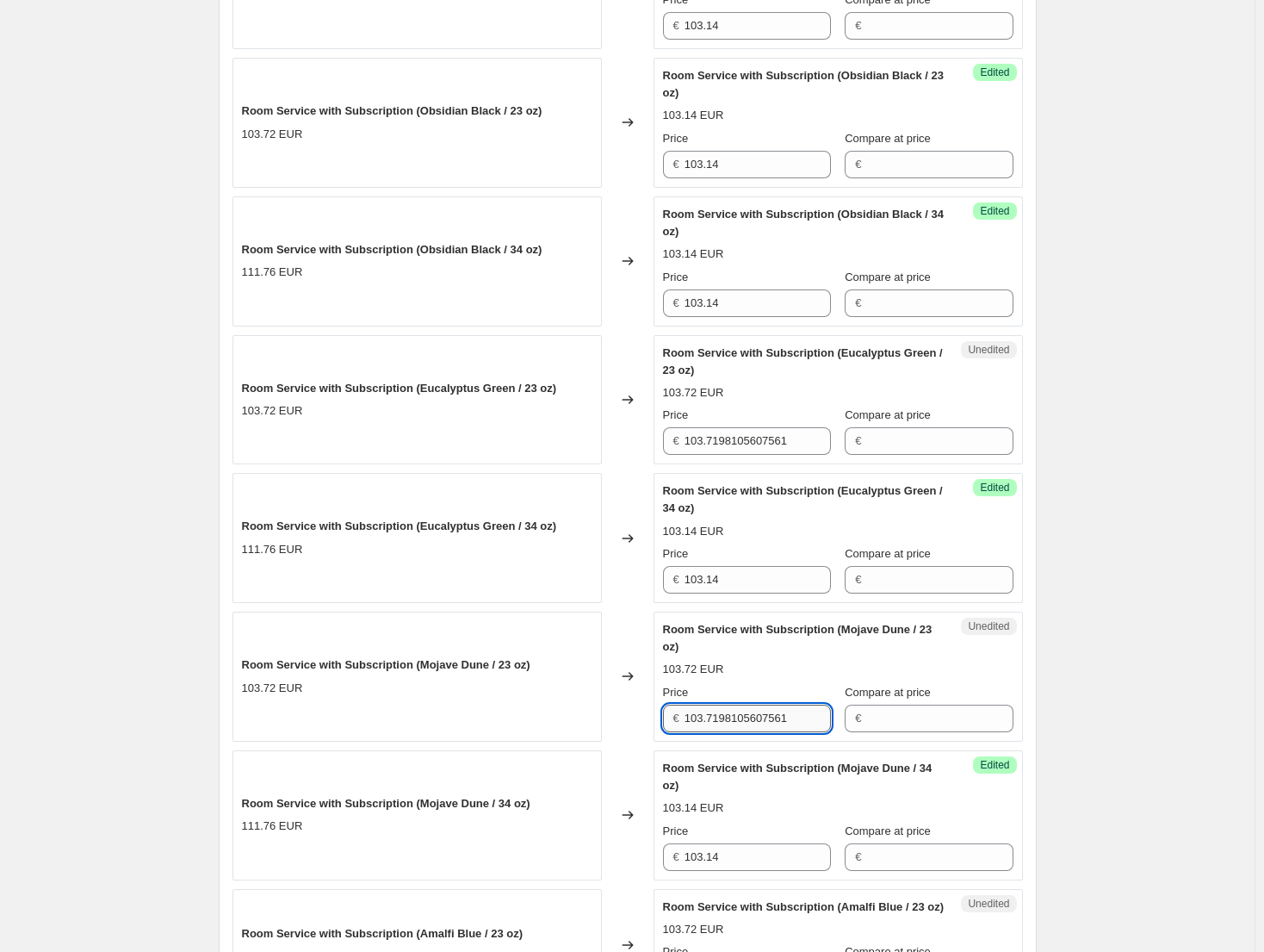
click at [750, 729] on input "103.7198105607561" at bounding box center [758, 718] width 146 height 28
paste input "95.44"
click at [757, 720] on input "103.719810595.44607561" at bounding box center [758, 718] width 146 height 28
paste input "95.44"
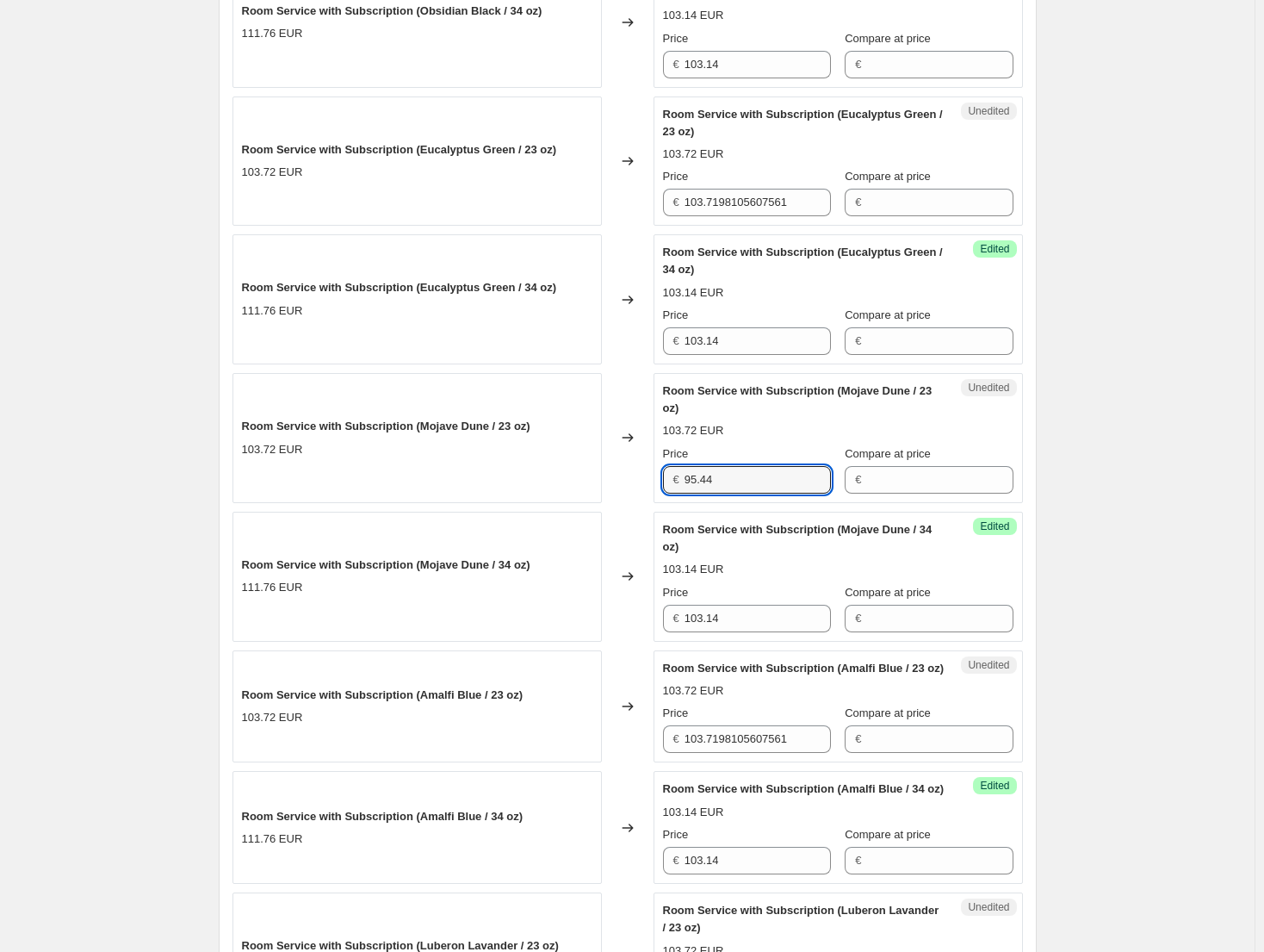
scroll to position [1110, 0]
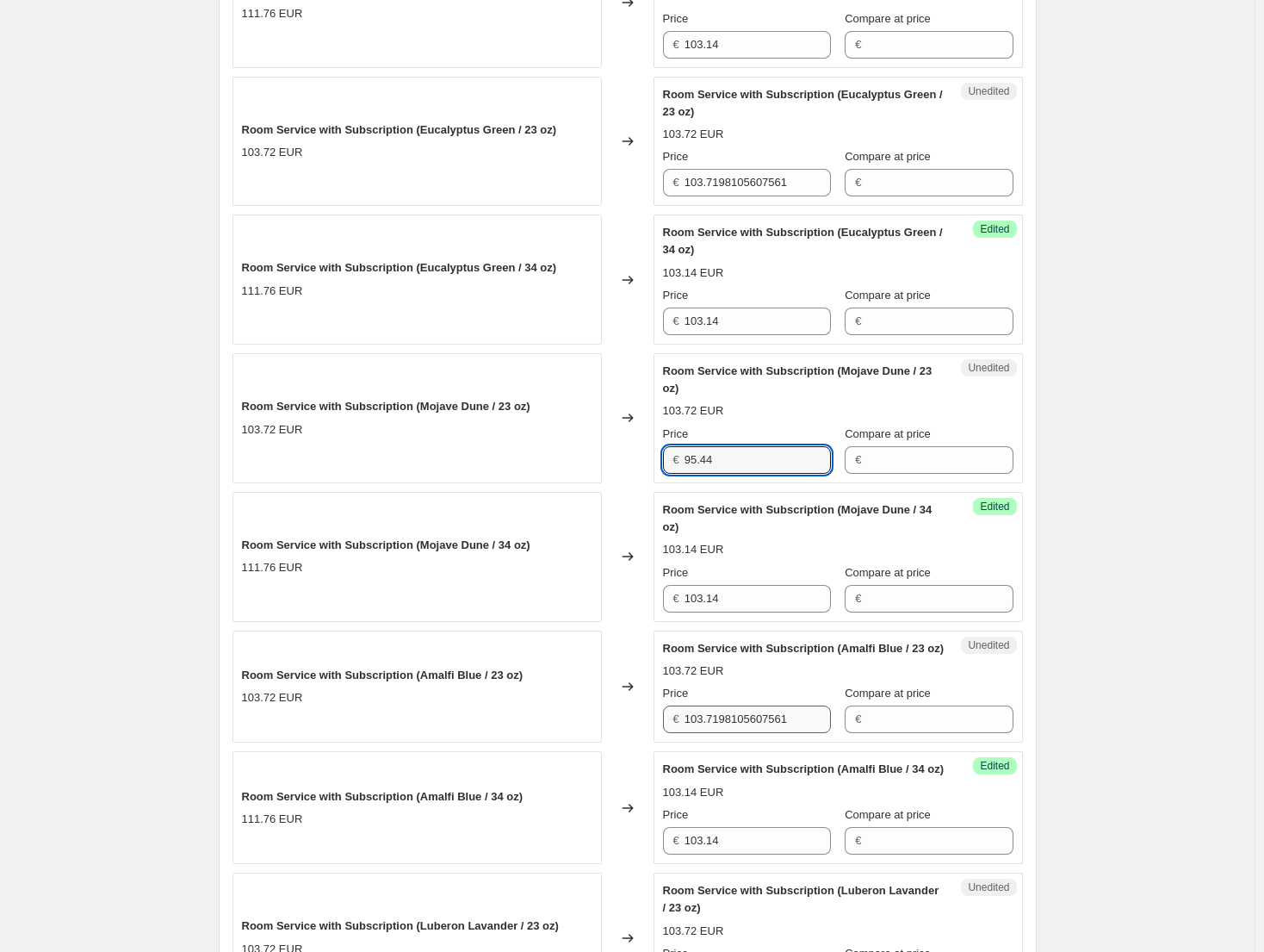
type input "95.44"
click at [734, 730] on input "103.7198105607561" at bounding box center [758, 719] width 146 height 28
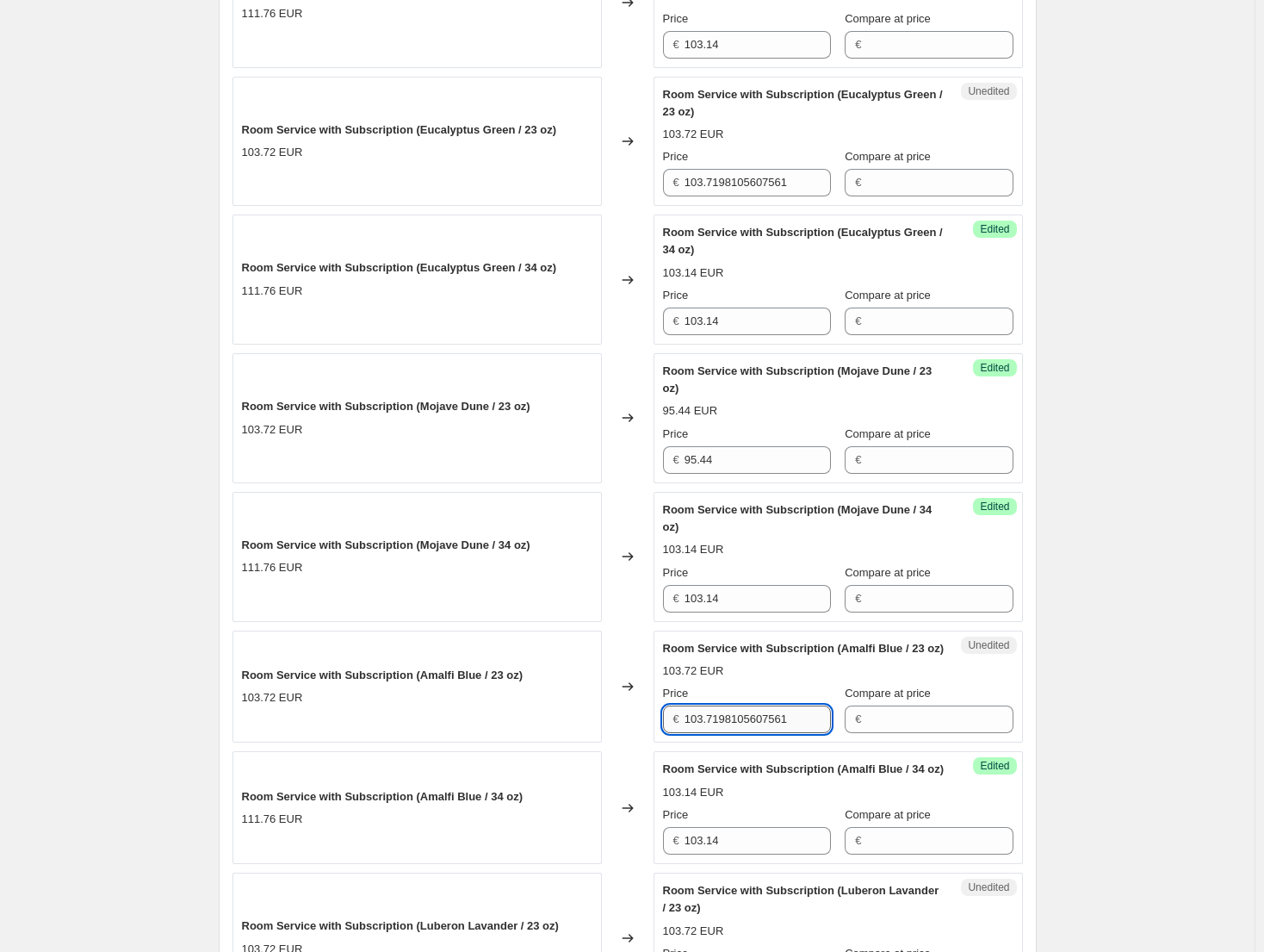
click at [734, 730] on input "103.7198105607561" at bounding box center [758, 719] width 146 height 28
paste input "95.44"
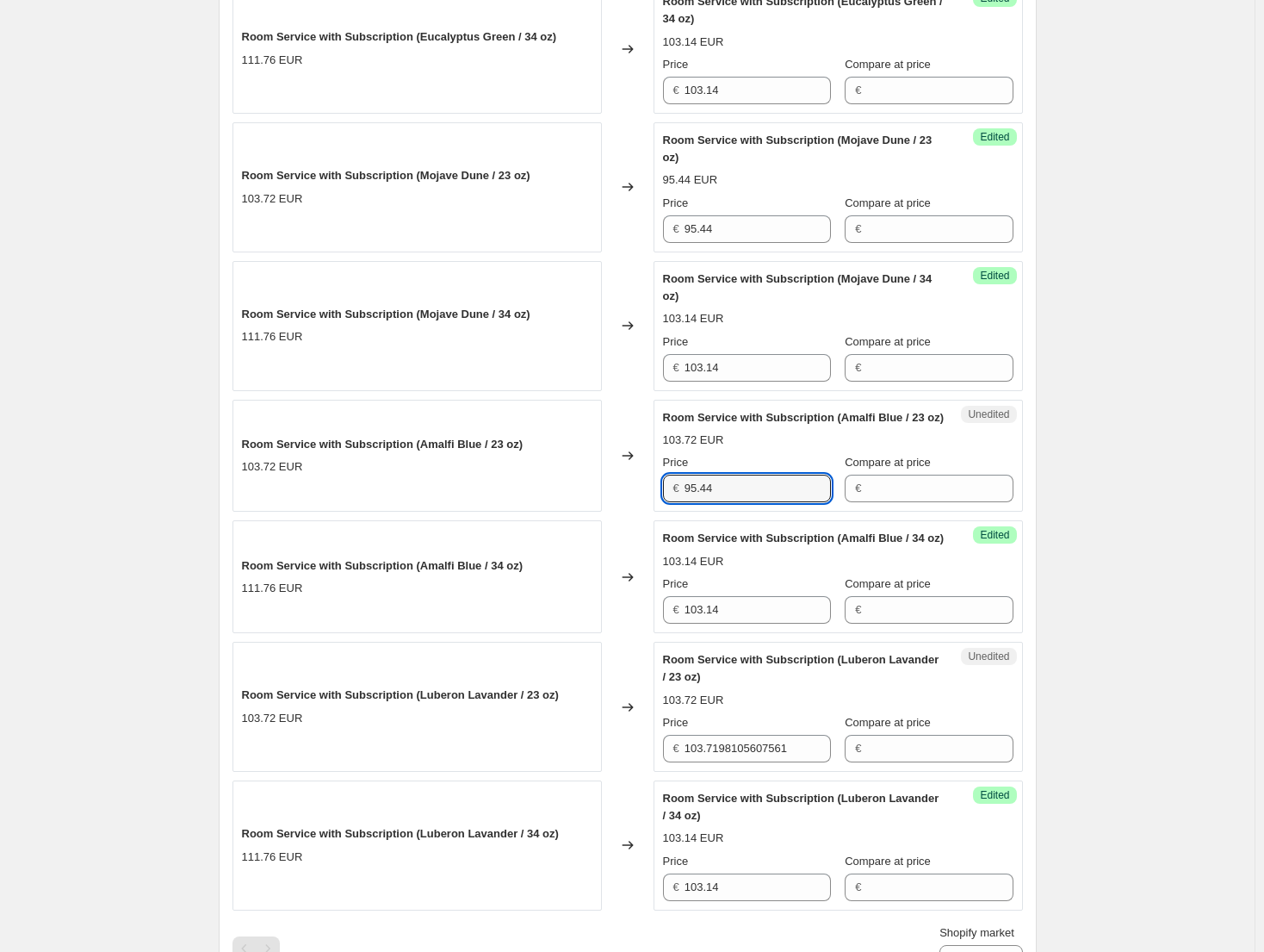
scroll to position [1369, 0]
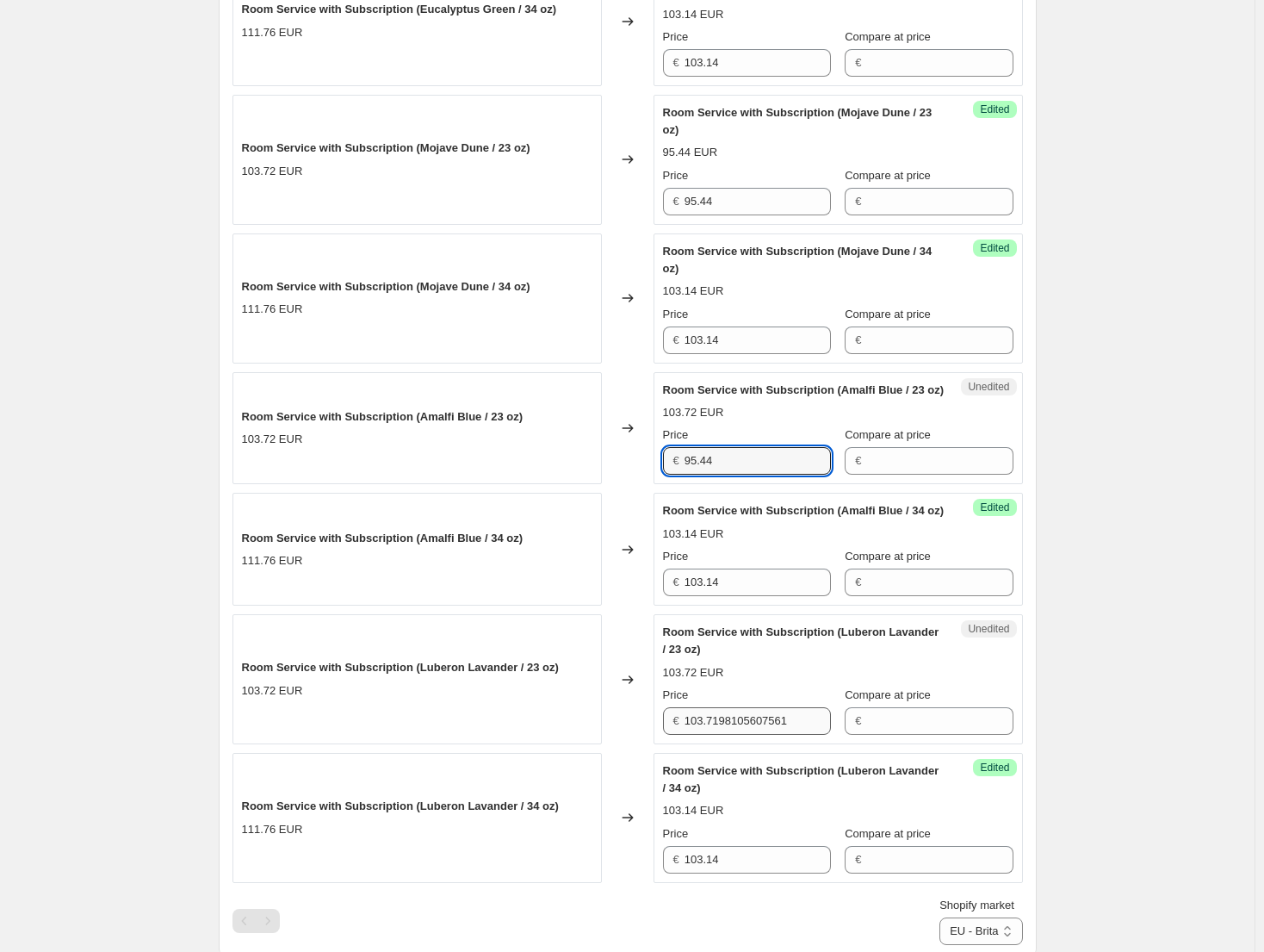
type input "95.44"
click at [752, 734] on input "103.7198105607561" at bounding box center [758, 720] width 146 height 28
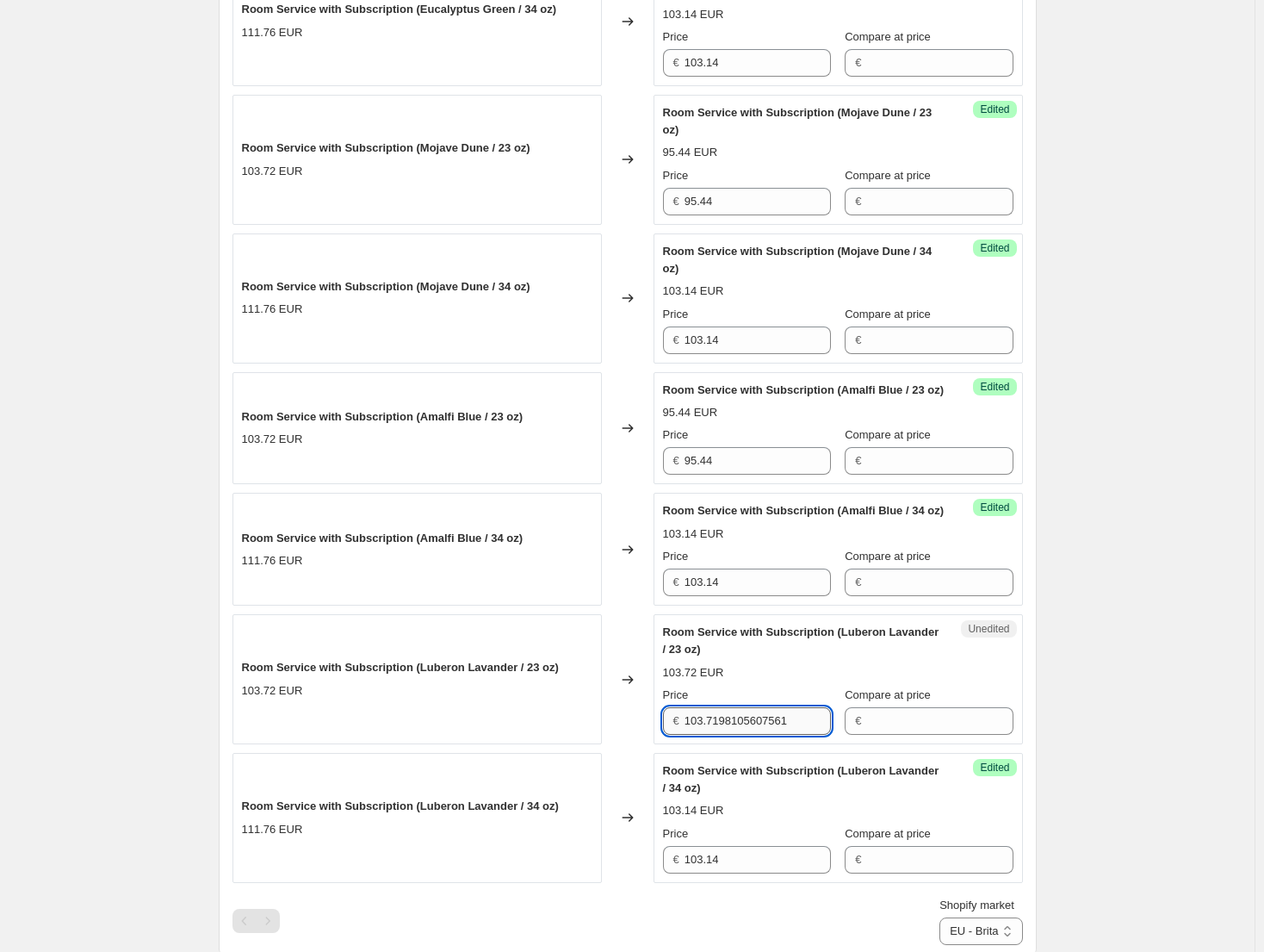
click at [752, 734] on input "103.7198105607561" at bounding box center [758, 720] width 146 height 28
paste input "95.44"
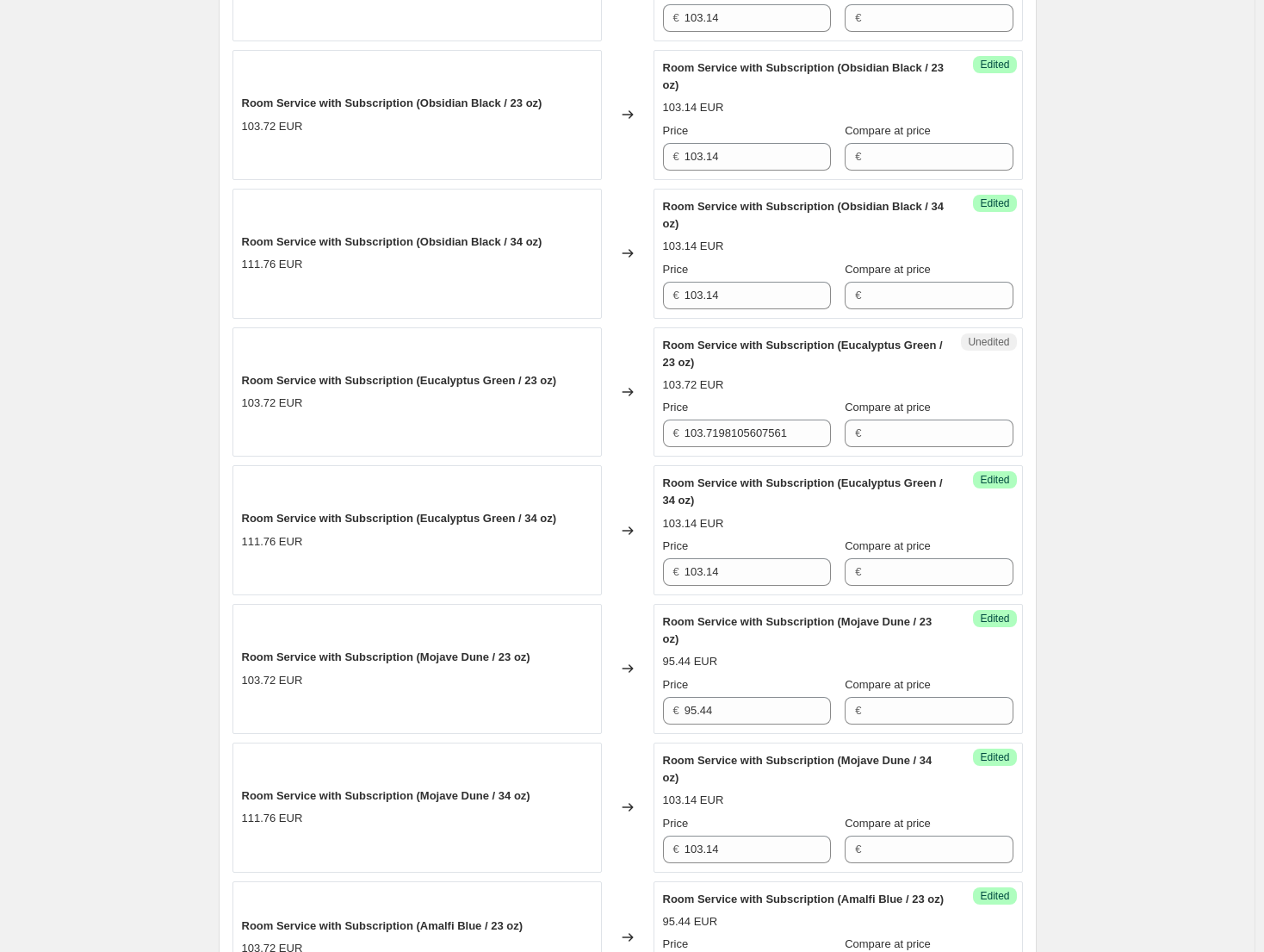
scroll to position [852, 0]
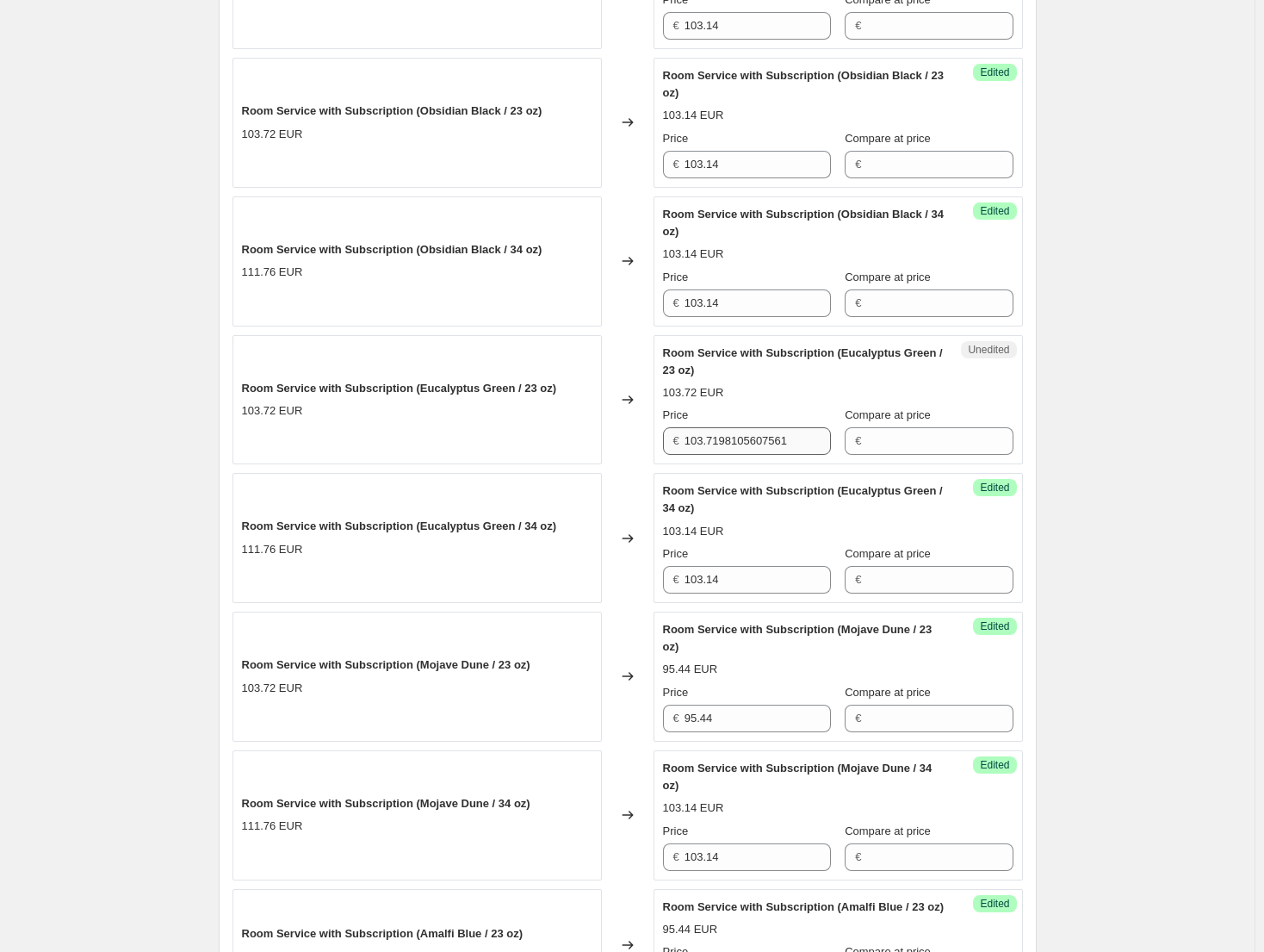
type input "95.44"
click at [739, 448] on input "103.7198105607561" at bounding box center [758, 440] width 146 height 28
paste input "95.44"
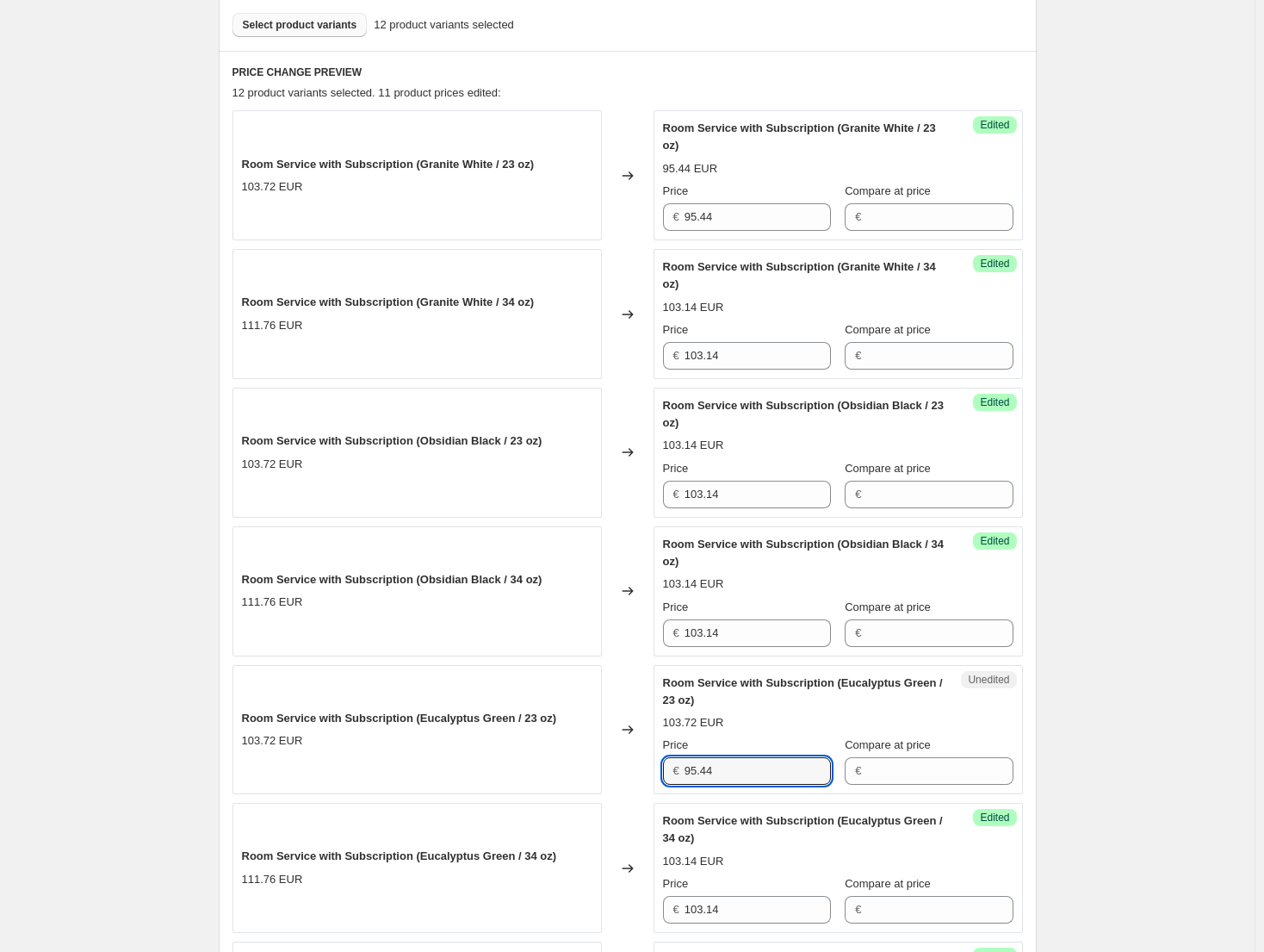
scroll to position [507, 0]
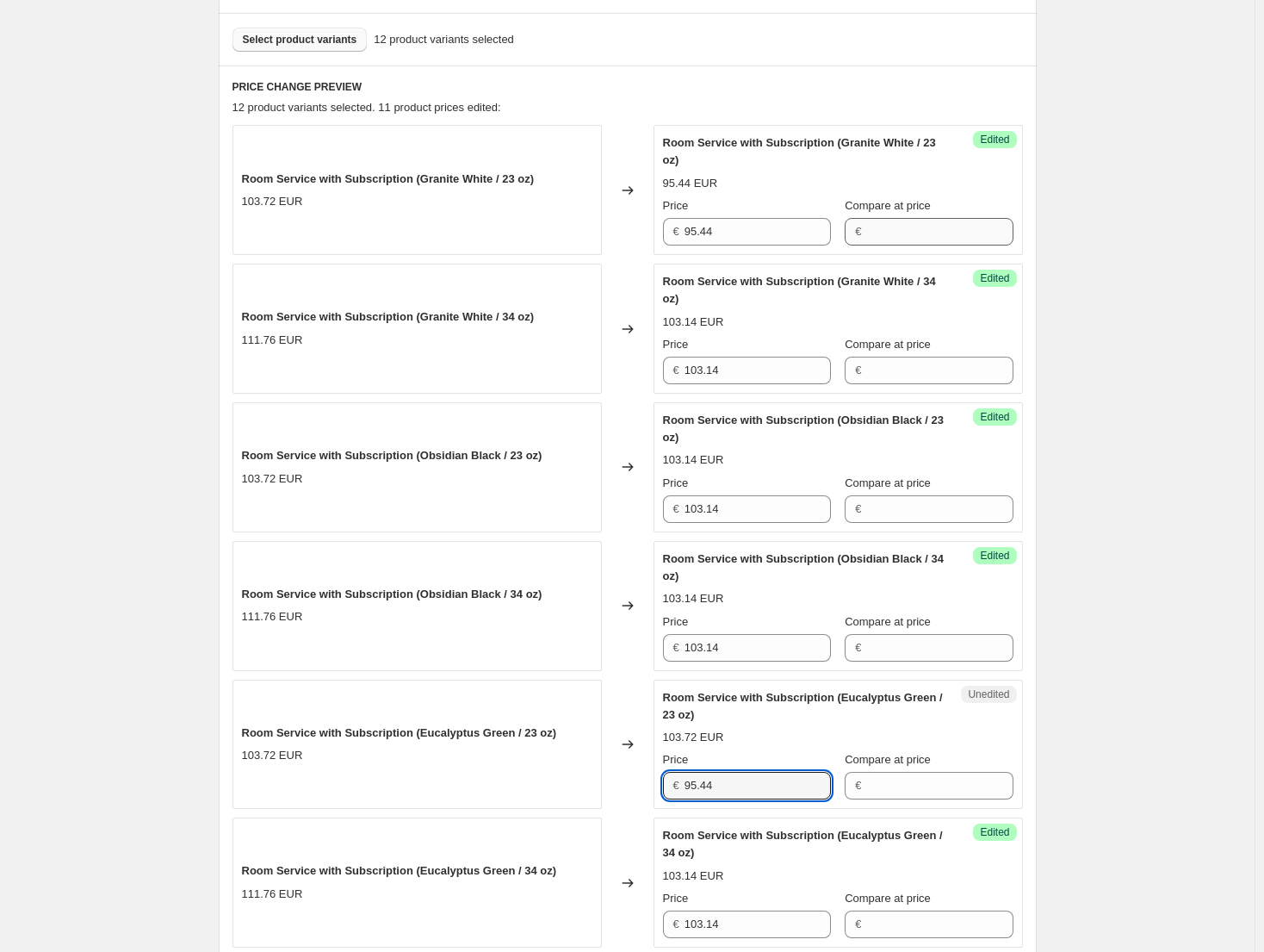
type input "95.44"
click at [907, 243] on input "Compare at price" at bounding box center [940, 231] width 146 height 28
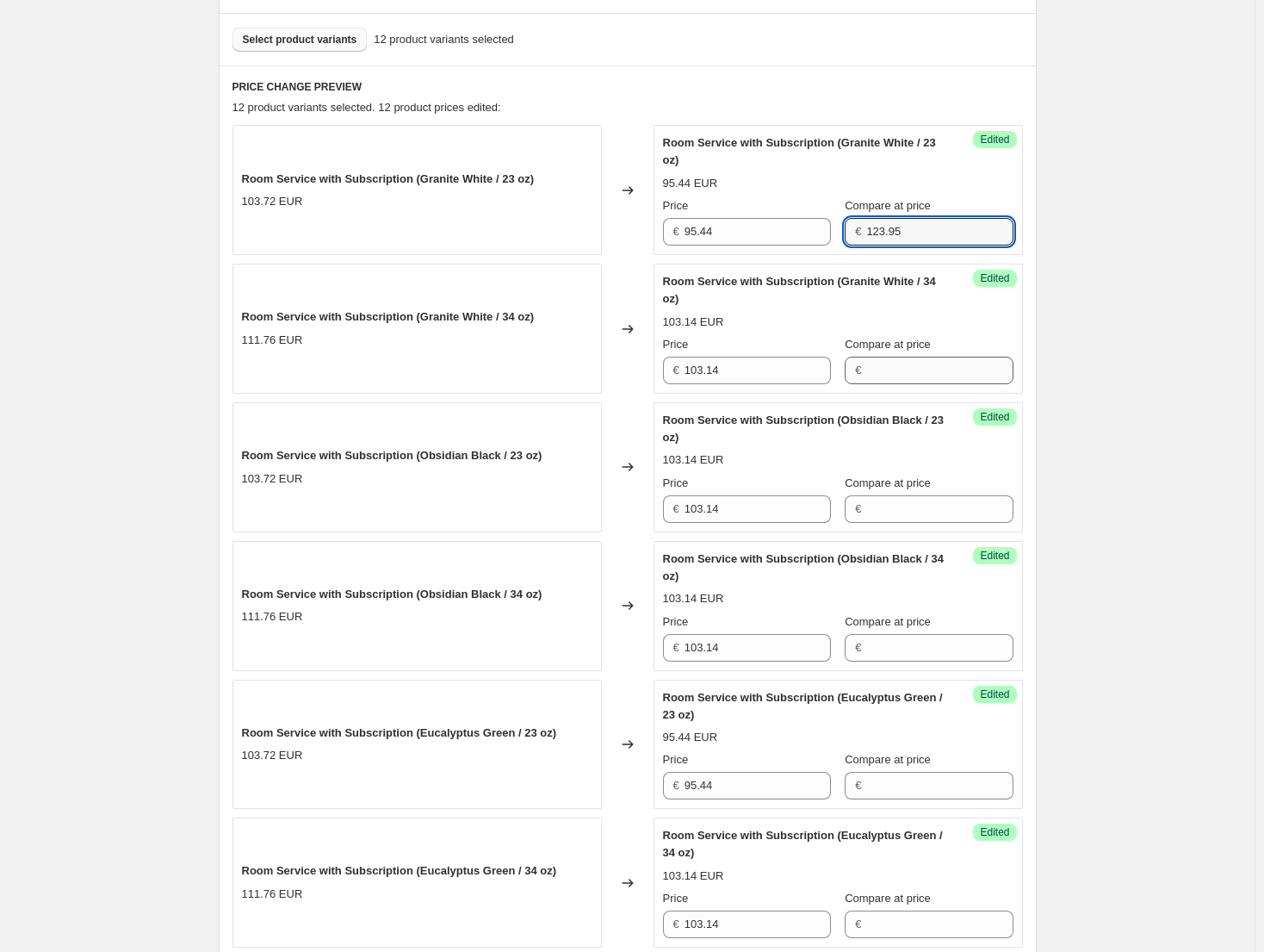
type input "123.95"
click at [870, 368] on input "Compare at price" at bounding box center [940, 370] width 146 height 28
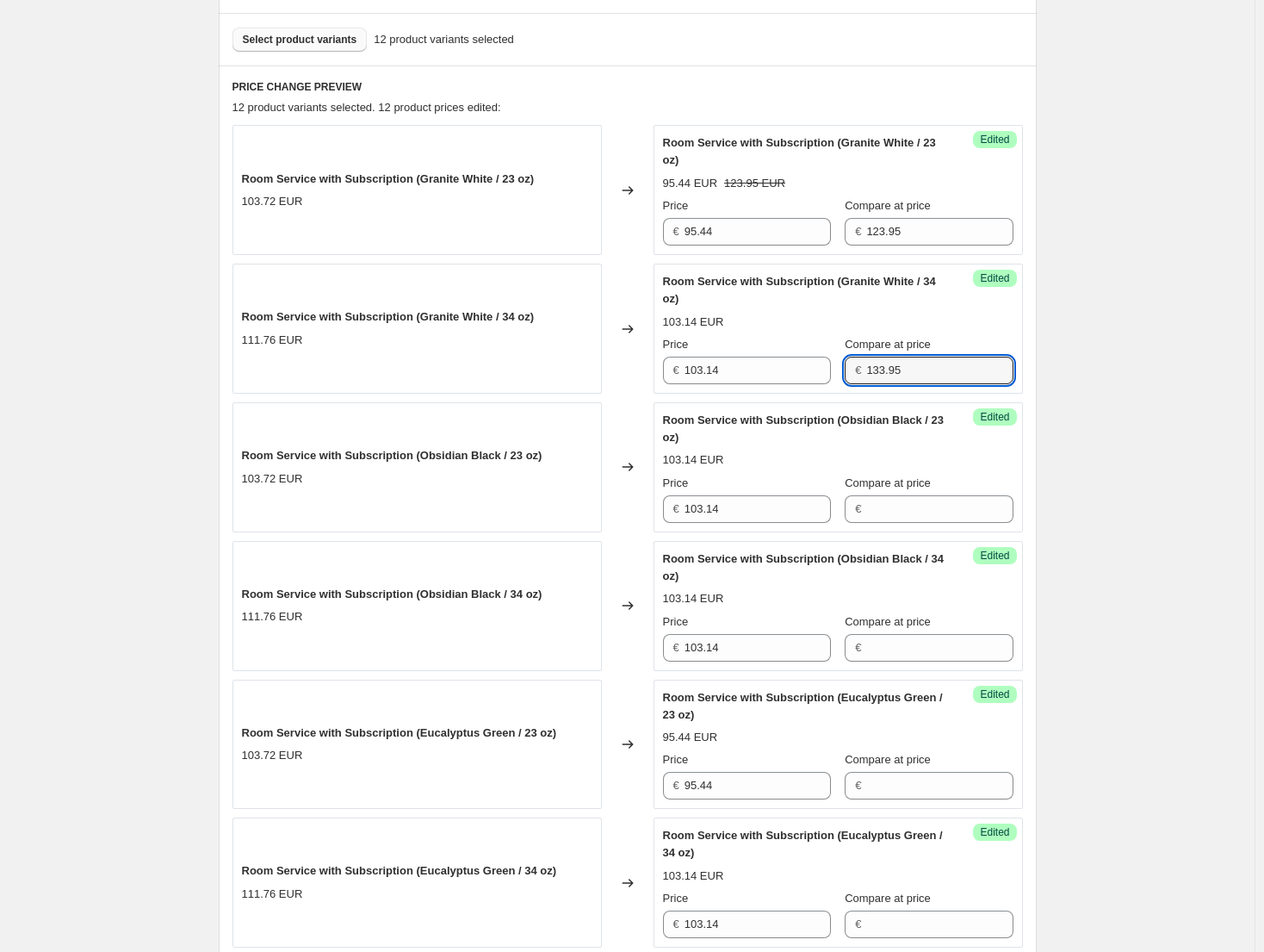
drag, startPoint x: 926, startPoint y: 365, endPoint x: 836, endPoint y: 353, distance: 90.8
click at [845, 353] on div "Compare at price € 133.95" at bounding box center [928, 359] width 168 height 49
type input "133.95"
click at [912, 627] on span "Compare at price" at bounding box center [887, 622] width 87 height 13
click at [912, 634] on input "Compare at price" at bounding box center [940, 648] width 146 height 28
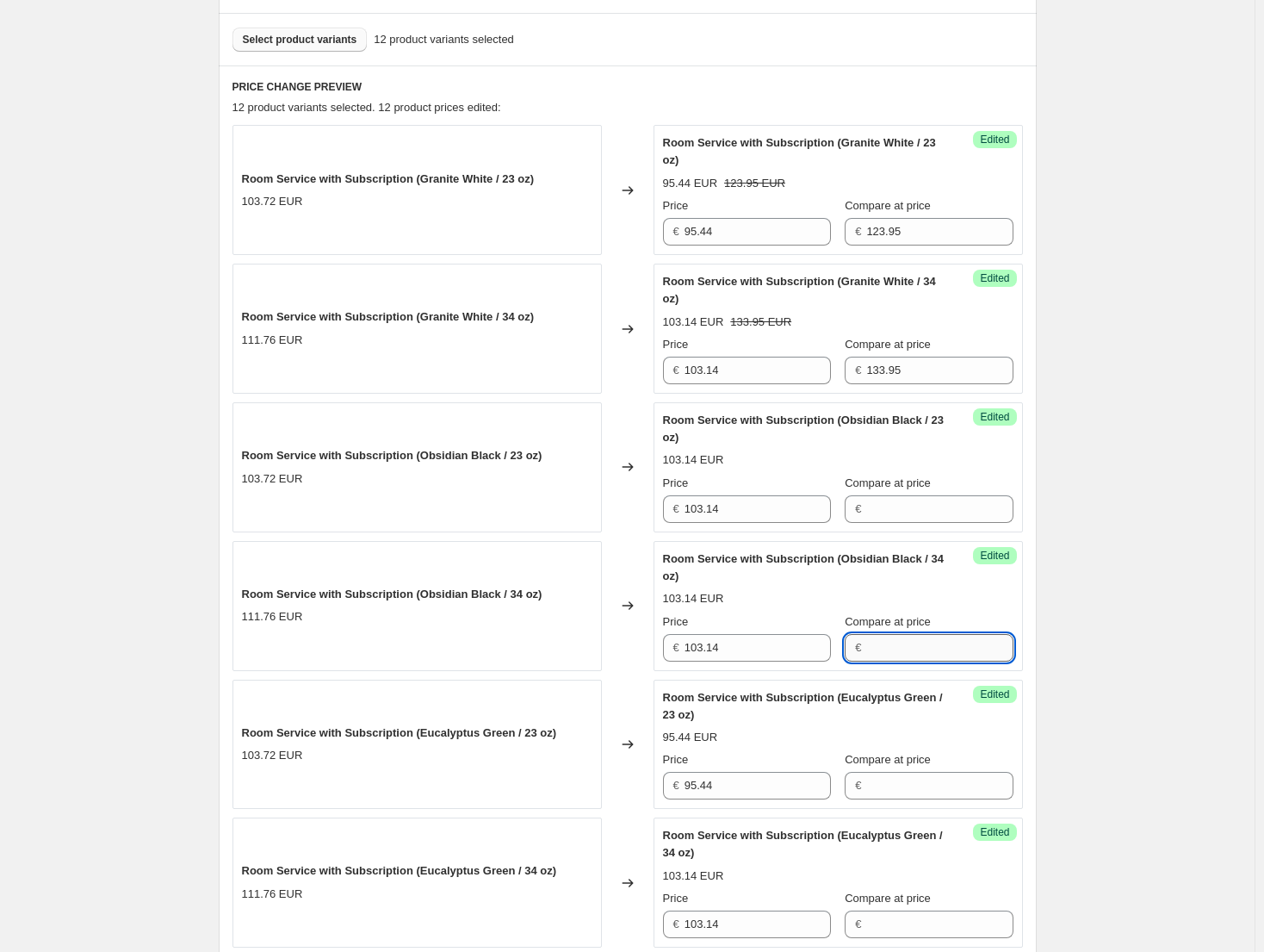
click at [908, 639] on input "Compare at price" at bounding box center [940, 648] width 146 height 28
paste input "133.95"
type input "133.95"
click at [912, 920] on input "Compare at price" at bounding box center [940, 923] width 146 height 28
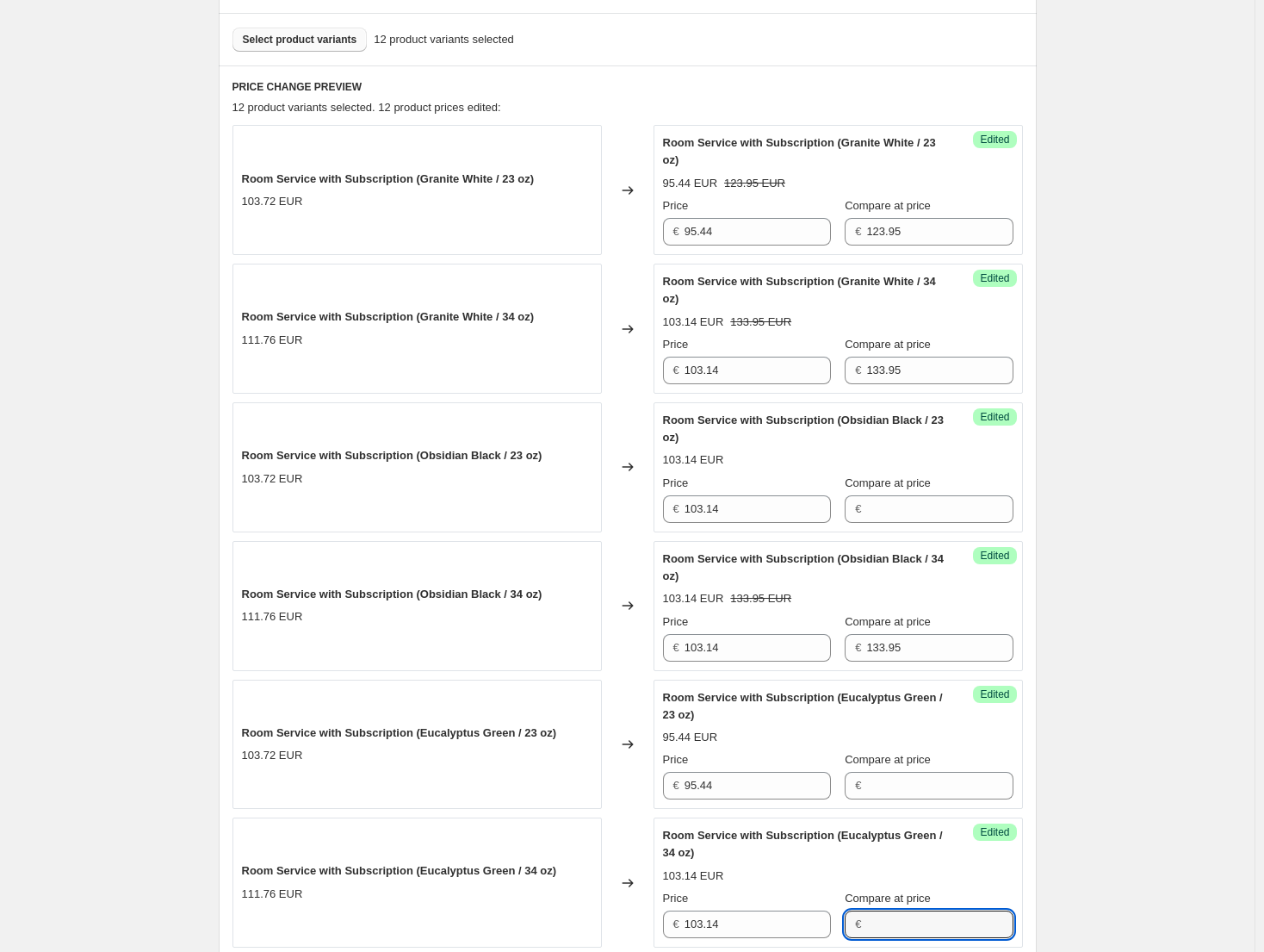
paste input "133.95"
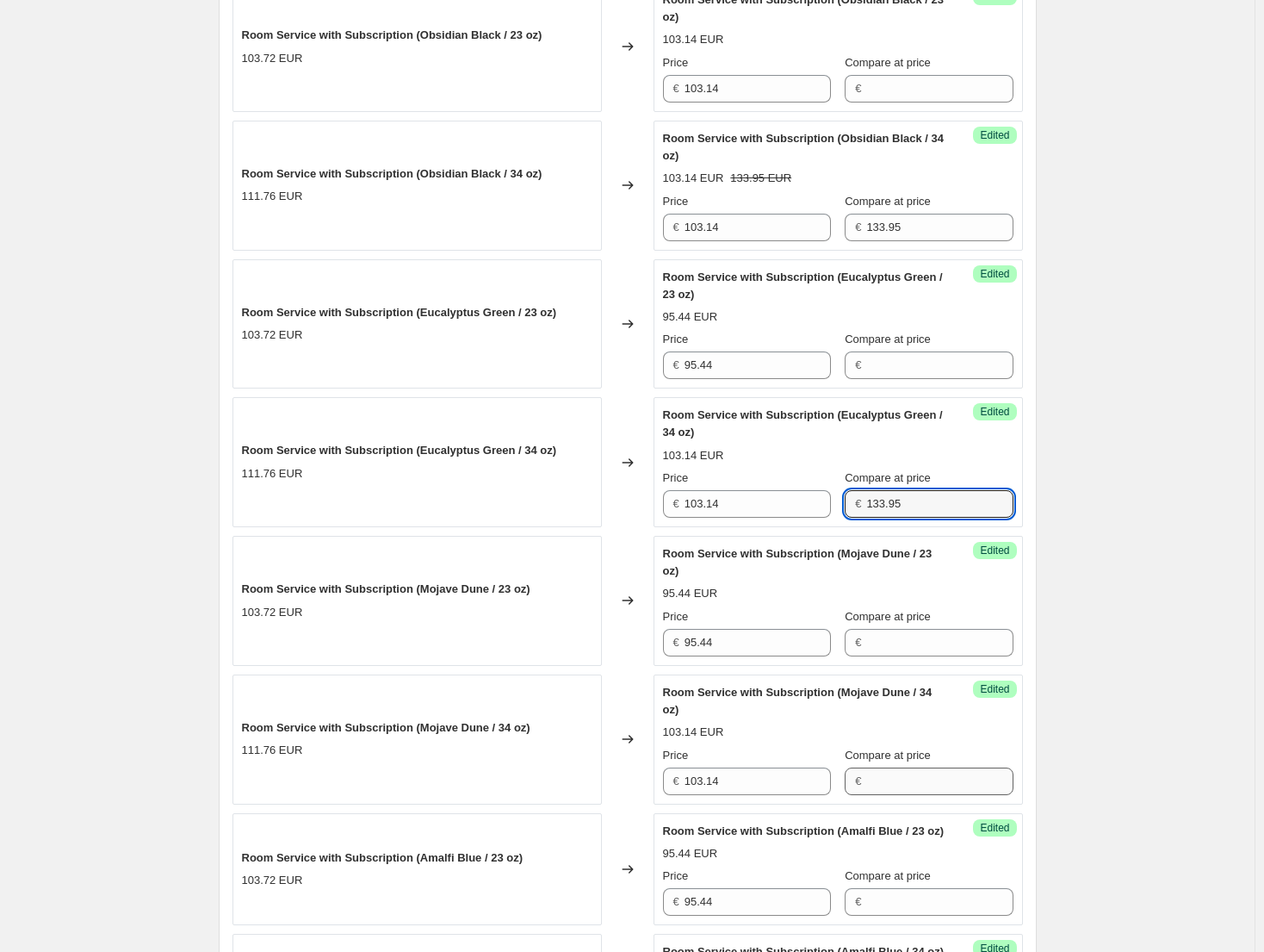
scroll to position [938, 0]
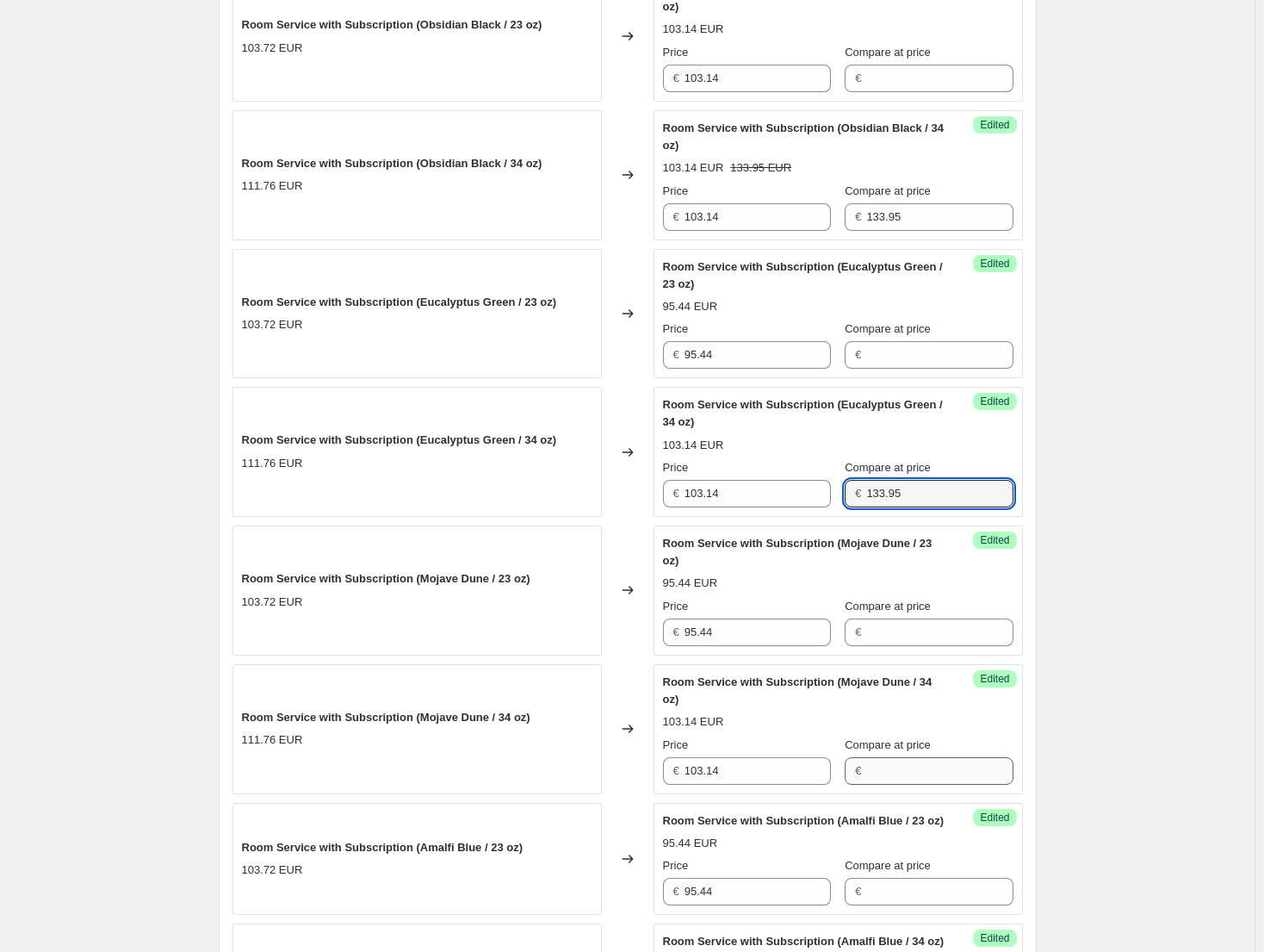
type input "133.95"
click at [885, 762] on input "Compare at price" at bounding box center [940, 770] width 146 height 28
paste input "133.95"
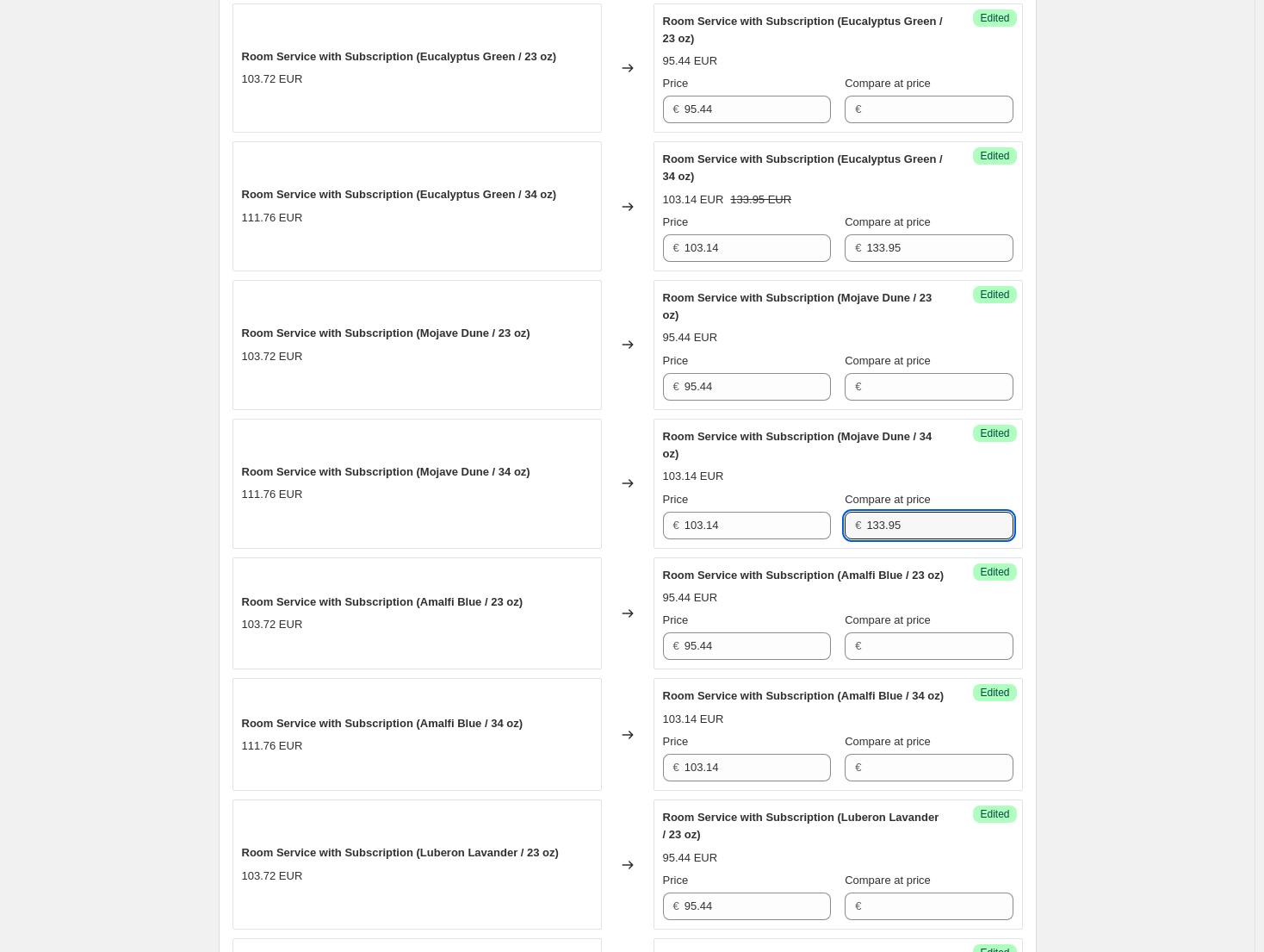
scroll to position [1196, 0]
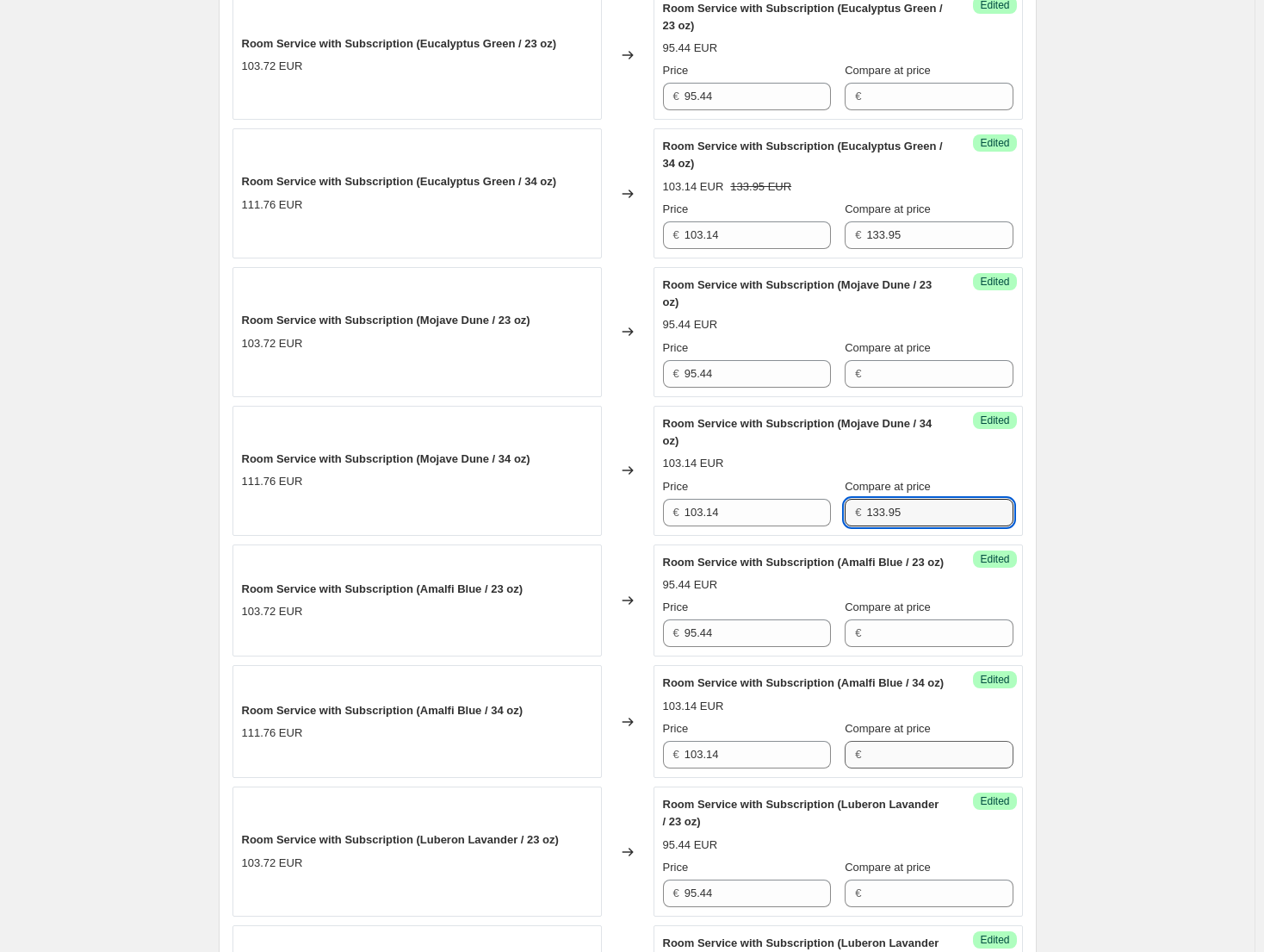
type input "133.95"
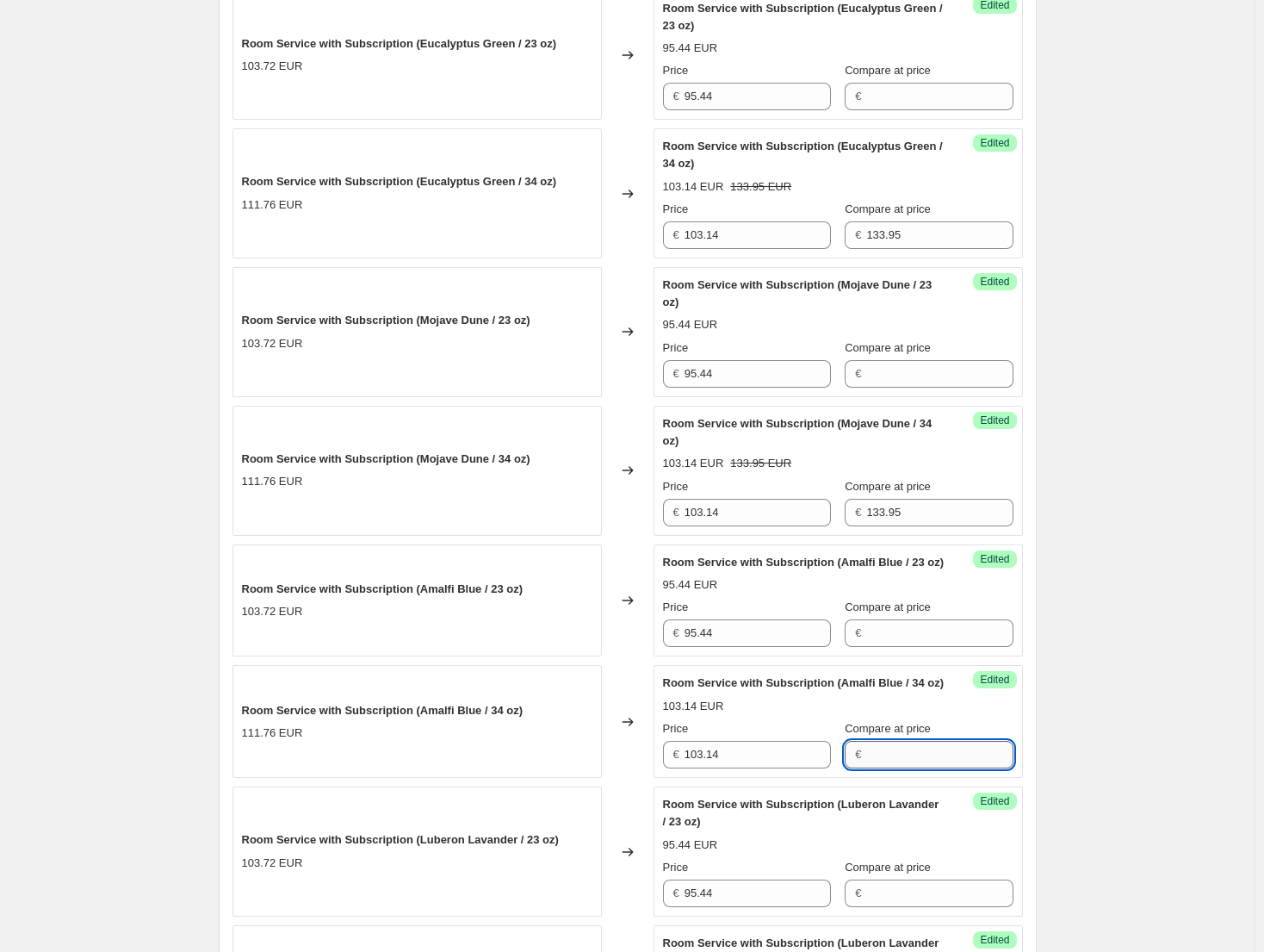
click at [891, 768] on input "Compare at price" at bounding box center [940, 754] width 146 height 28
paste input "133.95"
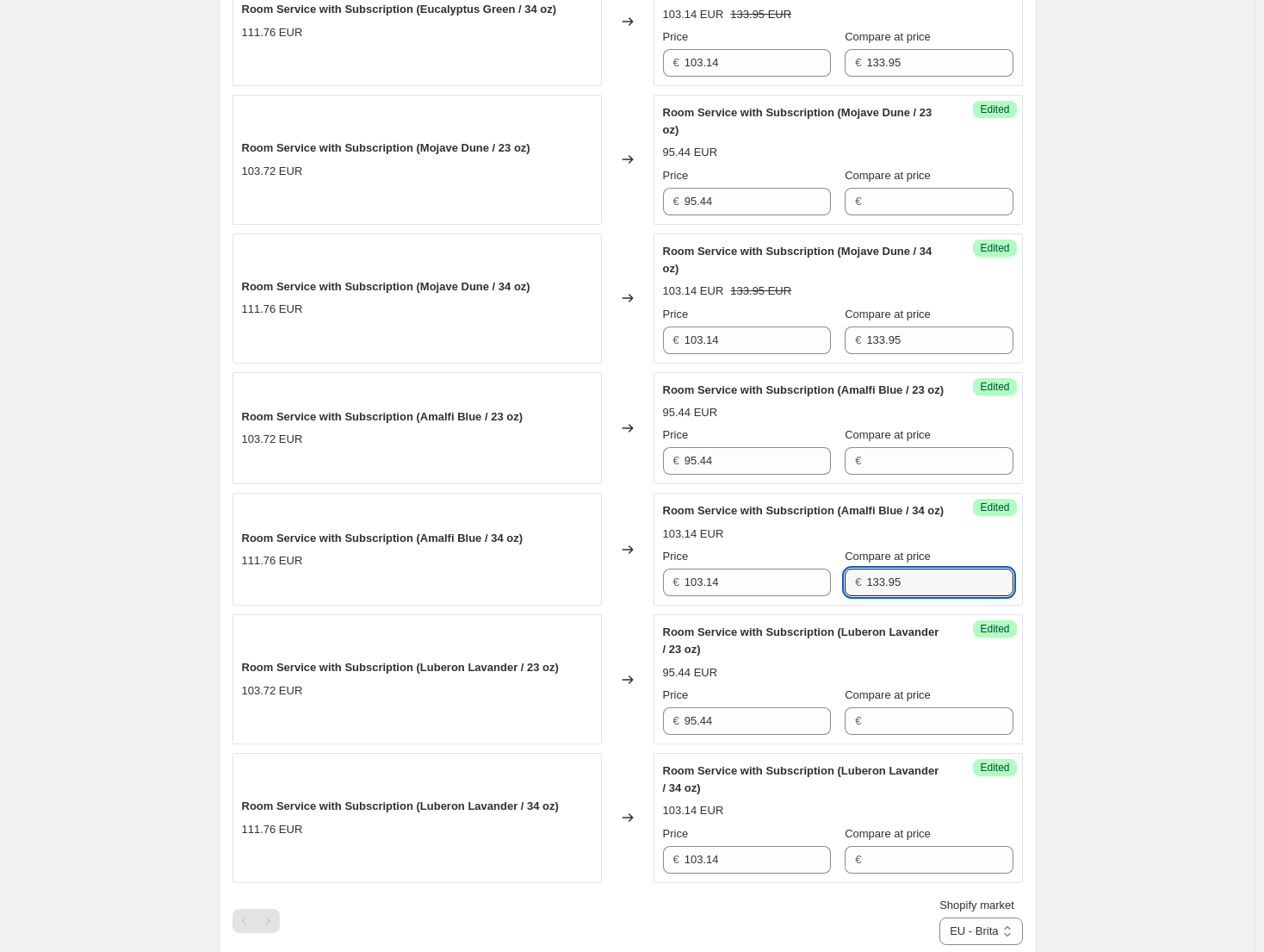
type input "133.95"
click at [907, 873] on div "Compare at price €" at bounding box center [928, 849] width 168 height 49
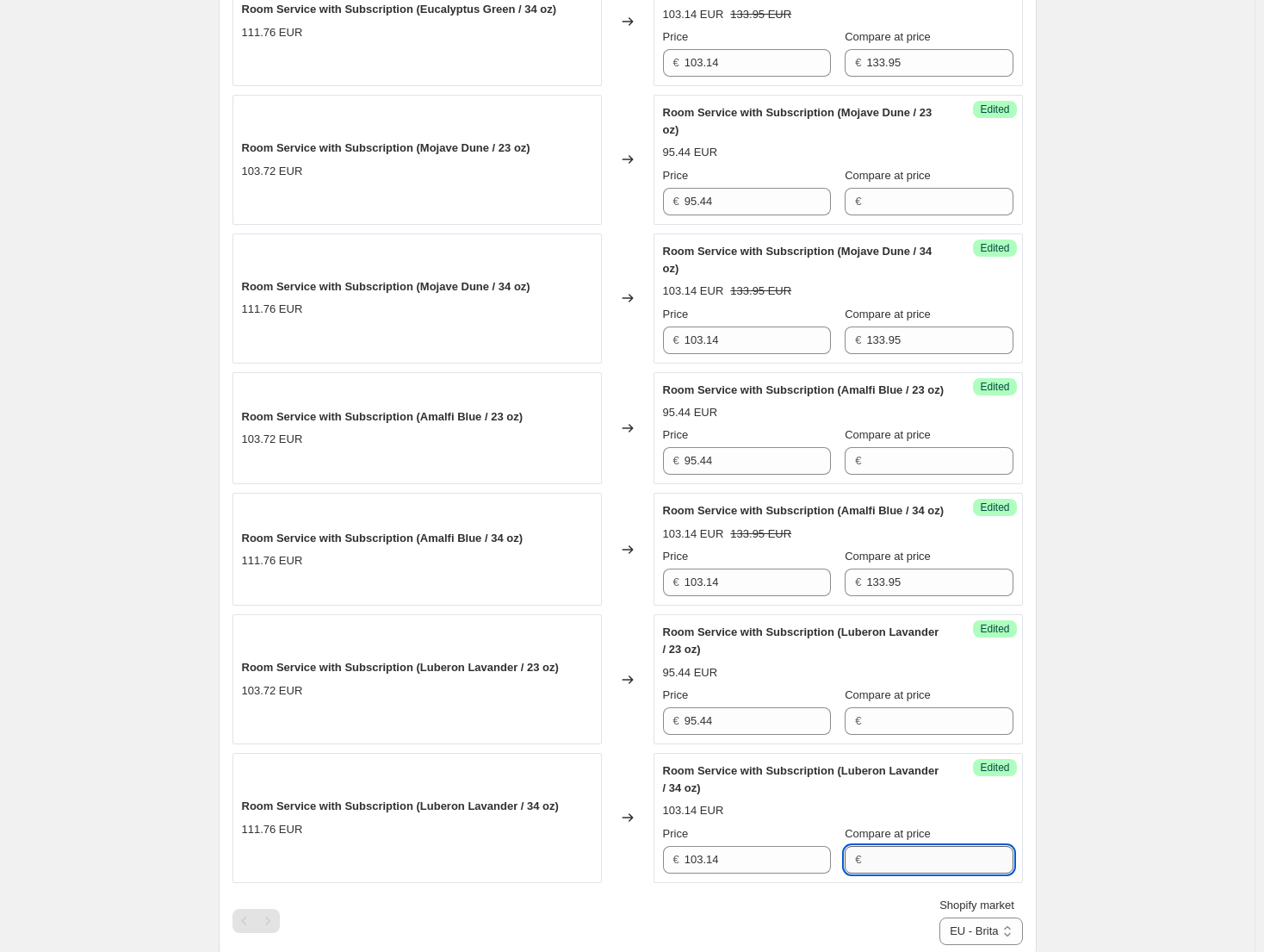
click at [905, 873] on input "Compare at price" at bounding box center [940, 859] width 146 height 28
paste input "133.95"
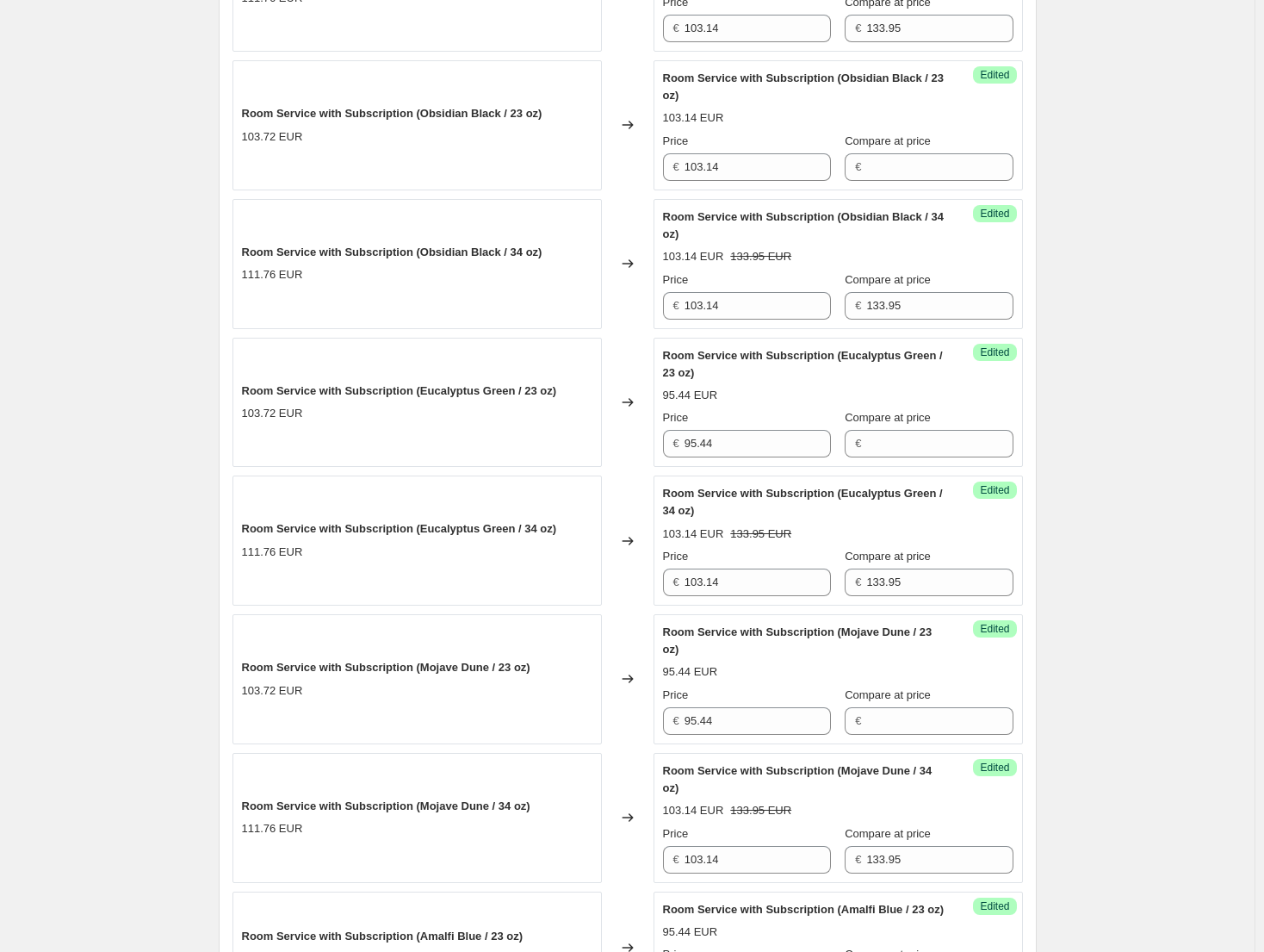
scroll to position [421, 0]
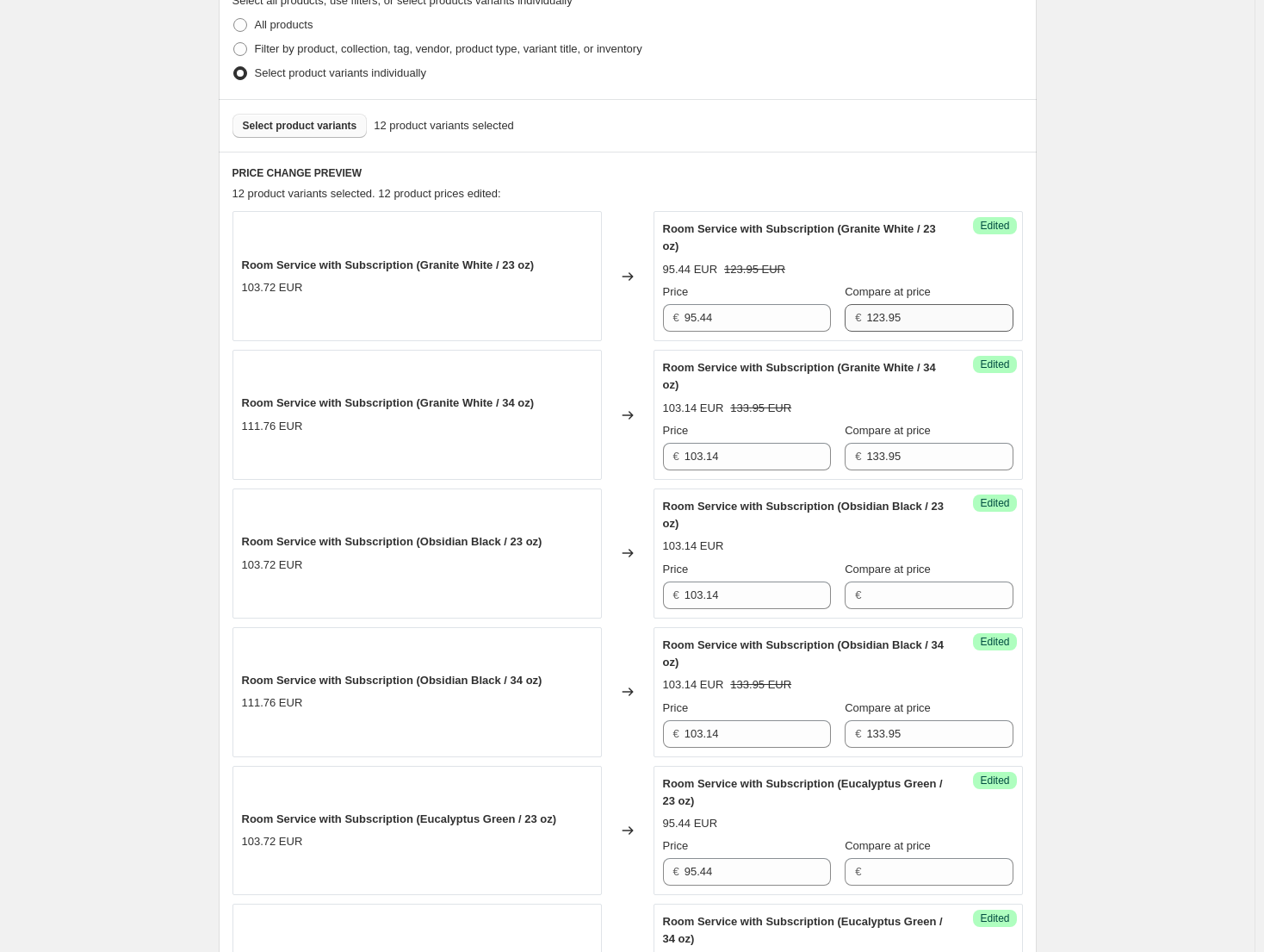
type input "133.95"
drag, startPoint x: 931, startPoint y: 321, endPoint x: 837, endPoint y: 316, distance: 94.1
click at [845, 316] on div "€ 123.95" at bounding box center [928, 318] width 168 height 28
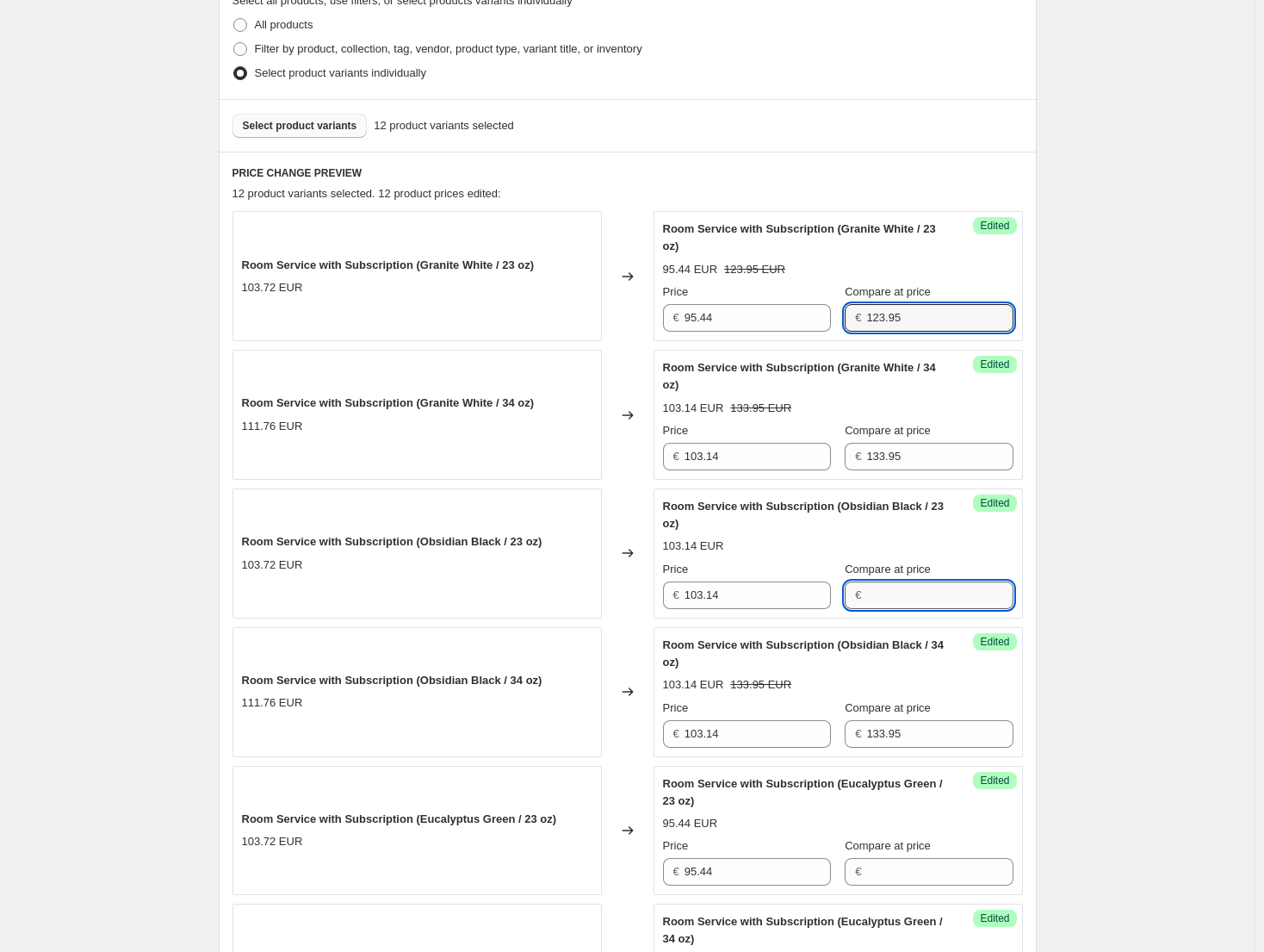
click at [904, 595] on input "Compare at price" at bounding box center [940, 594] width 146 height 28
paste input "123.95"
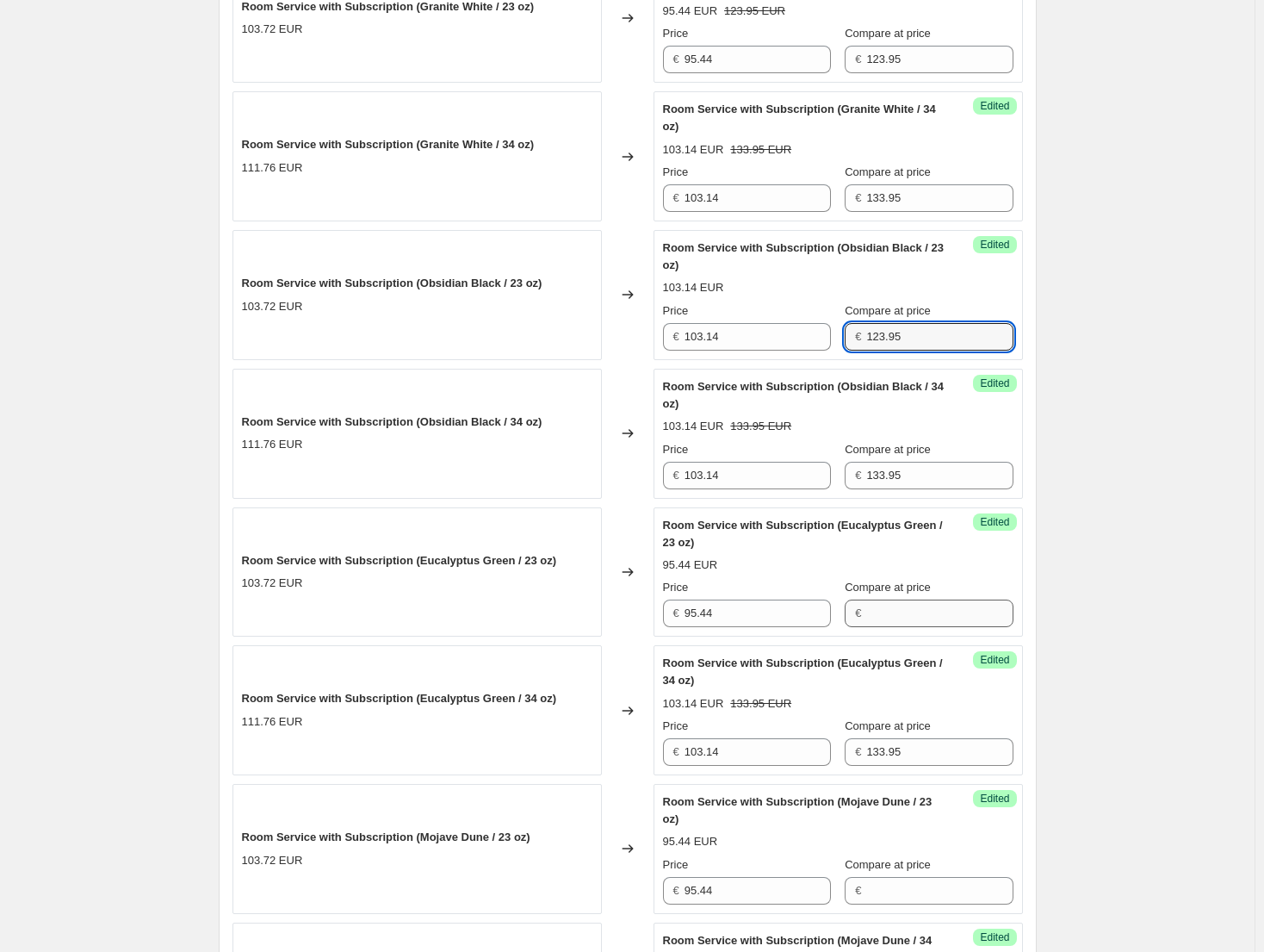
type input "123.95"
click at [926, 616] on input "Compare at price" at bounding box center [940, 612] width 146 height 28
paste input "123.95"
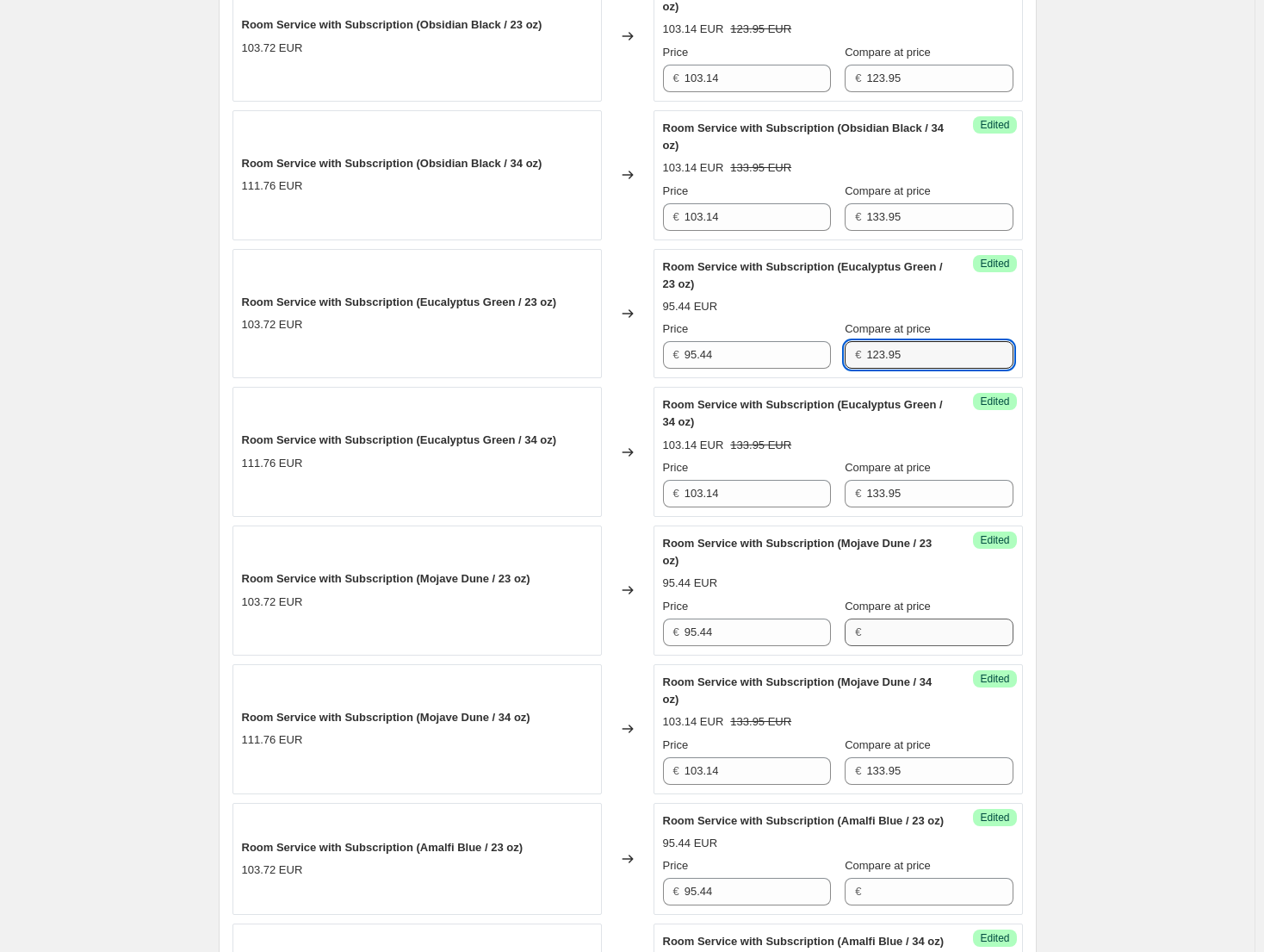
type input "123.95"
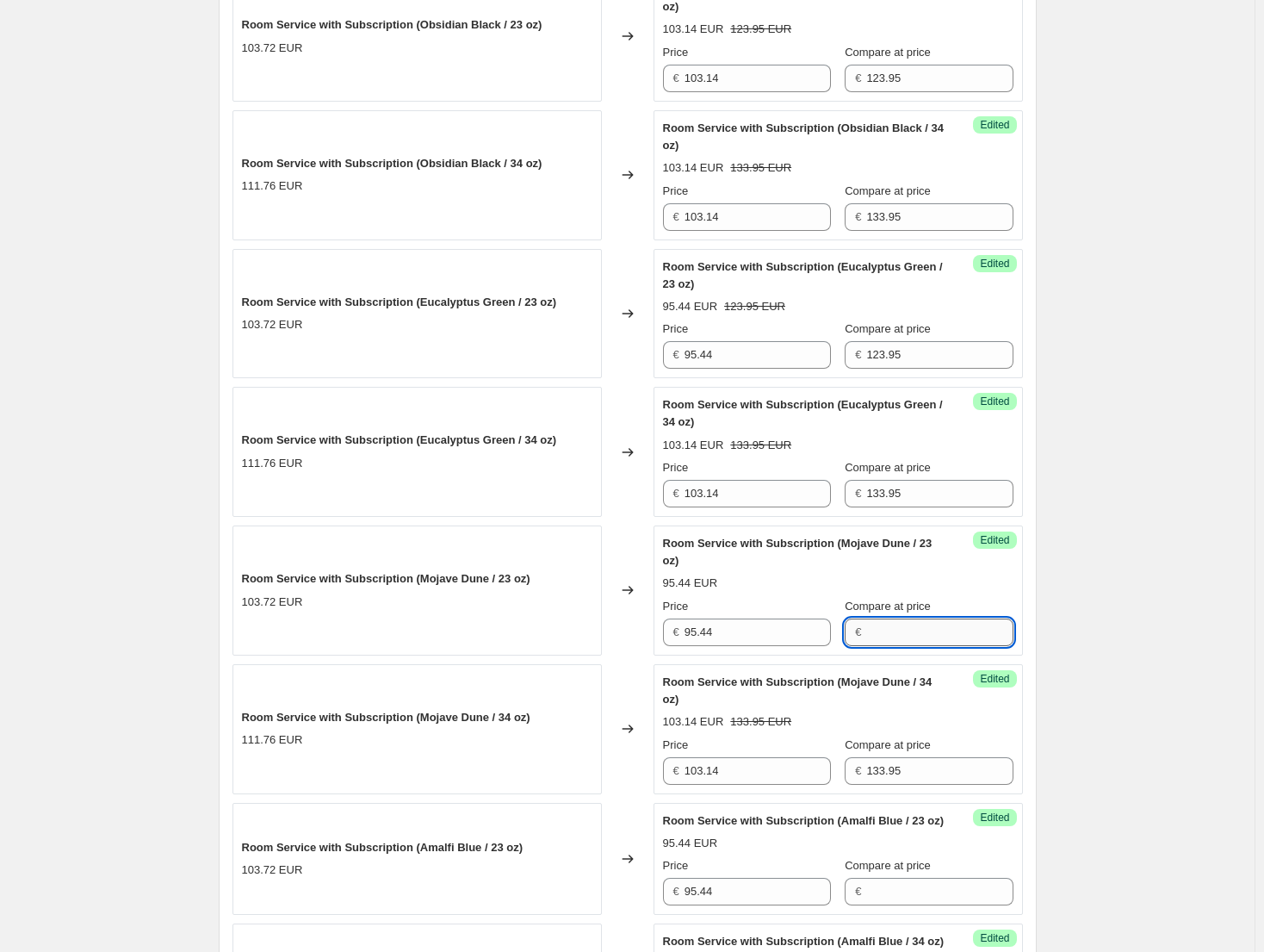
click at [906, 634] on input "Compare at price" at bounding box center [940, 631] width 146 height 28
paste input "123.95"
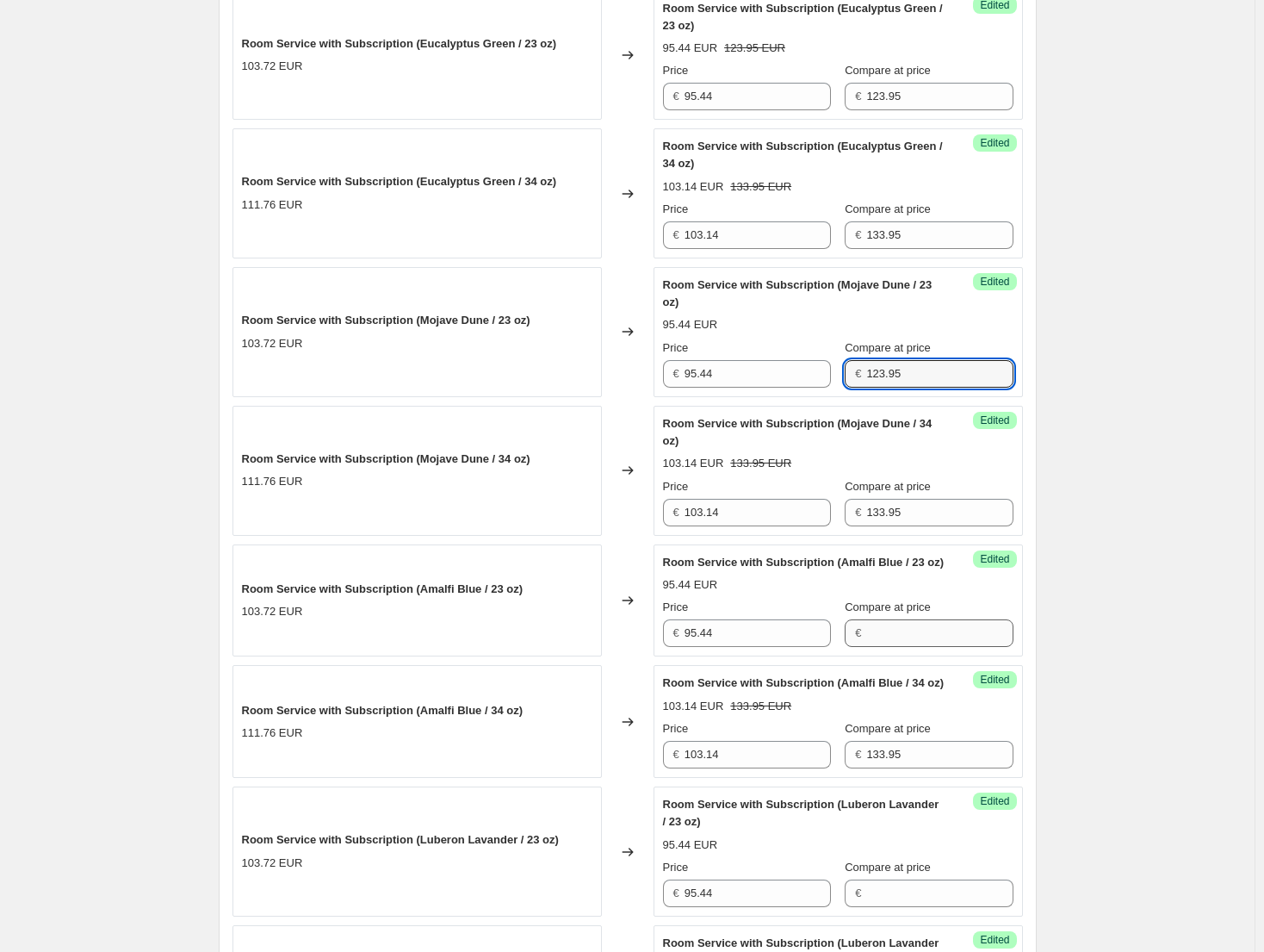
type input "123.95"
click at [904, 647] on input "Compare at price" at bounding box center [940, 632] width 146 height 28
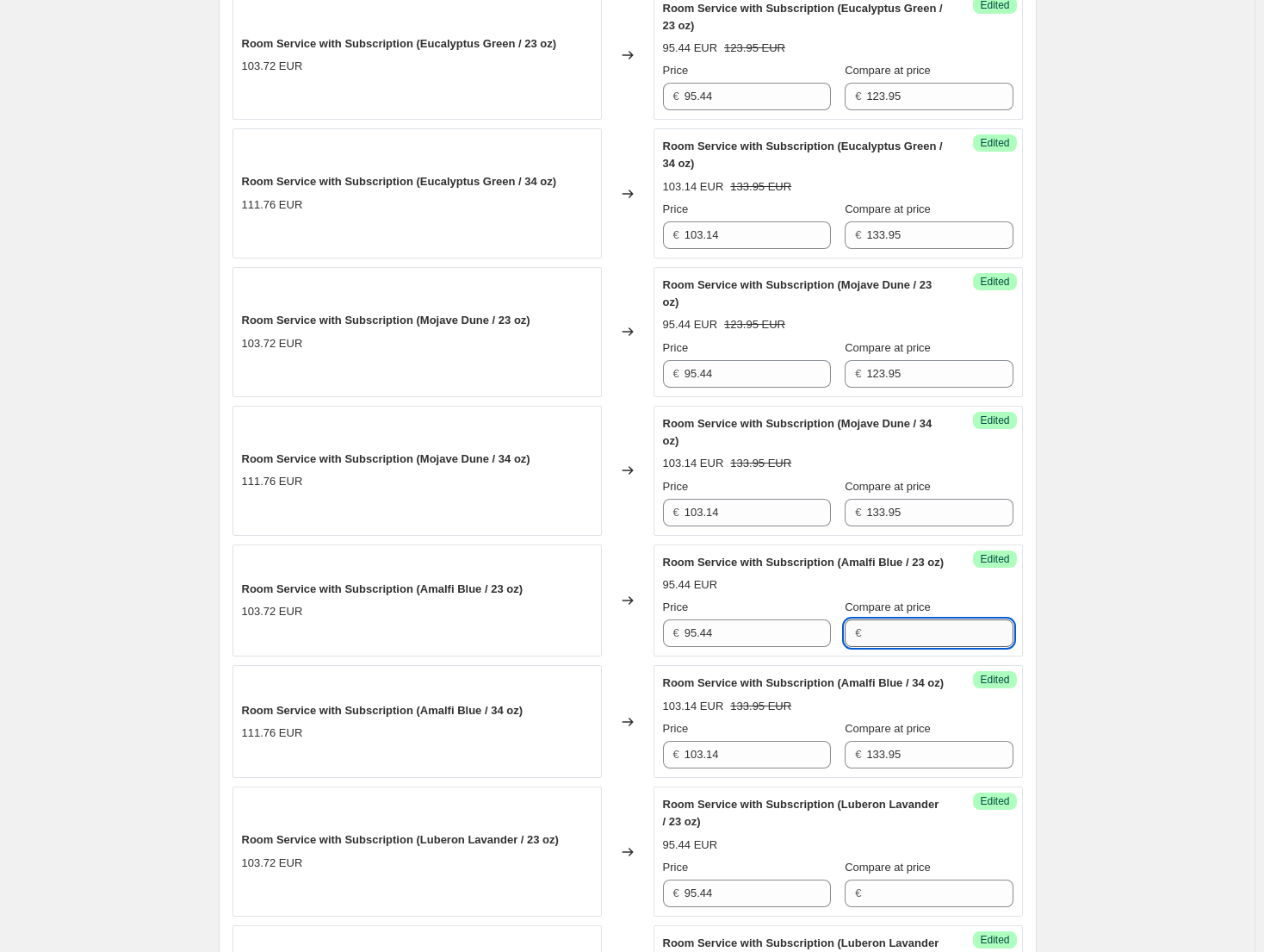
paste input "123.95"
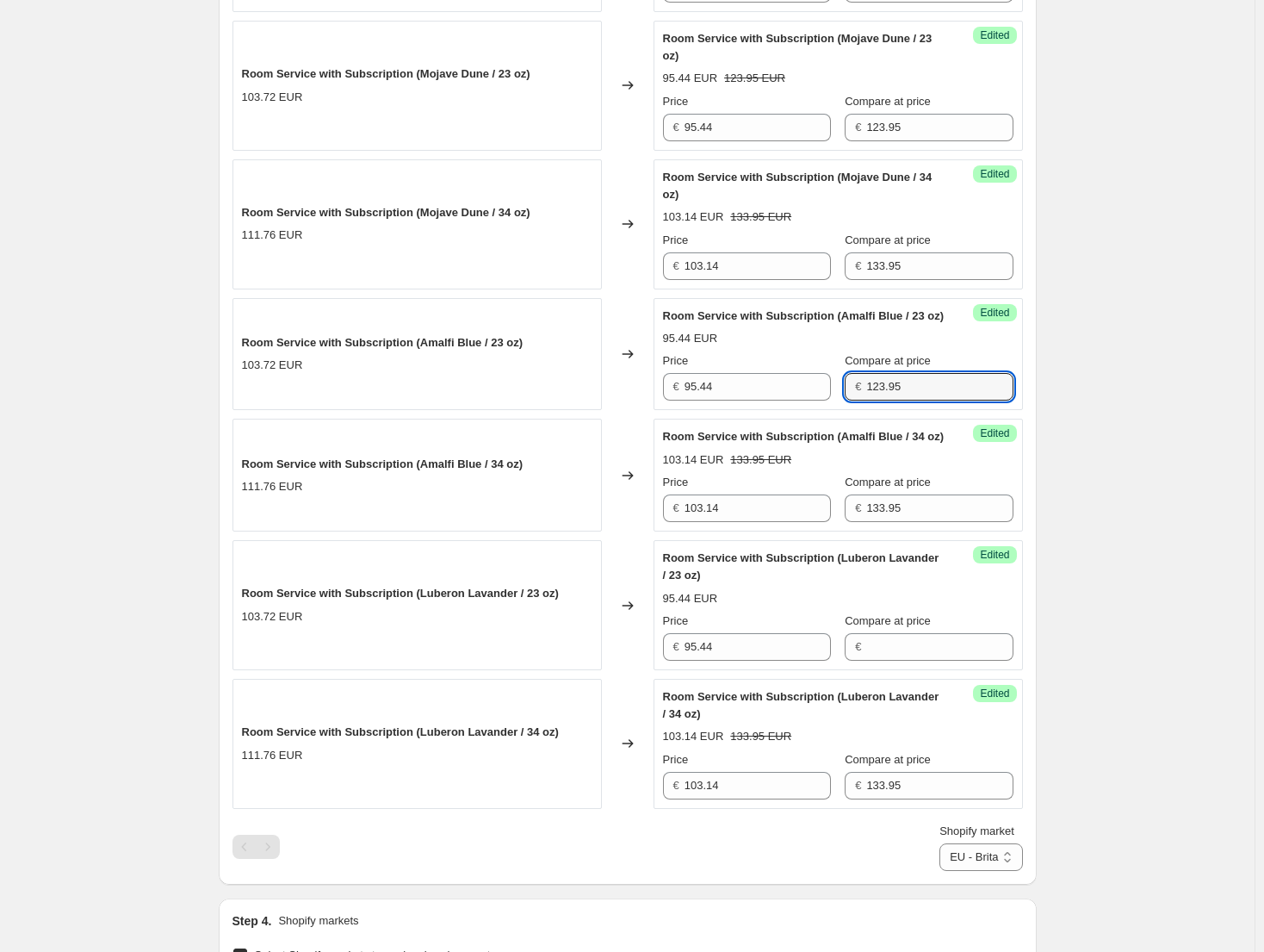
scroll to position [1455, 0]
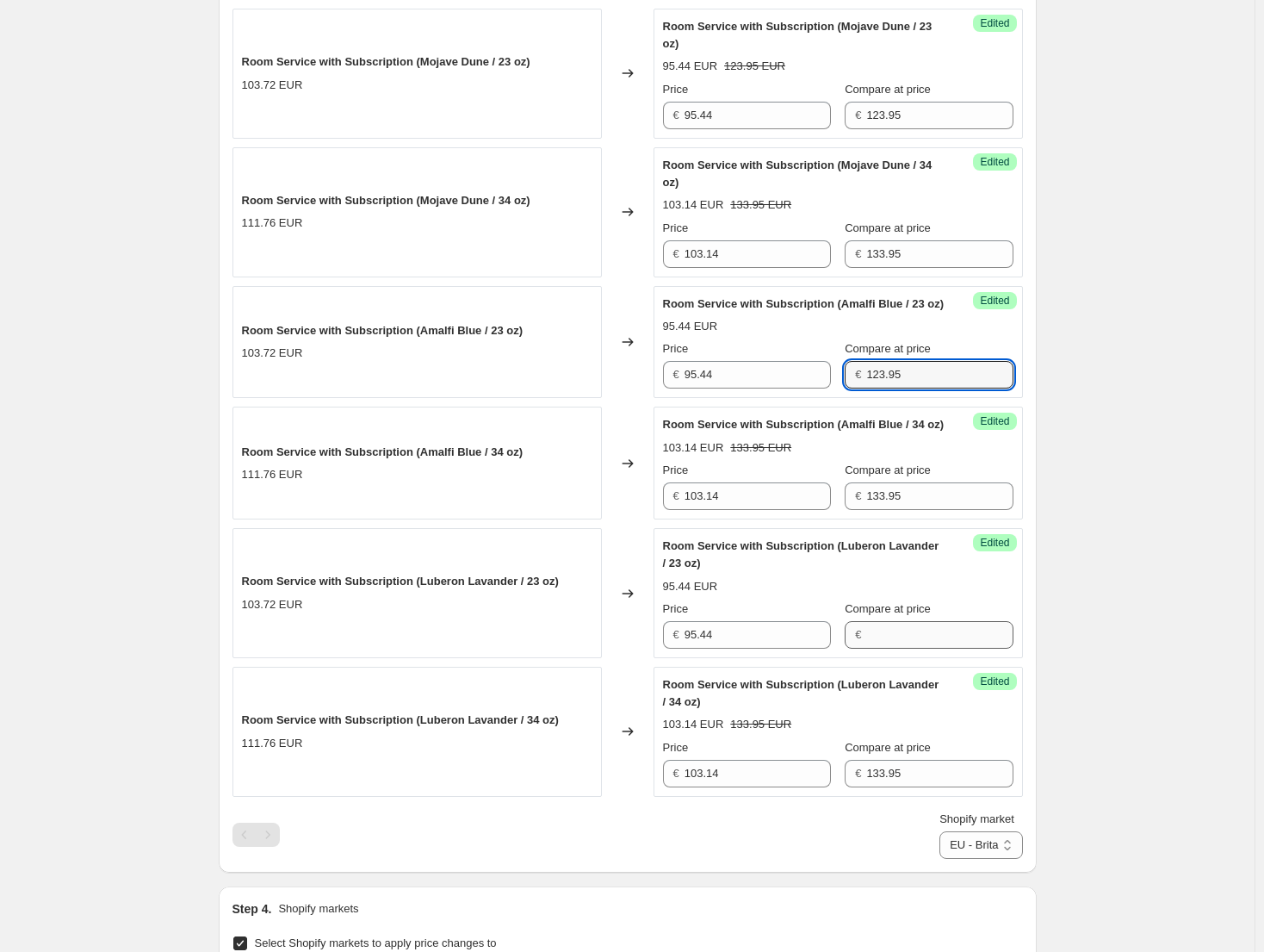
type input "123.95"
click at [910, 649] on input "Compare at price" at bounding box center [940, 634] width 146 height 28
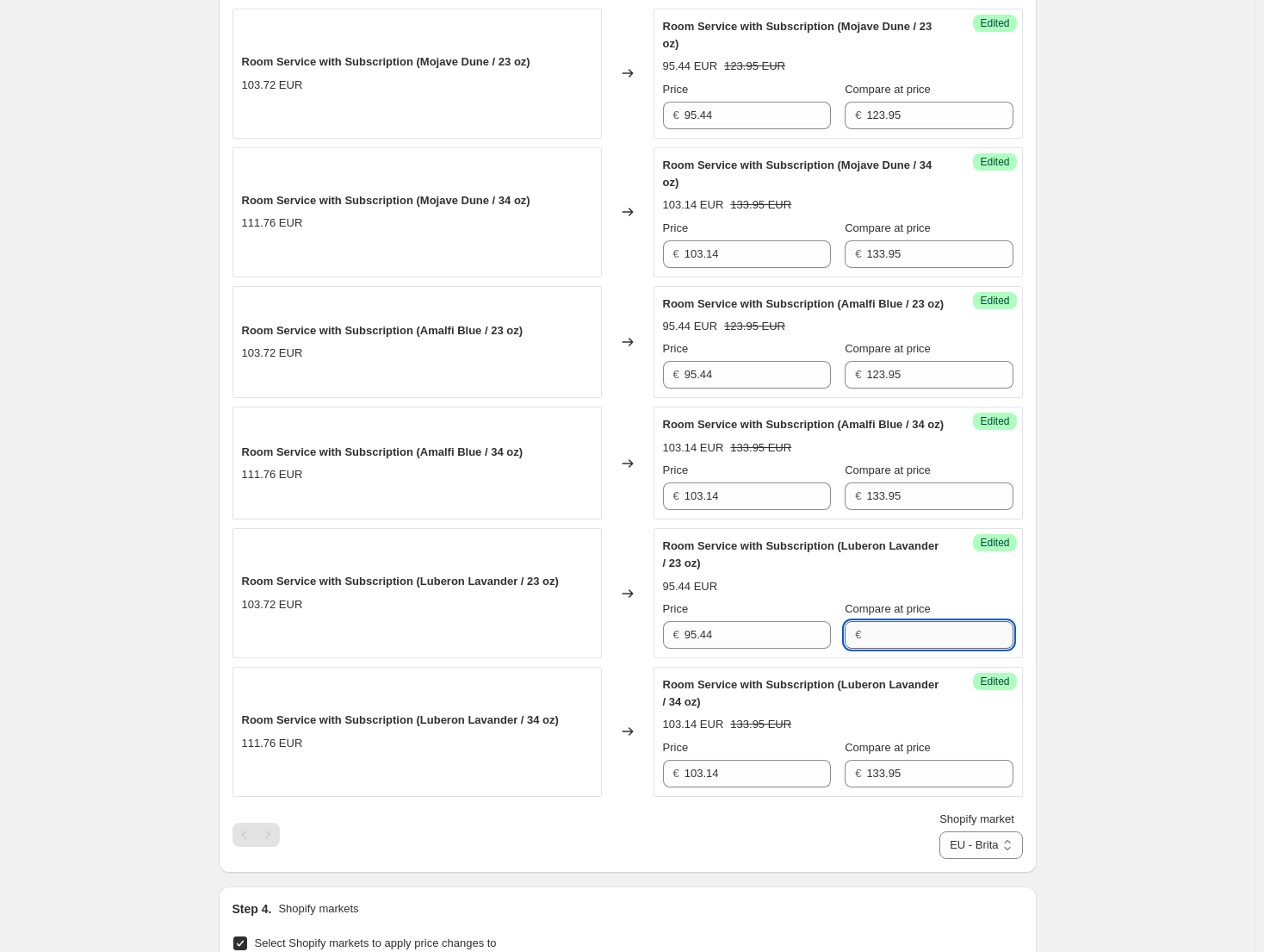
paste input "123.95"
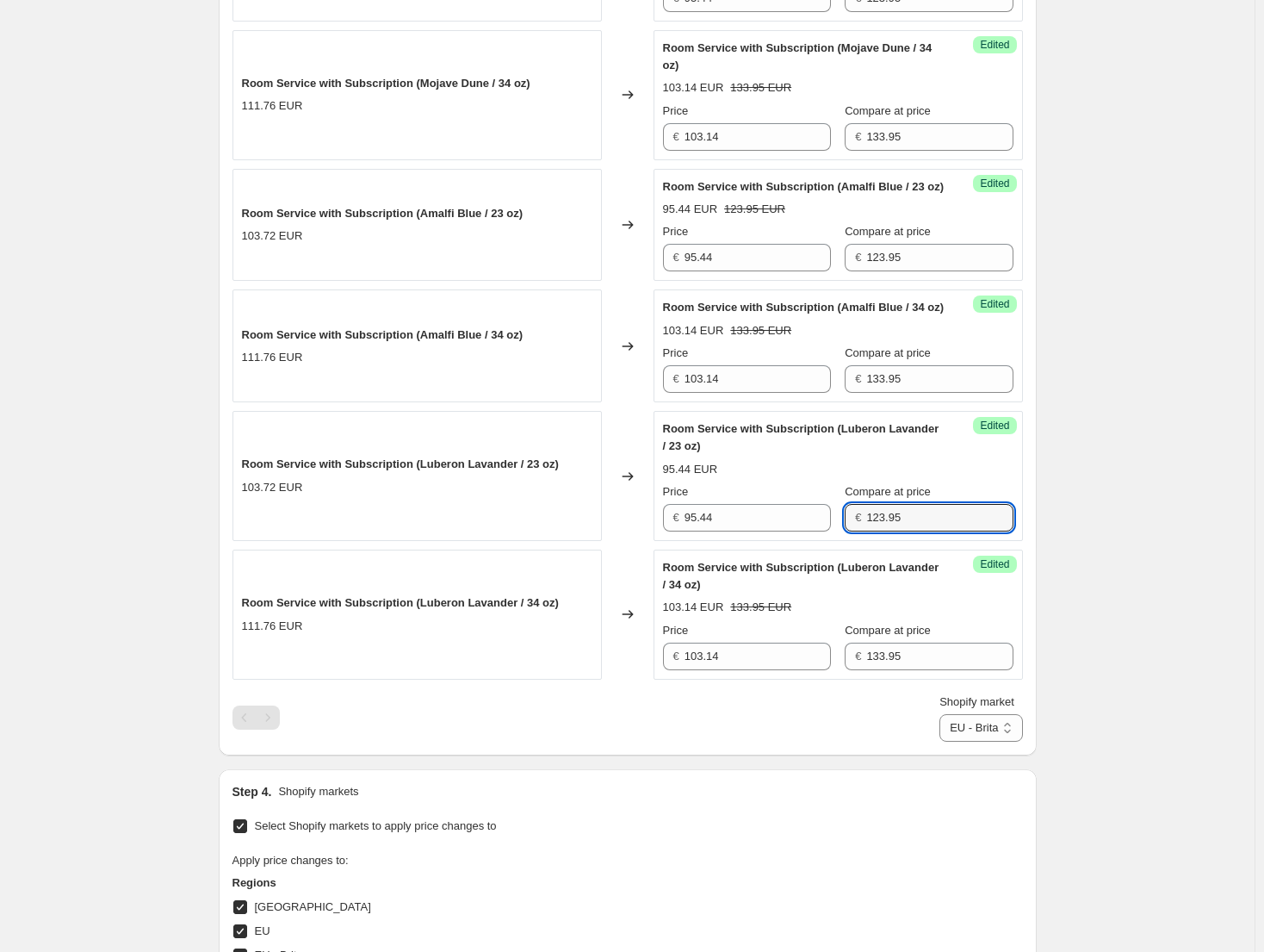
scroll to position [1627, 0]
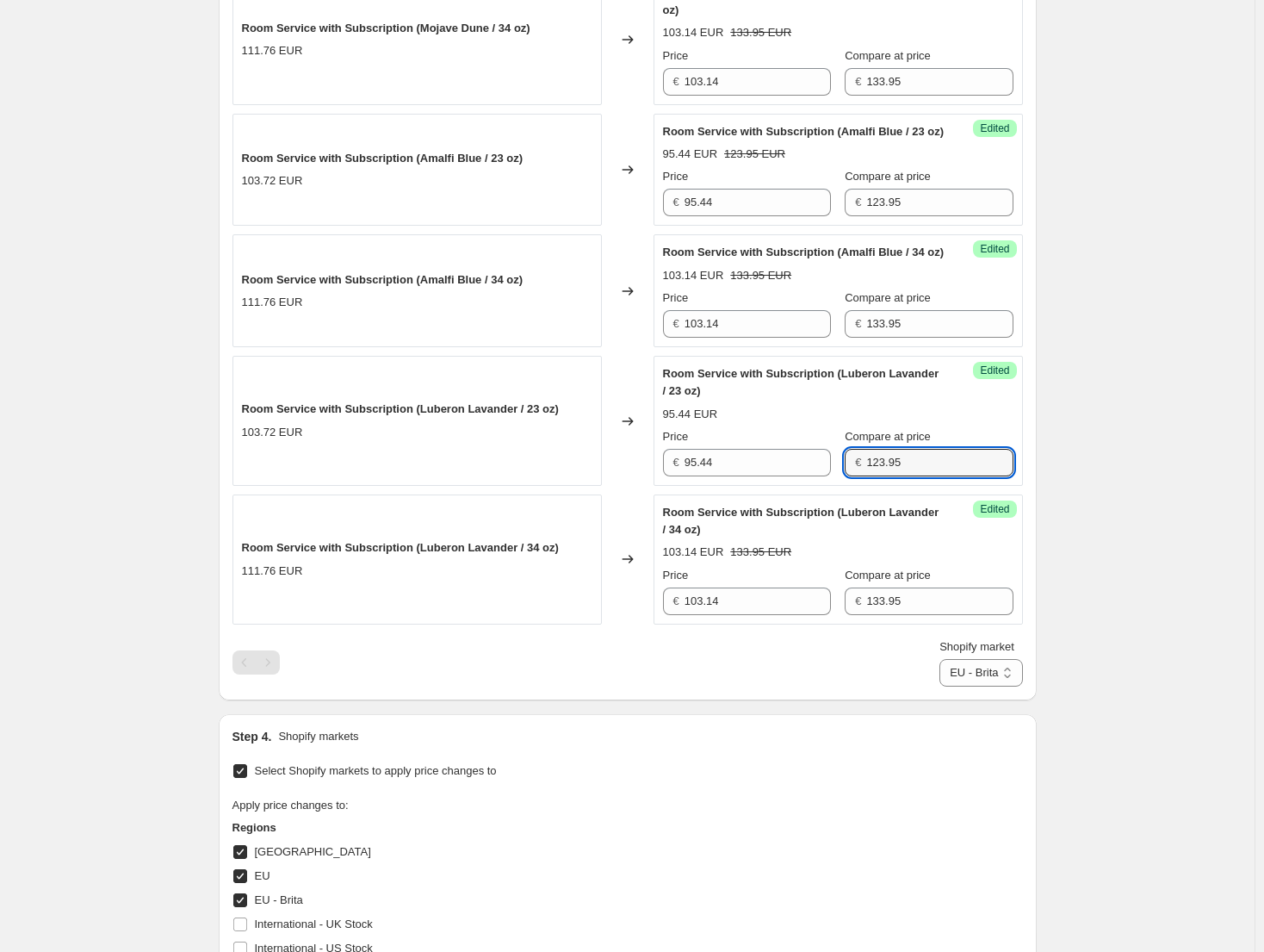
type input "123.95"
click at [996, 687] on select "Direct prices [GEOGRAPHIC_DATA] [GEOGRAPHIC_DATA] [GEOGRAPHIC_DATA] - Brita [GE…" at bounding box center [981, 672] width 83 height 28
click at [940, 687] on select "Direct prices [GEOGRAPHIC_DATA] [GEOGRAPHIC_DATA] [GEOGRAPHIC_DATA] - Brita [GE…" at bounding box center [981, 672] width 83 height 28
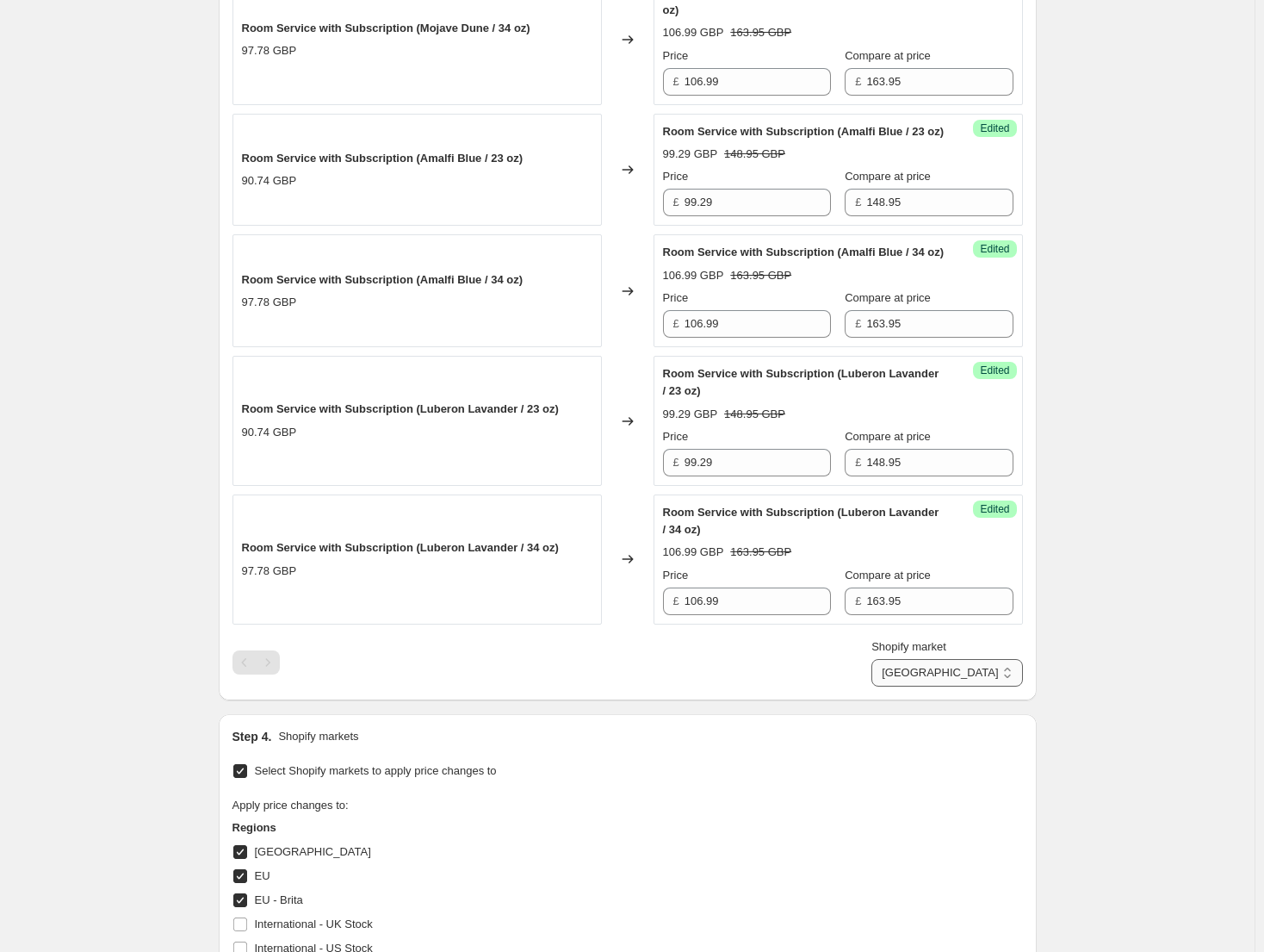
click at [988, 687] on select "Direct prices [GEOGRAPHIC_DATA] [GEOGRAPHIC_DATA] [GEOGRAPHIC_DATA] - Brita [GE…" at bounding box center [946, 672] width 150 height 28
click at [945, 687] on select "Direct prices [GEOGRAPHIC_DATA] [GEOGRAPHIC_DATA] [GEOGRAPHIC_DATA] - Brita [GE…" at bounding box center [946, 672] width 150 height 28
click at [994, 687] on select "Direct prices [GEOGRAPHIC_DATA] [GEOGRAPHIC_DATA] [GEOGRAPHIC_DATA] - Brita [GE…" at bounding box center [981, 672] width 83 height 28
click at [952, 687] on select "Direct prices [GEOGRAPHIC_DATA] [GEOGRAPHIC_DATA] [GEOGRAPHIC_DATA] - Brita [GE…" at bounding box center [981, 672] width 83 height 28
click at [999, 687] on select "Direct prices [GEOGRAPHIC_DATA] [GEOGRAPHIC_DATA] [GEOGRAPHIC_DATA] - Brita [GE…" at bounding box center [985, 672] width 75 height 28
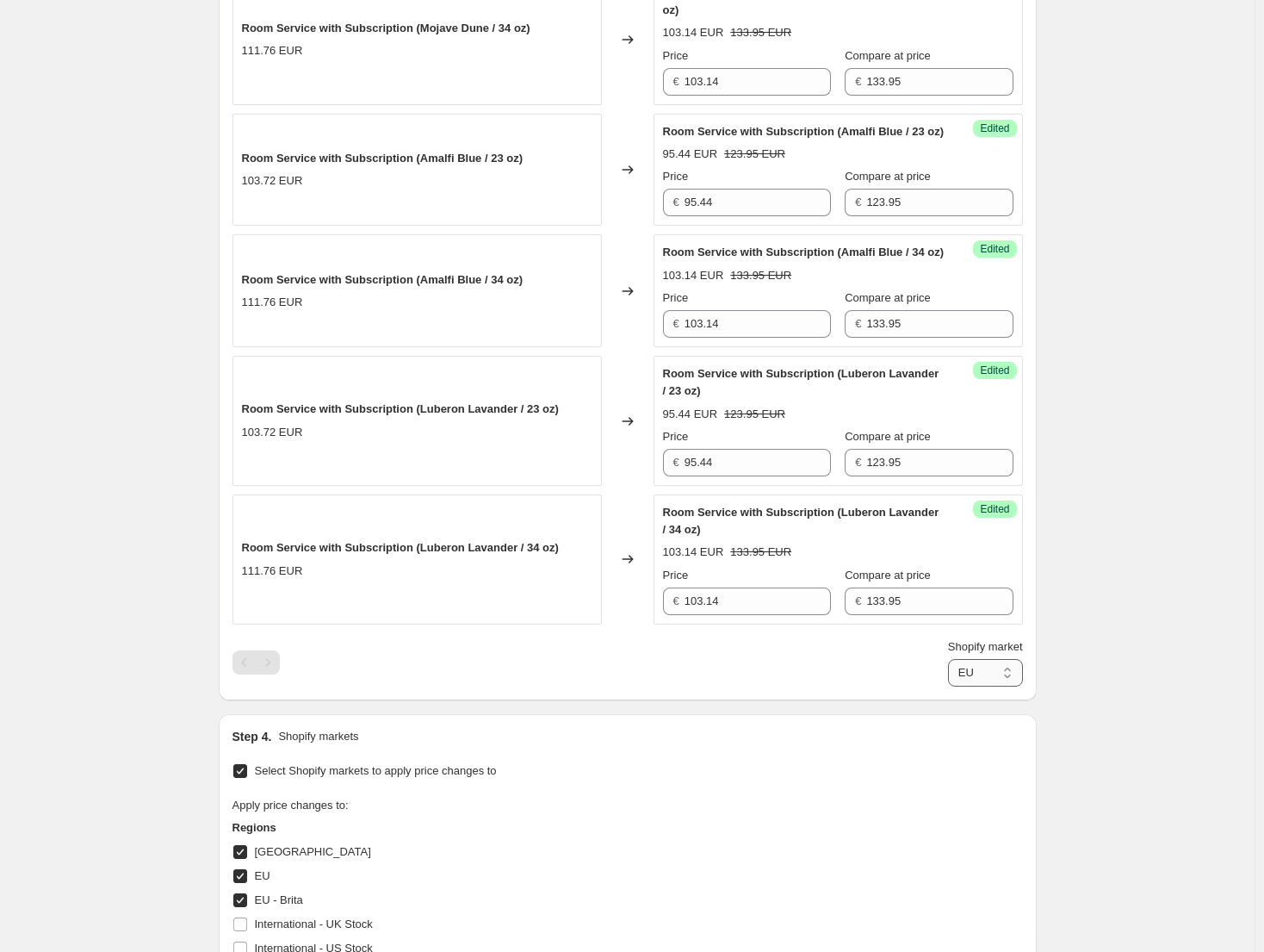
select select "49780523174"
click at [952, 687] on select "Direct prices [GEOGRAPHIC_DATA] [GEOGRAPHIC_DATA] [GEOGRAPHIC_DATA] - Brita [GE…" at bounding box center [985, 672] width 75 height 28
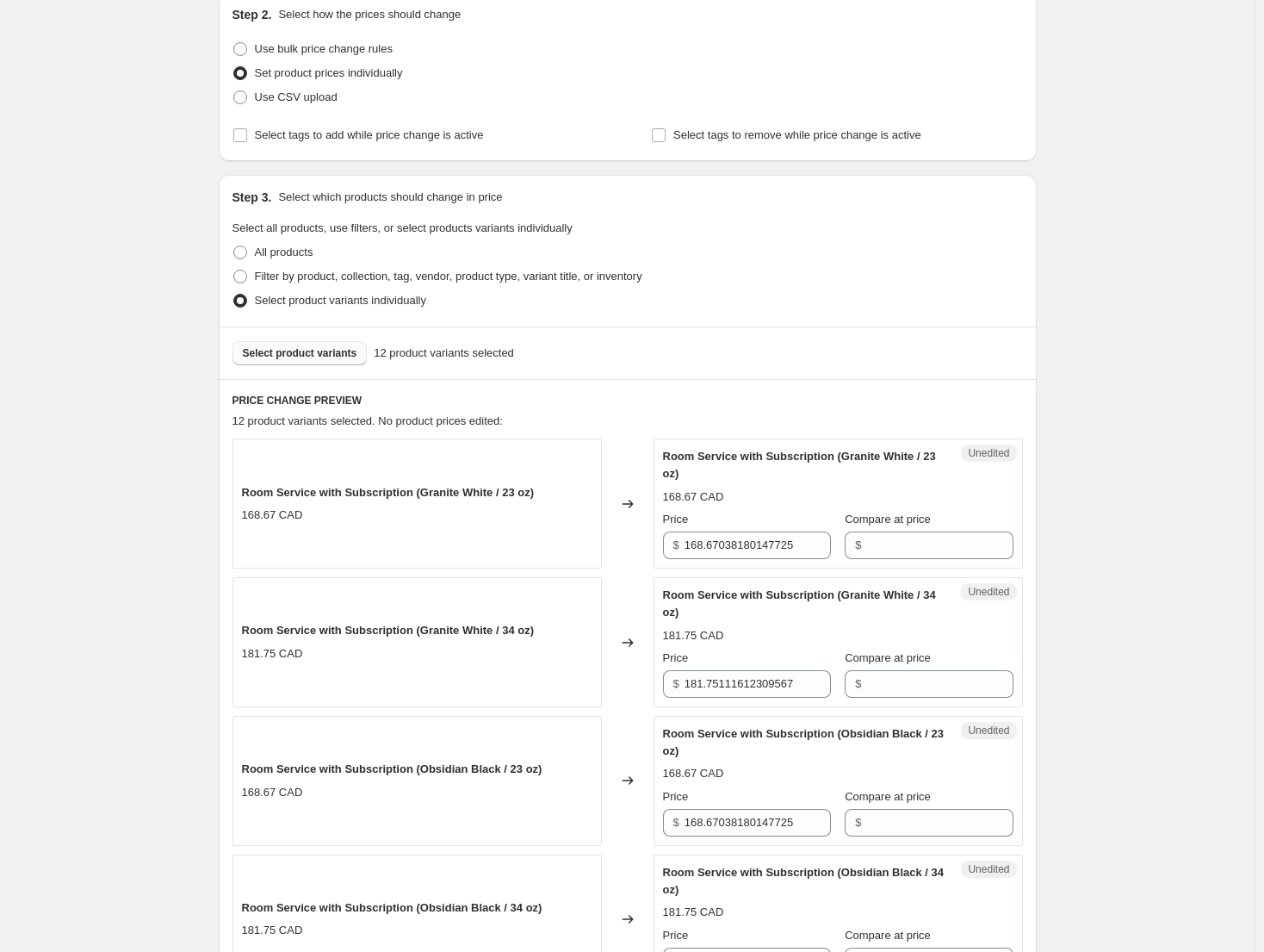
scroll to position [421, 0]
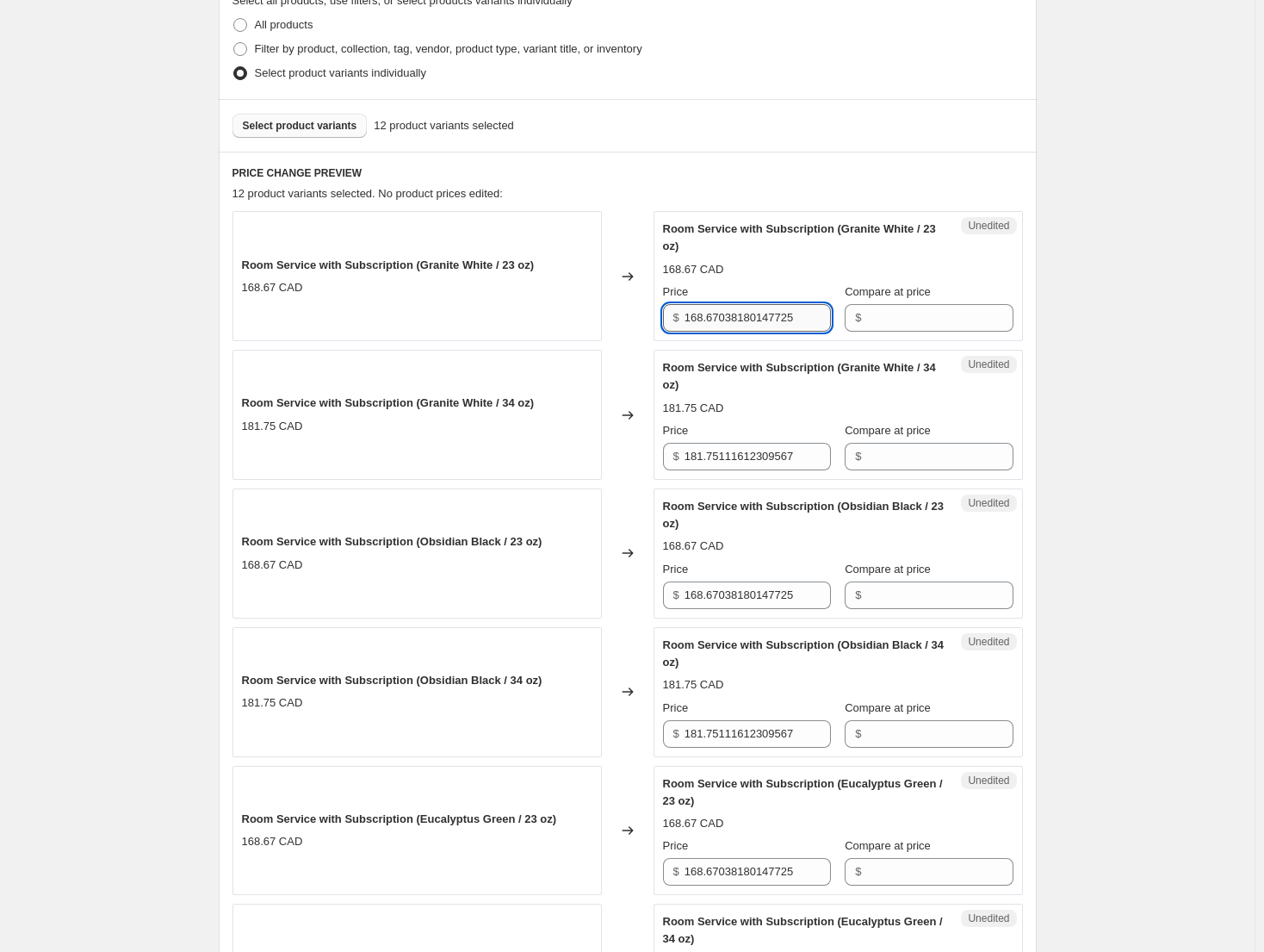
click at [752, 312] on input "168.67038180147725" at bounding box center [758, 318] width 146 height 28
type input "114.69"
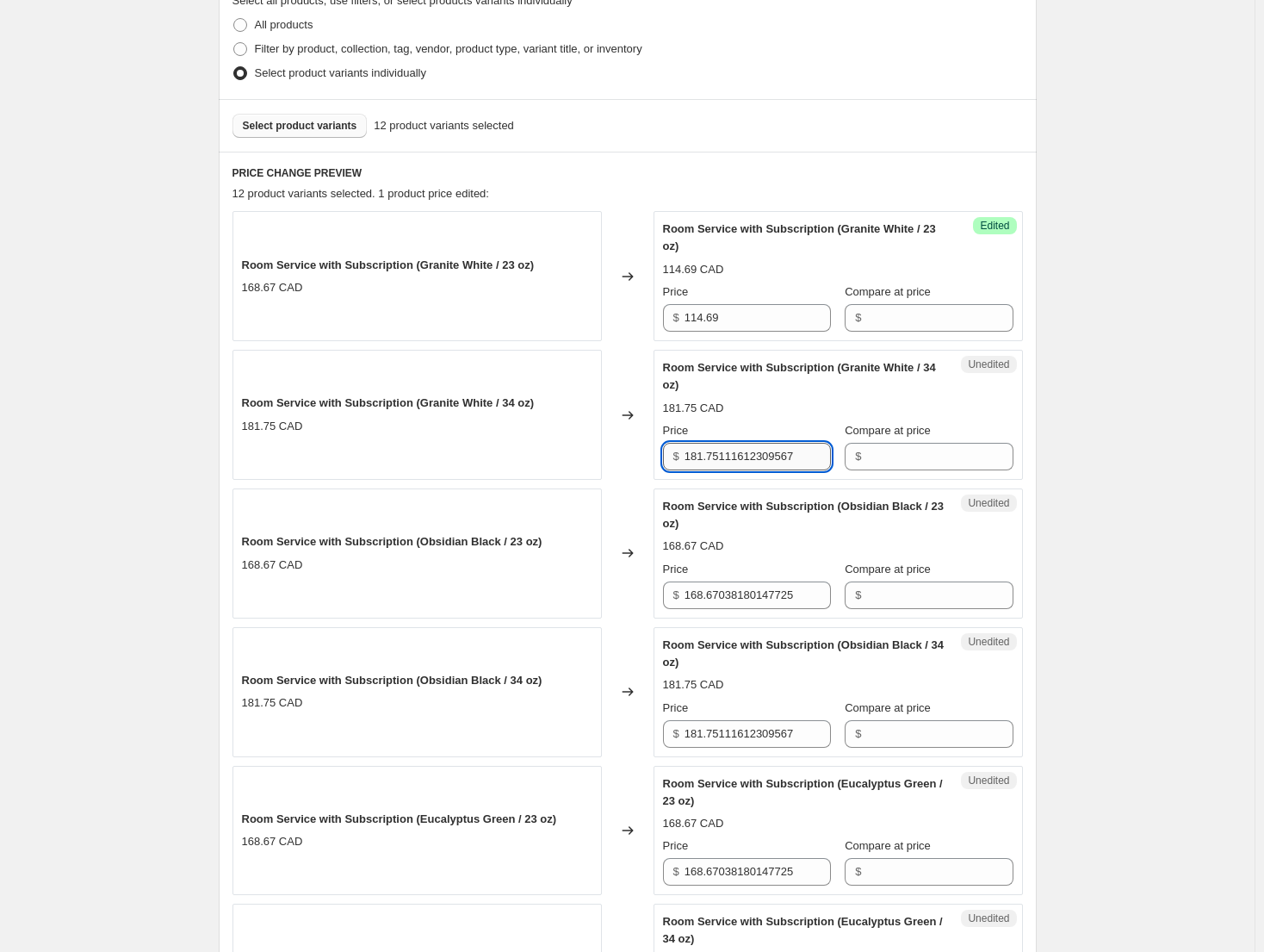
click at [746, 459] on input "181.75111612309567" at bounding box center [758, 456] width 146 height 28
drag, startPoint x: 746, startPoint y: 459, endPoint x: 632, endPoint y: 449, distance: 114.4
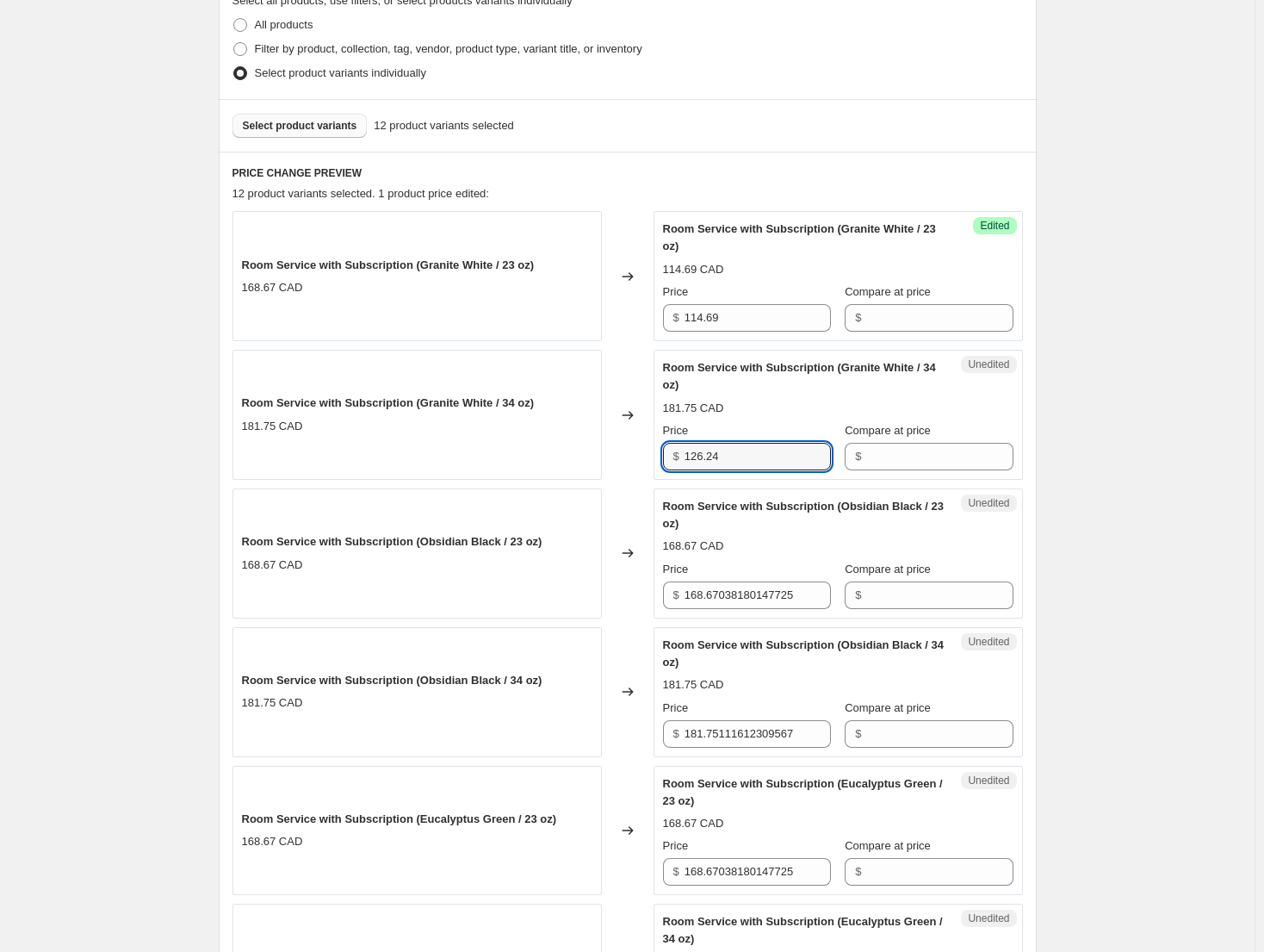
click at [633, 449] on div "Room Service with Subscription (Granite White / 34 oz) 181.75 CAD Changed to Un…" at bounding box center [628, 415] width 790 height 130
type input "126.24"
click at [763, 738] on input "181.75111612309567" at bounding box center [758, 733] width 146 height 28
paste input "126.24"
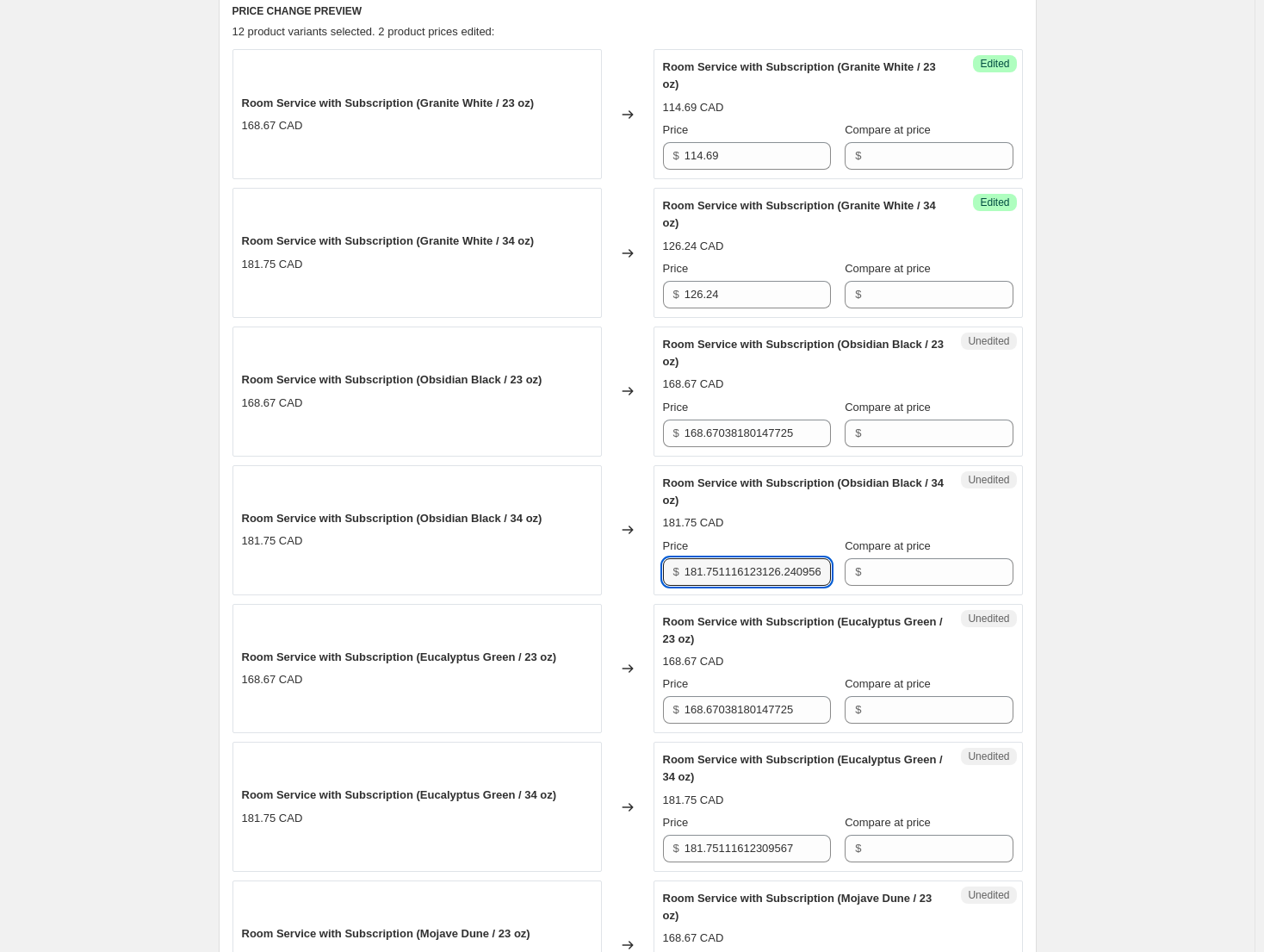
scroll to position [593, 0]
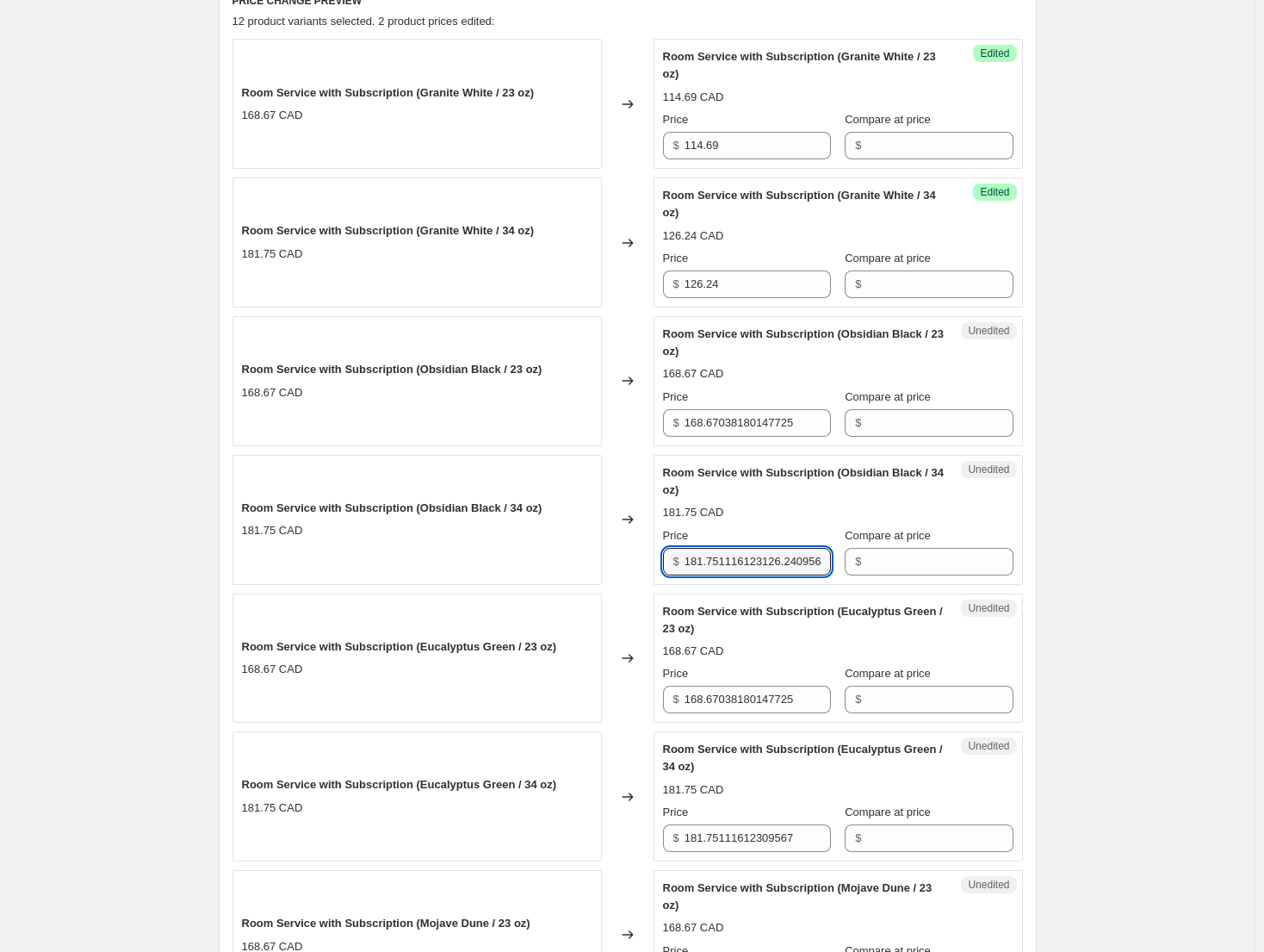
type input "181.75111612309567"
click at [740, 857] on div "Unedited Room Service with Subscription (Eucalyptus Green / 34 oz) 181.75 CAD P…" at bounding box center [838, 796] width 370 height 130
click at [746, 845] on input "181.75111612309567" at bounding box center [758, 838] width 146 height 28
paste input "26.24"
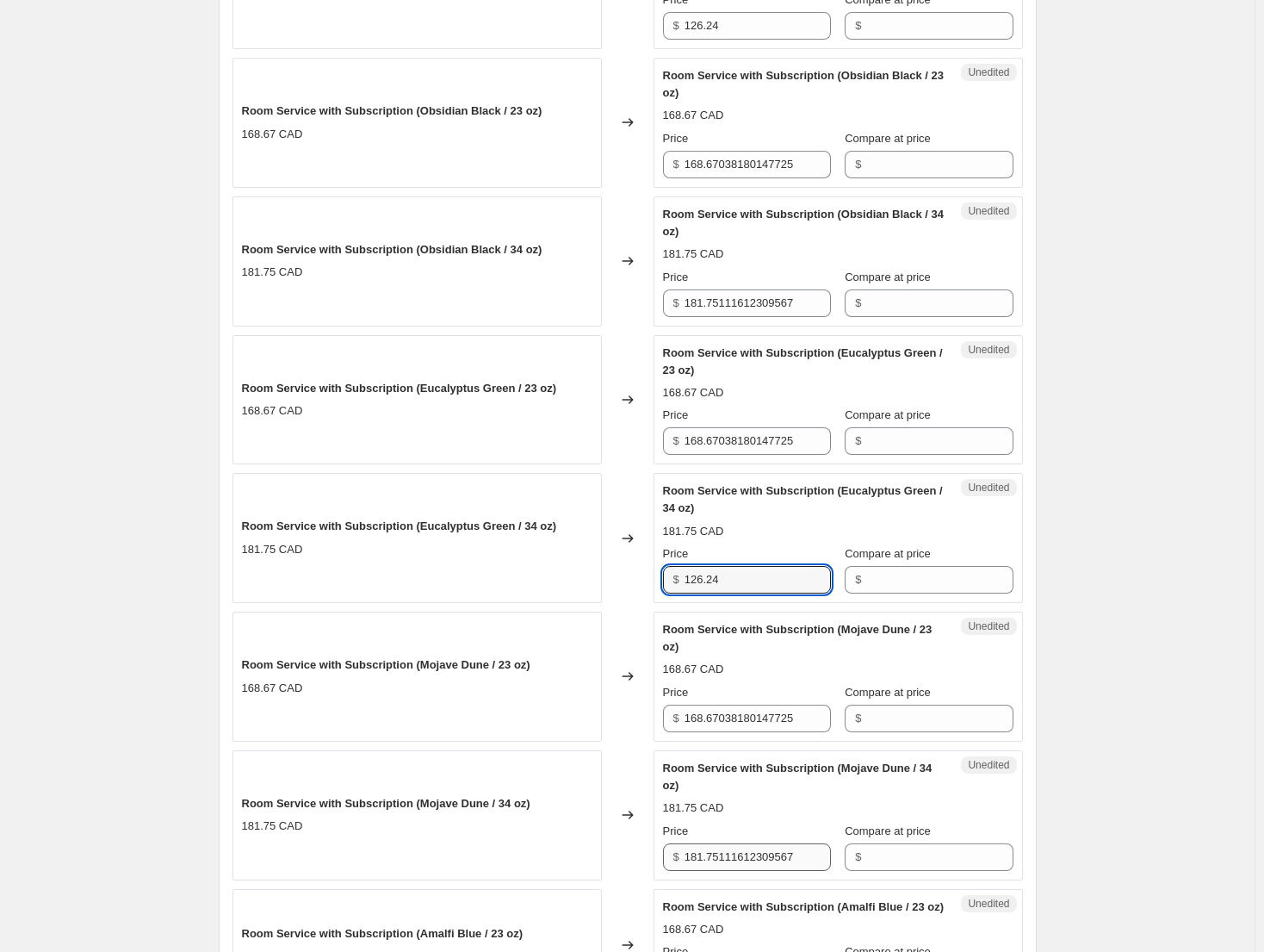
type input "126.24"
click at [730, 863] on input "181.75111612309567" at bounding box center [758, 857] width 146 height 28
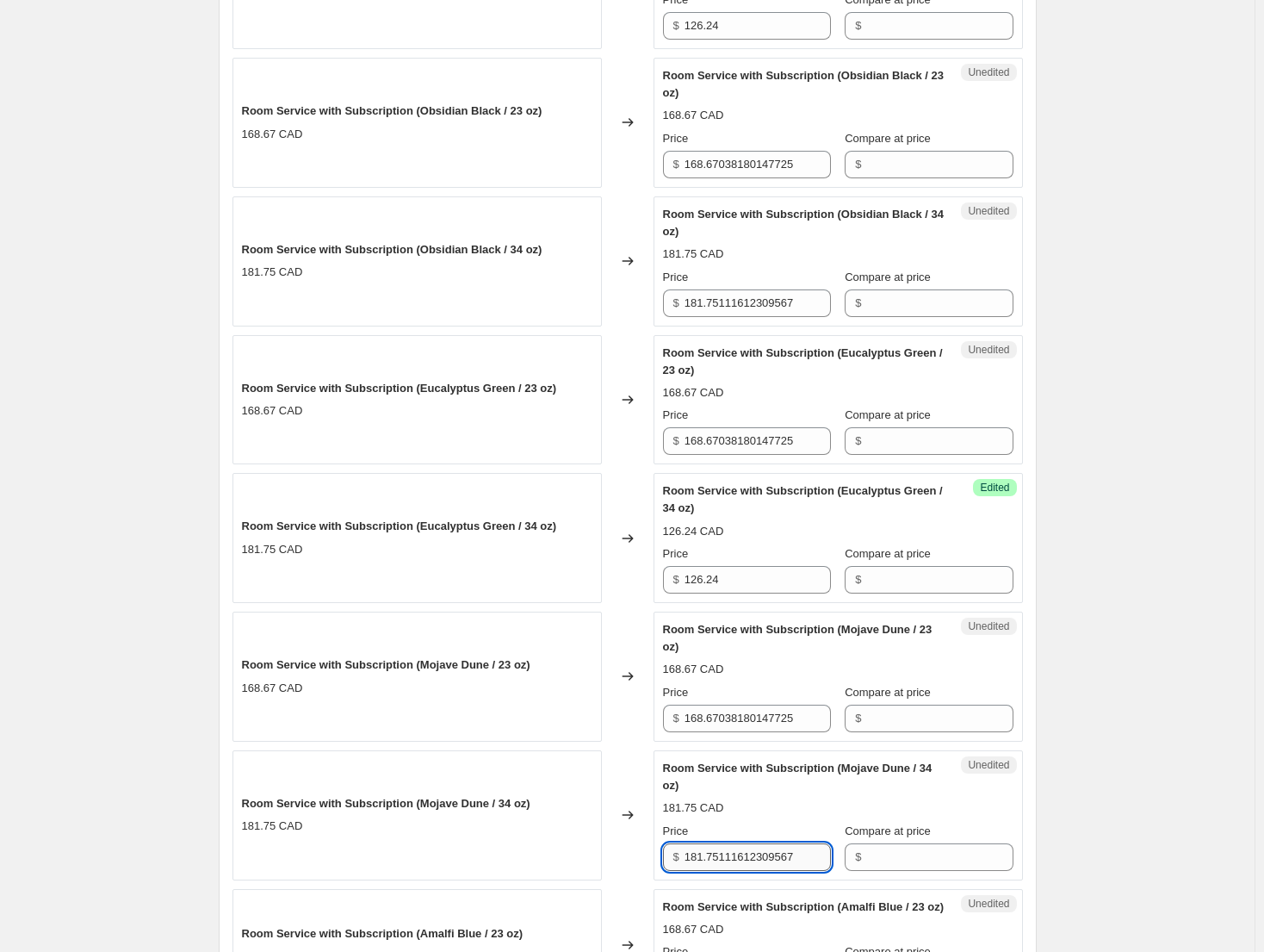
click at [730, 863] on input "181.75111612309567" at bounding box center [758, 857] width 146 height 28
paste input "26.24"
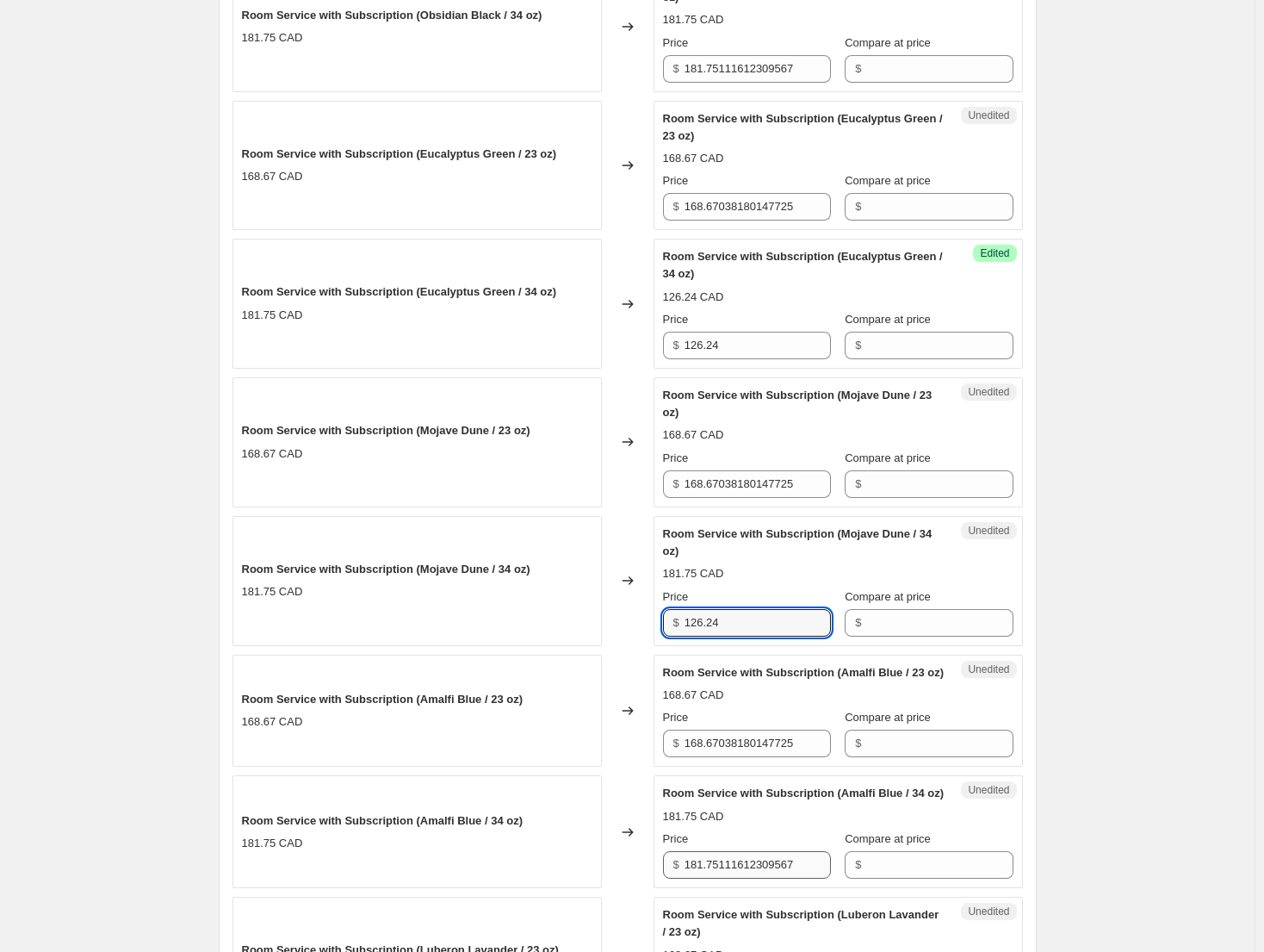
scroll to position [1110, 0]
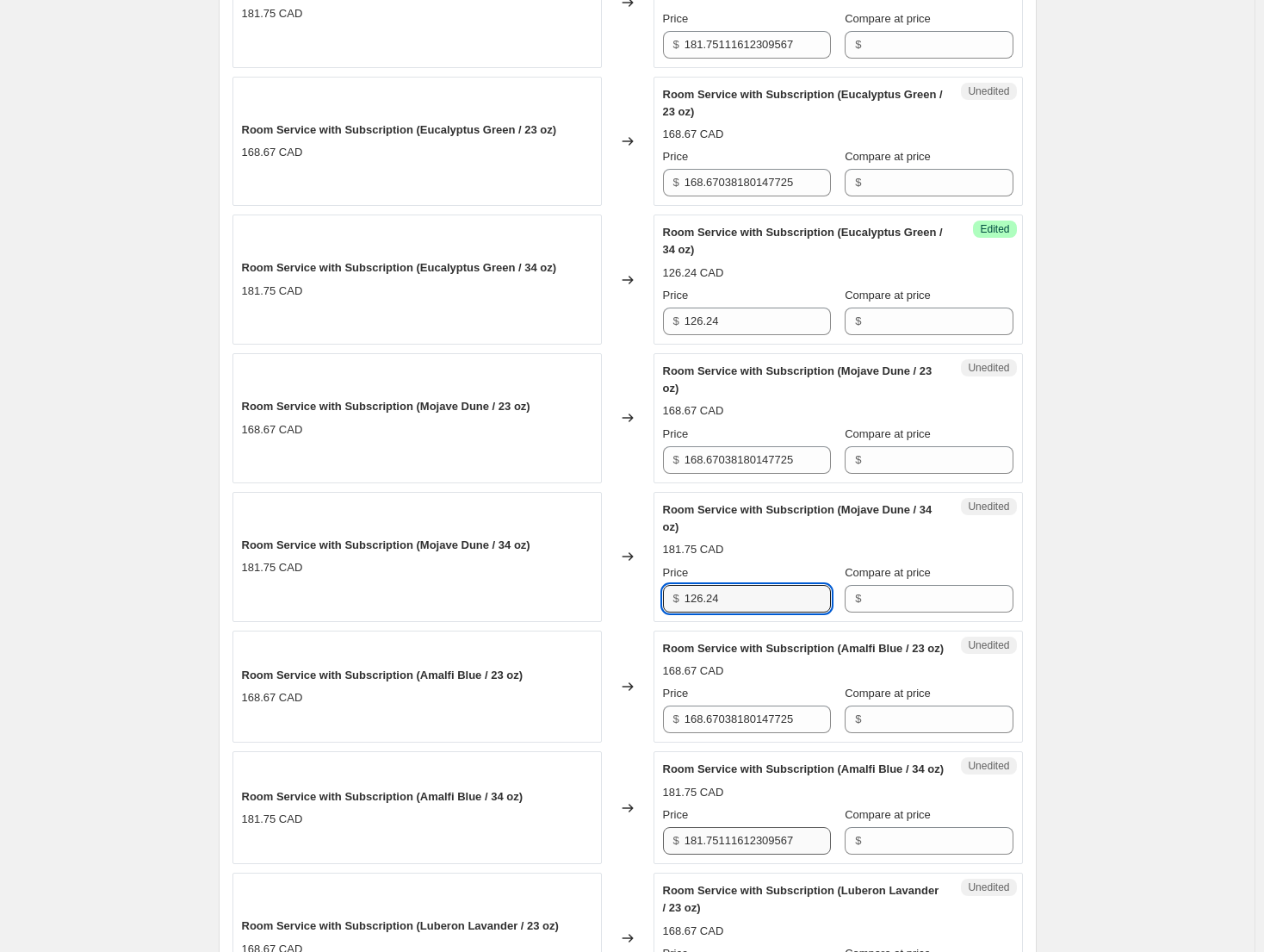
type input "126.24"
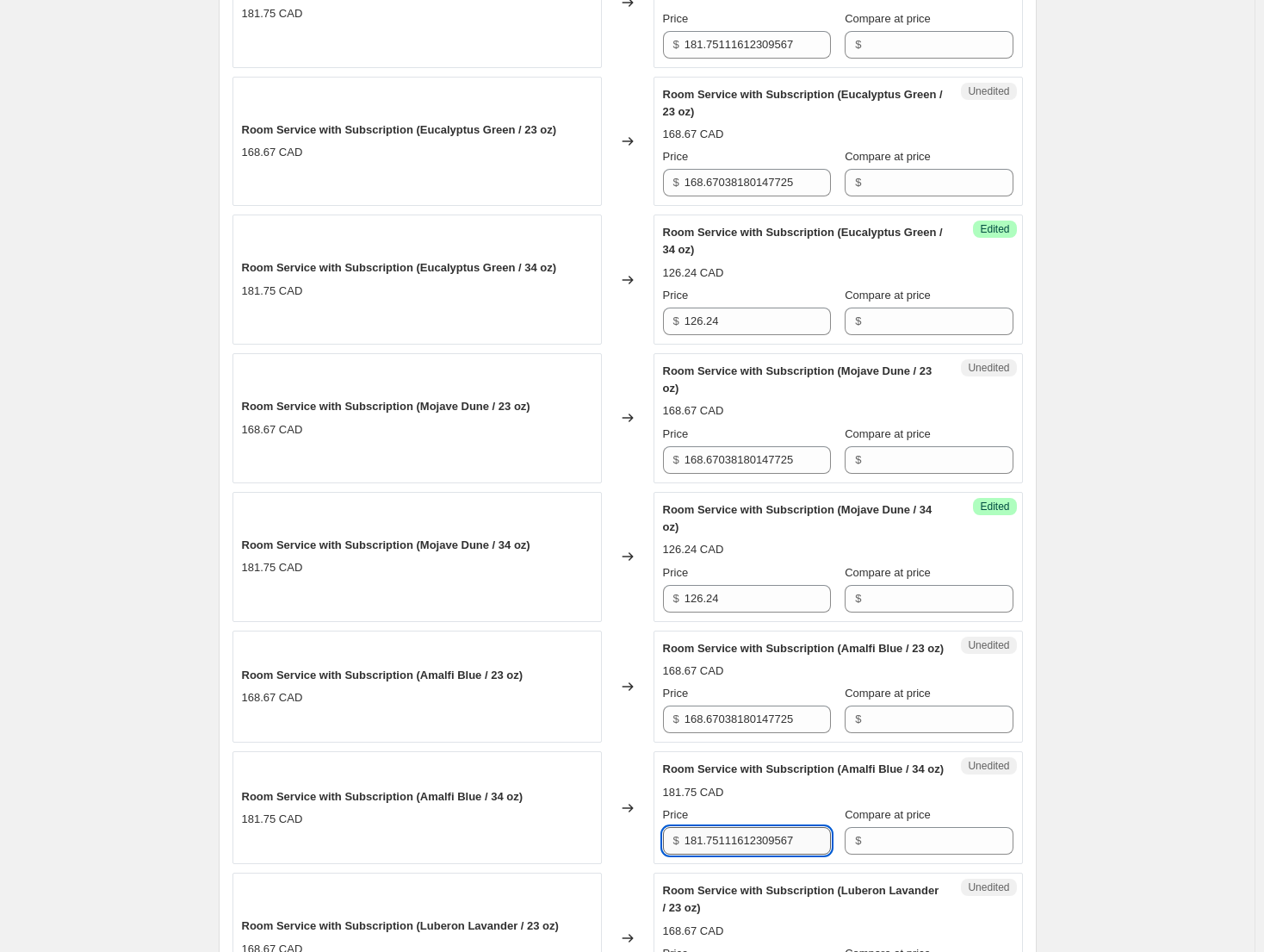
click at [739, 854] on input "181.75111612309567" at bounding box center [758, 840] width 146 height 28
paste input "26.24"
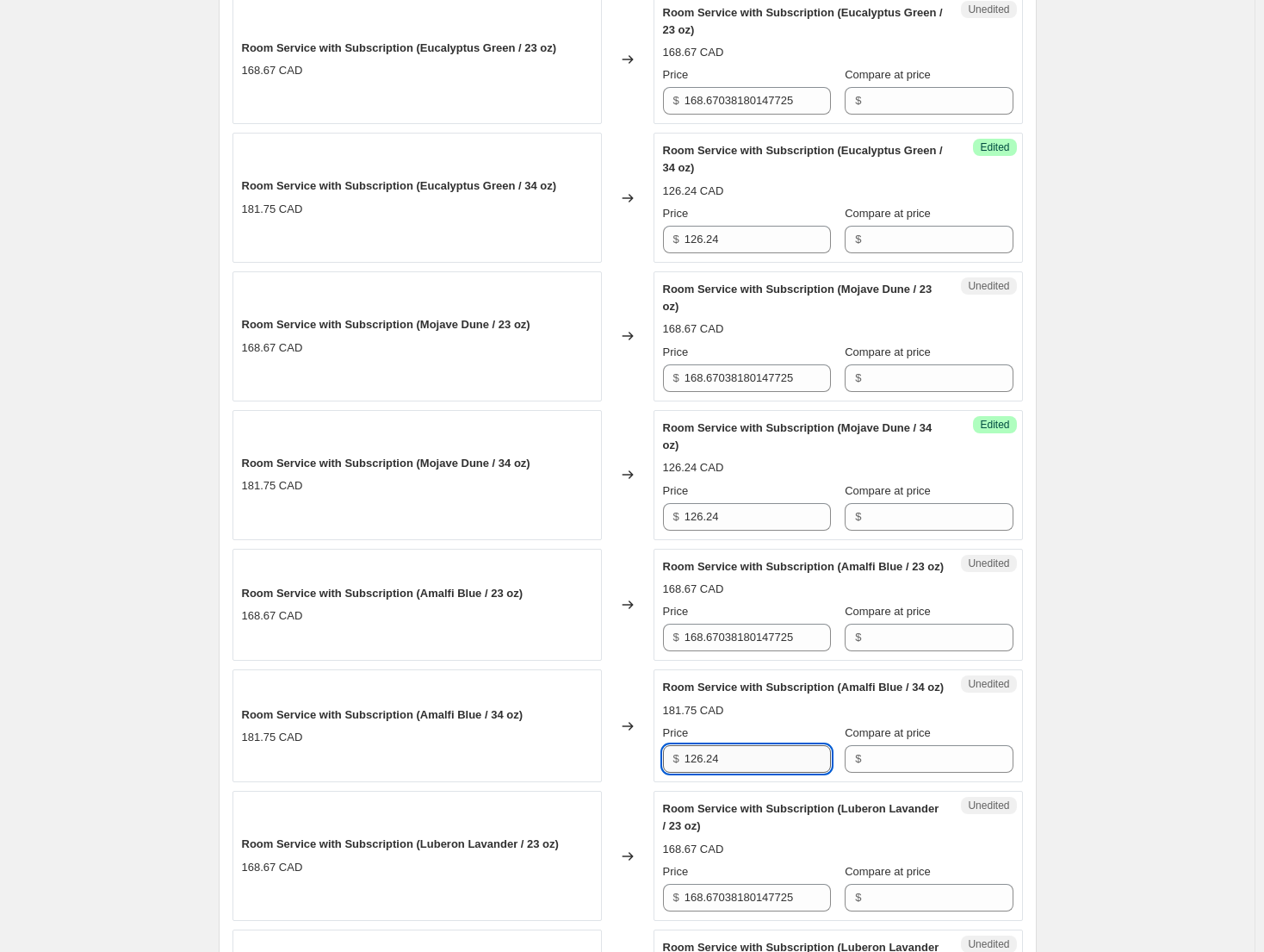
scroll to position [1369, 0]
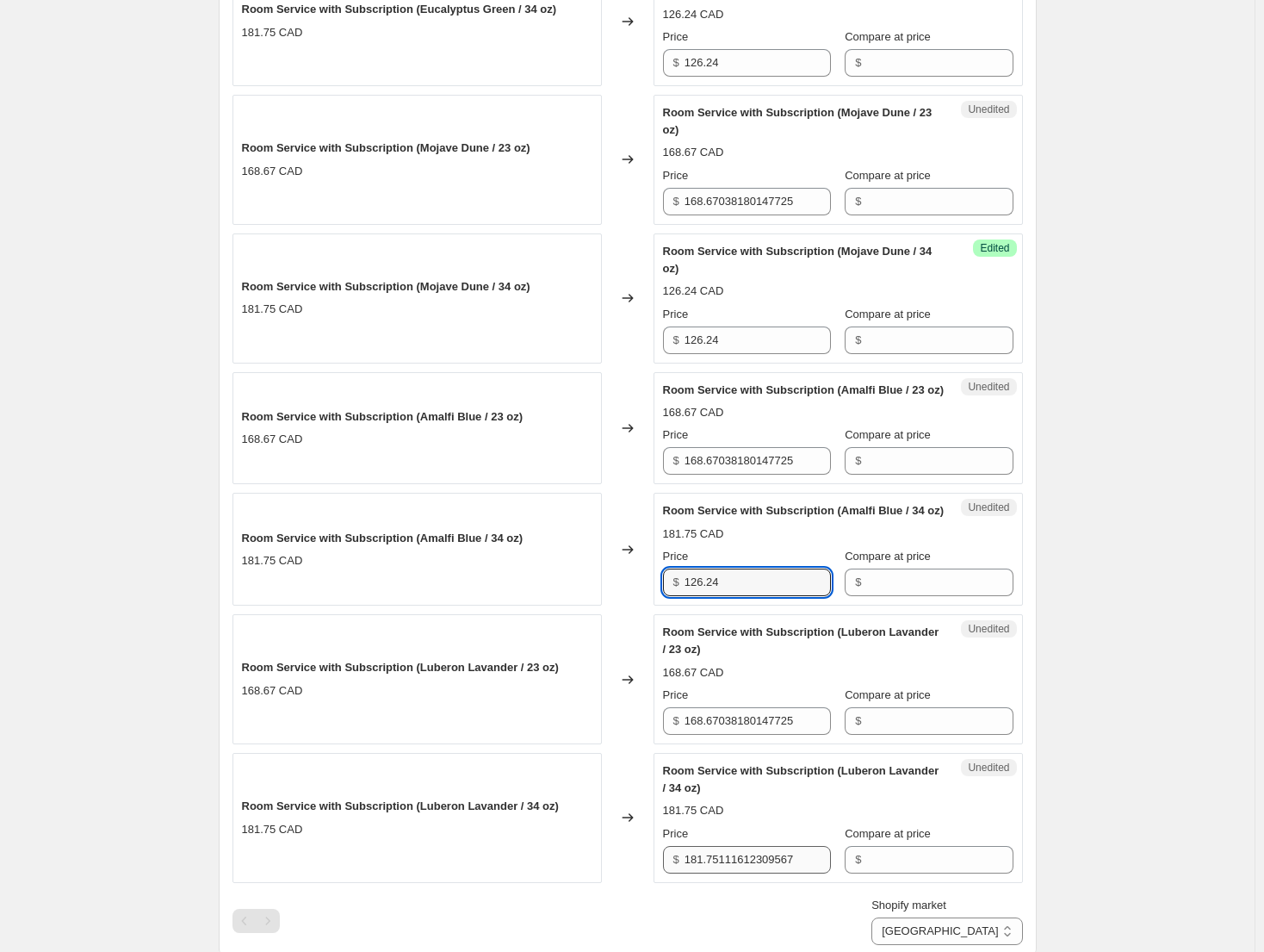
type input "126.24"
click at [743, 873] on input "181.75111612309567" at bounding box center [758, 859] width 146 height 28
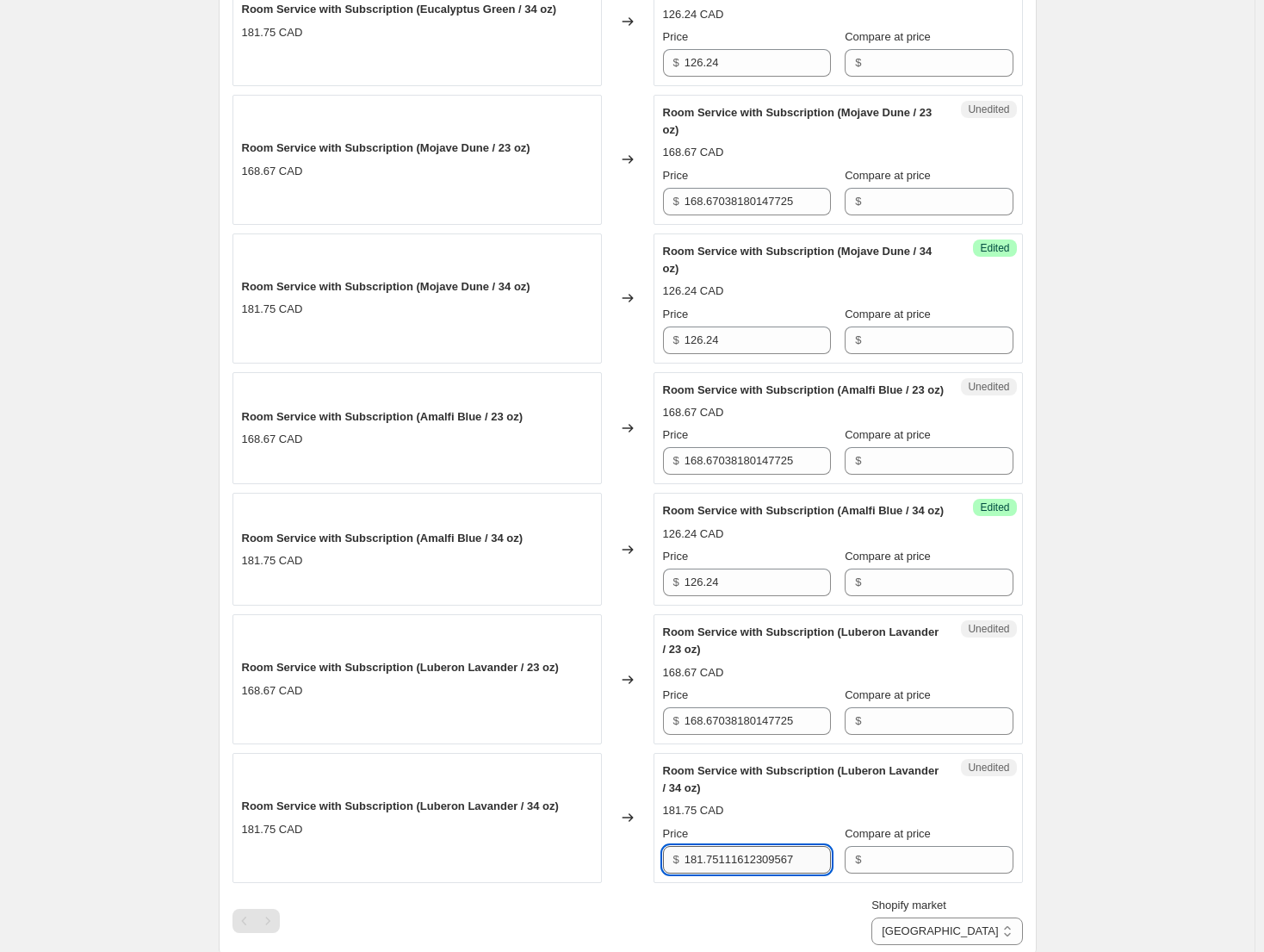
click at [743, 873] on input "181.75111612309567" at bounding box center [758, 859] width 146 height 28
paste input "26.24"
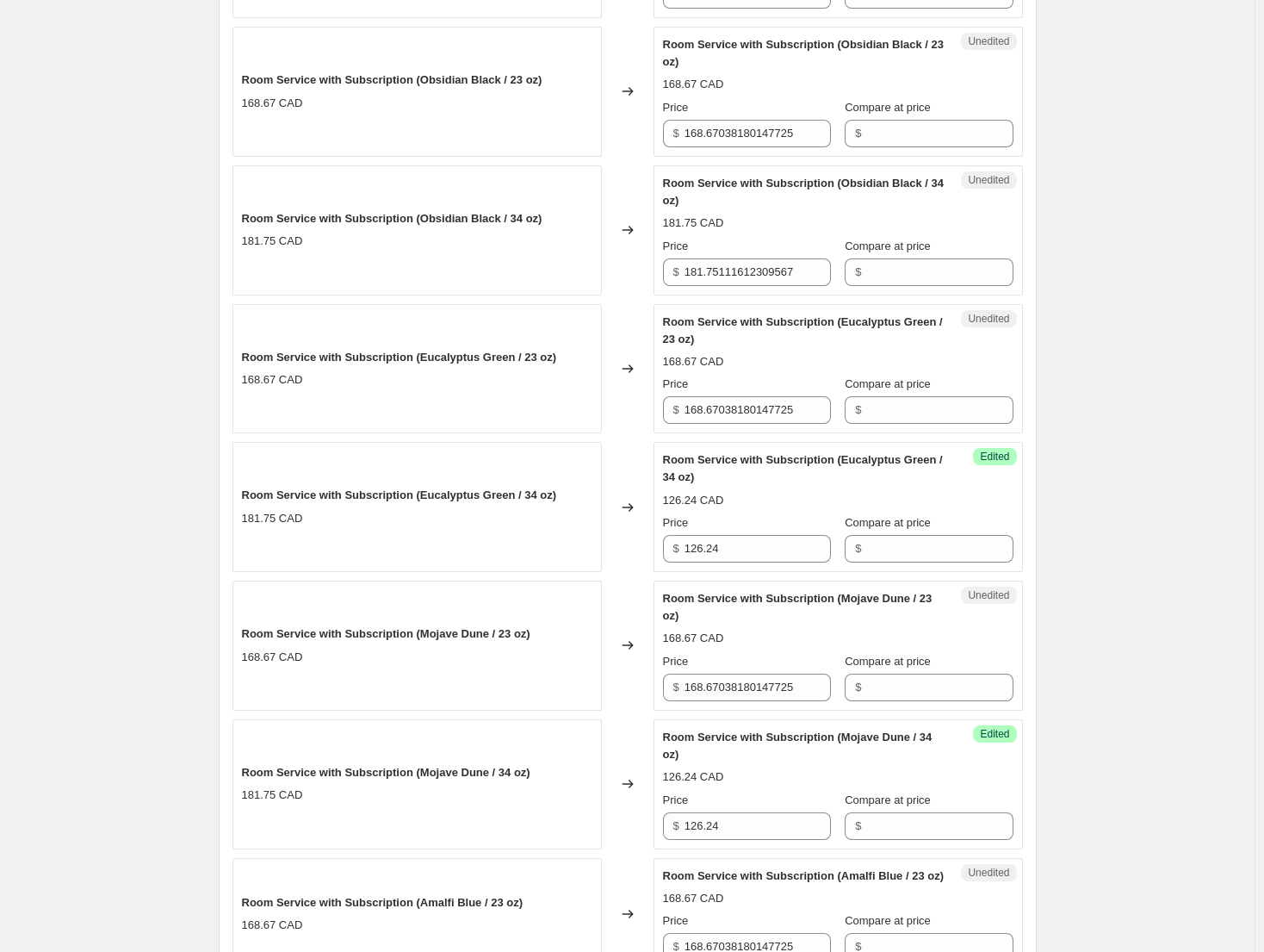
scroll to position [507, 0]
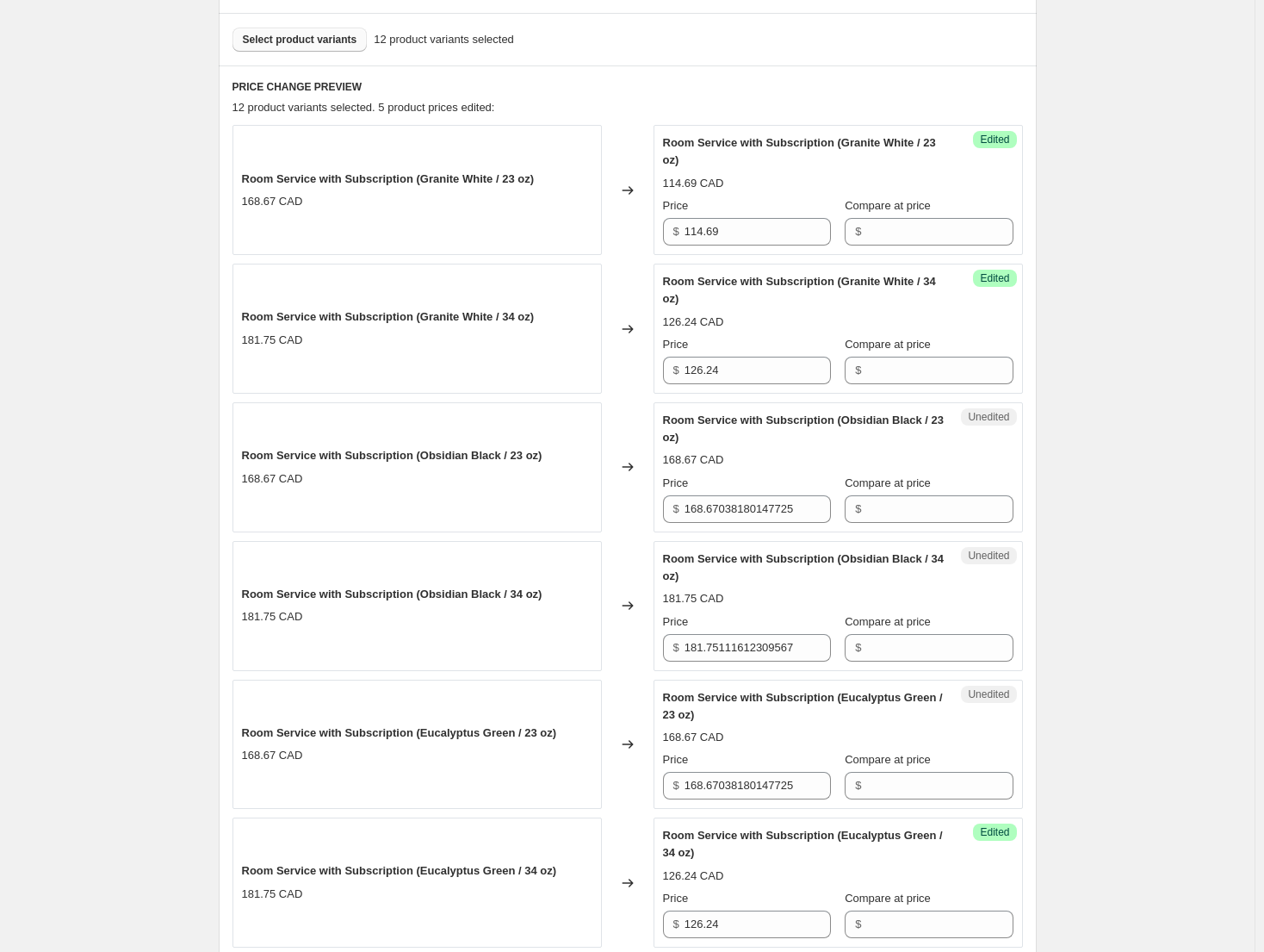
type input "126.24"
drag, startPoint x: 686, startPoint y: 233, endPoint x: 651, endPoint y: 233, distance: 35.0
click at [651, 233] on div "Room Service with Subscription (Granite White / 23 oz) 168.67 CAD Changed to Su…" at bounding box center [628, 189] width 790 height 130
click at [760, 511] on input "168.67038180147725" at bounding box center [758, 509] width 146 height 28
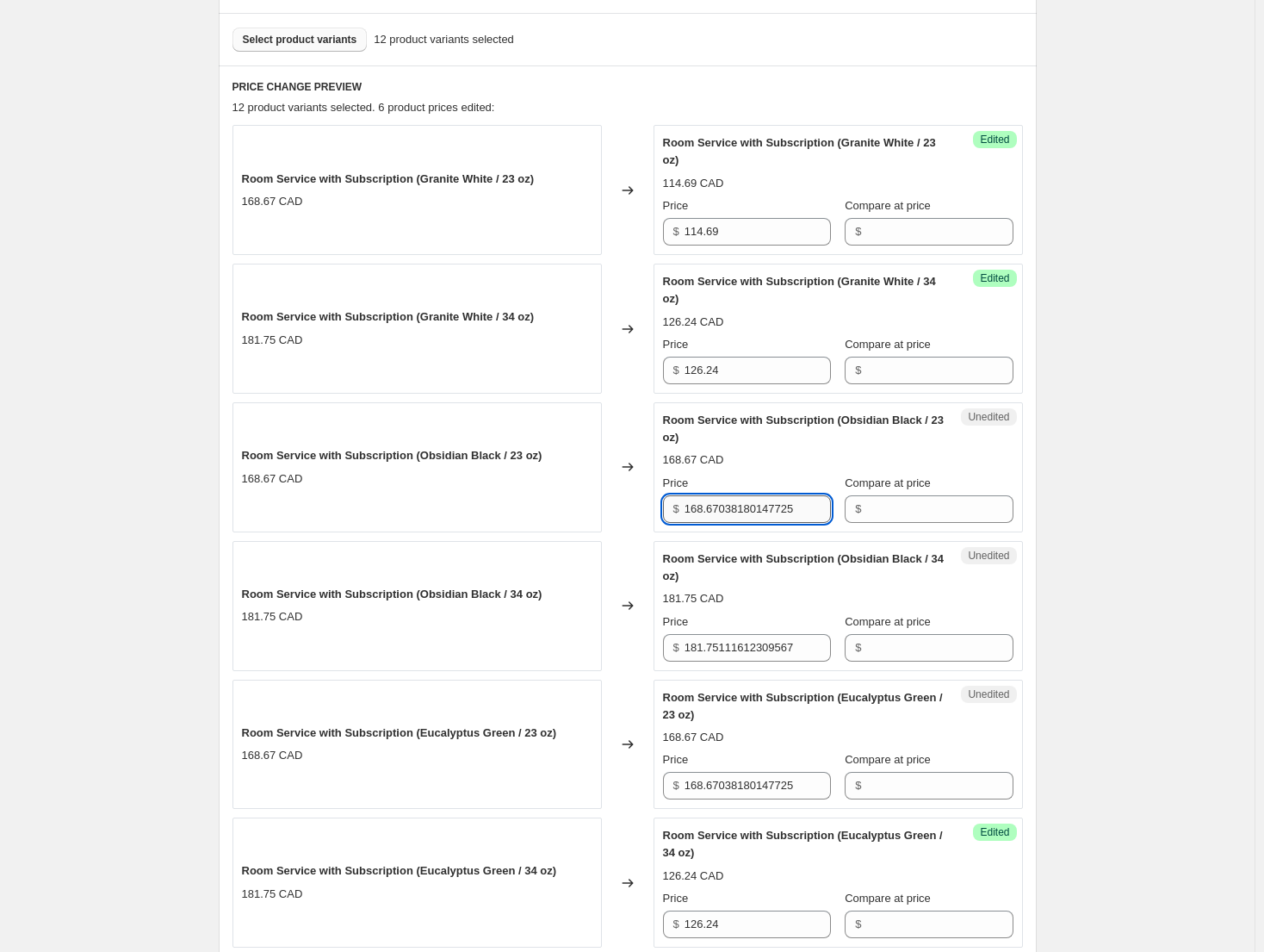
paste input "14.69"
type input "114.69"
click at [767, 782] on input "168.67038180147725" at bounding box center [758, 785] width 146 height 28
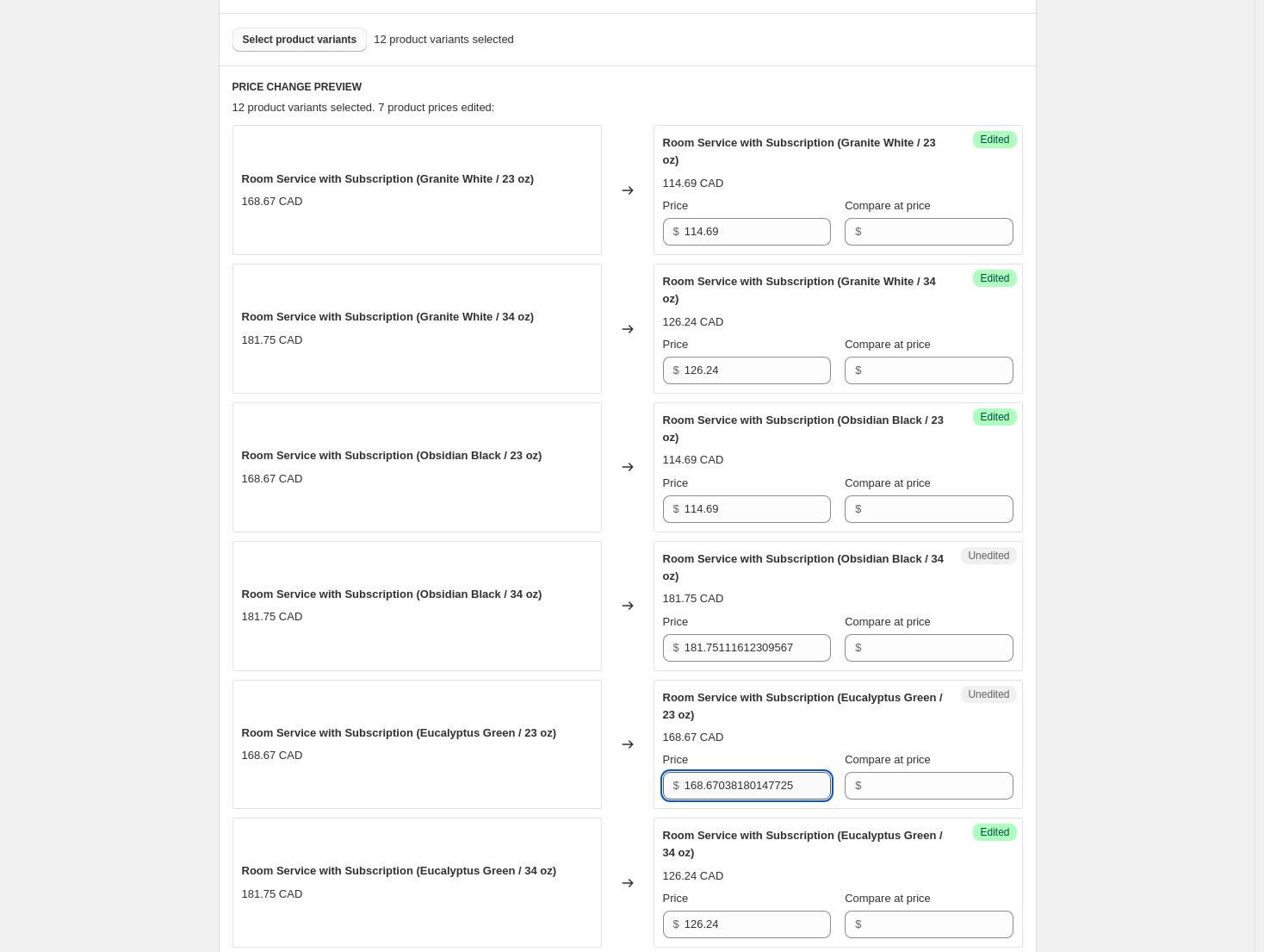
click at [767, 782] on input "168.67038180147725" at bounding box center [758, 785] width 146 height 28
paste input "14.69"
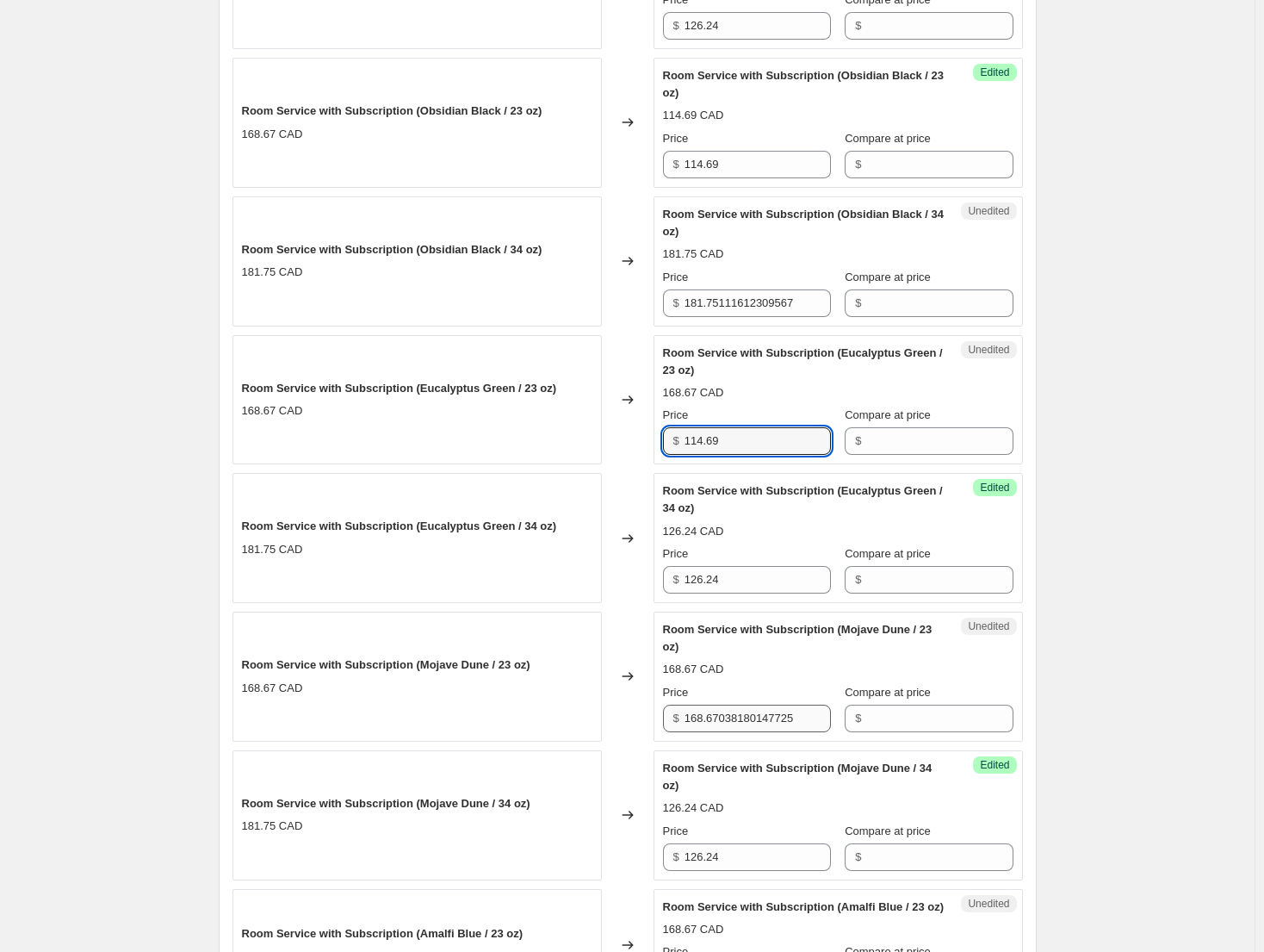
type input "114.69"
click at [759, 715] on input "168.67038180147725" at bounding box center [758, 718] width 146 height 28
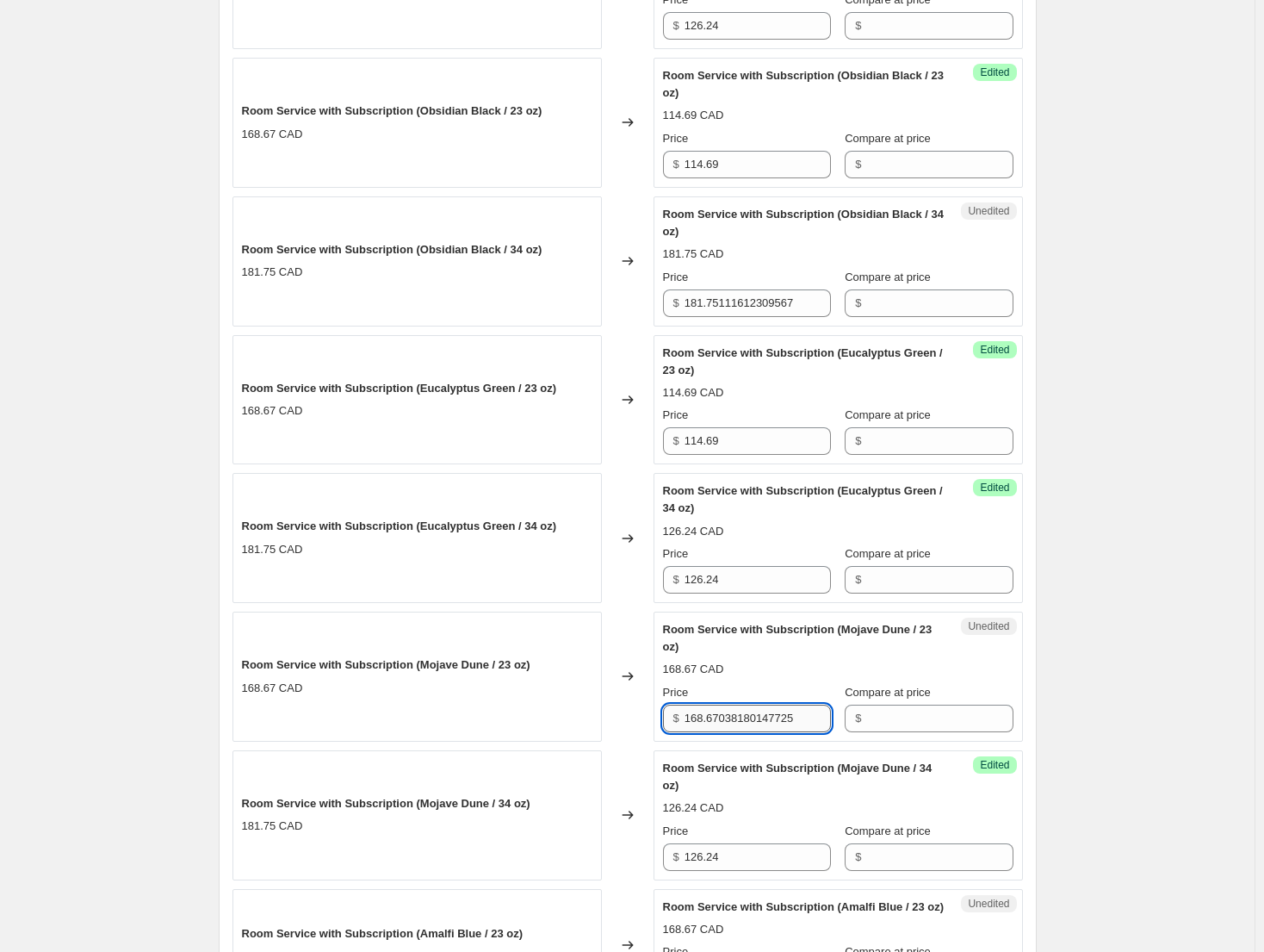
click at [759, 715] on input "168.67038180147725" at bounding box center [758, 718] width 146 height 28
paste input "14.69"
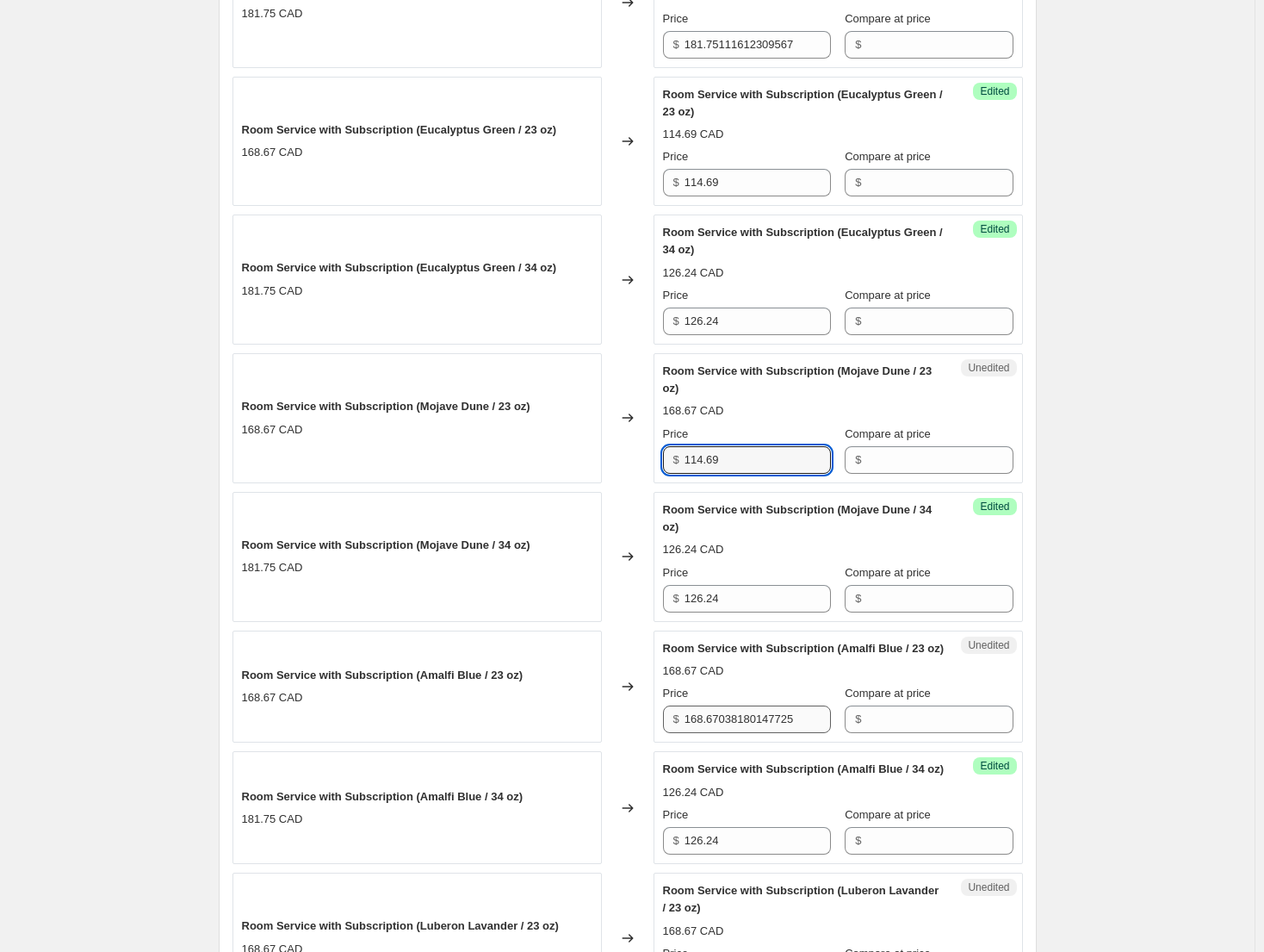
type input "114.69"
click at [768, 733] on input "168.67038180147725" at bounding box center [758, 719] width 146 height 28
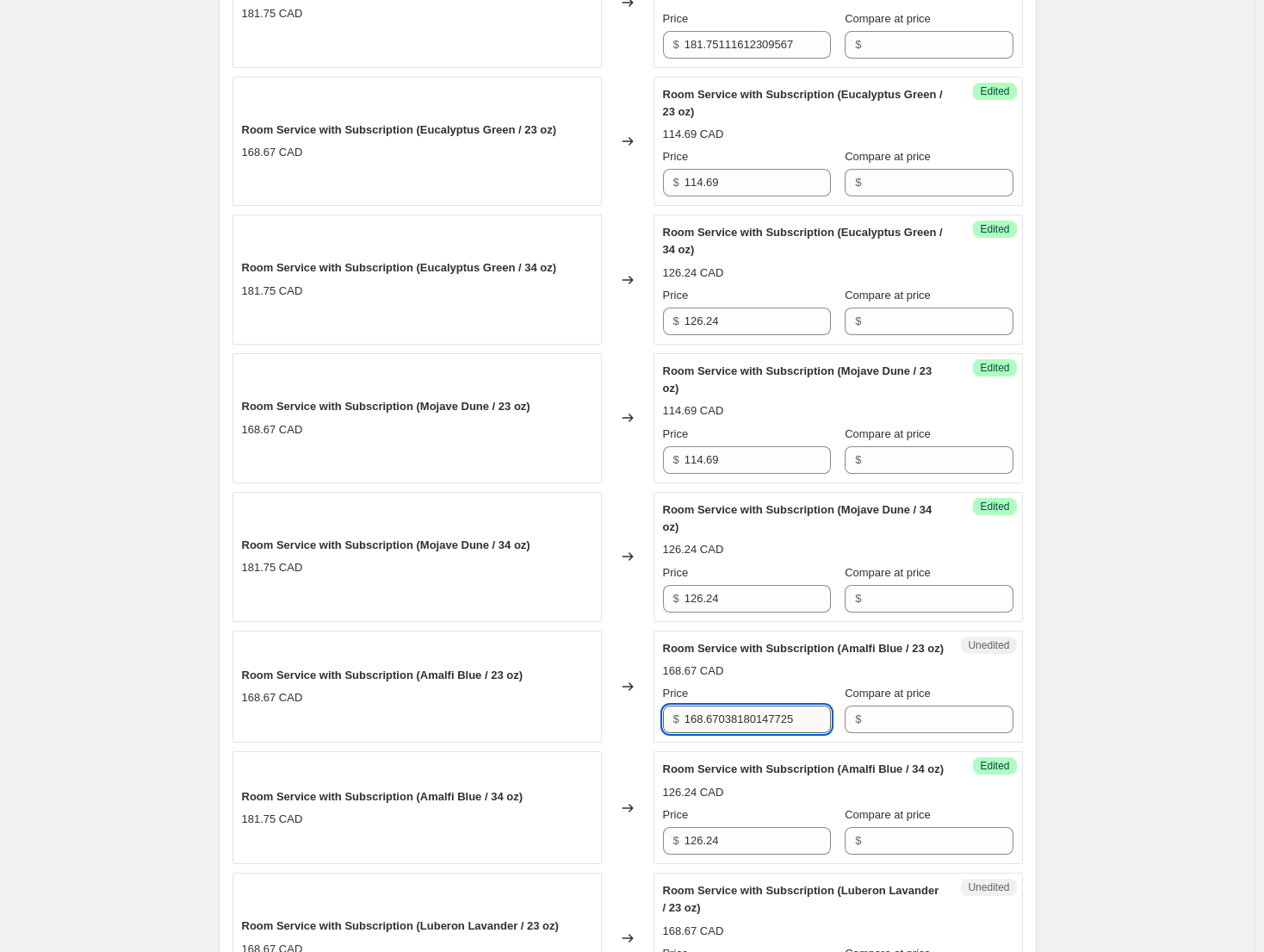
click at [768, 733] on input "168.67038180147725" at bounding box center [758, 719] width 146 height 28
paste input "14.69"
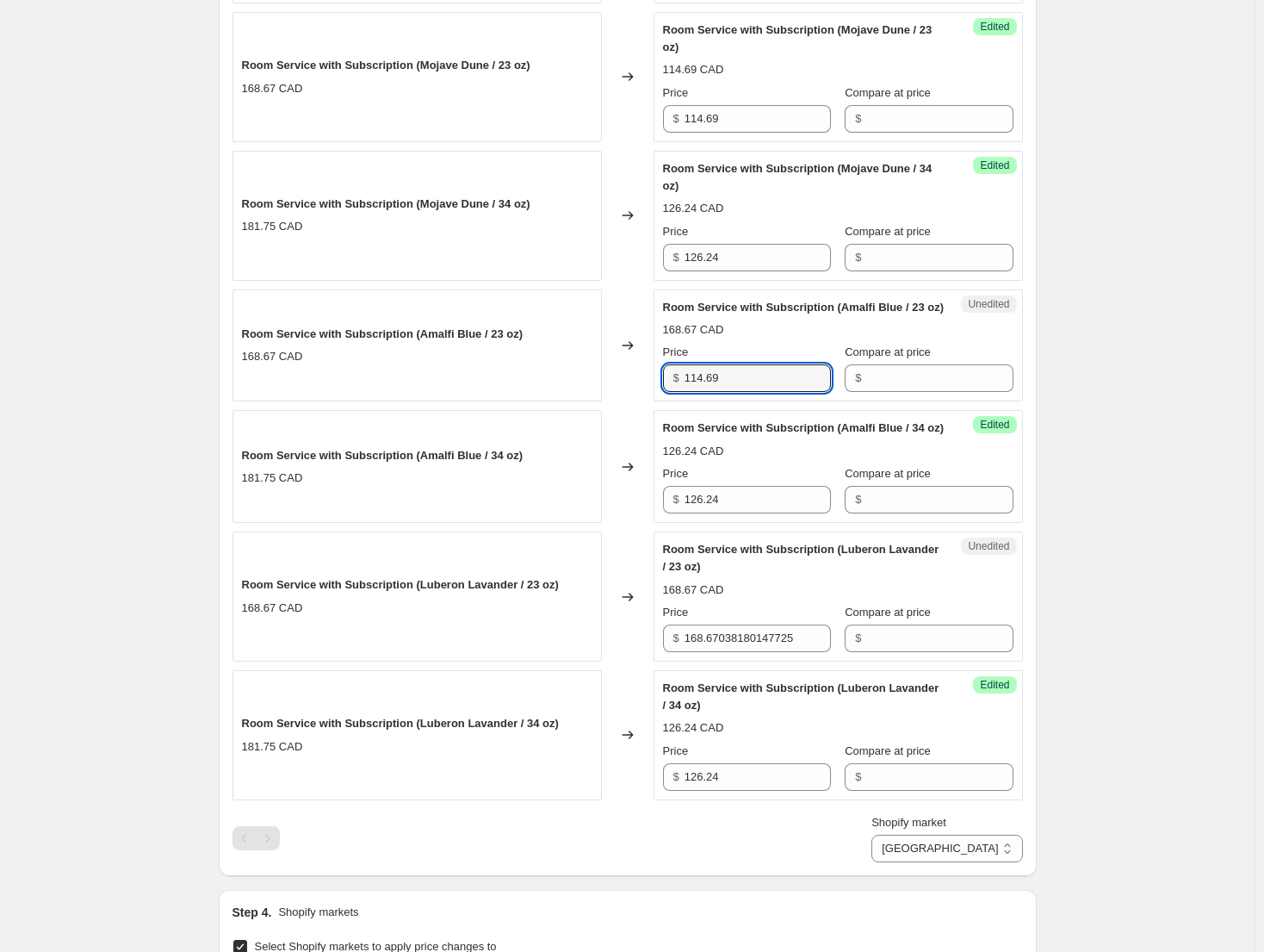
scroll to position [1455, 0]
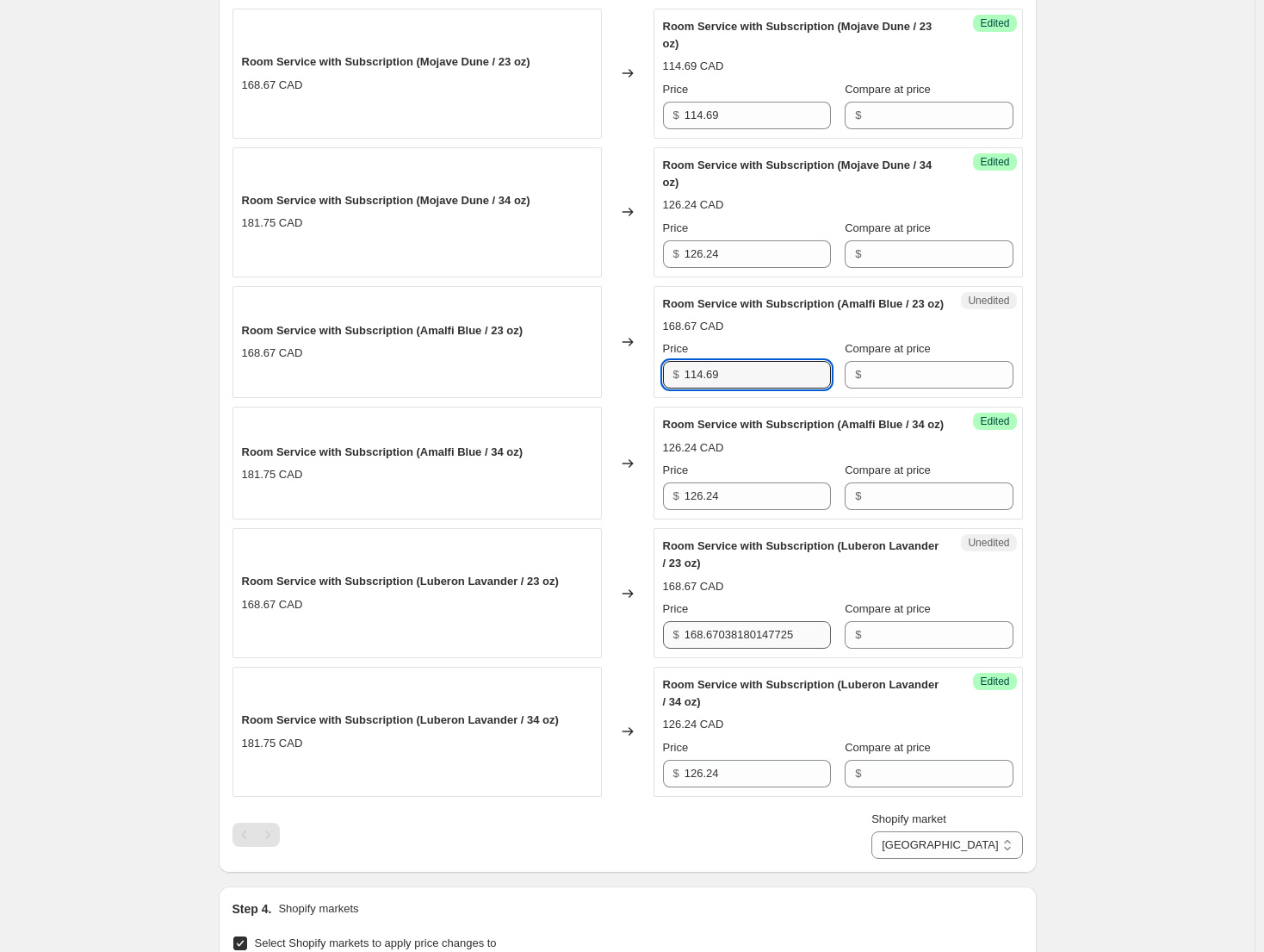
type input "114.69"
click at [759, 649] on input "168.67038180147725" at bounding box center [758, 634] width 146 height 28
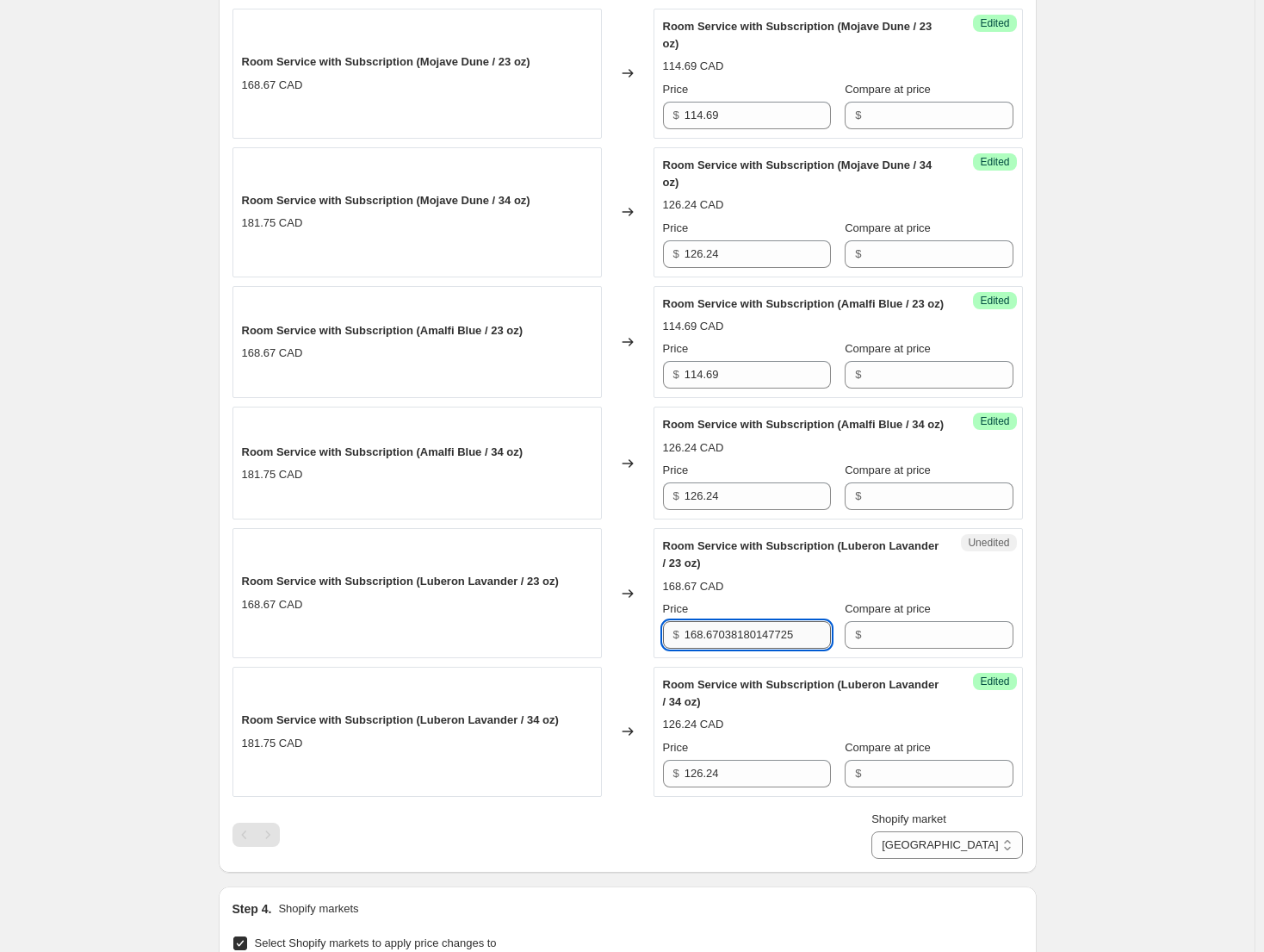
click at [759, 649] on input "168.67038180147725" at bounding box center [758, 634] width 146 height 28
paste input "14.69"
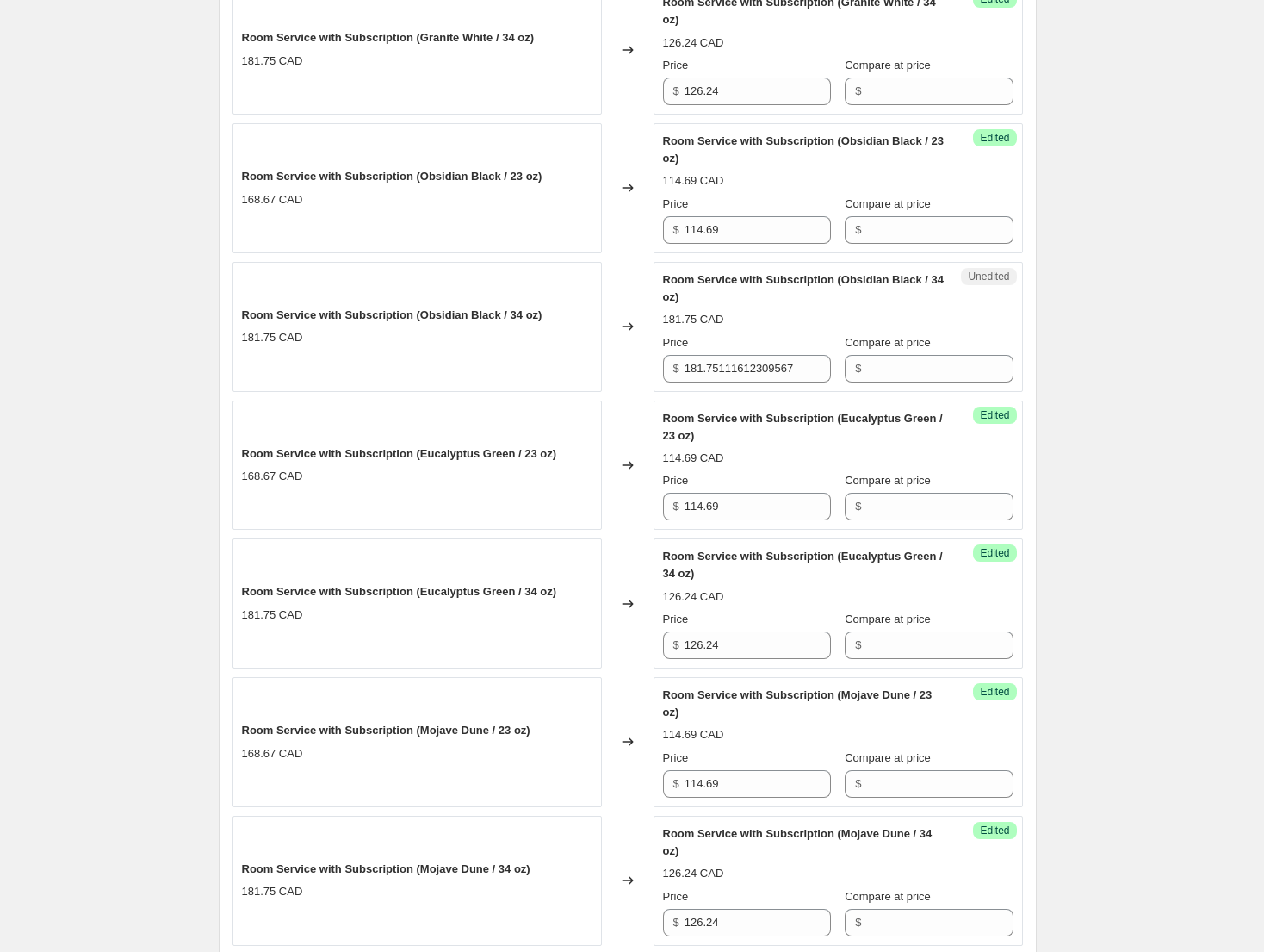
scroll to position [766, 0]
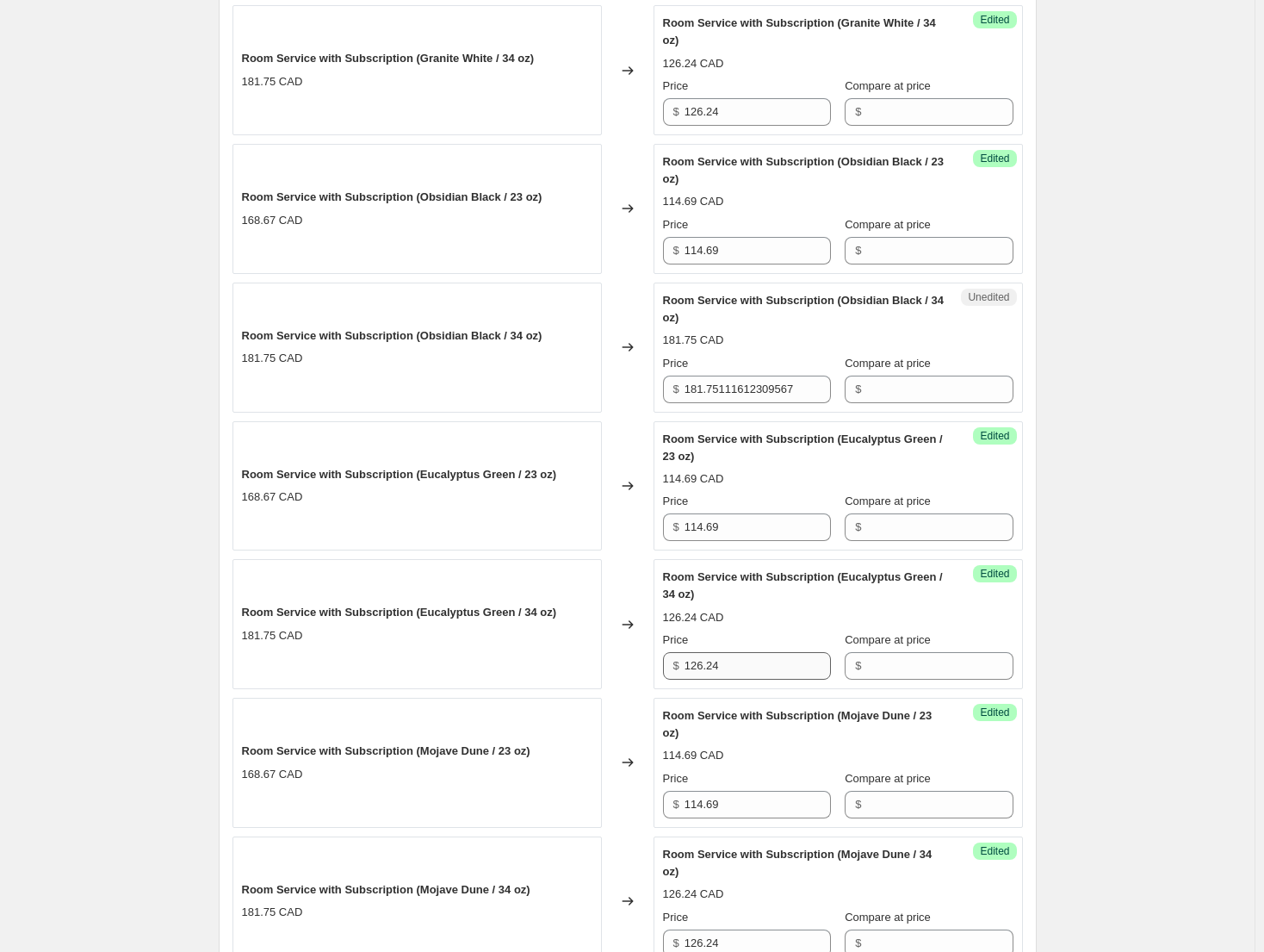
type input "114.69"
drag, startPoint x: 744, startPoint y: 670, endPoint x: 660, endPoint y: 669, distance: 84.0
click at [660, 669] on div "Success Edited Room Service with Subscription (Eucalyptus Green / 34 oz) 126.24…" at bounding box center [838, 624] width 370 height 130
click at [766, 391] on input "181.75111612309567" at bounding box center [758, 389] width 146 height 28
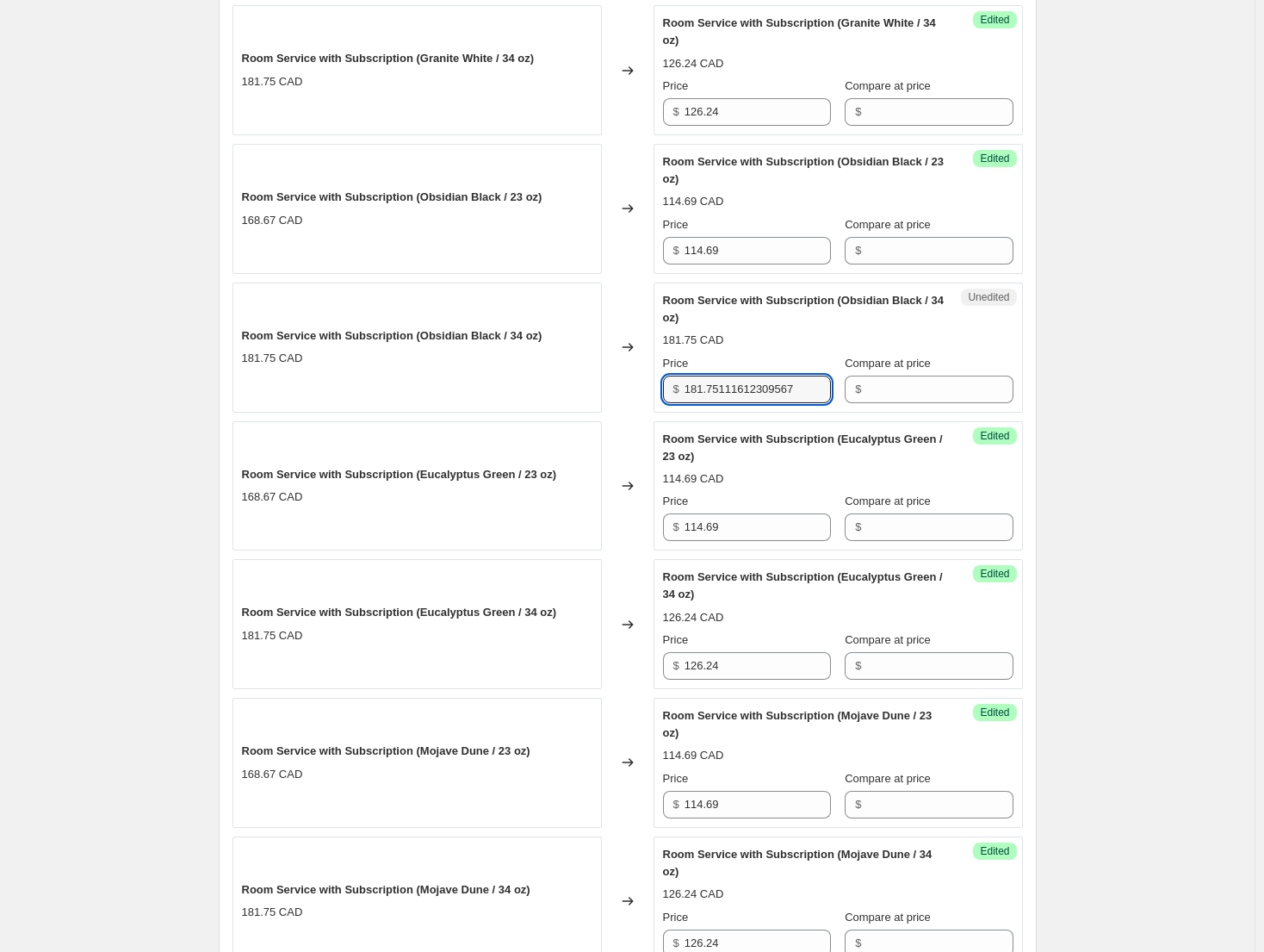
paste input "26.24"
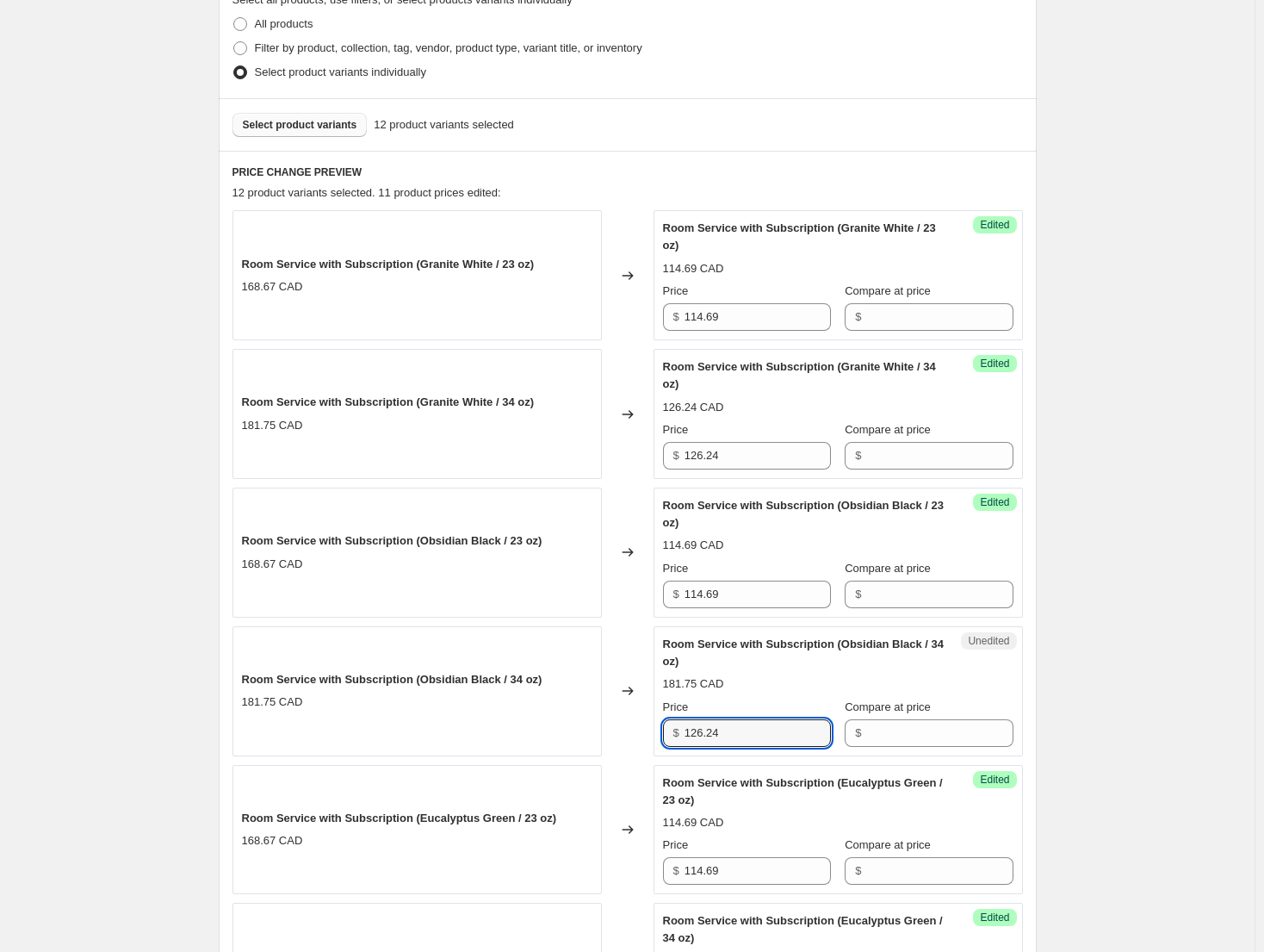
scroll to position [421, 0]
type input "126.24"
click at [935, 322] on input "Compare at price" at bounding box center [940, 318] width 146 height 28
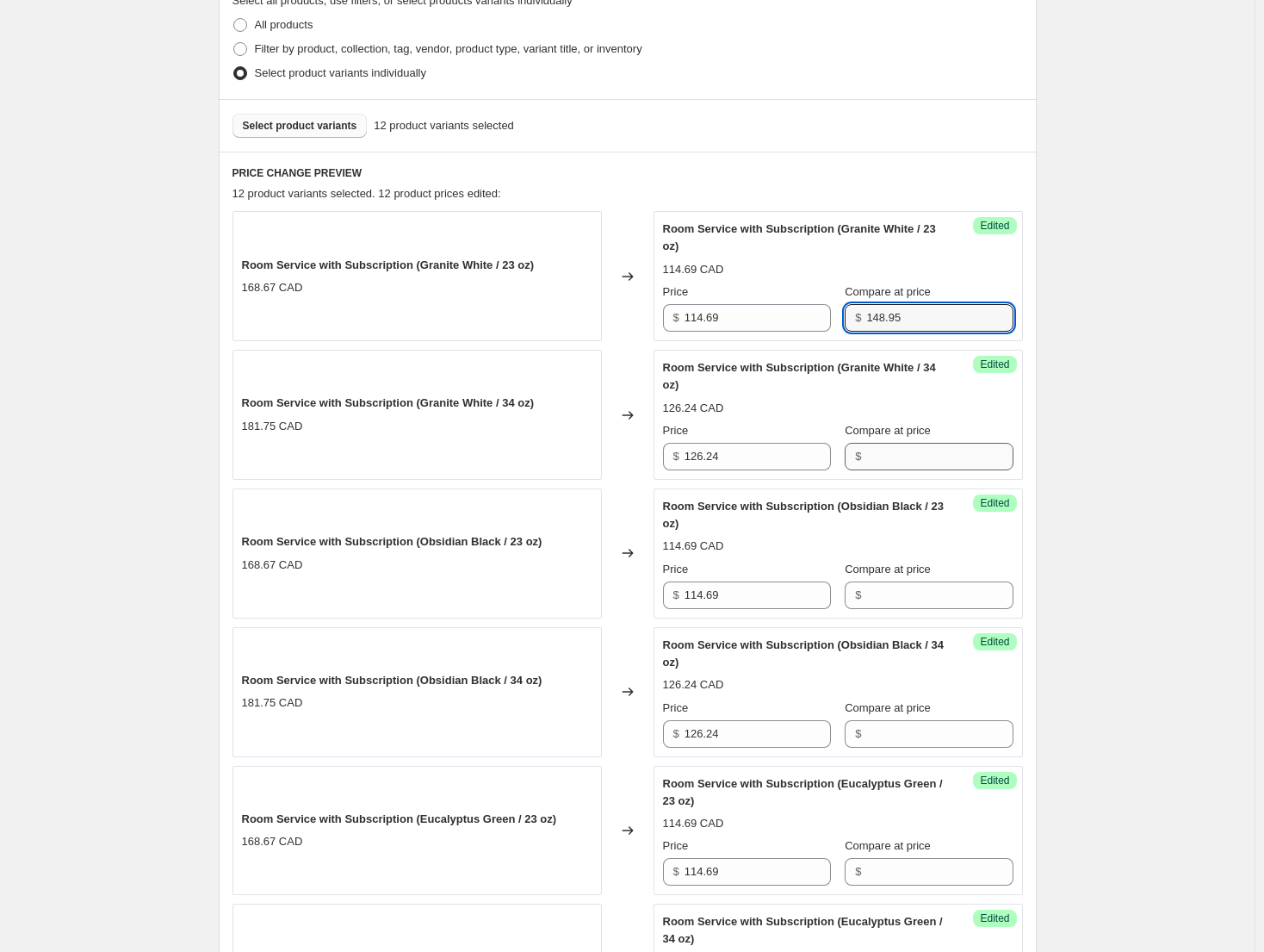
type input "148.95"
click at [917, 457] on input "Compare at price" at bounding box center [940, 456] width 146 height 28
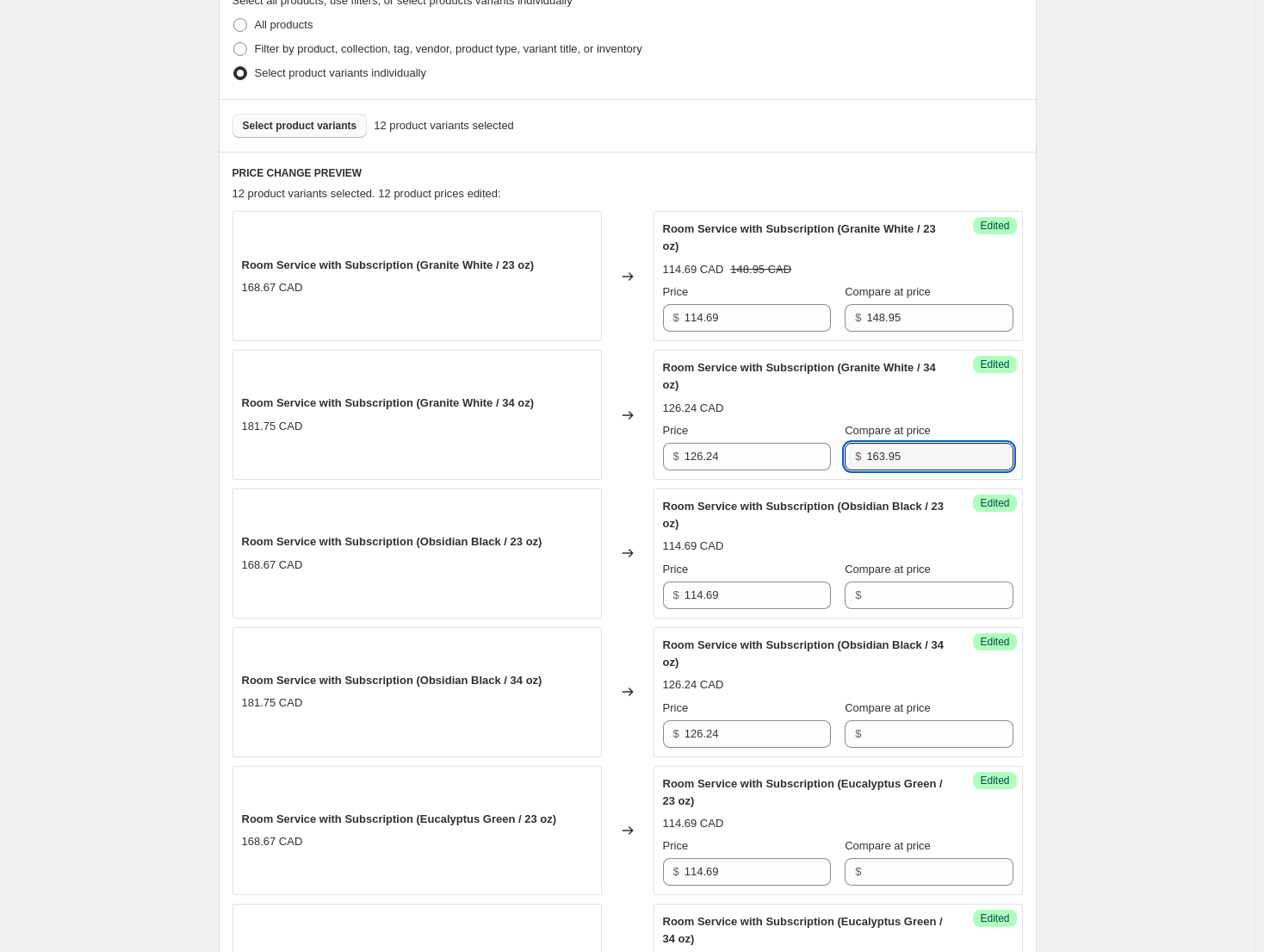
drag, startPoint x: 915, startPoint y: 457, endPoint x: 828, endPoint y: 465, distance: 87.4
click at [828, 465] on div "Price $ 126.24 Compare at price $ 163.95" at bounding box center [838, 446] width 351 height 49
type input "163.95"
click at [917, 729] on input "Compare at price" at bounding box center [940, 733] width 146 height 28
paste input "163.95"
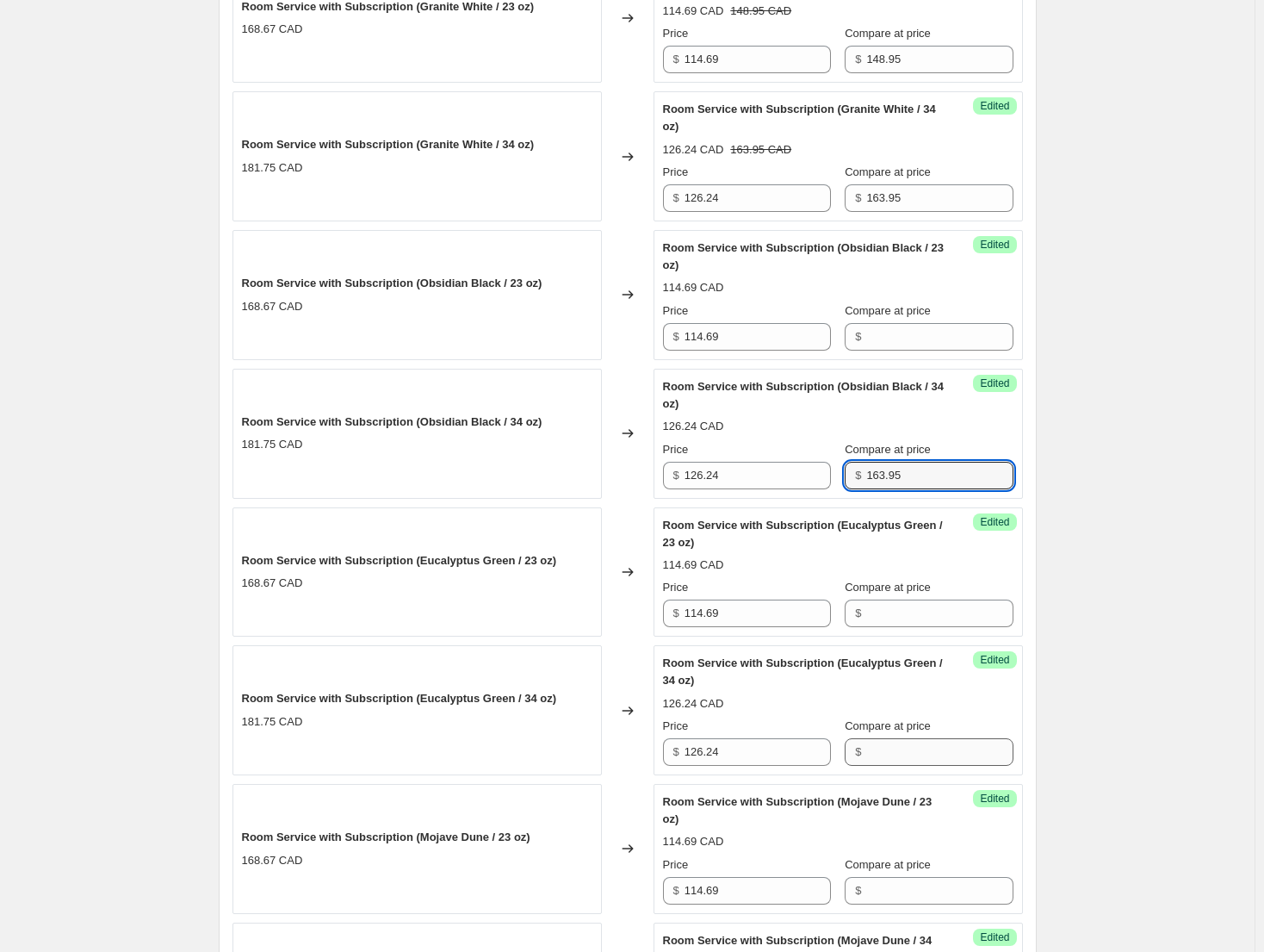
type input "163.95"
click at [925, 758] on input "Compare at price" at bounding box center [940, 751] width 146 height 28
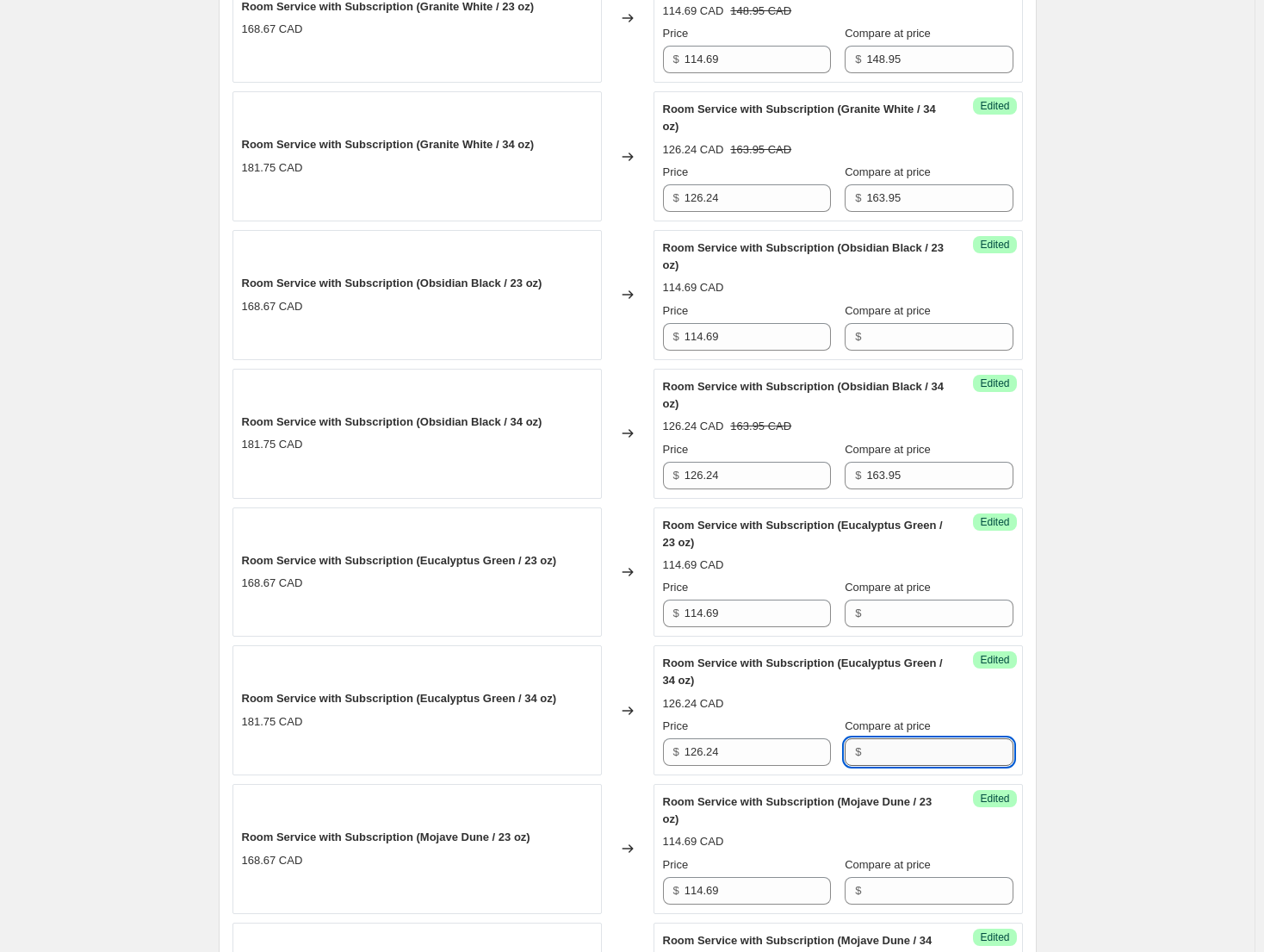
paste input "163.95"
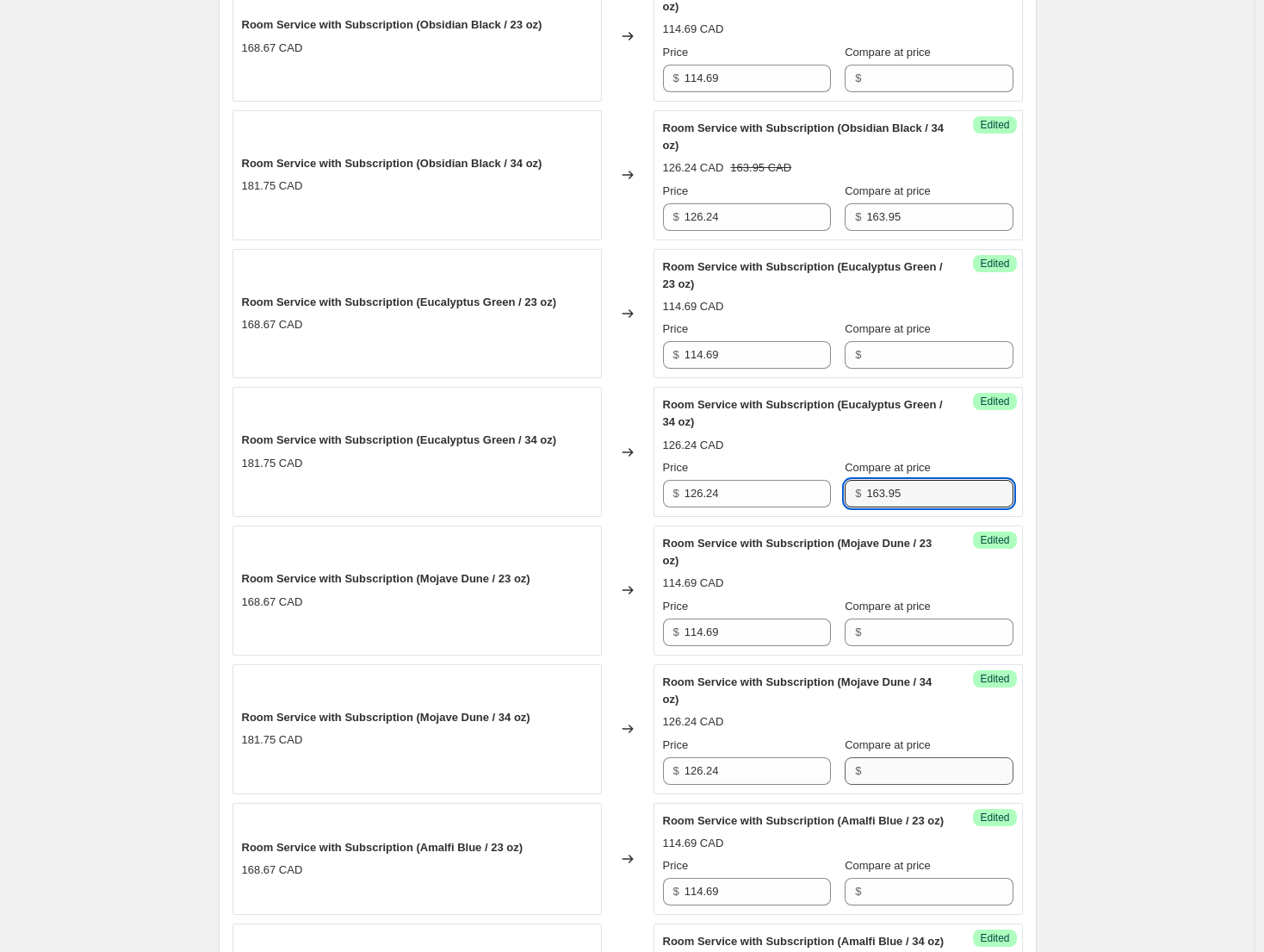
type input "163.95"
click at [937, 774] on input "Compare at price" at bounding box center [940, 770] width 146 height 28
paste input "163.95"
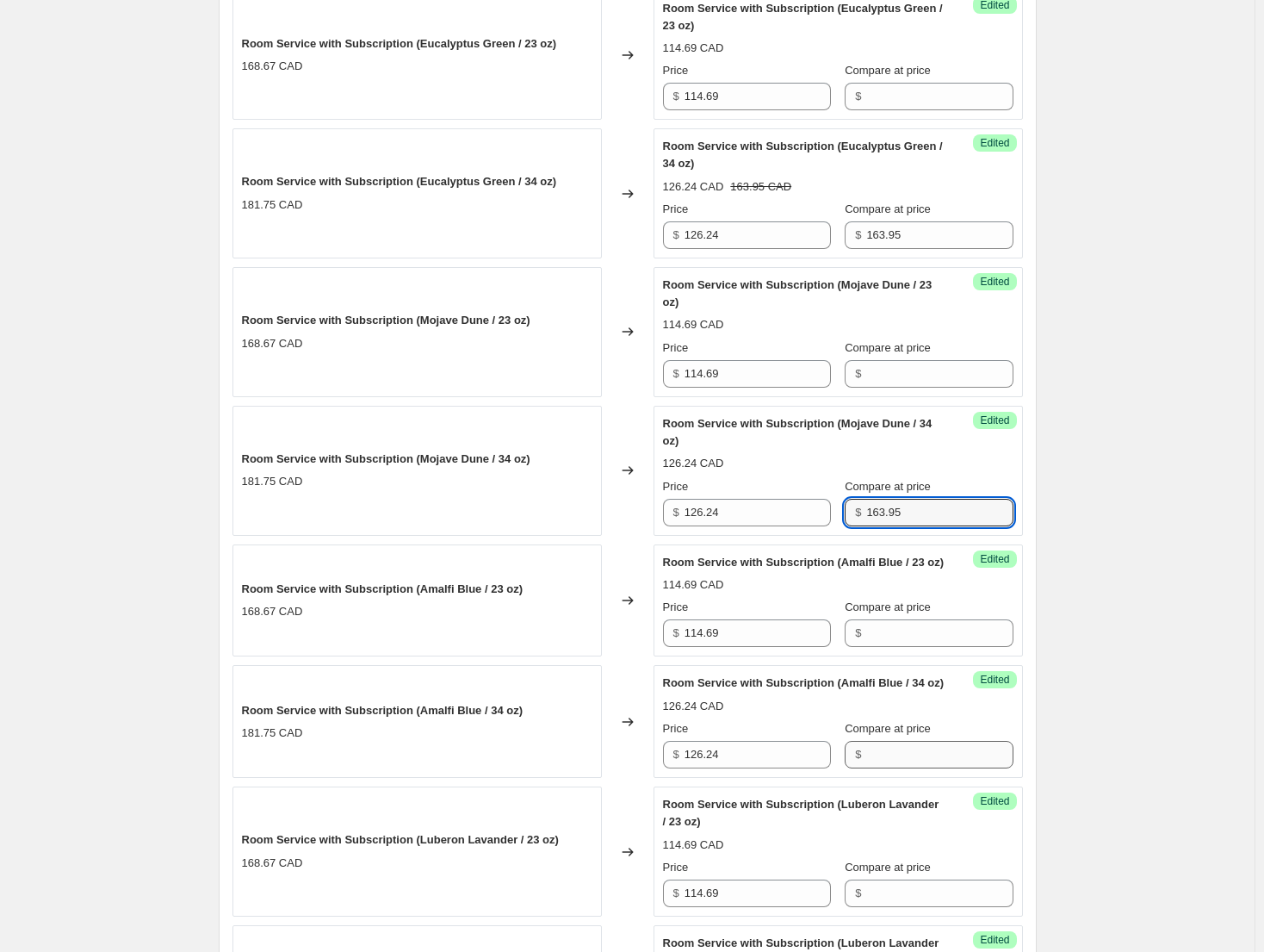
type input "163.95"
click at [907, 768] on input "Compare at price" at bounding box center [940, 754] width 146 height 28
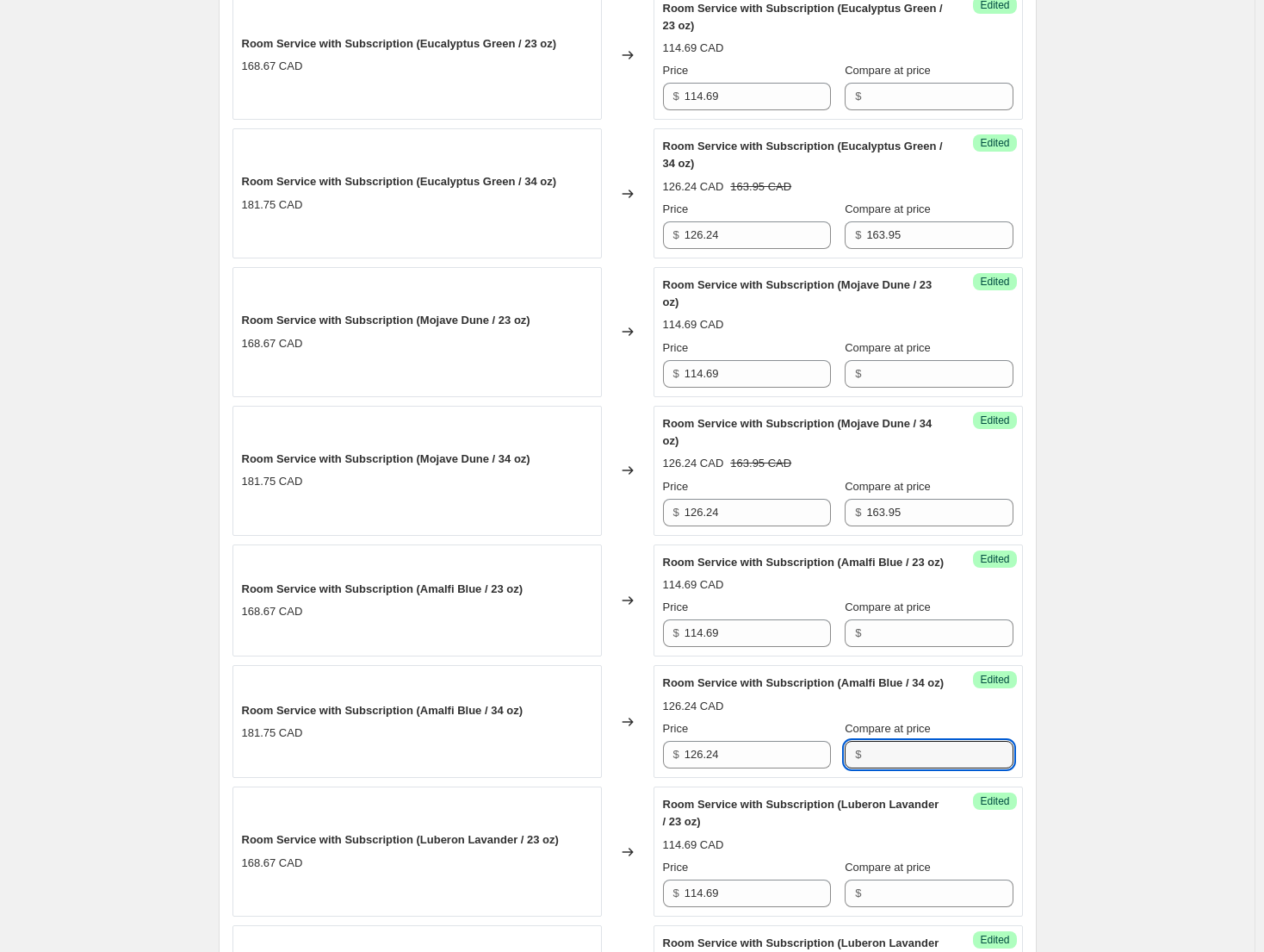
paste input "163.95"
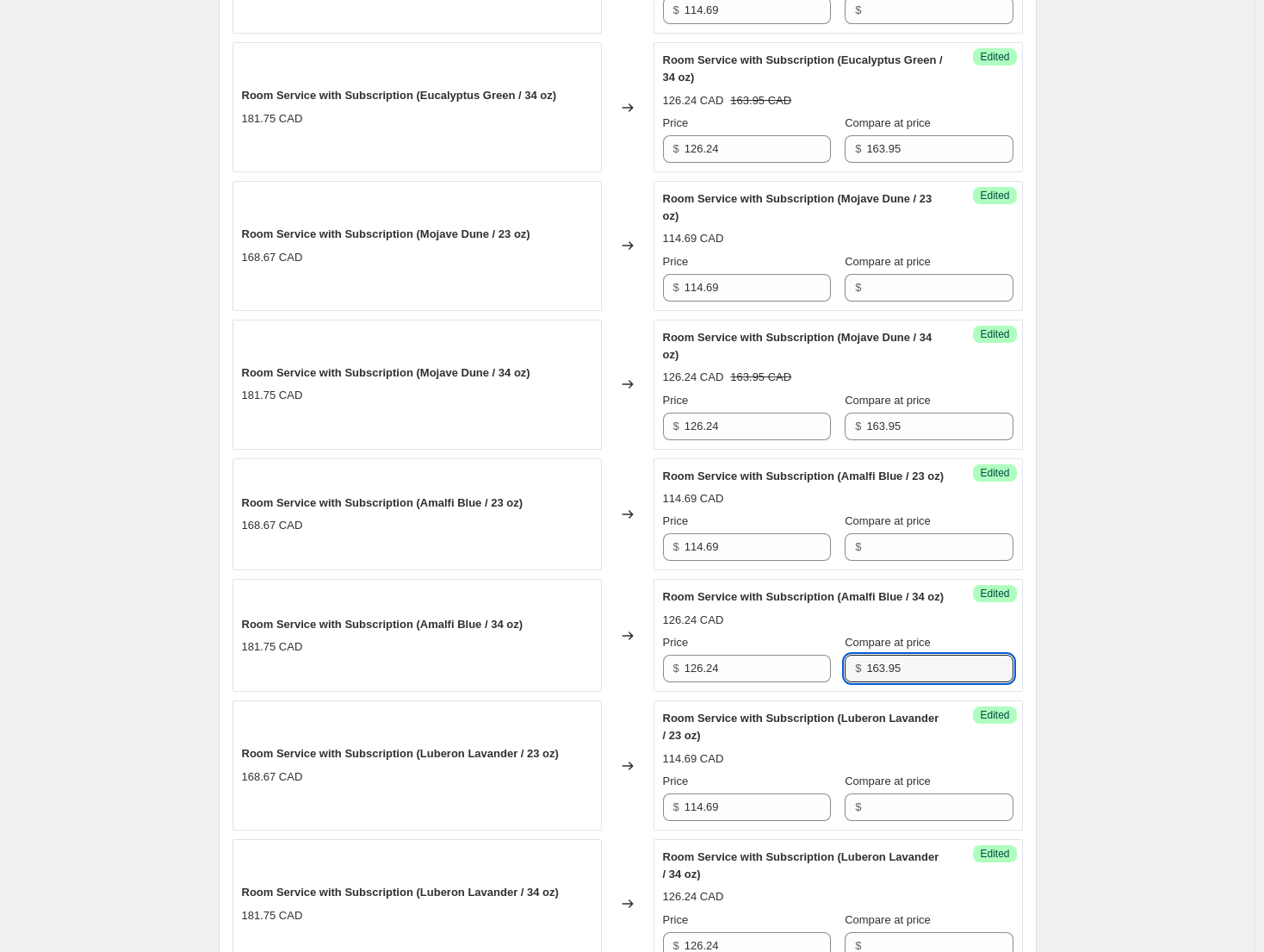
scroll to position [1455, 0]
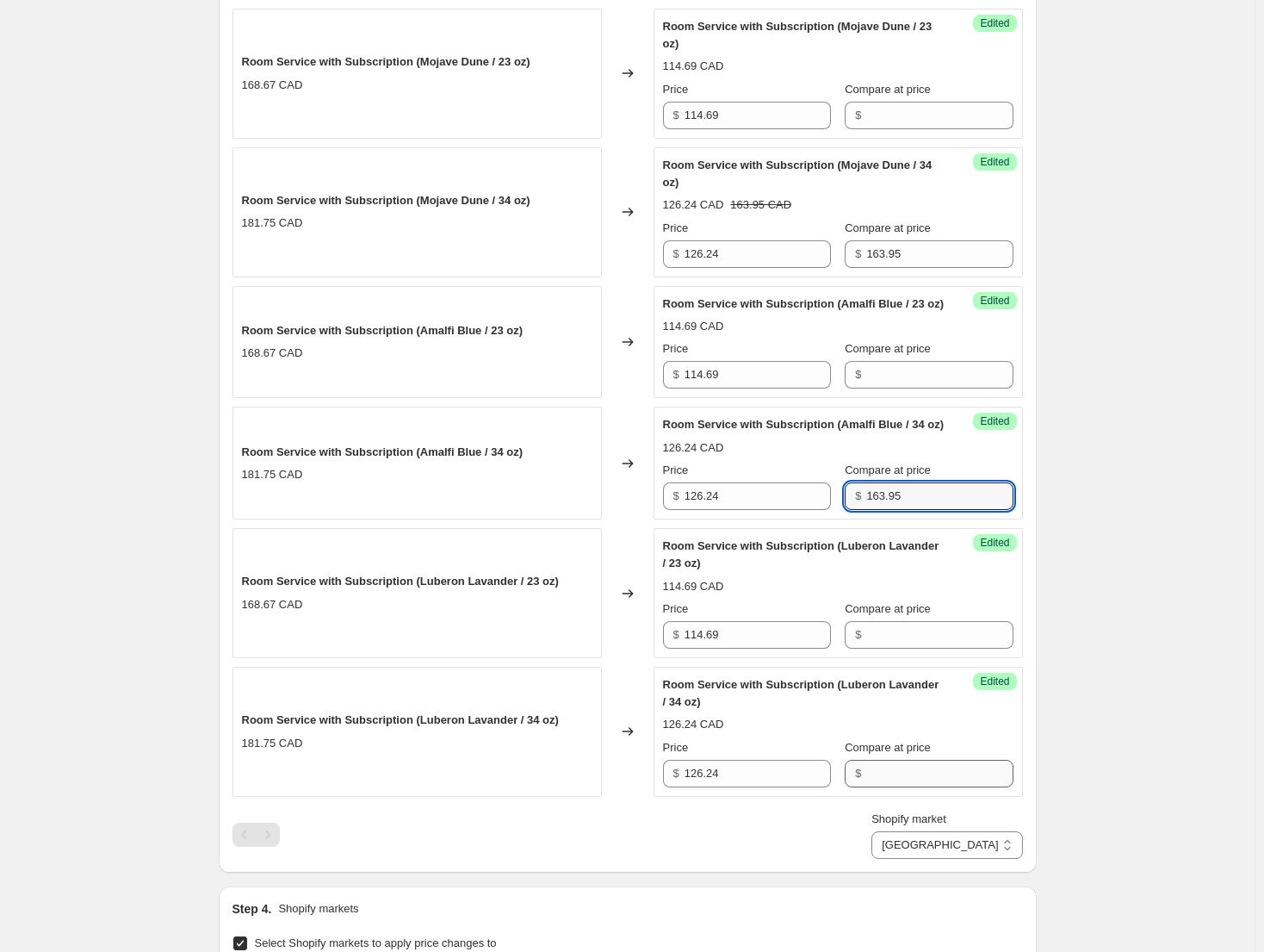
type input "163.95"
click at [914, 787] on input "Compare at price" at bounding box center [940, 773] width 146 height 28
paste input "163.95"
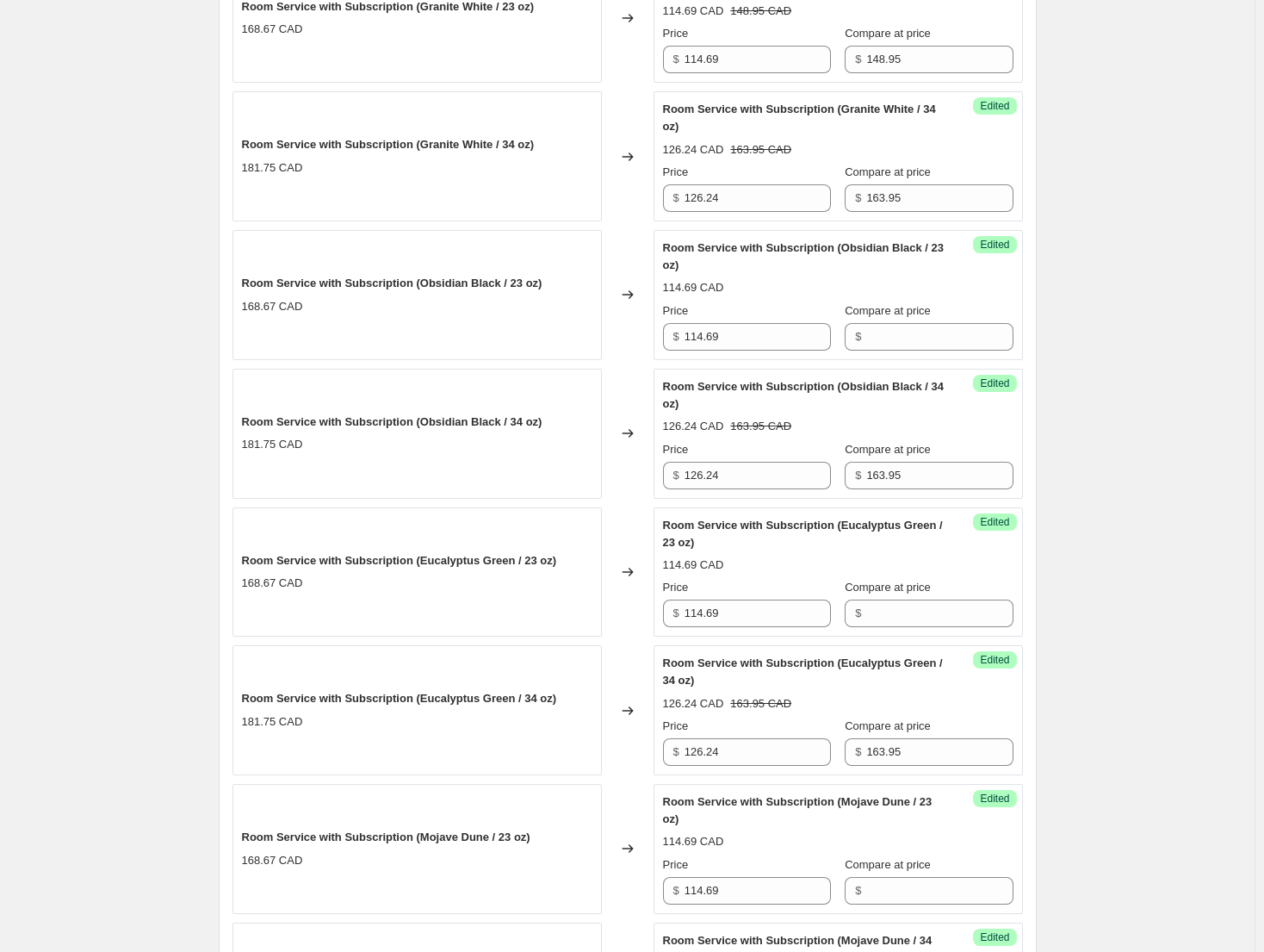
scroll to position [77, 0]
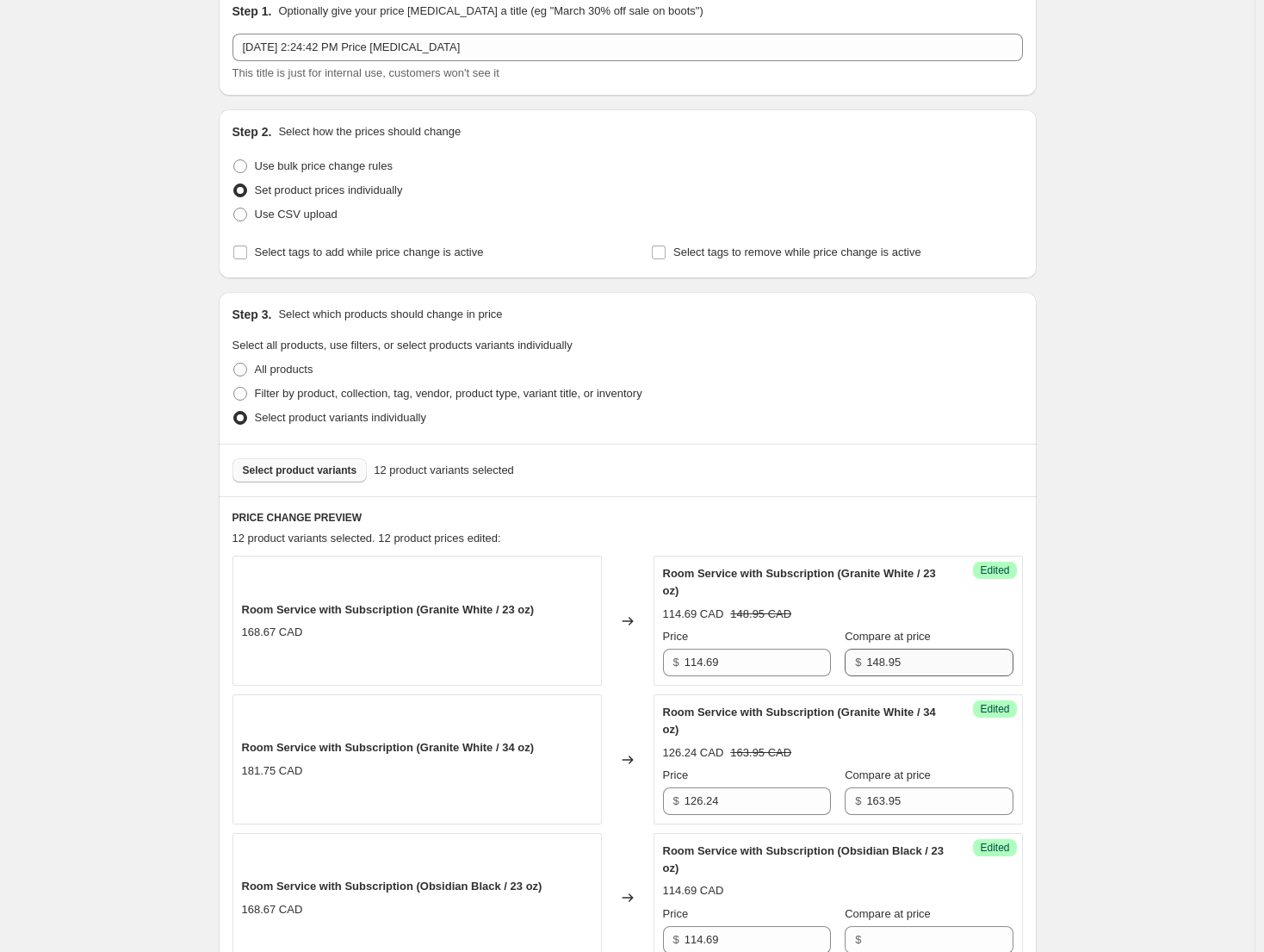
type input "163.95"
drag, startPoint x: 937, startPoint y: 664, endPoint x: 844, endPoint y: 653, distance: 93.6
click at [845, 653] on div "$ 148.95" at bounding box center [928, 662] width 168 height 28
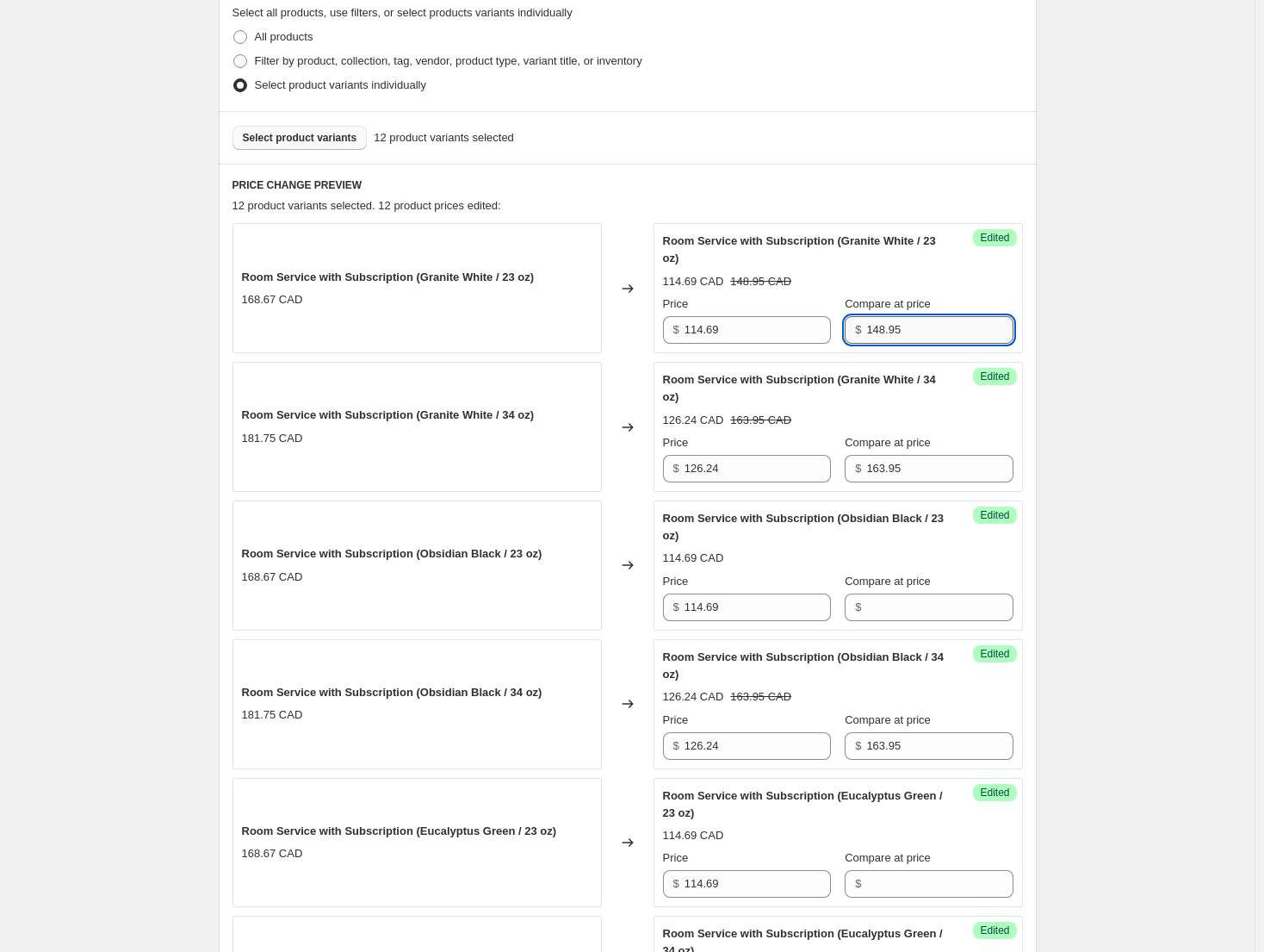
scroll to position [421, 0]
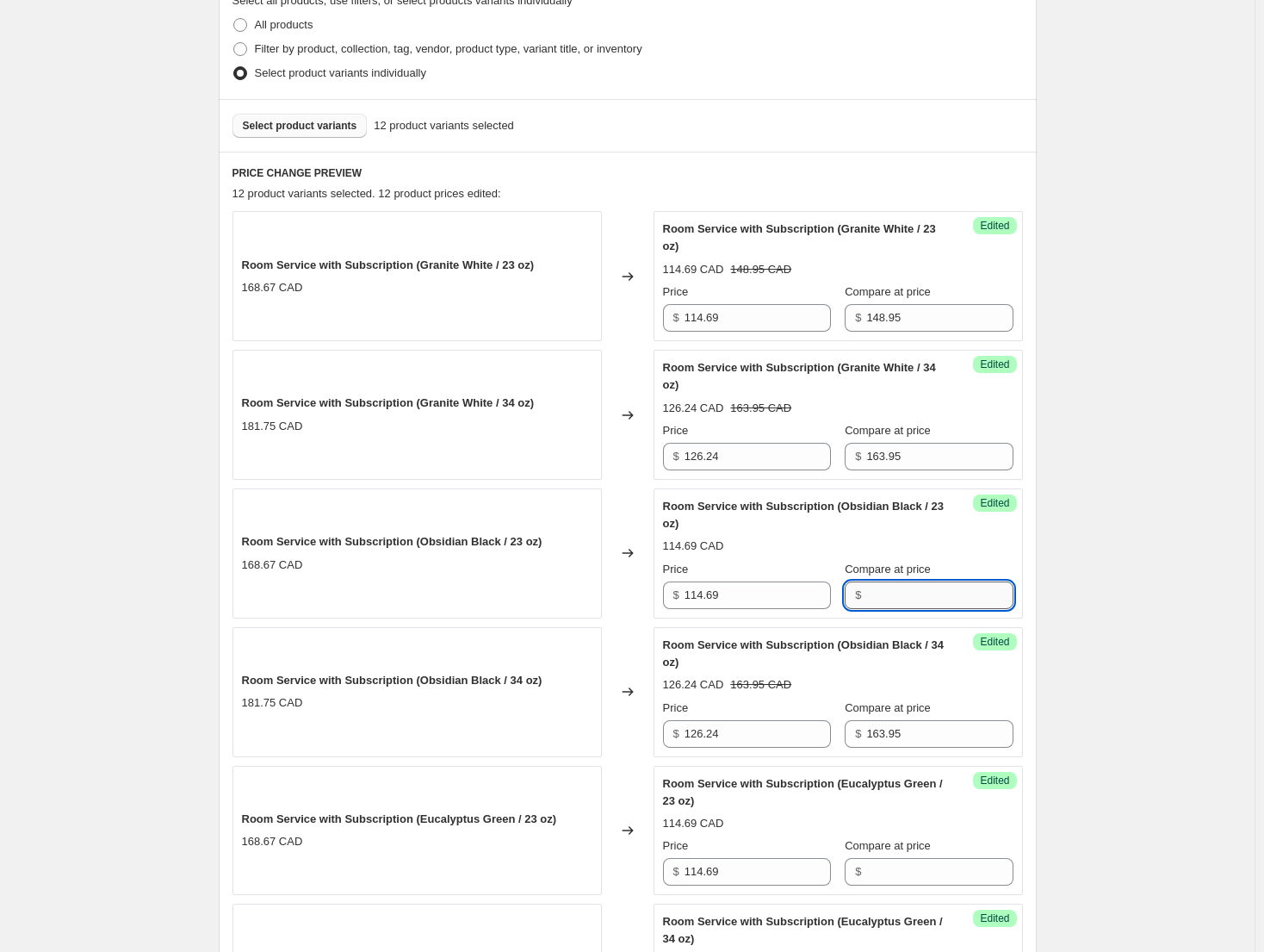
click at [910, 601] on input "Compare at price" at bounding box center [940, 594] width 146 height 28
paste input "148.95"
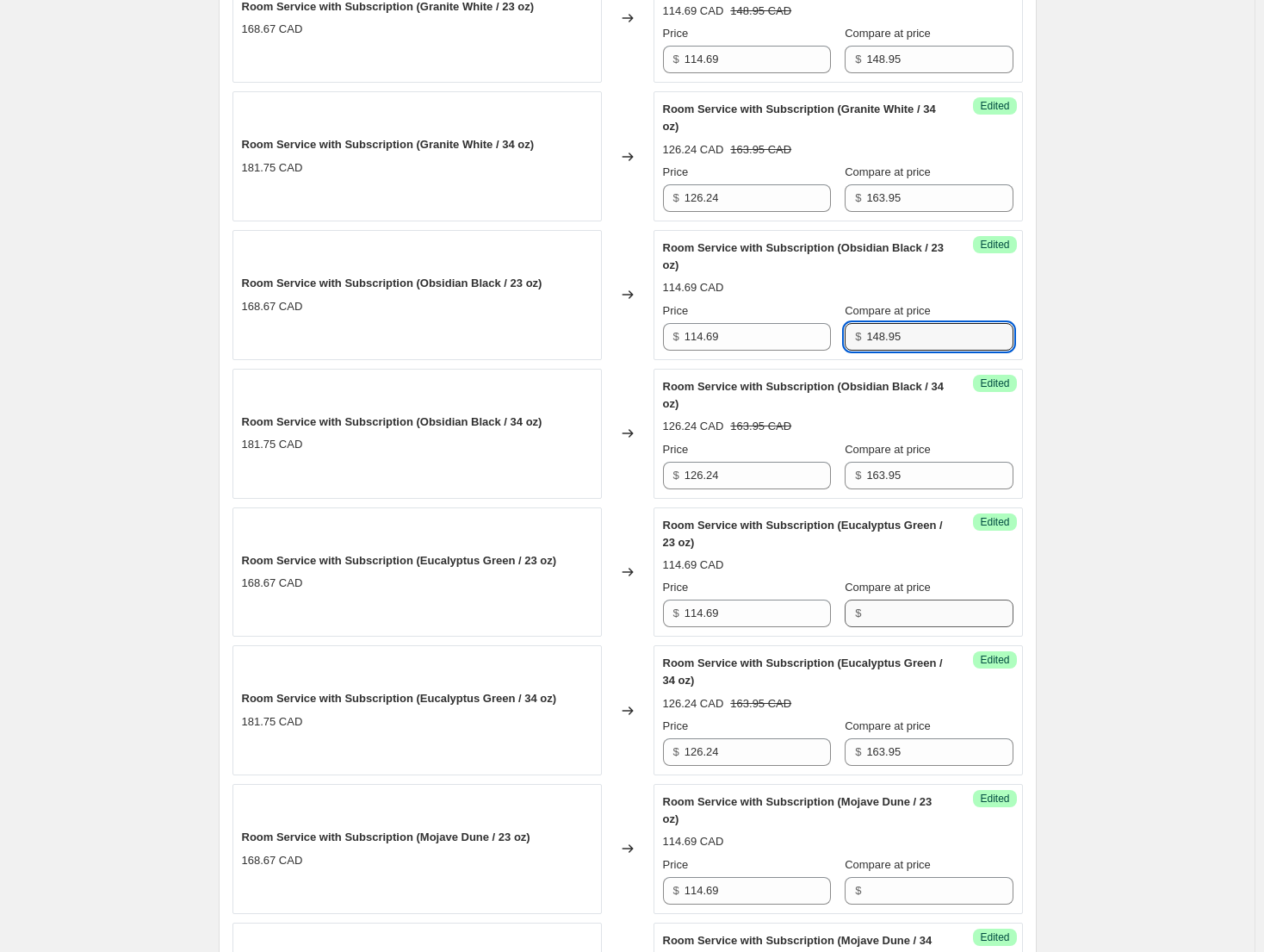
type input "148.95"
click at [907, 614] on input "Compare at price" at bounding box center [940, 612] width 146 height 28
paste input "148.95"
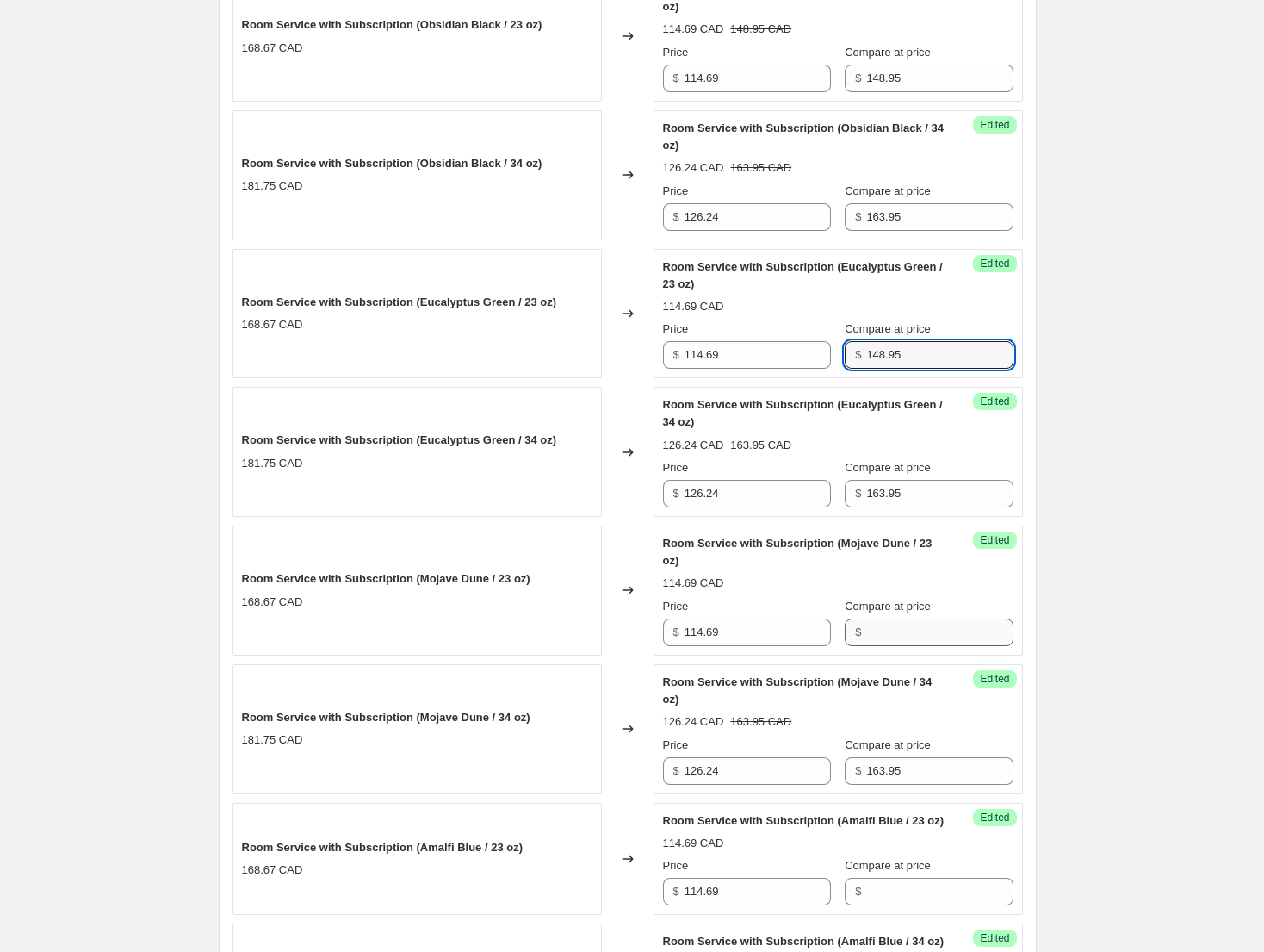
type input "148.95"
click at [908, 633] on input "Compare at price" at bounding box center [940, 631] width 146 height 28
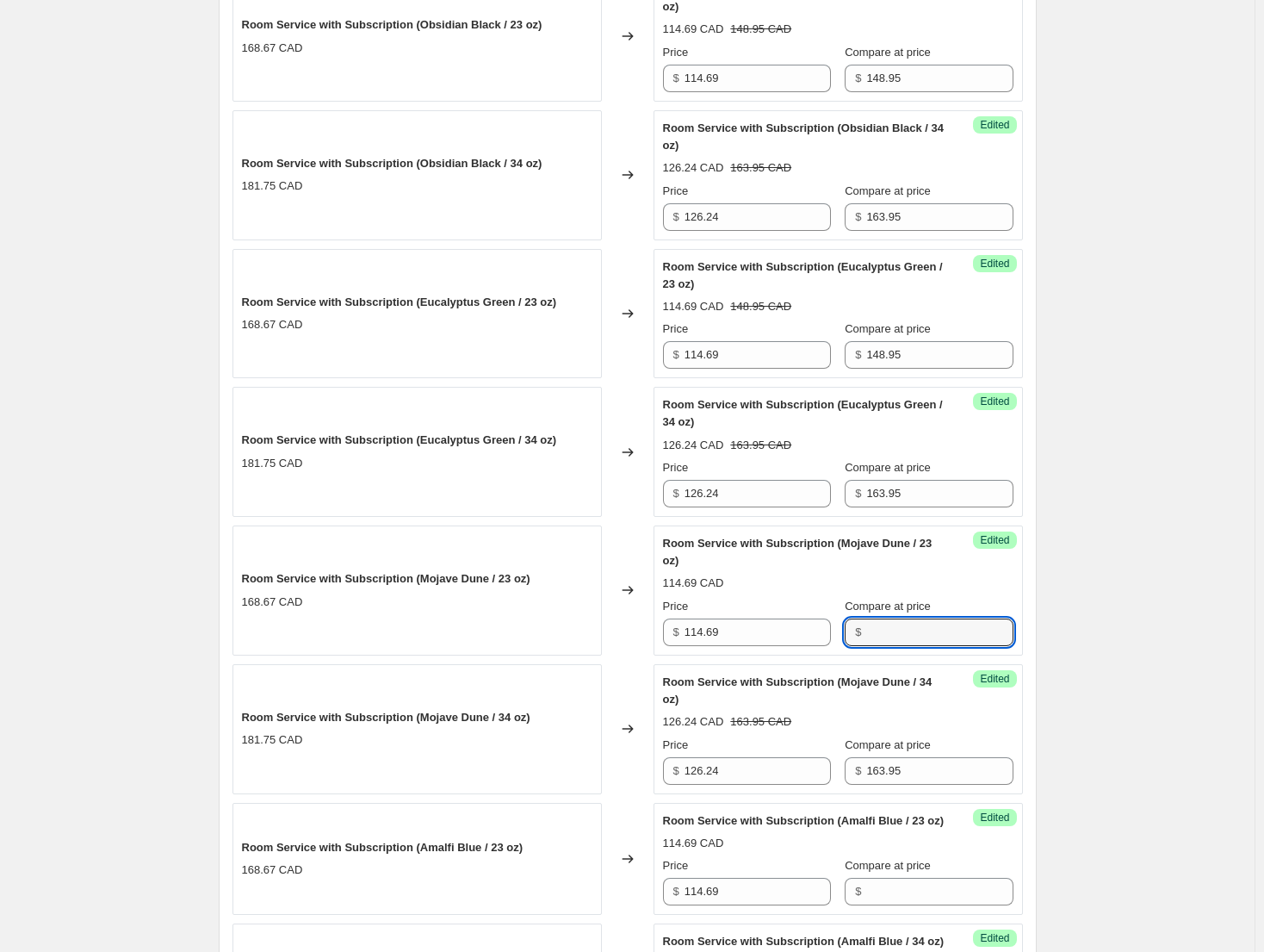
paste input "148.95"
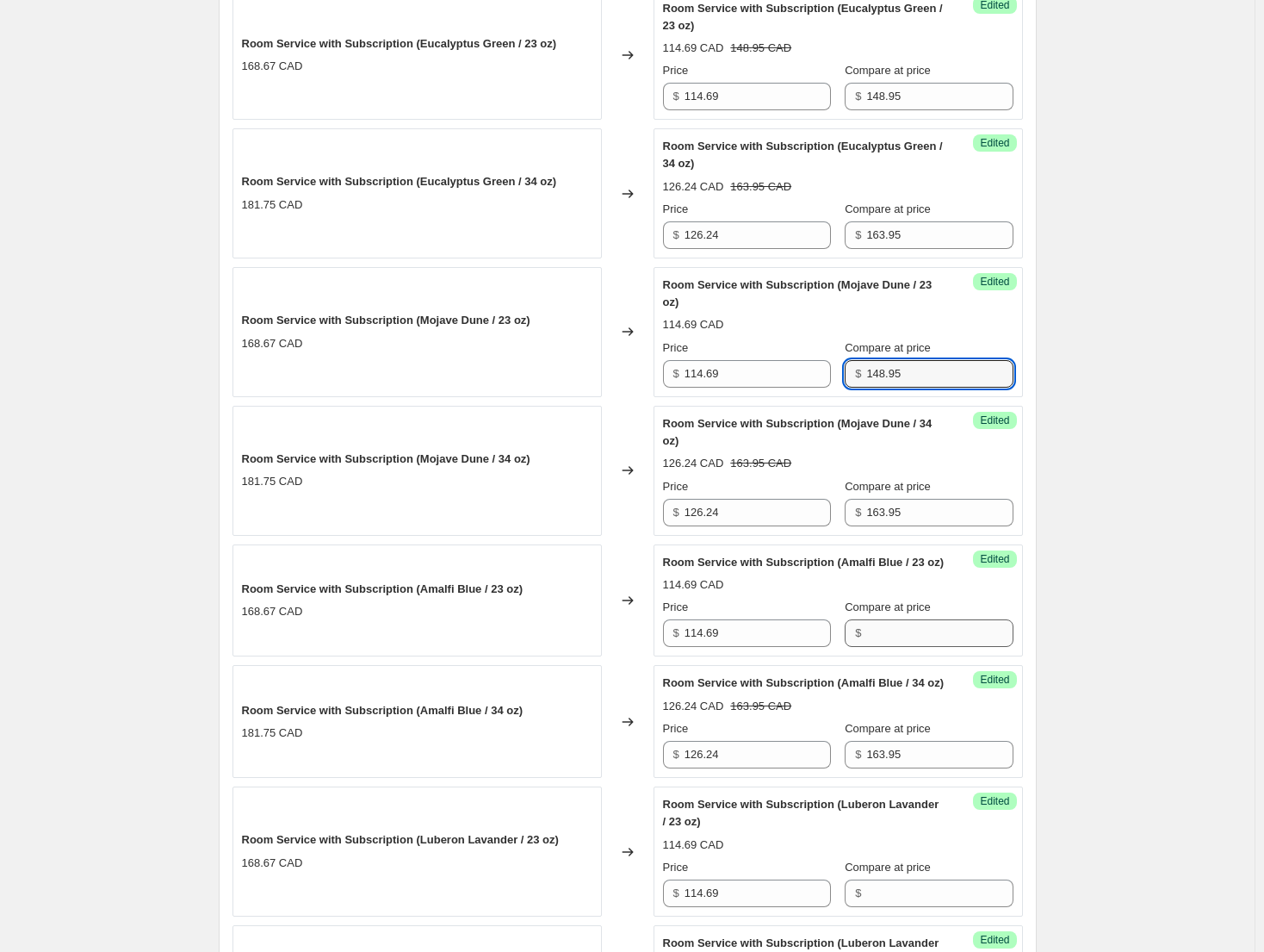
type input "148.95"
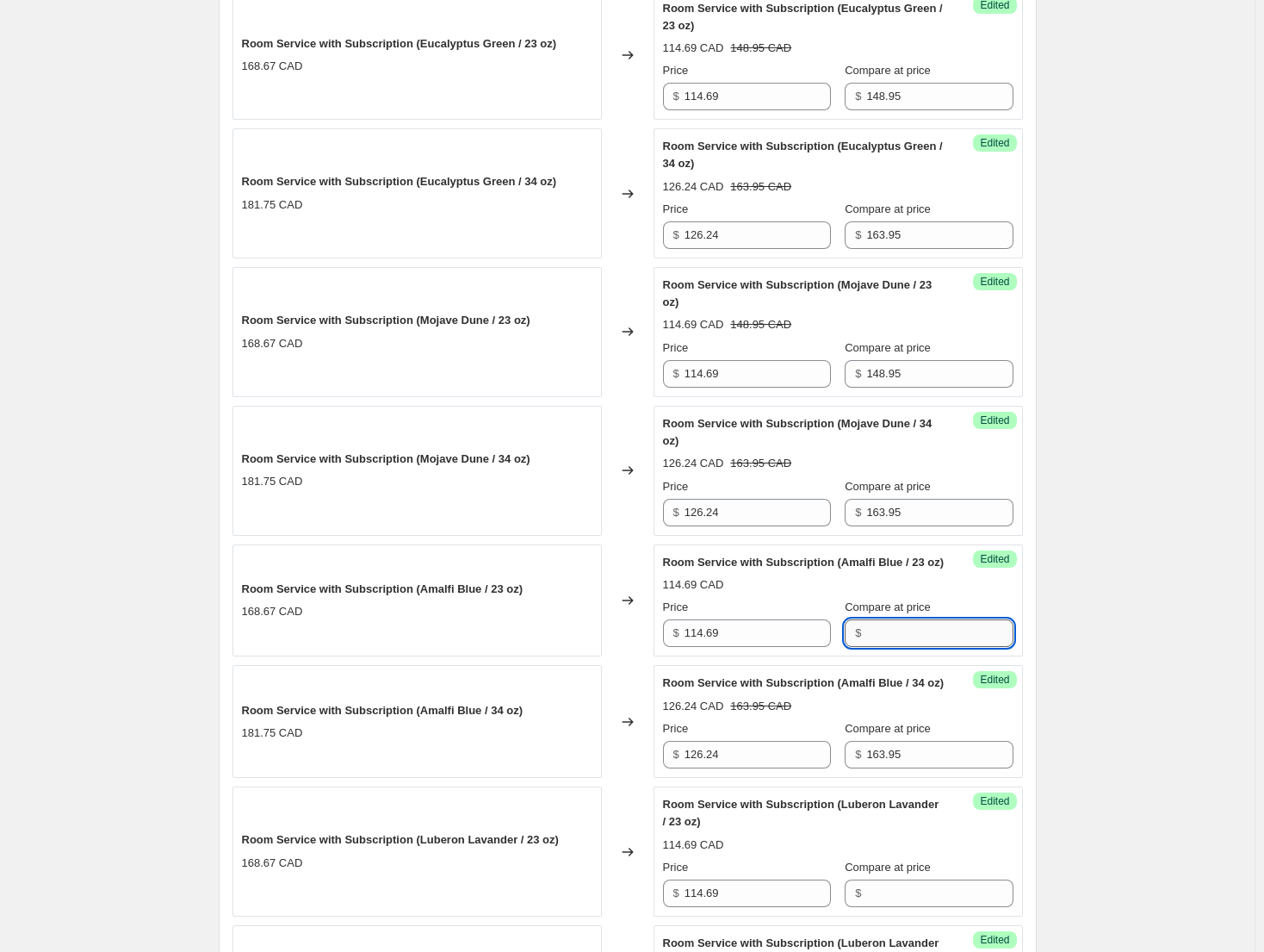
click at [917, 647] on input "Compare at price" at bounding box center [940, 632] width 146 height 28
paste input "148.95"
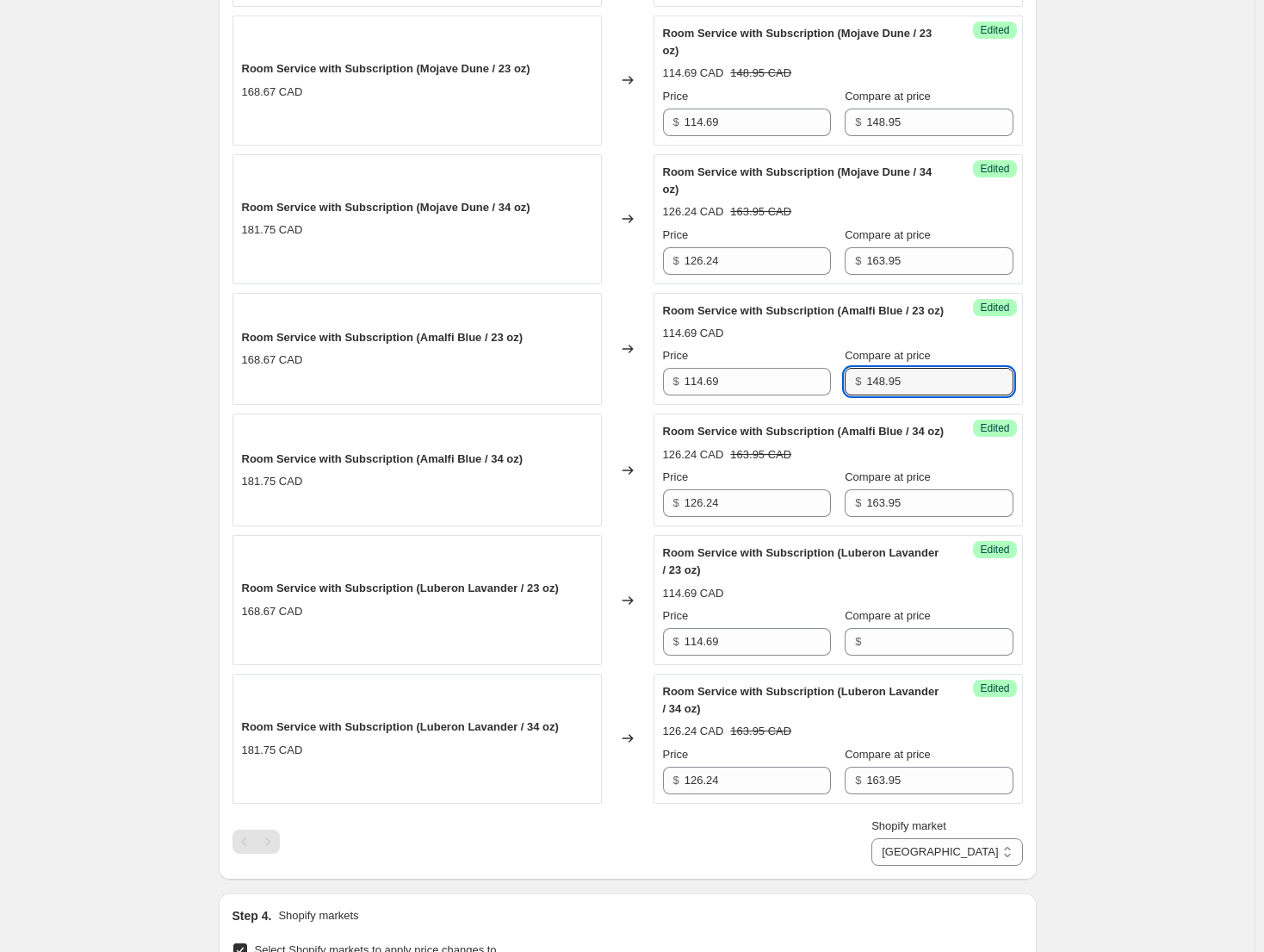
scroll to position [1455, 0]
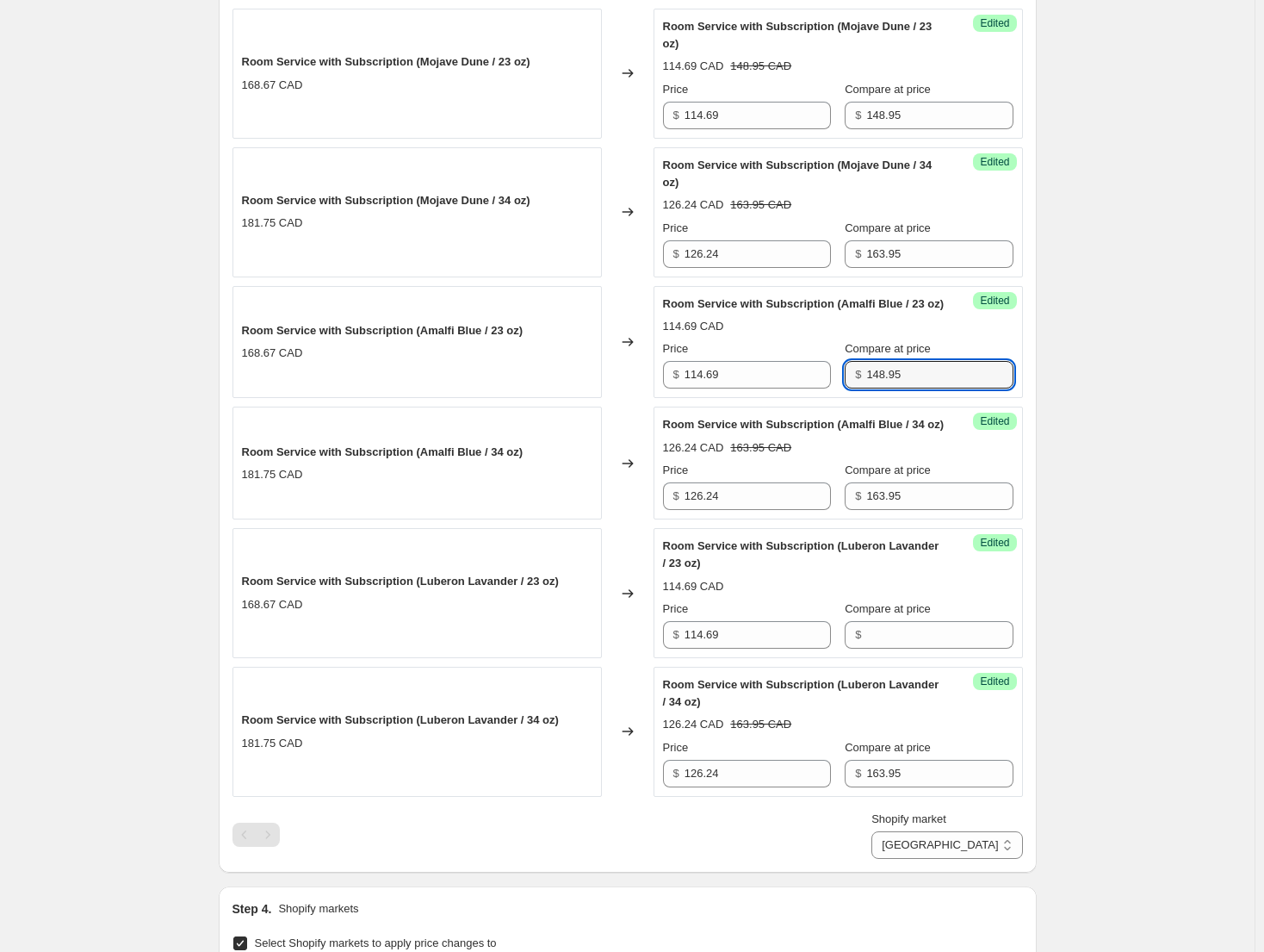
type input "148.95"
click at [915, 658] on div "Success Edited Room Service with Subscription (Luberon Lavander / 23 oz) 114.69…" at bounding box center [838, 593] width 370 height 130
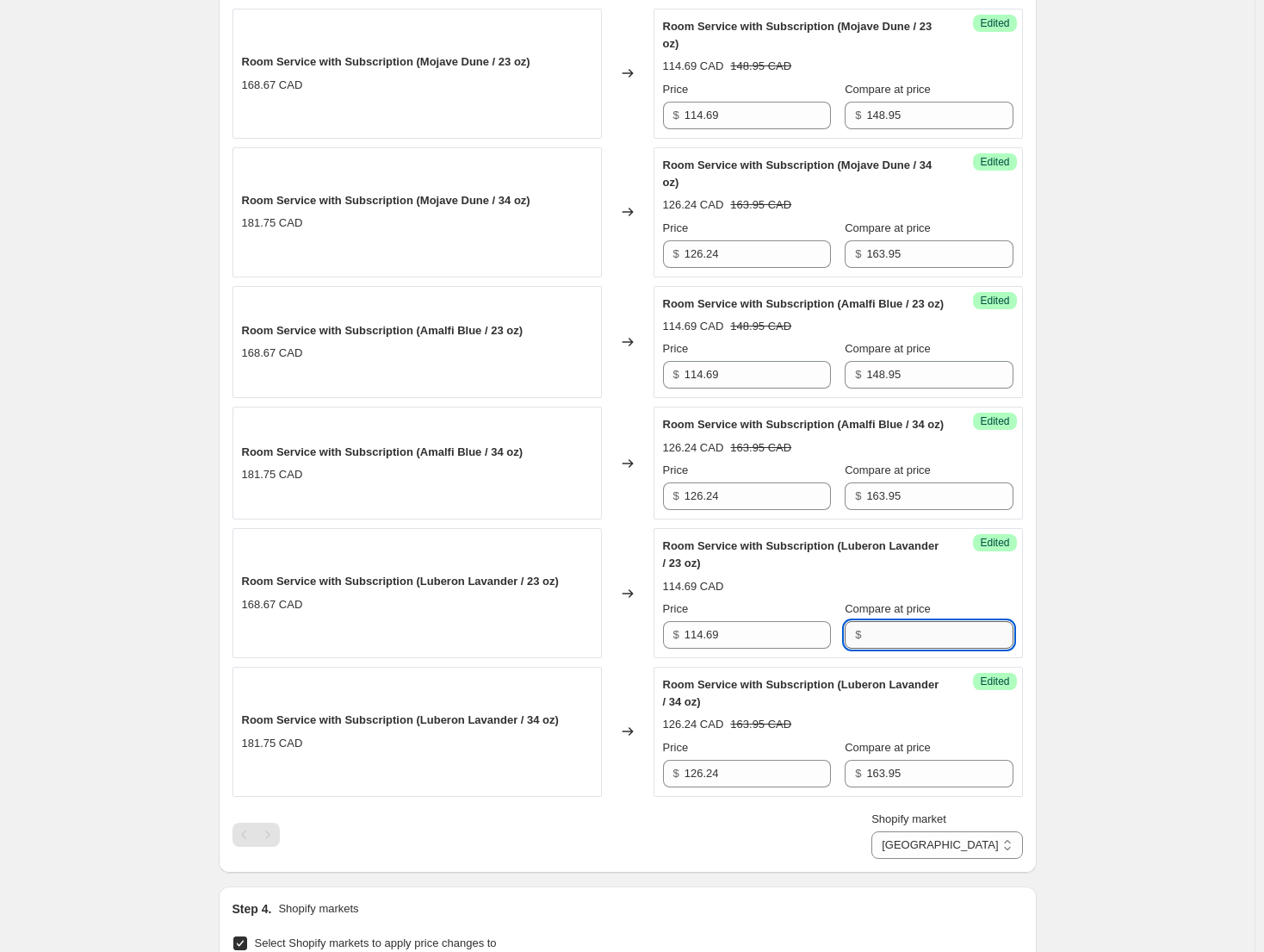
click at [917, 649] on input "Compare at price" at bounding box center [940, 634] width 146 height 28
paste
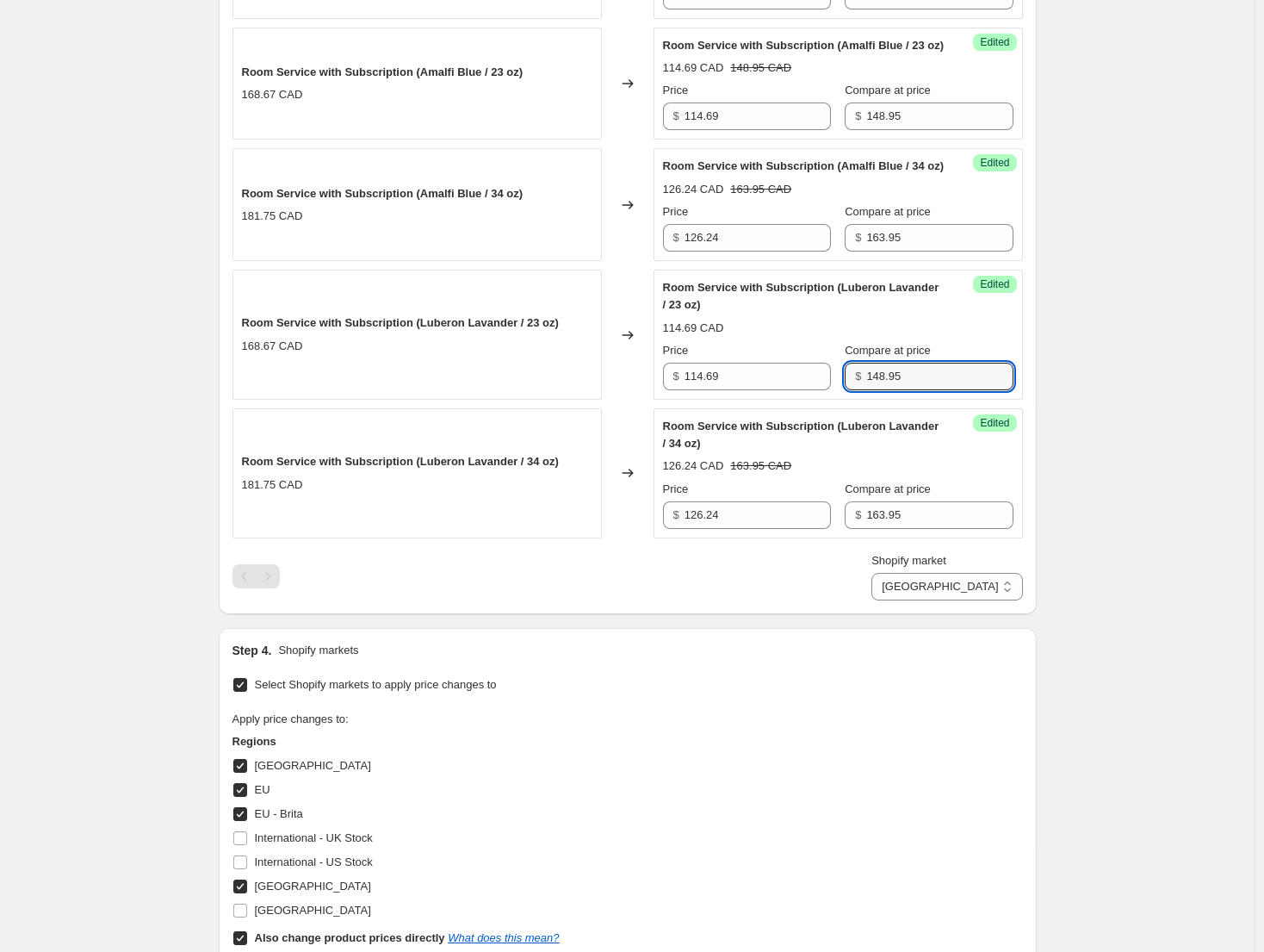
scroll to position [1196, 0]
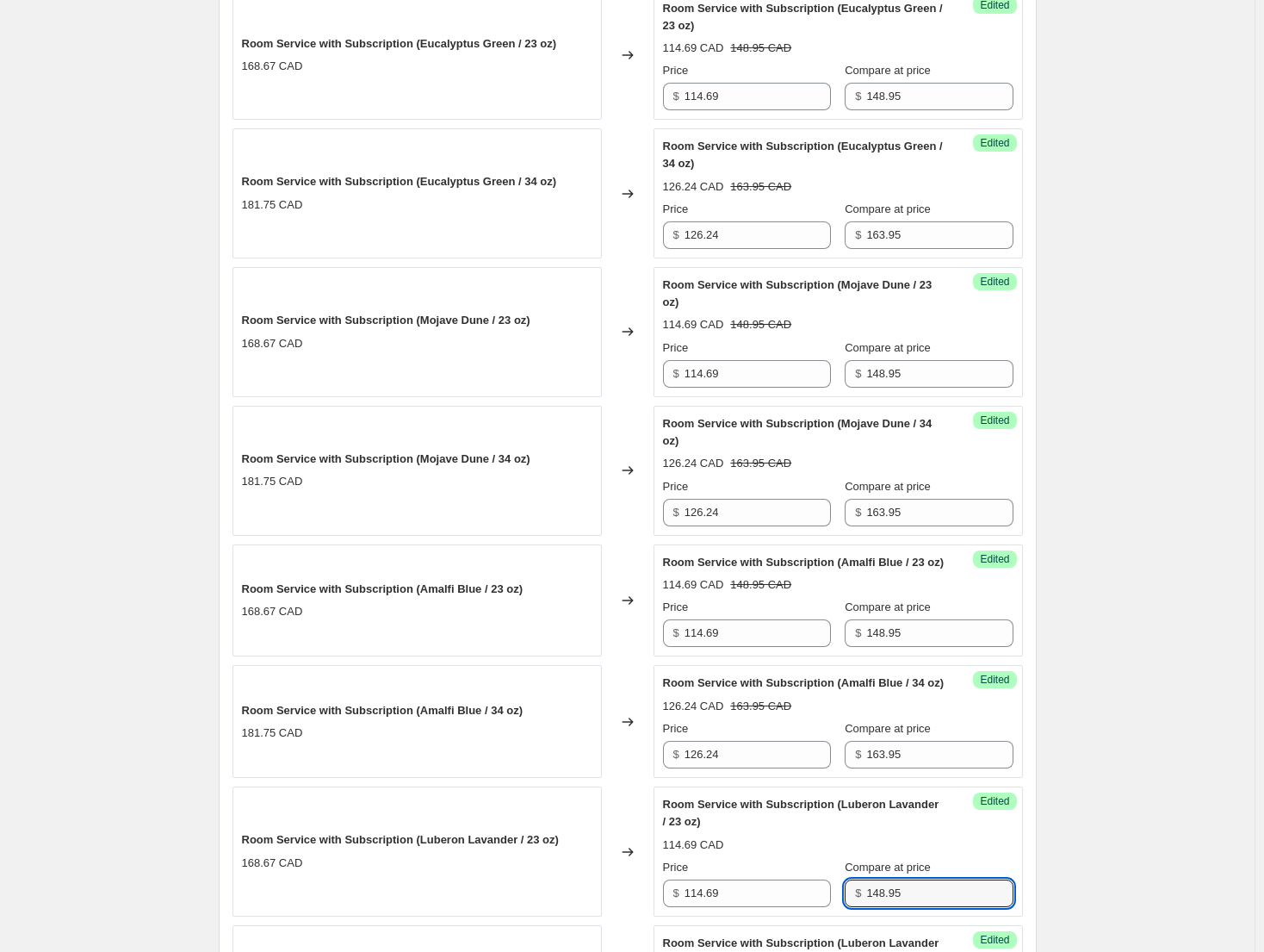
type input "148.95"
click at [1089, 720] on div "Create new price change job. This page is ready Create new price change job Dra…" at bounding box center [627, 291] width 1254 height 2975
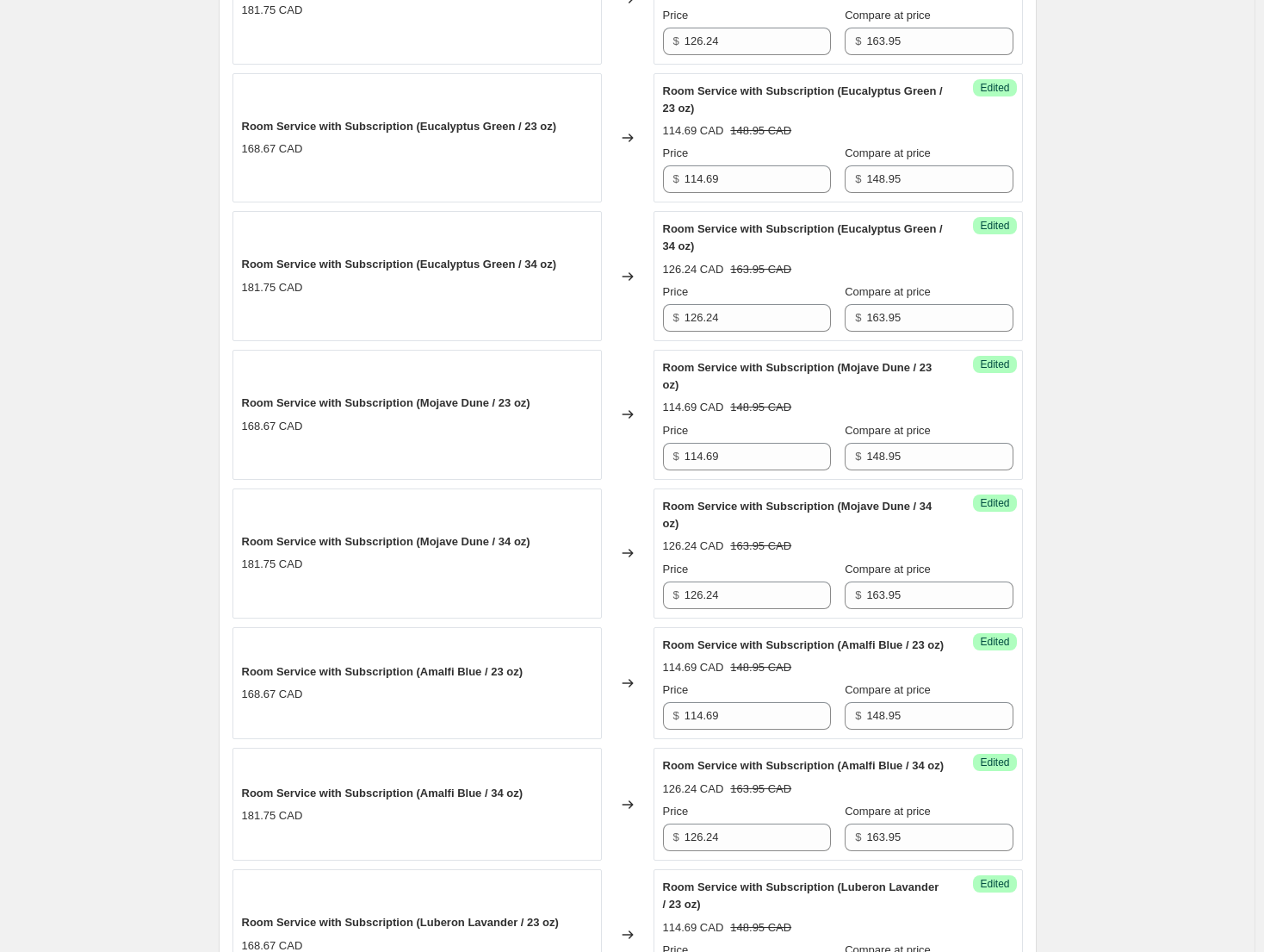
scroll to position [1455, 0]
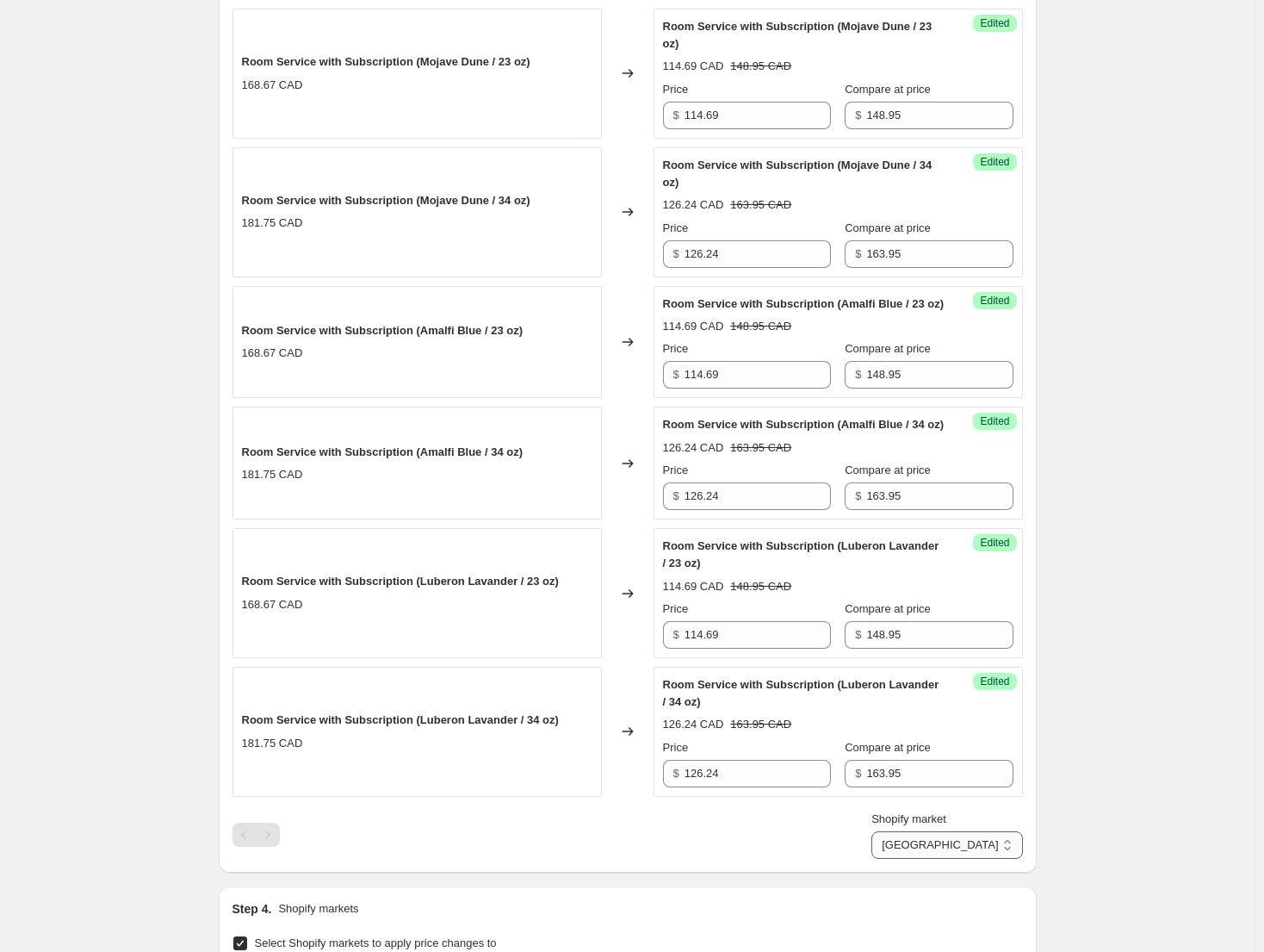
click at [1004, 859] on select "Direct prices [GEOGRAPHIC_DATA] [GEOGRAPHIC_DATA] [GEOGRAPHIC_DATA] - Brita [GE…" at bounding box center [946, 845] width 150 height 28
click at [931, 859] on select "Direct prices [GEOGRAPHIC_DATA] [GEOGRAPHIC_DATA] [GEOGRAPHIC_DATA] - Brita [GE…" at bounding box center [946, 845] width 150 height 28
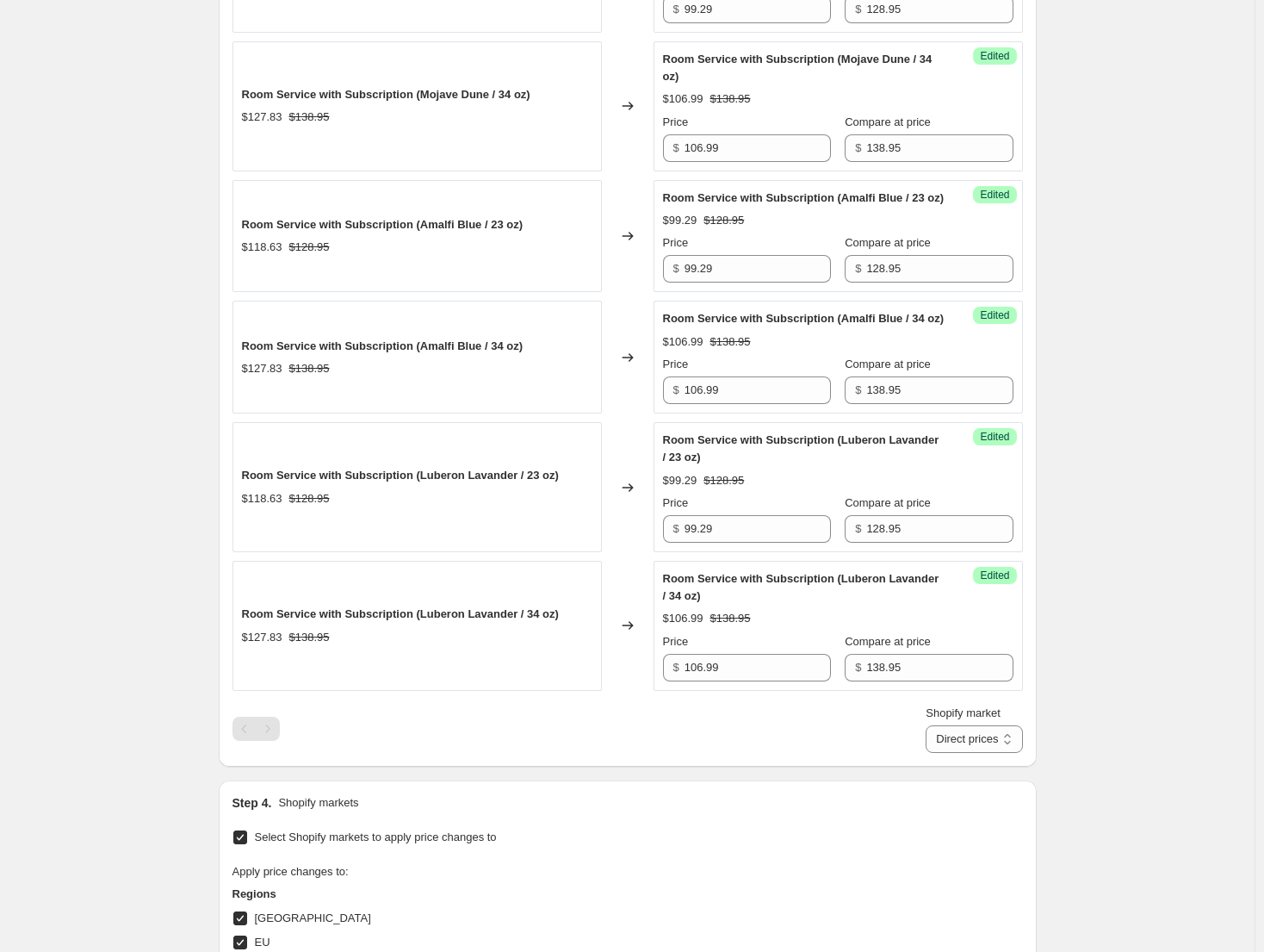
scroll to position [1627, 0]
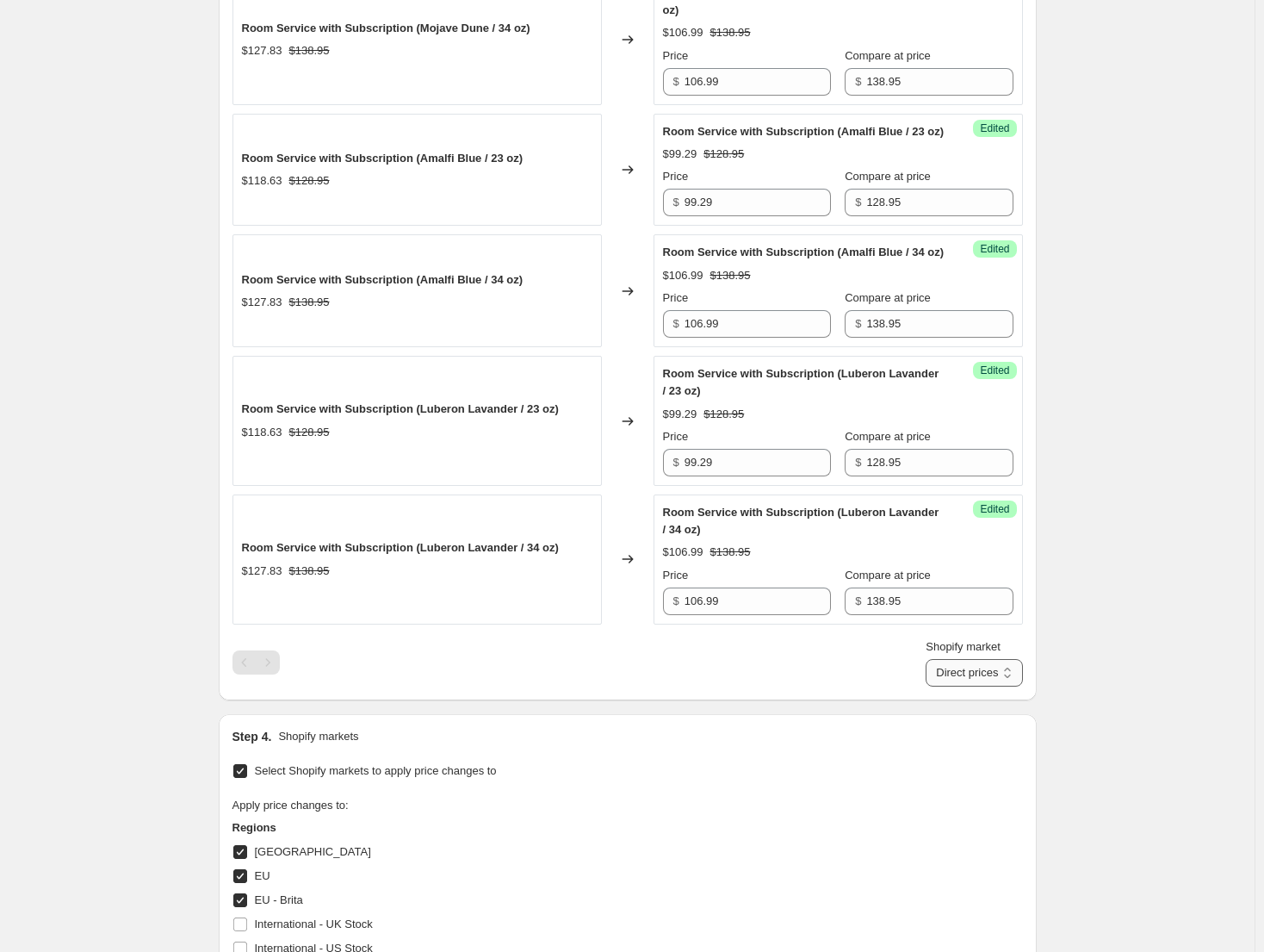
click at [1012, 687] on select "Direct prices [GEOGRAPHIC_DATA] [GEOGRAPHIC_DATA] [GEOGRAPHIC_DATA] - Brita [GE…" at bounding box center [974, 672] width 96 height 28
click at [952, 687] on select "Direct prices [GEOGRAPHIC_DATA] [GEOGRAPHIC_DATA] [GEOGRAPHIC_DATA] - Brita [GE…" at bounding box center [974, 672] width 96 height 28
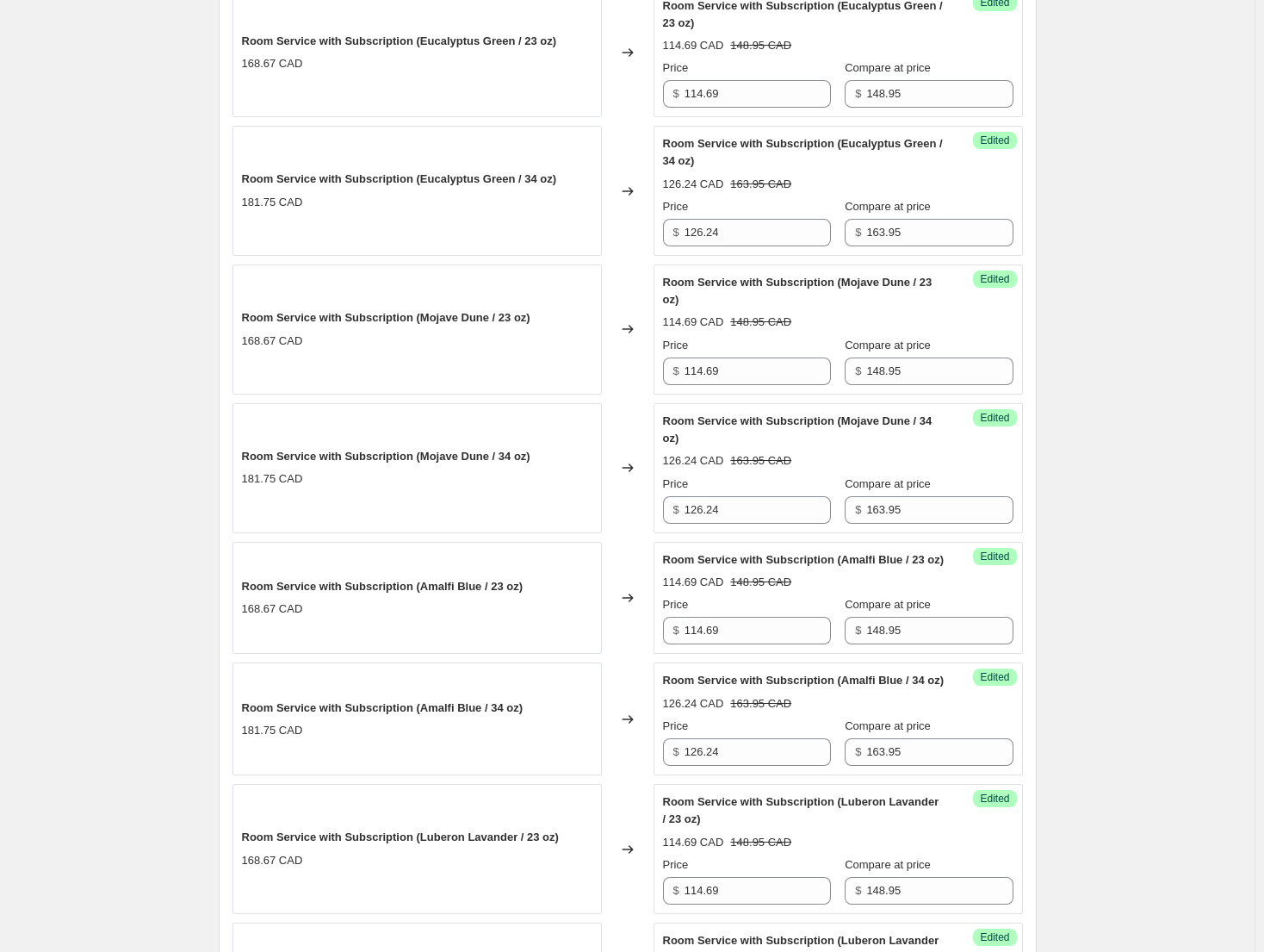
scroll to position [1799, 0]
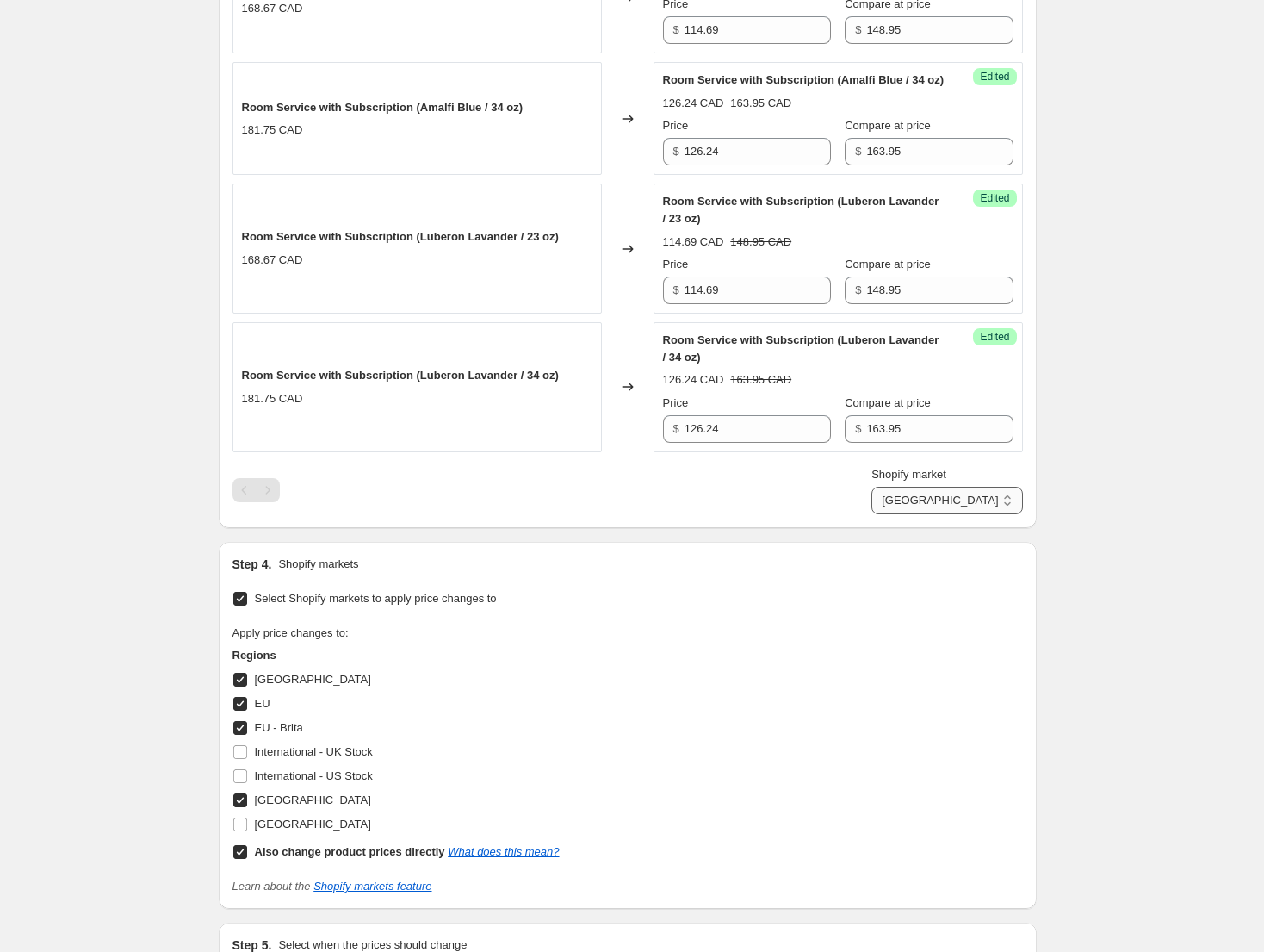
click at [997, 515] on select "Direct prices [GEOGRAPHIC_DATA] [GEOGRAPHIC_DATA] [GEOGRAPHIC_DATA] - Brita [GE…" at bounding box center [946, 500] width 150 height 28
click at [952, 515] on select "Direct prices [GEOGRAPHIC_DATA] [GEOGRAPHIC_DATA] [GEOGRAPHIC_DATA] - Brita [GE…" at bounding box center [946, 500] width 150 height 28
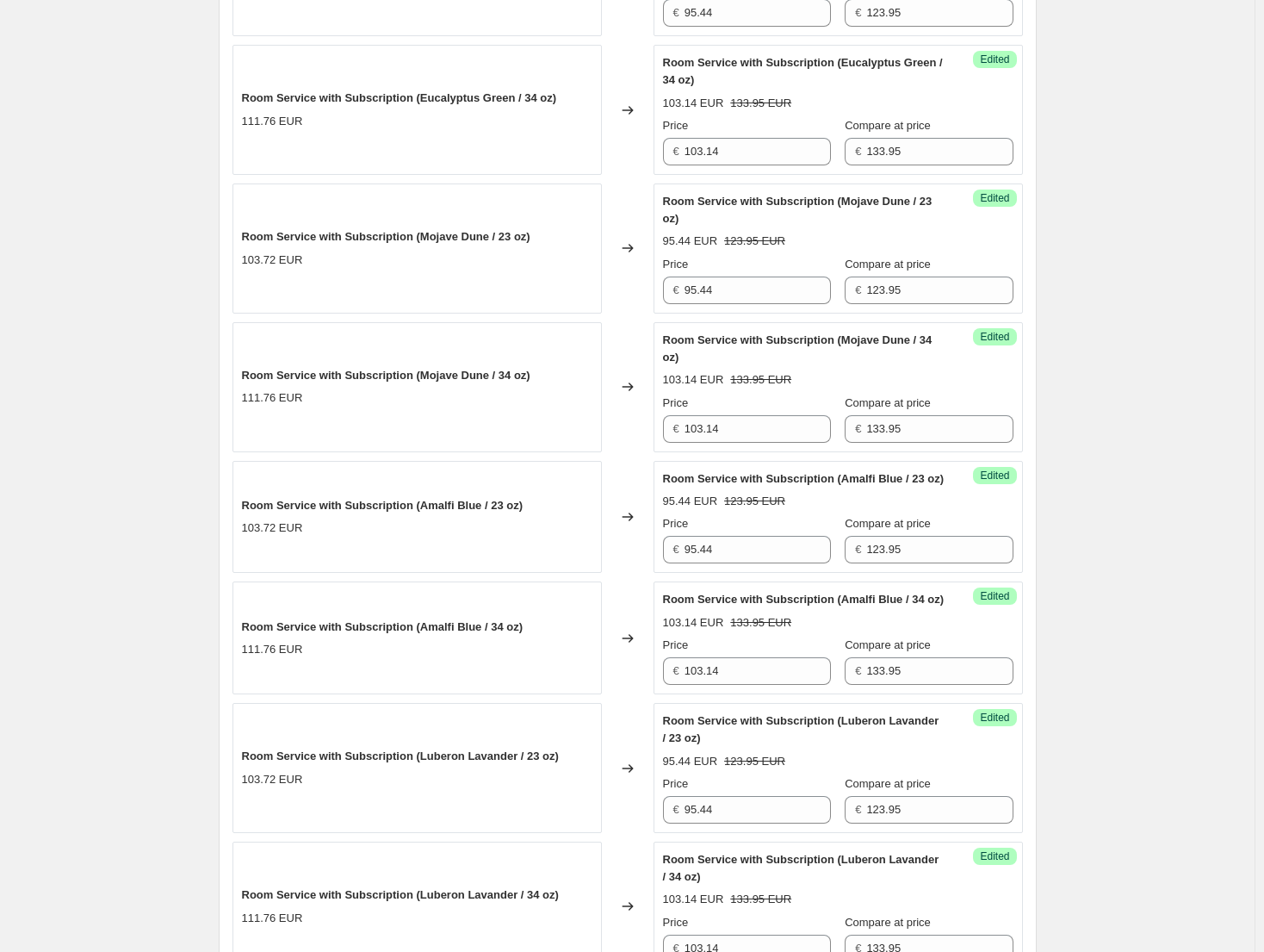
scroll to position [1541, 0]
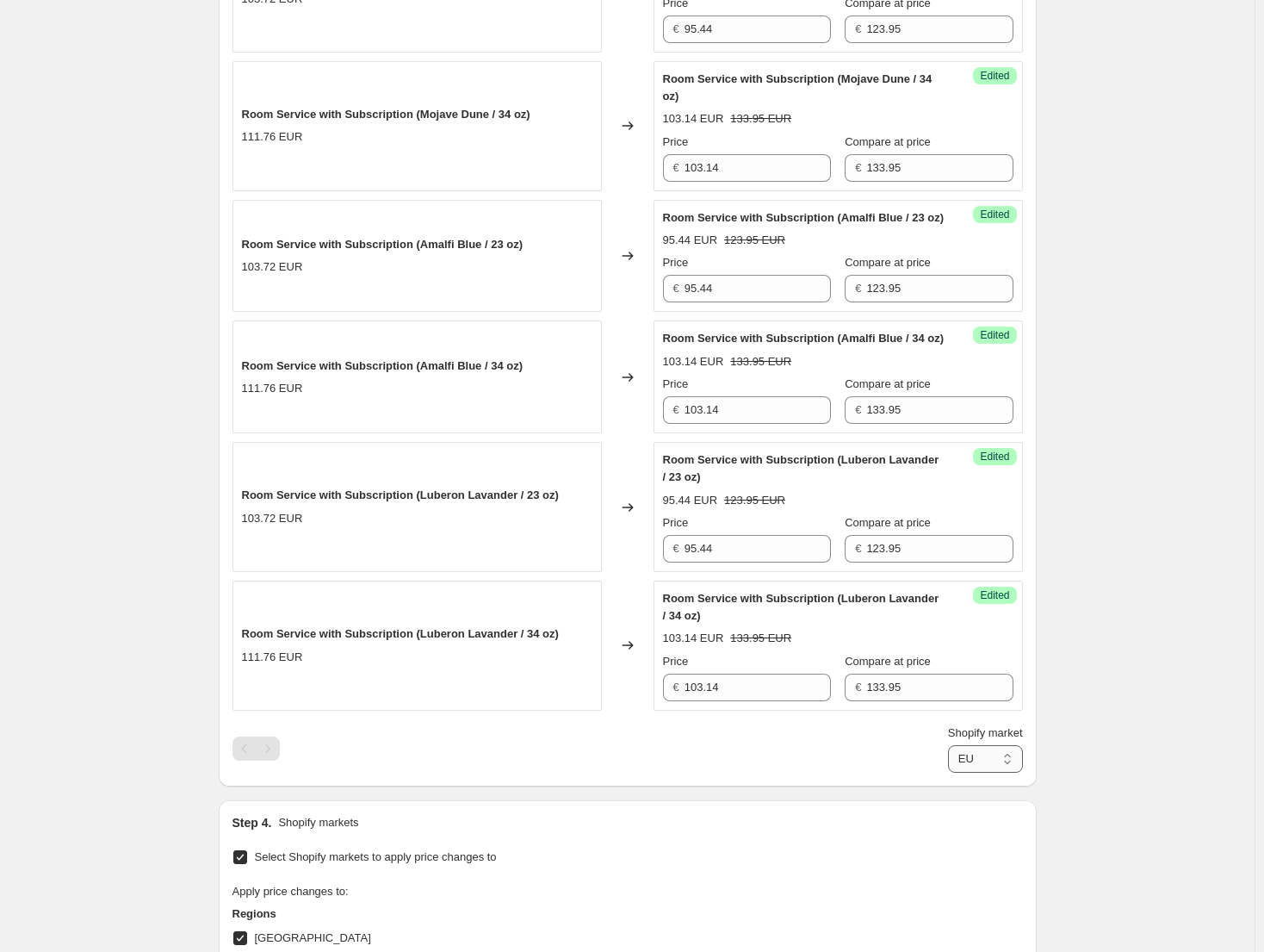
click at [989, 772] on select "Direct prices [GEOGRAPHIC_DATA] [GEOGRAPHIC_DATA] [GEOGRAPHIC_DATA] - Brita [GE…" at bounding box center [985, 758] width 75 height 28
select select "52985987238"
click at [948, 772] on select "Direct prices [GEOGRAPHIC_DATA] [GEOGRAPHIC_DATA] [GEOGRAPHIC_DATA] - Brita [GE…" at bounding box center [985, 758] width 75 height 28
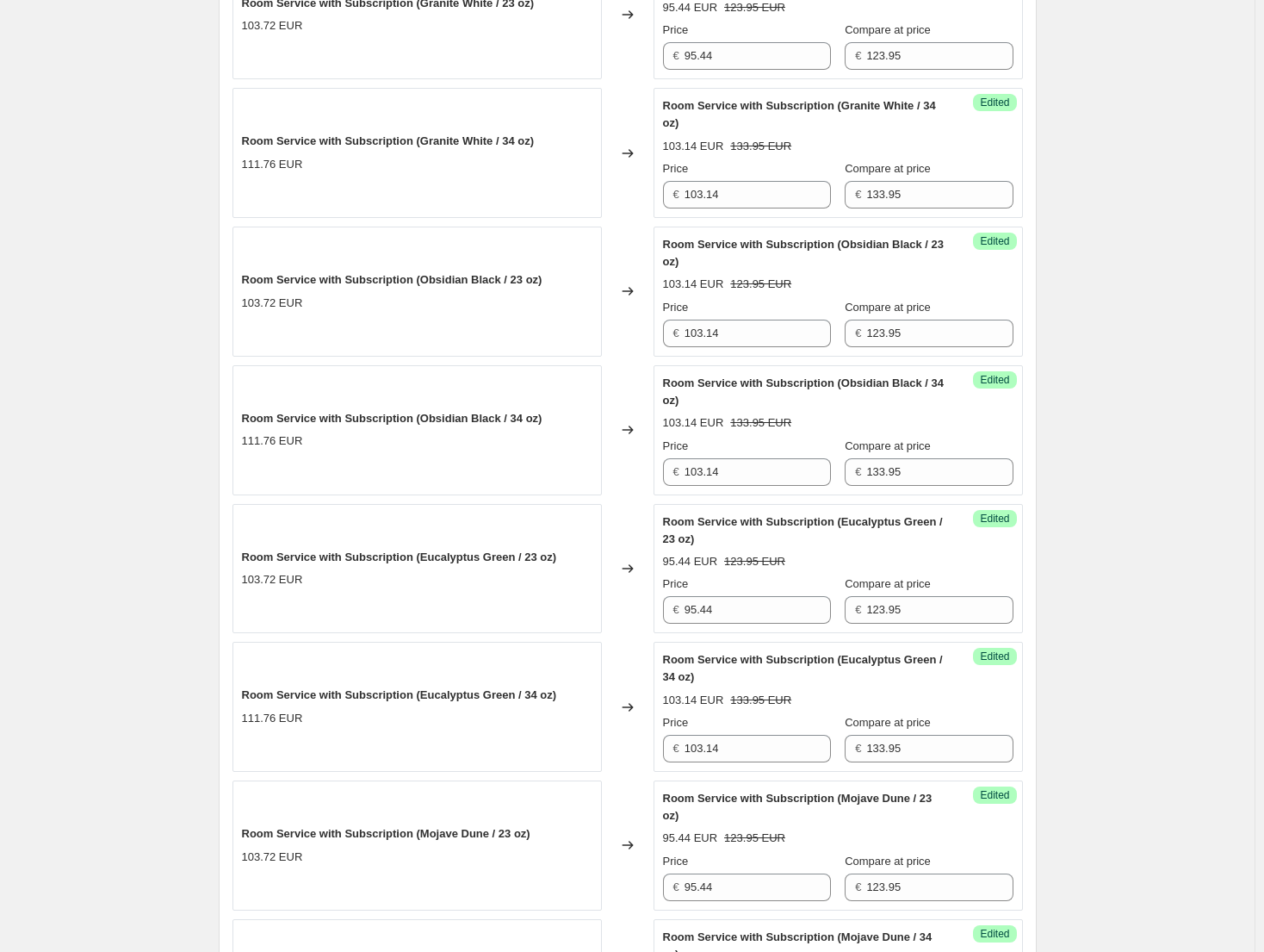
scroll to position [680, 0]
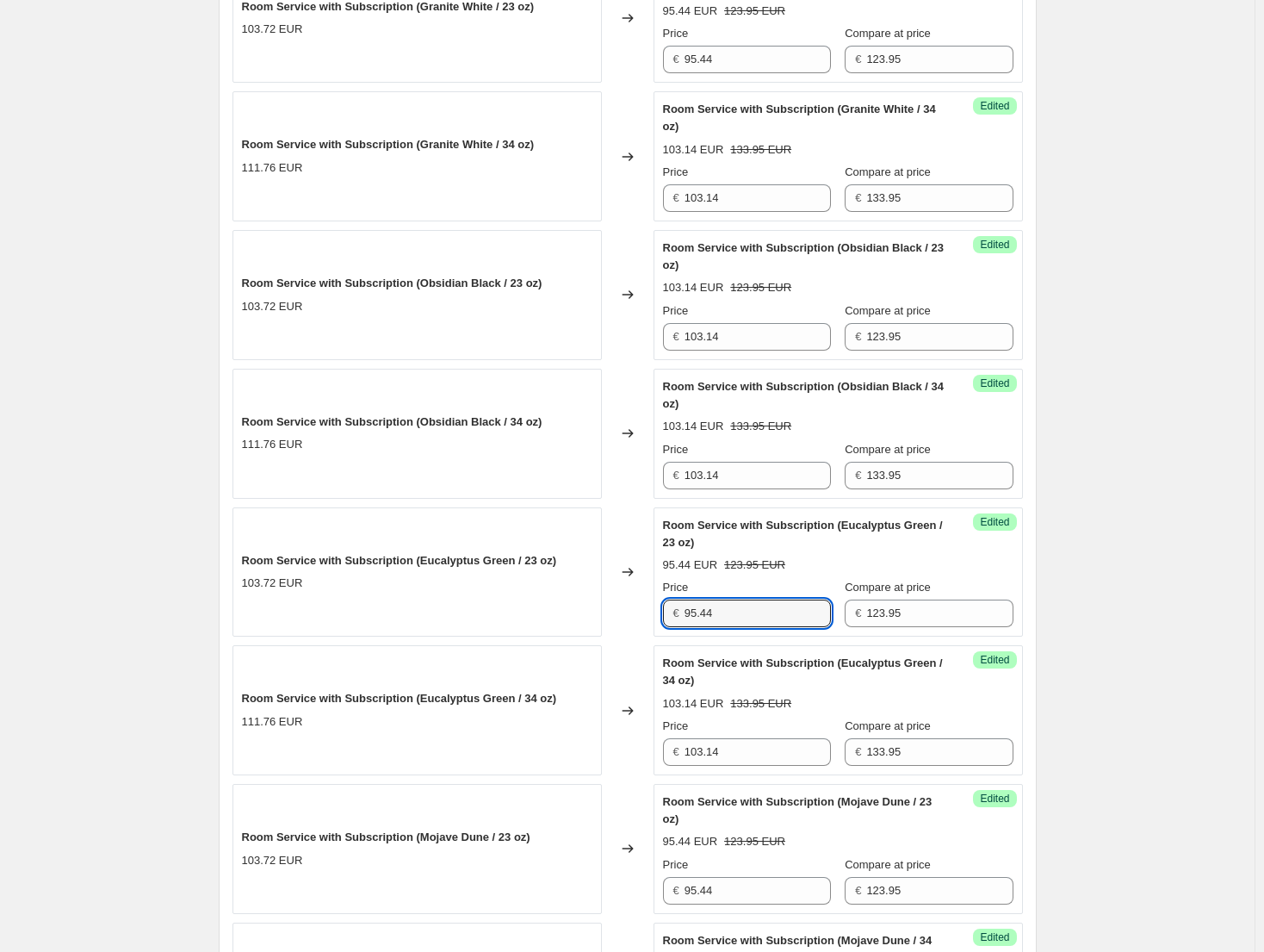
drag, startPoint x: 745, startPoint y: 616, endPoint x: 672, endPoint y: 612, distance: 73.1
click at [672, 612] on div "€ 95.44" at bounding box center [747, 612] width 168 height 28
drag, startPoint x: 754, startPoint y: 334, endPoint x: 651, endPoint y: 325, distance: 103.4
click at [651, 325] on div "Room Service with Subscription (Obsidian Black / 23 oz) 103.72 EUR Changed to S…" at bounding box center [628, 295] width 790 height 130
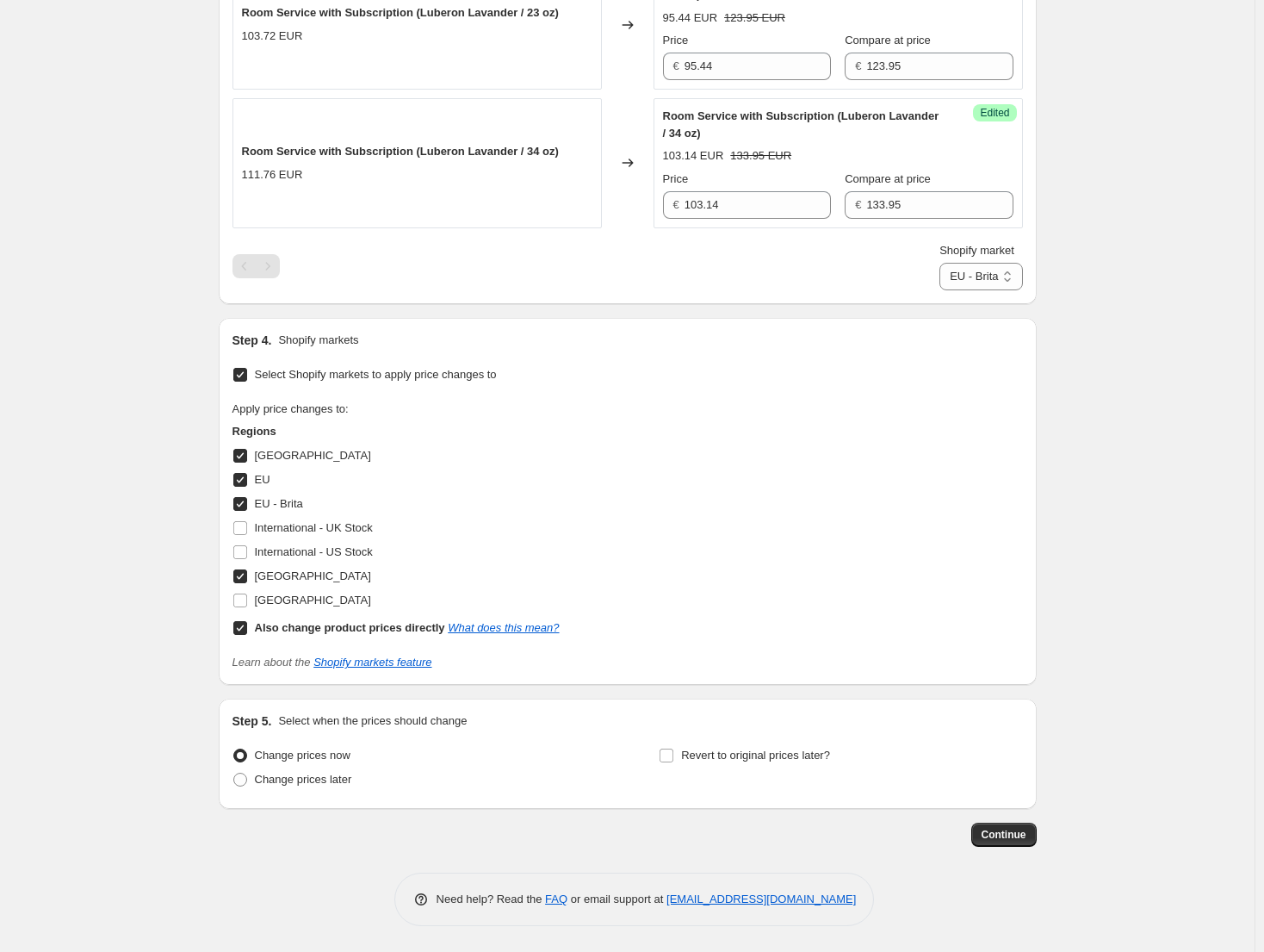
scroll to position [2057, 0]
type input "95.44"
click at [1010, 826] on button "Continue" at bounding box center [1004, 834] width 66 height 24
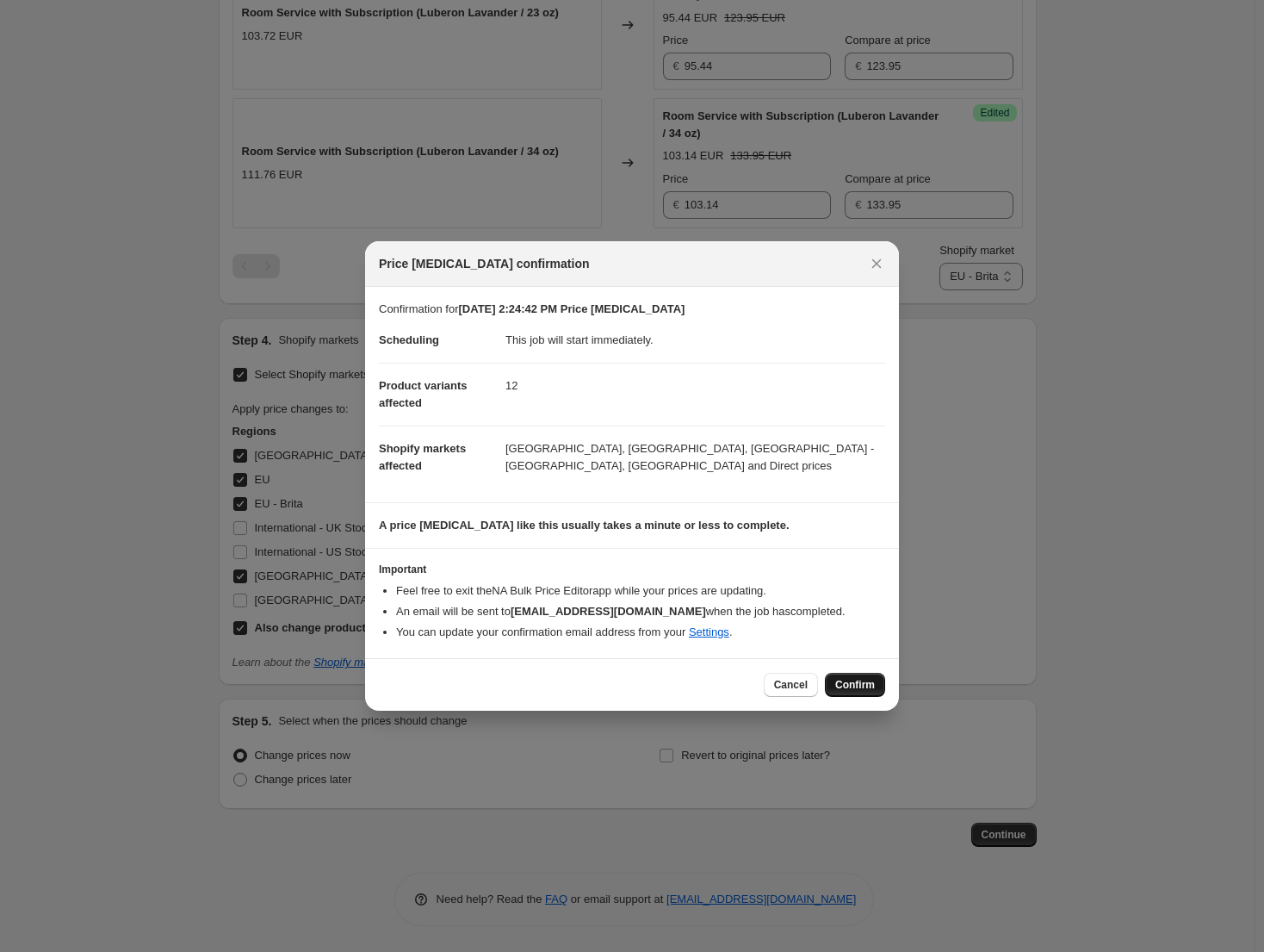
click at [850, 680] on span "Confirm" at bounding box center [855, 685] width 40 height 13
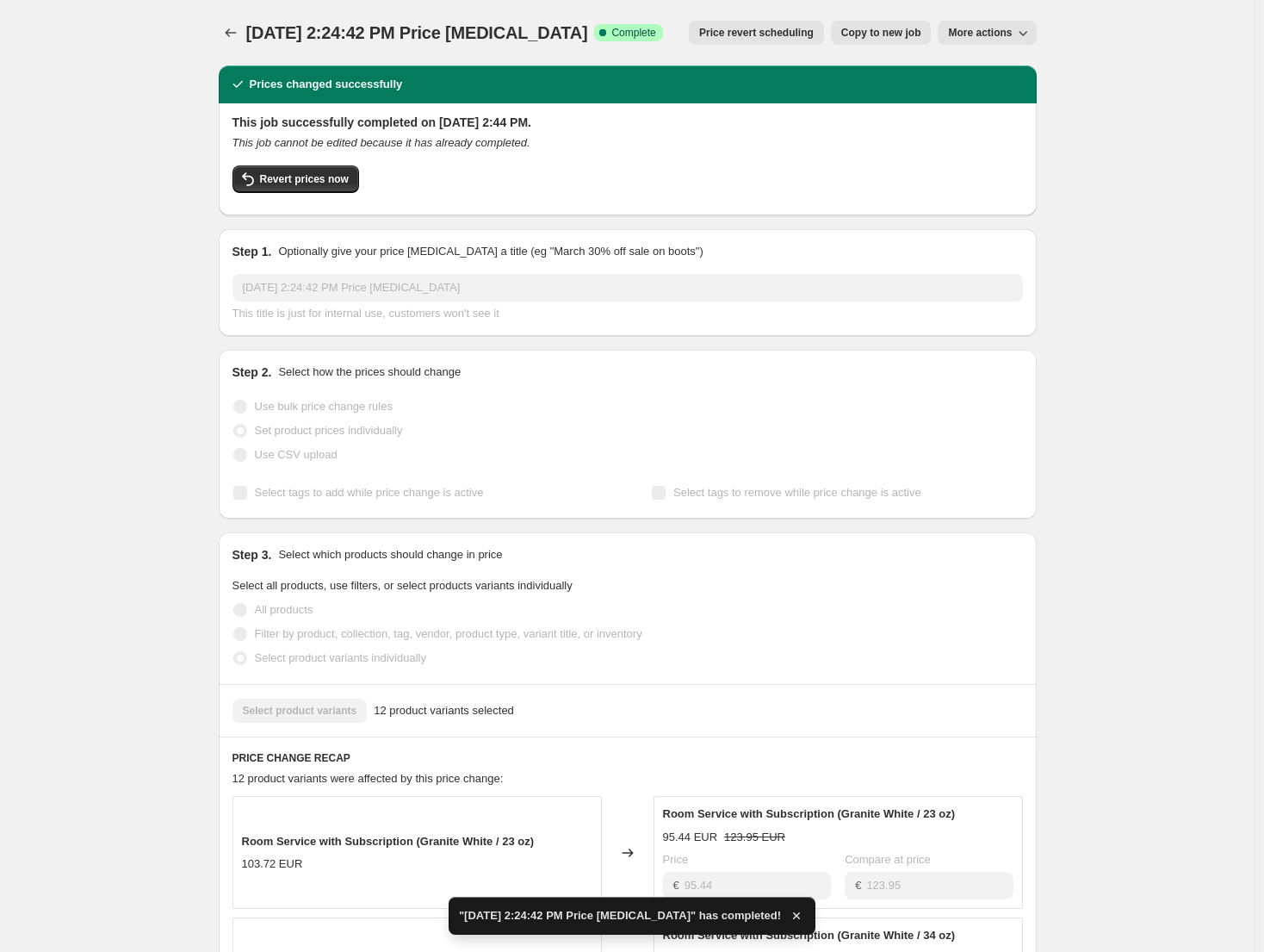
click at [1021, 27] on icon "button" at bounding box center [1023, 32] width 17 height 17
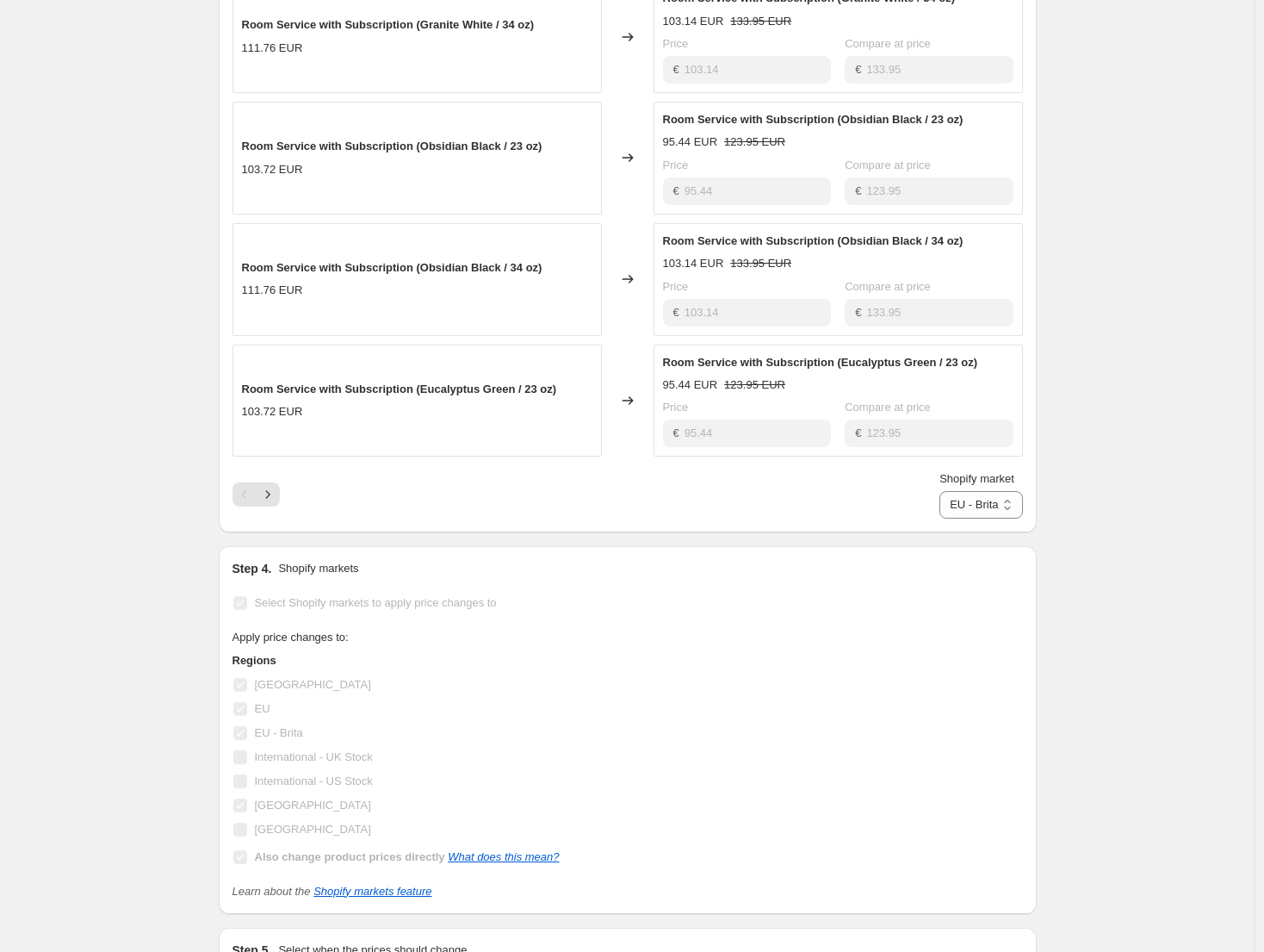
scroll to position [947, 0]
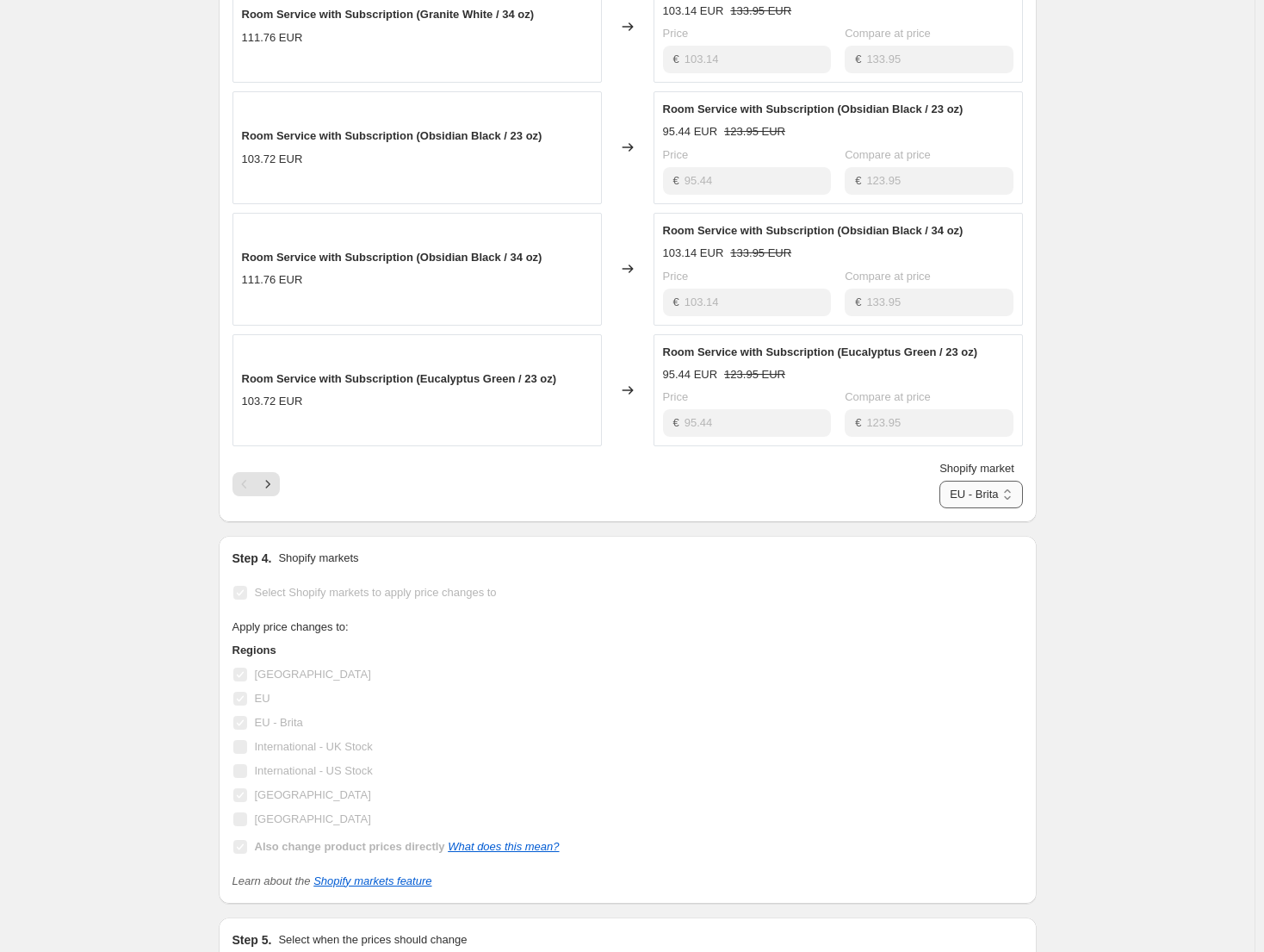
click at [981, 498] on select "Direct prices [GEOGRAPHIC_DATA] [GEOGRAPHIC_DATA] [GEOGRAPHIC_DATA] - Brita [GE…" at bounding box center [981, 494] width 83 height 28
click at [940, 508] on select "Direct prices [GEOGRAPHIC_DATA] [GEOGRAPHIC_DATA] [GEOGRAPHIC_DATA] - Brita [GE…" at bounding box center [981, 494] width 83 height 28
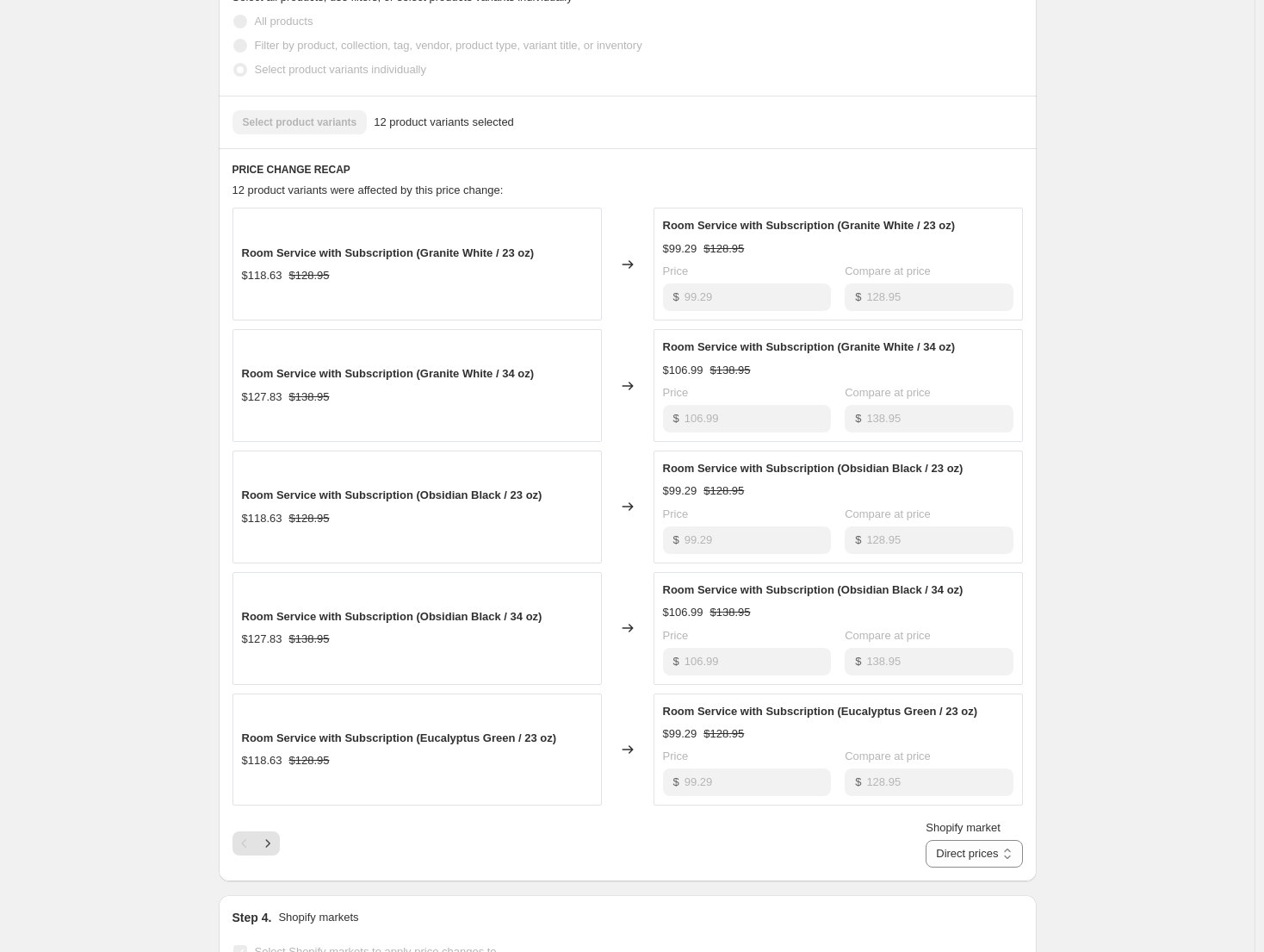
scroll to position [603, 0]
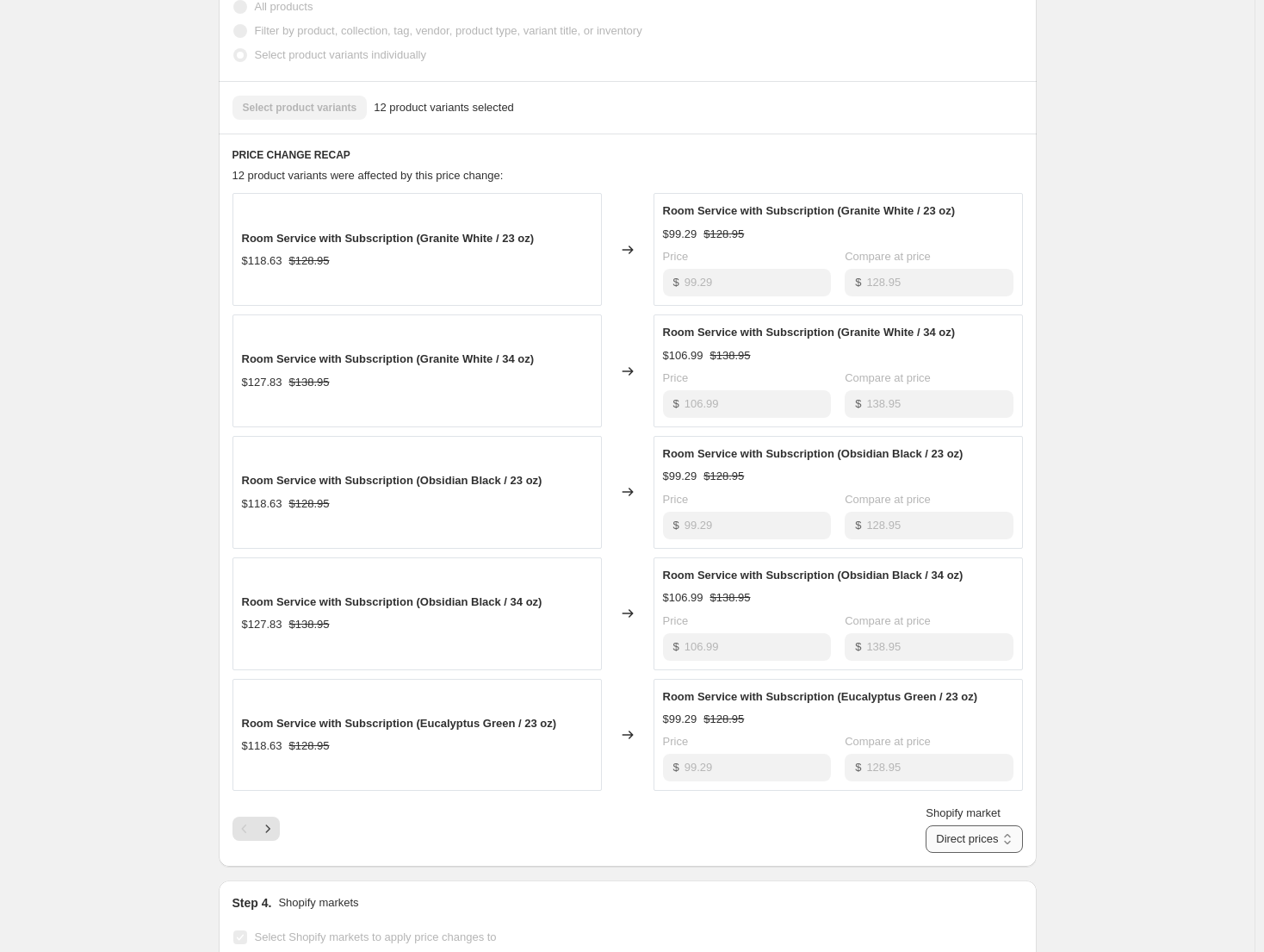
click at [989, 847] on select "Direct prices [GEOGRAPHIC_DATA] [GEOGRAPHIC_DATA] [GEOGRAPHIC_DATA] - Brita [GE…" at bounding box center [974, 839] width 96 height 28
click at [952, 853] on select "Direct prices [GEOGRAPHIC_DATA] [GEOGRAPHIC_DATA] [GEOGRAPHIC_DATA] - Brita [GE…" at bounding box center [974, 839] width 96 height 28
click at [1000, 839] on select "Direct prices [GEOGRAPHIC_DATA] [GEOGRAPHIC_DATA] [GEOGRAPHIC_DATA] - Brita [GE…" at bounding box center [946, 839] width 150 height 28
click at [952, 853] on select "Direct prices [GEOGRAPHIC_DATA] [GEOGRAPHIC_DATA] [GEOGRAPHIC_DATA] - Brita [GE…" at bounding box center [946, 839] width 150 height 28
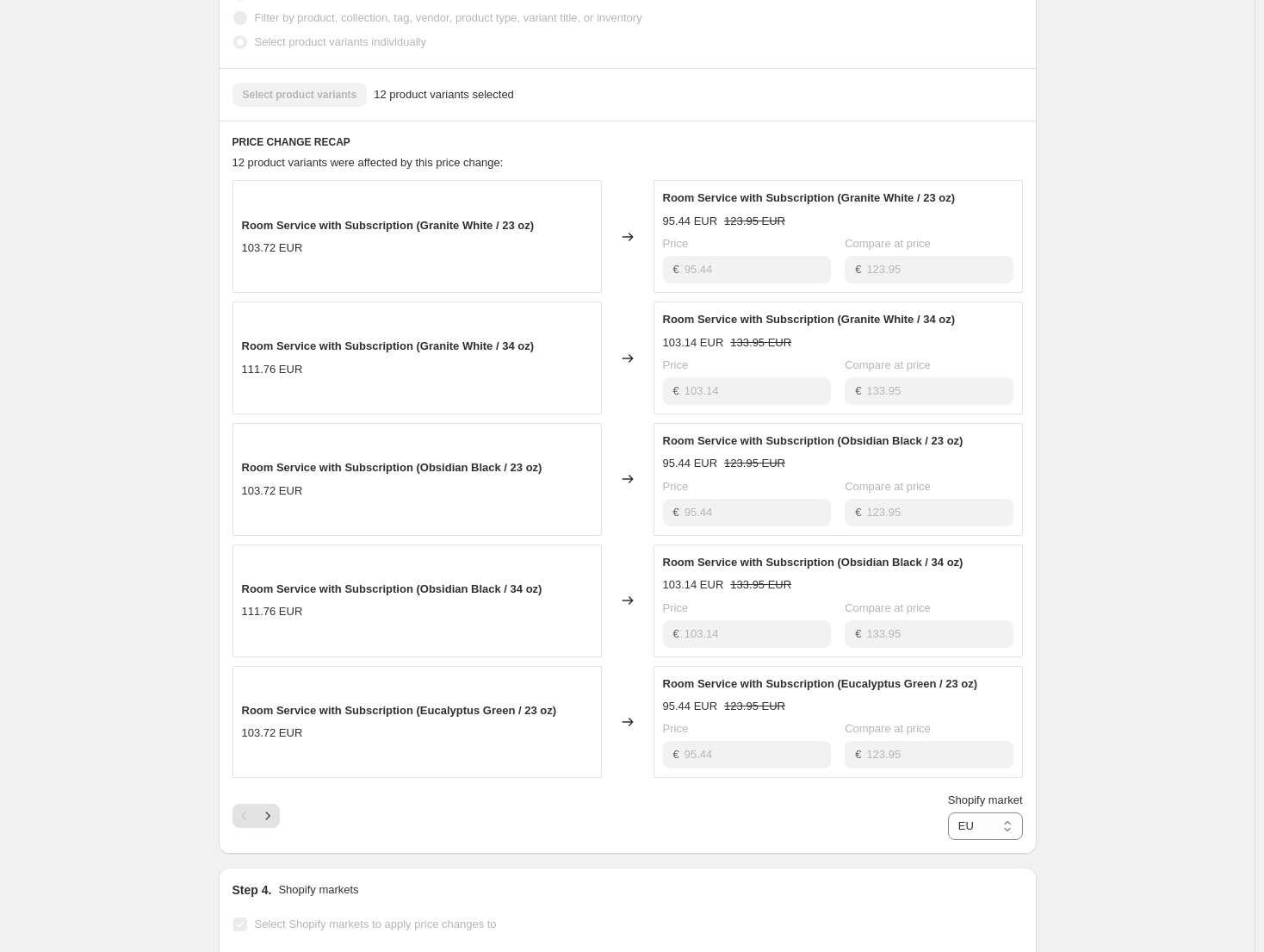
scroll to position [689, 0]
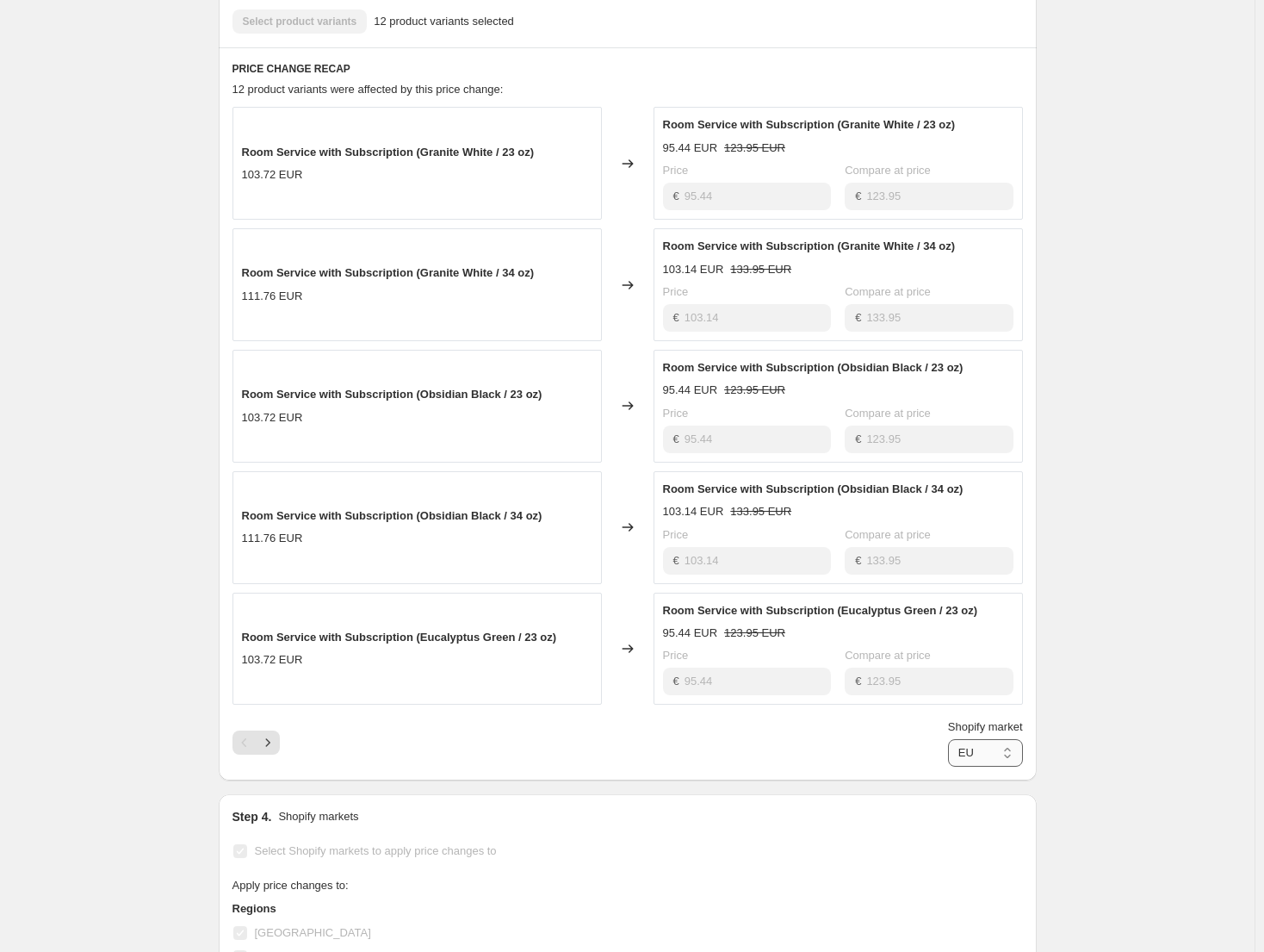
click at [988, 752] on select "Direct prices [GEOGRAPHIC_DATA] [GEOGRAPHIC_DATA] [GEOGRAPHIC_DATA] - Brita [GE…" at bounding box center [985, 752] width 75 height 28
click at [948, 767] on select "Direct prices [GEOGRAPHIC_DATA] [GEOGRAPHIC_DATA] [GEOGRAPHIC_DATA] - Brita [GE…" at bounding box center [985, 752] width 75 height 28
click at [986, 749] on select "Direct prices [GEOGRAPHIC_DATA] [GEOGRAPHIC_DATA] [GEOGRAPHIC_DATA] - Brita [GE…" at bounding box center [981, 752] width 83 height 28
click at [940, 767] on select "Direct prices [GEOGRAPHIC_DATA] [GEOGRAPHIC_DATA] [GEOGRAPHIC_DATA] - Brita [GE…" at bounding box center [981, 752] width 83 height 28
click at [960, 747] on select "Direct prices [GEOGRAPHIC_DATA] [GEOGRAPHIC_DATA] [GEOGRAPHIC_DATA] - Brita [GE…" at bounding box center [974, 752] width 96 height 28
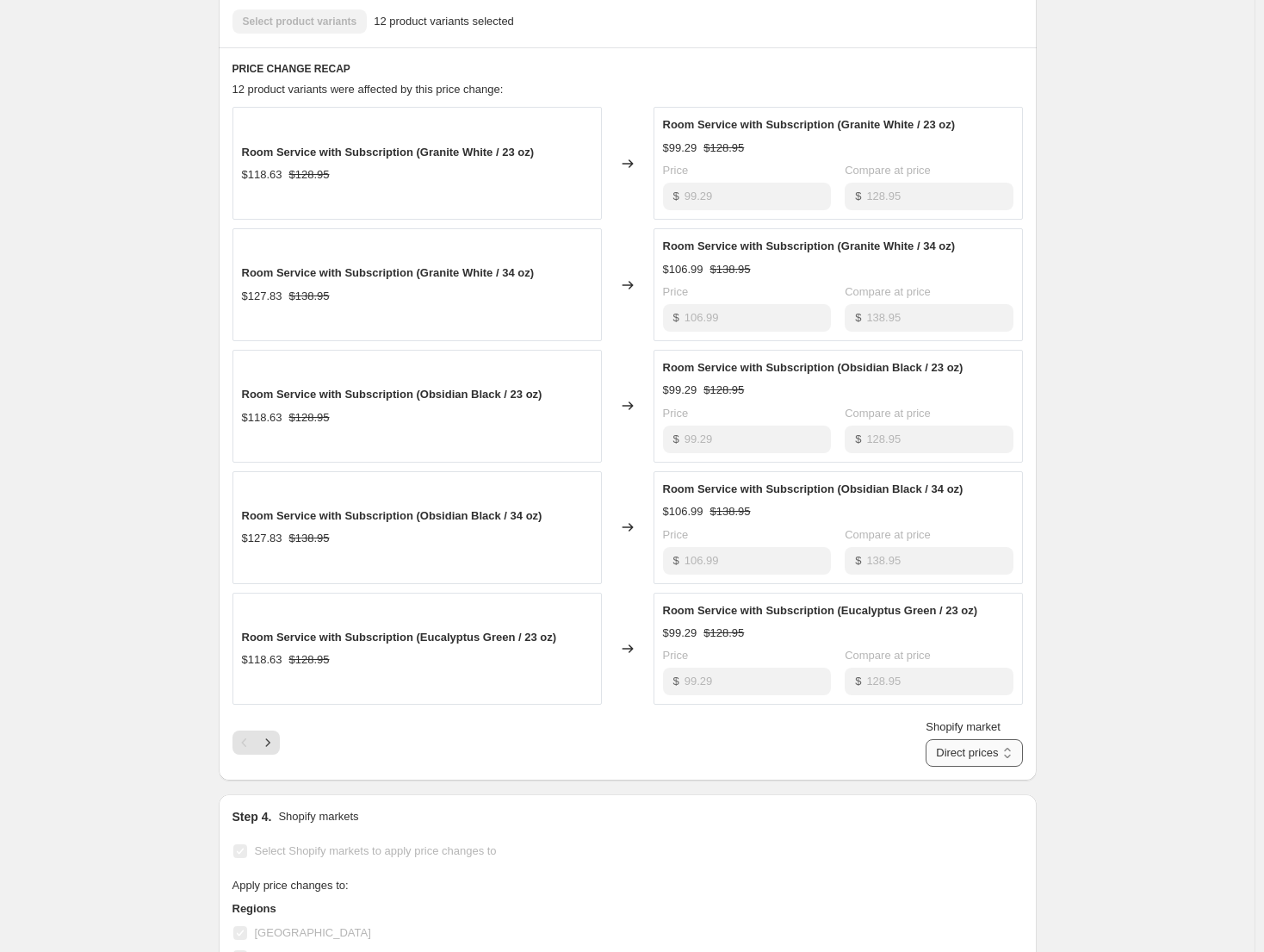
click at [952, 767] on select "Direct prices [GEOGRAPHIC_DATA] [GEOGRAPHIC_DATA] [GEOGRAPHIC_DATA] - Brita [GE…" at bounding box center [974, 752] width 96 height 28
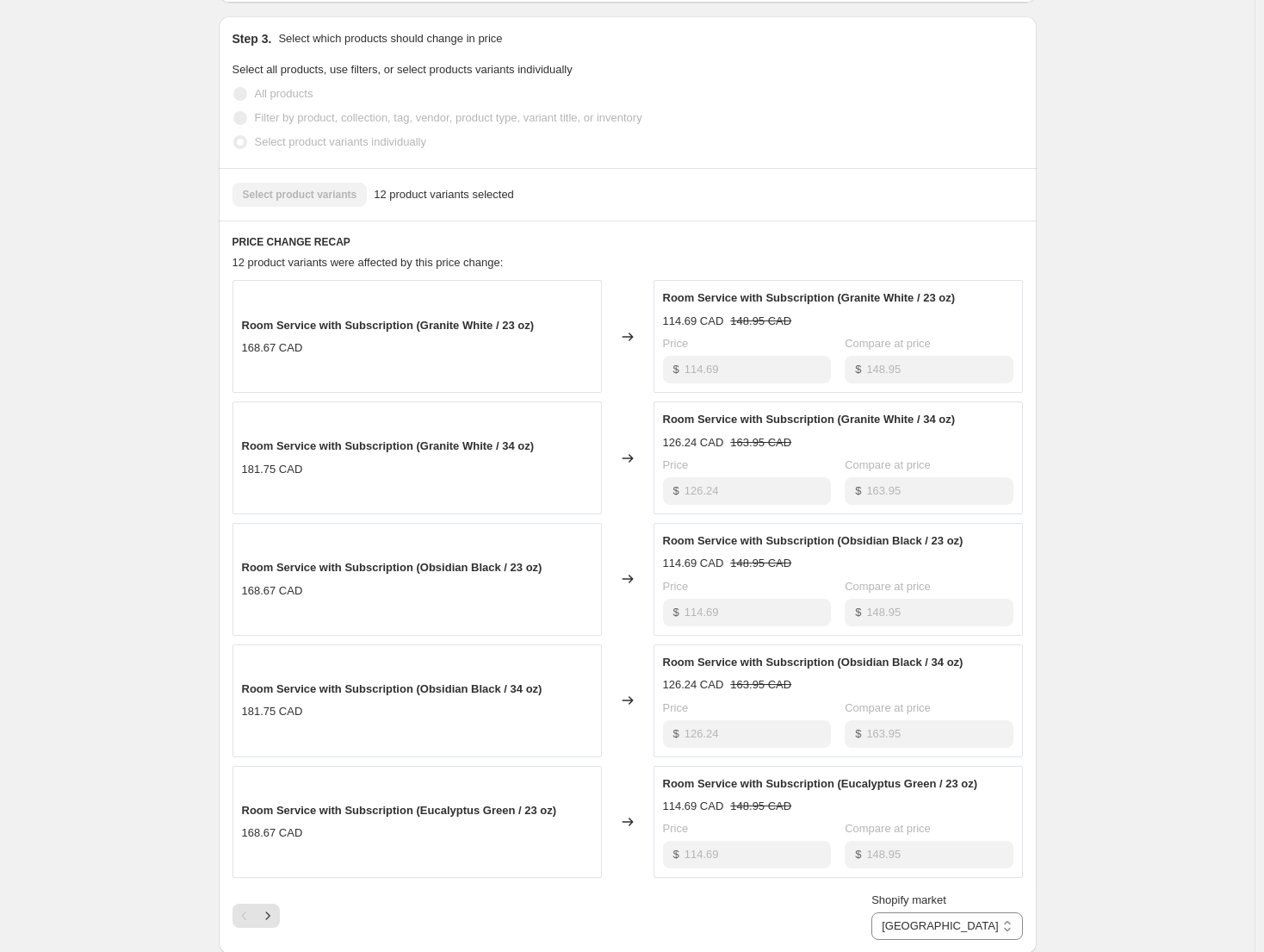
scroll to position [603, 0]
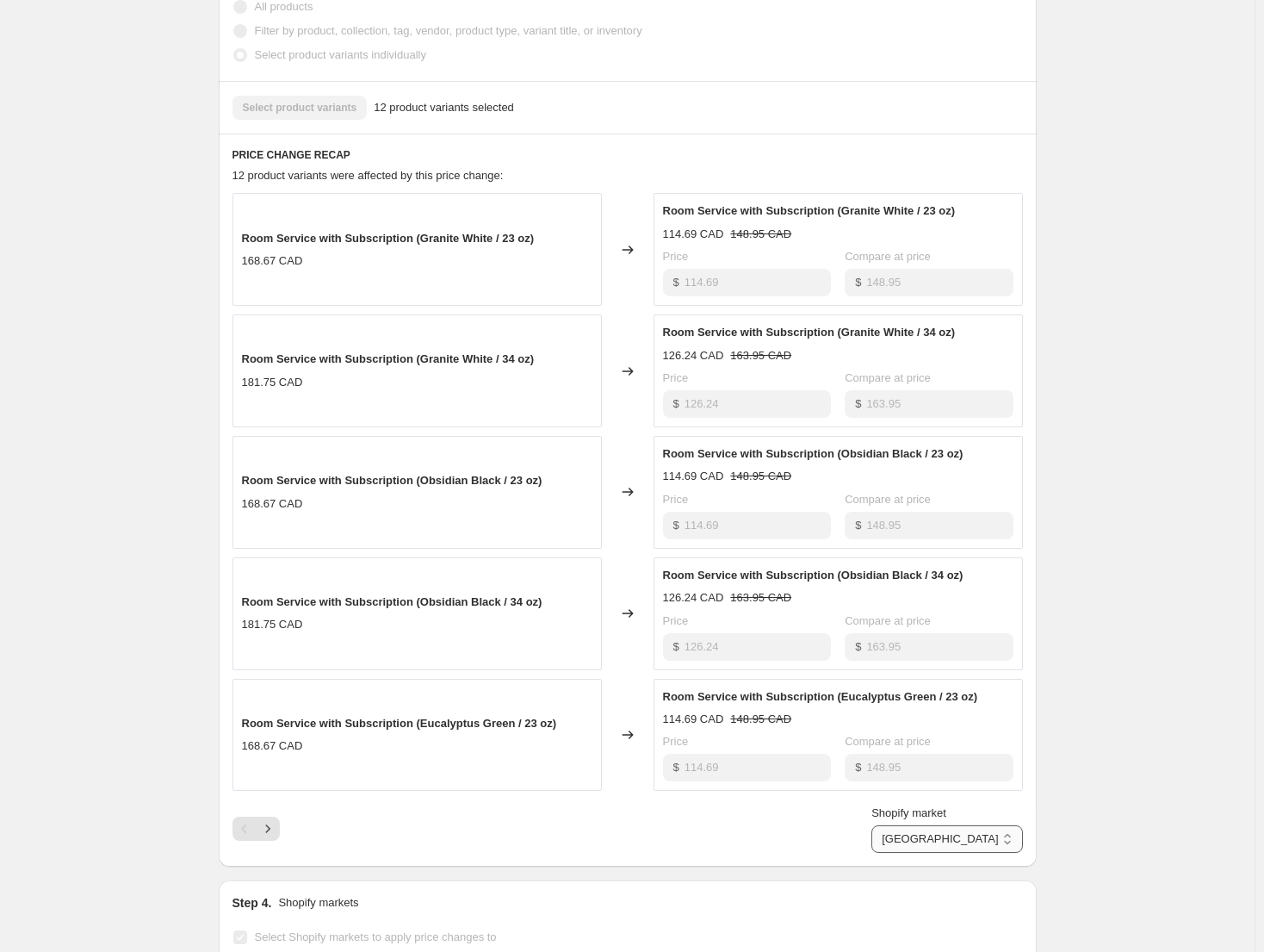
click at [990, 841] on select "Direct prices [GEOGRAPHIC_DATA] [GEOGRAPHIC_DATA] [GEOGRAPHIC_DATA] - Brita [GE…" at bounding box center [946, 839] width 150 height 28
click at [952, 853] on select "Direct prices [GEOGRAPHIC_DATA] [GEOGRAPHIC_DATA] [GEOGRAPHIC_DATA] - Brita [GE…" at bounding box center [946, 839] width 150 height 28
click at [992, 842] on select "Direct prices [GEOGRAPHIC_DATA] [GEOGRAPHIC_DATA] [GEOGRAPHIC_DATA] - Brita [GE…" at bounding box center [985, 839] width 75 height 28
select select "49780687014"
click at [948, 853] on select "Direct prices [GEOGRAPHIC_DATA] [GEOGRAPHIC_DATA] [GEOGRAPHIC_DATA] - Brita [GE…" at bounding box center [985, 839] width 75 height 28
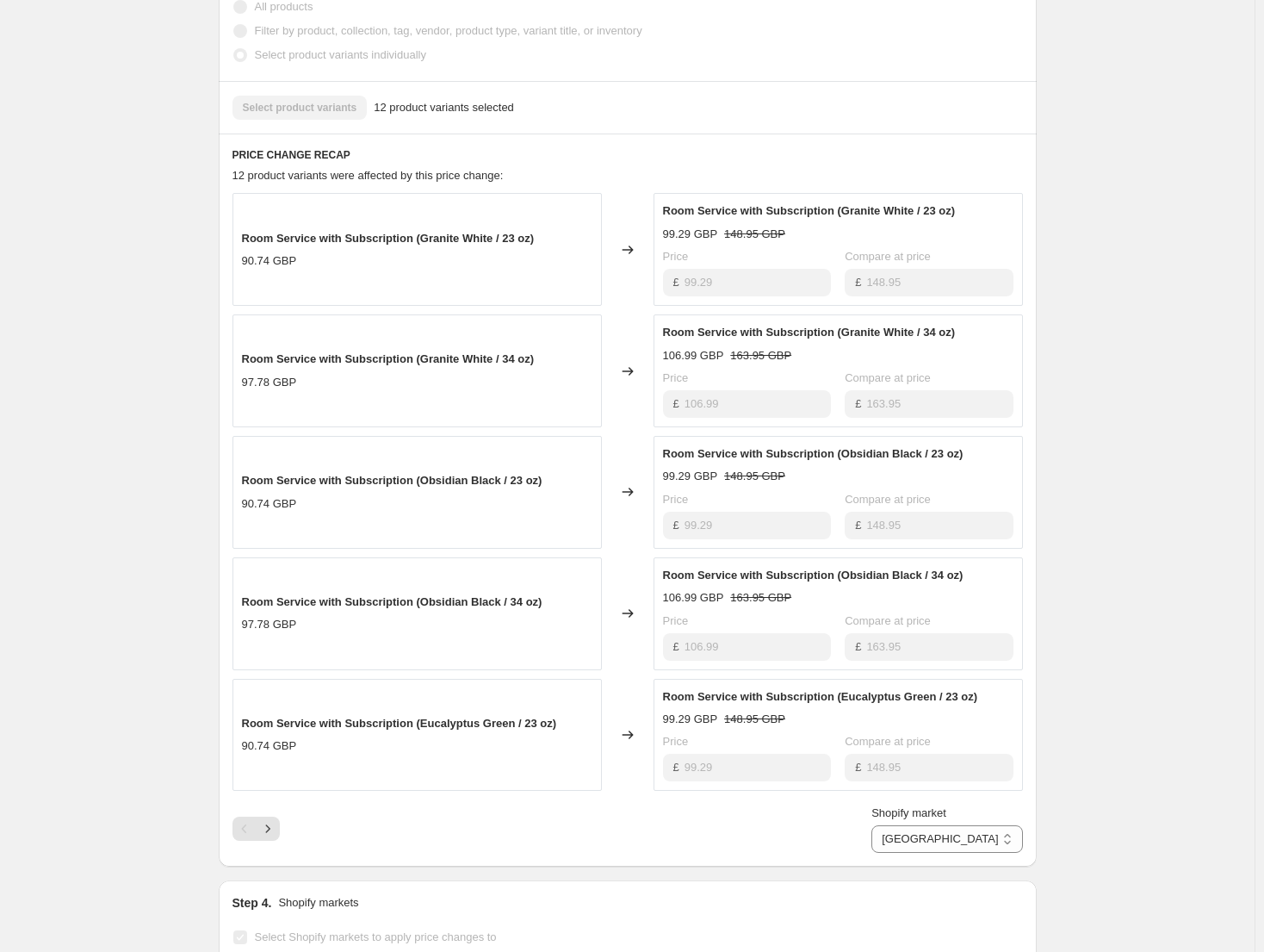
click at [1058, 155] on div "Sep 26, 2025, 2:24:42 PM Price change job. This page is ready Sep 26, 2025, 2:2…" at bounding box center [628, 437] width 860 height 2080
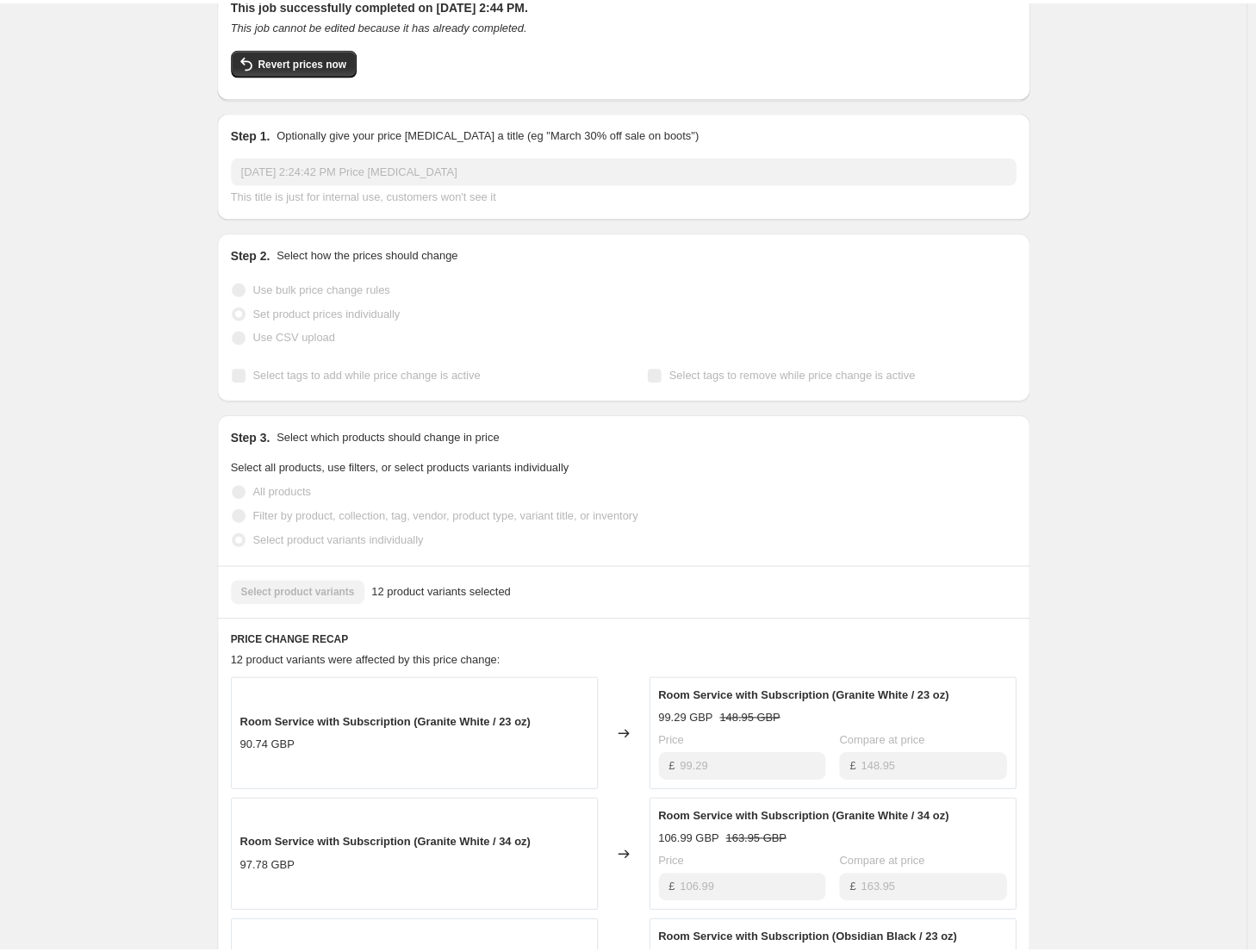
scroll to position [87, 0]
